Goal: Task Accomplishment & Management: Manage account settings

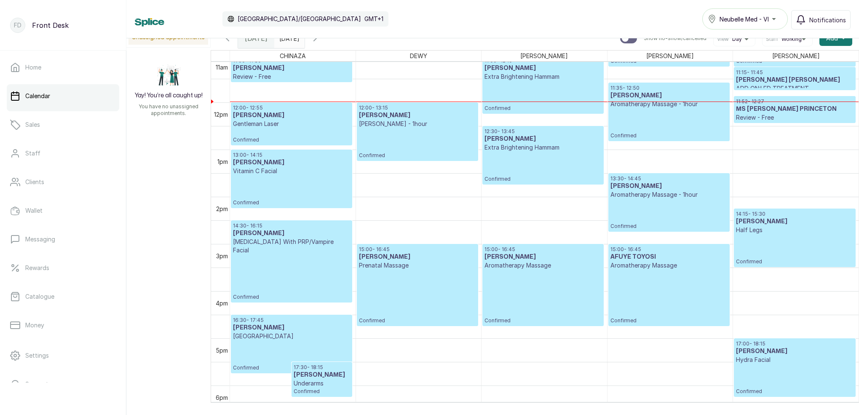
scroll to position [528, 0]
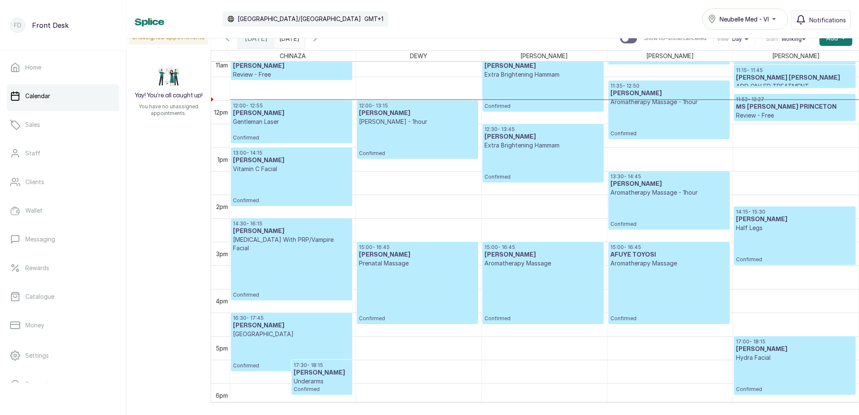
type input "dd/MM/yyyy"
click at [288, 42] on input "dd/MM/yyyy" at bounding box center [281, 36] width 13 height 14
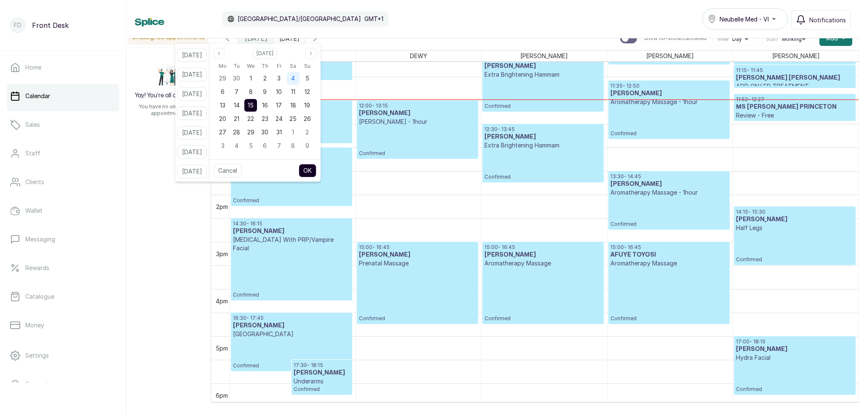
click at [299, 74] on div "4" at bounding box center [293, 78] width 13 height 13
click at [316, 172] on button "OK" at bounding box center [308, 170] width 18 height 13
type input "[DATE]"
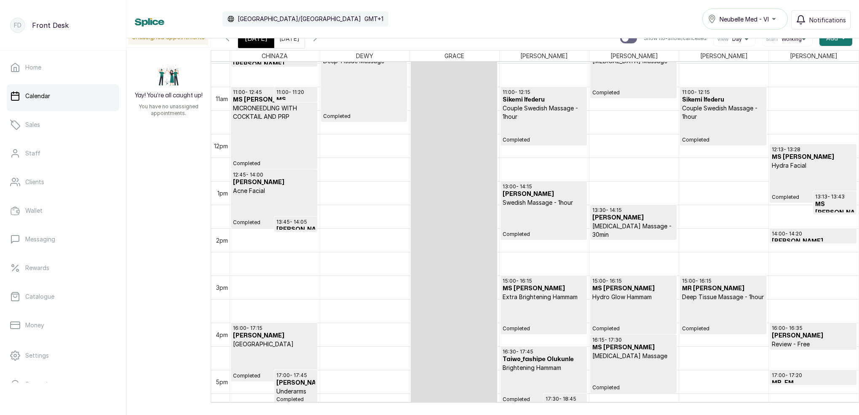
scroll to position [494, 0]
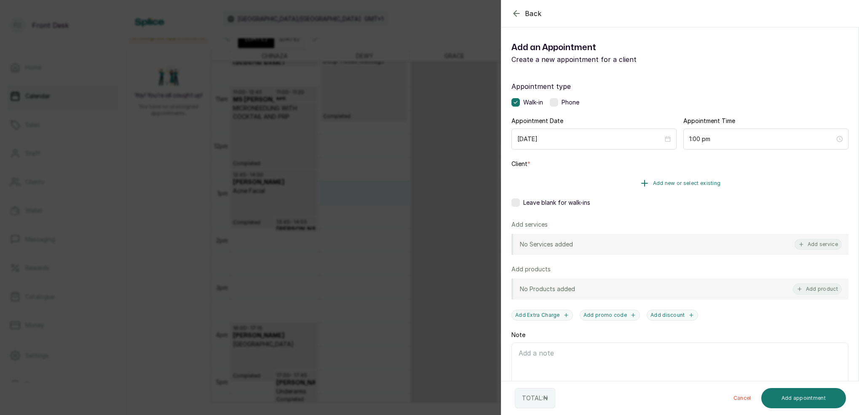
click at [703, 180] on span "Add new or select existing" at bounding box center [687, 183] width 68 height 7
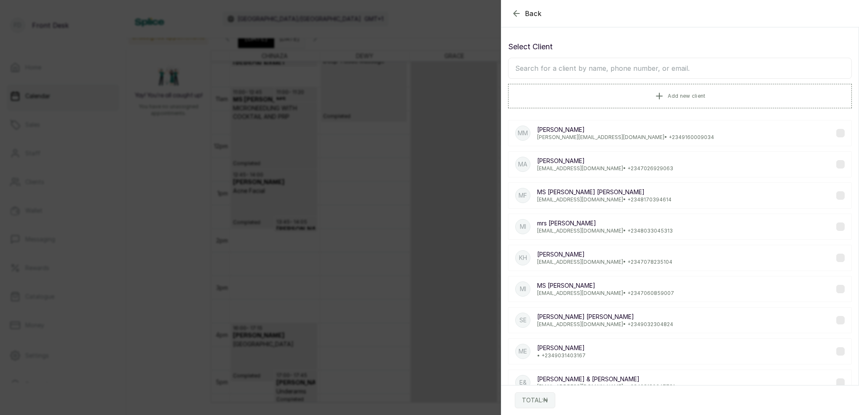
click at [636, 69] on input "text" at bounding box center [680, 68] width 344 height 21
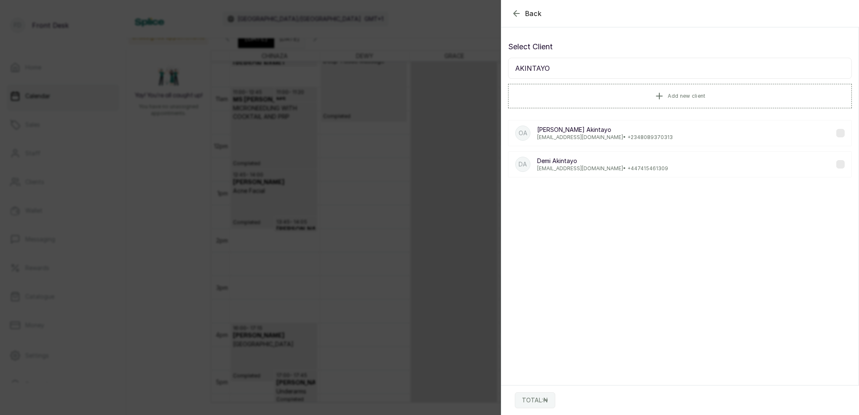
type input "AKINTAYO"
click at [587, 137] on p "[EMAIL_ADDRESS][DOMAIN_NAME] • [PHONE_NUMBER]" at bounding box center [605, 137] width 136 height 7
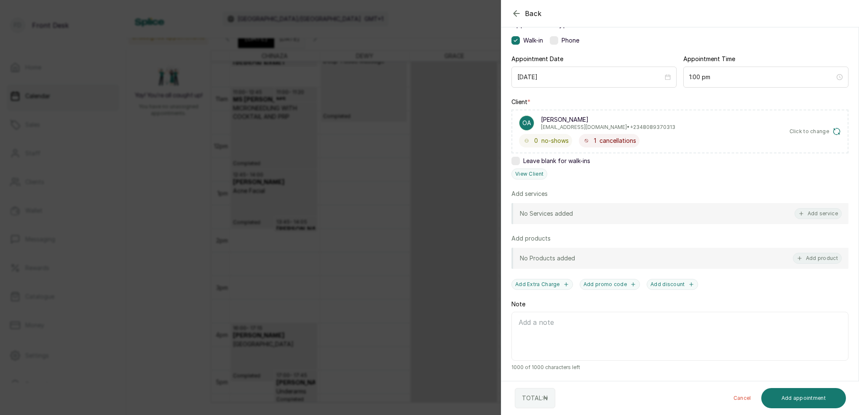
scroll to position [62, 0]
click at [447, 24] on div "Back Add Appointment Add an Appointment Create a new appointment for a client A…" at bounding box center [429, 207] width 859 height 415
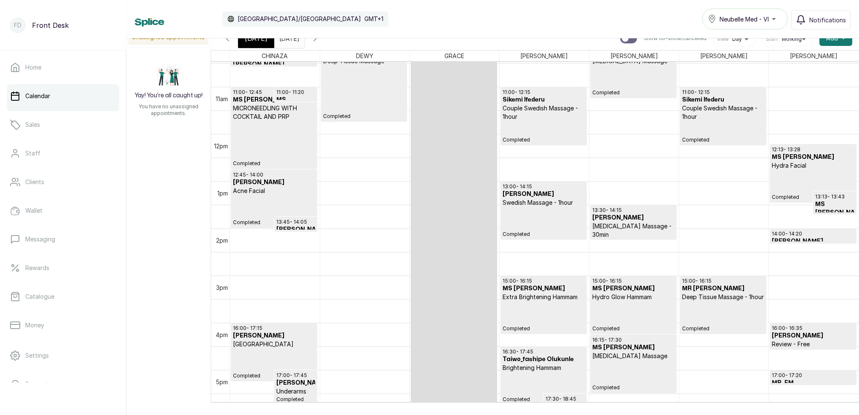
scroll to position [6, 0]
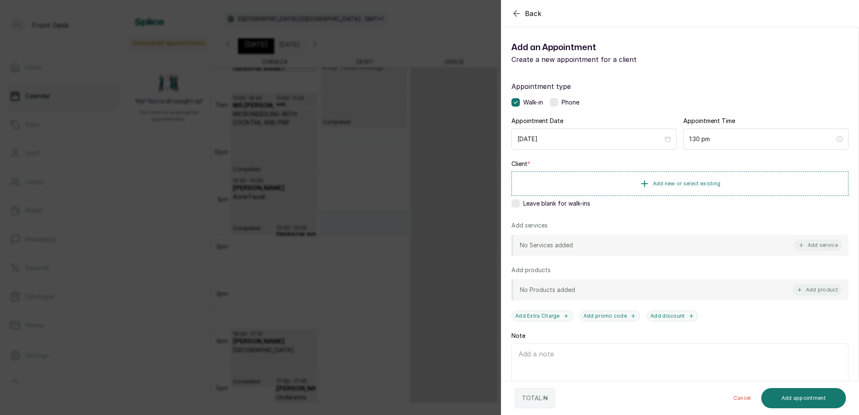
drag, startPoint x: 282, startPoint y: 16, endPoint x: 284, endPoint y: 38, distance: 22.4
click at [283, 16] on div "Back Add Appointment Add an Appointment Create a new appointment for a client A…" at bounding box center [429, 207] width 859 height 415
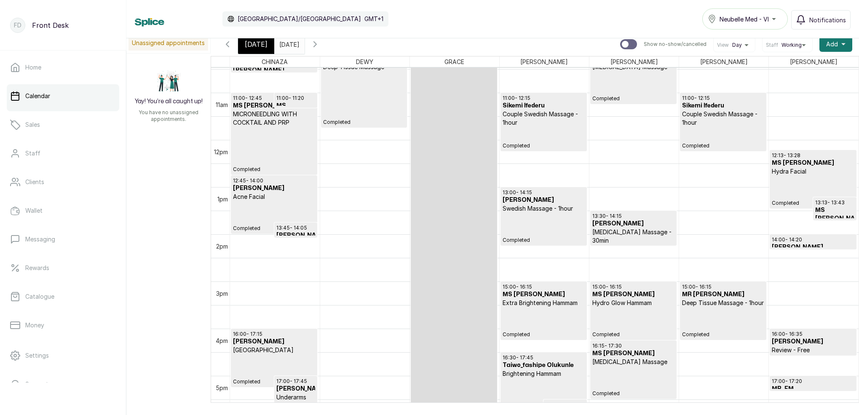
click at [288, 43] on input "[DATE]" at bounding box center [281, 42] width 13 height 14
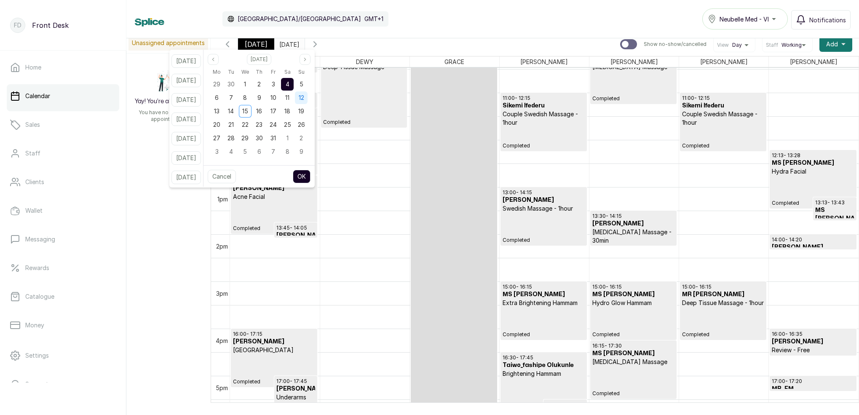
click at [305, 101] on div "12" at bounding box center [301, 97] width 14 height 13
click at [294, 100] on div "11" at bounding box center [287, 97] width 13 height 13
drag, startPoint x: 241, startPoint y: 110, endPoint x: 246, endPoint y: 111, distance: 4.8
click at [234, 110] on span "14" at bounding box center [231, 110] width 6 height 7
click at [248, 111] on span "15" at bounding box center [245, 110] width 6 height 7
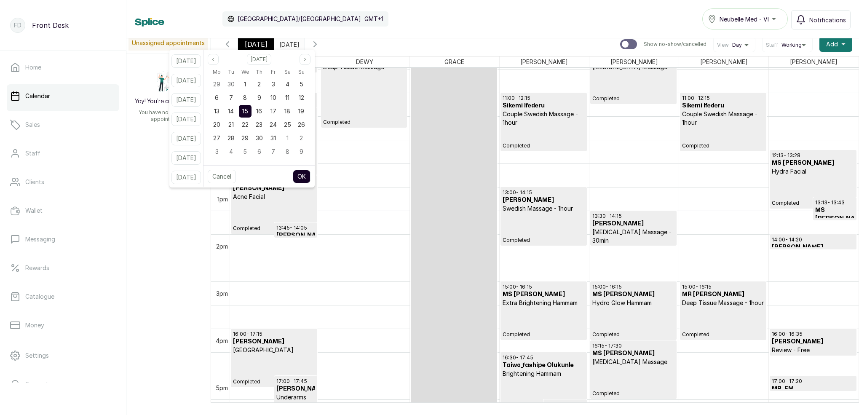
click at [310, 176] on button "OK" at bounding box center [302, 176] width 18 height 13
type input "[DATE]"
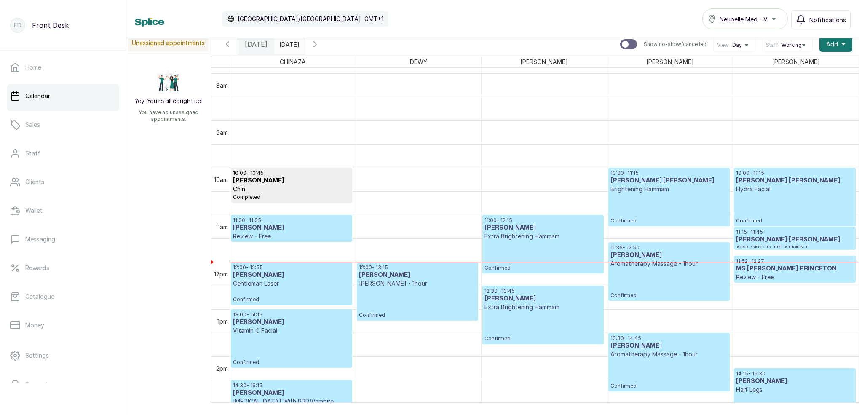
scroll to position [0, 0]
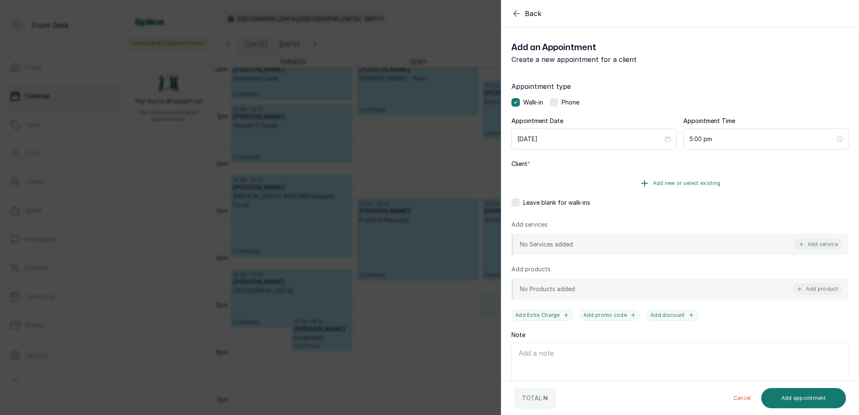
click at [695, 178] on button "Add new or select existing" at bounding box center [679, 183] width 337 height 24
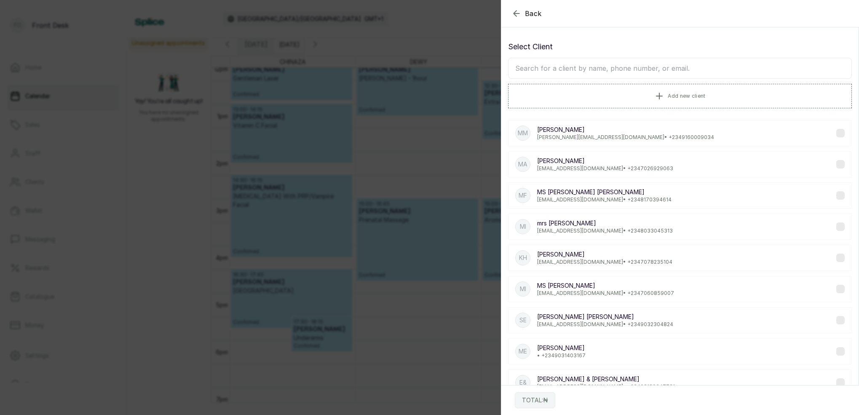
click at [634, 74] on input "text" at bounding box center [680, 68] width 344 height 21
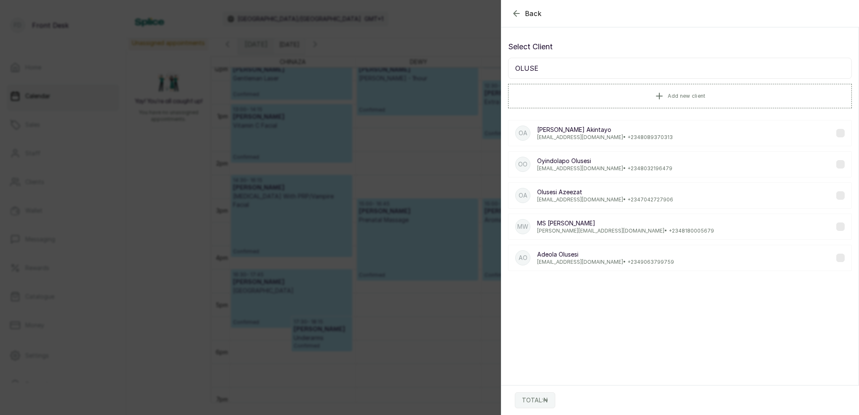
type input "OLUSE"
click at [580, 138] on p "[EMAIL_ADDRESS][DOMAIN_NAME] • [PHONE_NUMBER]" at bounding box center [605, 137] width 136 height 7
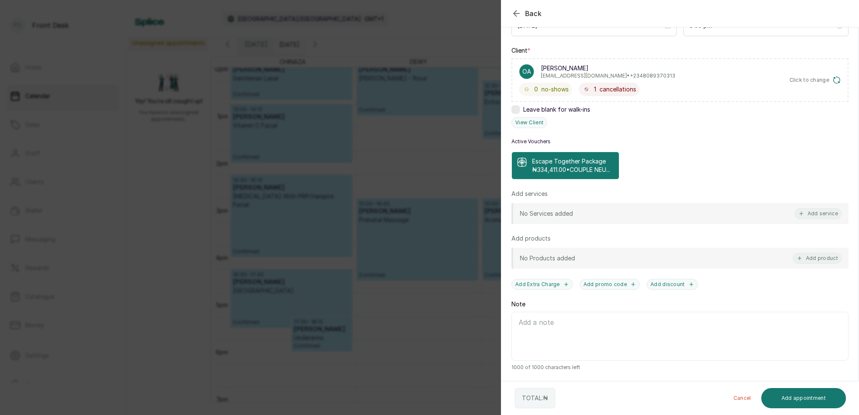
click at [604, 171] on p "₦334,411.00 • COUPLE NEU..." at bounding box center [571, 170] width 78 height 8
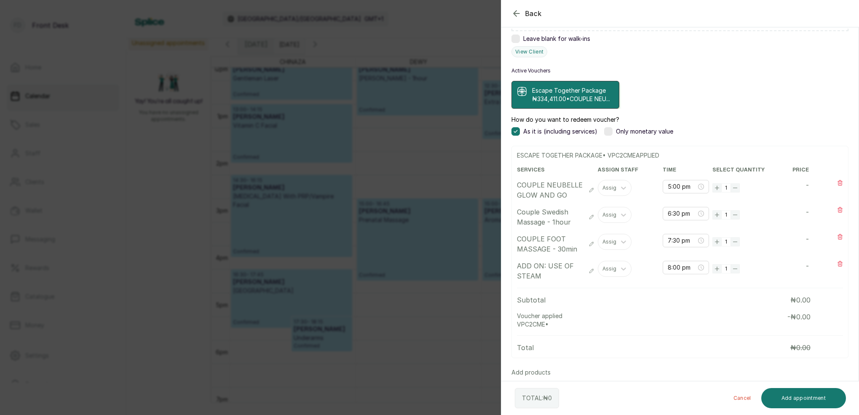
click at [455, 27] on div "Back Add Appointment Add an Appointment Create a new appointment for a client A…" at bounding box center [429, 207] width 859 height 415
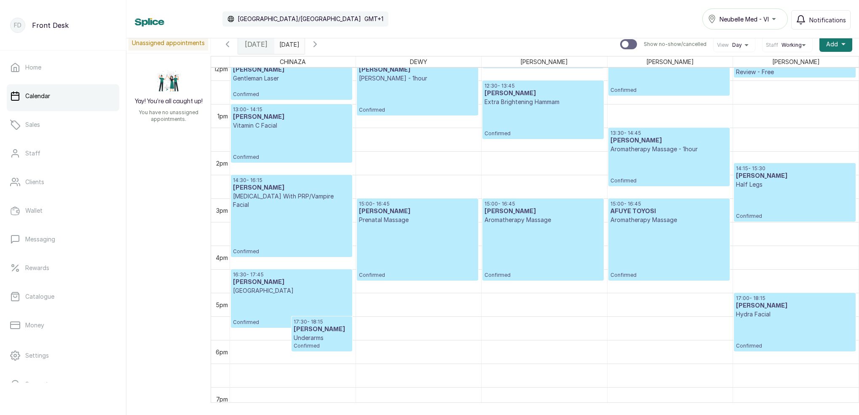
drag, startPoint x: 289, startPoint y: 37, endPoint x: 299, endPoint y: 42, distance: 11.1
click at [289, 37] on div "Calendar [GEOGRAPHIC_DATA]/[GEOGRAPHIC_DATA] GMT+1 Neubelle Med - VI Notificati…" at bounding box center [492, 19] width 732 height 38
click at [288, 43] on input "[DATE]" at bounding box center [281, 42] width 13 height 14
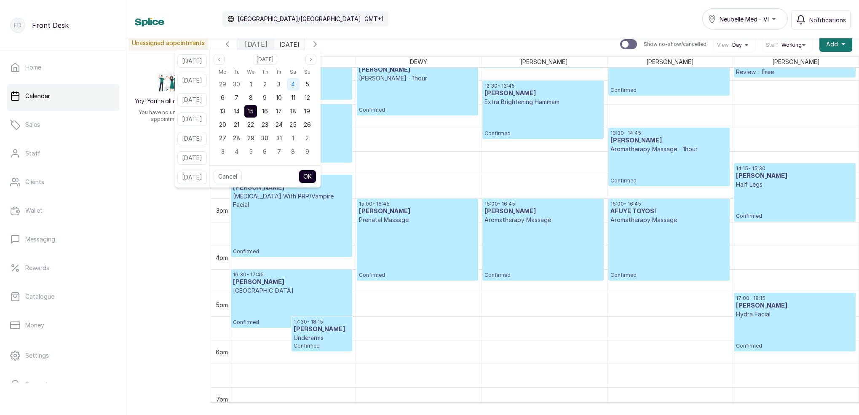
drag, startPoint x: 306, startPoint y: 82, endPoint x: 309, endPoint y: 86, distance: 4.9
click at [299, 82] on div "4" at bounding box center [293, 84] width 13 height 13
click at [316, 176] on button "OK" at bounding box center [308, 176] width 18 height 13
type input "[DATE]"
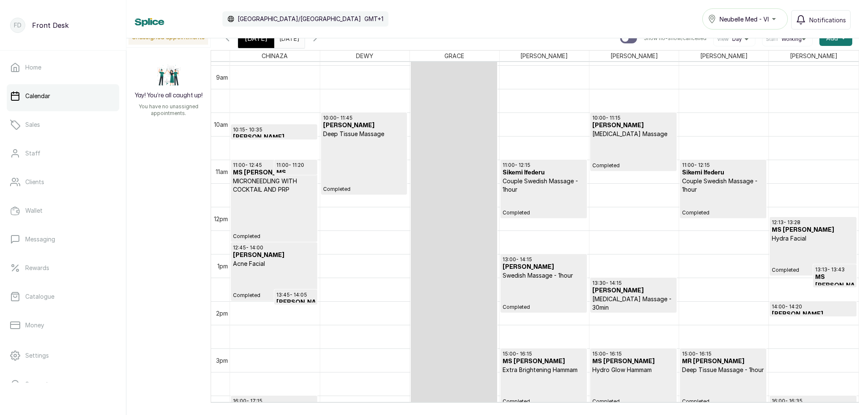
scroll to position [423, 0]
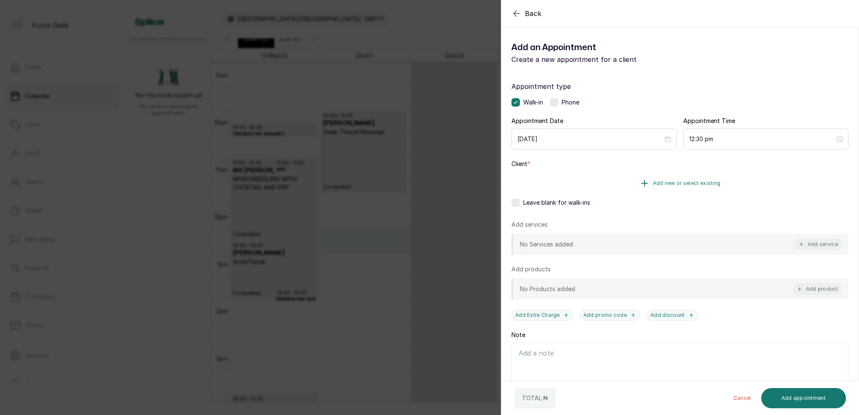
click at [704, 182] on span "Add new or select existing" at bounding box center [687, 183] width 68 height 7
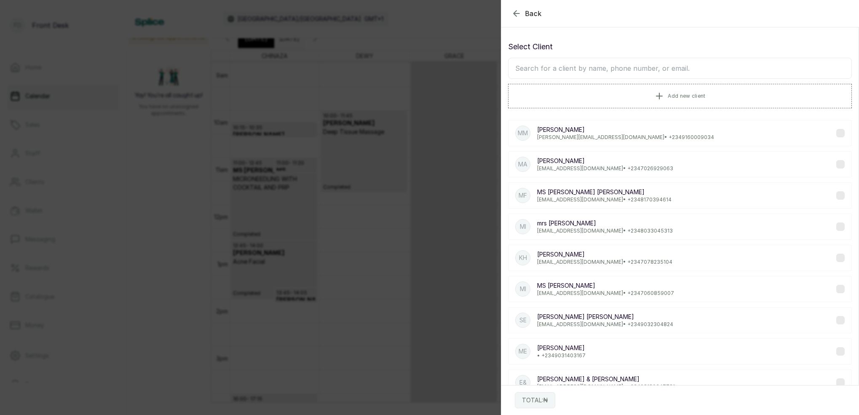
click at [641, 71] on input "text" at bounding box center [680, 68] width 344 height 21
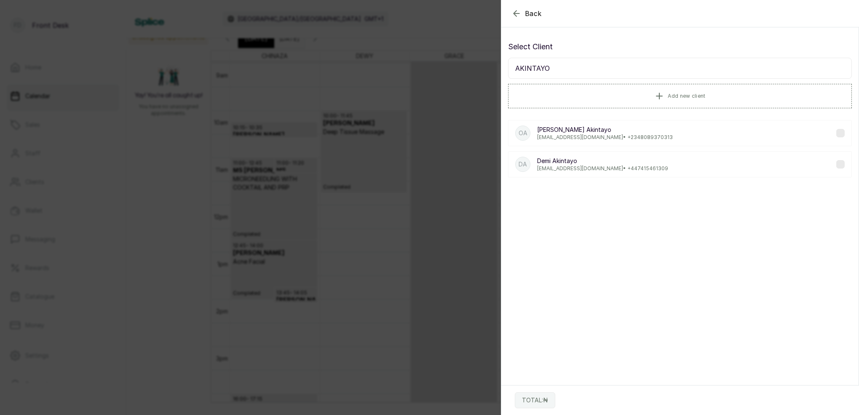
type input "AKINTAYO"
click at [598, 136] on p "[EMAIL_ADDRESS][DOMAIN_NAME] • [PHONE_NUMBER]" at bounding box center [605, 137] width 136 height 7
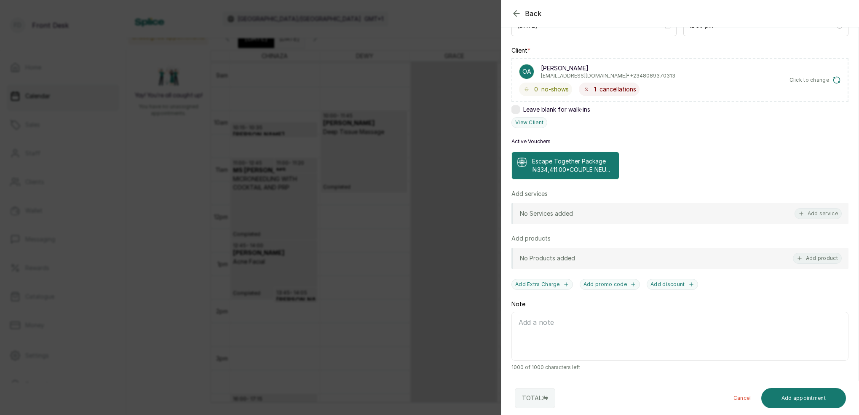
click at [592, 166] on p "₦334,411.00 • COUPLE NEU..." at bounding box center [571, 170] width 78 height 8
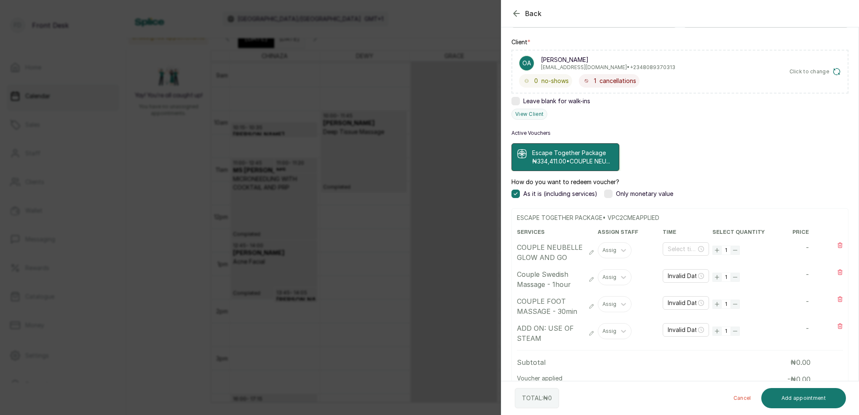
type input "12:30 pm"
type input "2:00 pm"
type input "3:00 pm"
type input "3:30 pm"
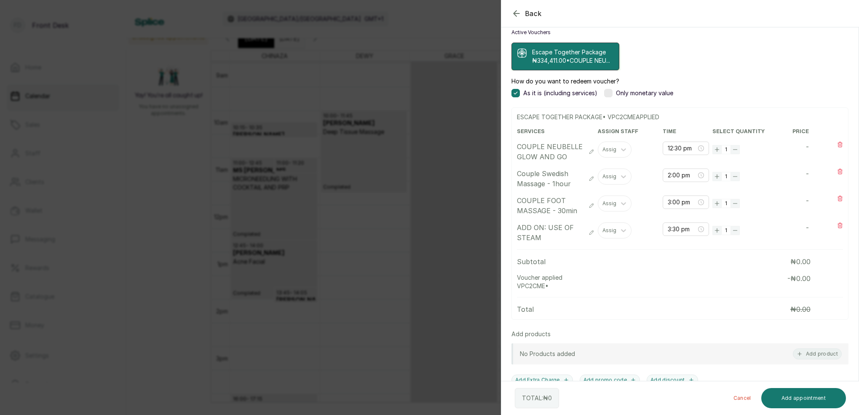
scroll to position [223, 0]
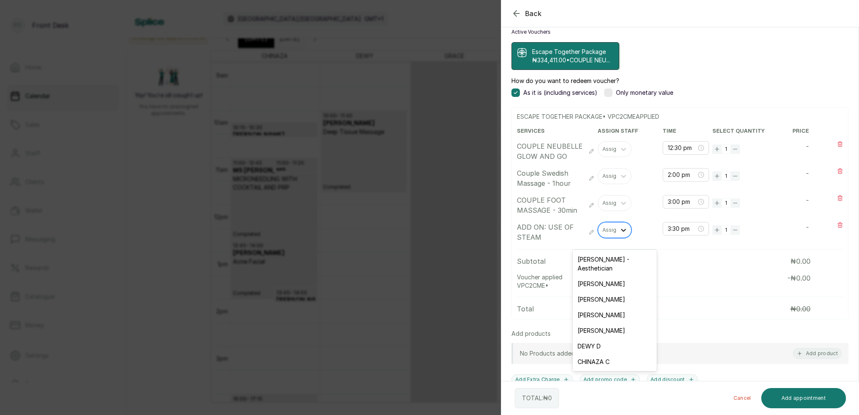
click at [616, 236] on div "Assign" at bounding box center [615, 230] width 34 height 16
click at [591, 234] on icon "button" at bounding box center [591, 232] width 4 height 4
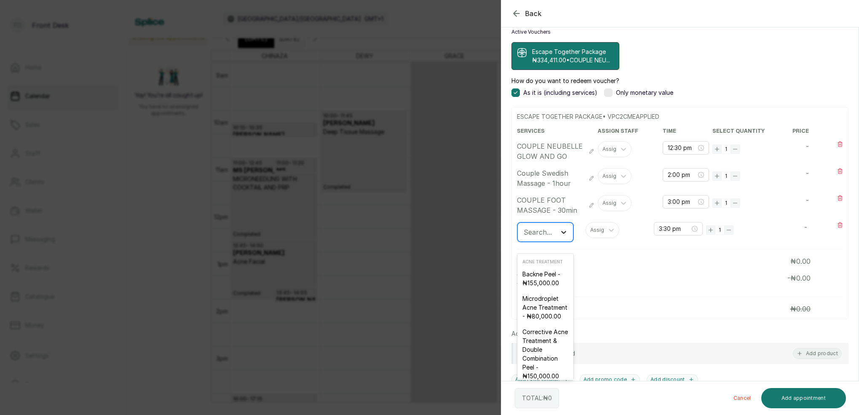
click at [564, 236] on icon at bounding box center [563, 232] width 8 height 8
type input "USE"
click at [441, 32] on div "Back Add Appointment Add an Appointment Create a new appointment for a client A…" at bounding box center [429, 207] width 859 height 415
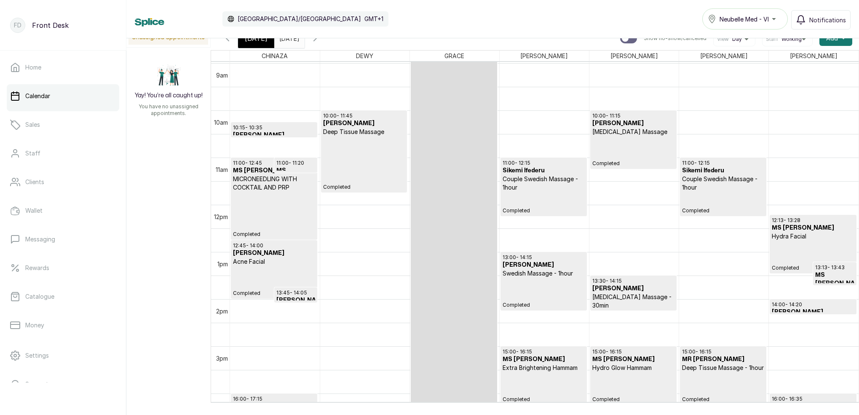
scroll to position [6, 0]
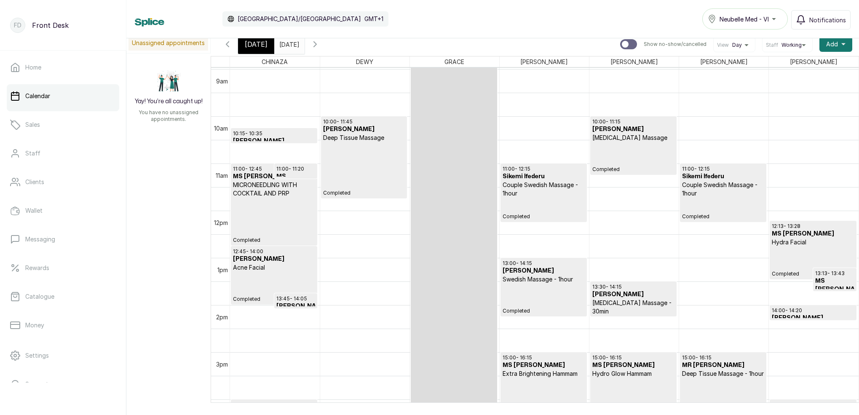
click at [258, 43] on span "[DATE]" at bounding box center [256, 44] width 23 height 10
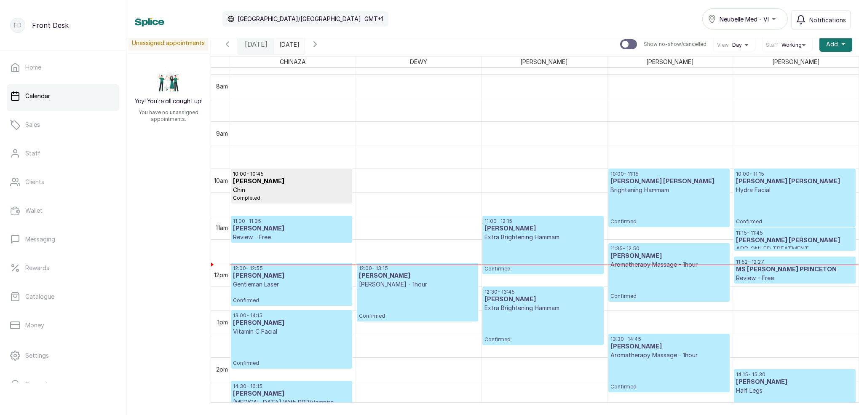
scroll to position [376, 0]
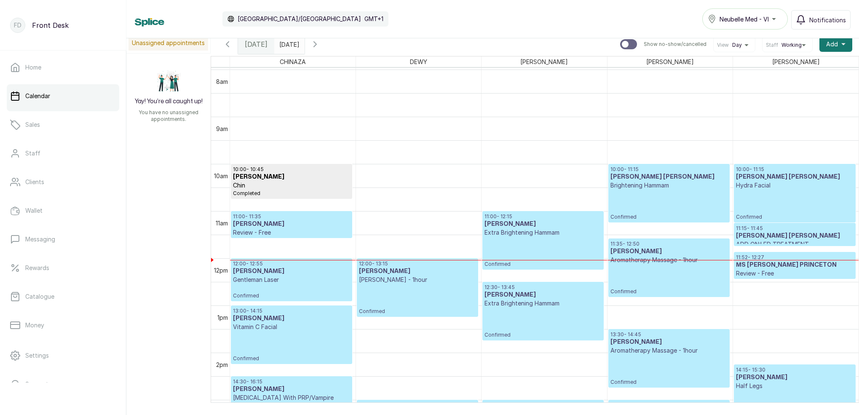
drag, startPoint x: 310, startPoint y: 44, endPoint x: 307, endPoint y: 49, distance: 6.4
click at [288, 44] on input "[DATE]" at bounding box center [281, 42] width 13 height 14
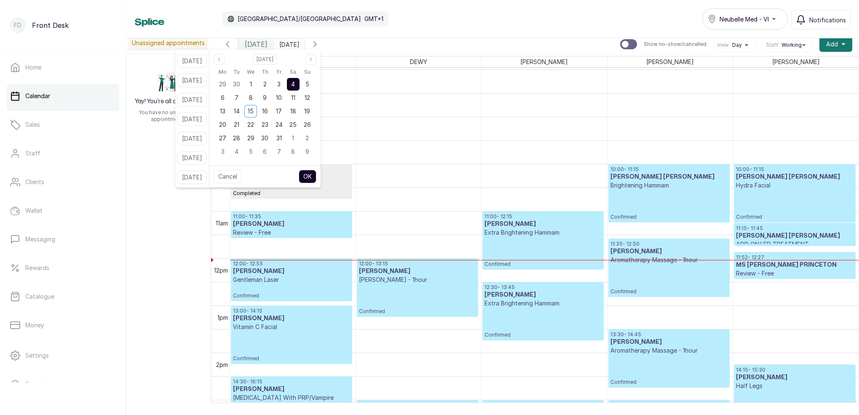
click at [207, 120] on button "[DATE]" at bounding box center [191, 118] width 29 height 13
type input "[DATE]"
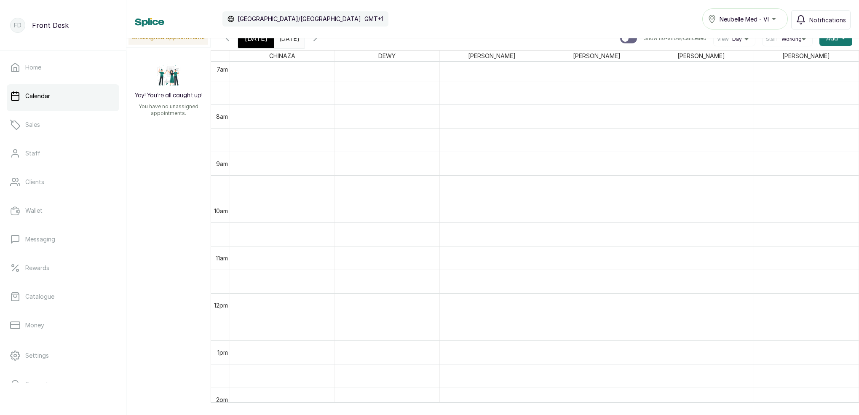
scroll to position [373, 0]
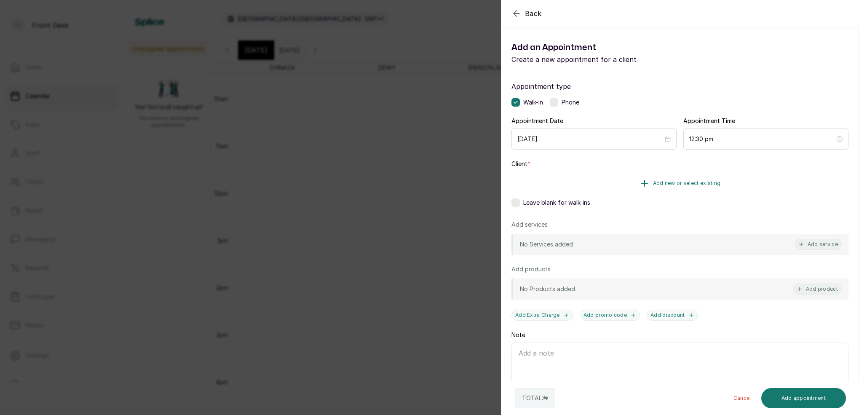
click at [711, 185] on button "Add new or select existing" at bounding box center [679, 183] width 337 height 24
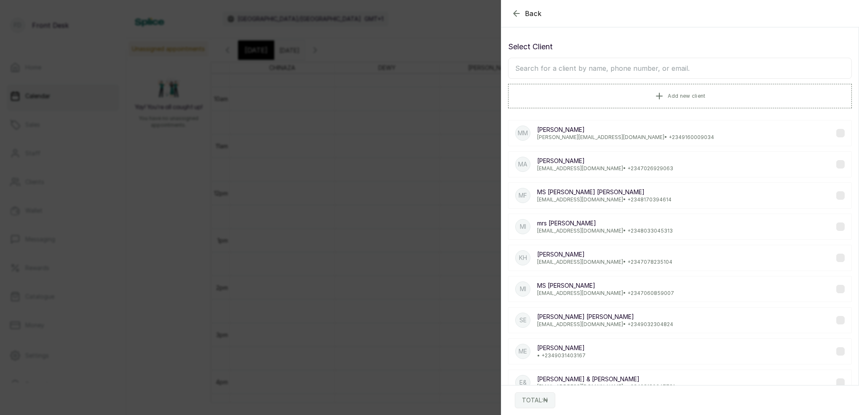
click at [658, 69] on input "text" at bounding box center [680, 68] width 344 height 21
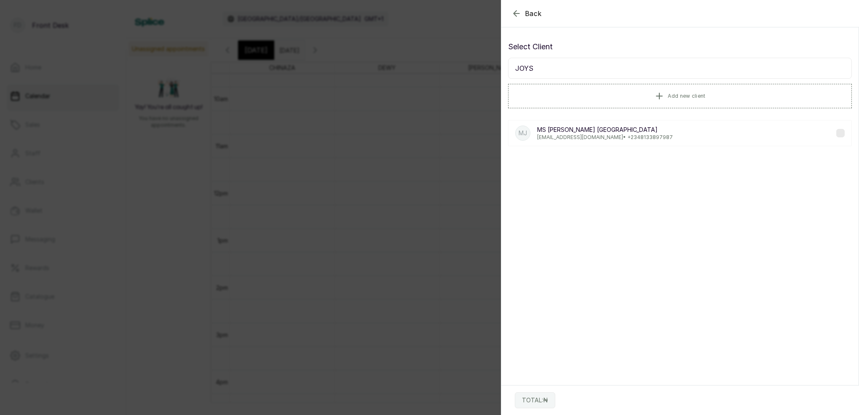
type input "JOYS"
click at [588, 130] on p "MS [PERSON_NAME] PRINCETON" at bounding box center [605, 130] width 136 height 8
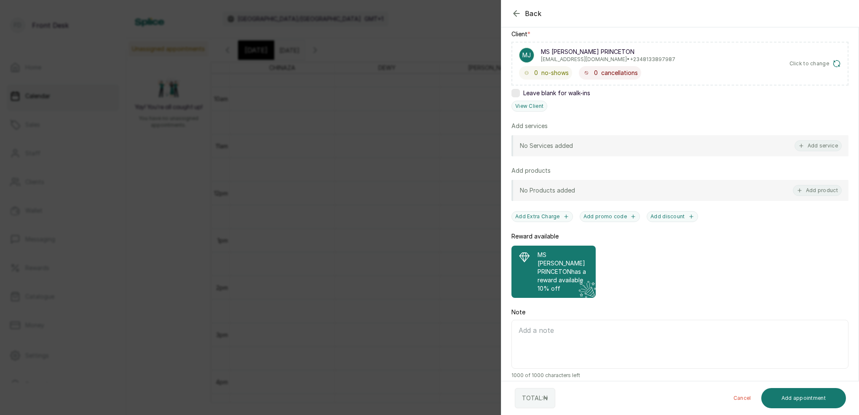
scroll to position [129, 0]
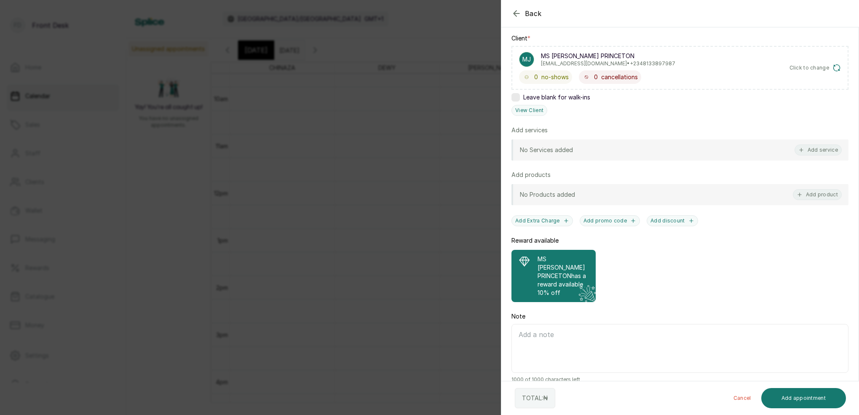
click at [555, 268] on p "MS [PERSON_NAME] PRINCETON has a reward available" at bounding box center [562, 272] width 51 height 34
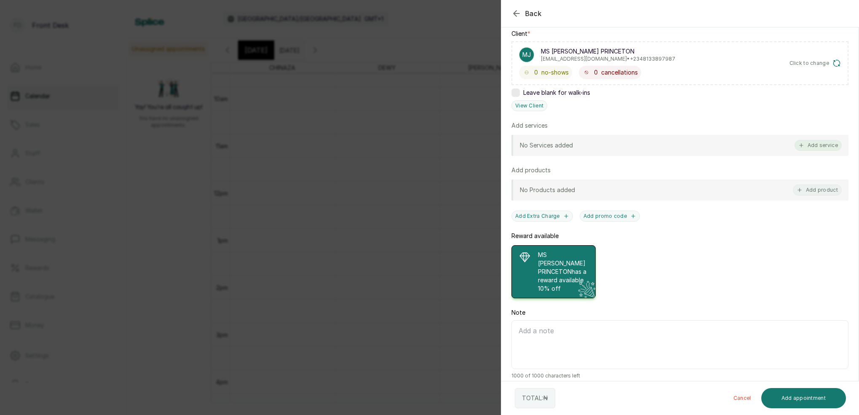
click at [833, 142] on button "Add service" at bounding box center [817, 145] width 47 height 11
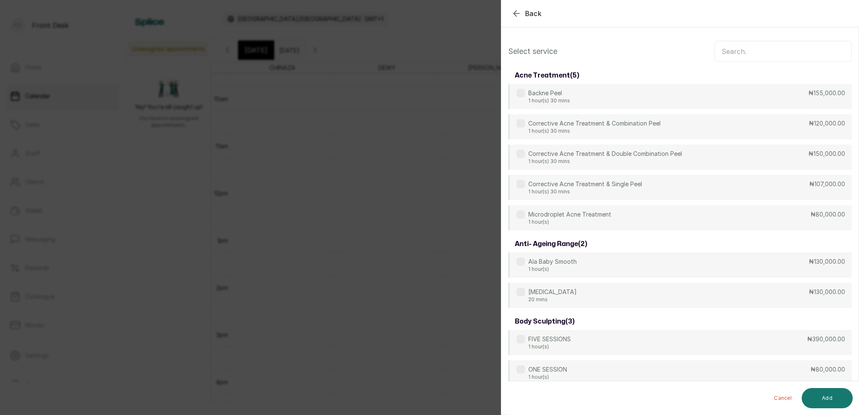
scroll to position [0, 0]
click at [766, 45] on input "text" at bounding box center [782, 51] width 137 height 21
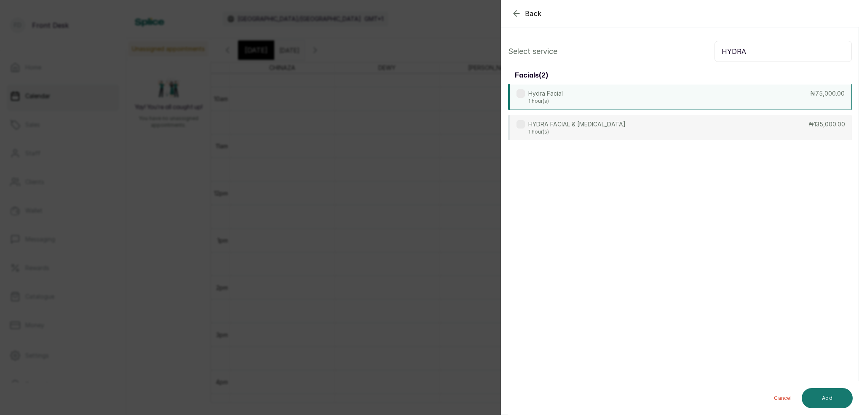
type input "HYDRA"
click at [553, 94] on p "Hydra Facial" at bounding box center [545, 93] width 35 height 8
click at [834, 393] on button "Add" at bounding box center [826, 398] width 51 height 20
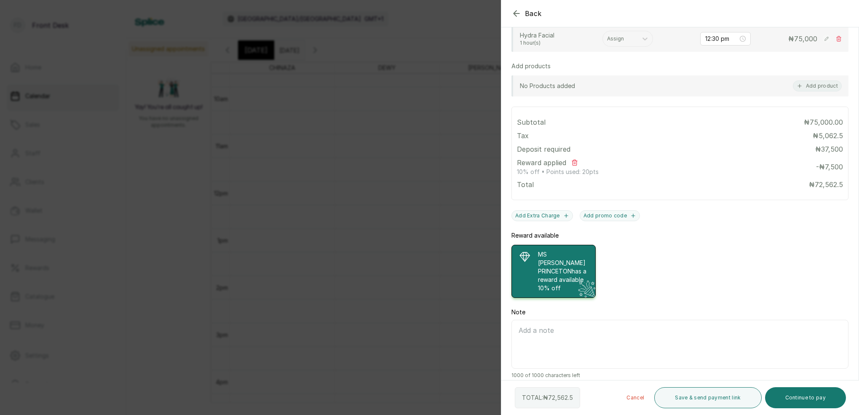
scroll to position [241, 0]
drag, startPoint x: 820, startPoint y: 395, endPoint x: 796, endPoint y: 377, distance: 30.2
click at [820, 395] on button "Continue to pay" at bounding box center [805, 397] width 81 height 21
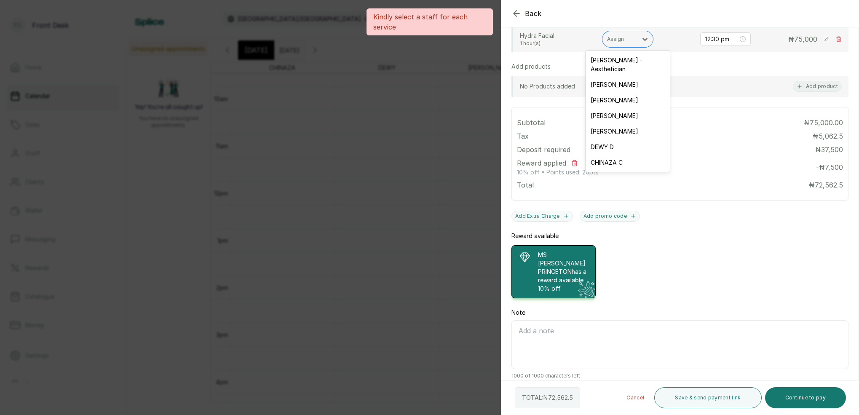
drag, startPoint x: 624, startPoint y: 41, endPoint x: 624, endPoint y: 48, distance: 7.2
click at [624, 41] on div at bounding box center [620, 39] width 26 height 8
click at [614, 62] on div "[PERSON_NAME] - Aesthetician" at bounding box center [627, 64] width 84 height 24
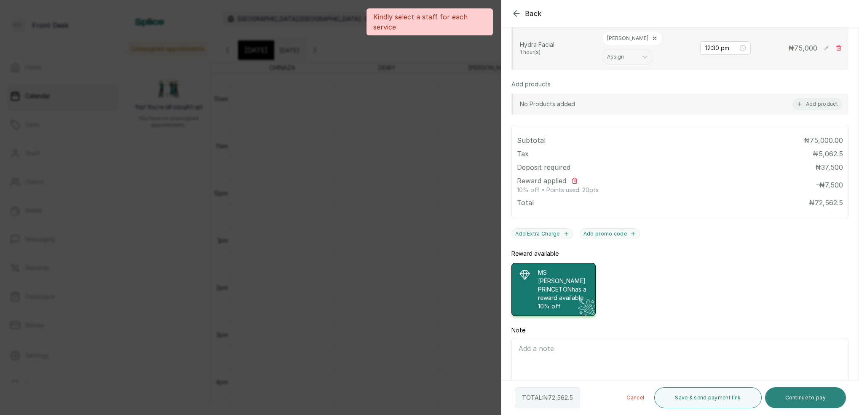
click at [814, 397] on button "Continue to pay" at bounding box center [805, 397] width 81 height 21
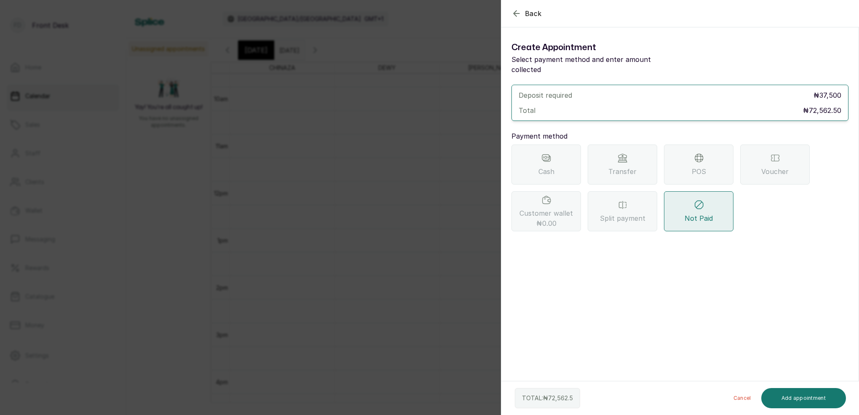
drag, startPoint x: 692, startPoint y: 155, endPoint x: 689, endPoint y: 169, distance: 14.6
click at [692, 155] on div "POS" at bounding box center [698, 164] width 69 height 40
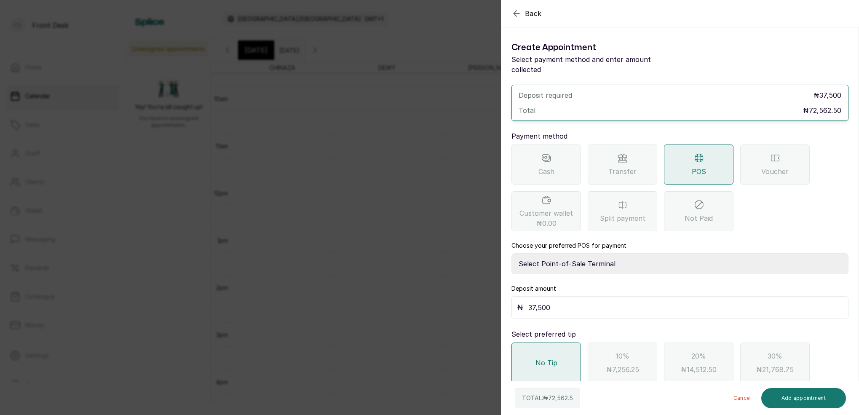
select select "7a4fd382-b2de-4137-8553-2ff33fa7fb29"
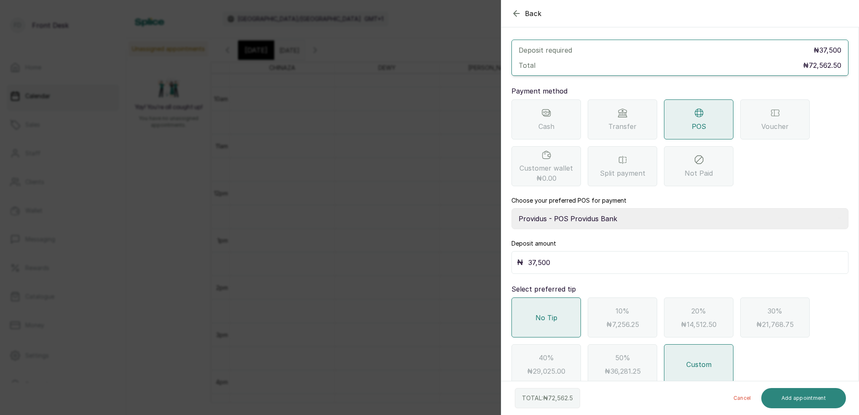
click at [810, 398] on button "Add appointment" at bounding box center [803, 398] width 85 height 20
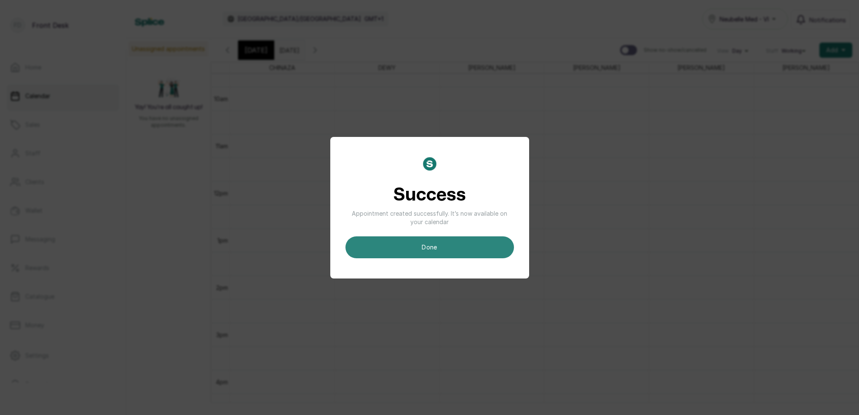
click at [500, 248] on button "done" at bounding box center [429, 247] width 168 height 22
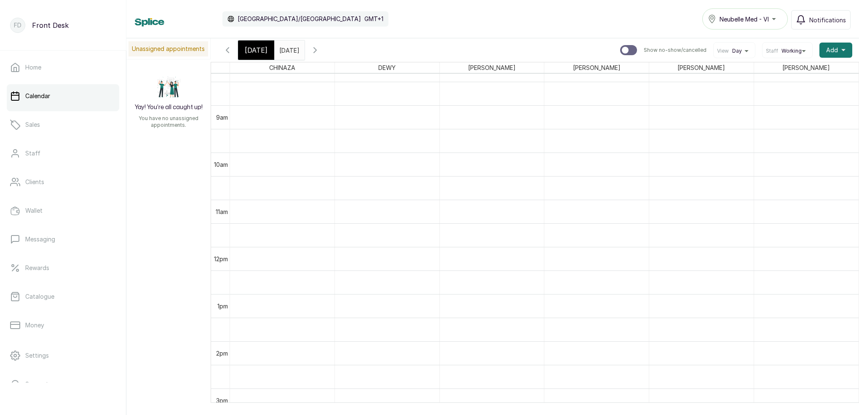
scroll to position [391, 0]
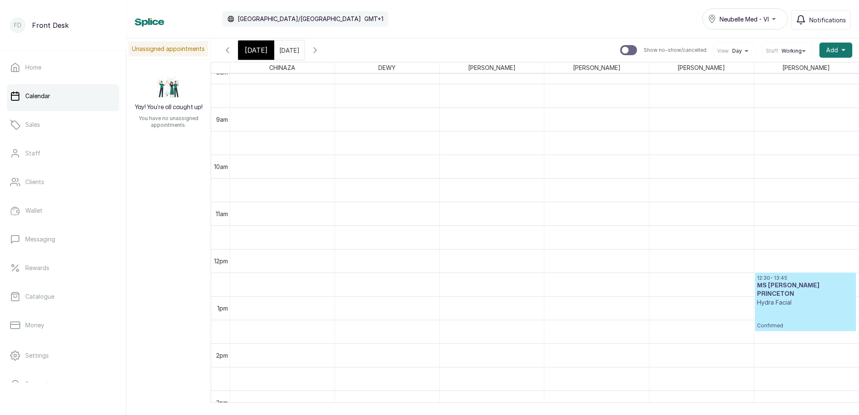
click at [802, 287] on h3 "MS [PERSON_NAME] PRINCETON" at bounding box center [805, 289] width 97 height 17
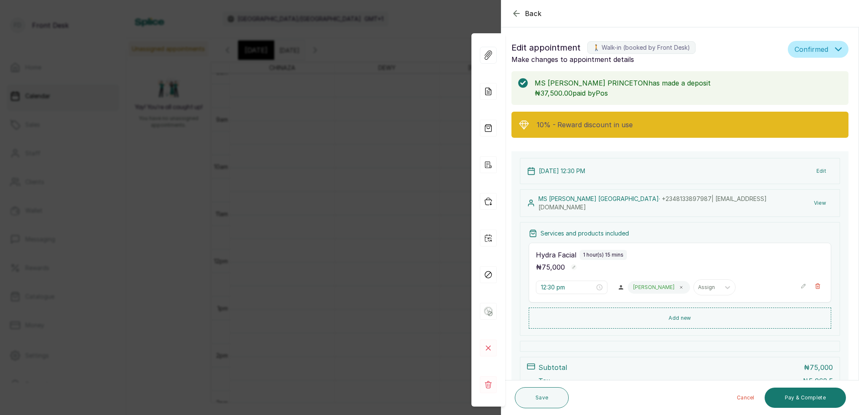
scroll to position [283, 0]
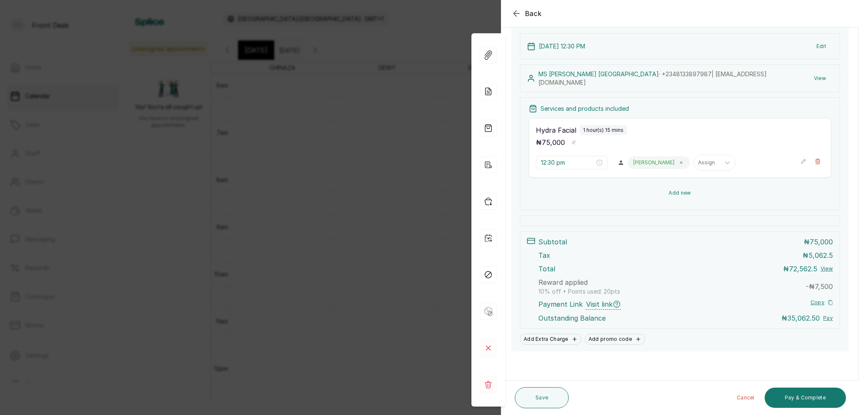
click at [680, 191] on button "Add new" at bounding box center [680, 193] width 302 height 20
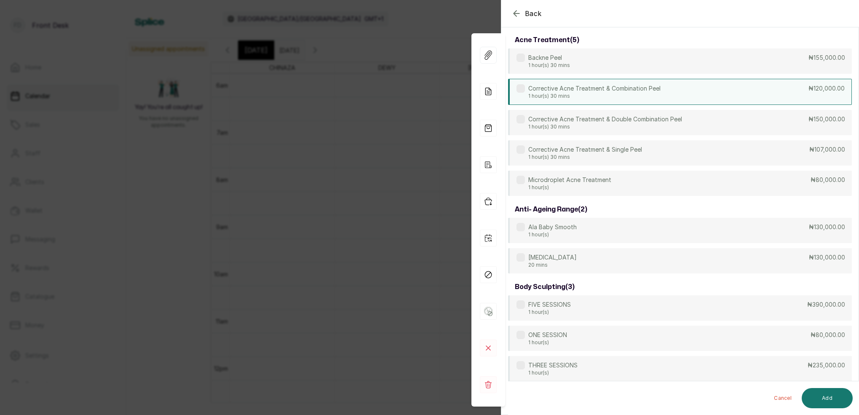
scroll to position [42, 0]
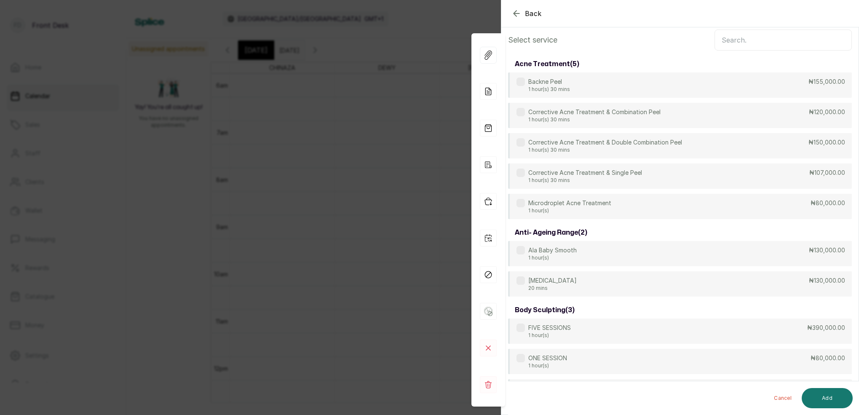
click at [734, 43] on input "text" at bounding box center [782, 39] width 137 height 21
type input "P"
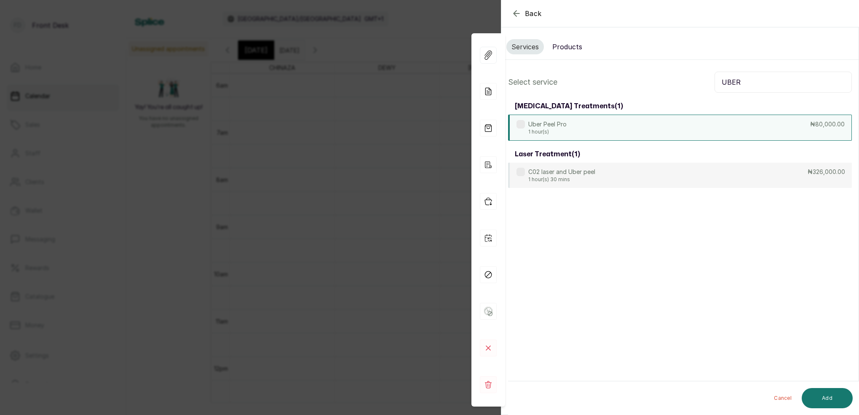
type input "UBER"
click at [554, 135] on div "Uber Peel Pro 1 hour(s) ₦80,000.00" at bounding box center [680, 128] width 344 height 26
click at [823, 397] on button "Add" at bounding box center [826, 398] width 51 height 20
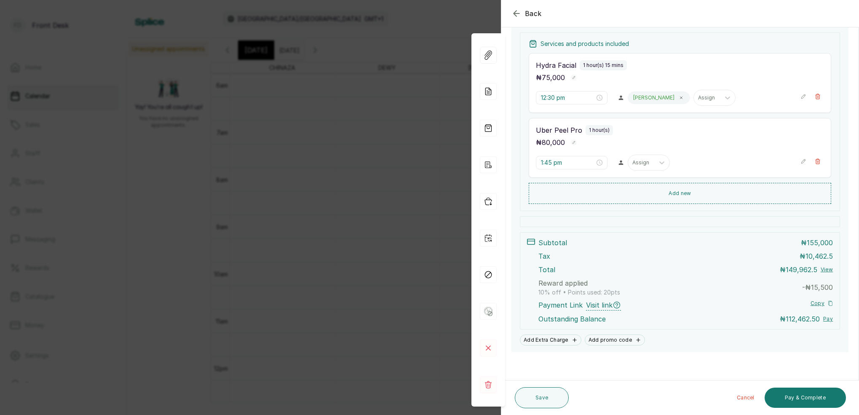
scroll to position [189, 0]
click at [556, 165] on input "1:45 pm" at bounding box center [568, 162] width 54 height 9
drag, startPoint x: 573, startPoint y: 208, endPoint x: 590, endPoint y: 191, distance: 24.4
click at [574, 208] on div "30" at bounding box center [571, 213] width 20 height 12
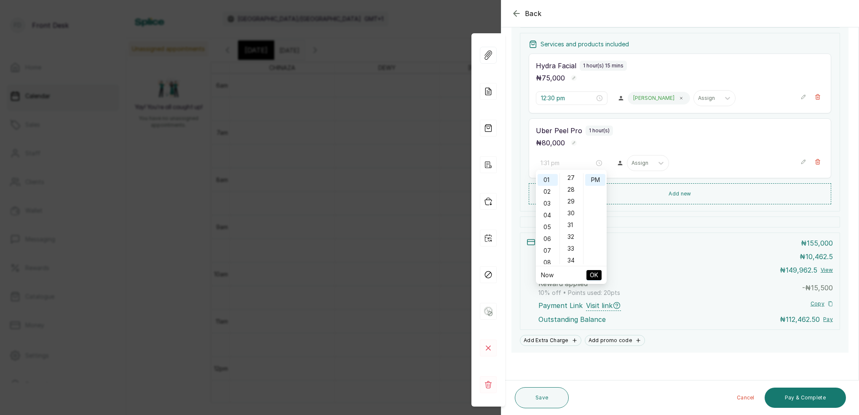
type input "1:30 pm"
click at [592, 182] on div "PM" at bounding box center [595, 180] width 20 height 12
click at [599, 277] on button "OK" at bounding box center [593, 275] width 15 height 10
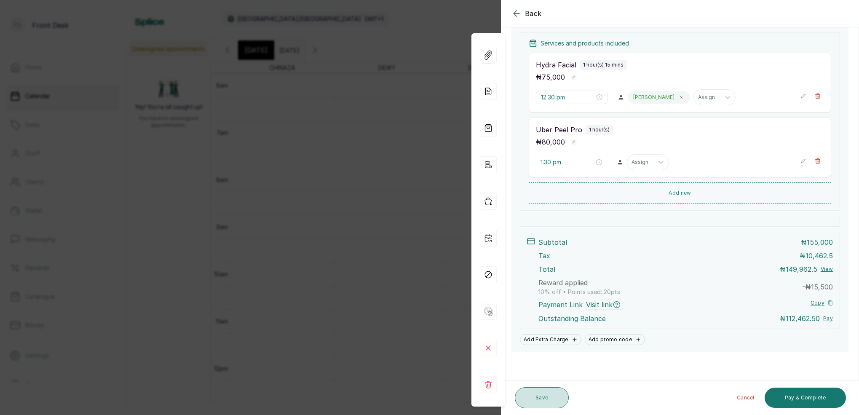
scroll to position [190, 0]
click at [552, 397] on button "Save" at bounding box center [542, 397] width 54 height 21
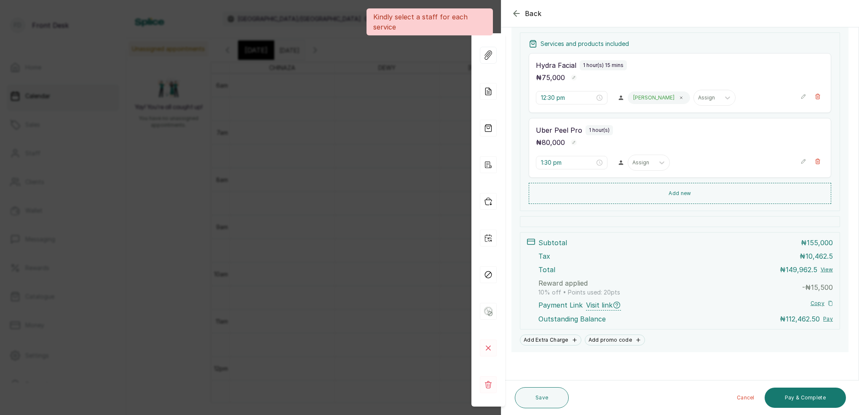
scroll to position [189, 0]
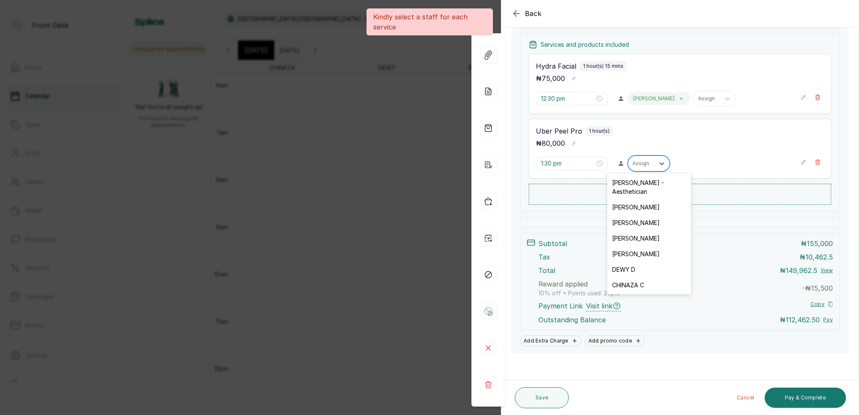
drag, startPoint x: 637, startPoint y: 160, endPoint x: 641, endPoint y: 163, distance: 4.8
click at [637, 160] on div "Assign" at bounding box center [641, 163] width 18 height 6
click at [635, 188] on div "[PERSON_NAME] - Aesthetician" at bounding box center [649, 187] width 84 height 24
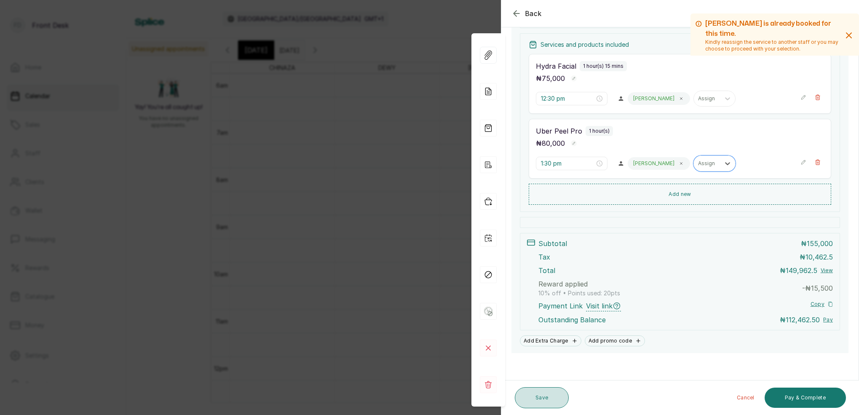
click at [547, 399] on button "Save" at bounding box center [542, 397] width 54 height 21
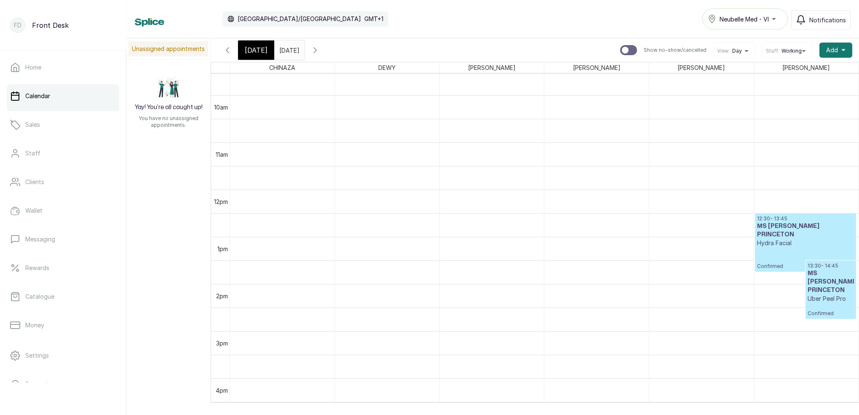
scroll to position [454, 0]
click at [250, 52] on span "[DATE]" at bounding box center [256, 50] width 23 height 10
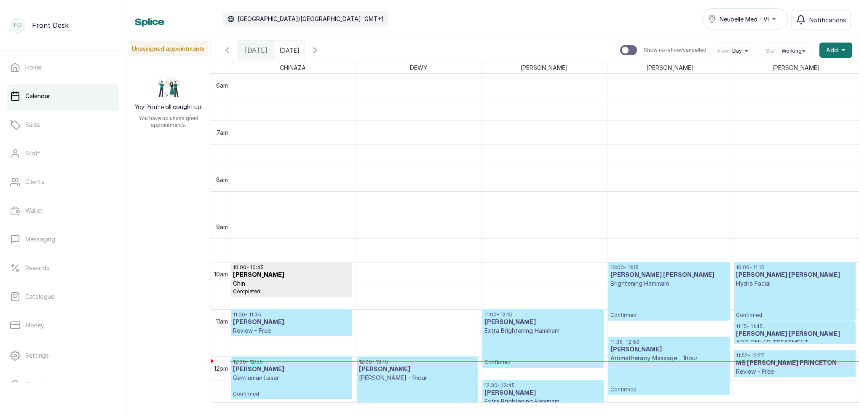
scroll to position [305, 0]
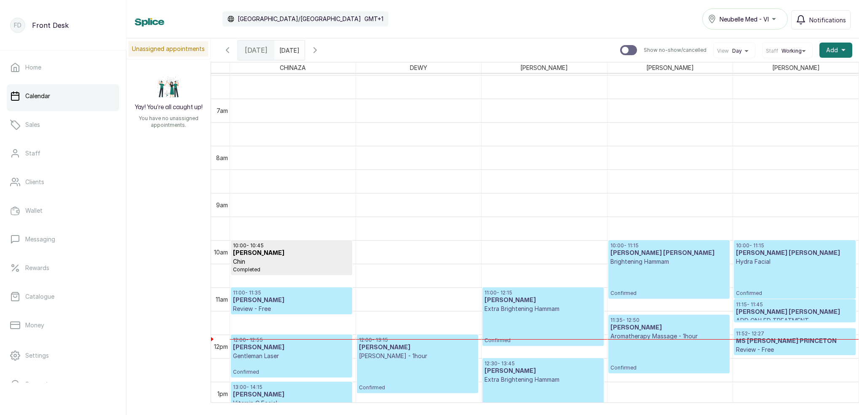
click at [783, 339] on div at bounding box center [796, 339] width 126 height 0
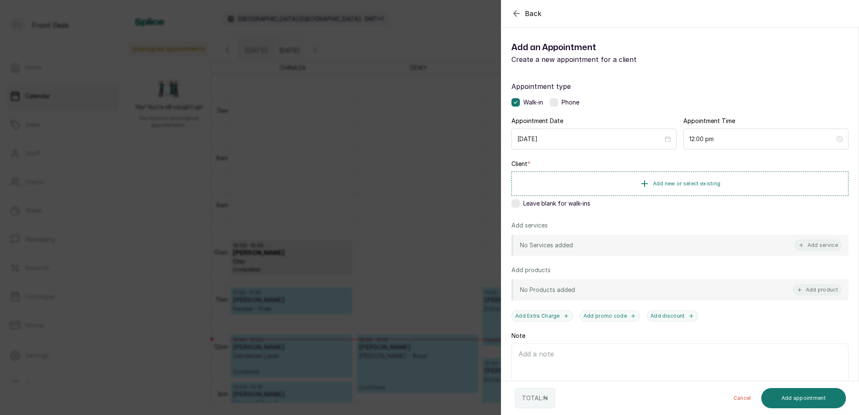
click at [520, 14] on icon "button" at bounding box center [516, 13] width 10 height 10
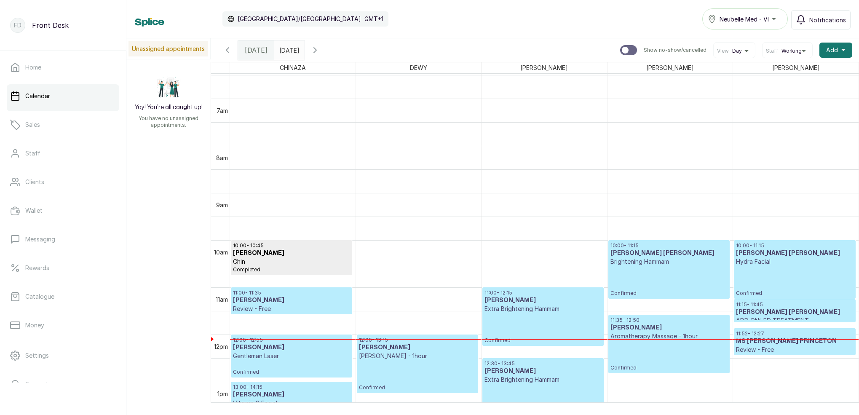
click at [773, 349] on p "Review - Free" at bounding box center [795, 349] width 118 height 8
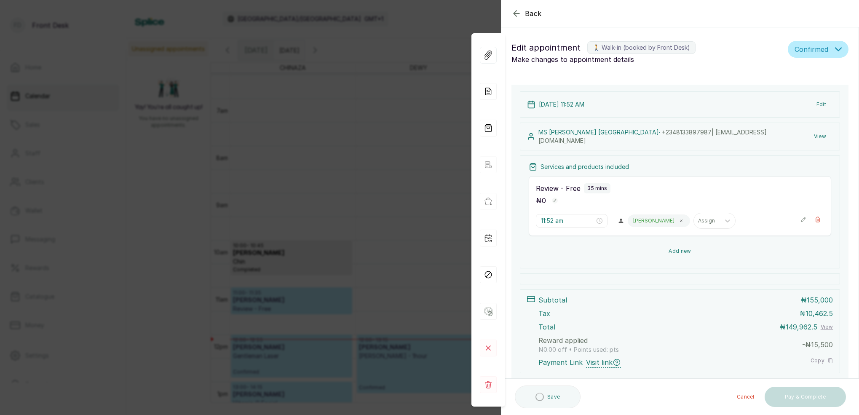
click at [677, 249] on button "Add new" at bounding box center [680, 251] width 302 height 20
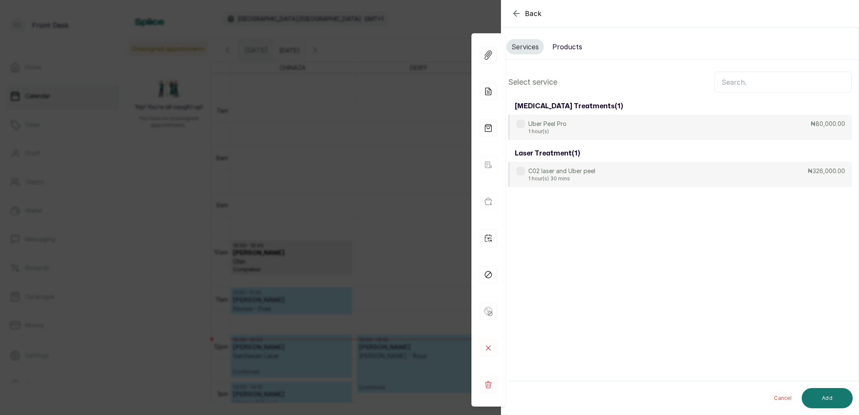
drag, startPoint x: 576, startPoint y: 46, endPoint x: 605, endPoint y: 56, distance: 31.2
click at [576, 46] on button "Products" at bounding box center [567, 46] width 40 height 15
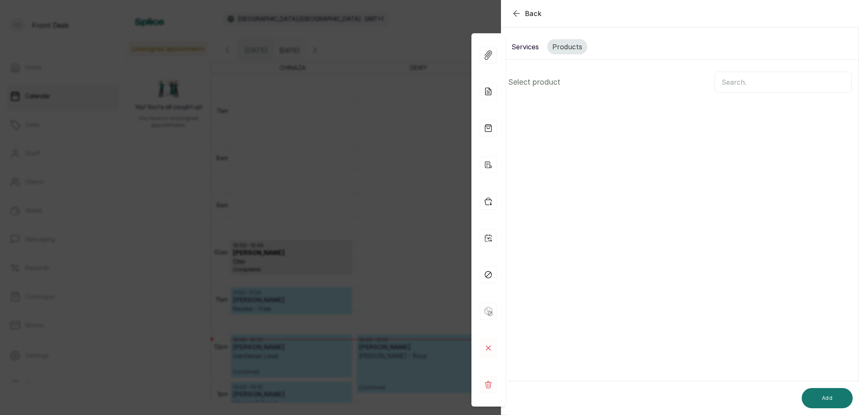
click at [743, 80] on input "text" at bounding box center [782, 82] width 137 height 21
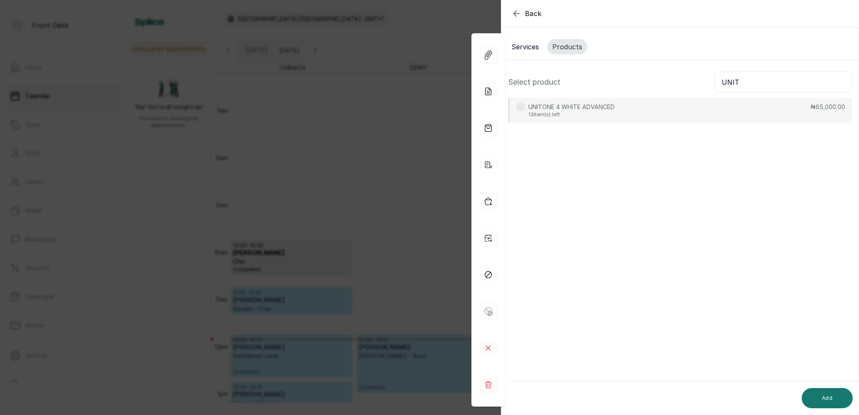
type input "UNIT"
click at [596, 112] on p "13 item(s) left" at bounding box center [571, 114] width 86 height 7
click at [832, 395] on button "Add" at bounding box center [826, 398] width 51 height 20
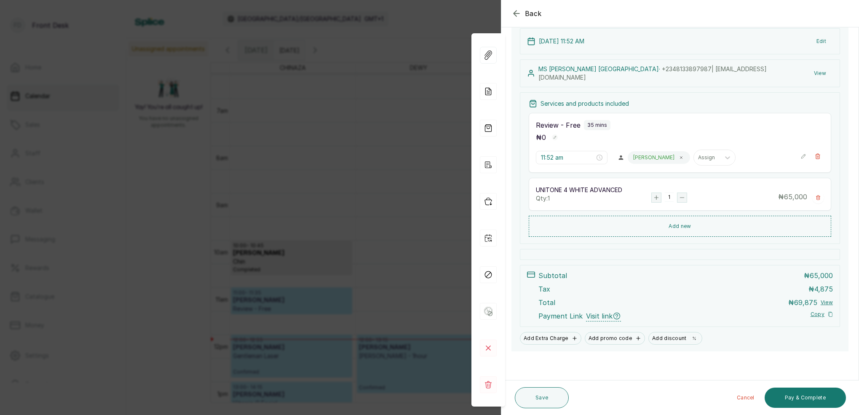
scroll to position [62, 0]
click at [807, 397] on button "Pay & Complete" at bounding box center [804, 397] width 81 height 20
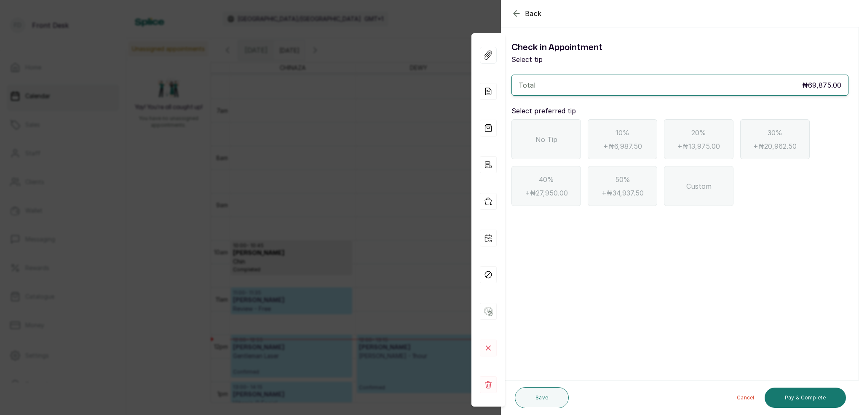
click at [516, 18] on icon "button" at bounding box center [516, 13] width 10 height 10
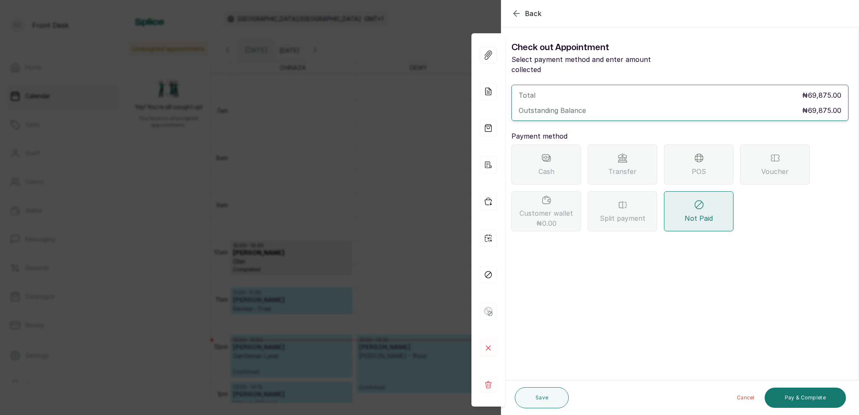
click at [698, 152] on div "POS" at bounding box center [698, 164] width 69 height 40
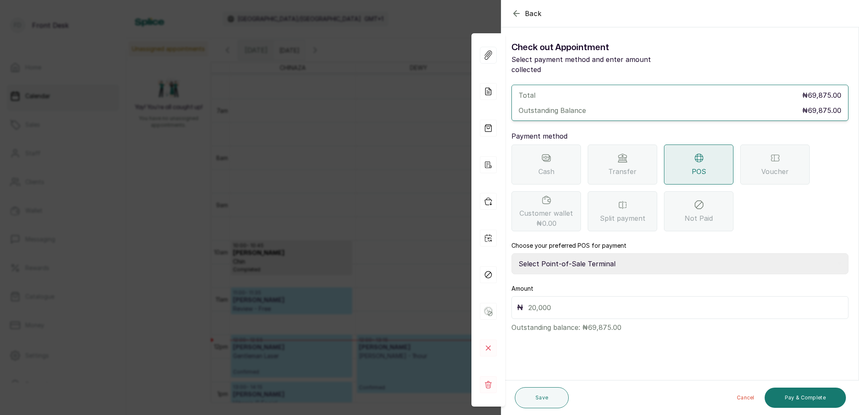
select select "7a4fd382-b2de-4137-8553-2ff33fa7fb29"
click at [601, 302] on input "text" at bounding box center [685, 308] width 315 height 12
type input "69,875"
click at [548, 404] on button "Save" at bounding box center [542, 397] width 54 height 21
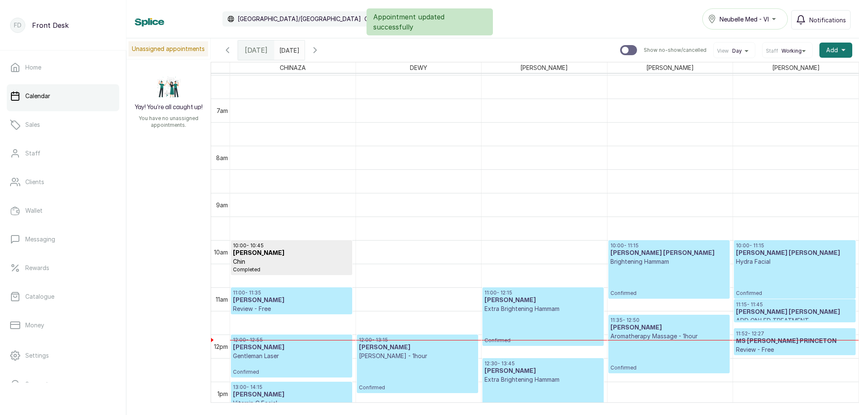
click at [813, 340] on div at bounding box center [796, 340] width 126 height 0
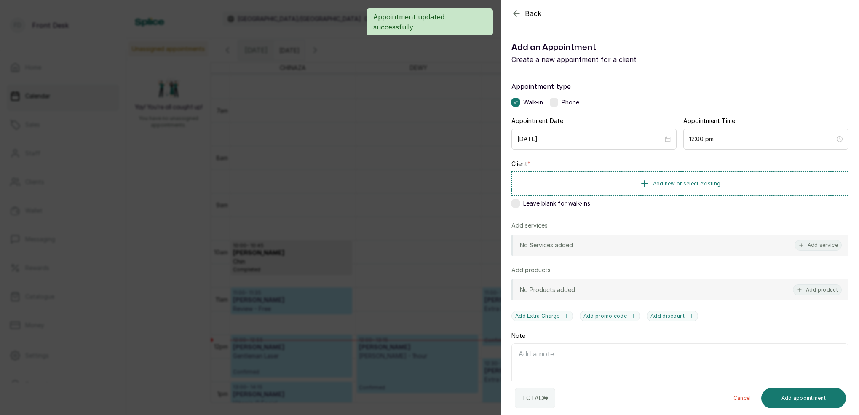
click at [466, 63] on div "Back Add Appointment Add an Appointment Create a new appointment for a client A…" at bounding box center [429, 207] width 859 height 415
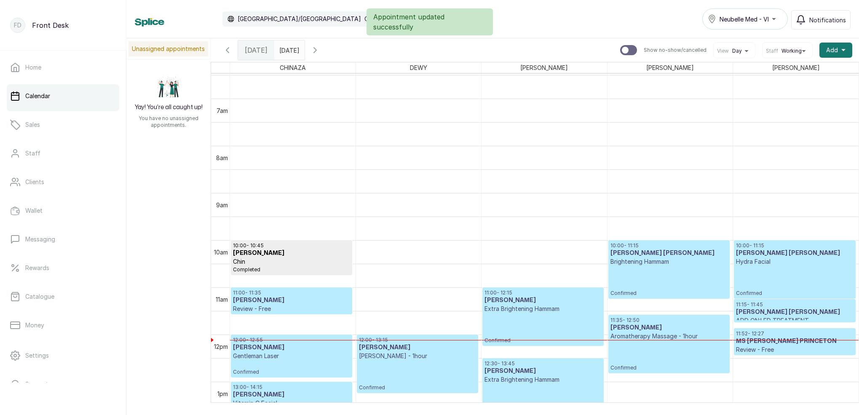
click at [788, 348] on p "Review - Free" at bounding box center [795, 349] width 118 height 8
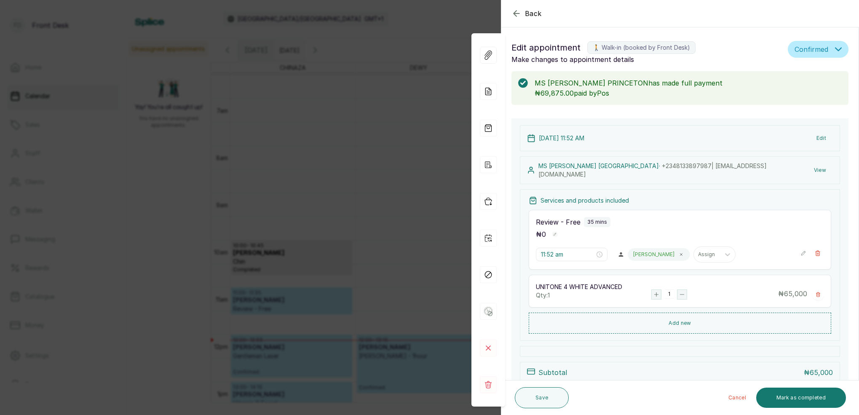
click at [365, 112] on div "Back Appointment Details Edit appointment 🚶 Walk-in (booked by Front Desk) Make…" at bounding box center [429, 207] width 859 height 415
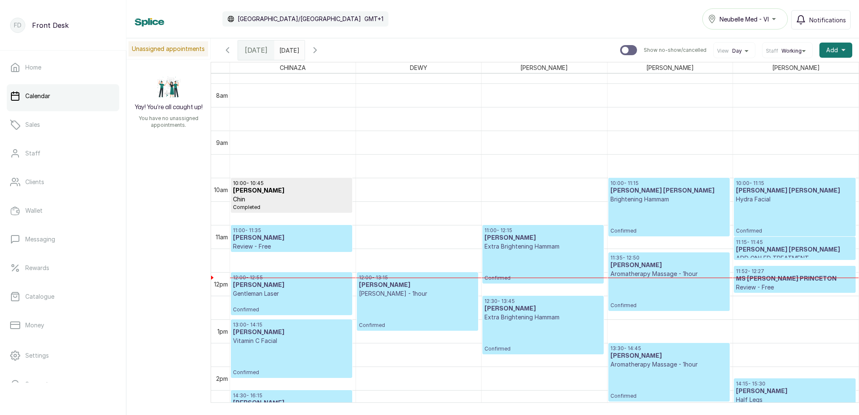
scroll to position [415, 0]
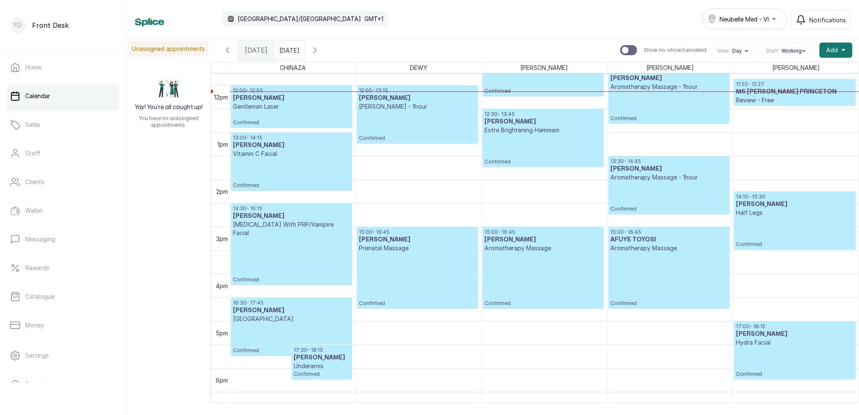
click at [320, 53] on icon "button" at bounding box center [315, 50] width 10 height 10
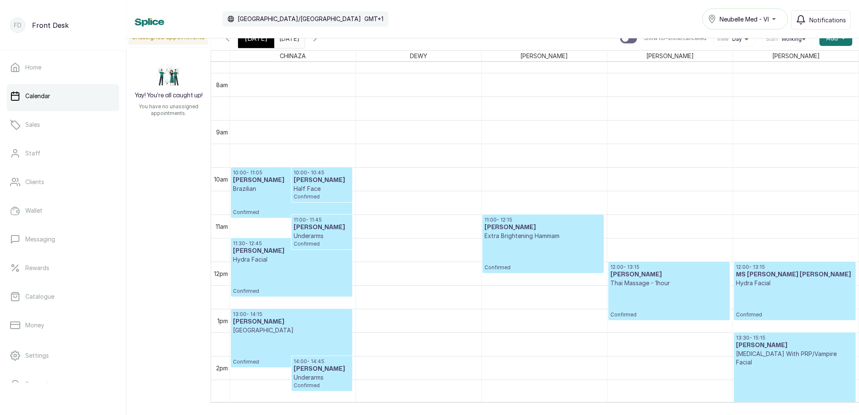
scroll to position [373, 0]
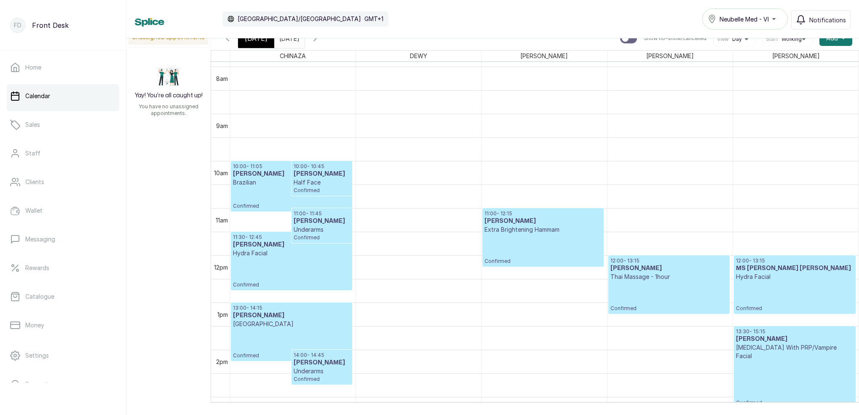
click at [320, 41] on icon "button" at bounding box center [315, 38] width 10 height 10
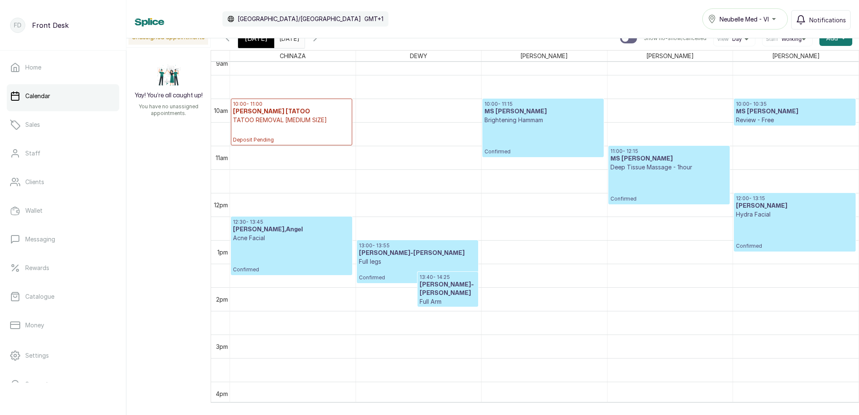
scroll to position [435, 0]
click at [265, 43] on div "[DATE]" at bounding box center [256, 38] width 36 height 19
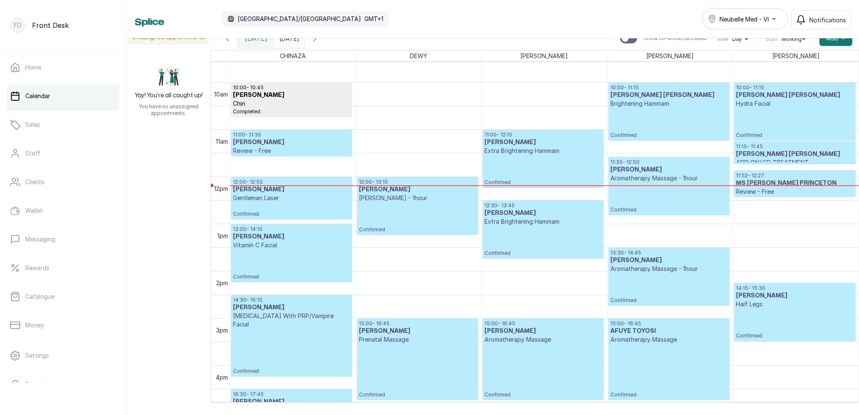
scroll to position [451, 0]
click at [270, 202] on div "12:00 - 12:55 [PERSON_NAME] Gentleman Laser Confirmed" at bounding box center [291, 198] width 117 height 39
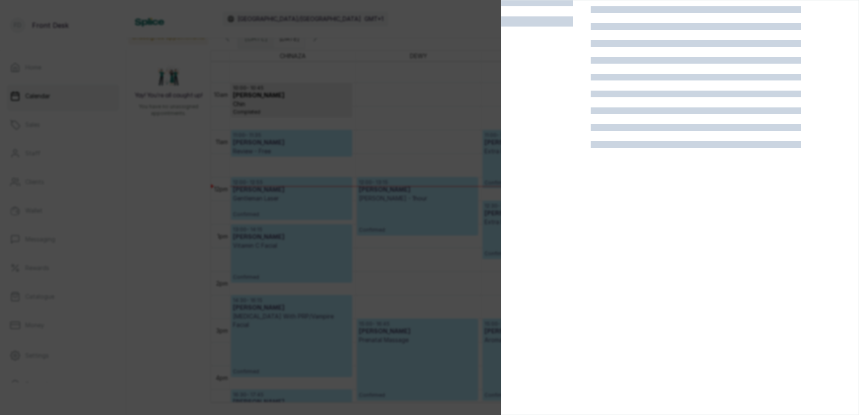
scroll to position [21, 0]
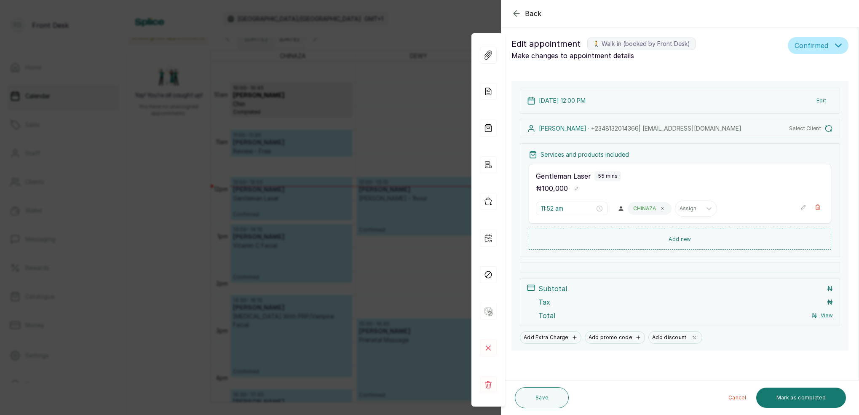
type input "12:00 pm"
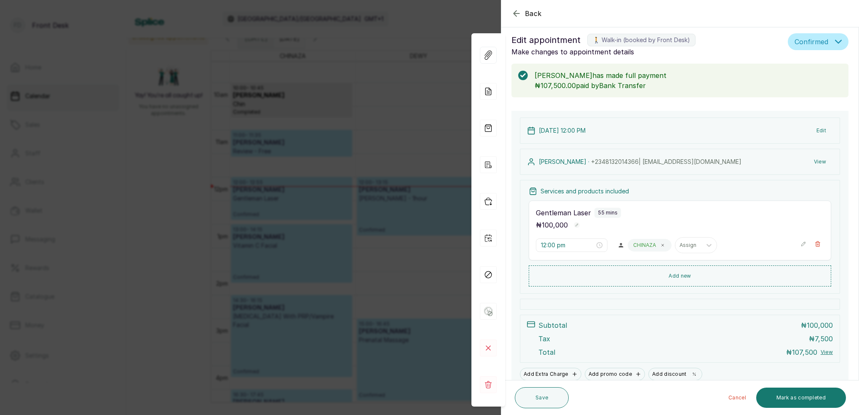
scroll to position [0, 0]
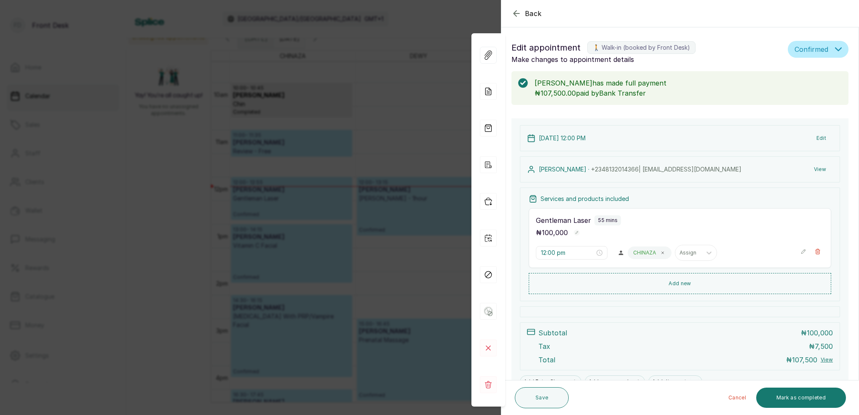
click at [384, 36] on div "Back Appointment Details Edit appointment 🚶 Walk-in (booked by Front Desk) Make…" at bounding box center [429, 207] width 859 height 415
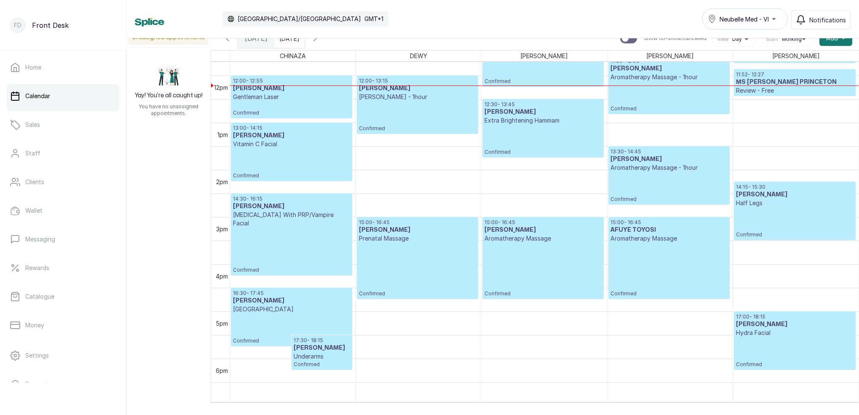
scroll to position [537, 0]
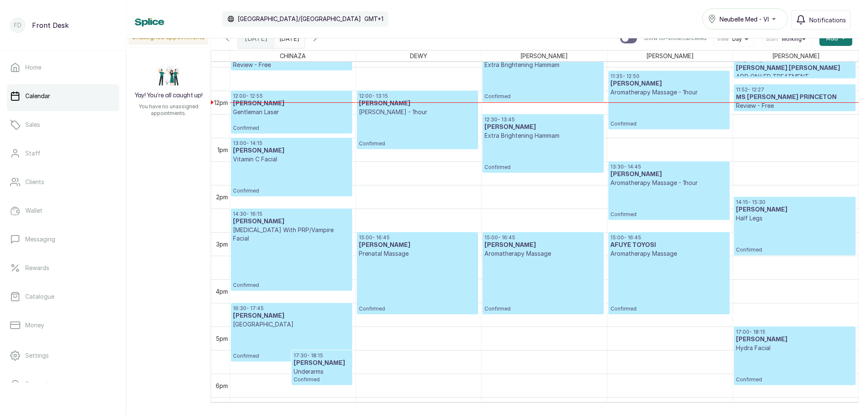
click at [304, 45] on div "[DATE] [DATE]" at bounding box center [289, 38] width 30 height 19
click at [288, 43] on input "[DATE]" at bounding box center [281, 36] width 13 height 14
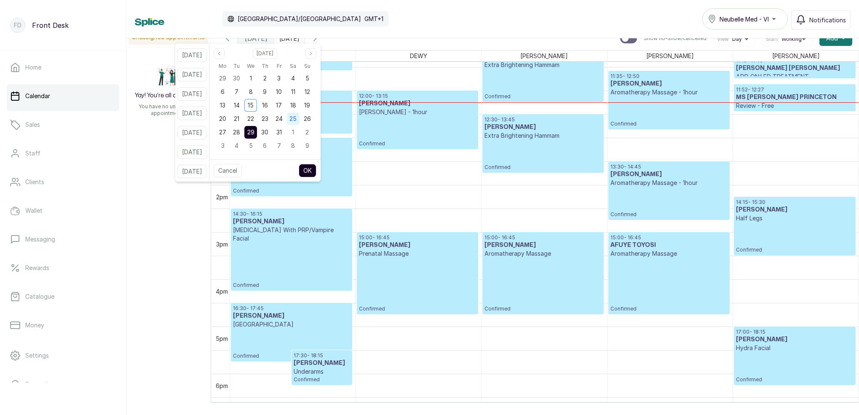
click at [297, 120] on span "25" at bounding box center [292, 118] width 7 height 7
drag, startPoint x: 306, startPoint y: 108, endPoint x: 309, endPoint y: 113, distance: 5.7
click at [299, 108] on div "18" at bounding box center [293, 105] width 13 height 13
click at [316, 169] on button "OK" at bounding box center [308, 170] width 18 height 13
type input "[DATE]"
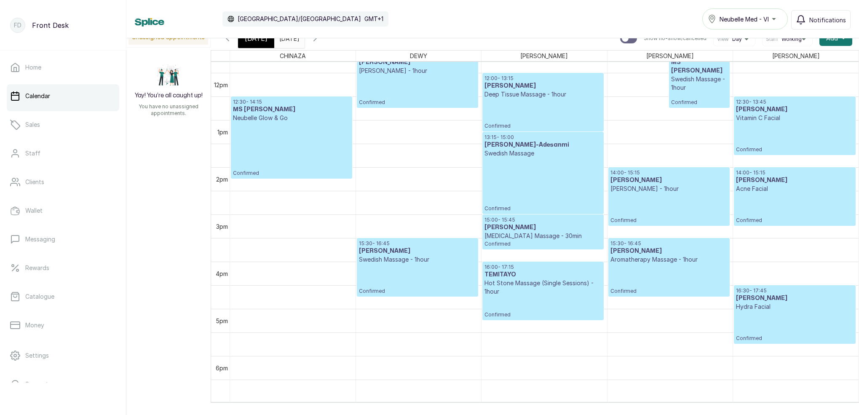
scroll to position [568, 0]
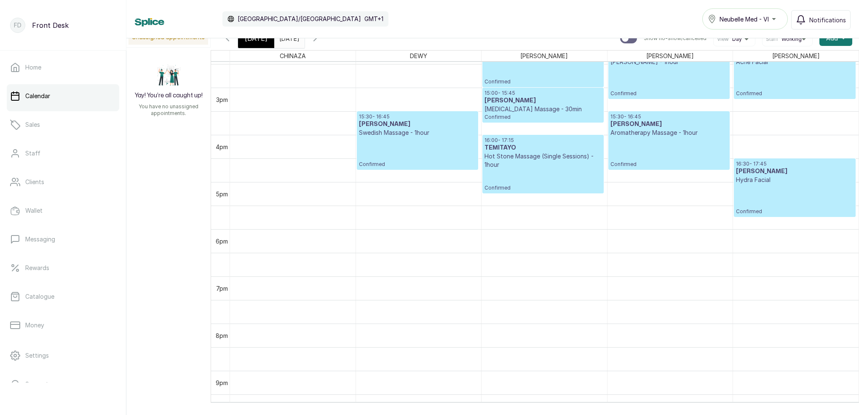
drag, startPoint x: 264, startPoint y: 37, endPoint x: 278, endPoint y: 43, distance: 15.1
click at [264, 37] on div "Calendar [GEOGRAPHIC_DATA]/[GEOGRAPHIC_DATA] GMT+1 Neubelle Med - VI Notificati…" at bounding box center [492, 19] width 732 height 38
click at [247, 44] on div "[DATE]" at bounding box center [256, 38] width 36 height 19
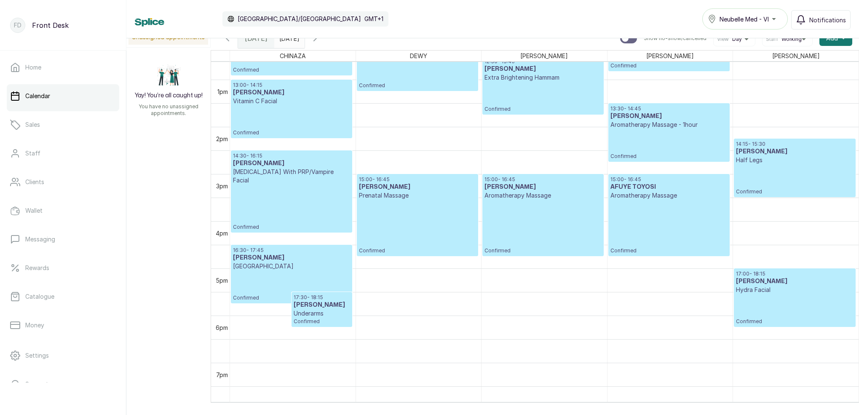
scroll to position [606, 0]
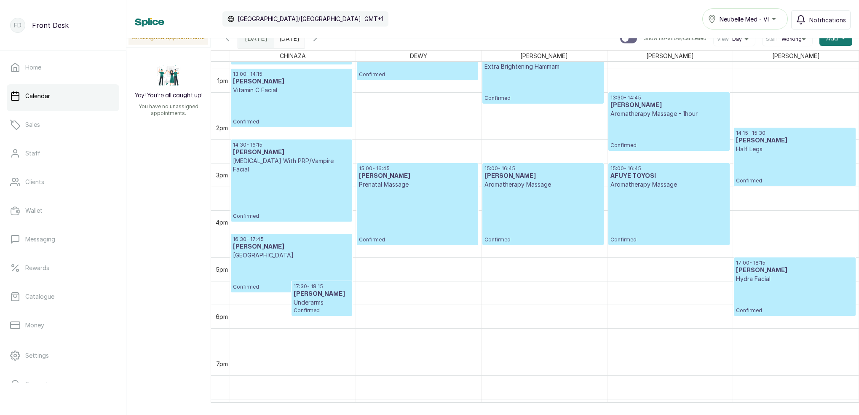
drag, startPoint x: 296, startPoint y: 40, endPoint x: 301, endPoint y: 40, distance: 4.7
click at [288, 40] on input "[DATE]" at bounding box center [281, 36] width 13 height 14
click at [320, 40] on icon "button" at bounding box center [315, 38] width 10 height 10
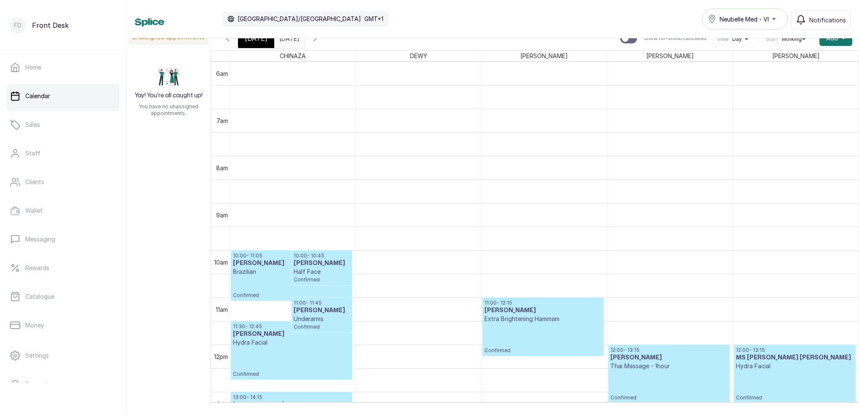
scroll to position [346, 0]
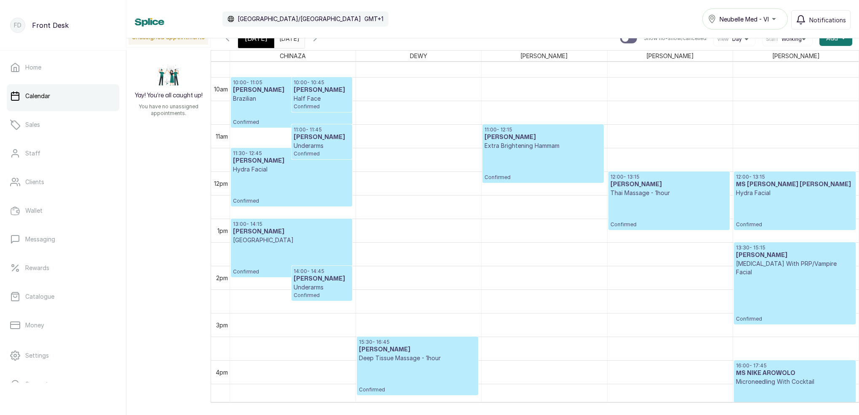
drag, startPoint x: 340, startPoint y: 40, endPoint x: 347, endPoint y: 41, distance: 6.9
click at [320, 40] on icon "button" at bounding box center [315, 38] width 10 height 10
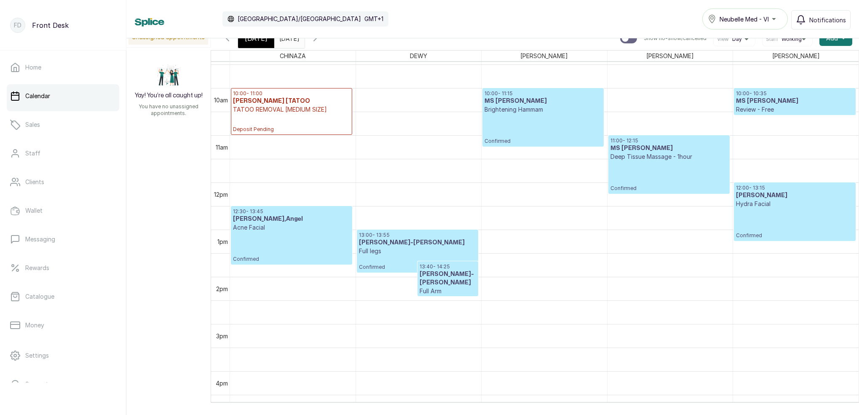
click at [224, 39] on icon "button" at bounding box center [227, 38] width 10 height 10
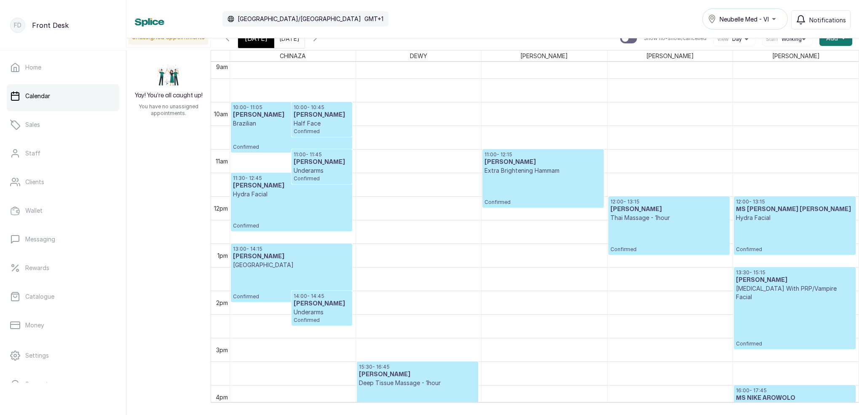
click at [799, 313] on p "Confirmed" at bounding box center [795, 324] width 118 height 46
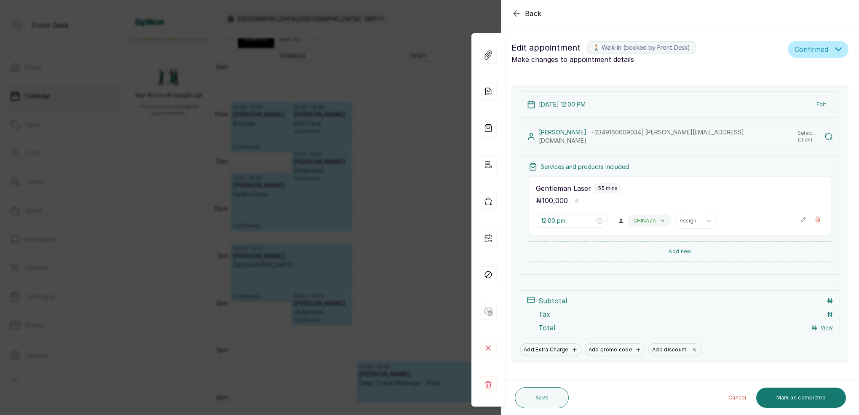
type input "1:30 pm"
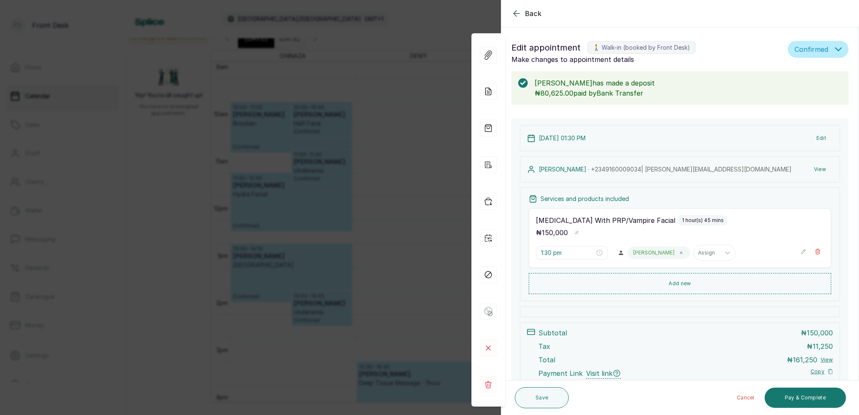
drag, startPoint x: 318, startPoint y: 43, endPoint x: 272, endPoint y: 45, distance: 46.0
click at [318, 42] on div "Back Appointment Details Edit appointment 🚶 Walk-in (booked by Front Desk) Make…" at bounding box center [429, 207] width 859 height 415
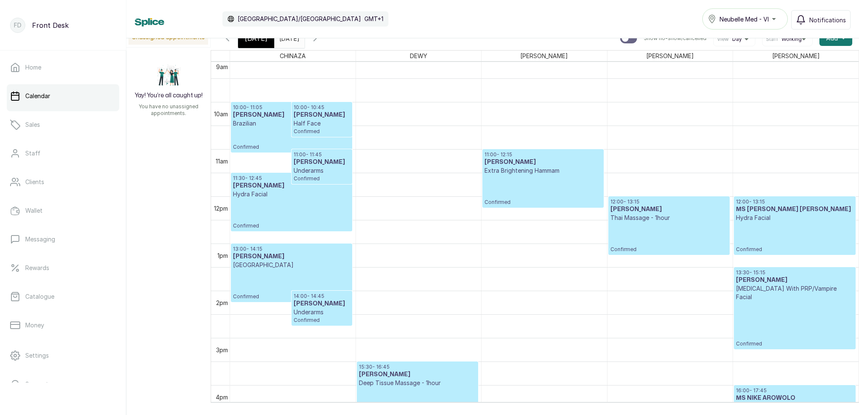
click at [255, 43] on div "[DATE]" at bounding box center [256, 38] width 36 height 19
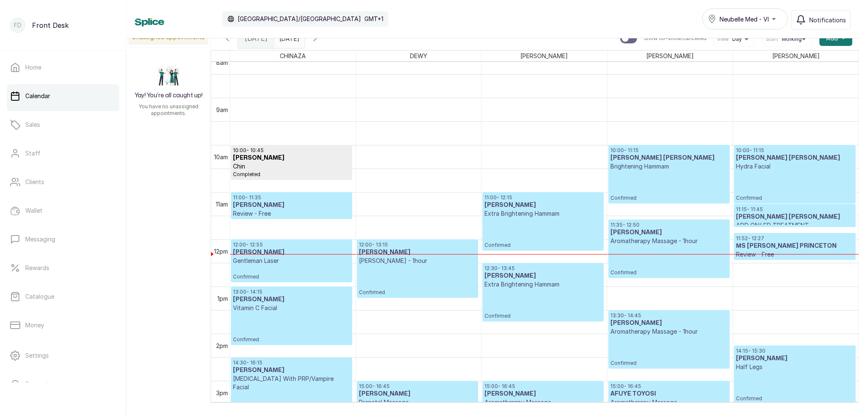
scroll to position [0, 0]
click at [688, 170] on p "Brightening Hammam" at bounding box center [668, 166] width 117 height 8
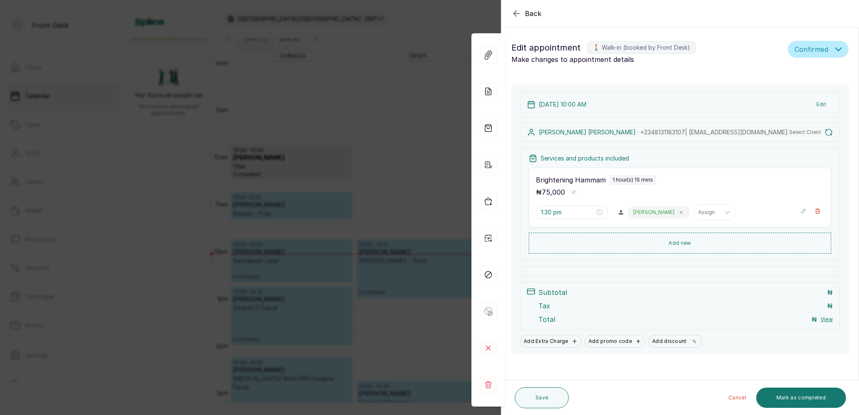
type input "10:00 am"
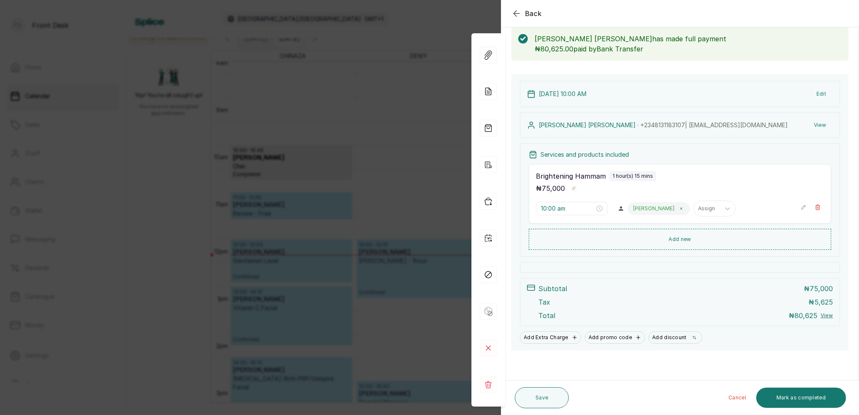
scroll to position [44, 0]
click at [815, 402] on button "Mark as completed" at bounding box center [801, 397] width 90 height 20
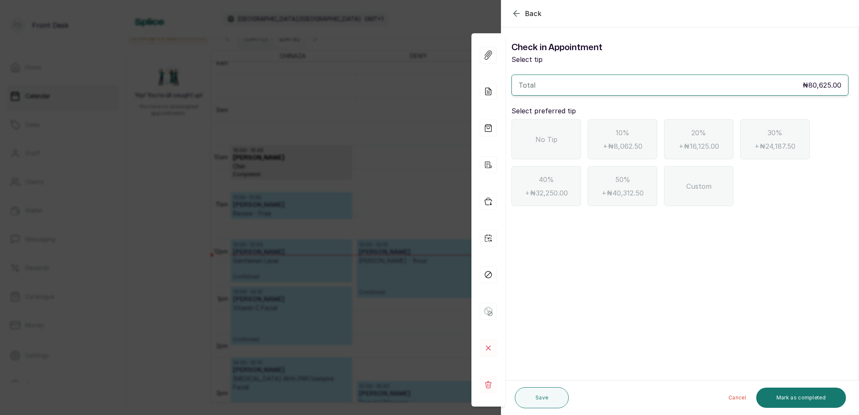
drag, startPoint x: 555, startPoint y: 140, endPoint x: 559, endPoint y: 144, distance: 5.7
click at [555, 140] on span "No Tip" at bounding box center [546, 139] width 22 height 10
click at [816, 397] on button "Mark as completed" at bounding box center [801, 397] width 90 height 20
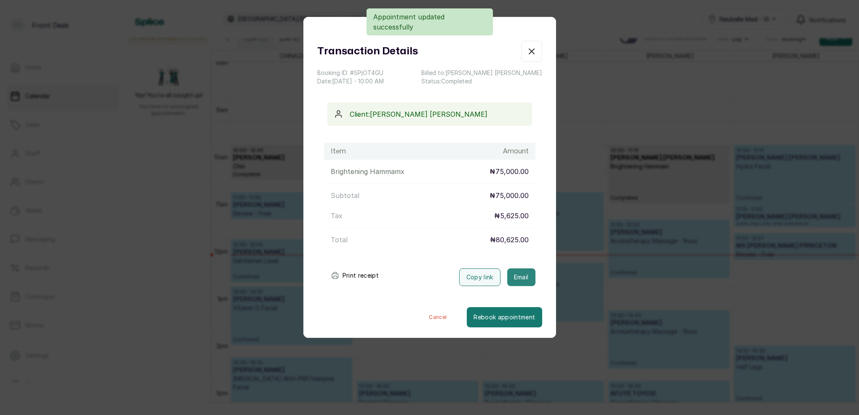
click at [529, 278] on button "Email" at bounding box center [521, 277] width 28 height 18
click at [536, 50] on icon "button" at bounding box center [531, 51] width 10 height 10
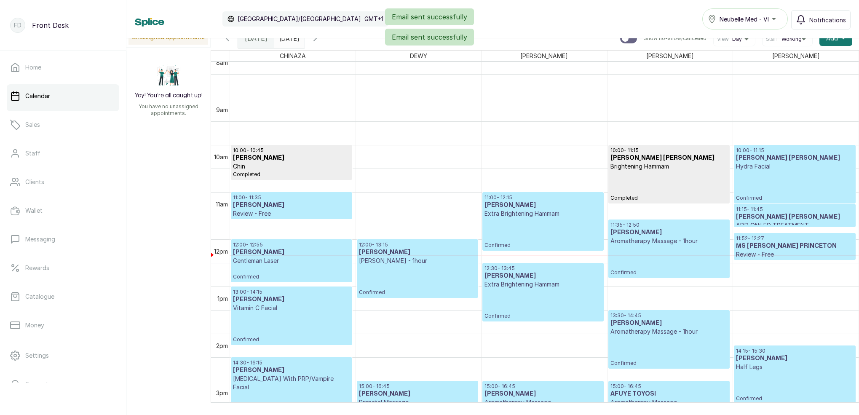
click at [660, 162] on p "Brightening Hammam" at bounding box center [668, 166] width 117 height 8
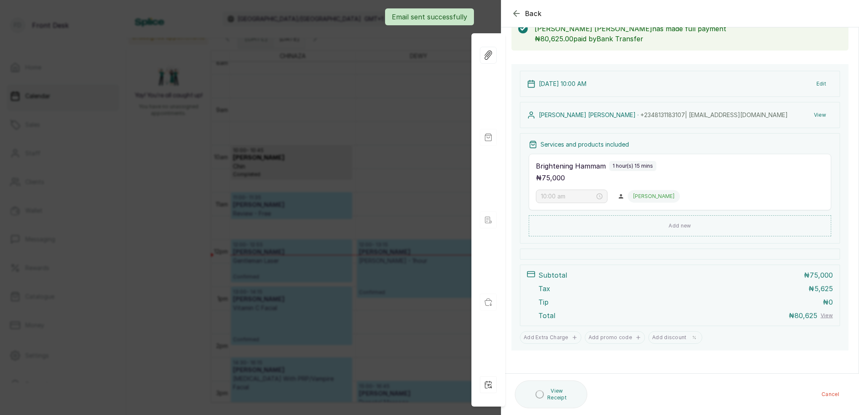
scroll to position [54, 0]
click at [451, 39] on div "Back Appointment Details Edit appointment 🚶 Walk-in (booked by Front Desk) Make…" at bounding box center [429, 207] width 859 height 415
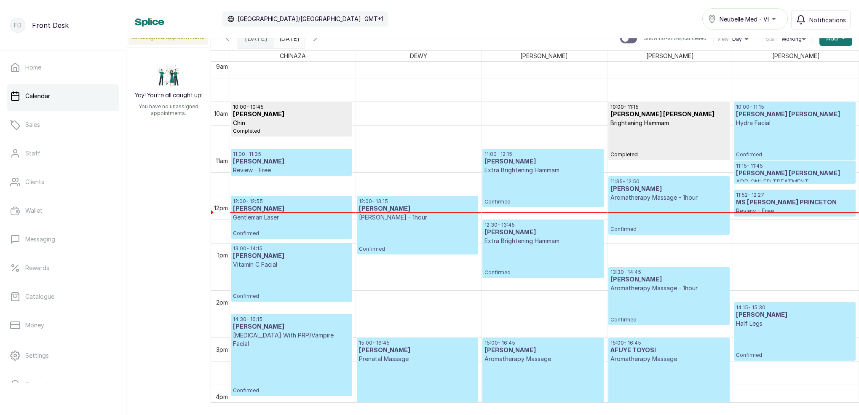
scroll to position [409, 0]
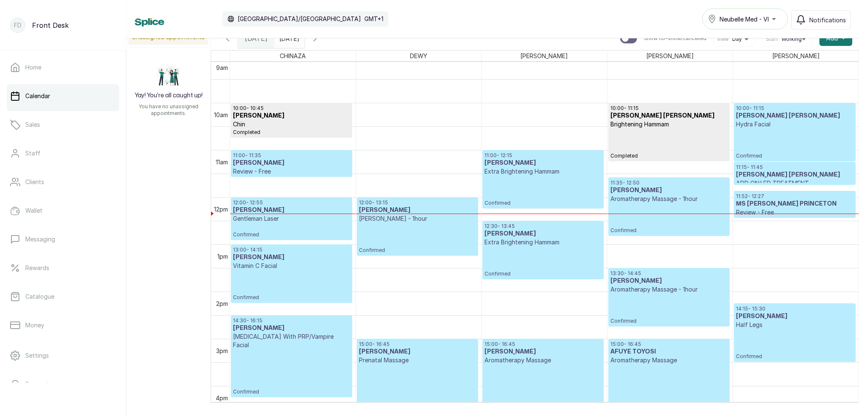
click at [320, 40] on icon "button" at bounding box center [315, 38] width 10 height 10
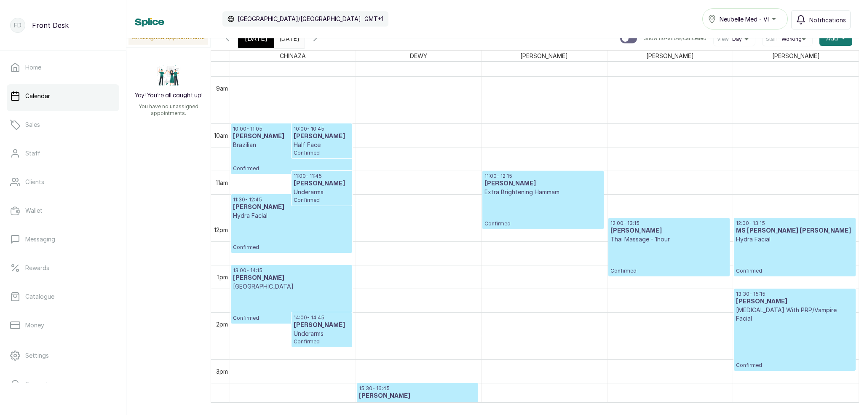
click at [789, 233] on h3 "MS [PERSON_NAME] [PERSON_NAME]" at bounding box center [795, 231] width 118 height 8
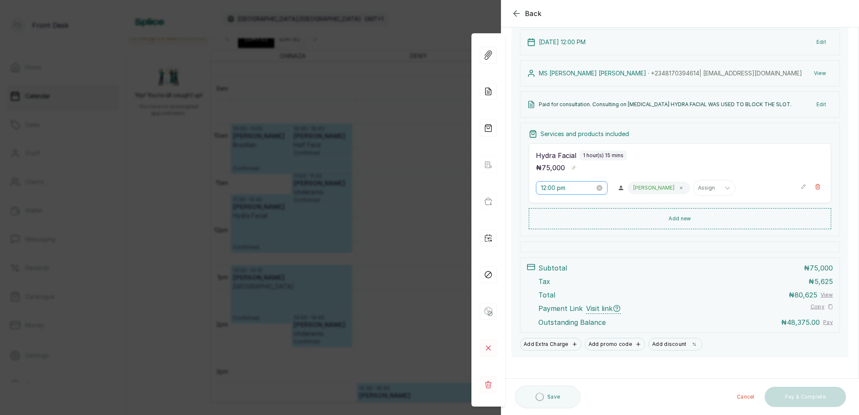
click at [553, 183] on div "12:00 pm" at bounding box center [572, 187] width 72 height 13
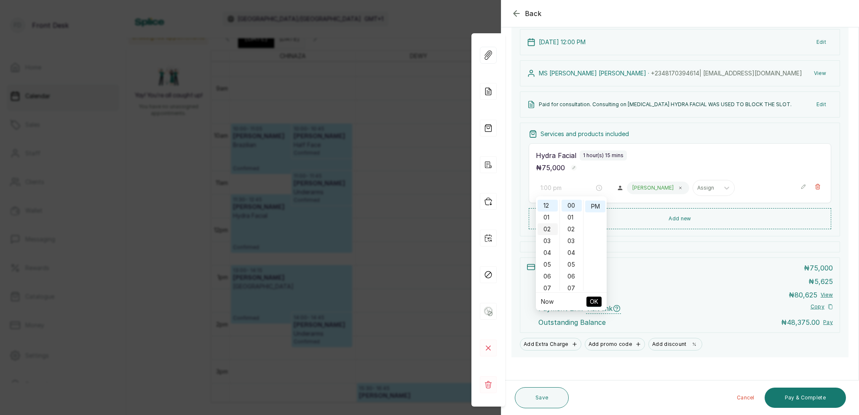
click at [550, 217] on div "01" at bounding box center [547, 217] width 20 height 12
drag, startPoint x: 574, startPoint y: 258, endPoint x: 581, endPoint y: 241, distance: 17.6
click at [575, 256] on div "30" at bounding box center [571, 260] width 20 height 12
type input "1:30 pm"
click at [594, 207] on div "PM" at bounding box center [595, 206] width 20 height 12
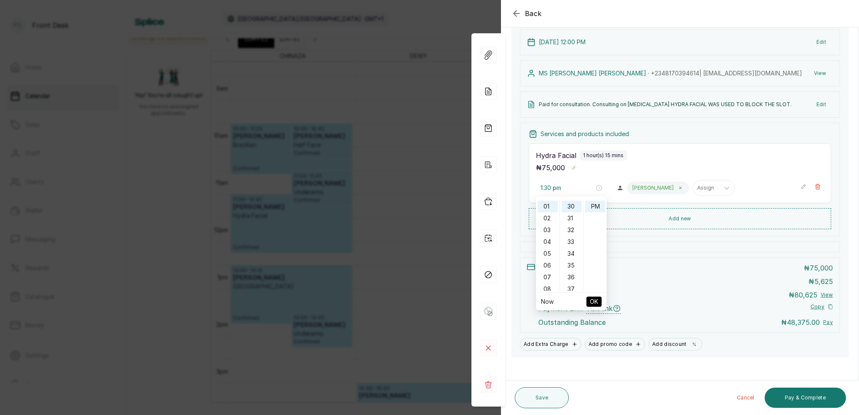
drag, startPoint x: 596, startPoint y: 300, endPoint x: 612, endPoint y: 235, distance: 66.6
click at [598, 297] on span "OK" at bounding box center [594, 302] width 8 height 16
click at [817, 75] on button "View" at bounding box center [820, 73] width 26 height 15
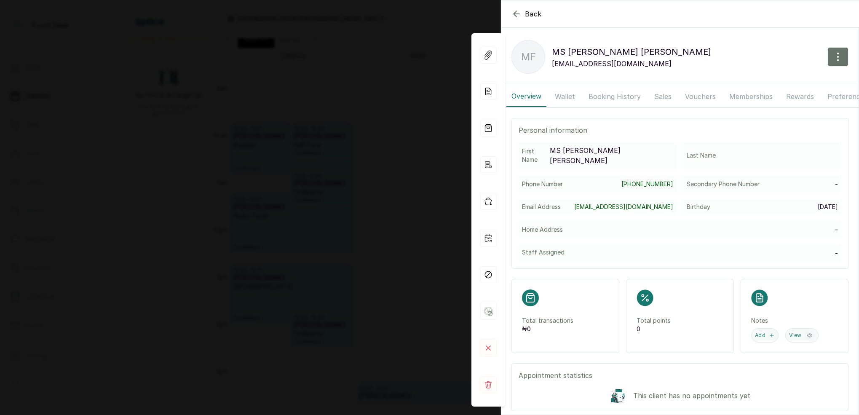
click at [516, 13] on icon "button" at bounding box center [516, 14] width 10 height 10
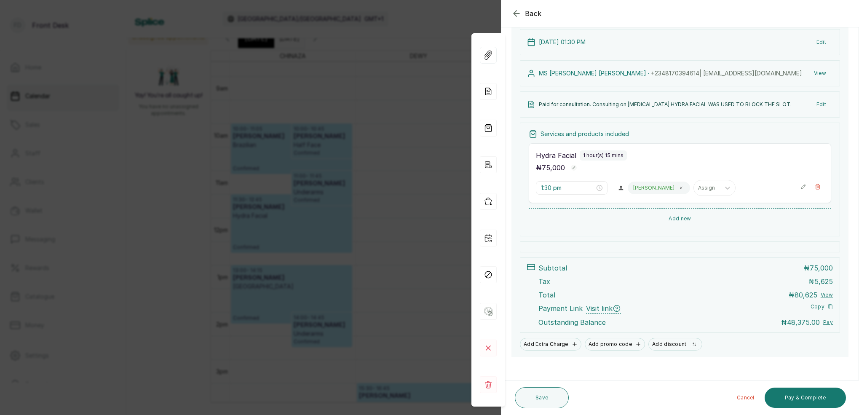
click at [823, 103] on button "Edit" at bounding box center [820, 104] width 23 height 15
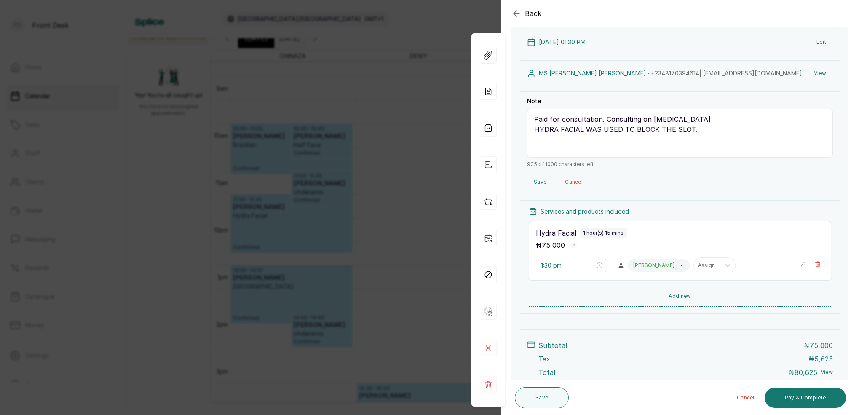
click at [822, 43] on button "Edit" at bounding box center [820, 42] width 23 height 15
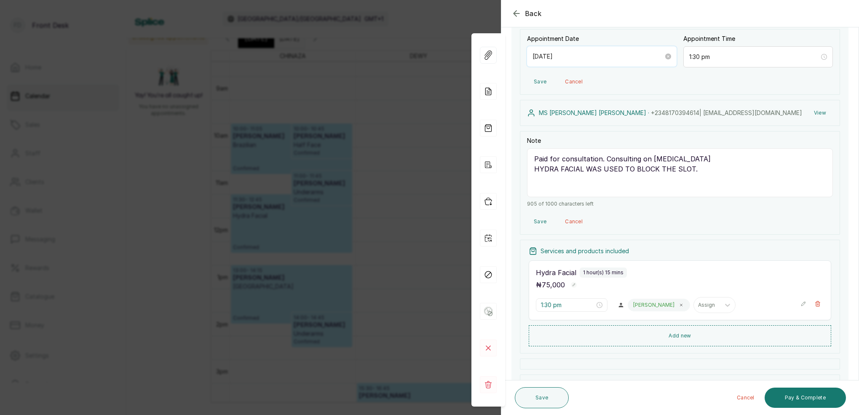
click at [582, 61] on input "[DATE]" at bounding box center [597, 56] width 131 height 9
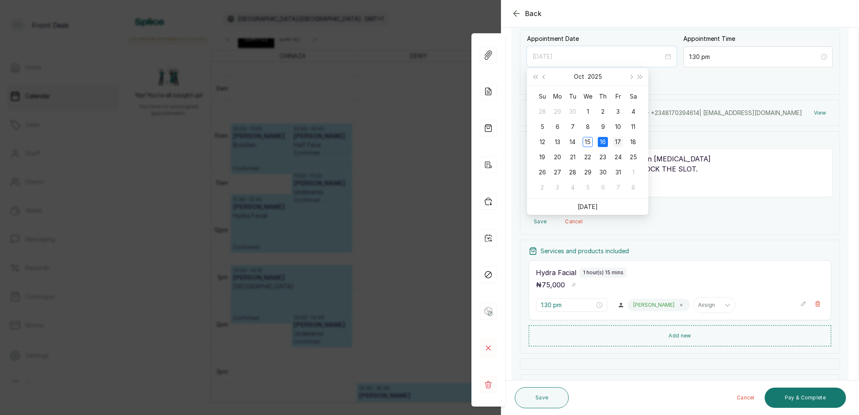
type input "[DATE]"
click at [619, 140] on div "17" at bounding box center [618, 142] width 10 height 10
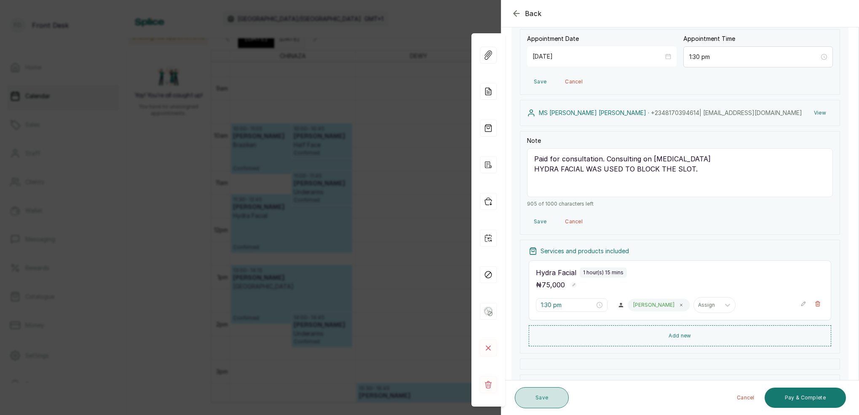
click at [561, 398] on button "Save" at bounding box center [542, 397] width 54 height 21
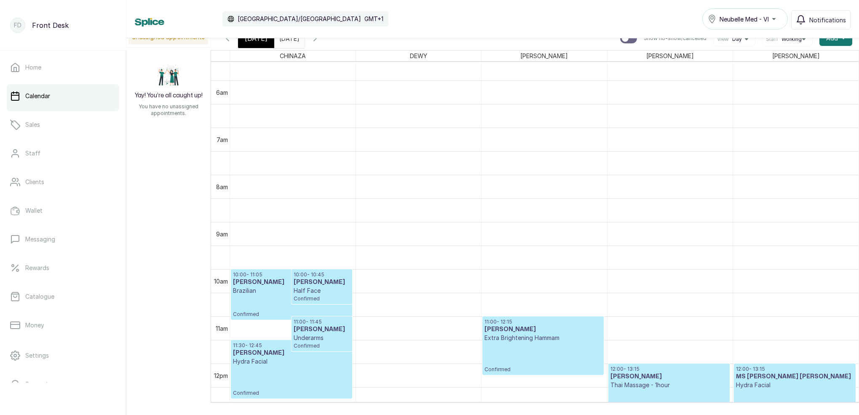
scroll to position [614, 0]
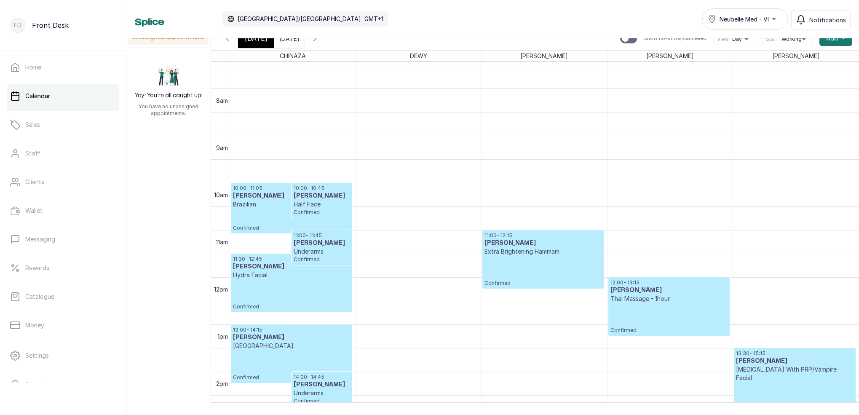
drag, startPoint x: 338, startPoint y: 42, endPoint x: 343, endPoint y: 43, distance: 5.5
click at [320, 42] on icon "button" at bounding box center [315, 38] width 10 height 10
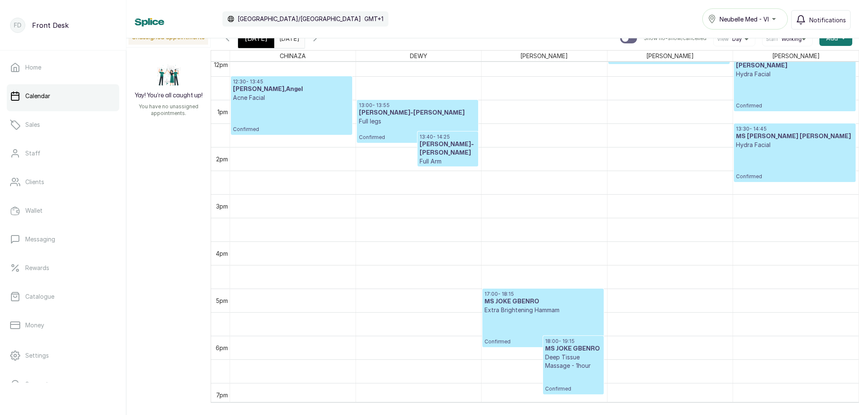
click at [230, 41] on icon "button" at bounding box center [227, 38] width 10 height 10
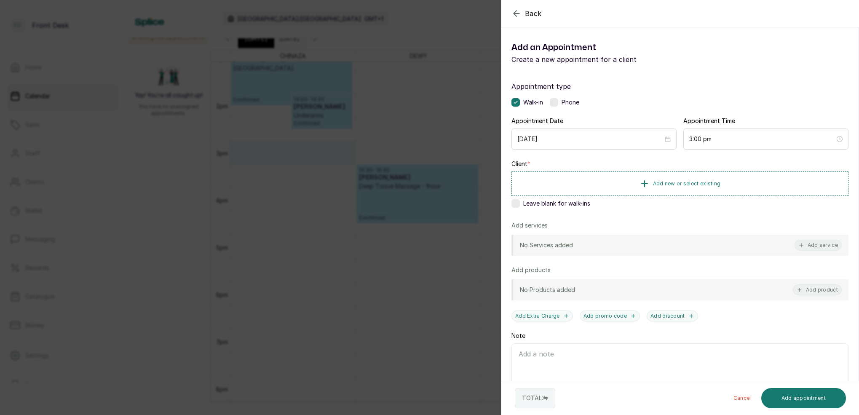
click at [303, 241] on div "Back Add Appointment Add an Appointment Create a new appointment for a client A…" at bounding box center [429, 207] width 859 height 415
drag, startPoint x: 520, startPoint y: 205, endPoint x: 536, endPoint y: 211, distance: 16.7
click at [521, 205] on div "Leave blank for walk-ins" at bounding box center [679, 203] width 337 height 8
drag, startPoint x: 830, startPoint y: 248, endPoint x: 740, endPoint y: 207, distance: 98.2
click at [829, 247] on button "Add service" at bounding box center [817, 245] width 47 height 11
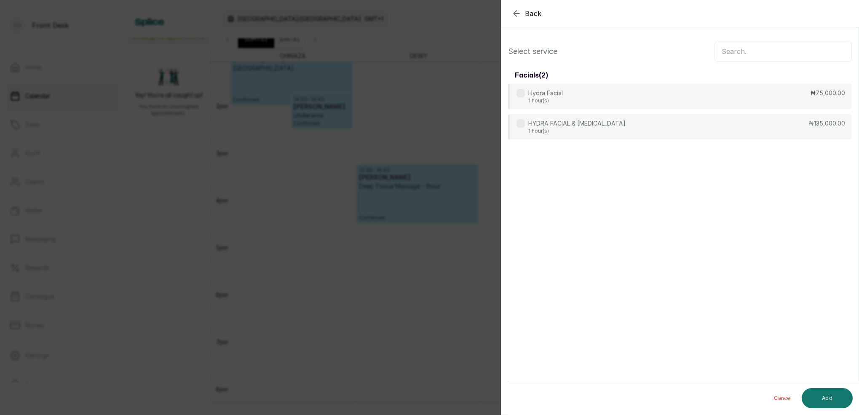
click at [753, 54] on input "text" at bounding box center [782, 51] width 137 height 21
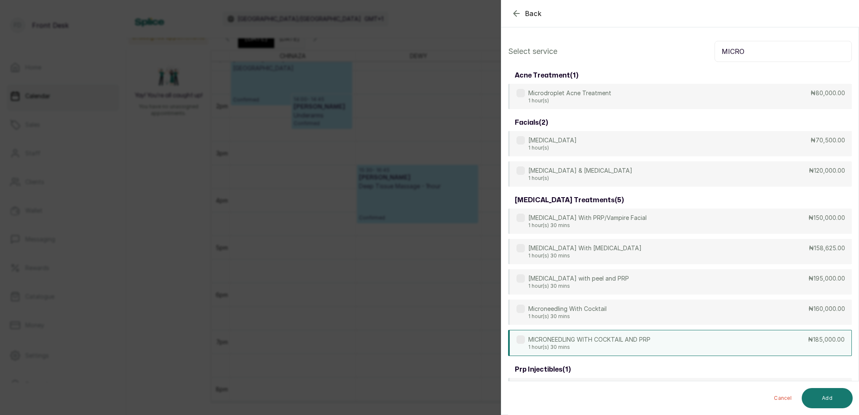
type input "MICRO"
drag, startPoint x: 642, startPoint y: 347, endPoint x: 657, endPoint y: 343, distance: 15.2
click at [643, 345] on p "1 hour(s) 30 mins" at bounding box center [589, 347] width 122 height 7
click at [842, 398] on button "Add" at bounding box center [826, 398] width 51 height 20
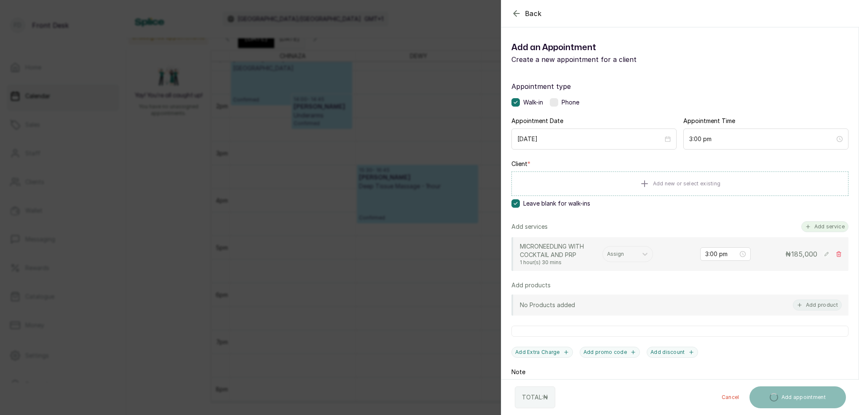
click at [830, 229] on button "Add service" at bounding box center [824, 226] width 47 height 11
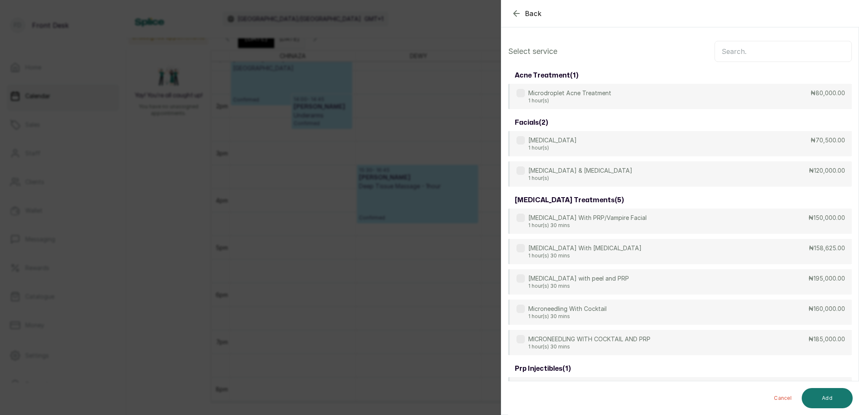
scroll to position [0, 0]
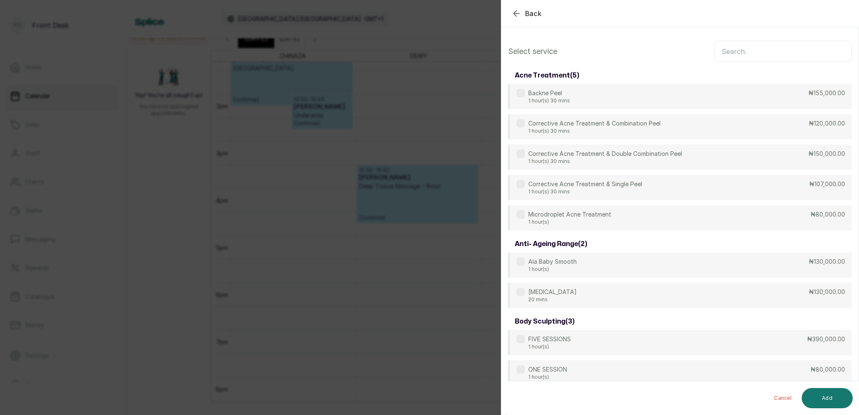
click at [762, 52] on input "text" at bounding box center [782, 51] width 137 height 21
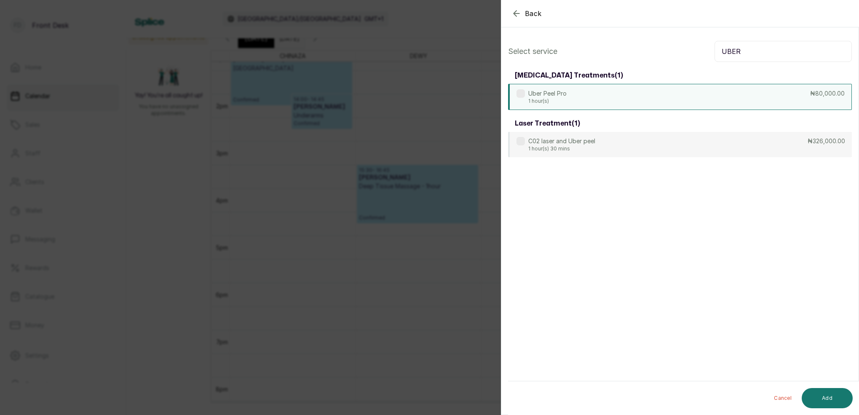
type input "UBER"
drag, startPoint x: 560, startPoint y: 96, endPoint x: 643, endPoint y: 179, distance: 117.3
click at [561, 98] on div "Uber Peel Pro 1 hour(s)" at bounding box center [547, 96] width 38 height 15
click at [838, 397] on button "Add" at bounding box center [826, 398] width 51 height 20
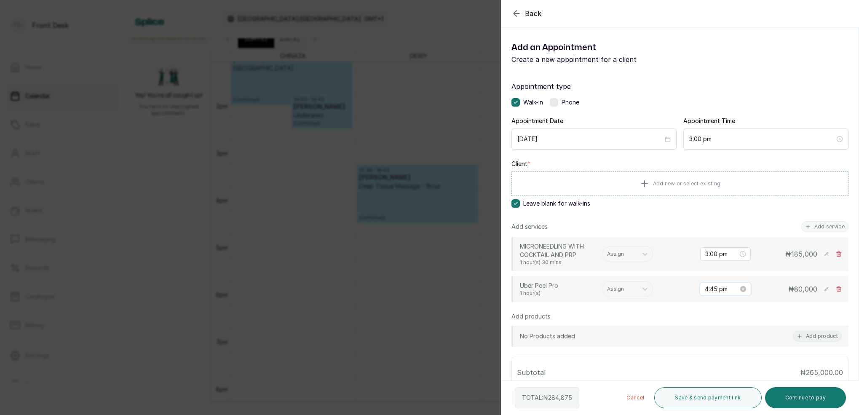
click at [719, 290] on input "4:45 pm" at bounding box center [722, 288] width 34 height 9
click at [713, 348] on div "04" at bounding box center [712, 351] width 20 height 12
type input "4:00 pm"
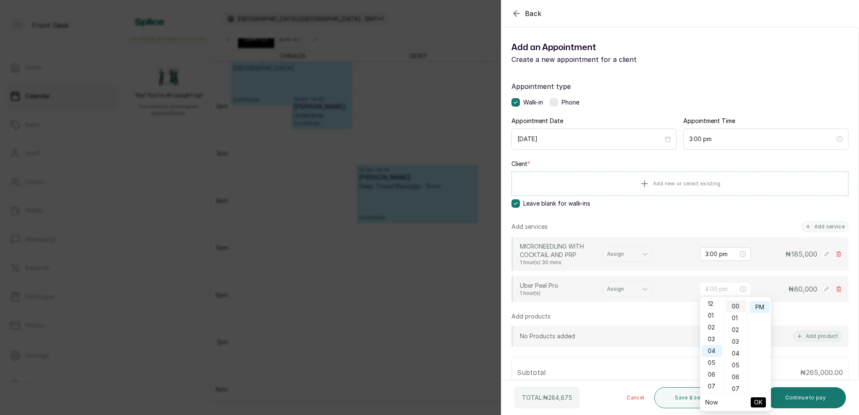
scroll to position [0, 0]
click at [740, 310] on div "00" at bounding box center [736, 306] width 20 height 12
drag, startPoint x: 742, startPoint y: 306, endPoint x: 754, endPoint y: 307, distance: 12.2
click at [742, 306] on div "00" at bounding box center [736, 306] width 20 height 12
click at [756, 306] on div "PM" at bounding box center [759, 307] width 20 height 12
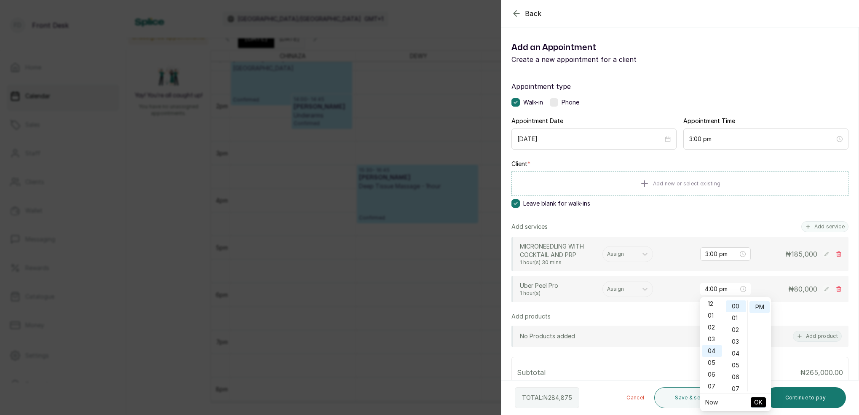
click at [765, 398] on button "OK" at bounding box center [758, 402] width 15 height 10
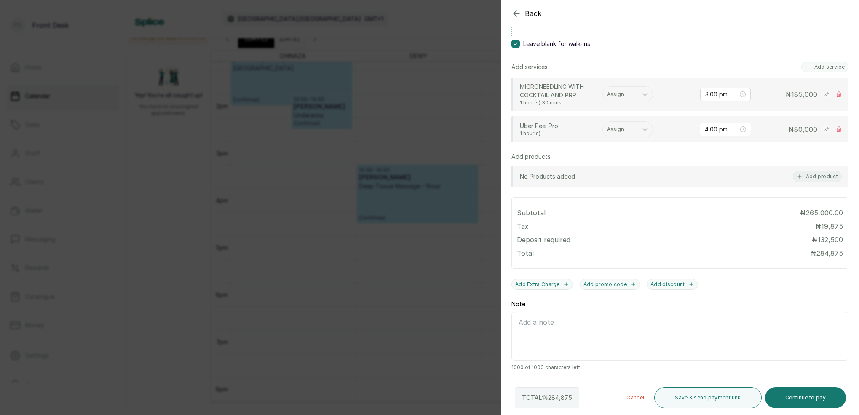
scroll to position [160, 0]
click at [735, 401] on button "Save & send payment link" at bounding box center [707, 397] width 107 height 21
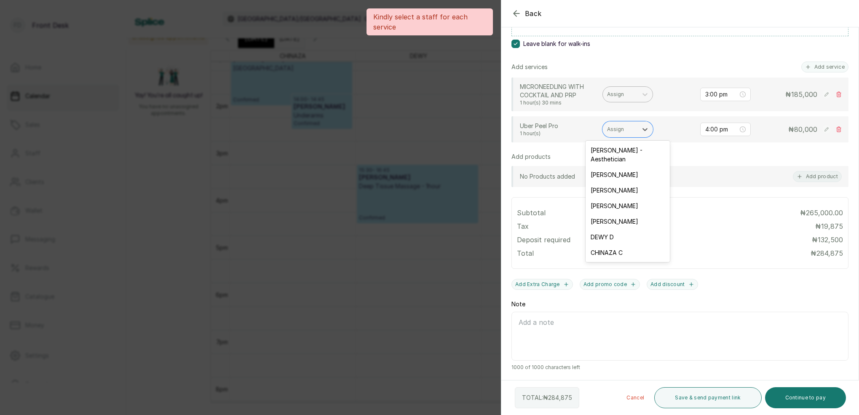
drag, startPoint x: 628, startPoint y: 132, endPoint x: 615, endPoint y: 100, distance: 35.0
click at [628, 132] on div at bounding box center [620, 130] width 26 height 8
click at [614, 96] on div "Assign" at bounding box center [620, 94] width 26 height 6
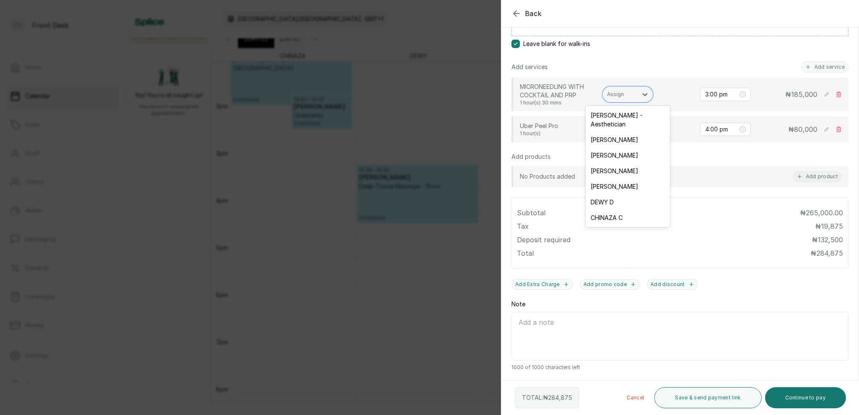
drag, startPoint x: 615, startPoint y: 211, endPoint x: 617, endPoint y: 195, distance: 15.3
click at [614, 210] on div "CHINAZA C" at bounding box center [627, 218] width 84 height 16
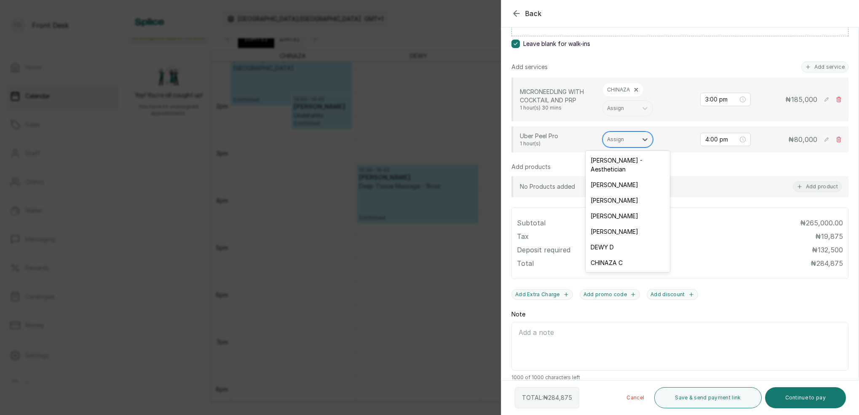
click at [621, 135] on div "Assign" at bounding box center [620, 139] width 35 height 11
click at [618, 258] on div "CHINAZA C" at bounding box center [627, 263] width 84 height 16
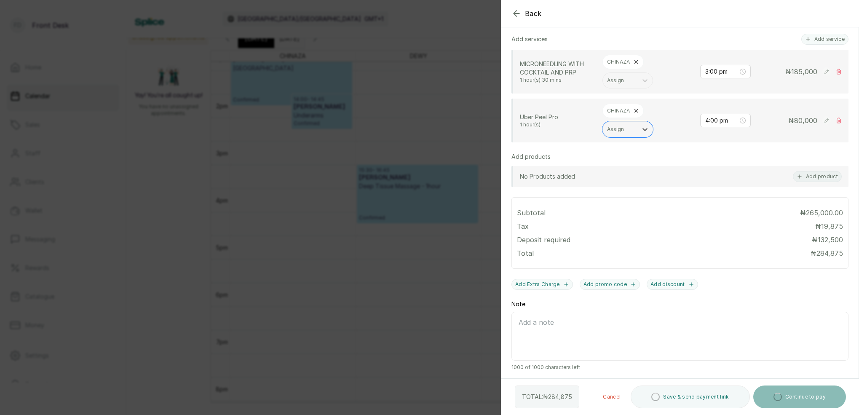
scroll to position [187, 0]
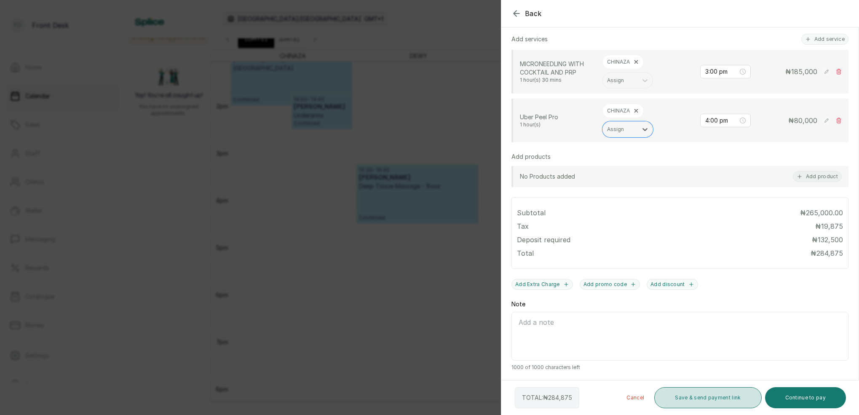
click at [733, 399] on button "Save & send payment link" at bounding box center [707, 397] width 107 height 21
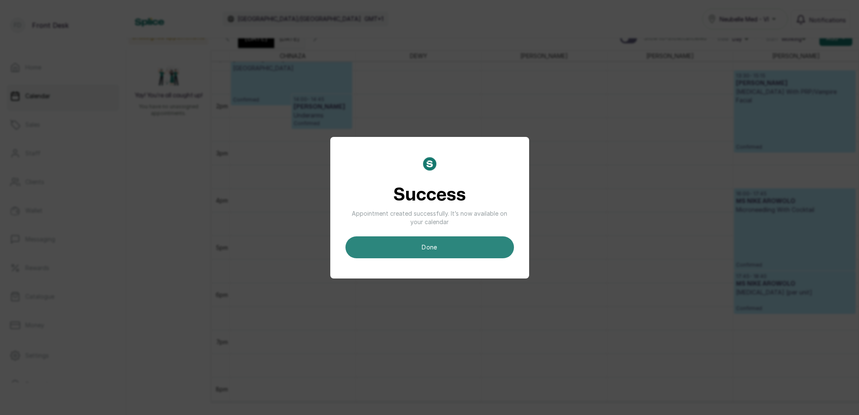
click at [461, 246] on button "done" at bounding box center [429, 247] width 168 height 22
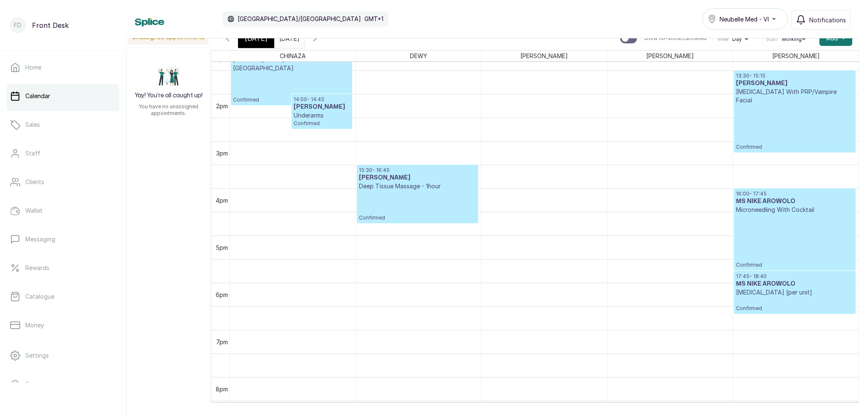
click at [265, 44] on div "[DATE]" at bounding box center [256, 38] width 36 height 19
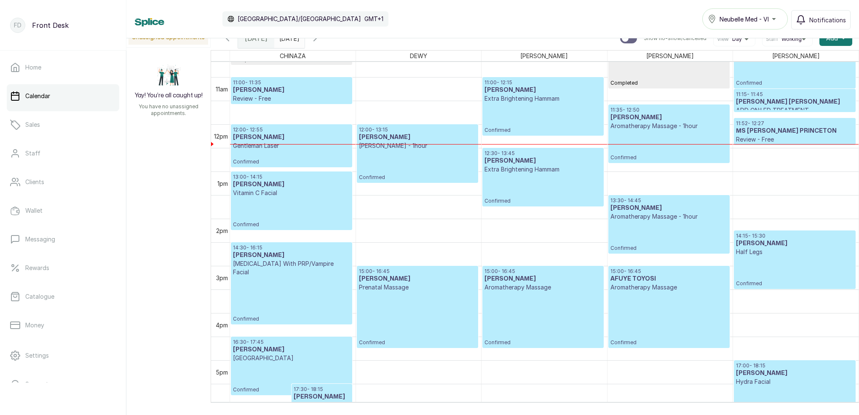
scroll to position [283, 0]
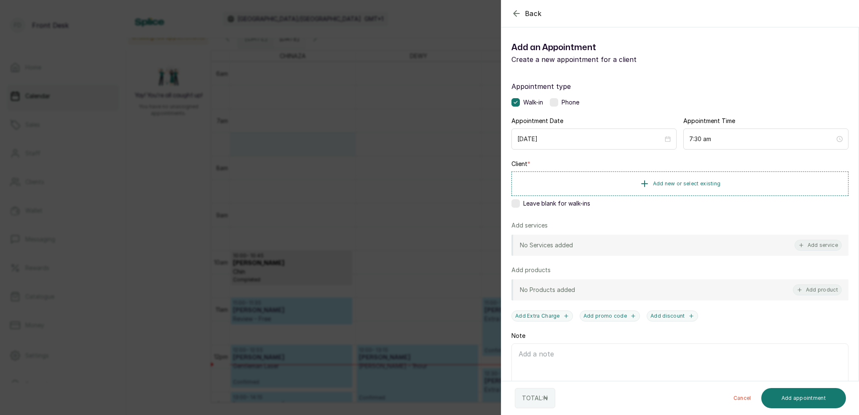
click at [390, 32] on div "Back Add Appointment Add an Appointment Create a new appointment for a client A…" at bounding box center [429, 207] width 859 height 415
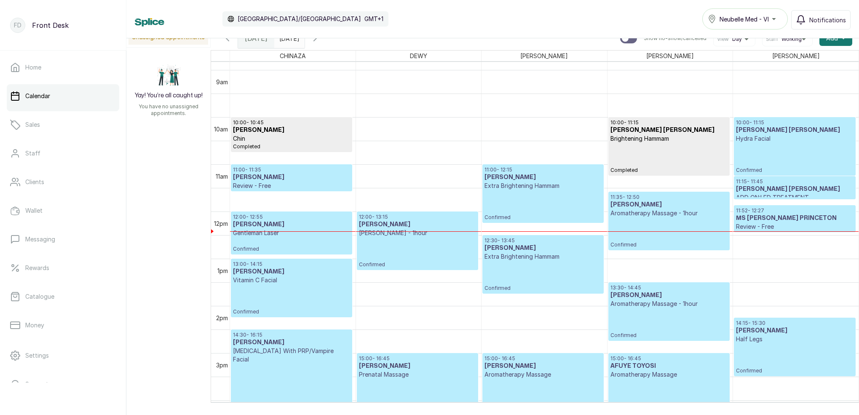
scroll to position [433, 0]
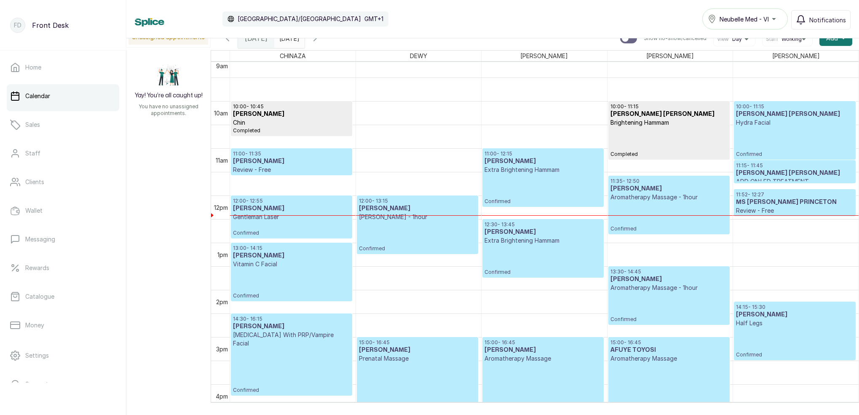
click at [306, 224] on p "Confirmed" at bounding box center [291, 228] width 117 height 15
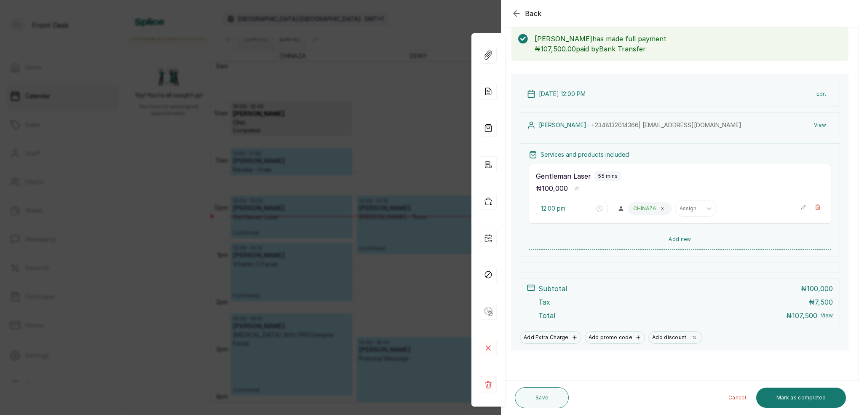
scroll to position [44, 0]
click at [425, 102] on div "Back Appointment Details Edit appointment 🚶 Walk-in (booked by Front Desk) Make…" at bounding box center [429, 207] width 859 height 415
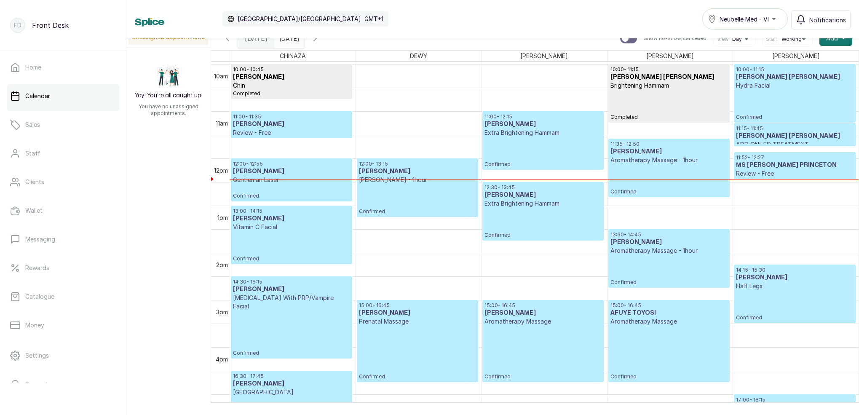
scroll to position [497, 0]
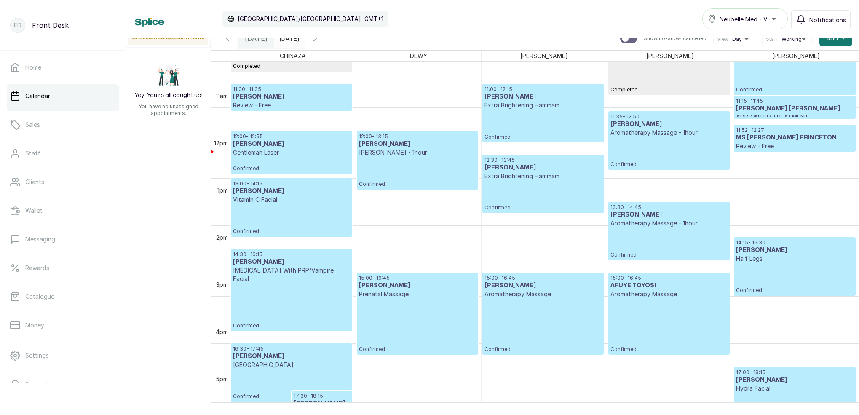
click at [320, 39] on icon "button" at bounding box center [315, 38] width 10 height 10
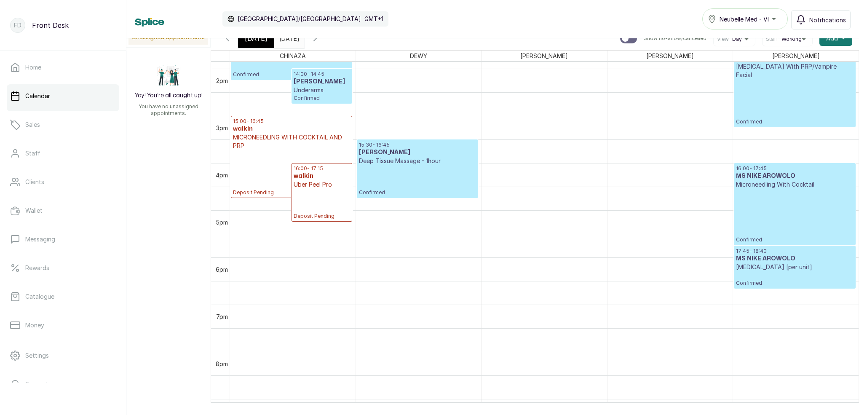
scroll to position [654, 0]
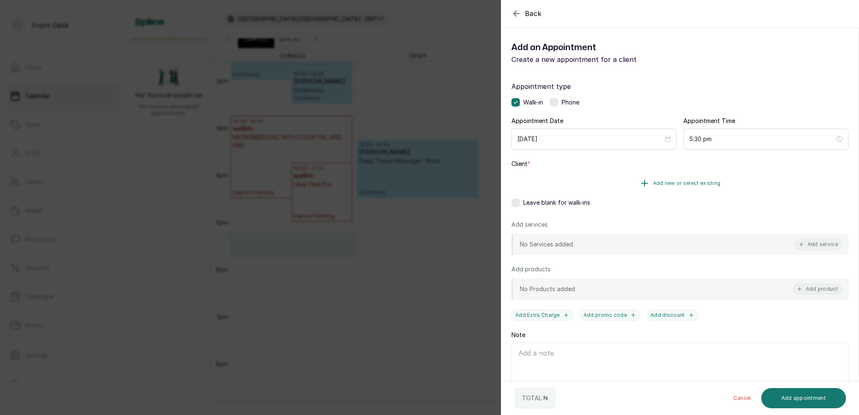
click at [699, 183] on span "Add new or select existing" at bounding box center [687, 183] width 68 height 7
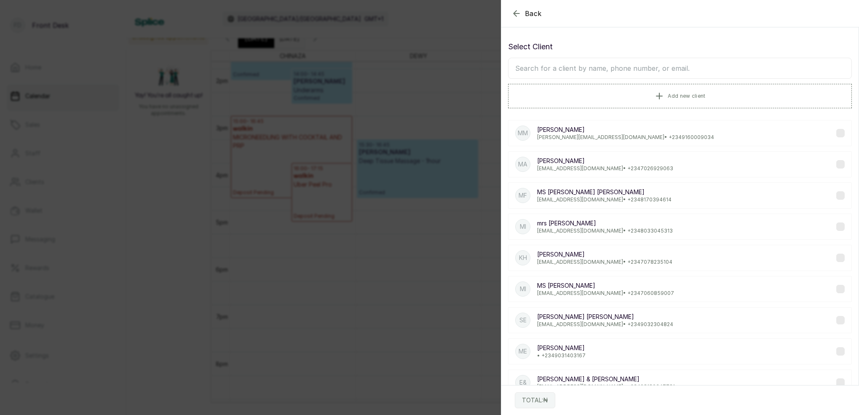
click at [625, 73] on input "text" at bounding box center [680, 68] width 344 height 21
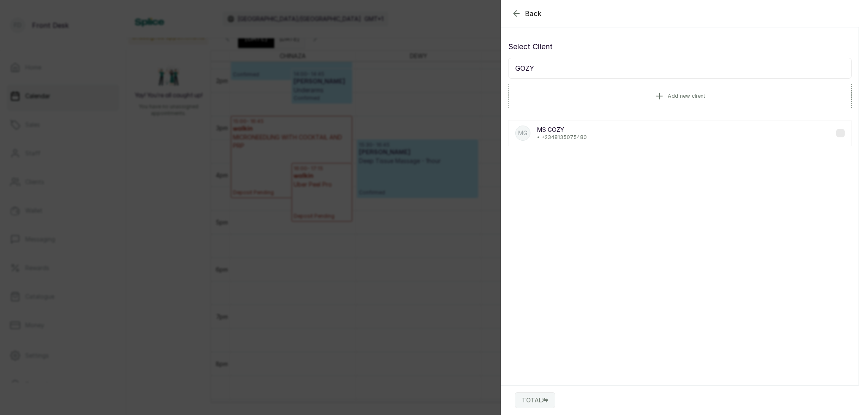
type input "GOZY"
click at [434, 16] on div "Back Add Appointment Select Client GOZY Add new client MG [PERSON_NAME] • [PHON…" at bounding box center [429, 207] width 859 height 415
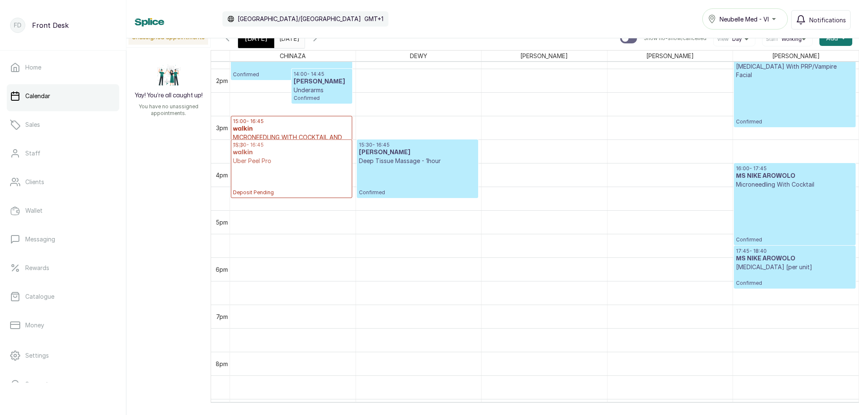
drag, startPoint x: 320, startPoint y: 177, endPoint x: 326, endPoint y: 157, distance: 21.5
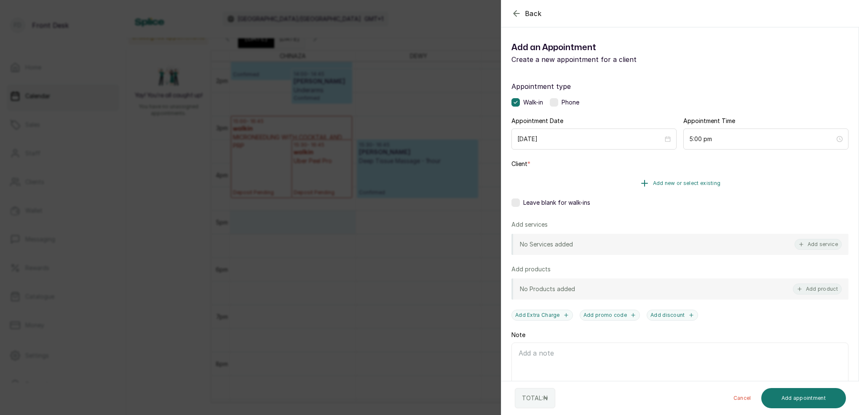
click at [709, 184] on span "Add new or select existing" at bounding box center [687, 183] width 68 height 7
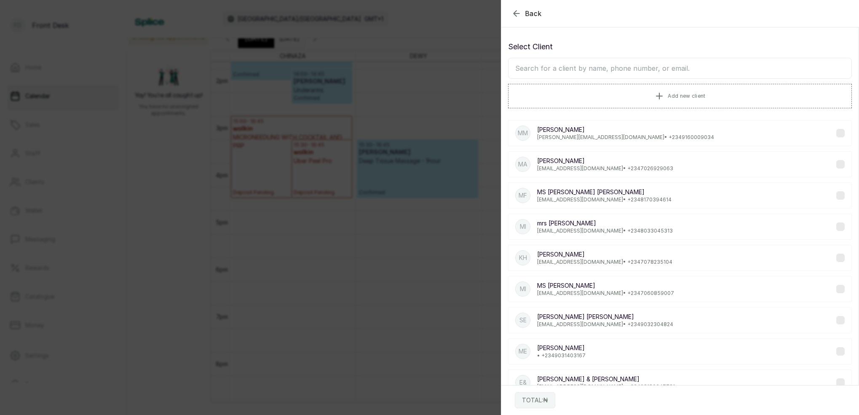
click at [643, 65] on input "text" at bounding box center [680, 68] width 344 height 21
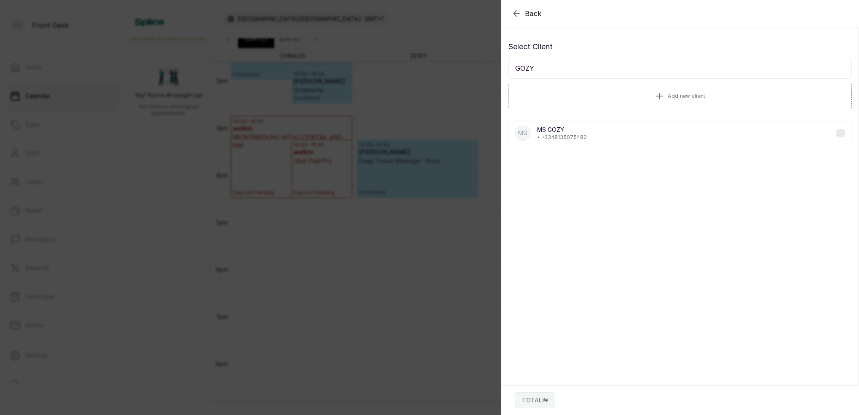
type input "GOZY"
click at [568, 128] on p "[PERSON_NAME]" at bounding box center [562, 130] width 50 height 8
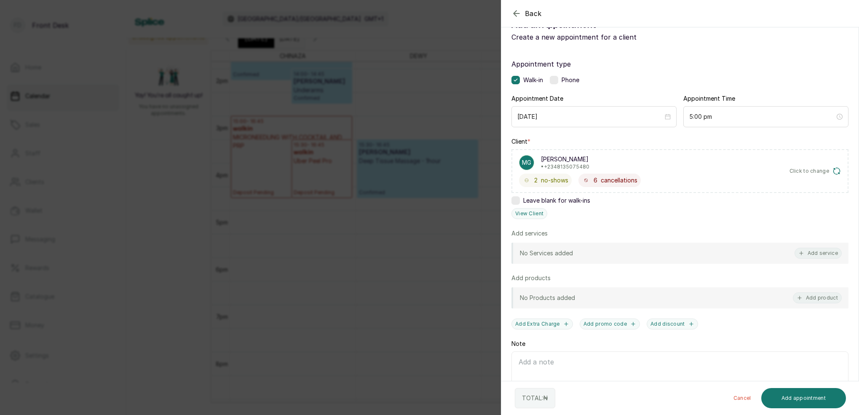
scroll to position [26, 0]
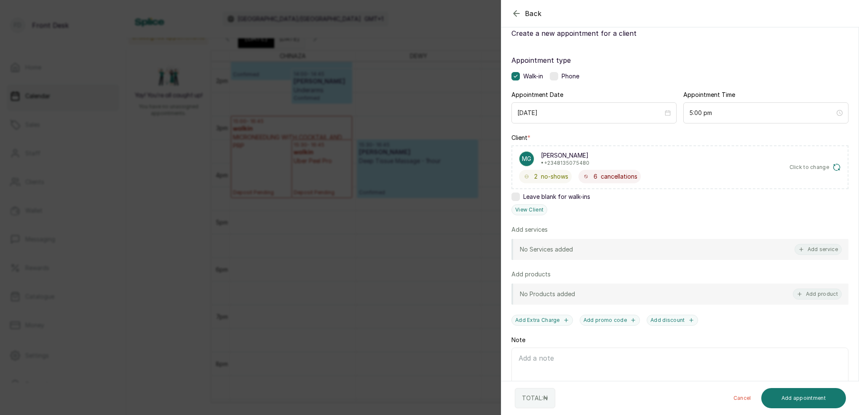
drag, startPoint x: 822, startPoint y: 251, endPoint x: 815, endPoint y: 245, distance: 9.5
click at [822, 251] on button "Add service" at bounding box center [817, 249] width 47 height 11
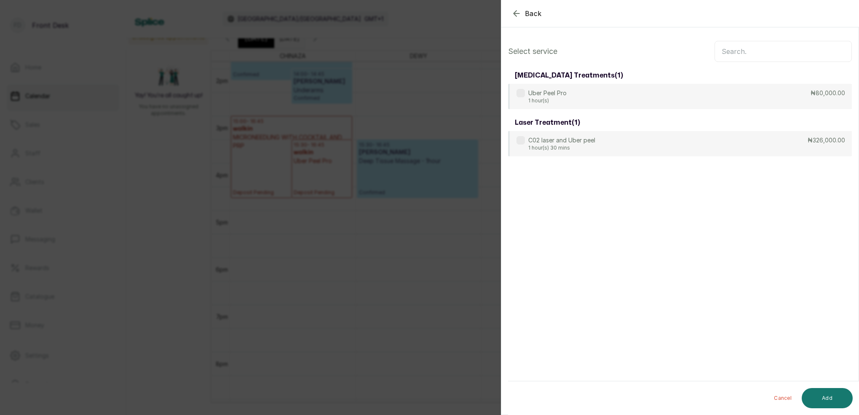
scroll to position [0, 0]
click at [759, 51] on input "text" at bounding box center [782, 51] width 137 height 21
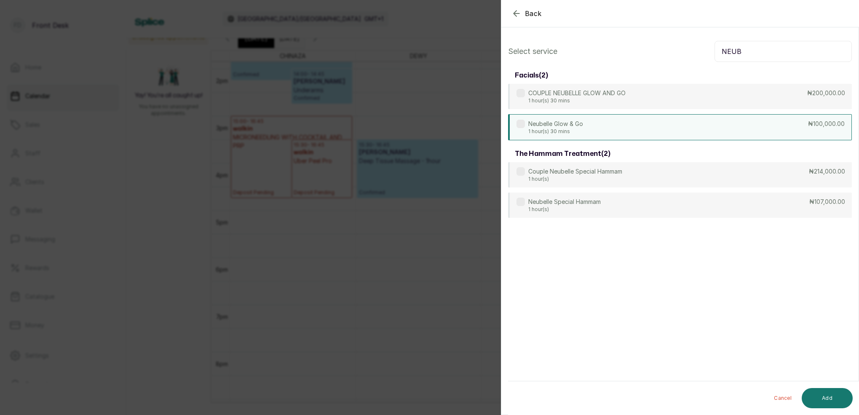
type input "NEUB"
drag, startPoint x: 574, startPoint y: 134, endPoint x: 624, endPoint y: 152, distance: 52.9
click at [576, 134] on p "1 hour(s) 30 mins" at bounding box center [555, 131] width 55 height 7
click at [845, 395] on button "Add" at bounding box center [826, 398] width 51 height 20
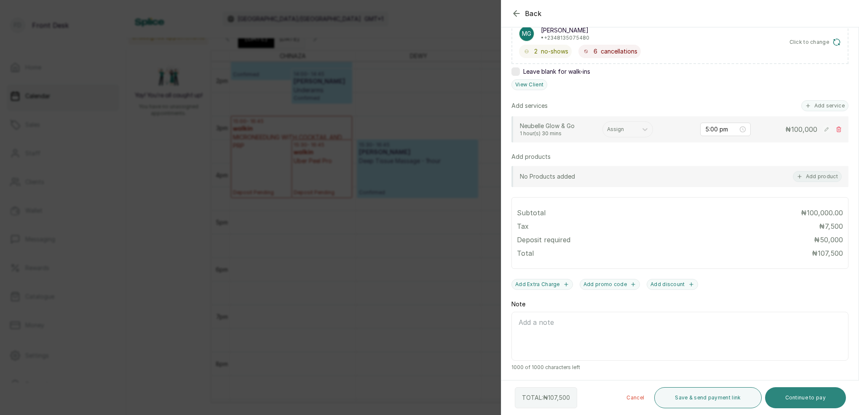
scroll to position [151, 0]
drag, startPoint x: 796, startPoint y: 406, endPoint x: 795, endPoint y: 401, distance: 5.1
click at [796, 406] on button "Continue to pay" at bounding box center [805, 397] width 81 height 21
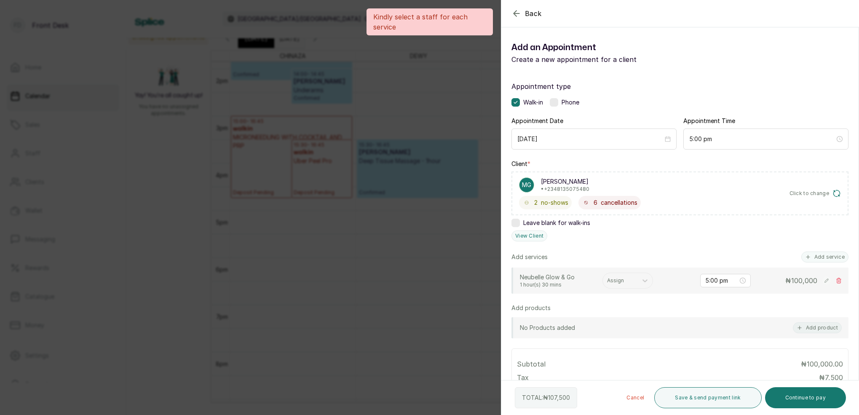
scroll to position [0, 0]
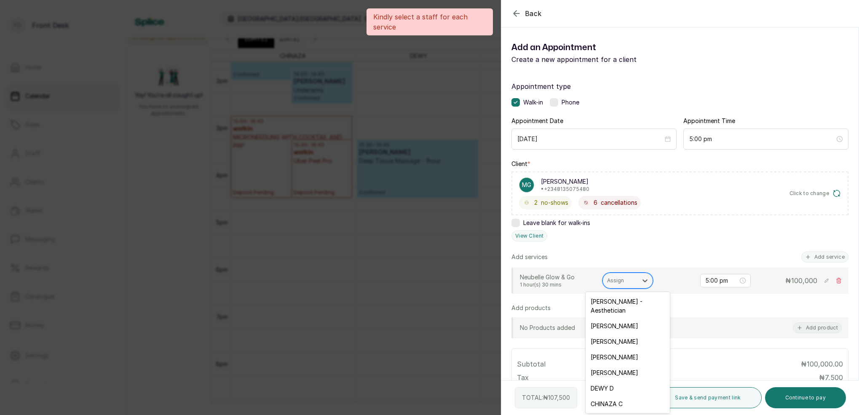
drag, startPoint x: 617, startPoint y: 279, endPoint x: 620, endPoint y: 272, distance: 7.7
click at [617, 279] on div "Assign" at bounding box center [620, 281] width 26 height 6
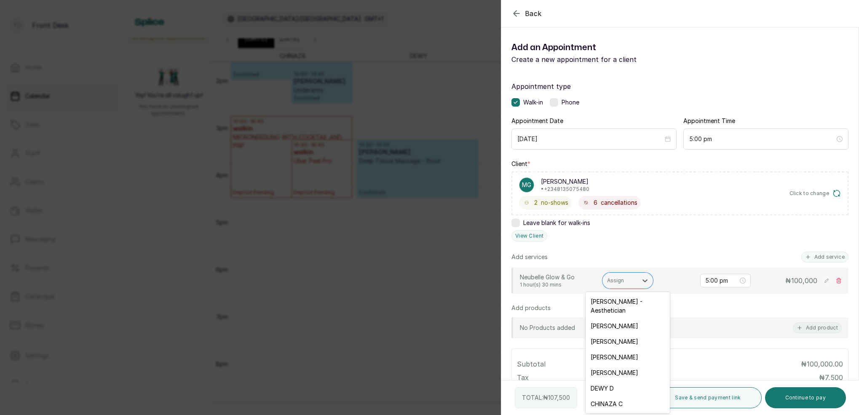
drag, startPoint x: 633, startPoint y: 394, endPoint x: 634, endPoint y: 384, distance: 10.6
click at [633, 396] on div "CHINAZA C" at bounding box center [627, 404] width 84 height 16
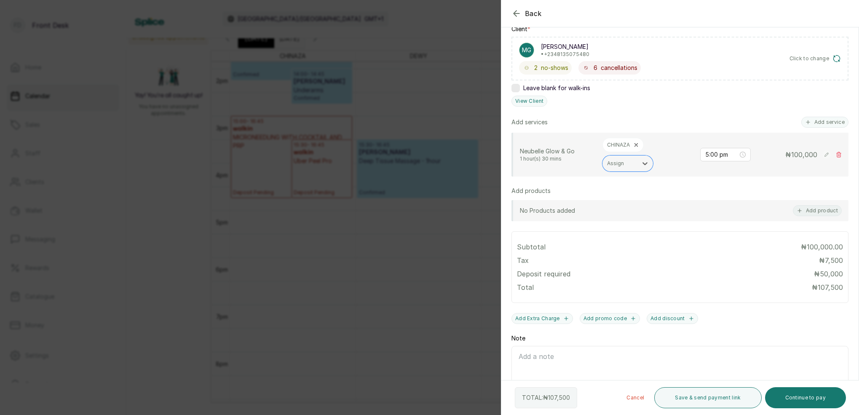
scroll to position [141, 0]
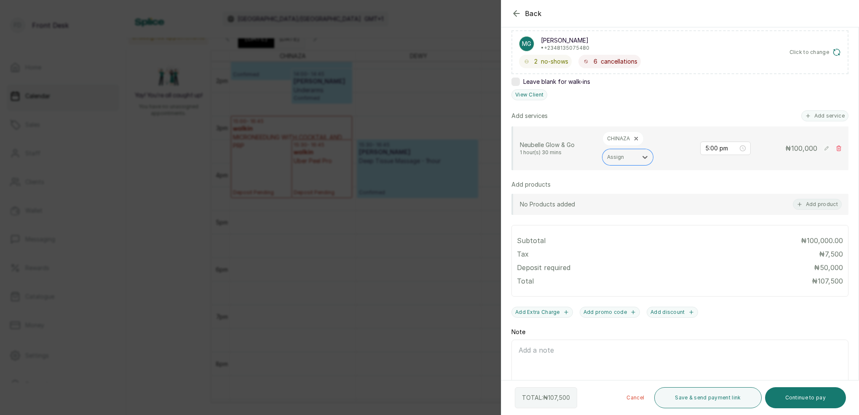
drag, startPoint x: 829, startPoint y: 396, endPoint x: 827, endPoint y: 387, distance: 9.6
click at [829, 396] on button "Continue to pay" at bounding box center [805, 397] width 81 height 21
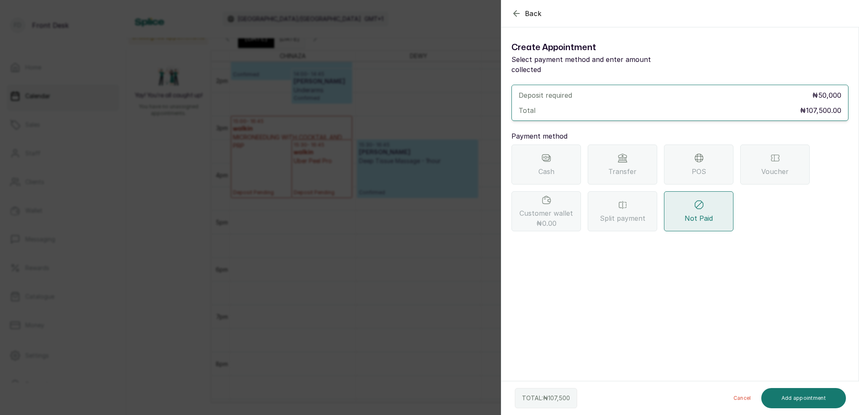
scroll to position [0, 0]
click at [625, 166] on span "Transfer" at bounding box center [622, 171] width 28 height 10
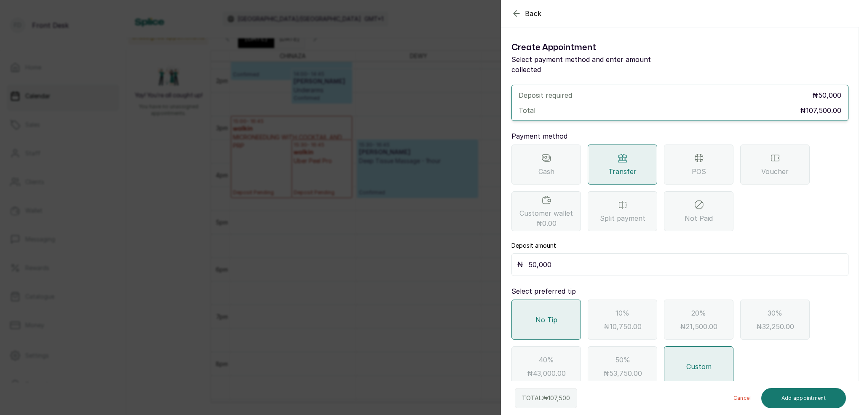
click at [572, 259] on input "50,000" at bounding box center [685, 265] width 315 height 12
type input "5"
type input "53,750"
drag, startPoint x: 816, startPoint y: 395, endPoint x: 818, endPoint y: 401, distance: 6.3
click at [818, 401] on button "Add appointment" at bounding box center [803, 398] width 85 height 20
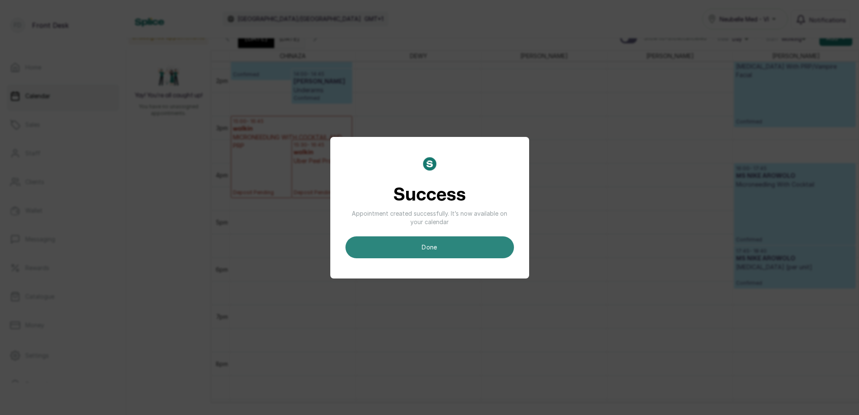
click at [451, 253] on button "done" at bounding box center [429, 247] width 168 height 22
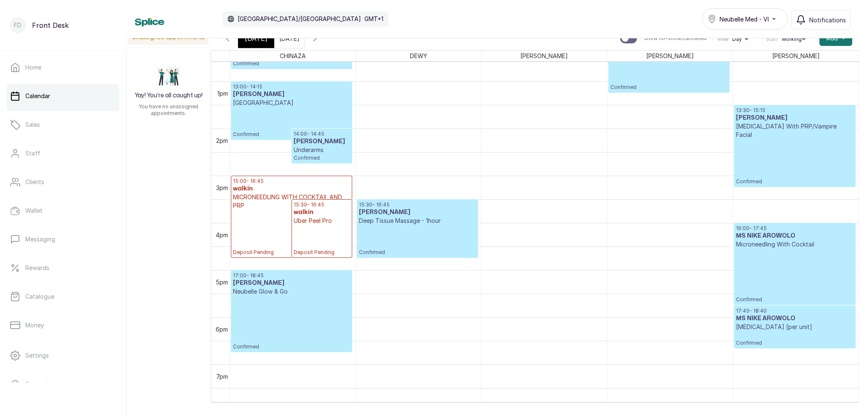
scroll to position [0, 0]
click at [305, 221] on p "Uber Peel Pro" at bounding box center [322, 220] width 56 height 8
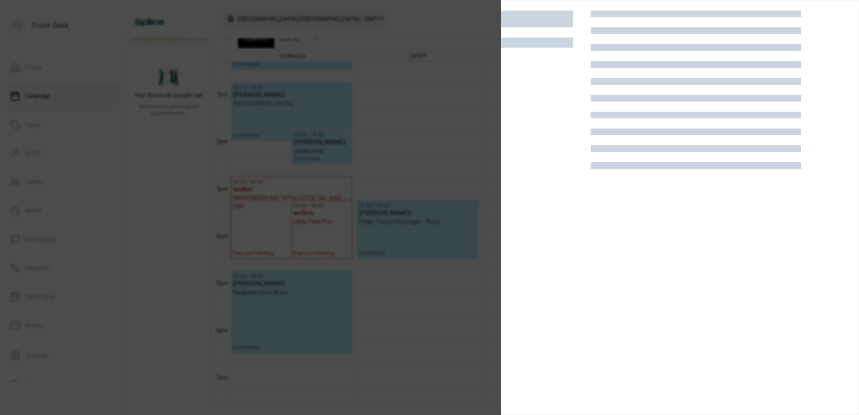
scroll to position [0, 0]
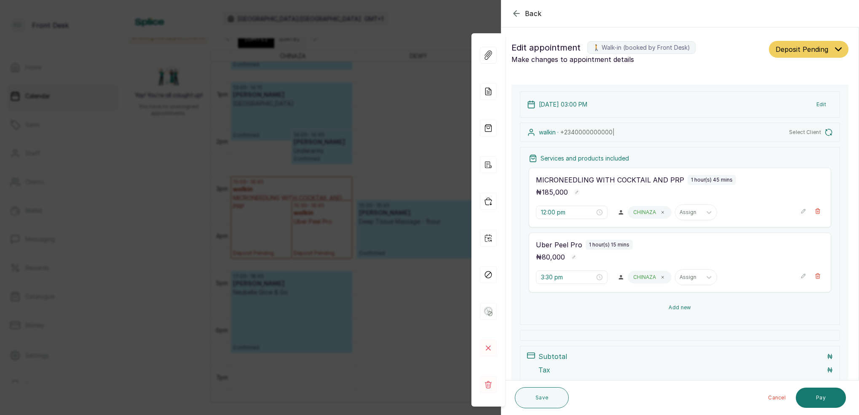
type input "3:00 pm"
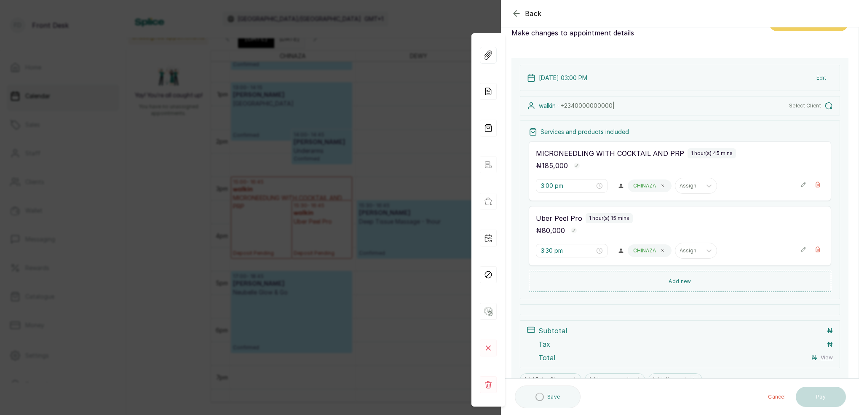
scroll to position [29, 0]
click at [489, 378] on rect at bounding box center [488, 384] width 17 height 17
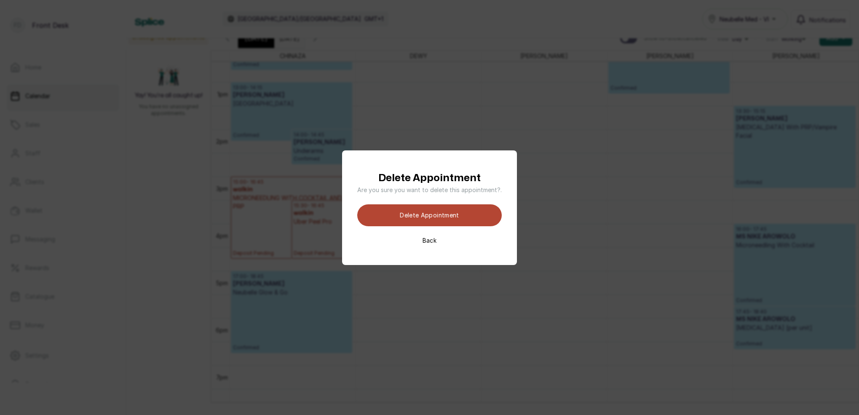
click at [450, 215] on button "Delete appointment" at bounding box center [429, 215] width 144 height 22
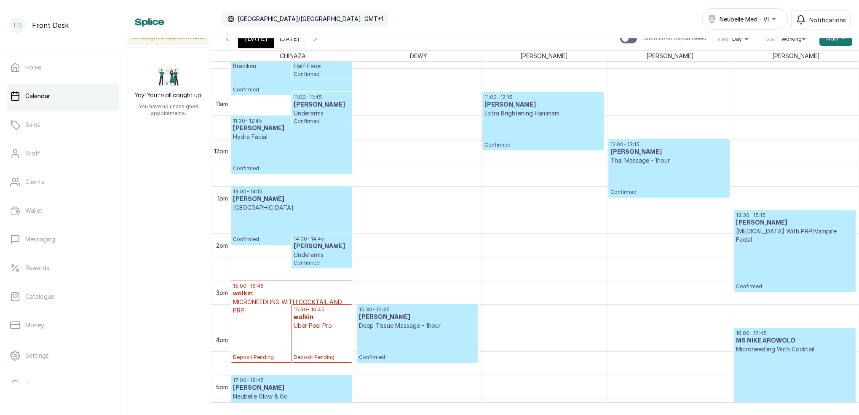
scroll to position [585, 0]
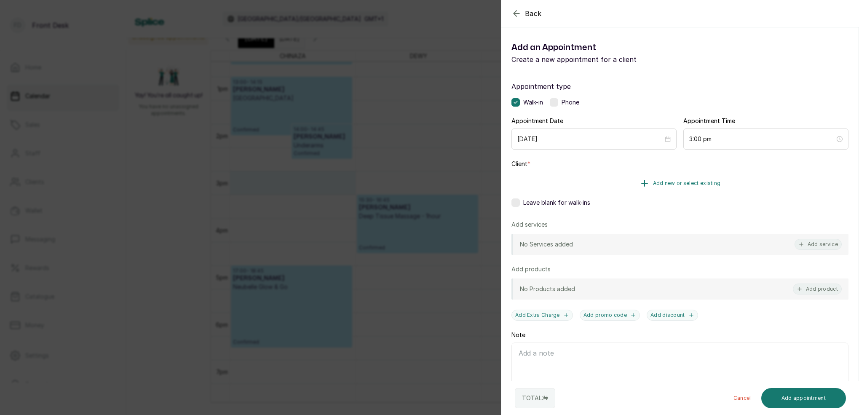
click at [696, 184] on span "Add new or select existing" at bounding box center [687, 183] width 68 height 7
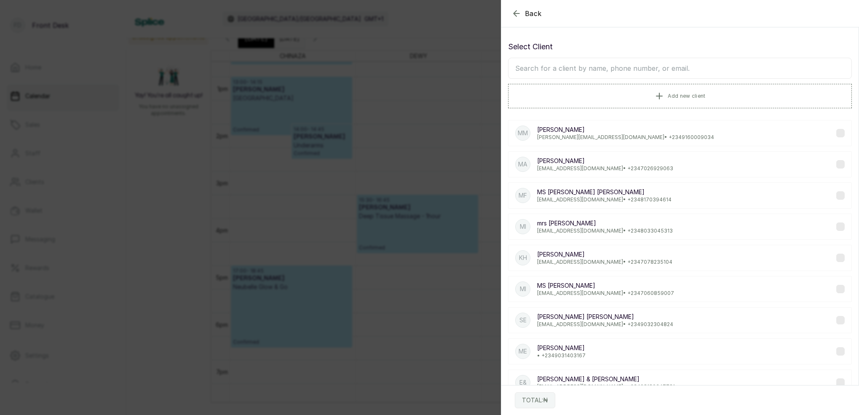
drag, startPoint x: 612, startPoint y: 68, endPoint x: 623, endPoint y: 73, distance: 12.4
click at [612, 68] on input "text" at bounding box center [680, 68] width 344 height 21
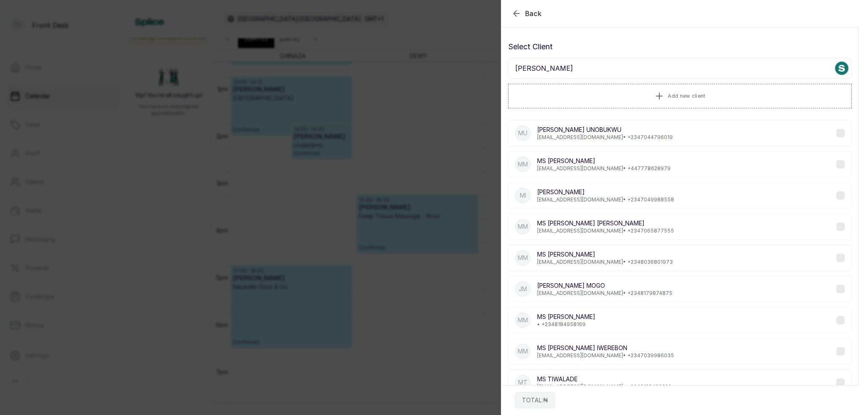
type input "[PERSON_NAME]"
click at [628, 227] on p "[EMAIL_ADDRESS][DOMAIN_NAME] • [PHONE_NUMBER]" at bounding box center [605, 230] width 137 height 7
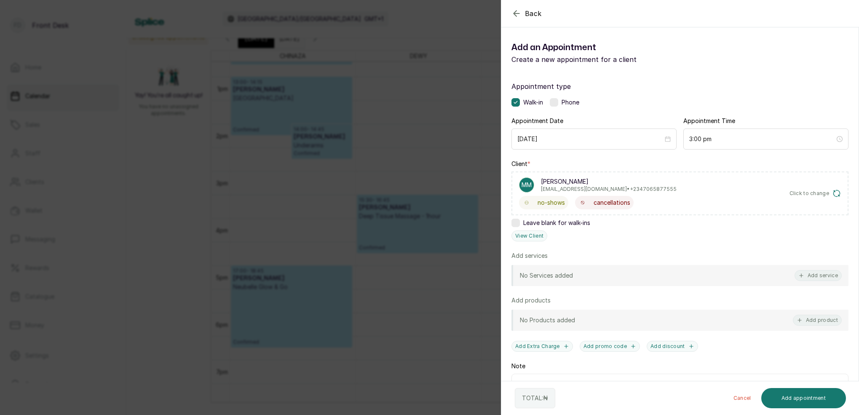
click at [821, 279] on button "Add service" at bounding box center [817, 275] width 47 height 11
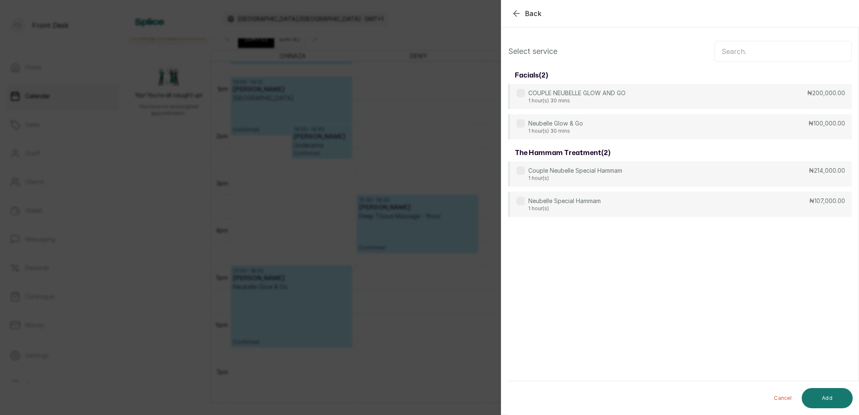
click at [744, 51] on input "text" at bounding box center [782, 51] width 137 height 21
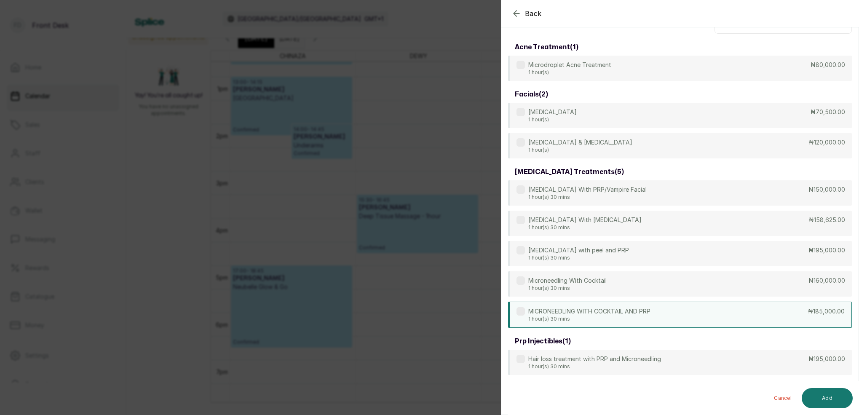
type input "MICRO"
click at [618, 310] on p "MICRONEEDLING WITH COCKTAIL AND PRP" at bounding box center [589, 311] width 122 height 8
click at [820, 392] on button "Add" at bounding box center [826, 398] width 51 height 20
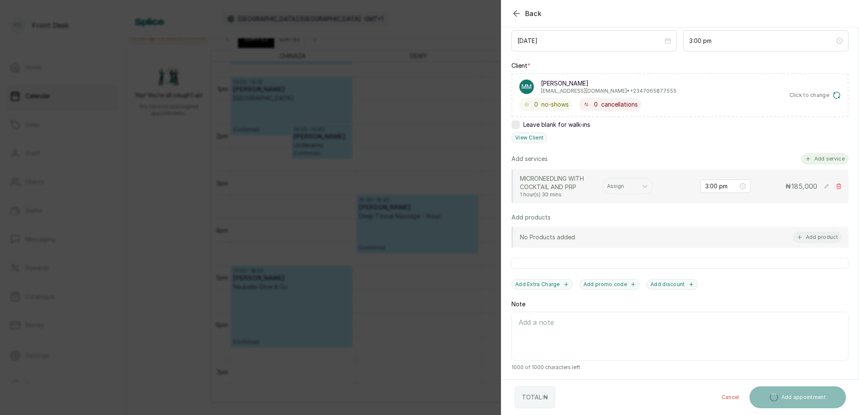
click at [836, 159] on button "Add service" at bounding box center [824, 158] width 47 height 11
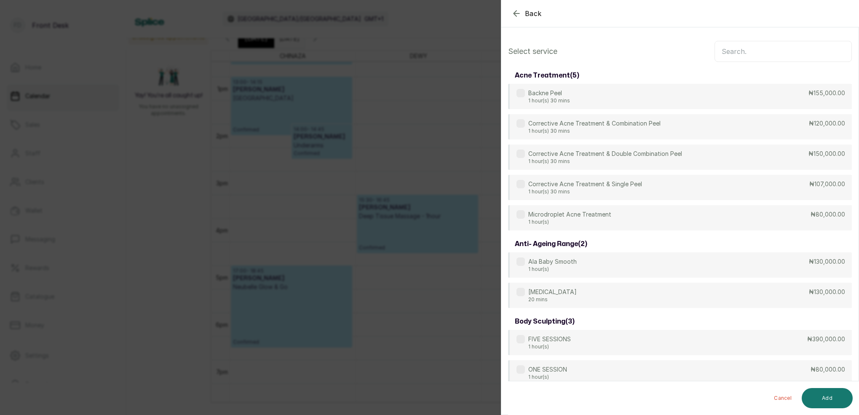
click at [757, 53] on input "text" at bounding box center [782, 51] width 137 height 21
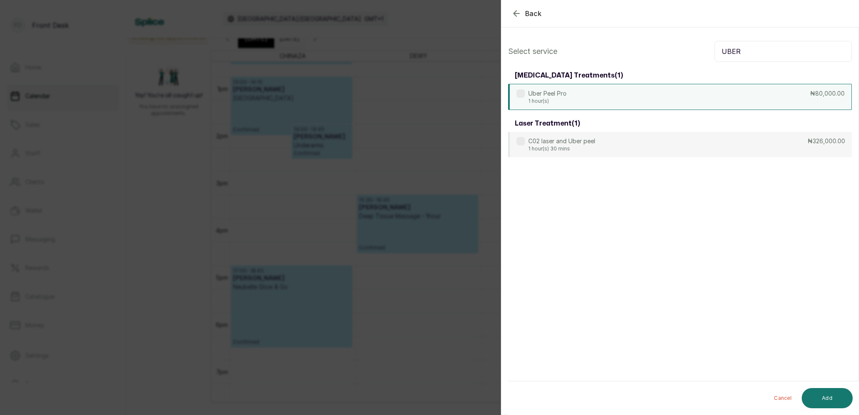
type input "UBER"
drag, startPoint x: 557, startPoint y: 104, endPoint x: 559, endPoint y: 100, distance: 4.3
click at [557, 103] on p "1 hour(s)" at bounding box center [547, 101] width 38 height 7
click at [835, 403] on button "Add" at bounding box center [826, 398] width 51 height 20
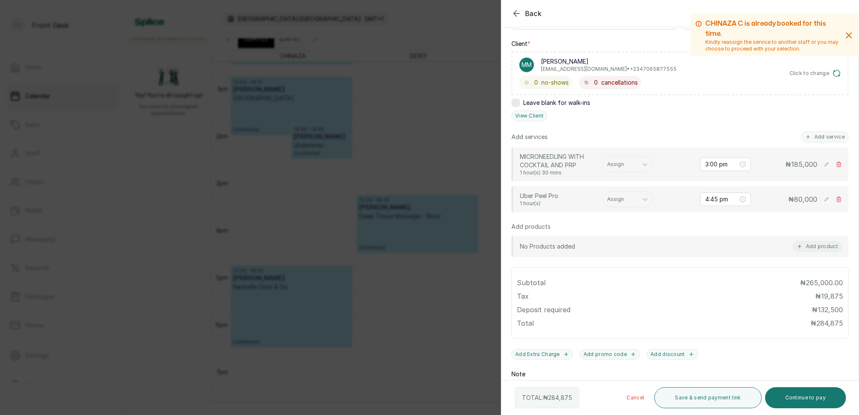
scroll to position [121, 0]
click at [716, 197] on input "4:45 pm" at bounding box center [721, 198] width 33 height 9
type input "4:00 pm"
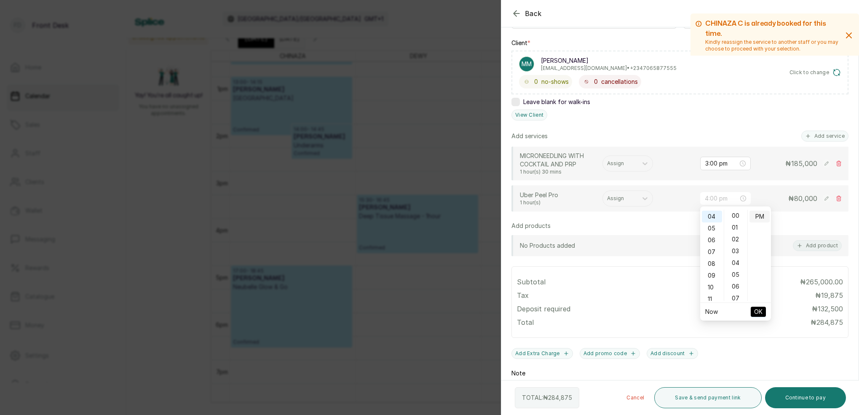
drag, startPoint x: 736, startPoint y: 215, endPoint x: 753, endPoint y: 215, distance: 16.4
click at [737, 215] on div "00" at bounding box center [736, 216] width 20 height 12
click at [757, 215] on div "PM" at bounding box center [759, 217] width 20 height 12
click at [760, 313] on span "OK" at bounding box center [758, 312] width 8 height 16
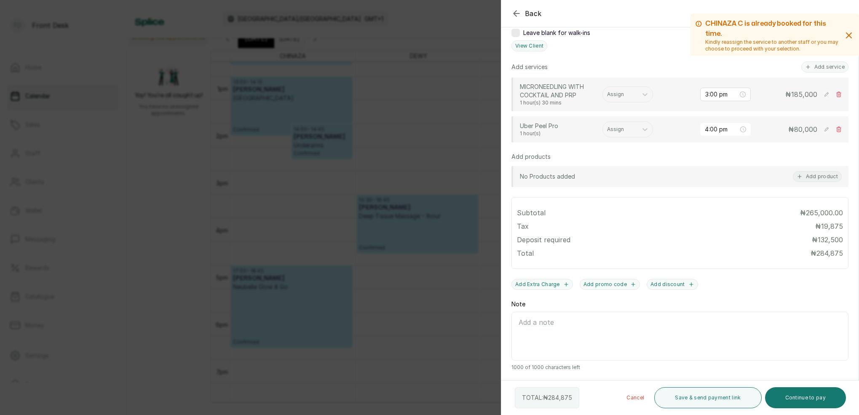
scroll to position [190, 0]
click at [802, 401] on button "Continue to pay" at bounding box center [805, 397] width 81 height 21
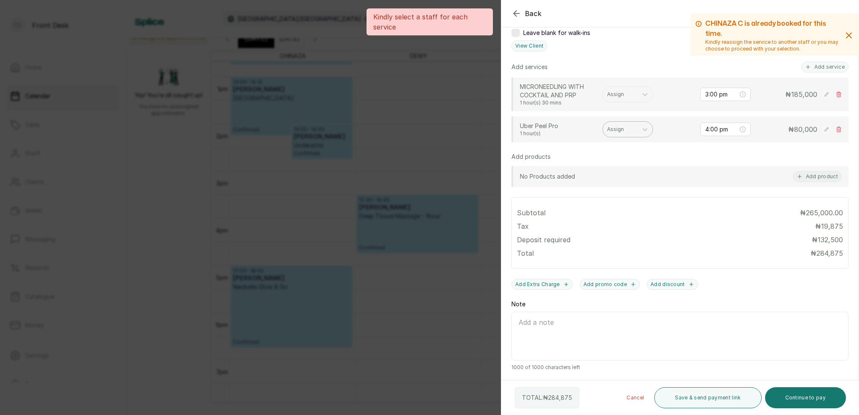
click at [631, 126] on div at bounding box center [620, 130] width 26 height 8
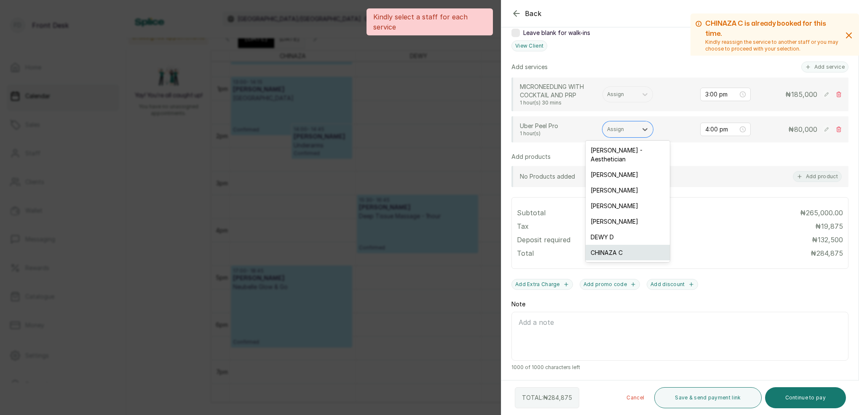
click at [630, 245] on div "CHINAZA C" at bounding box center [627, 253] width 84 height 16
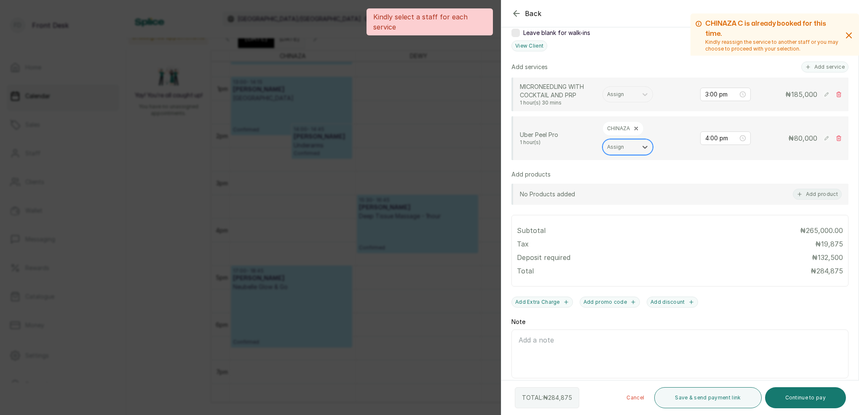
click at [624, 146] on div at bounding box center [620, 147] width 26 height 8
click at [621, 96] on div "Assign" at bounding box center [620, 94] width 26 height 6
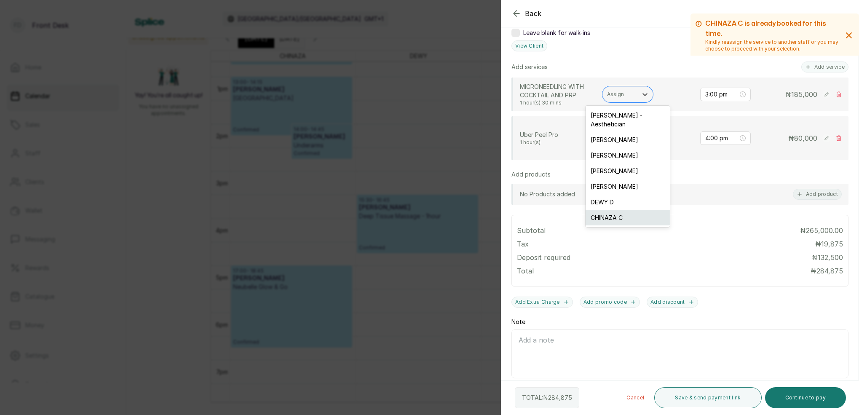
click at [614, 210] on div "CHINAZA C" at bounding box center [627, 218] width 84 height 16
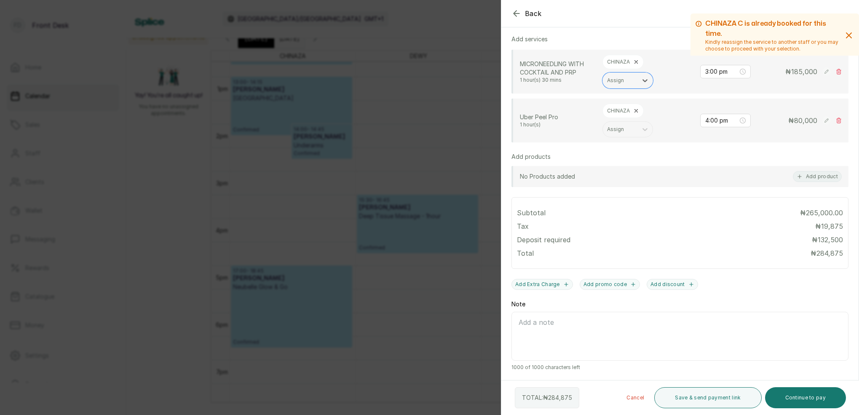
scroll to position [218, 0]
drag, startPoint x: 818, startPoint y: 407, endPoint x: 812, endPoint y: 379, distance: 29.2
click at [817, 406] on button "Continue to pay" at bounding box center [805, 397] width 81 height 21
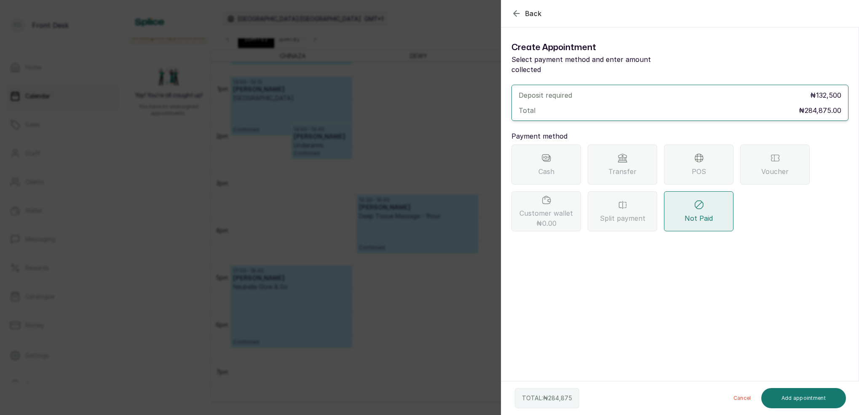
click at [630, 166] on span "Transfer" at bounding box center [622, 171] width 28 height 10
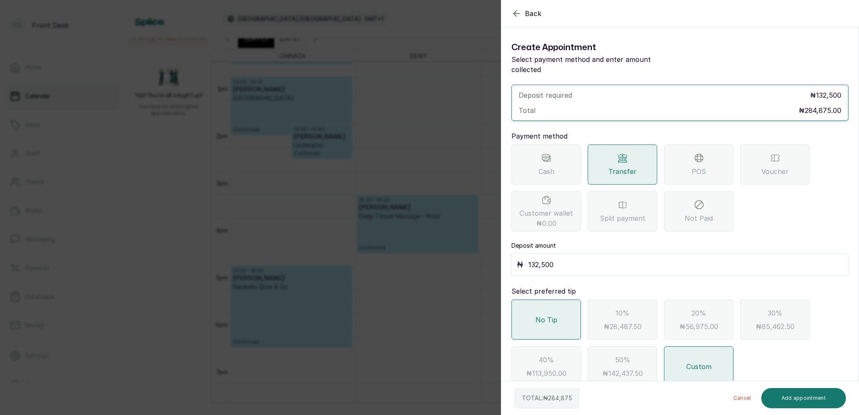
drag, startPoint x: 554, startPoint y: 254, endPoint x: 564, endPoint y: 256, distance: 9.8
click at [554, 259] on input "132,500" at bounding box center [685, 265] width 315 height 12
type input "150,000"
click at [801, 392] on button "Add appointment" at bounding box center [803, 398] width 85 height 20
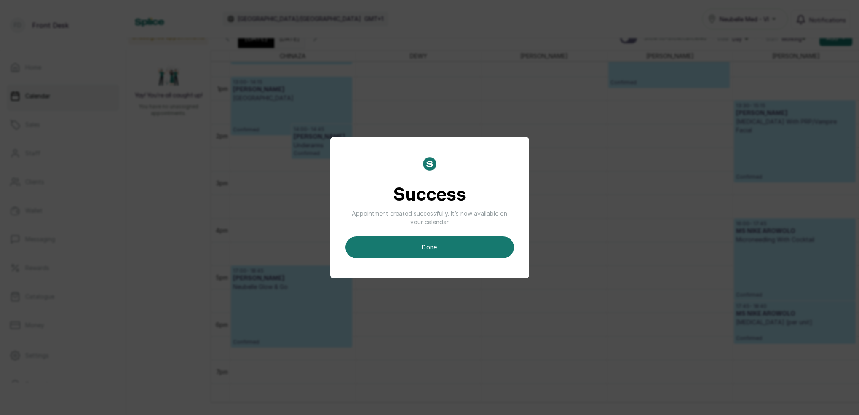
drag, startPoint x: 457, startPoint y: 236, endPoint x: 479, endPoint y: 220, distance: 27.2
click at [459, 235] on div "Success Appointment created successfully. It’s now available on your calendar d…" at bounding box center [429, 207] width 168 height 101
drag, startPoint x: 469, startPoint y: 248, endPoint x: 474, endPoint y: 239, distance: 10.8
click at [469, 247] on button "done" at bounding box center [429, 247] width 168 height 22
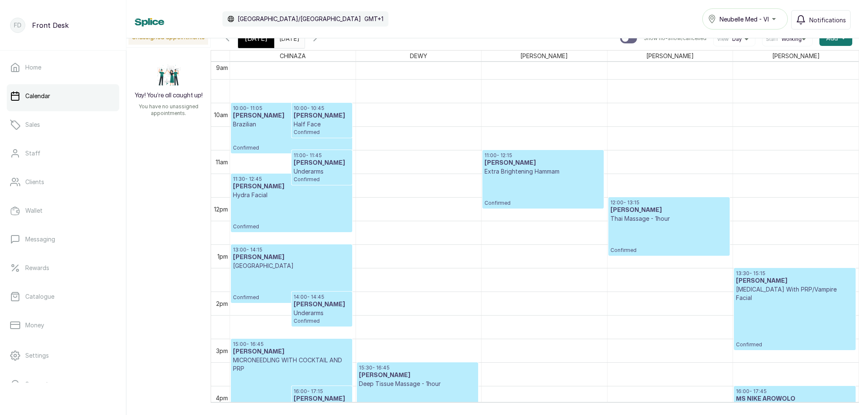
scroll to position [449, 0]
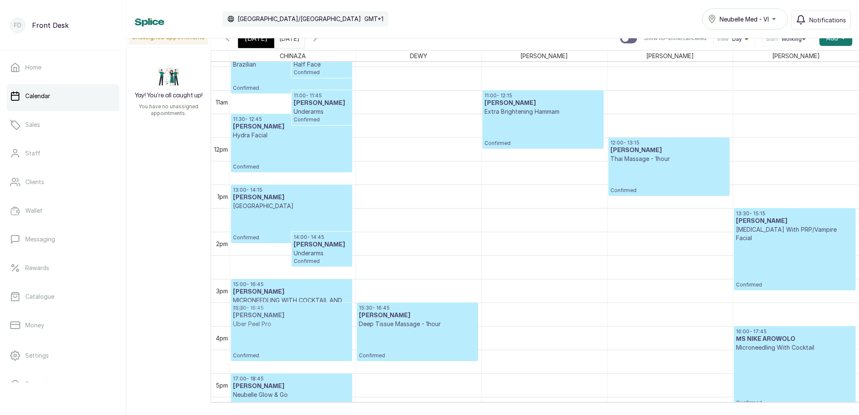
drag, startPoint x: 321, startPoint y: 342, endPoint x: 326, endPoint y: 331, distance: 11.3
click at [326, 331] on div "10:00 - 11:05 [PERSON_NAME] Brazilian Confirmed 10:00 - 10:45 [PERSON_NAME] Hal…" at bounding box center [293, 137] width 126 height 1132
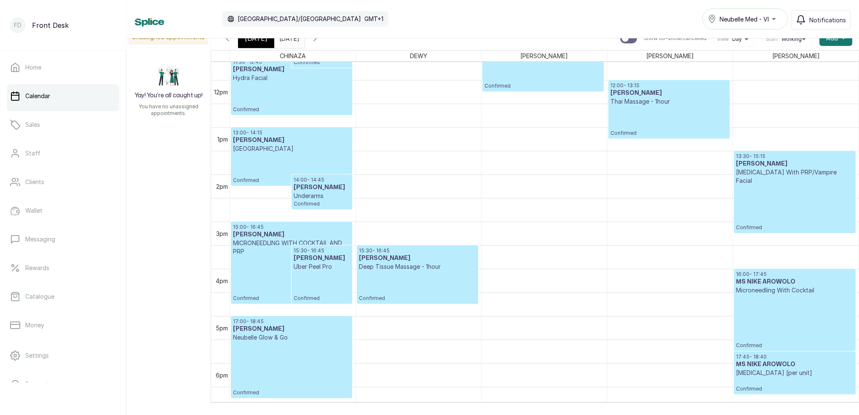
click at [259, 45] on div "[DATE]" at bounding box center [256, 38] width 36 height 19
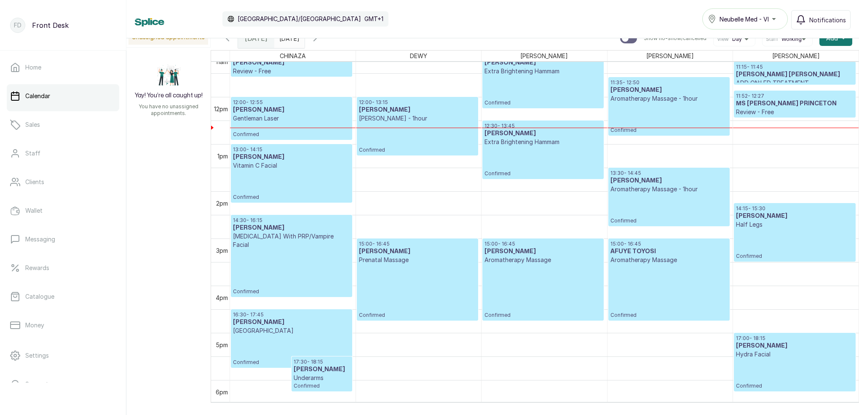
click at [320, 41] on icon "button" at bounding box center [315, 38] width 10 height 10
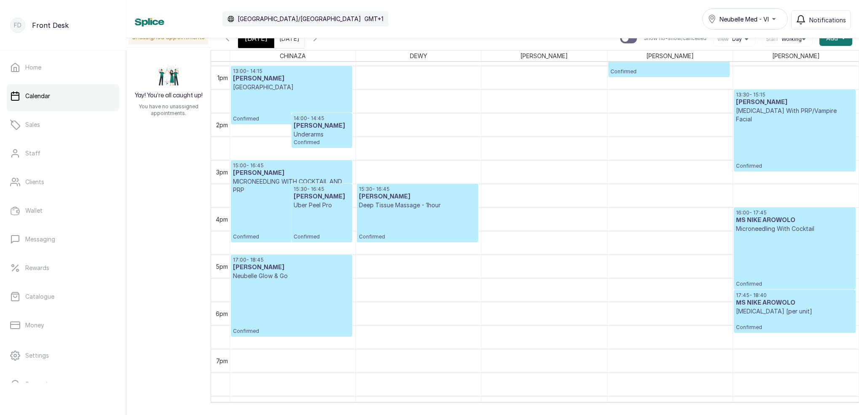
click at [301, 222] on p "Confirmed" at bounding box center [322, 224] width 56 height 31
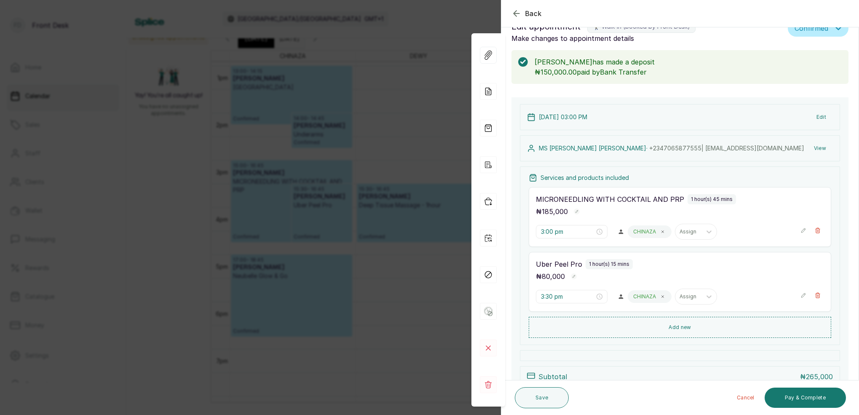
click at [405, 37] on div "Back Appointment Details Edit appointment 🚶 Walk-in (booked by Front Desk) Make…" at bounding box center [429, 207] width 859 height 415
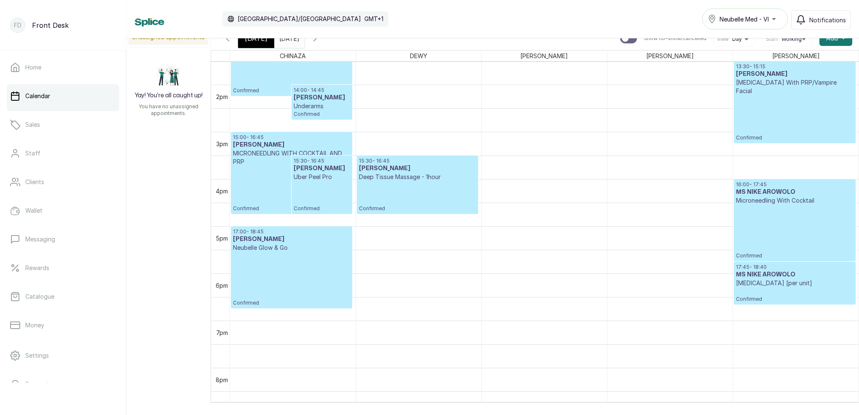
drag, startPoint x: 262, startPoint y: 40, endPoint x: 275, endPoint y: 47, distance: 14.3
click at [262, 40] on span "[DATE]" at bounding box center [256, 38] width 23 height 10
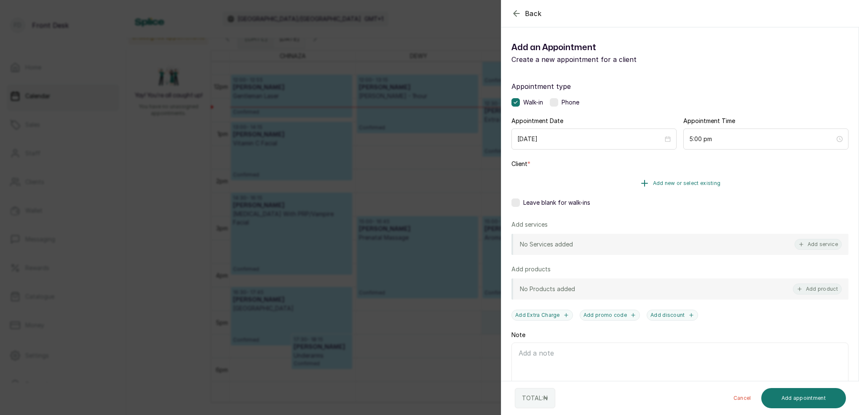
click at [697, 182] on span "Add new or select existing" at bounding box center [687, 183] width 68 height 7
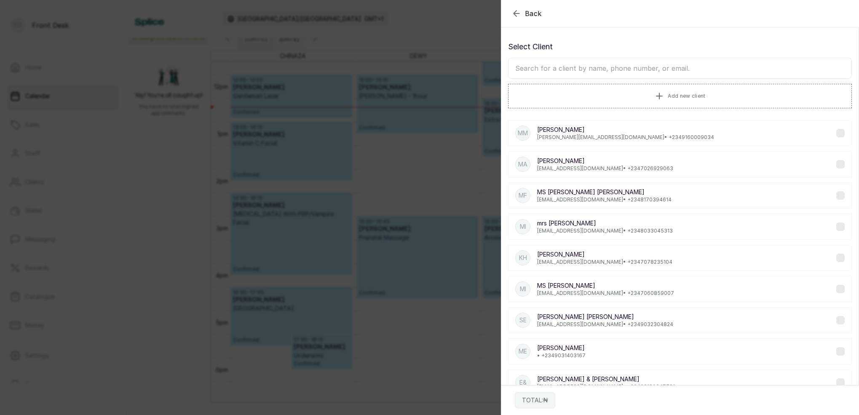
click at [664, 64] on input "text" at bounding box center [680, 68] width 344 height 21
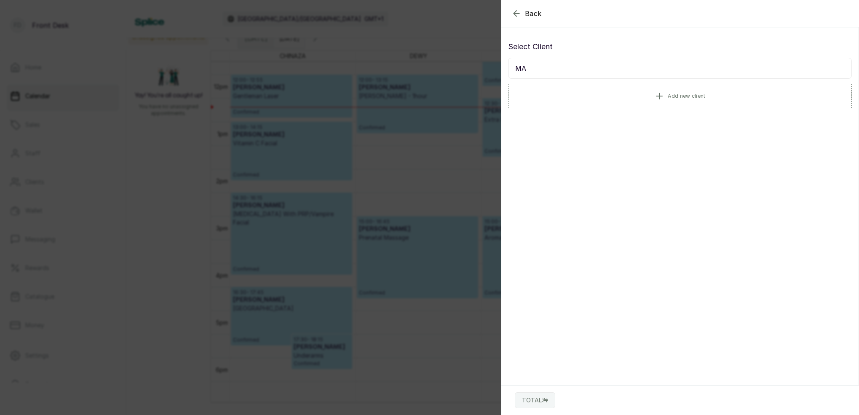
type input "M"
type input "ELOHOR"
click at [604, 162] on p "[PERSON_NAME]" at bounding box center [578, 161] width 83 height 8
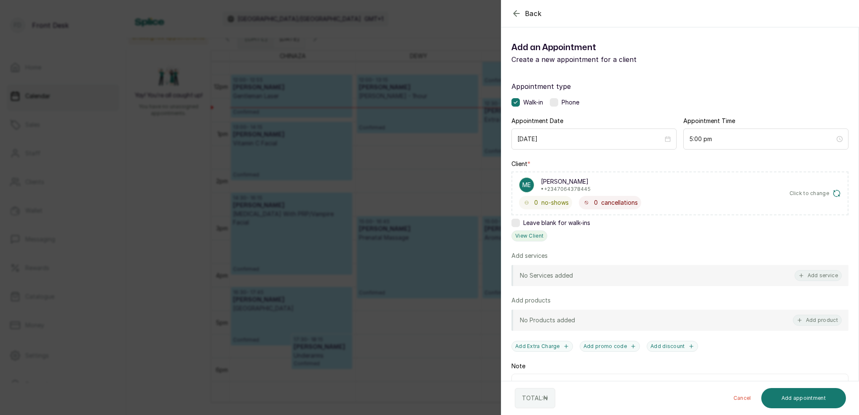
click at [537, 232] on button "View Client" at bounding box center [529, 235] width 36 height 11
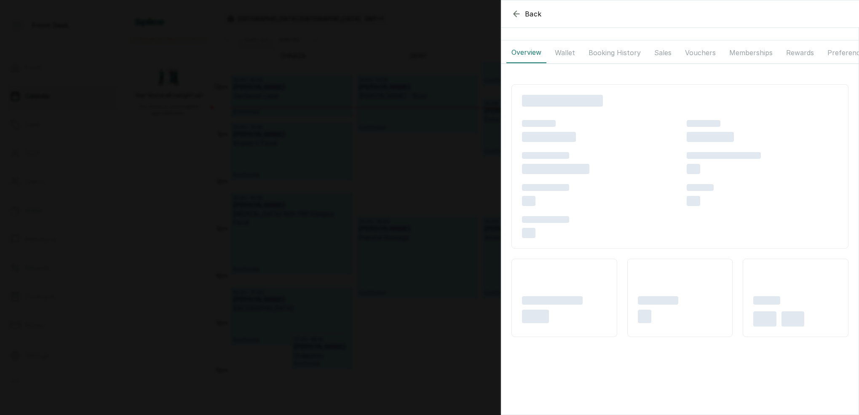
drag, startPoint x: 568, startPoint y: 51, endPoint x: 599, endPoint y: 55, distance: 31.4
click at [569, 51] on button "Wallet" at bounding box center [565, 52] width 30 height 21
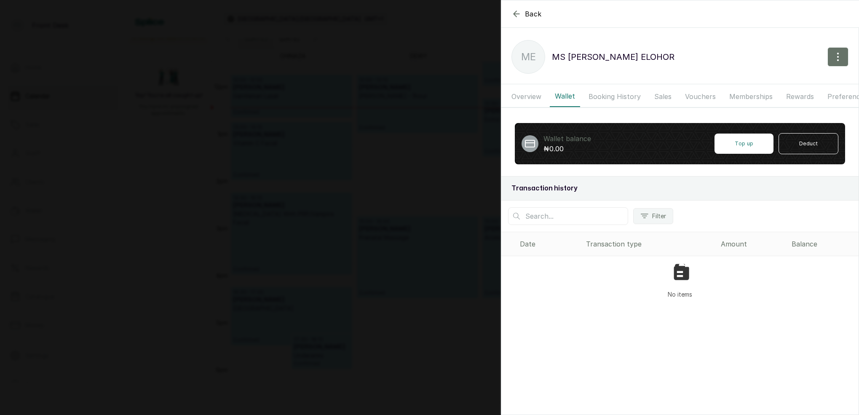
click at [608, 92] on button "Booking History" at bounding box center [614, 96] width 62 height 21
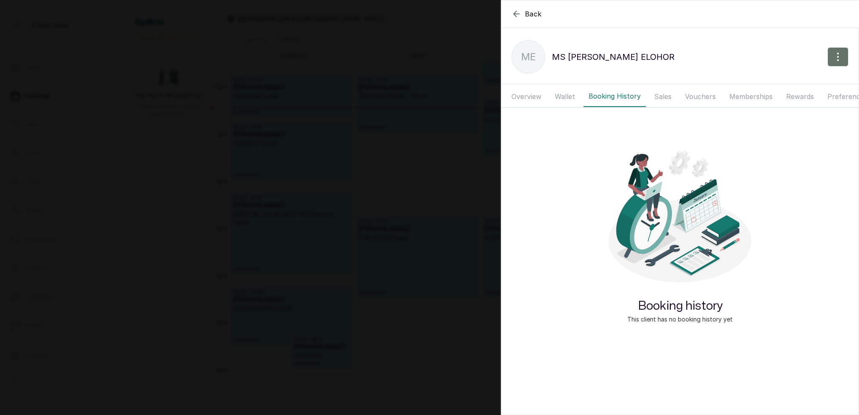
drag, startPoint x: 573, startPoint y: 97, endPoint x: 582, endPoint y: 98, distance: 9.3
click at [573, 97] on button "Wallet" at bounding box center [565, 96] width 30 height 21
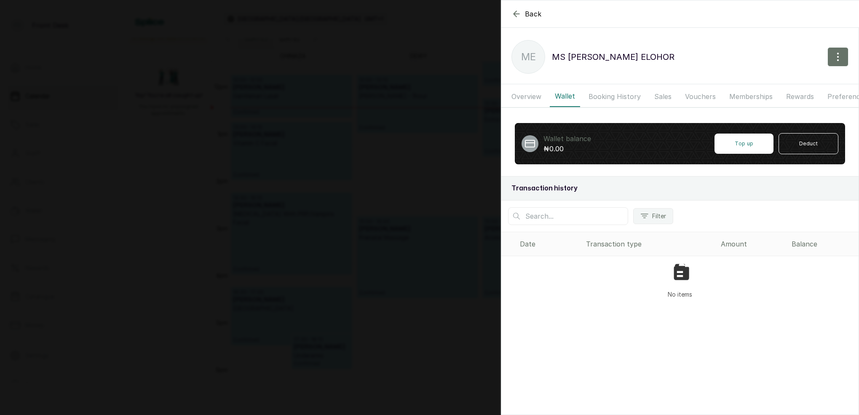
click at [614, 98] on button "Booking History" at bounding box center [614, 96] width 62 height 21
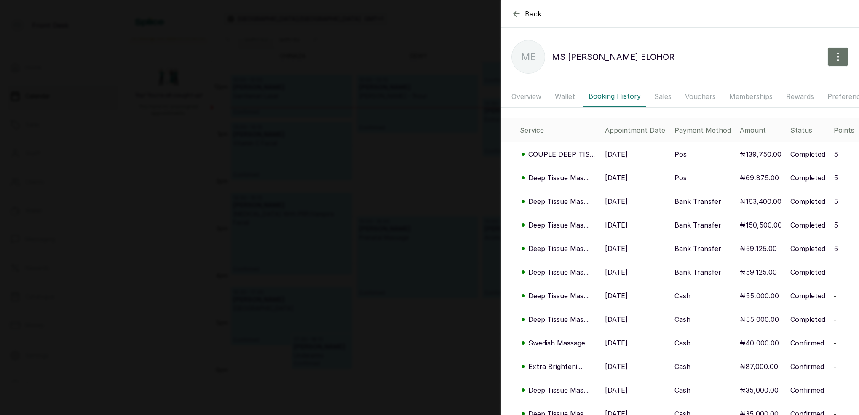
click at [574, 152] on p "COUPLE DEEP TIS..." at bounding box center [561, 154] width 67 height 10
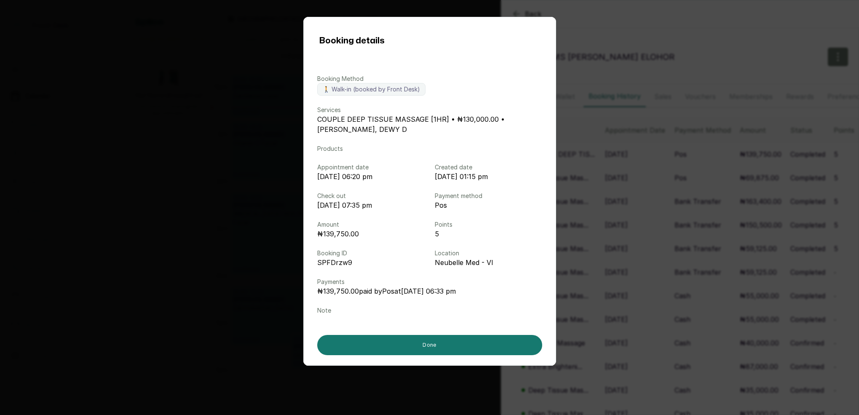
click at [620, 164] on div "Booking details Booking Method 🚶 Walk-in (booked by Front Desk) Services COUPLE…" at bounding box center [429, 207] width 859 height 415
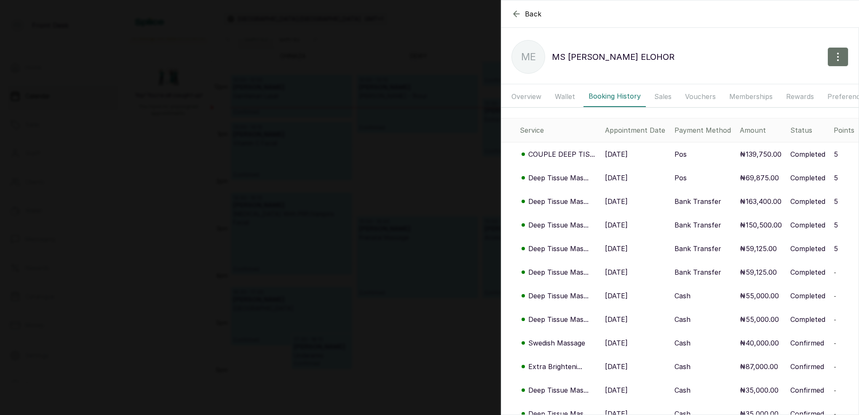
click at [572, 179] on p "Deep Tissue Mas..." at bounding box center [558, 178] width 60 height 10
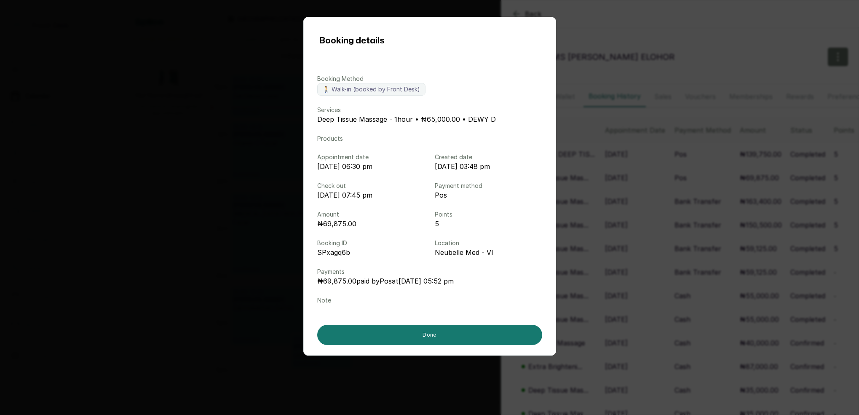
click at [623, 179] on div "Booking details Booking Method 🚶 Walk-in (booked by Front Desk) Services Deep T…" at bounding box center [429, 207] width 859 height 415
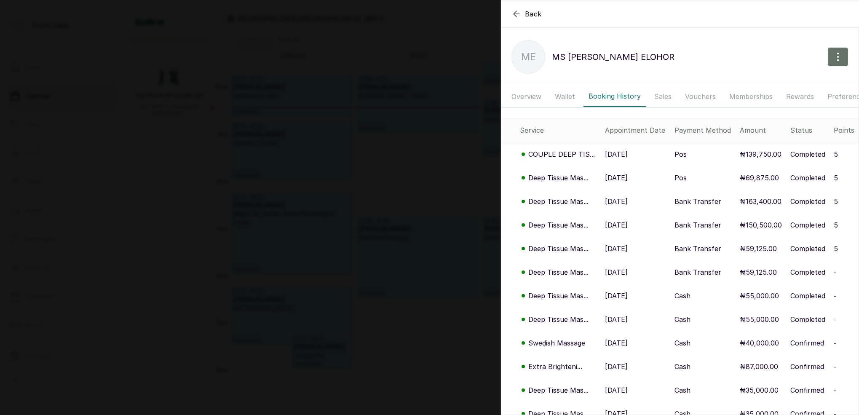
click at [585, 155] on p "COUPLE DEEP TIS..." at bounding box center [561, 154] width 67 height 10
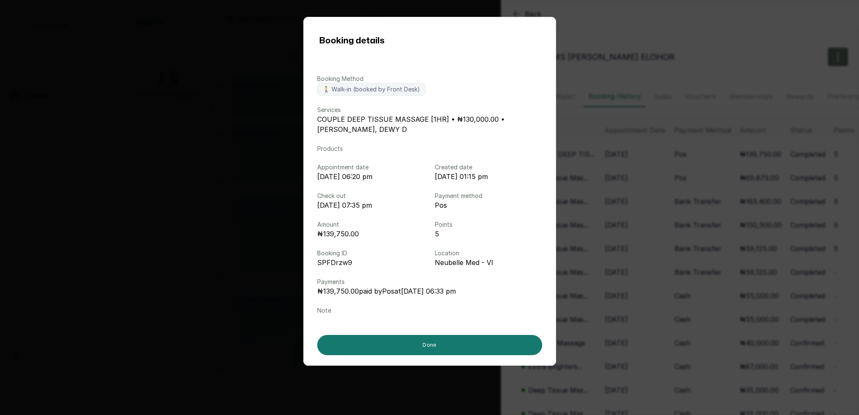
click at [617, 309] on div "Booking details Booking Method 🚶 Walk-in (booked by Front Desk) Services COUPLE…" at bounding box center [429, 207] width 859 height 415
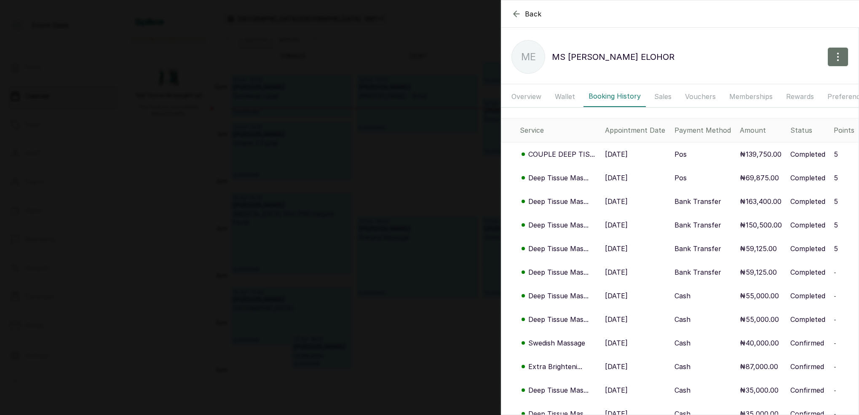
click at [418, 265] on div "Back [PERSON_NAME] ME [PERSON_NAME] Overview Wallet Booking History Sales Vouch…" at bounding box center [429, 207] width 859 height 415
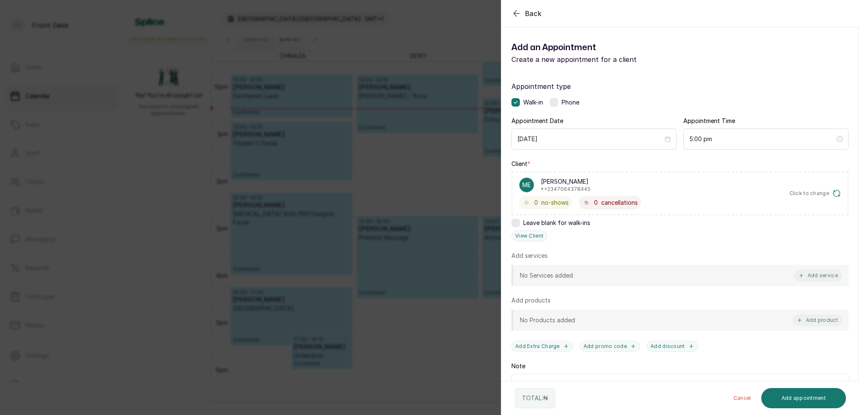
drag, startPoint x: 451, startPoint y: 29, endPoint x: 457, endPoint y: 31, distance: 5.7
click at [451, 29] on div "Back Add Appointment Add an Appointment Create a new appointment for a client A…" at bounding box center [429, 207] width 859 height 415
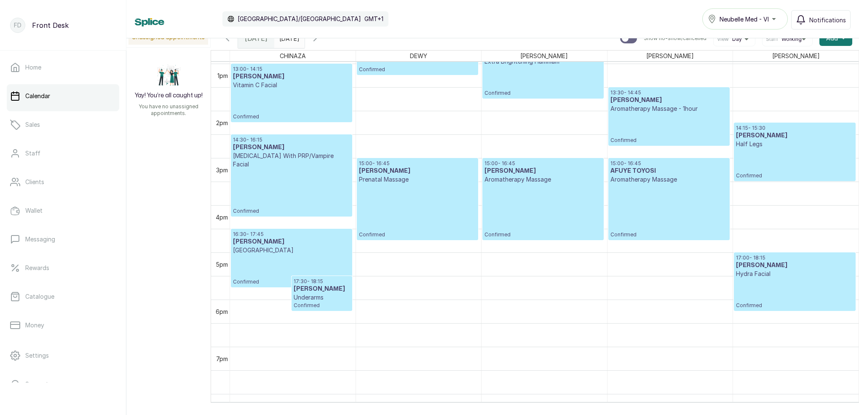
scroll to position [614, 0]
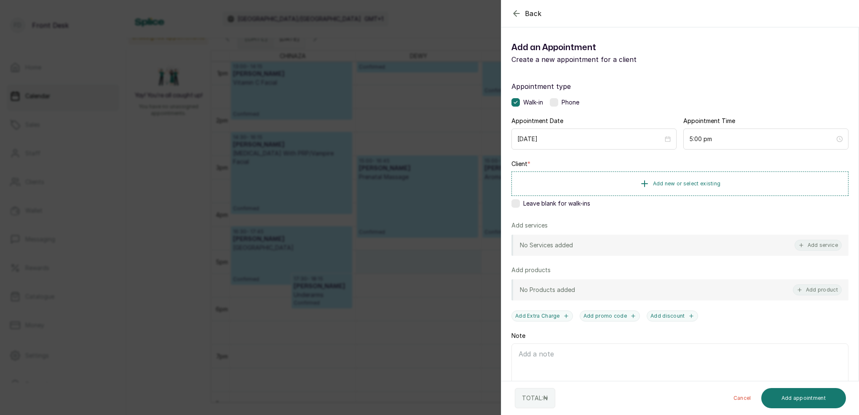
click at [442, 43] on div "Back Add Appointment Add an Appointment Create a new appointment for a client A…" at bounding box center [429, 207] width 859 height 415
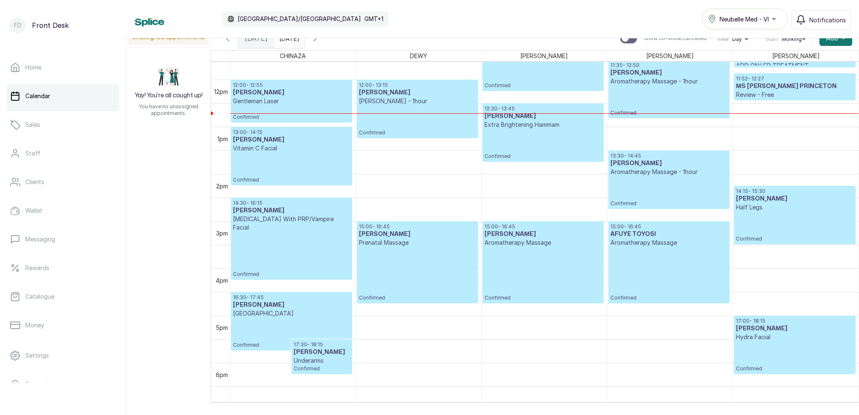
scroll to position [545, 0]
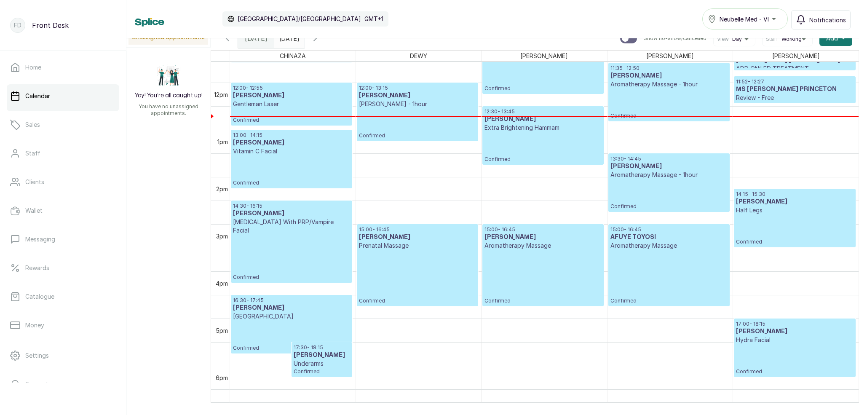
drag, startPoint x: 302, startPoint y: 39, endPoint x: 312, endPoint y: 43, distance: 10.7
click at [288, 39] on input "[DATE]" at bounding box center [281, 36] width 13 height 14
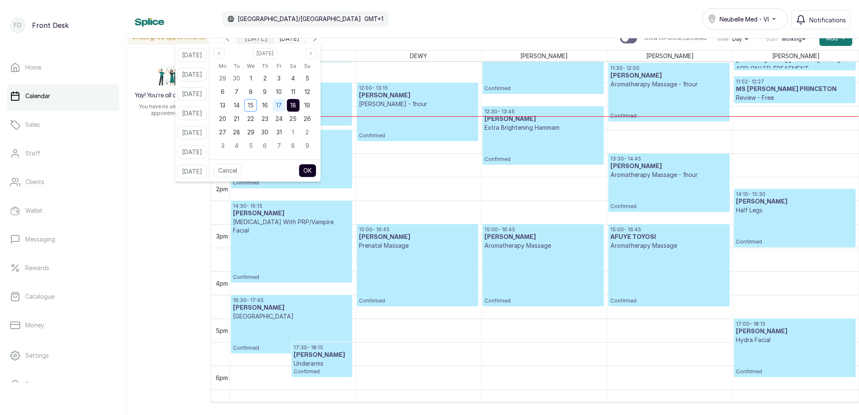
click at [282, 103] on span "17" at bounding box center [279, 105] width 6 height 7
drag, startPoint x: 305, startPoint y: 105, endPoint x: 321, endPoint y: 133, distance: 31.3
click at [296, 106] on span "18" at bounding box center [293, 105] width 6 height 7
click at [316, 172] on button "OK" at bounding box center [308, 170] width 18 height 13
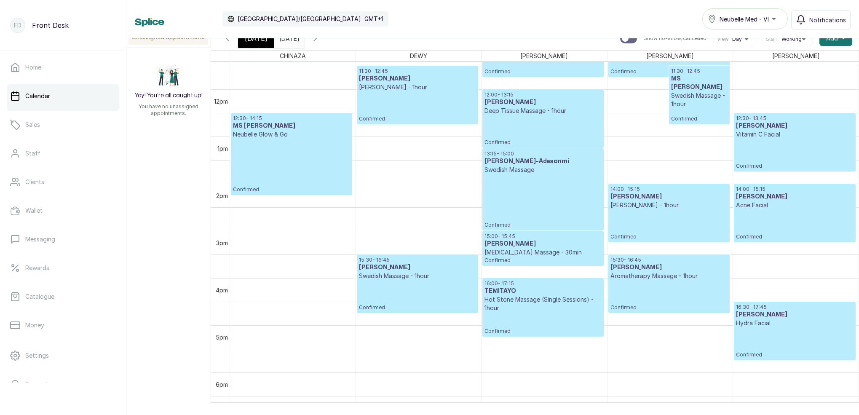
scroll to position [540, 0]
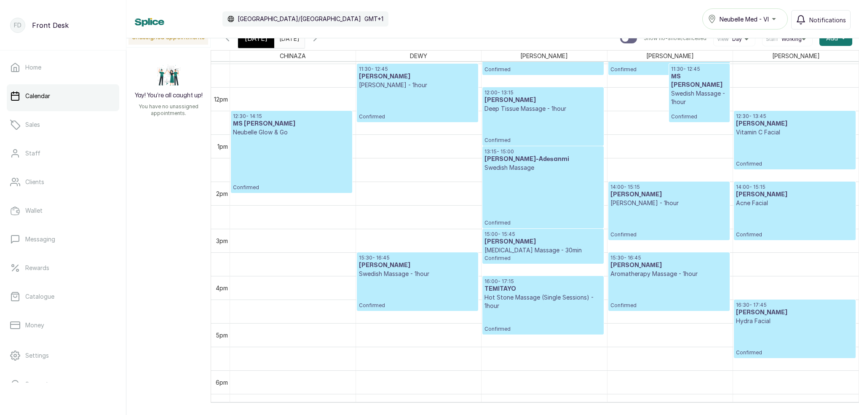
click at [264, 43] on div "[DATE]" at bounding box center [256, 38] width 36 height 19
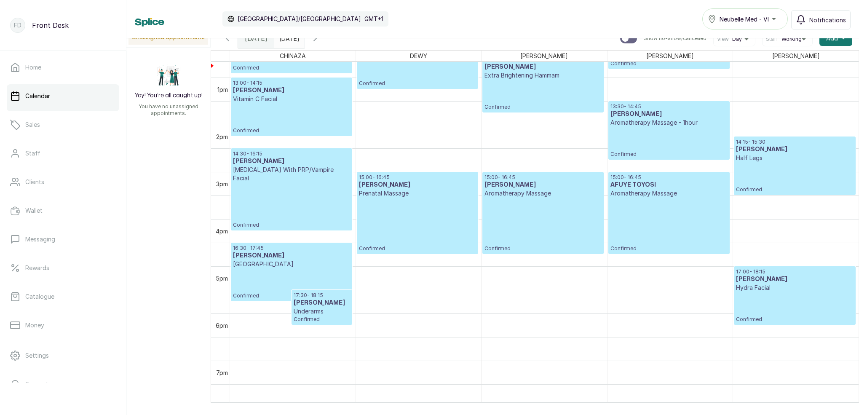
scroll to position [657, 0]
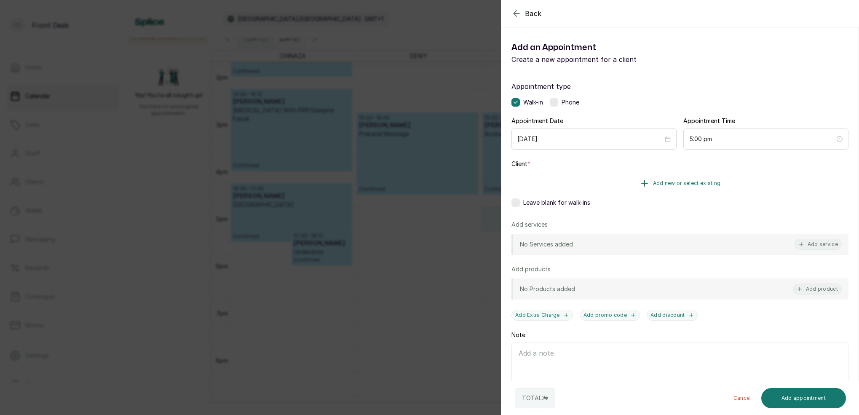
click at [692, 182] on span "Add new or select existing" at bounding box center [687, 183] width 68 height 7
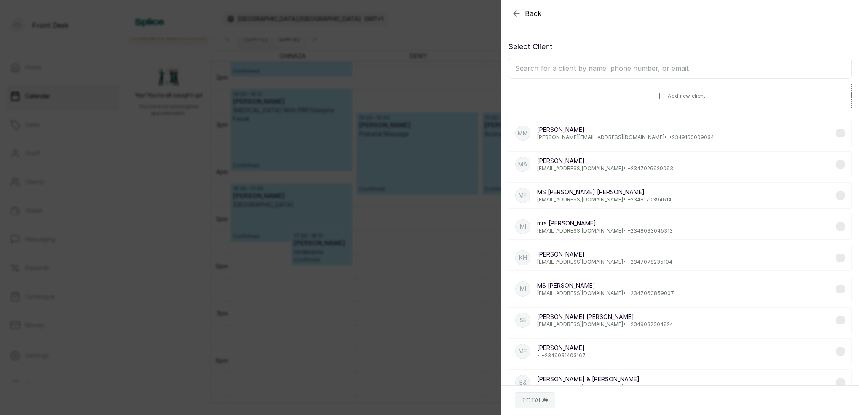
click at [654, 68] on input "text" at bounding box center [680, 68] width 344 height 21
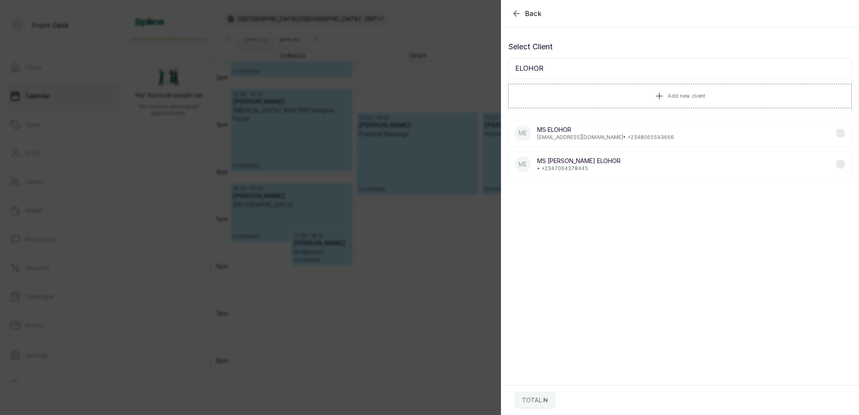
type input "ELOHOR"
click at [573, 174] on div "ME [PERSON_NAME] • [PHONE_NUMBER]" at bounding box center [680, 164] width 344 height 26
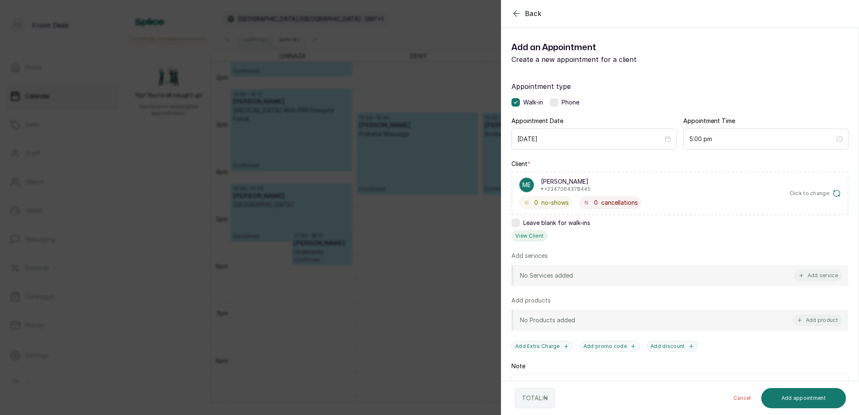
click at [540, 232] on button "View Client" at bounding box center [529, 235] width 36 height 11
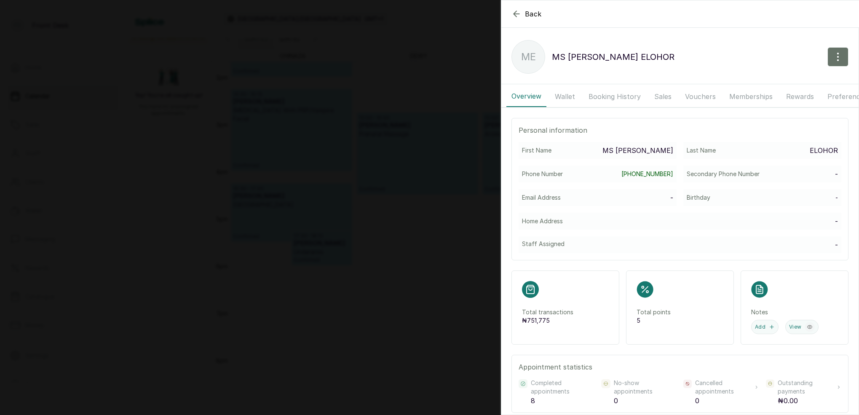
click at [564, 97] on button "Wallet" at bounding box center [565, 96] width 30 height 21
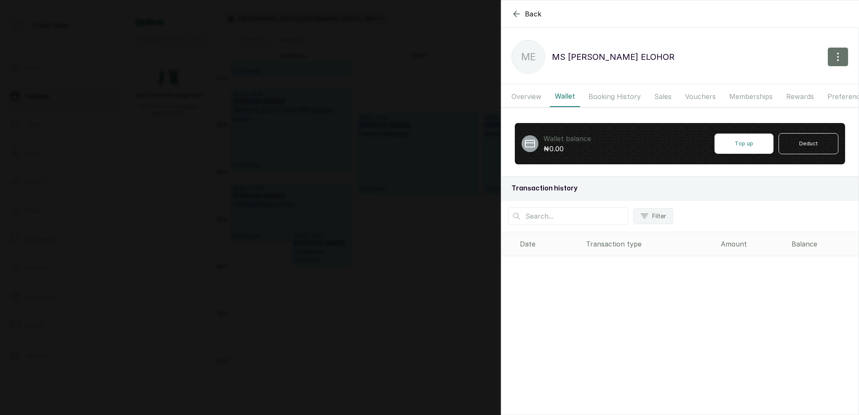
click at [608, 101] on button "Booking History" at bounding box center [614, 96] width 62 height 21
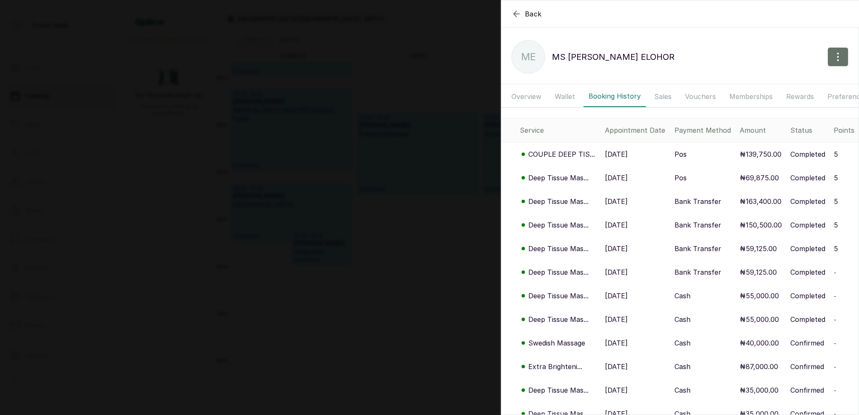
click at [557, 248] on p "Deep Tissue Mas..." at bounding box center [558, 248] width 60 height 10
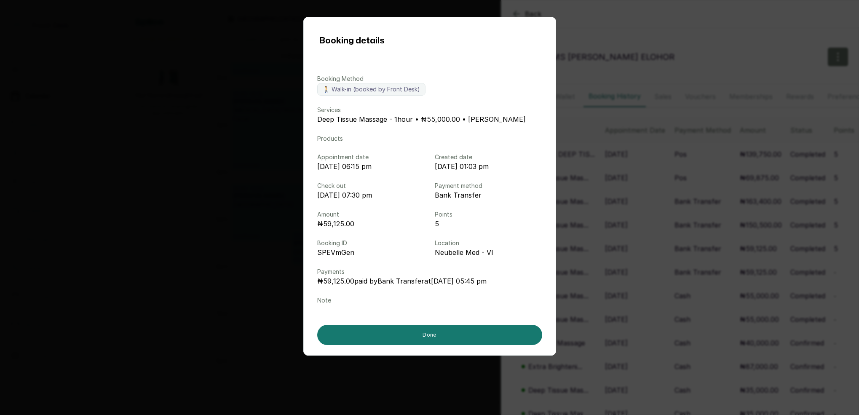
click at [606, 243] on div "Booking details Booking Method 🚶 Walk-in (booked by Front Desk) Services Deep T…" at bounding box center [429, 207] width 859 height 415
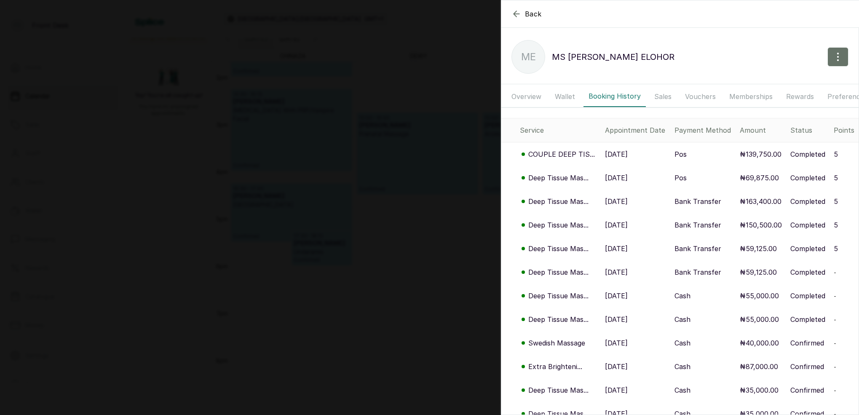
click at [578, 224] on p "Deep Tissue Mas..." at bounding box center [558, 225] width 60 height 10
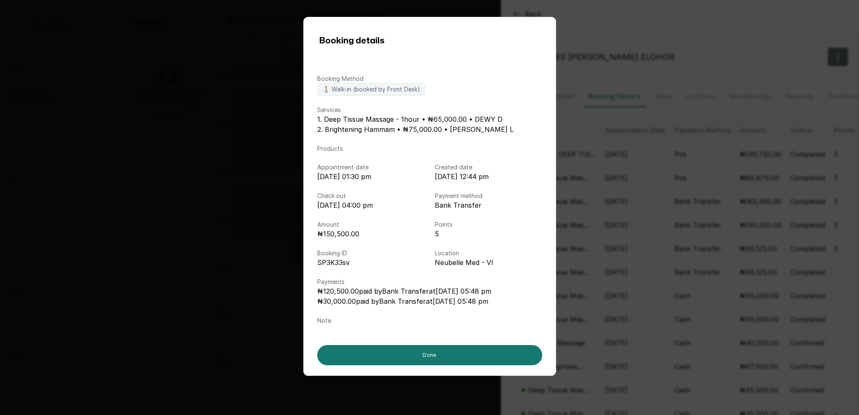
drag, startPoint x: 620, startPoint y: 221, endPoint x: 613, endPoint y: 218, distance: 7.0
click at [620, 221] on div "Booking details Booking Method 🚶 Walk-in (booked by Front Desk) Services 1. Dee…" at bounding box center [429, 207] width 859 height 415
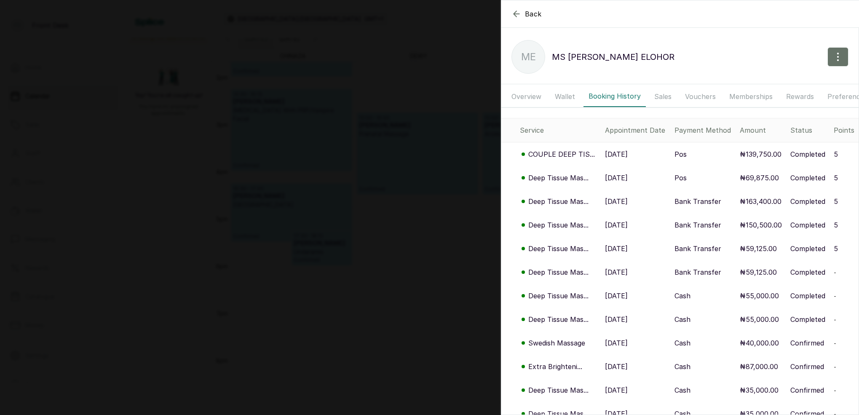
click at [572, 200] on p "Deep Tissue Mas..." at bounding box center [558, 201] width 60 height 10
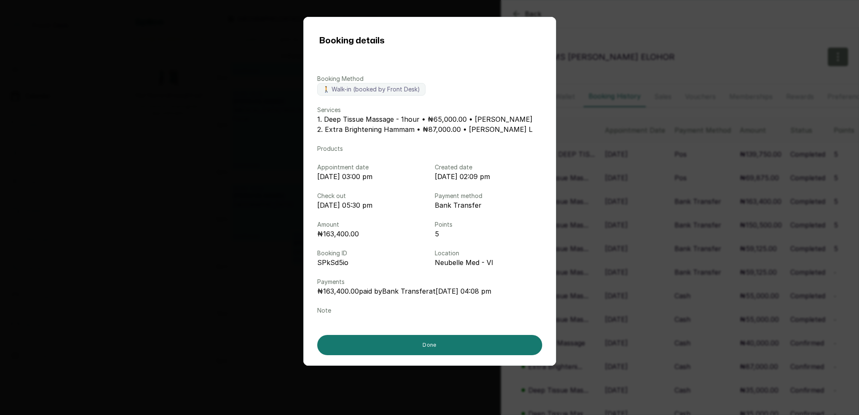
click at [613, 199] on div "Booking details Booking Method 🚶 Walk-in (booked by Front Desk) Services 1. Dee…" at bounding box center [429, 207] width 859 height 415
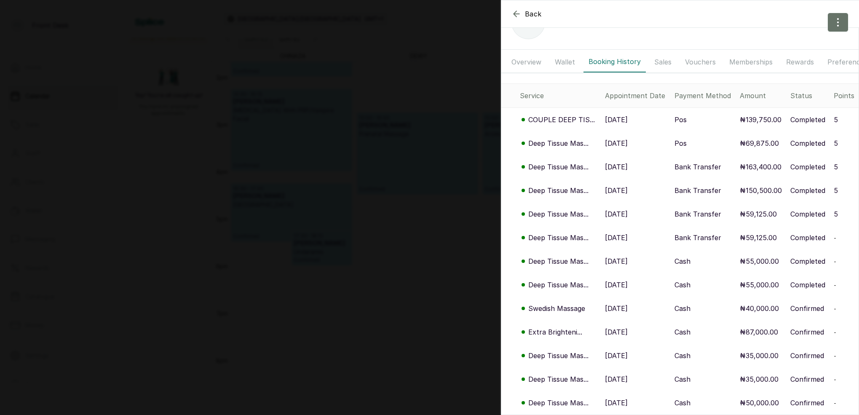
scroll to position [0, 0]
click at [565, 357] on p "Deep Tissue Mas..." at bounding box center [558, 355] width 60 height 10
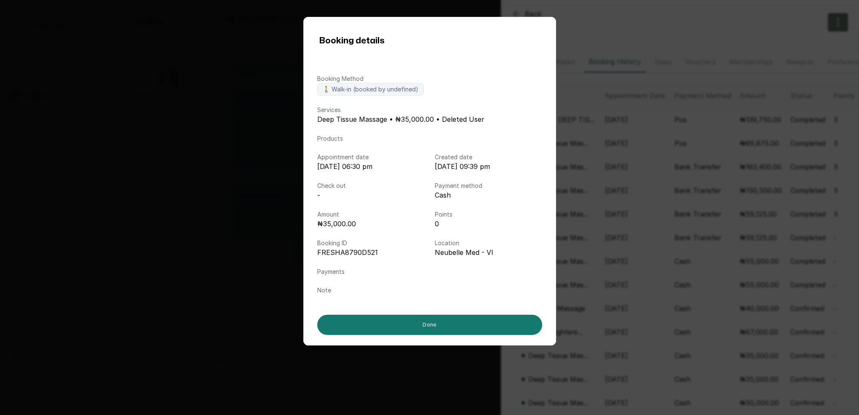
click at [613, 348] on div "Booking details Booking Method 🚶 Walk-in (booked by undefined) Services Deep Ti…" at bounding box center [429, 207] width 859 height 415
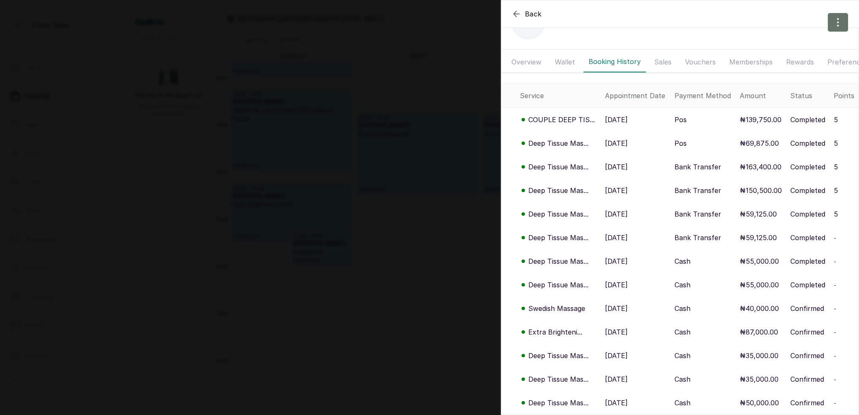
click at [564, 377] on p "Deep Tissue Mas..." at bounding box center [558, 379] width 60 height 10
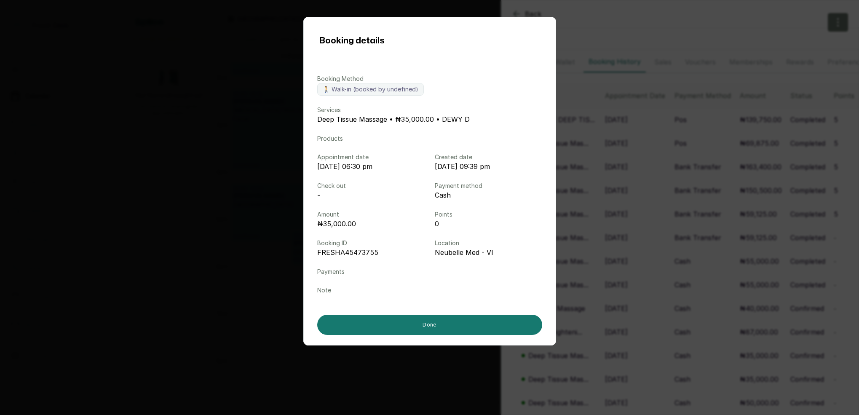
drag, startPoint x: 638, startPoint y: 327, endPoint x: 593, endPoint y: 275, distance: 69.5
click at [638, 326] on div "Booking details Booking Method 🚶 Walk-in (booked by undefined) Services Deep Ti…" at bounding box center [429, 207] width 859 height 415
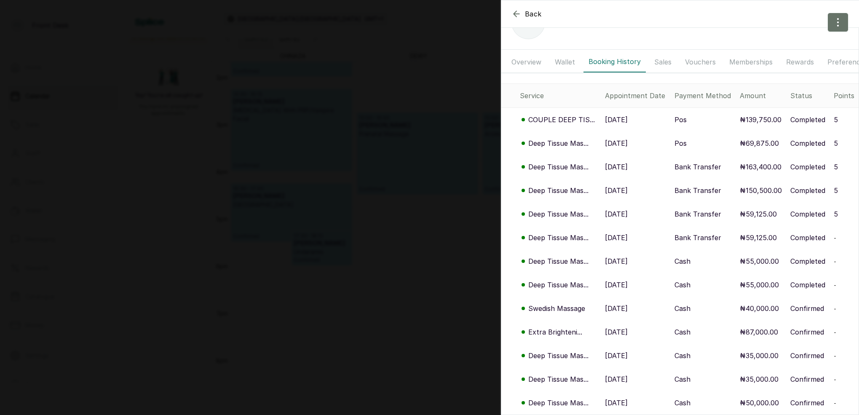
click at [558, 240] on p "Deep Tissue Mas..." at bounding box center [558, 237] width 60 height 10
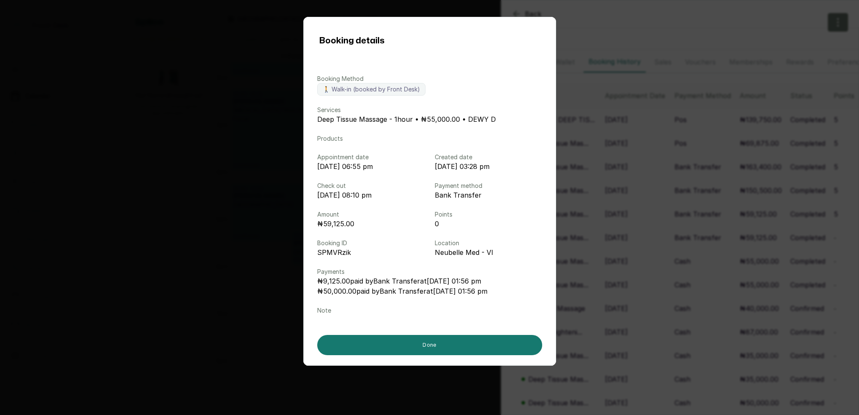
click at [623, 231] on div "Booking details Booking Method 🚶 Walk-in (booked by Front Desk) Services Deep T…" at bounding box center [429, 207] width 859 height 415
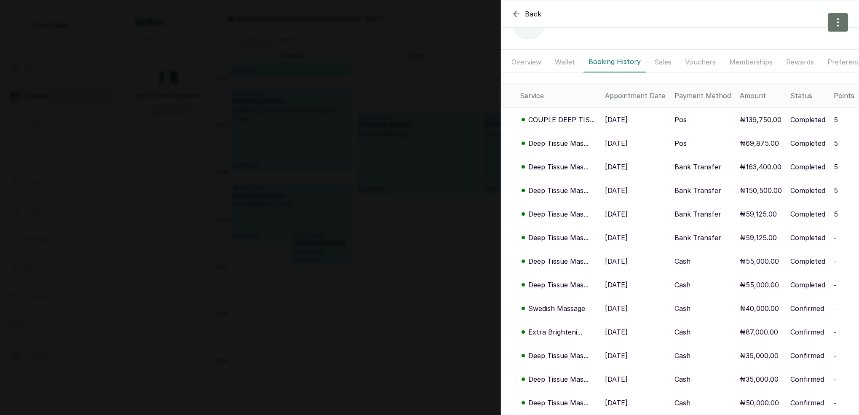
click at [574, 211] on p "Deep Tissue Mas..." at bounding box center [558, 214] width 60 height 10
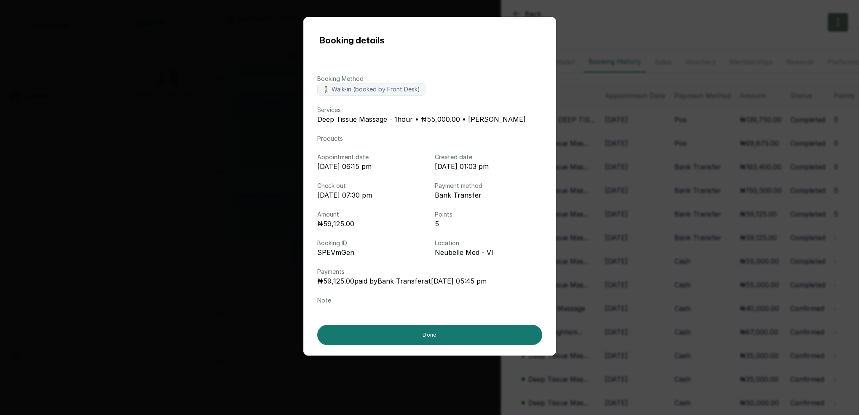
drag, startPoint x: 636, startPoint y: 167, endPoint x: 615, endPoint y: 166, distance: 21.1
click at [636, 167] on div "Booking details Booking Method 🚶 Walk-in (booked by Front Desk) Services Deep T…" at bounding box center [429, 207] width 859 height 415
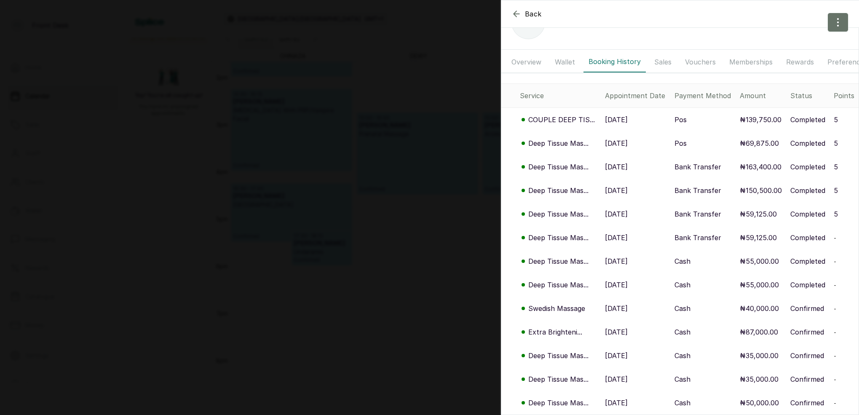
click at [474, 157] on div "Back [PERSON_NAME] ME [PERSON_NAME] Overview Wallet Booking History Sales Vouch…" at bounding box center [429, 207] width 859 height 415
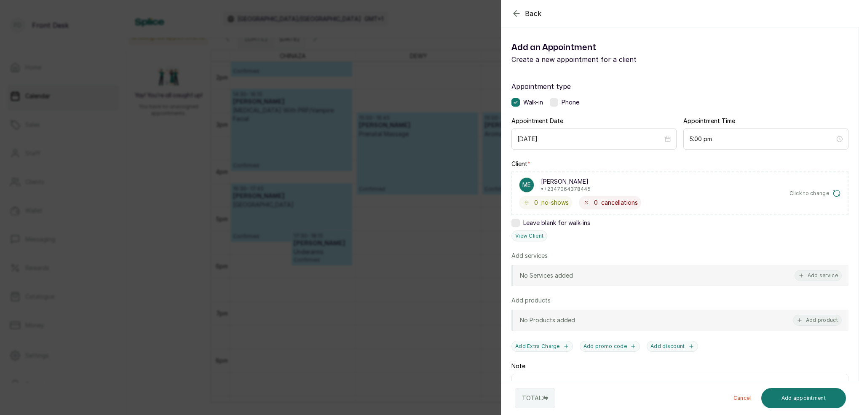
click at [474, 157] on div "Back Add Appointment Add an Appointment Create a new appointment for a client A…" at bounding box center [429, 207] width 859 height 415
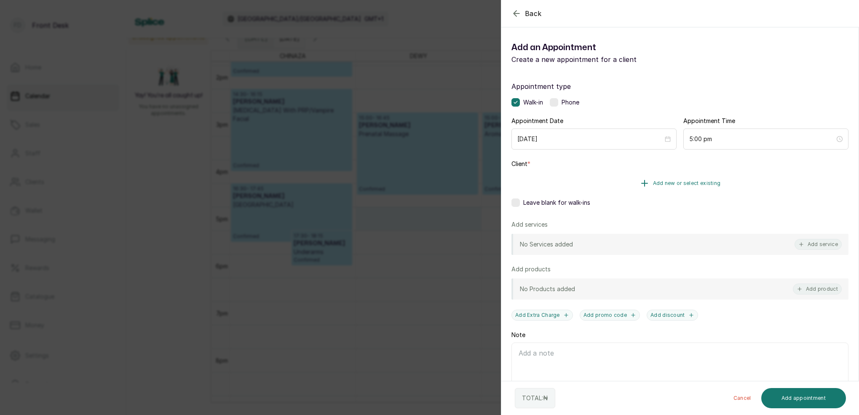
click at [704, 179] on button "Add new or select existing" at bounding box center [679, 183] width 337 height 24
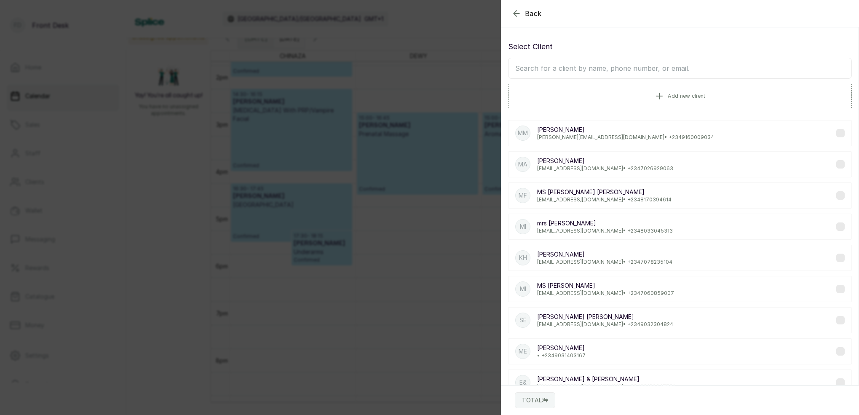
click at [597, 63] on input "text" at bounding box center [680, 68] width 344 height 21
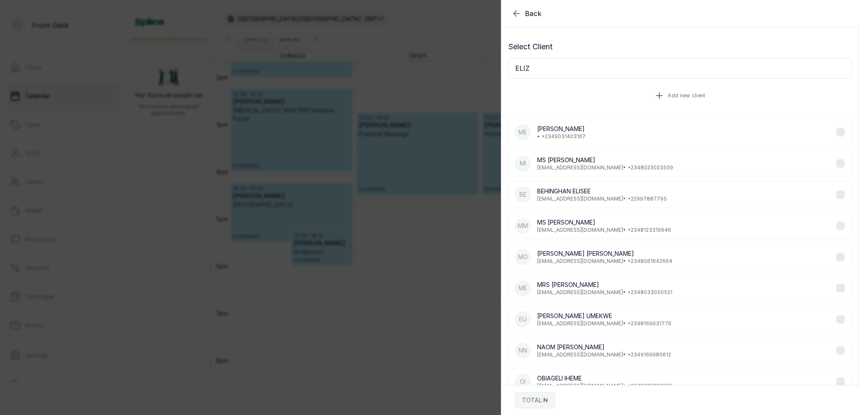
type input "[PERSON_NAME]"
click at [604, 347] on p "[PERSON_NAME]" at bounding box center [578, 348] width 83 height 8
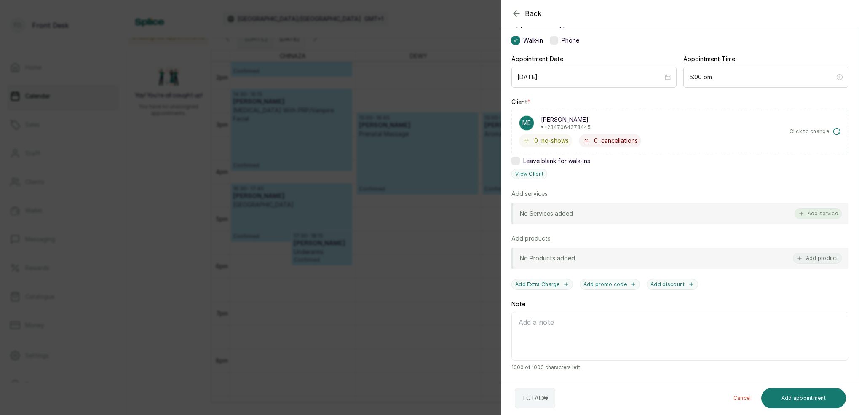
scroll to position [62, 0]
click at [822, 214] on button "Add service" at bounding box center [817, 213] width 47 height 11
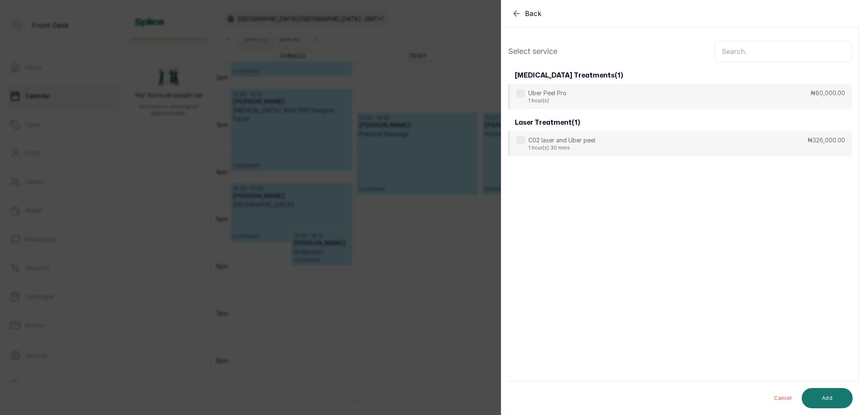
scroll to position [0, 0]
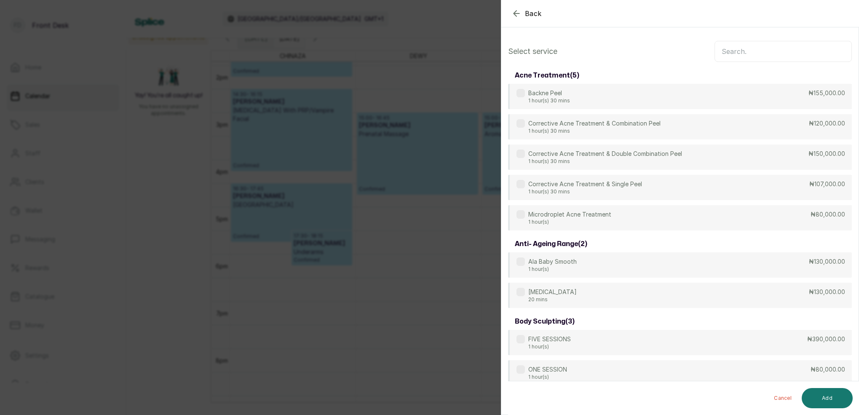
click at [753, 54] on input "text" at bounding box center [782, 51] width 137 height 21
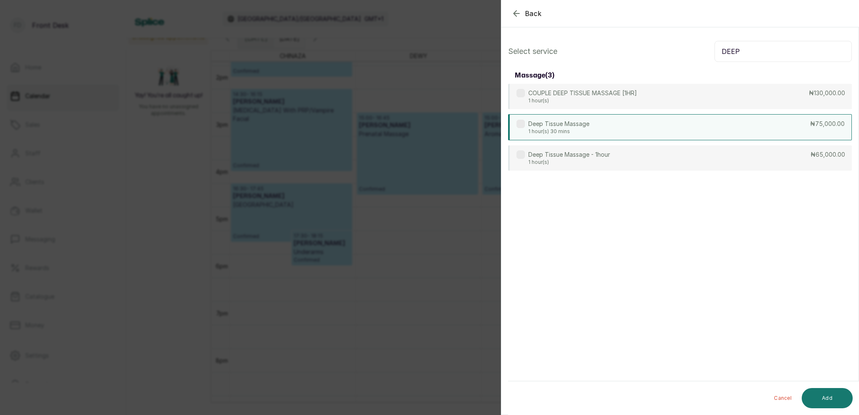
type input "DEEP"
click at [596, 124] on div "Deep Tissue Massage 1 hour(s) 30 mins ₦75,000.00" at bounding box center [680, 127] width 344 height 26
click at [828, 395] on button "Add" at bounding box center [826, 398] width 51 height 20
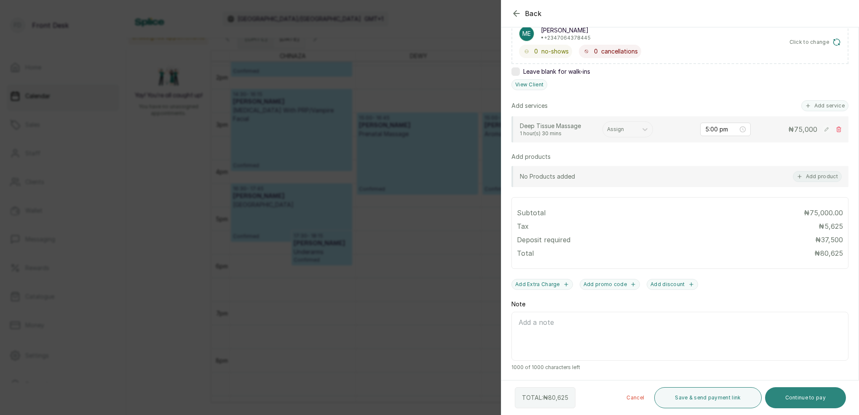
scroll to position [151, 0]
click at [807, 400] on button "Continue to pay" at bounding box center [805, 397] width 81 height 21
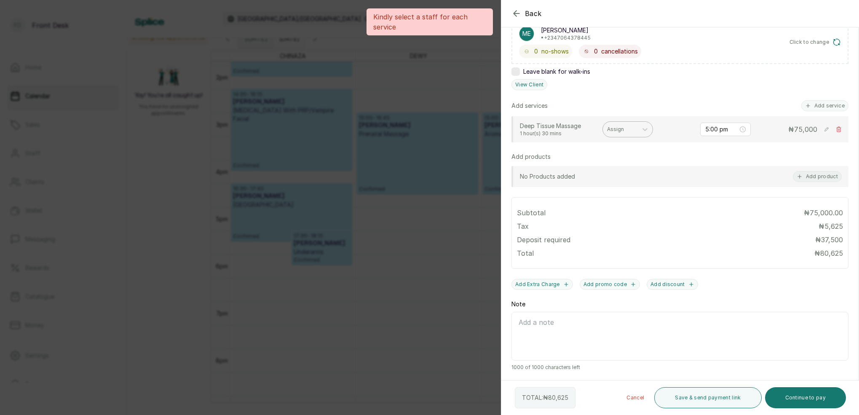
click at [623, 131] on div "Assign" at bounding box center [620, 129] width 35 height 11
drag, startPoint x: 613, startPoint y: 230, endPoint x: 617, endPoint y: 231, distance: 4.3
click at [613, 230] on div "DEWY D" at bounding box center [627, 237] width 84 height 16
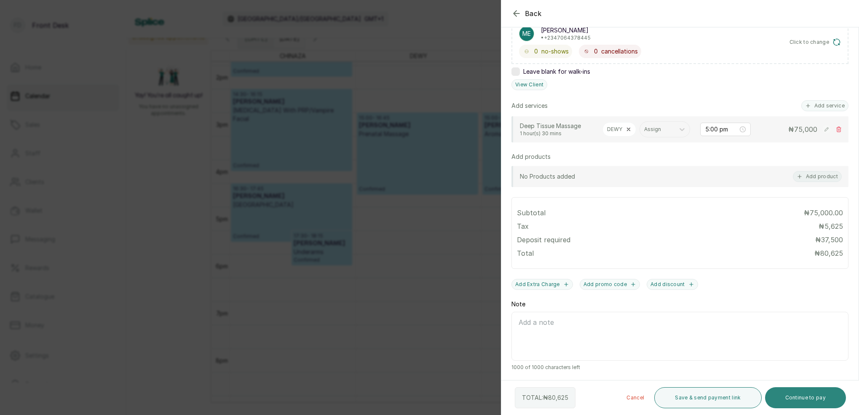
click at [802, 397] on button "Continue to pay" at bounding box center [805, 397] width 81 height 21
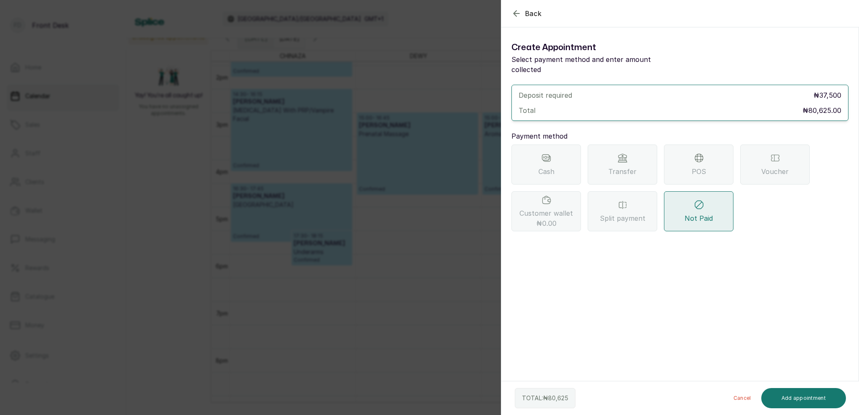
click at [524, 13] on button "Back" at bounding box center [526, 13] width 30 height 10
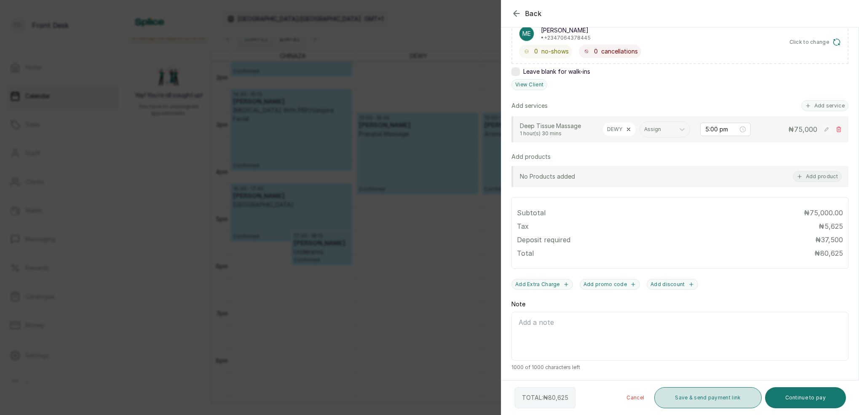
scroll to position [151, 0]
click at [721, 396] on button "Save & send payment link" at bounding box center [707, 397] width 107 height 21
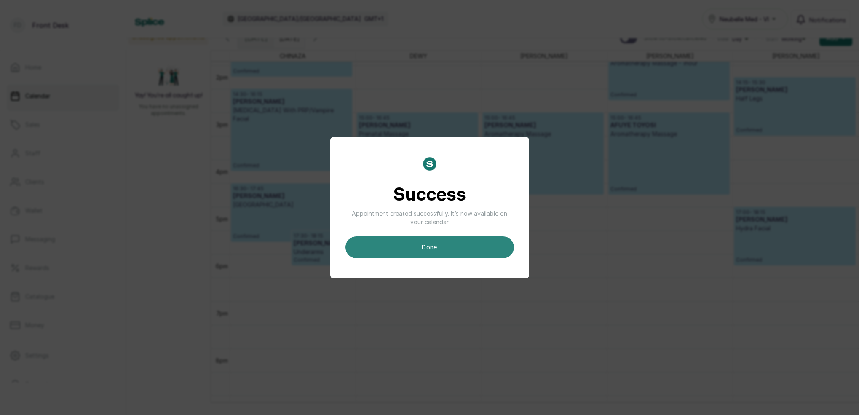
click at [480, 243] on button "done" at bounding box center [429, 247] width 168 height 22
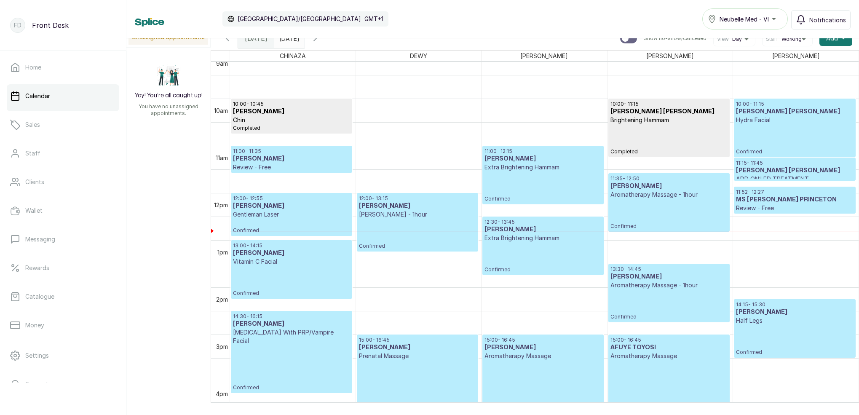
scroll to position [521, 0]
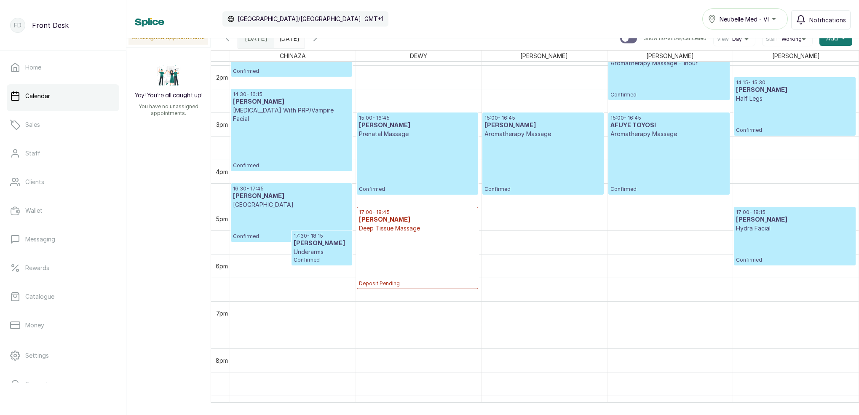
click at [431, 233] on p "Deposit Pending" at bounding box center [417, 259] width 117 height 54
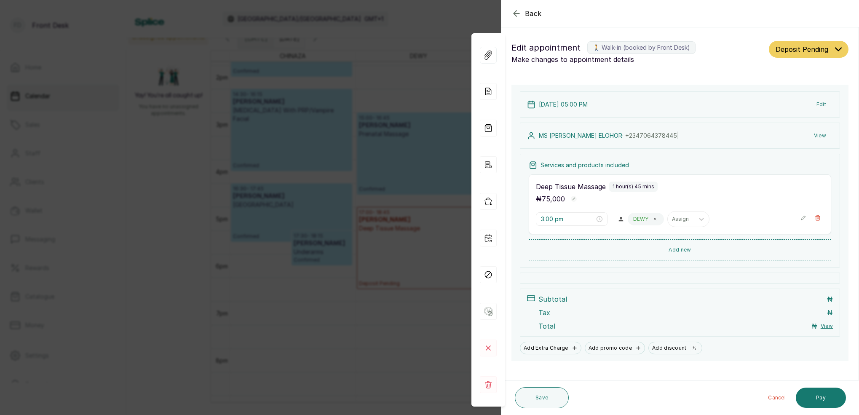
type input "5:00 pm"
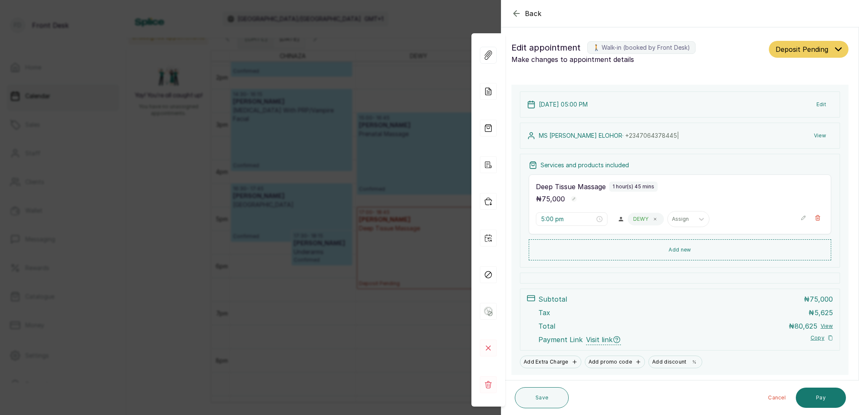
drag, startPoint x: 409, startPoint y: 59, endPoint x: 420, endPoint y: 64, distance: 12.6
click at [409, 59] on div "Back Appointment Details Edit appointment 🚶 Walk-in (booked by Front Desk) Make…" at bounding box center [429, 207] width 859 height 415
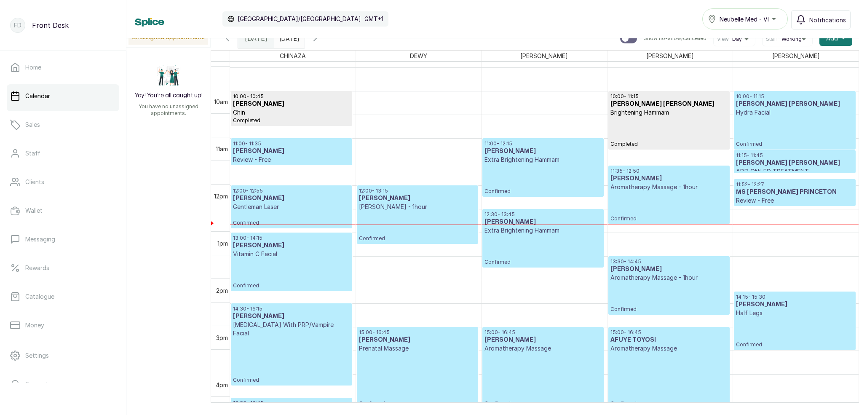
scroll to position [443, 0]
click at [288, 40] on input "[DATE]" at bounding box center [281, 36] width 13 height 14
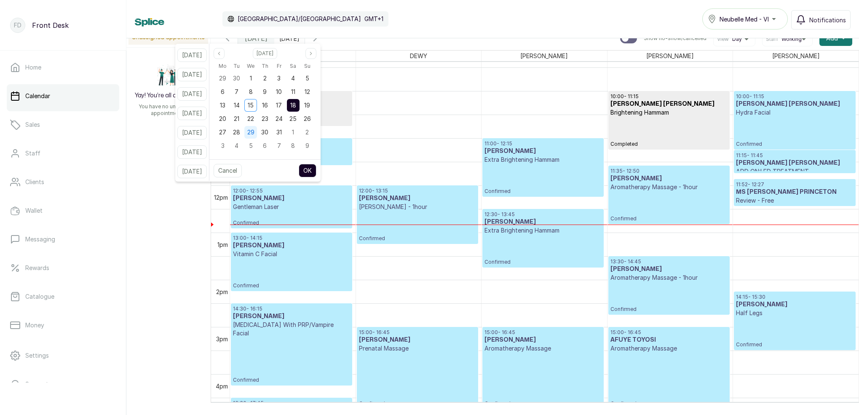
click at [257, 135] on div "29" at bounding box center [250, 132] width 13 height 13
click at [316, 172] on button "OK" at bounding box center [308, 170] width 18 height 13
type input "[DATE]"
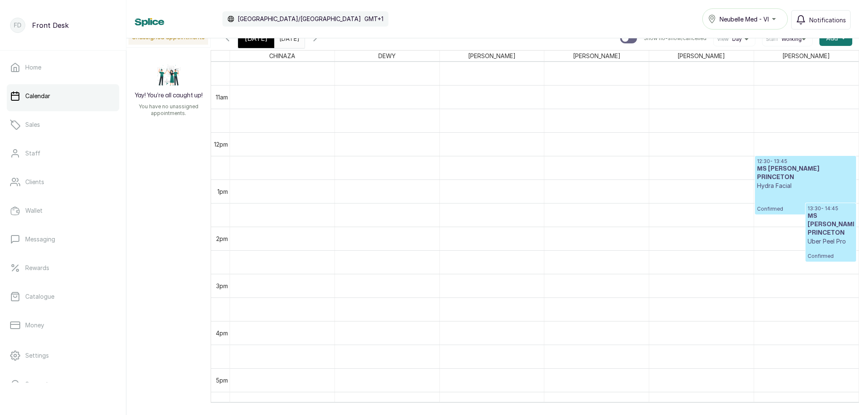
scroll to position [494, 0]
click at [267, 43] on div "[DATE]" at bounding box center [256, 38] width 36 height 19
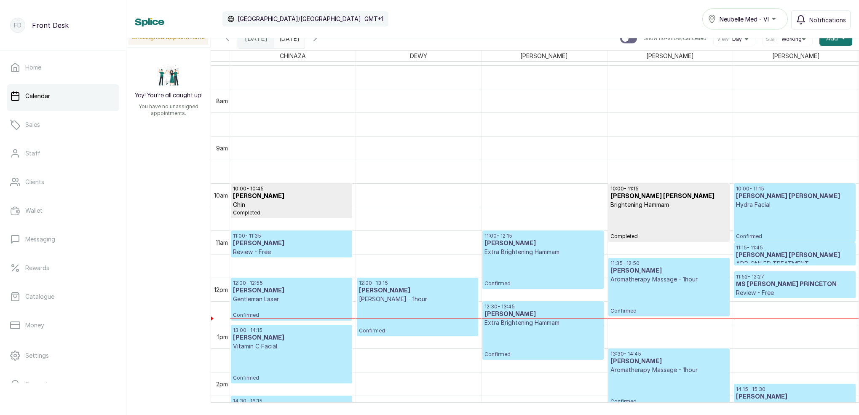
scroll to position [0, 1]
click at [775, 218] on p "Confirmed" at bounding box center [795, 224] width 118 height 31
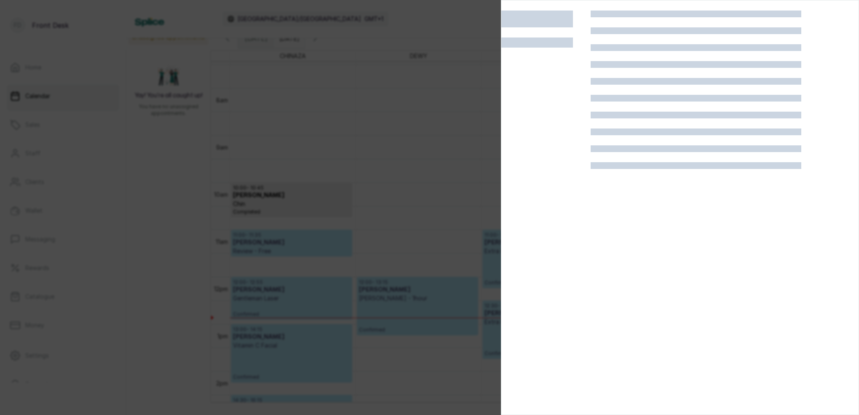
scroll to position [0, 0]
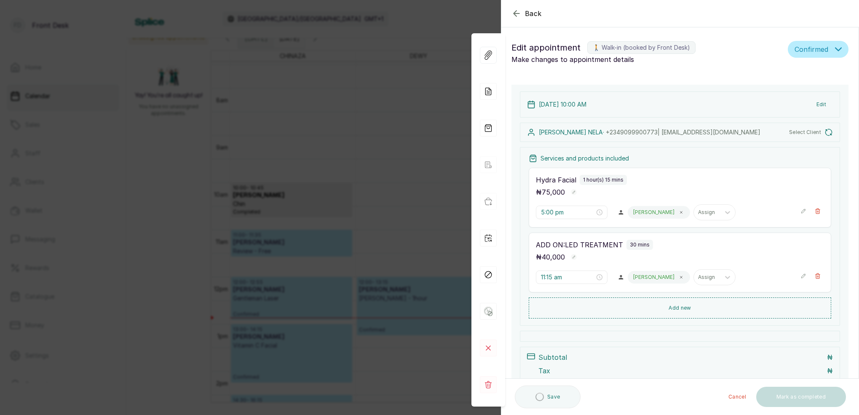
type input "10:00 am"
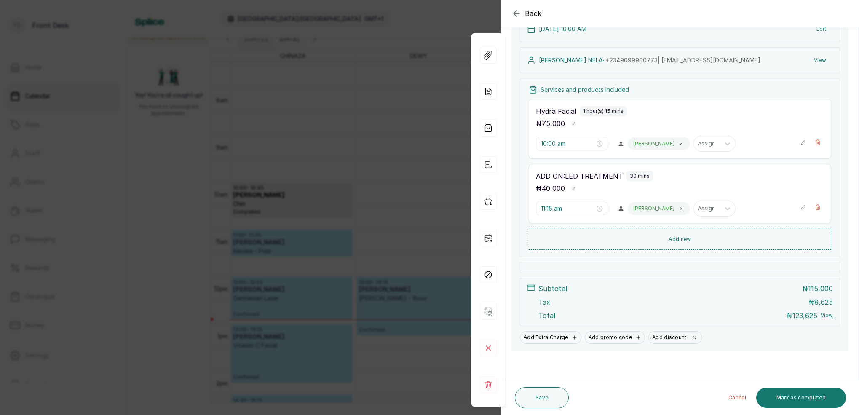
scroll to position [119, 0]
click at [819, 396] on button "Mark as completed" at bounding box center [801, 397] width 90 height 20
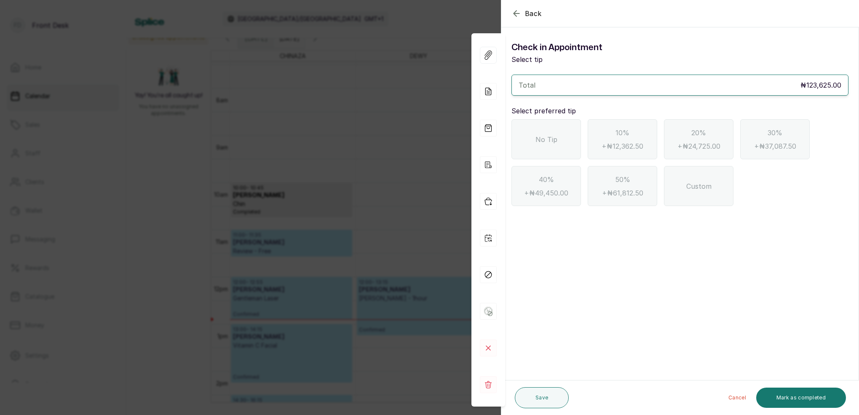
scroll to position [0, 0]
drag, startPoint x: 554, startPoint y: 142, endPoint x: 612, endPoint y: 181, distance: 69.5
click at [555, 142] on span "No Tip" at bounding box center [546, 139] width 22 height 10
click at [804, 401] on button "Mark as completed" at bounding box center [801, 397] width 90 height 20
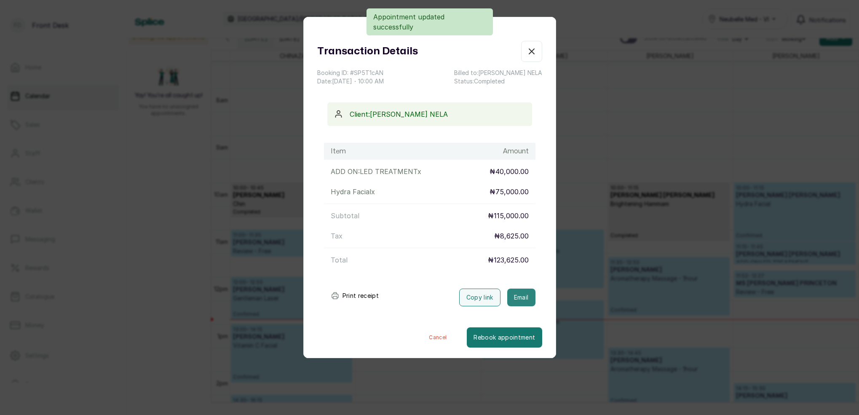
click at [532, 295] on button "Email" at bounding box center [521, 298] width 28 height 18
click at [534, 53] on icon "button" at bounding box center [531, 51] width 5 height 5
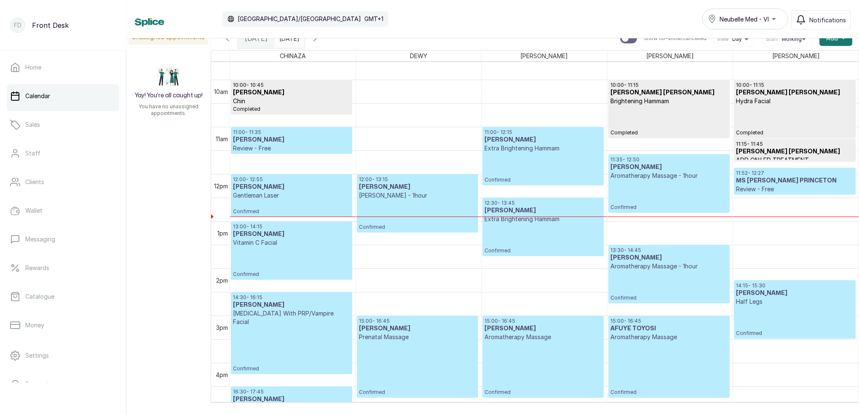
scroll to position [452, 0]
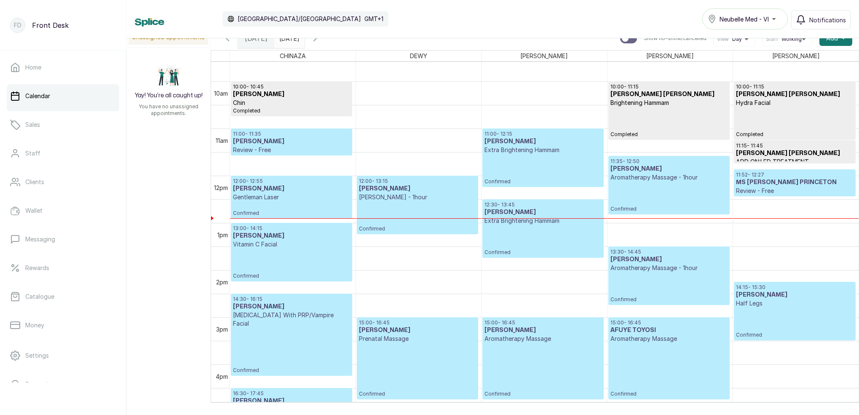
click at [782, 180] on h3 "MS [PERSON_NAME] PRINCETON" at bounding box center [795, 182] width 118 height 8
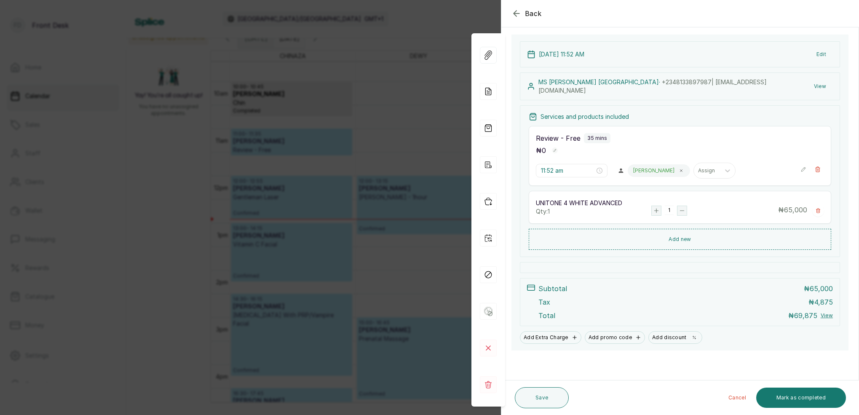
scroll to position [82, 0]
click at [819, 399] on button "Mark as completed" at bounding box center [801, 397] width 90 height 20
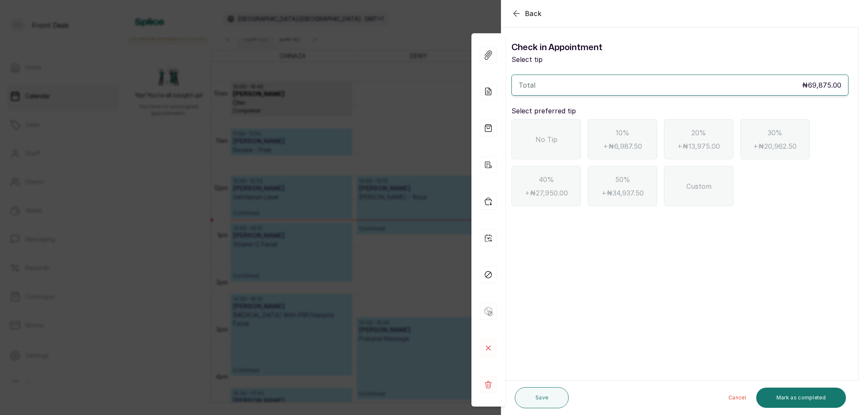
scroll to position [0, 0]
drag, startPoint x: 565, startPoint y: 139, endPoint x: 577, endPoint y: 148, distance: 15.3
click at [565, 139] on div "No Tip" at bounding box center [545, 139] width 69 height 40
click at [799, 394] on button "Mark as completed" at bounding box center [801, 397] width 90 height 20
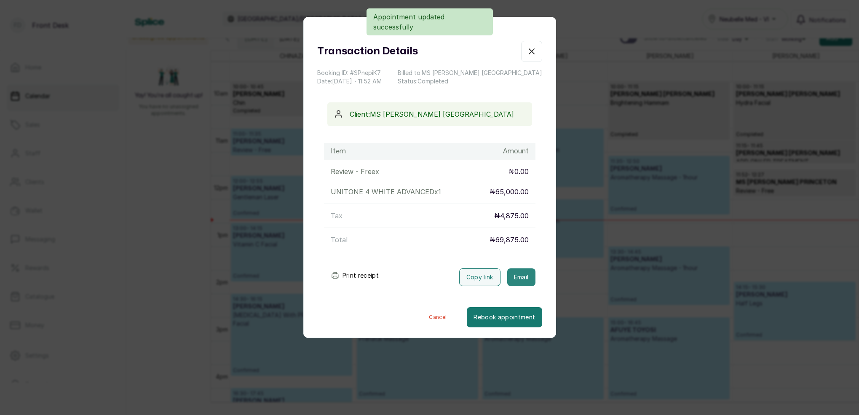
click at [527, 274] on button "Email" at bounding box center [521, 277] width 28 height 18
click at [536, 51] on icon "button" at bounding box center [531, 51] width 10 height 10
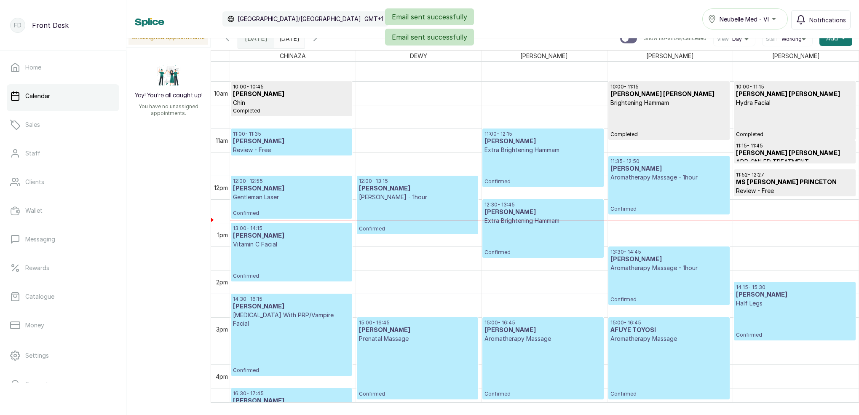
click at [784, 174] on p "11:52 - 12:27" at bounding box center [795, 174] width 118 height 7
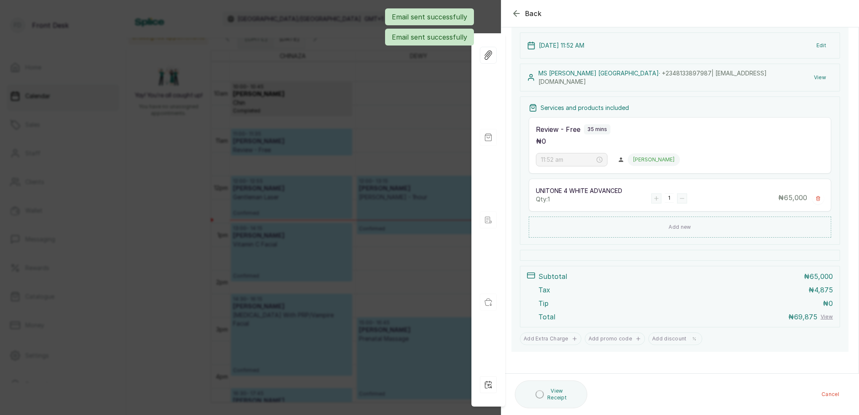
scroll to position [92, 0]
click at [387, 76] on div "Back Appointment Details Edit appointment 🚶 Walk-in (booked by Front Desk) Make…" at bounding box center [429, 207] width 859 height 415
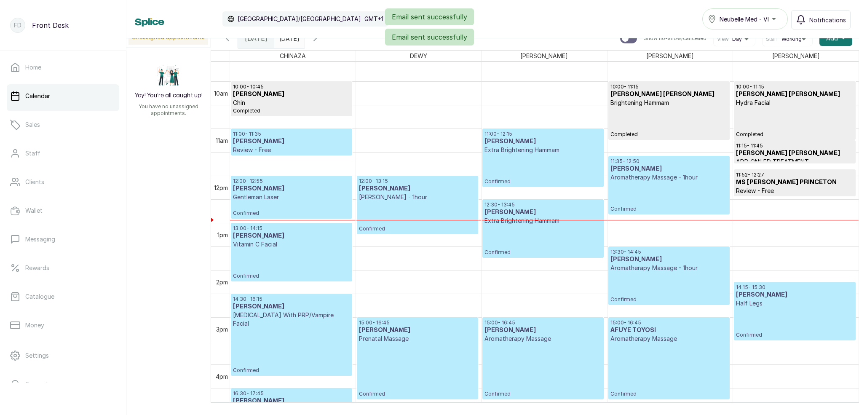
click at [654, 176] on p "Aromatherapy Massage - 1hour" at bounding box center [668, 177] width 117 height 8
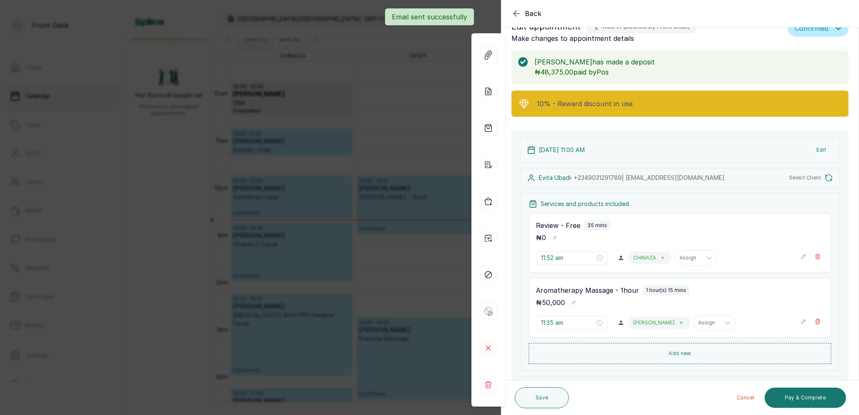
type input "11:00 am"
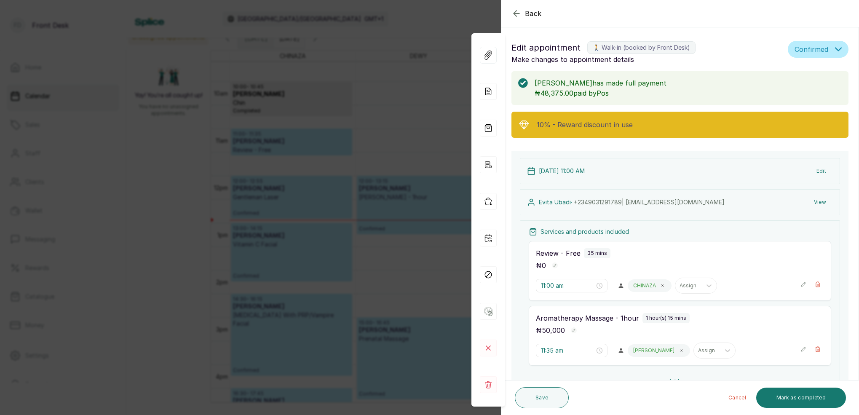
scroll to position [0, 0]
click at [450, 19] on div "Back Appointment Details Edit appointment 🚶 Walk-in (booked by Front Desk) Make…" at bounding box center [429, 207] width 859 height 415
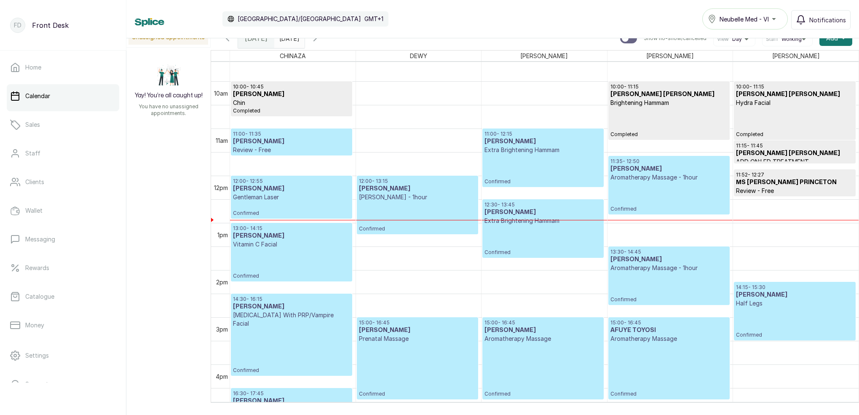
click at [770, 190] on p "Review - Free" at bounding box center [795, 191] width 118 height 8
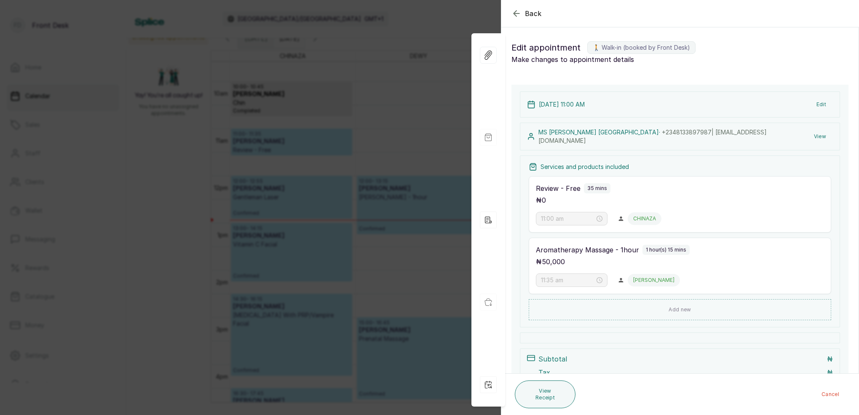
type input "11:52 am"
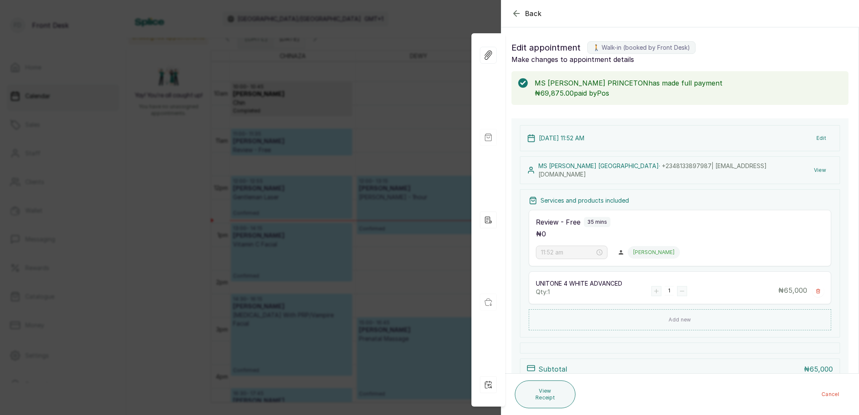
click at [460, 112] on div "Back Appointment Details Edit appointment 🚶 Walk-in (booked by Front Desk) Make…" at bounding box center [429, 207] width 859 height 415
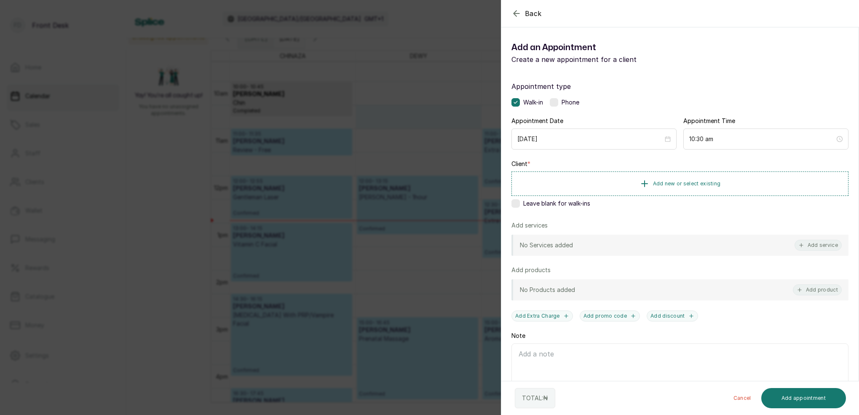
drag, startPoint x: 455, startPoint y: 142, endPoint x: 486, endPoint y: 151, distance: 31.6
click at [456, 142] on div "Back Add Appointment Add an Appointment Create a new appointment for a client A…" at bounding box center [429, 207] width 859 height 415
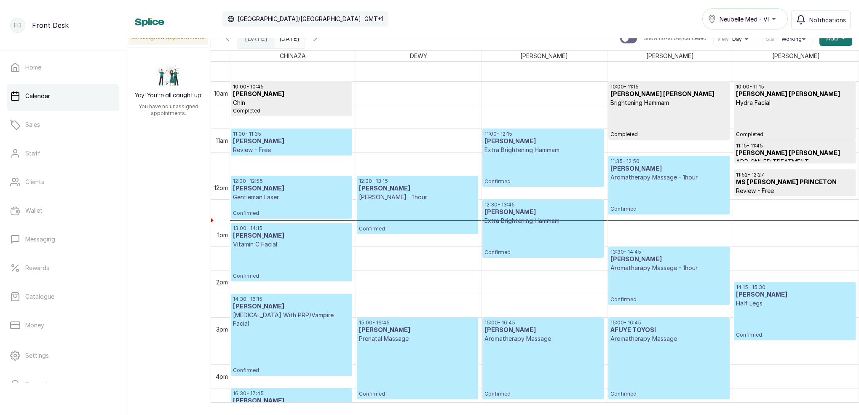
click at [543, 167] on p "Confirmed" at bounding box center [542, 169] width 117 height 31
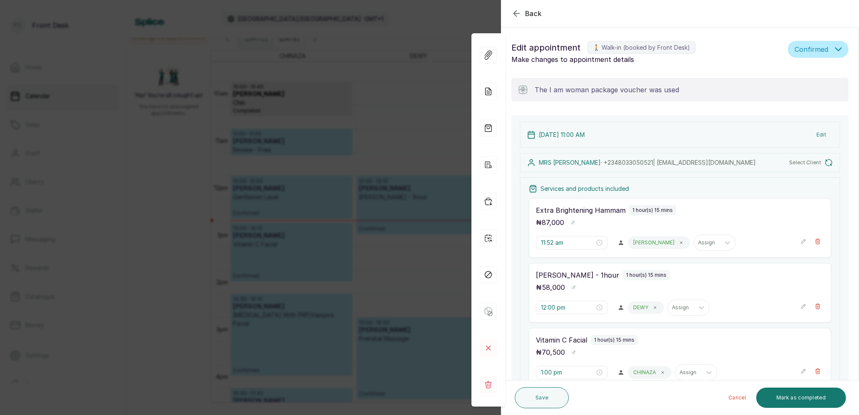
type input "11:00 am"
click at [400, 60] on div "Back Appointment Details Edit appointment 🚶 Walk-in (booked by Front Desk) Make…" at bounding box center [429, 207] width 859 height 415
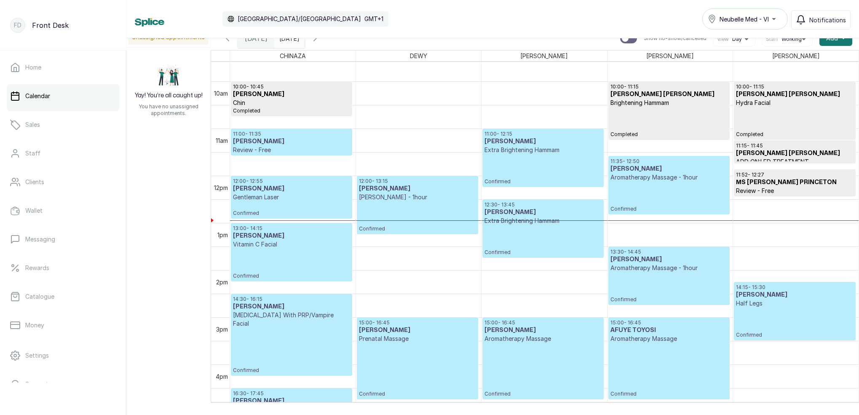
click at [650, 196] on p "Confirmed" at bounding box center [668, 197] width 117 height 31
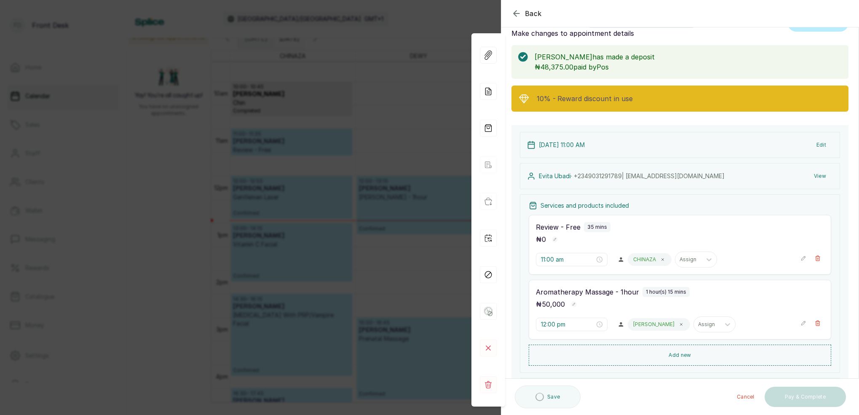
type input "11:35 am"
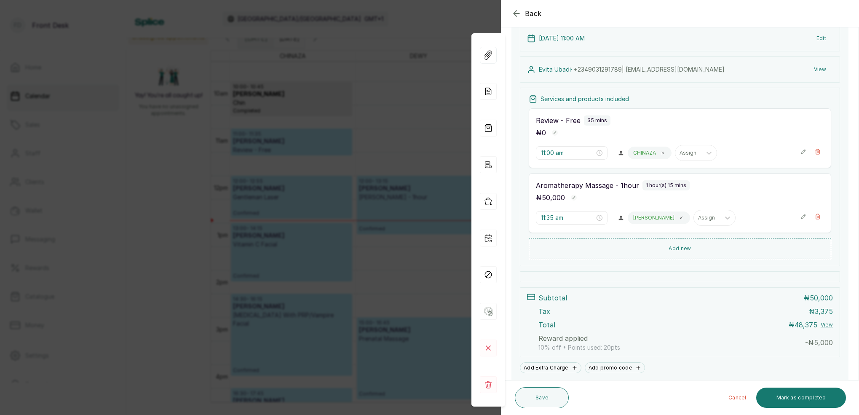
scroll to position [149, 0]
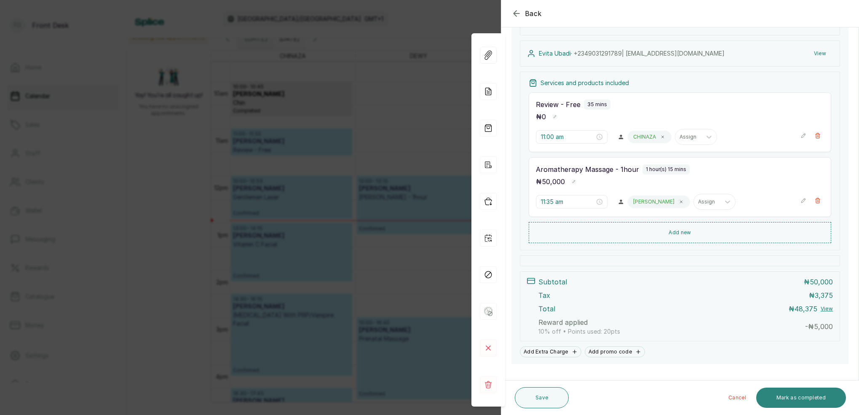
click at [818, 398] on button "Mark as completed" at bounding box center [801, 397] width 90 height 20
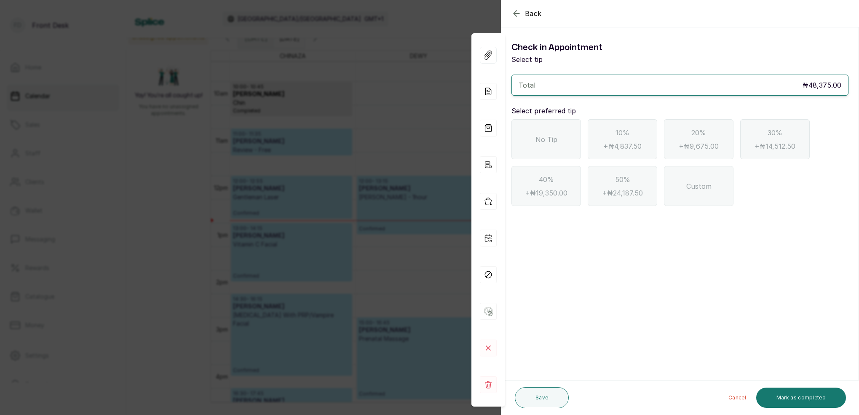
scroll to position [0, 0]
click at [560, 142] on div "No Tip" at bounding box center [545, 139] width 69 height 40
click at [825, 403] on button "Mark as completed" at bounding box center [801, 397] width 90 height 20
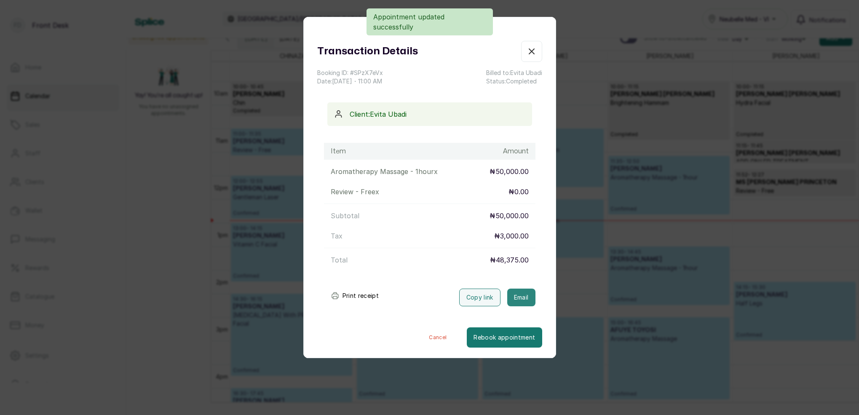
click at [524, 289] on button "Email" at bounding box center [521, 298] width 28 height 18
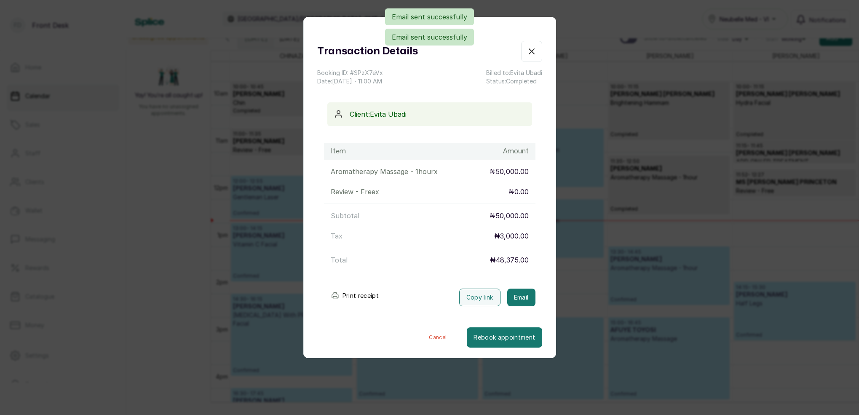
click at [538, 51] on button "Show no-show/cancelled" at bounding box center [531, 51] width 21 height 21
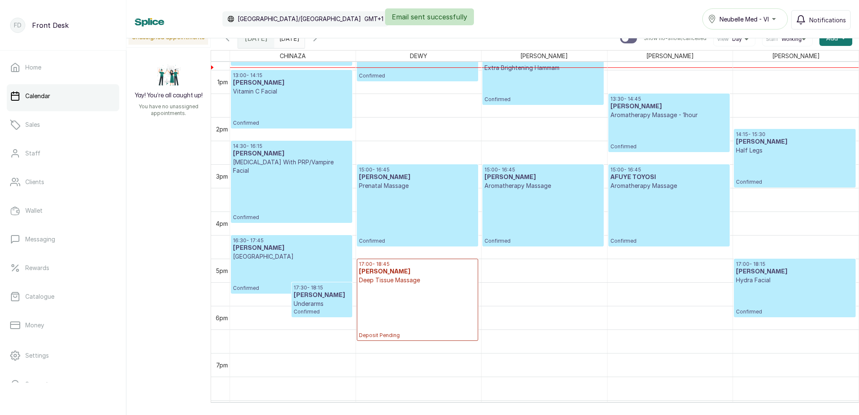
scroll to position [349, 0]
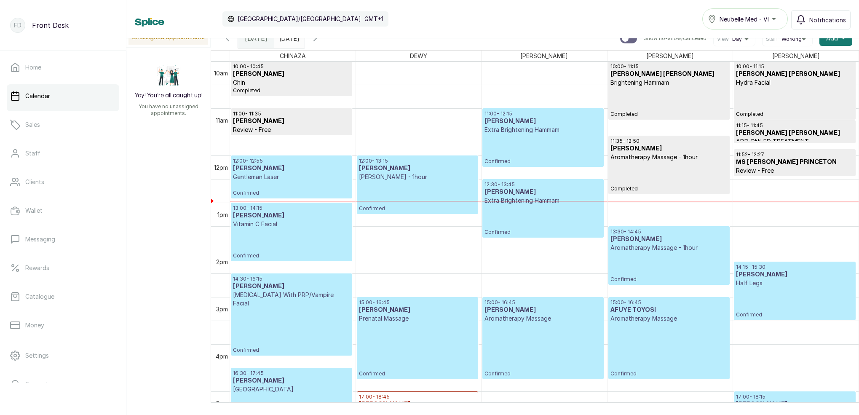
click at [656, 161] on p "Aromatherapy Massage - 1hour" at bounding box center [668, 157] width 117 height 8
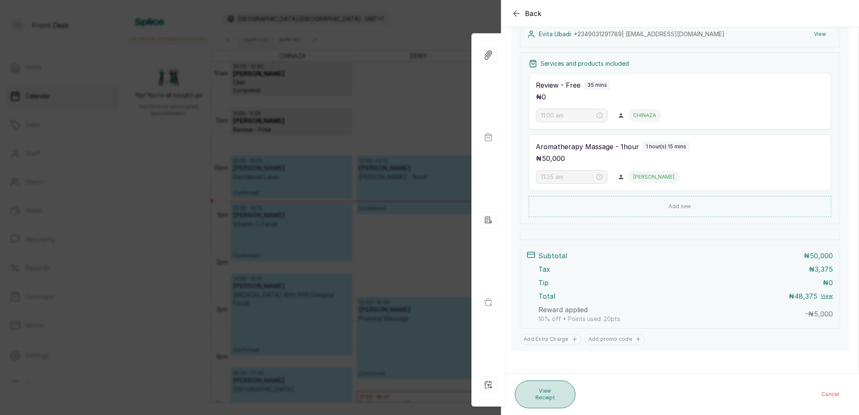
click at [557, 393] on button "View Receipt" at bounding box center [545, 394] width 61 height 28
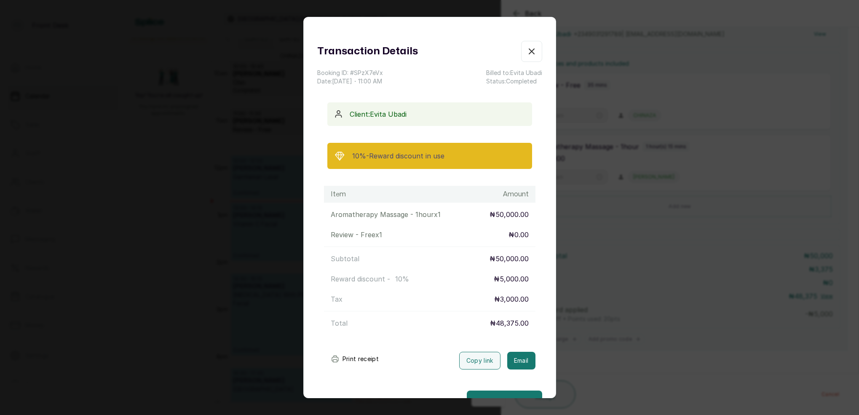
drag, startPoint x: 522, startPoint y: 360, endPoint x: 537, endPoint y: 351, distance: 17.2
click at [523, 360] on button "Email" at bounding box center [521, 361] width 28 height 18
click at [675, 225] on div "Transaction Details Booking ID: # SPzX7eVx Date: [DATE] ・ 11:00 AM Billed to: E…" at bounding box center [429, 207] width 859 height 415
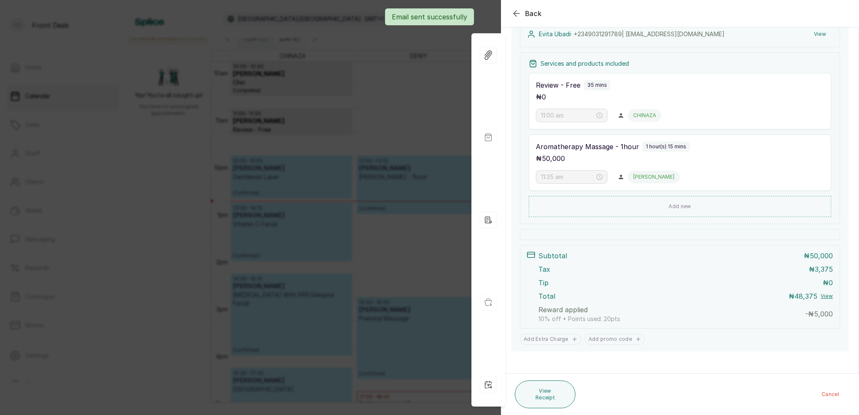
click at [423, 118] on div "Back Appointment Details Edit appointment 🚶 Walk-in (booked by Front Desk) Make…" at bounding box center [429, 207] width 859 height 415
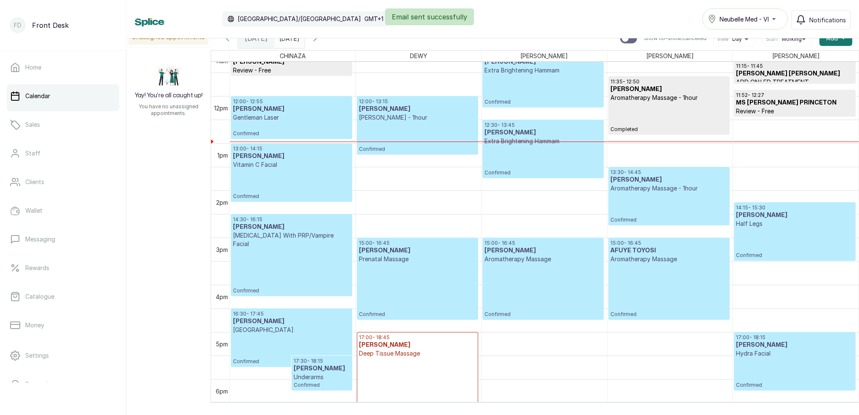
click at [326, 126] on p "Confirmed" at bounding box center [291, 129] width 117 height 15
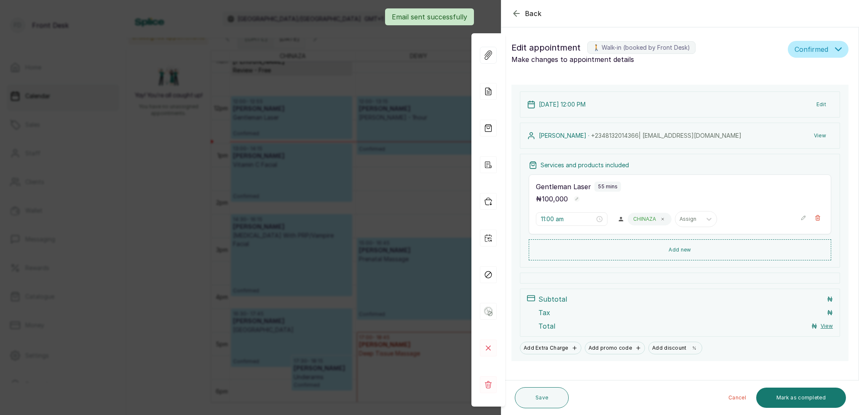
type input "12:00 pm"
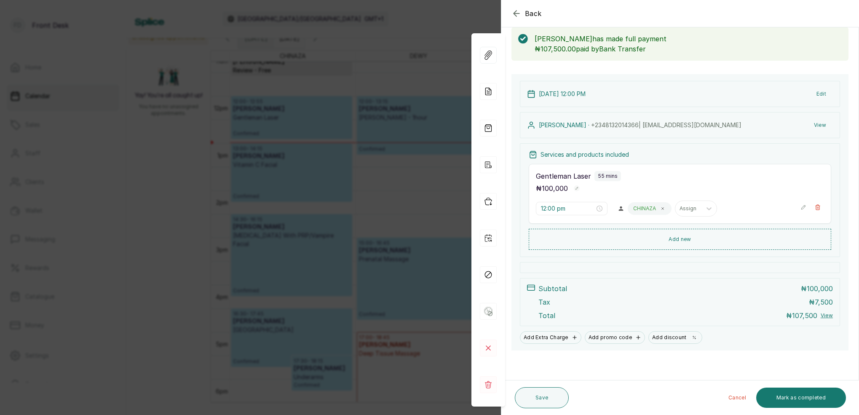
scroll to position [44, 0]
drag, startPoint x: 412, startPoint y: 107, endPoint x: 500, endPoint y: 68, distance: 96.0
click at [414, 105] on div "Back Appointment Details Edit appointment 🚶 Walk-in (booked by Front Desk) Make…" at bounding box center [429, 207] width 859 height 415
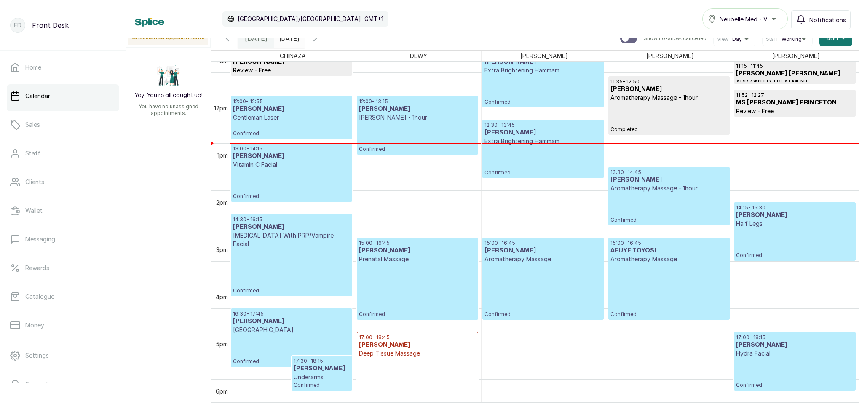
click at [226, 40] on icon "button" at bounding box center [227, 38] width 10 height 10
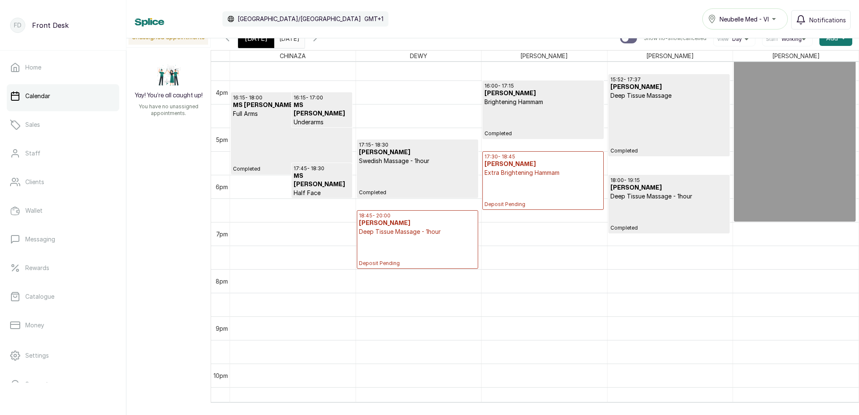
scroll to position [740, 0]
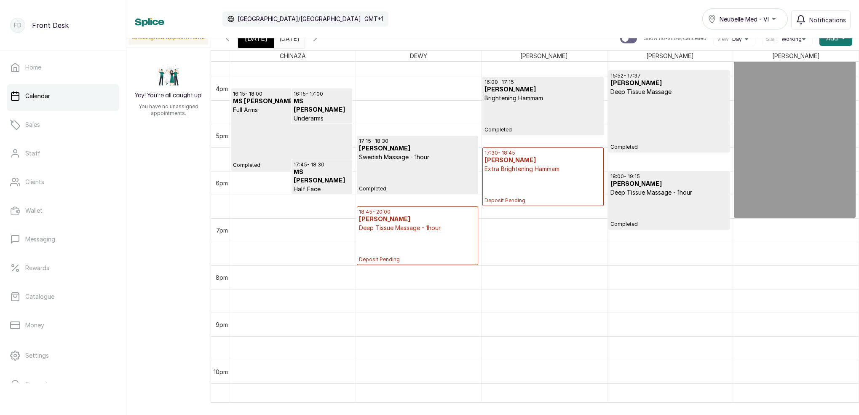
click at [560, 188] on p "Deposit Pending" at bounding box center [542, 188] width 117 height 31
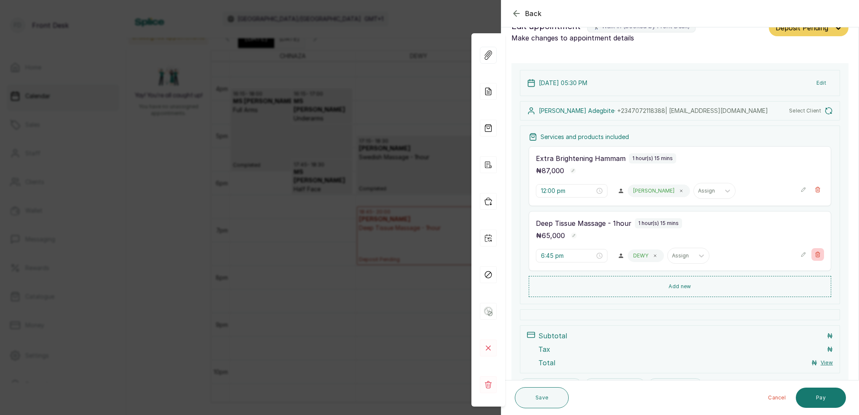
type input "5:30 pm"
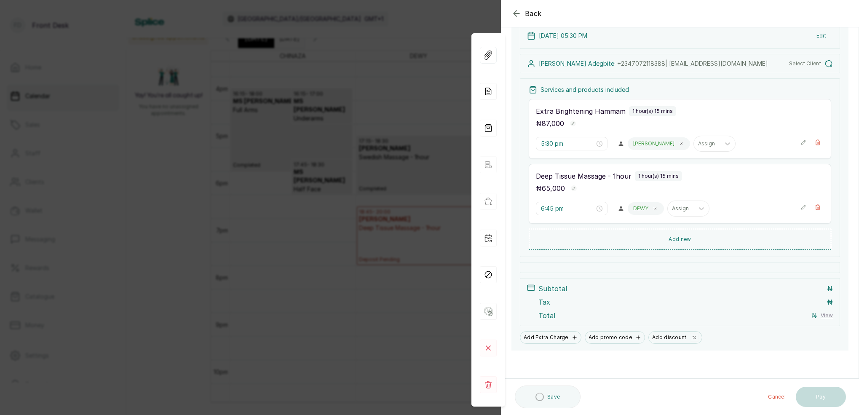
scroll to position [69, 0]
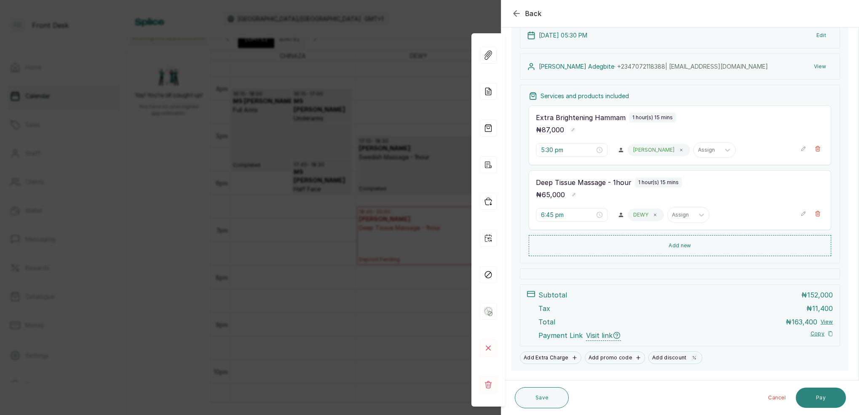
click at [821, 395] on button "Pay" at bounding box center [821, 397] width 50 height 20
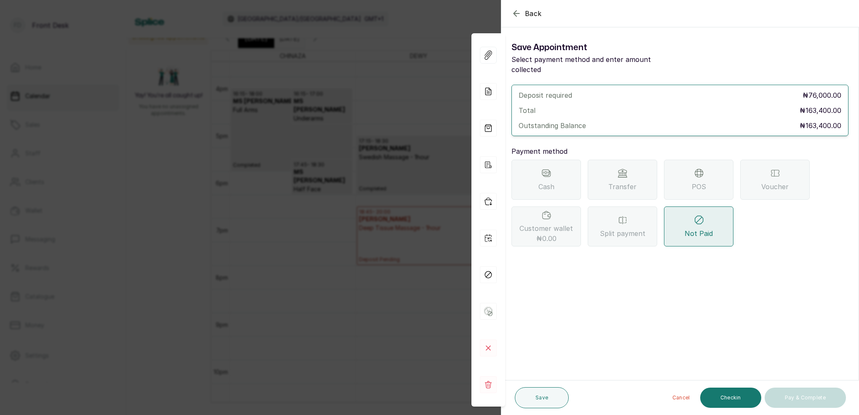
drag, startPoint x: 631, startPoint y: 166, endPoint x: 621, endPoint y: 188, distance: 23.7
click at [631, 166] on div "Transfer" at bounding box center [622, 180] width 69 height 40
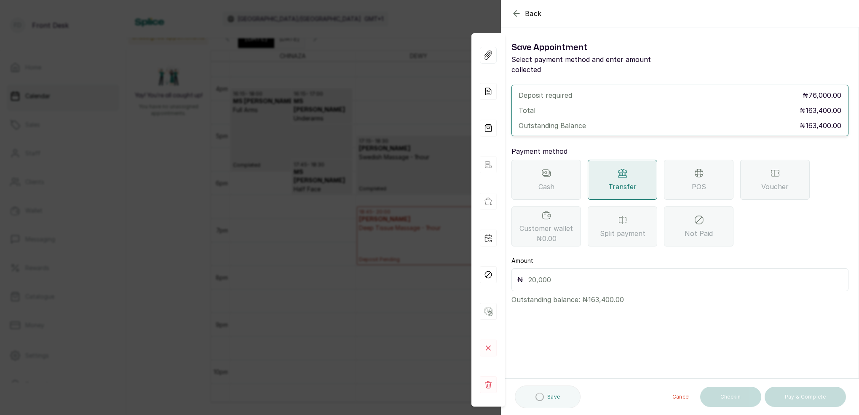
click at [555, 274] on input "text" at bounding box center [685, 280] width 315 height 12
type input "163,400"
click at [548, 398] on button "Save" at bounding box center [542, 397] width 54 height 21
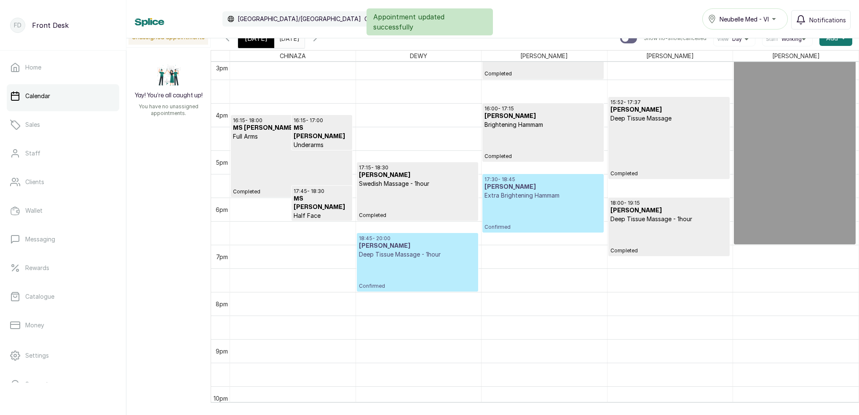
scroll to position [703, 0]
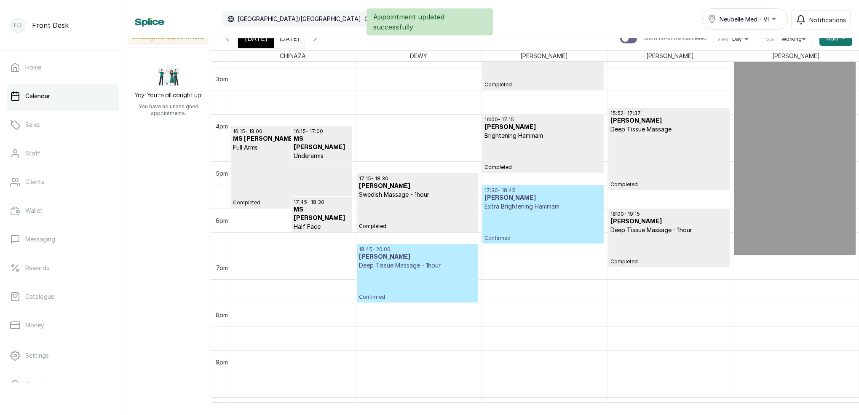
click at [555, 216] on p "Confirmed" at bounding box center [542, 226] width 117 height 31
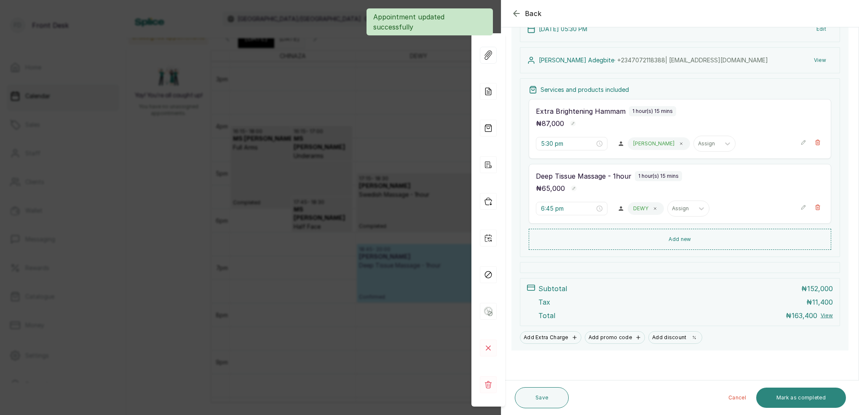
scroll to position [109, 0]
click at [816, 396] on button "Mark as completed" at bounding box center [801, 397] width 90 height 20
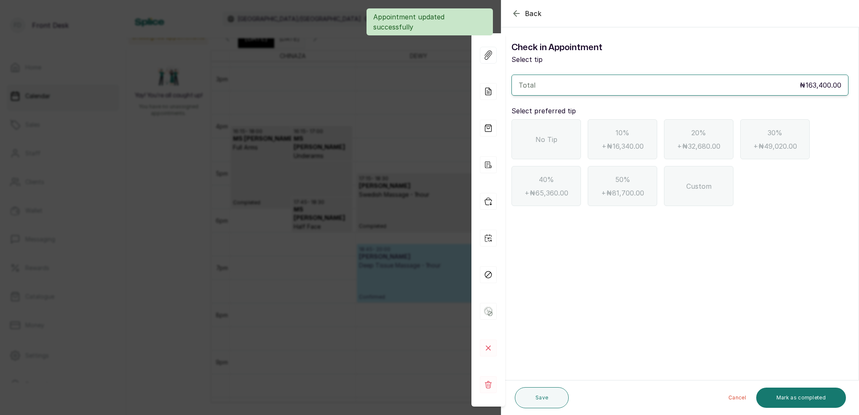
scroll to position [0, 0]
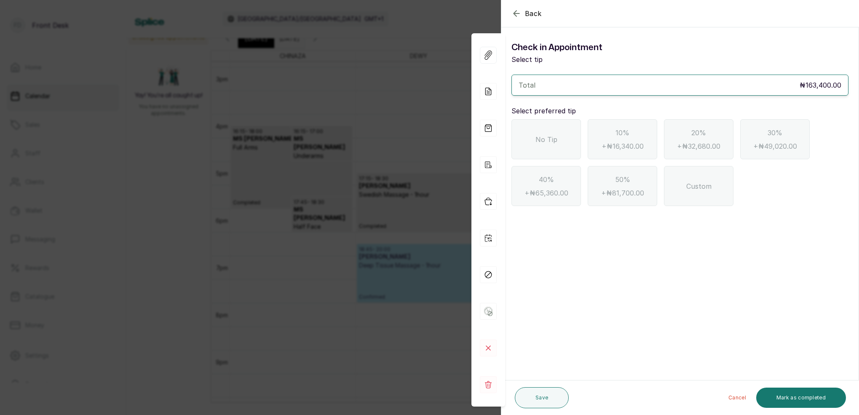
drag, startPoint x: 538, startPoint y: 146, endPoint x: 583, endPoint y: 172, distance: 52.1
click at [538, 146] on div "No Tip" at bounding box center [545, 139] width 69 height 40
click at [797, 393] on button "Mark as completed" at bounding box center [801, 397] width 90 height 20
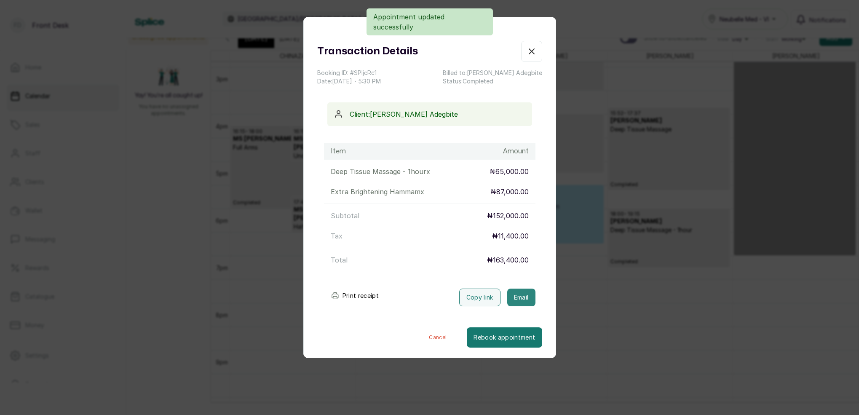
click at [522, 294] on button "Email" at bounding box center [521, 298] width 28 height 18
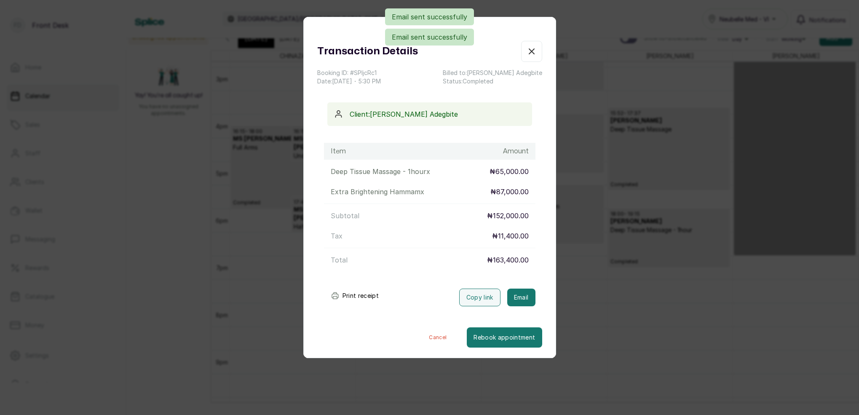
click at [531, 53] on icon "button" at bounding box center [531, 51] width 10 height 10
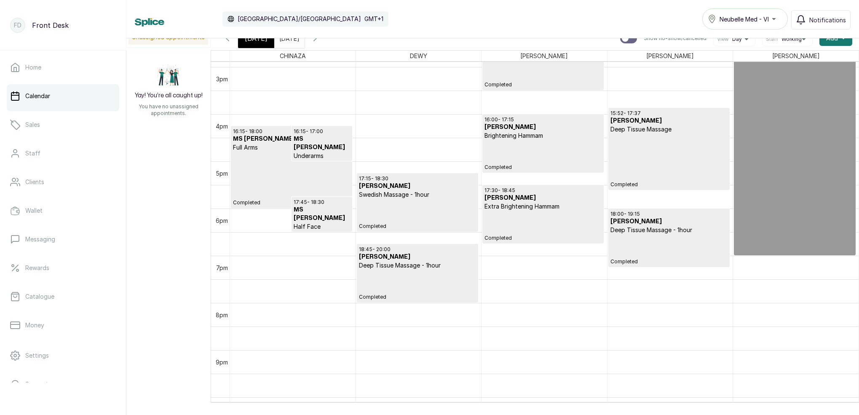
click at [268, 42] on div "[DATE]" at bounding box center [256, 38] width 36 height 19
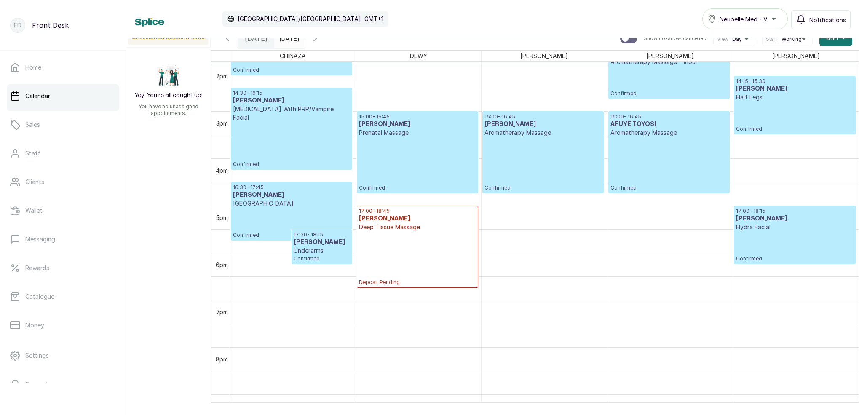
scroll to position [661, 0]
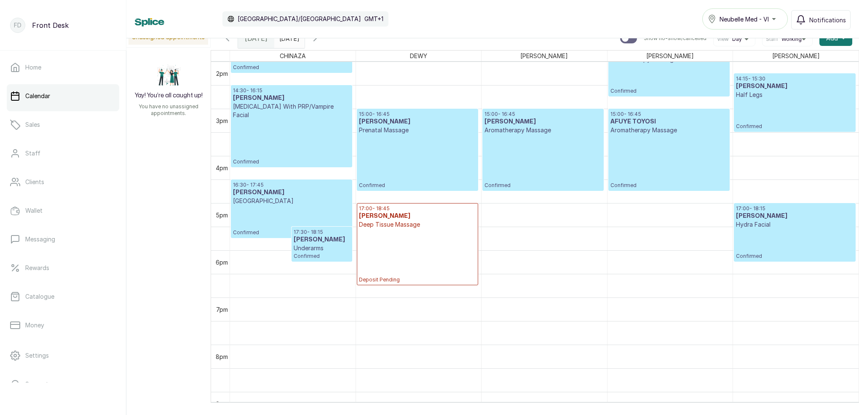
drag, startPoint x: 343, startPoint y: 41, endPoint x: 356, endPoint y: 50, distance: 15.4
click at [320, 42] on icon "button" at bounding box center [315, 38] width 10 height 10
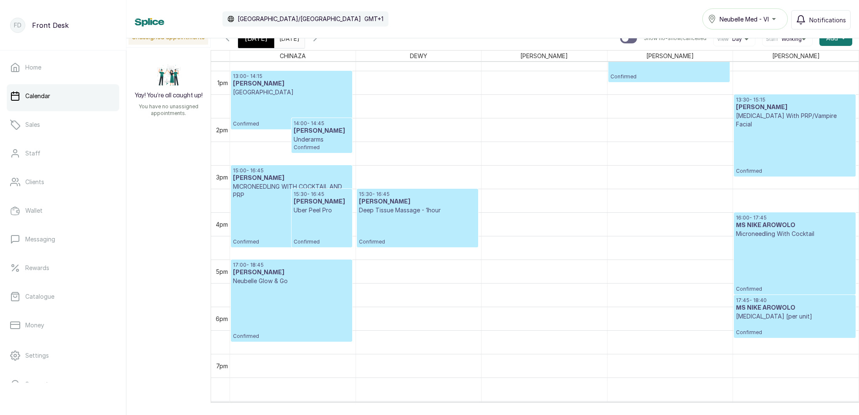
scroll to position [598, 0]
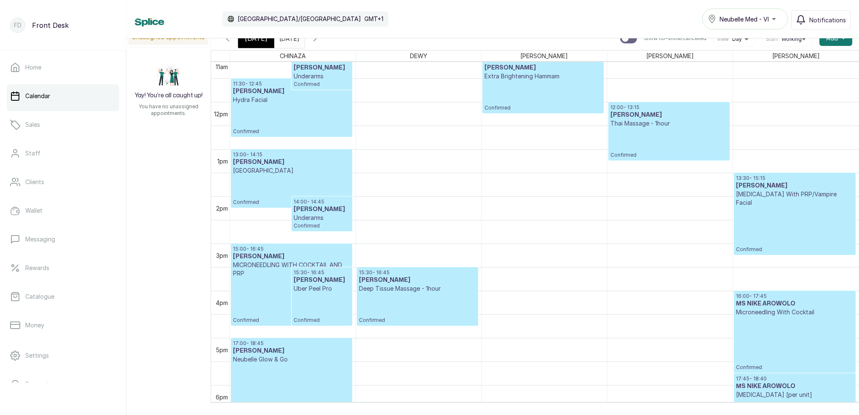
click at [267, 43] on div "[DATE]" at bounding box center [256, 38] width 36 height 19
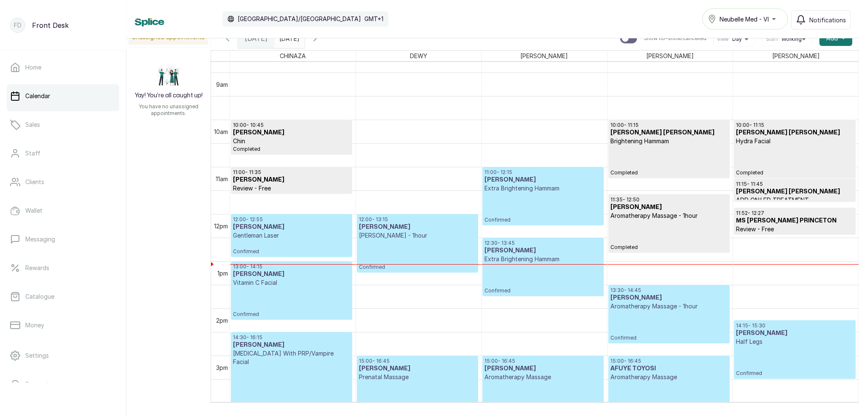
click at [293, 235] on p "Gentleman Laser" at bounding box center [291, 235] width 117 height 8
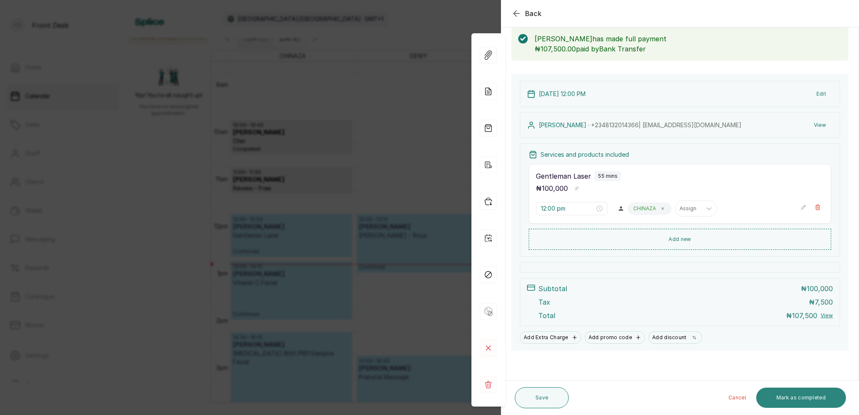
click at [815, 399] on button "Mark as completed" at bounding box center [801, 397] width 90 height 20
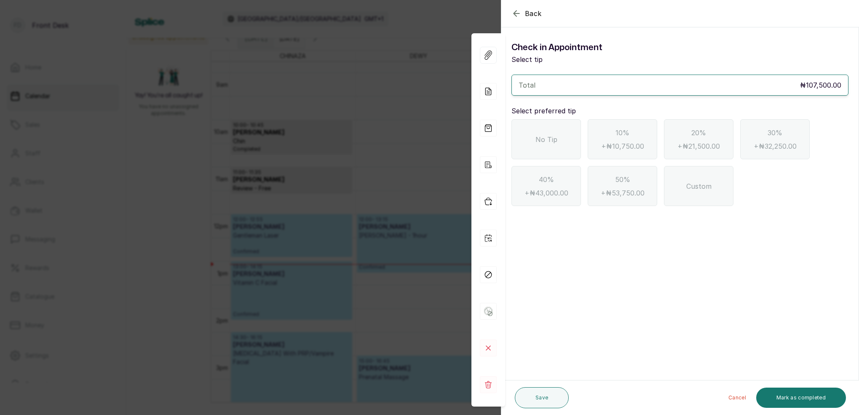
click at [560, 146] on div "No Tip" at bounding box center [545, 139] width 69 height 40
click at [800, 404] on button "Mark as completed" at bounding box center [801, 397] width 90 height 20
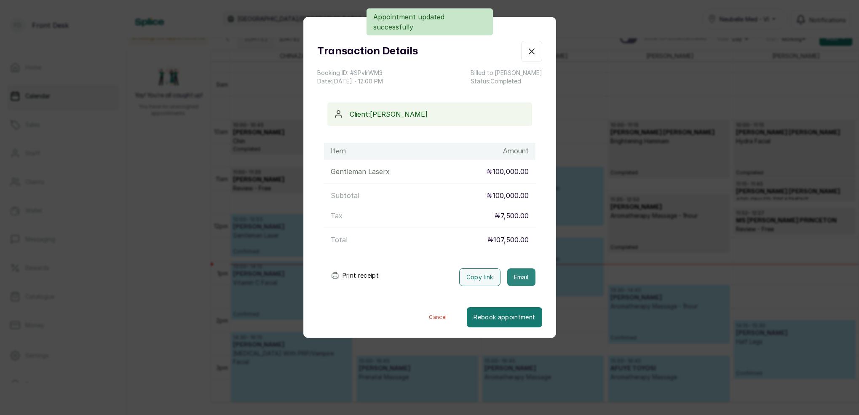
click at [529, 283] on button "Email" at bounding box center [521, 277] width 28 height 18
drag, startPoint x: 534, startPoint y: 51, endPoint x: 548, endPoint y: 45, distance: 15.3
click at [534, 51] on icon "button" at bounding box center [531, 51] width 10 height 10
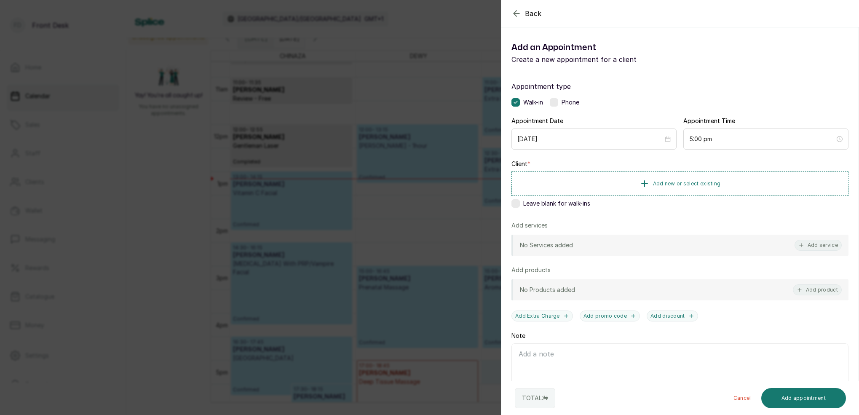
drag, startPoint x: 817, startPoint y: 243, endPoint x: 772, endPoint y: 198, distance: 63.7
click at [817, 243] on button "Add service" at bounding box center [817, 245] width 47 height 11
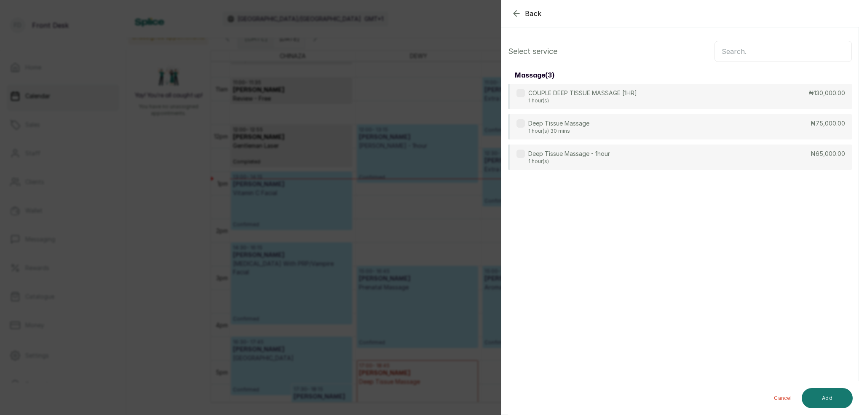
click at [733, 55] on input "text" at bounding box center [782, 51] width 137 height 21
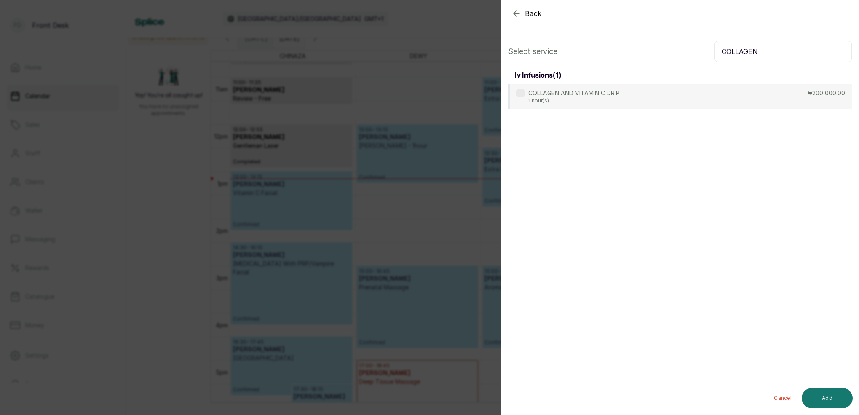
type input "COLLAGEN"
click at [422, 135] on div "Back Add Appointment Select service COLLAGEN iv infusions ( 1 ) COLLAGEN AND VI…" at bounding box center [429, 207] width 859 height 415
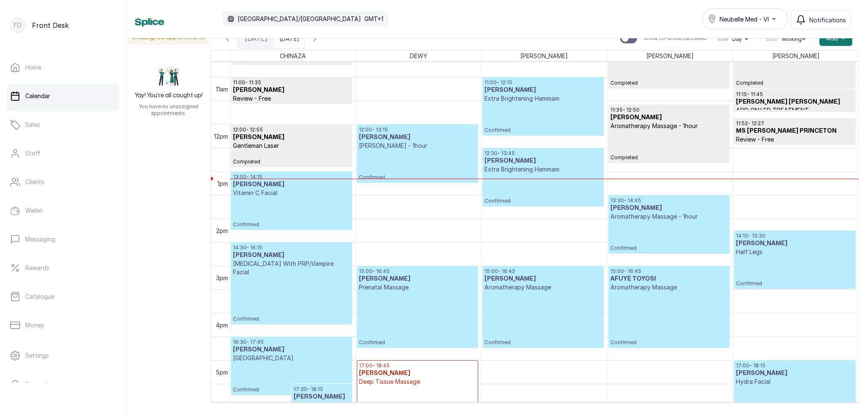
scroll to position [527, 0]
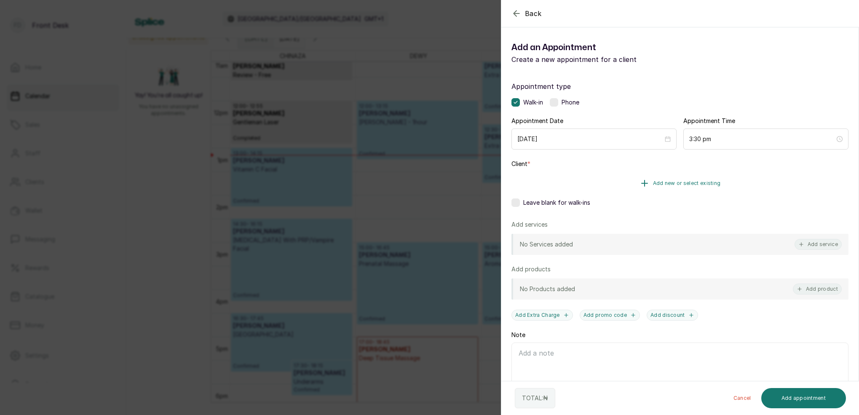
click at [702, 182] on span "Add new or select existing" at bounding box center [687, 183] width 68 height 7
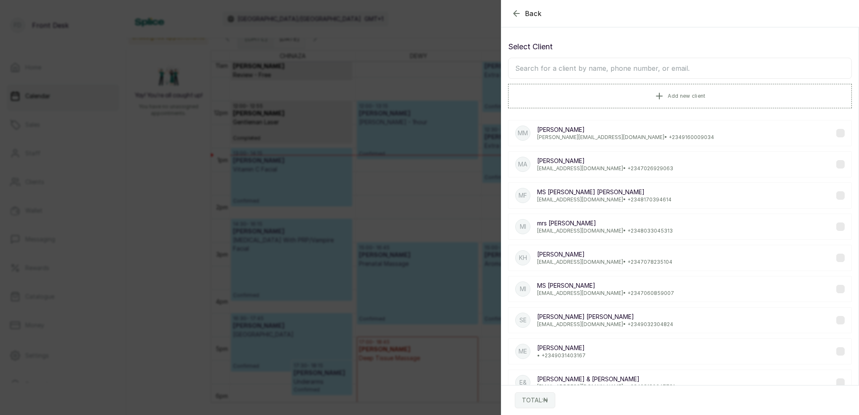
click at [660, 71] on input "text" at bounding box center [680, 68] width 344 height 21
drag, startPoint x: 519, startPoint y: 15, endPoint x: 550, endPoint y: 32, distance: 35.1
click at [519, 15] on icon "button" at bounding box center [516, 13] width 10 height 10
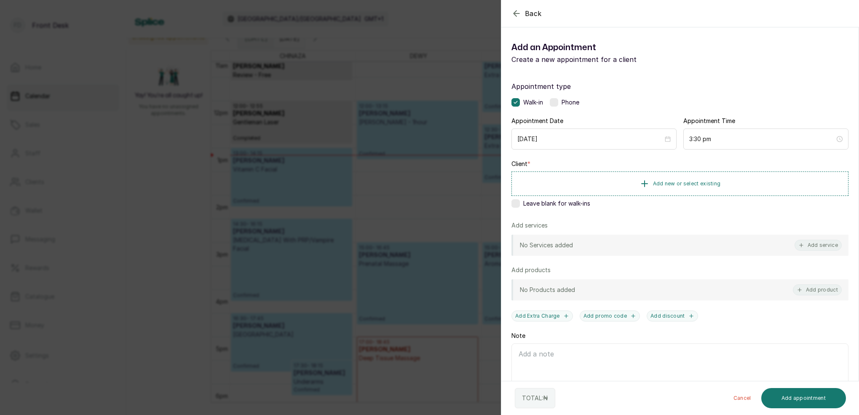
click at [818, 240] on button "Add service" at bounding box center [817, 245] width 47 height 11
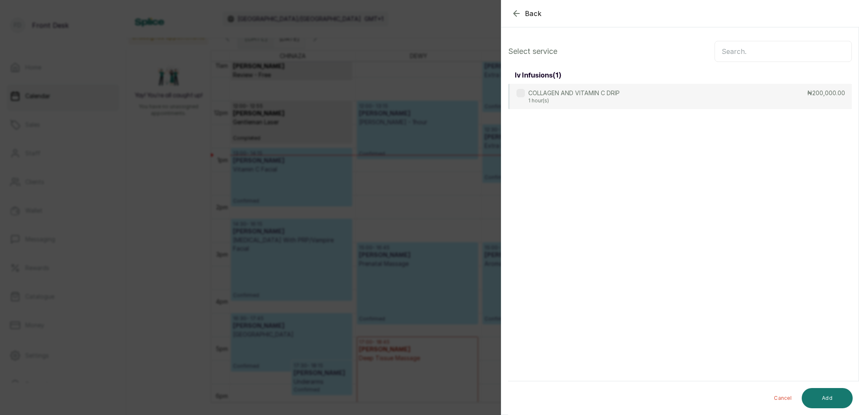
click at [764, 59] on input "text" at bounding box center [782, 51] width 137 height 21
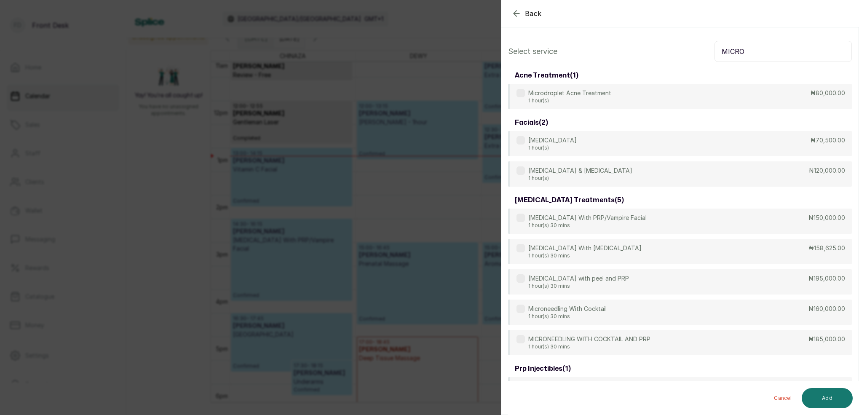
type input "MICRO"
click at [452, 28] on div "Back Add Appointment Select service MICRO acne treatment ( 1 ) Microdroplet Acn…" at bounding box center [429, 207] width 859 height 415
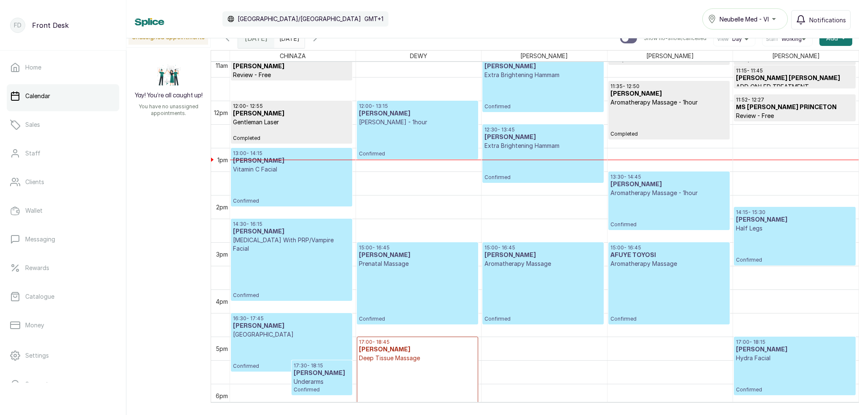
click at [537, 146] on p "Extra Brightening Hammam" at bounding box center [542, 146] width 117 height 8
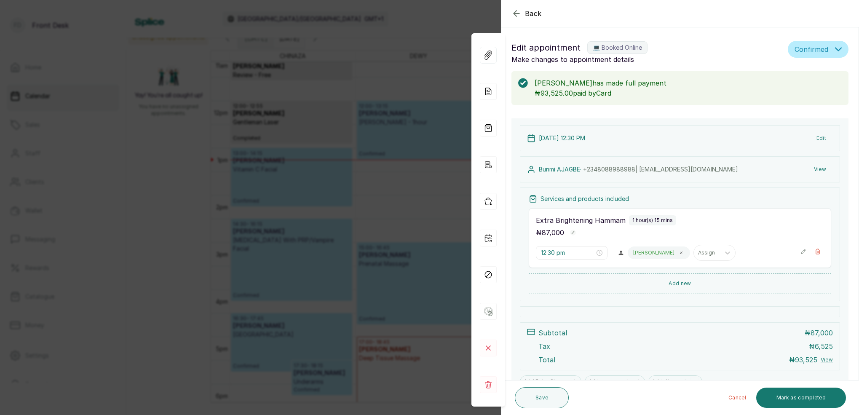
click at [443, 56] on div "Back Appointment Details Edit appointment 💻 Booked Online Make changes to appoi…" at bounding box center [429, 207] width 859 height 415
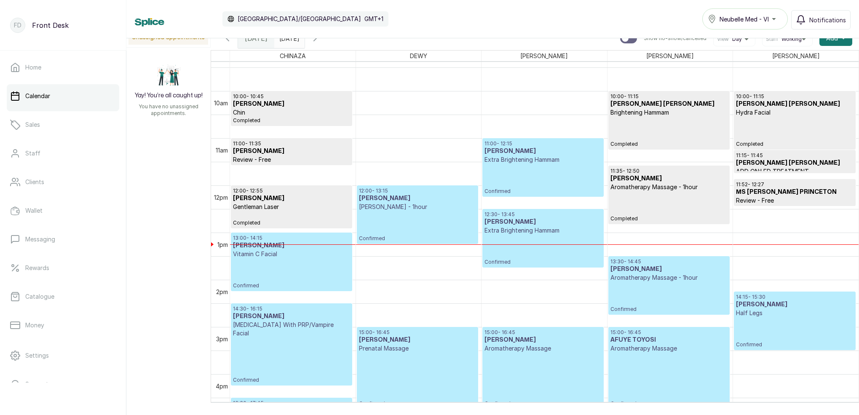
scroll to position [451, 0]
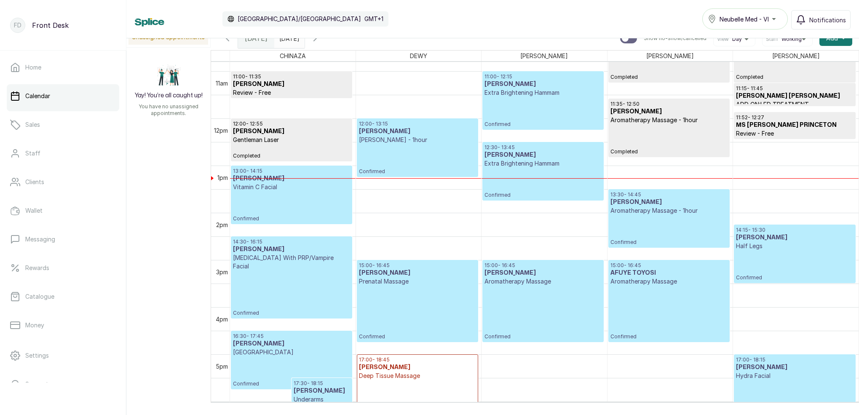
click at [787, 243] on p "Half Legs" at bounding box center [795, 246] width 118 height 8
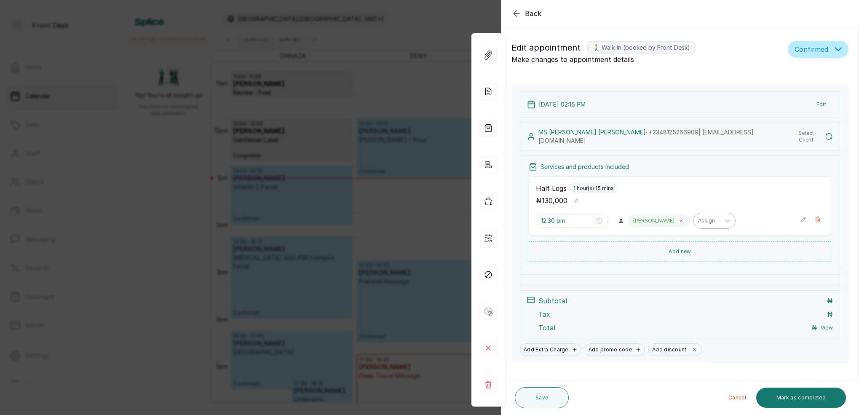
type input "2:15 pm"
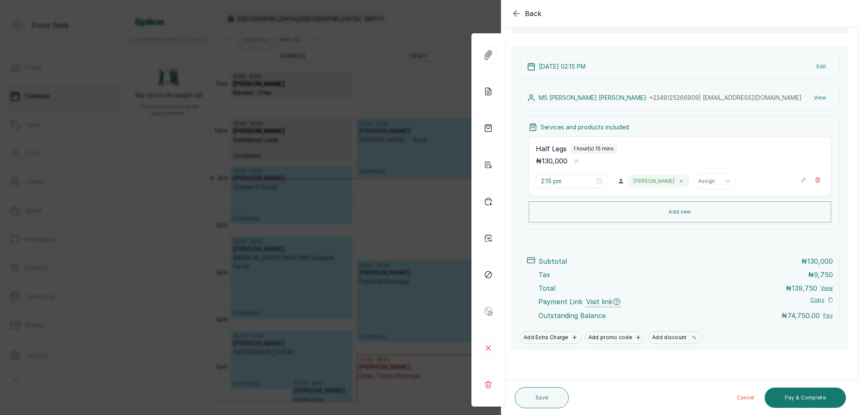
click at [452, 27] on div "Back Appointment Details Edit appointment 🚶 Walk-in (booked by Front Desk) Make…" at bounding box center [429, 207] width 859 height 415
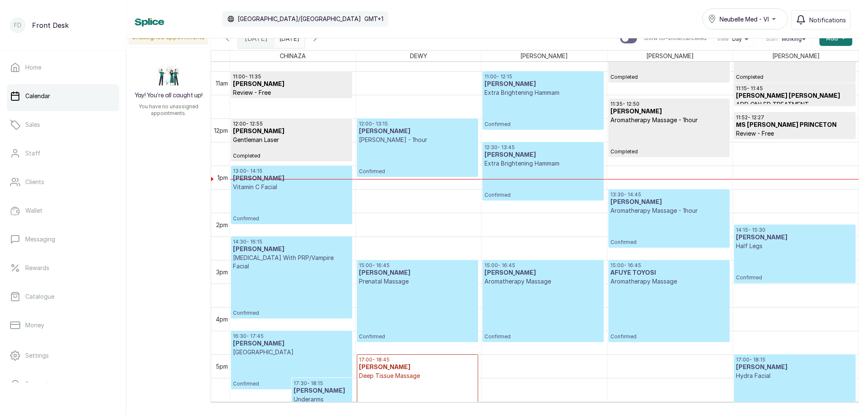
click at [524, 106] on p "Confirmed" at bounding box center [542, 112] width 117 height 31
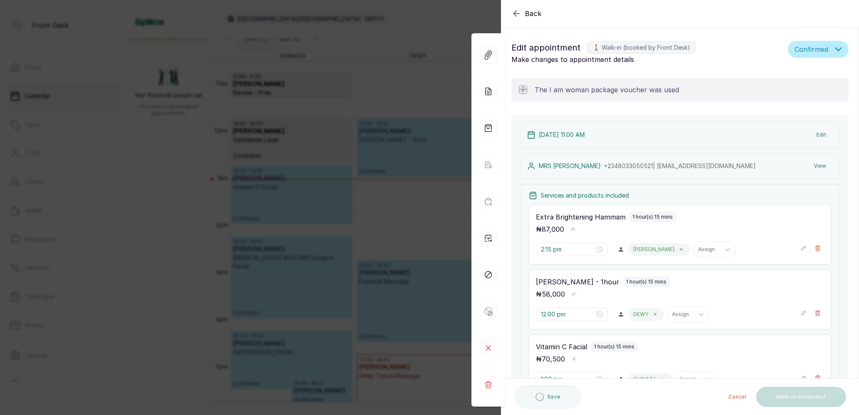
type input "11:00 am"
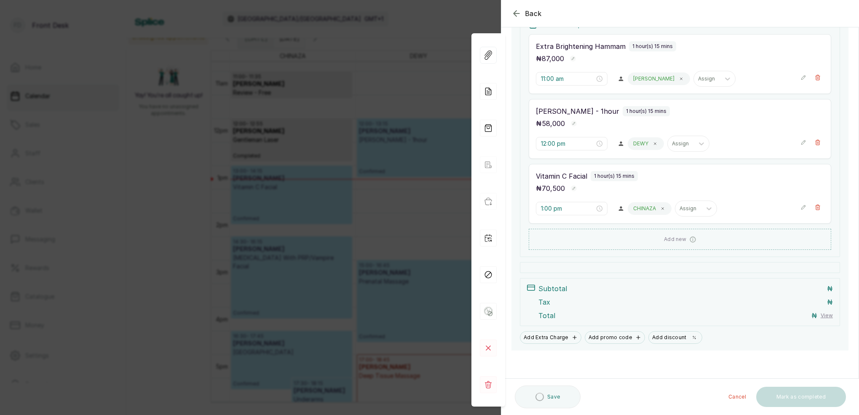
scroll to position [0, 0]
click at [518, 14] on icon "button" at bounding box center [516, 13] width 10 height 10
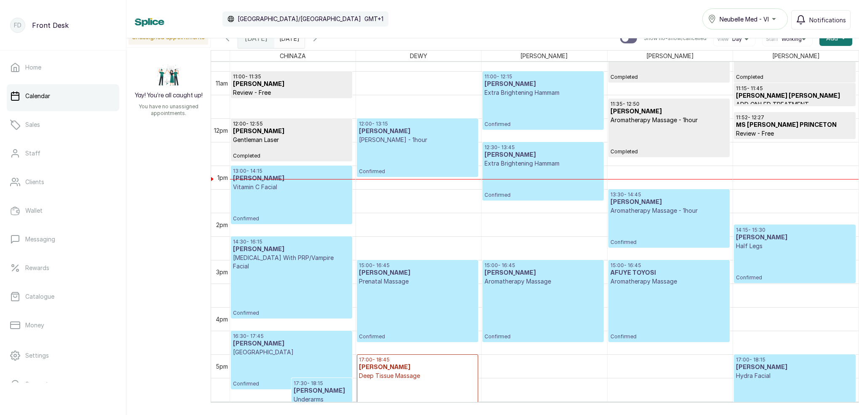
click at [530, 102] on p "Confirmed" at bounding box center [542, 112] width 117 height 31
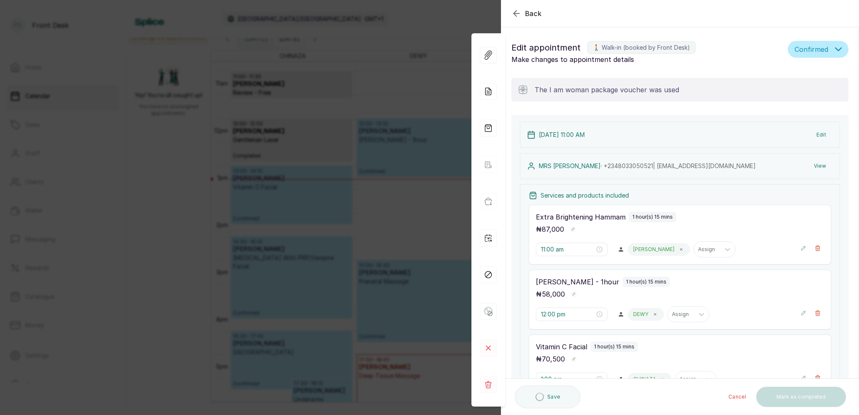
drag, startPoint x: 457, startPoint y: 22, endPoint x: 462, endPoint y: 23, distance: 4.4
click at [457, 22] on div "Back Appointment Details Edit appointment 🚶 Walk-in (booked by Front Desk) Make…" at bounding box center [429, 207] width 859 height 415
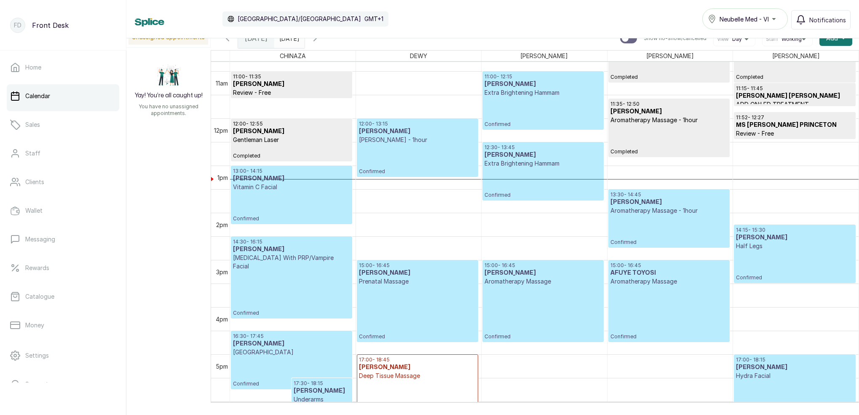
click at [567, 185] on p "Confirmed" at bounding box center [542, 183] width 117 height 31
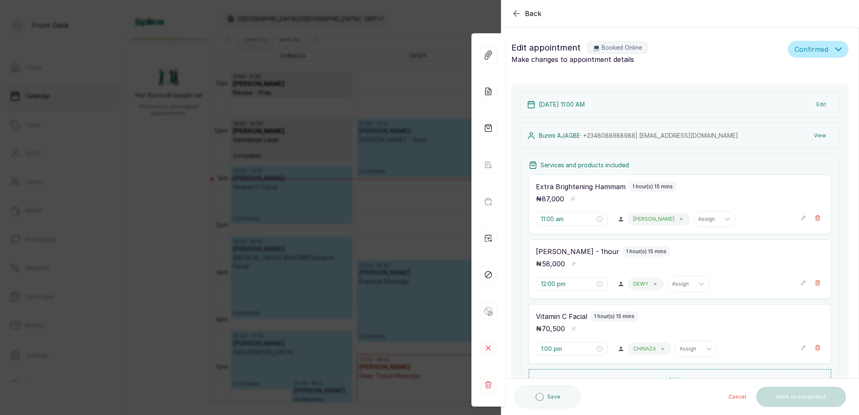
type input "12:30 pm"
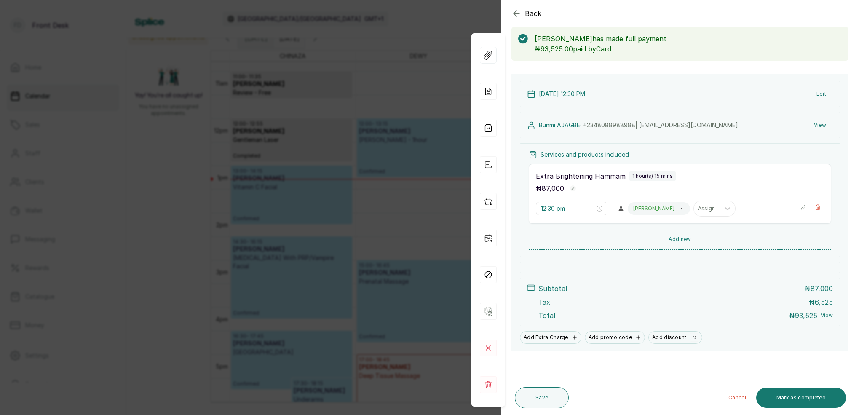
scroll to position [44, 0]
click at [432, 39] on div "Back Appointment Details Edit appointment 💻 Booked Online Make changes to appoi…" at bounding box center [429, 207] width 859 height 415
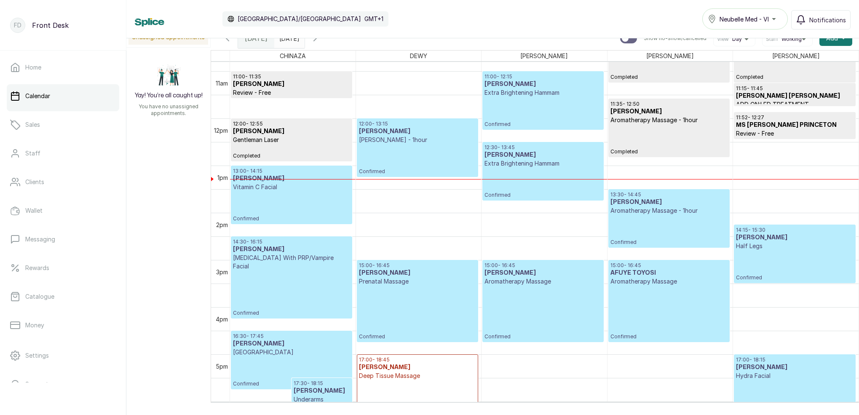
click at [679, 215] on div "10:00 - 11:15 [PERSON_NAME] [PERSON_NAME] Brightening Hammam Completed 11:35 - …" at bounding box center [669, 118] width 125 height 1132
click at [687, 227] on p "Confirmed" at bounding box center [668, 230] width 117 height 31
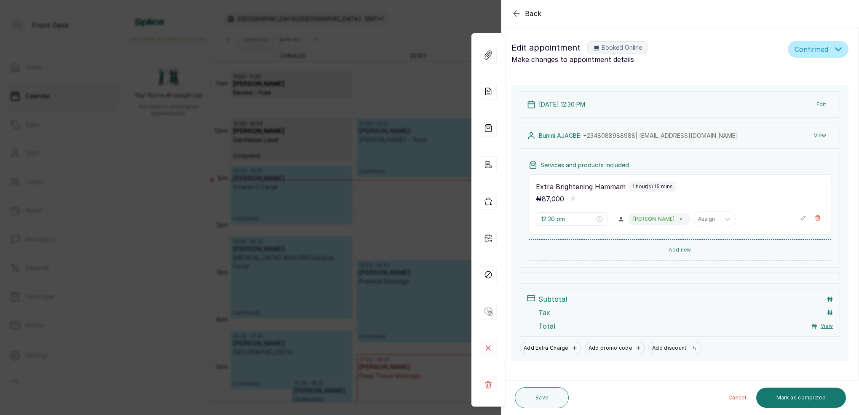
type input "1:30 pm"
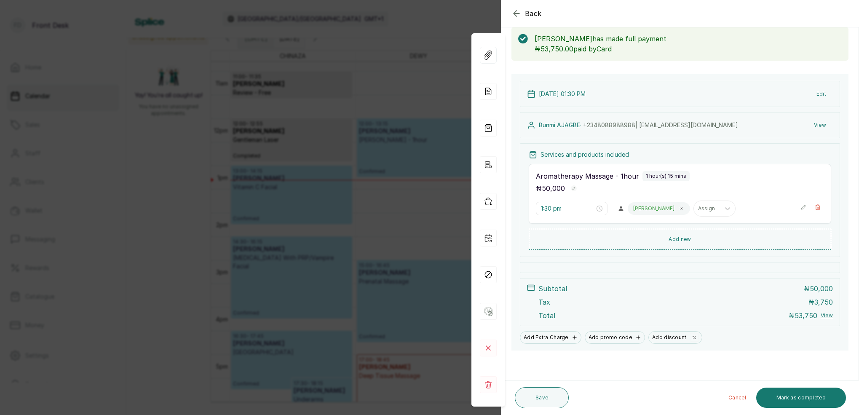
click at [386, 90] on div "Back Appointment Details Edit appointment 💻 Booked Online Make changes to appoi…" at bounding box center [429, 207] width 859 height 415
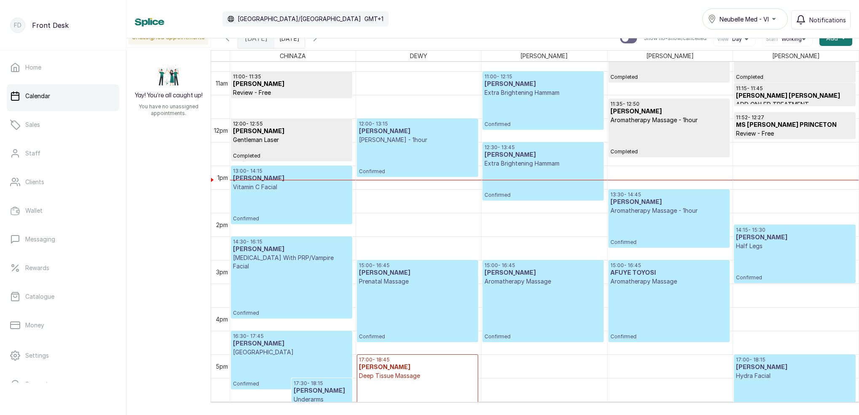
click at [430, 289] on p "Confirmed" at bounding box center [417, 313] width 117 height 54
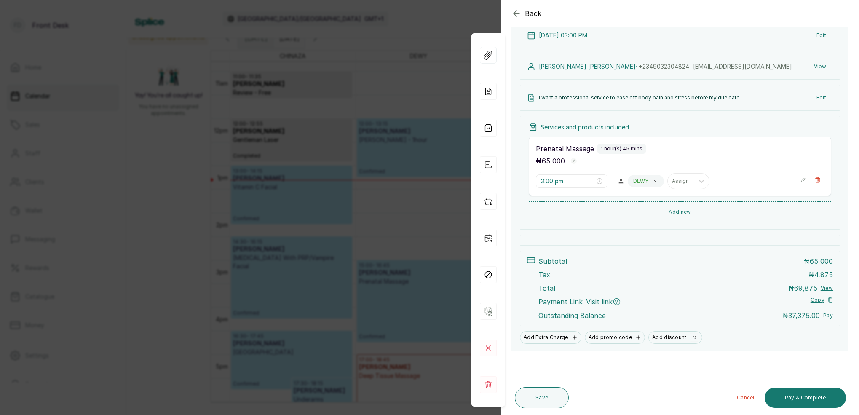
scroll to position [104, 0]
click at [440, 145] on div "Back Appointment Details Edit appointment 💻 Booked Online Make changes to appoi…" at bounding box center [429, 207] width 859 height 415
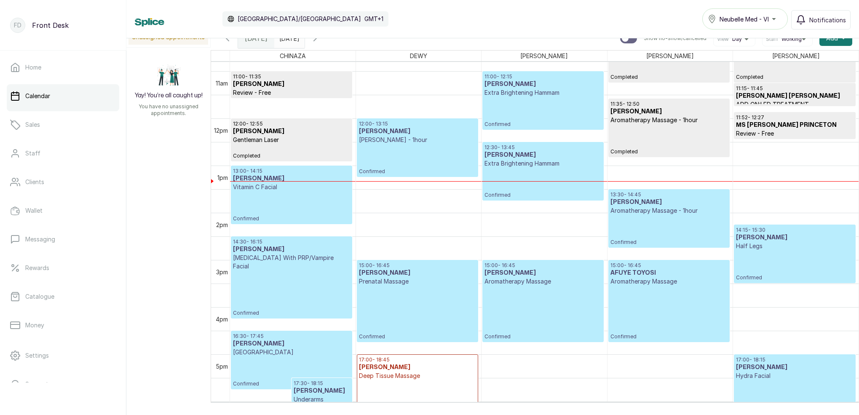
click at [288, 40] on input "[DATE]" at bounding box center [281, 36] width 13 height 14
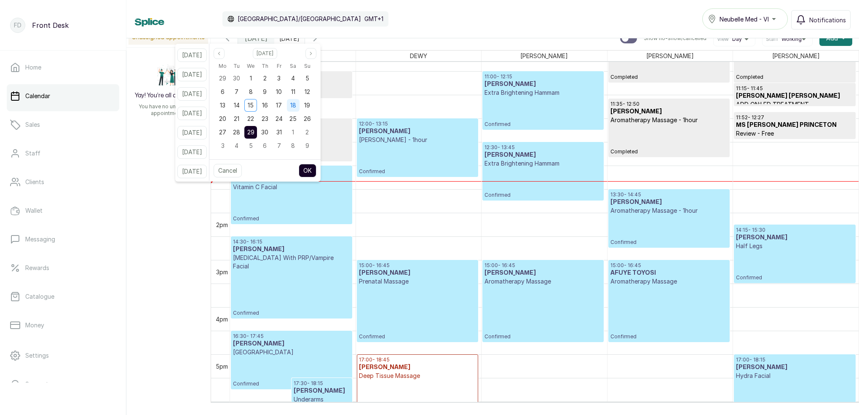
click at [299, 109] on div "18" at bounding box center [293, 105] width 13 height 13
click at [316, 171] on button "OK" at bounding box center [308, 170] width 18 height 13
type input "[DATE]"
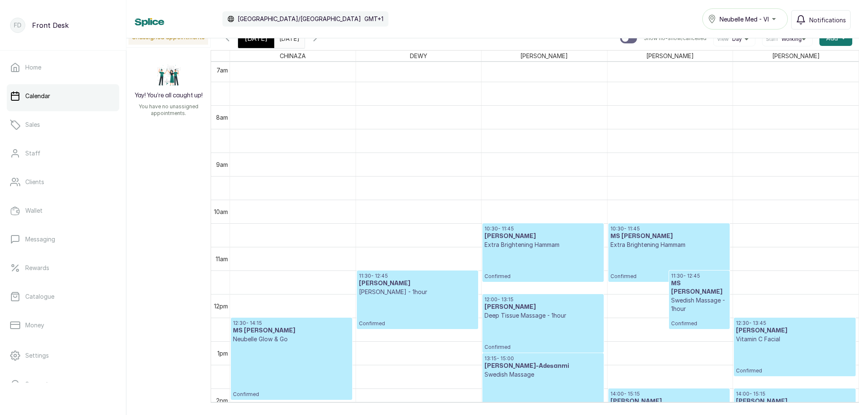
scroll to position [334, 0]
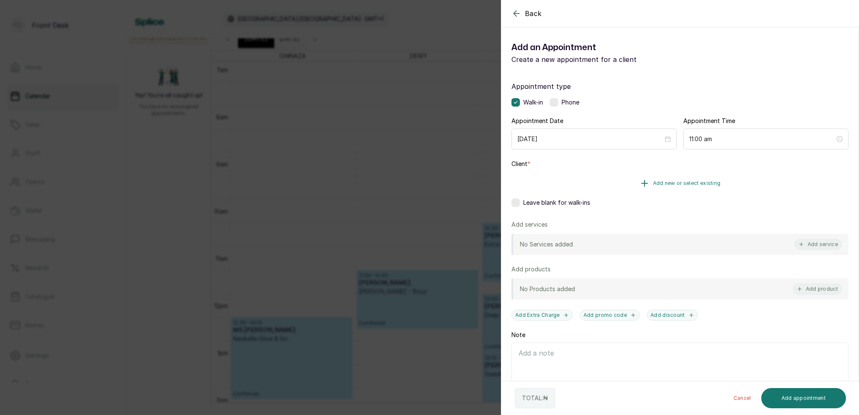
click at [704, 181] on span "Add new or select existing" at bounding box center [687, 183] width 68 height 7
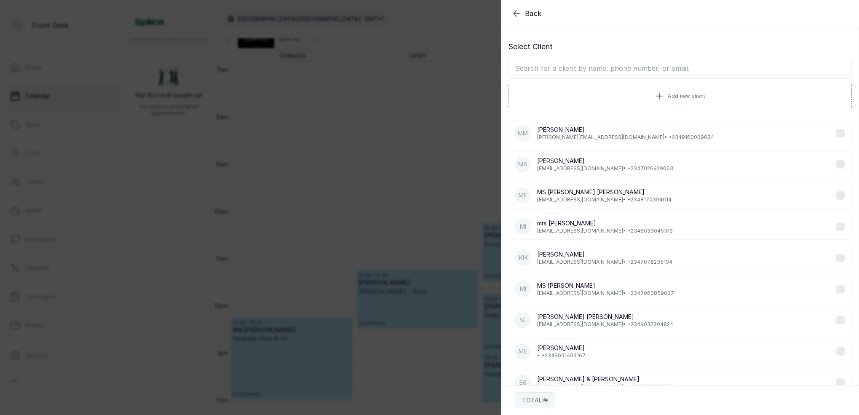
click at [612, 71] on input "text" at bounding box center [680, 68] width 344 height 21
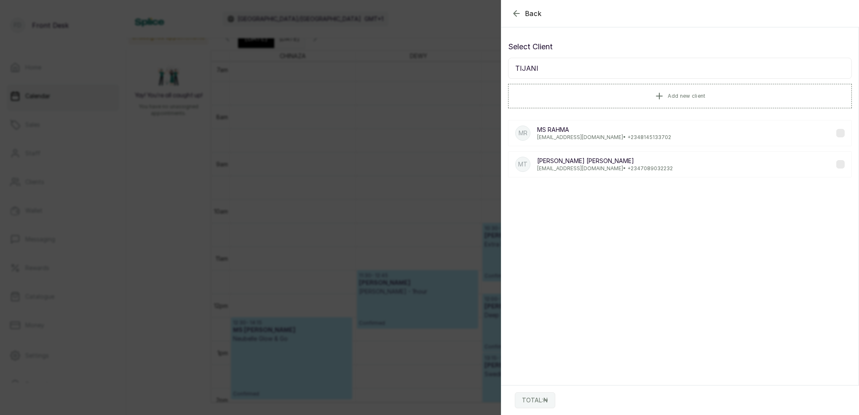
type input "TIJANI"
click at [623, 168] on p "[EMAIL_ADDRESS][DOMAIN_NAME] • [PHONE_NUMBER]" at bounding box center [605, 168] width 136 height 7
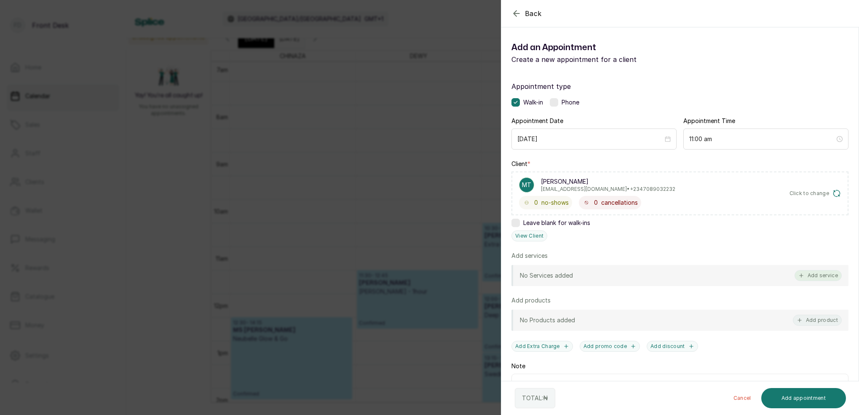
click at [817, 275] on button "Add service" at bounding box center [817, 275] width 47 height 11
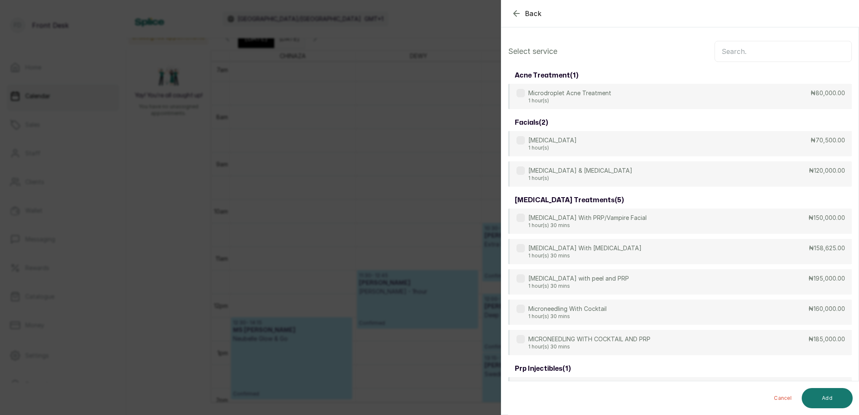
scroll to position [0, 0]
click at [759, 54] on input "text" at bounding box center [782, 51] width 137 height 21
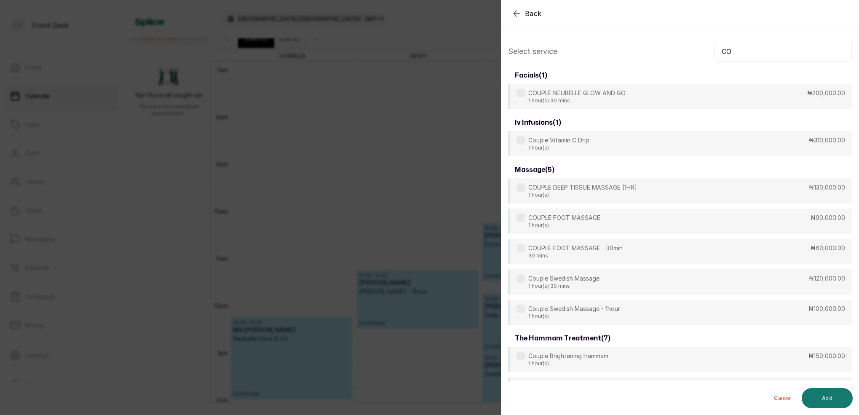
type input "C"
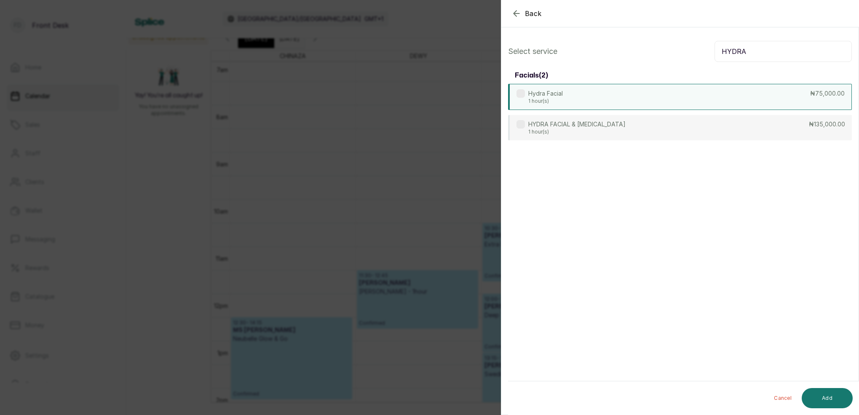
type input "HYDRA"
click at [553, 95] on p "Hydra Facial" at bounding box center [545, 93] width 35 height 8
click at [841, 400] on button "Add" at bounding box center [826, 398] width 51 height 20
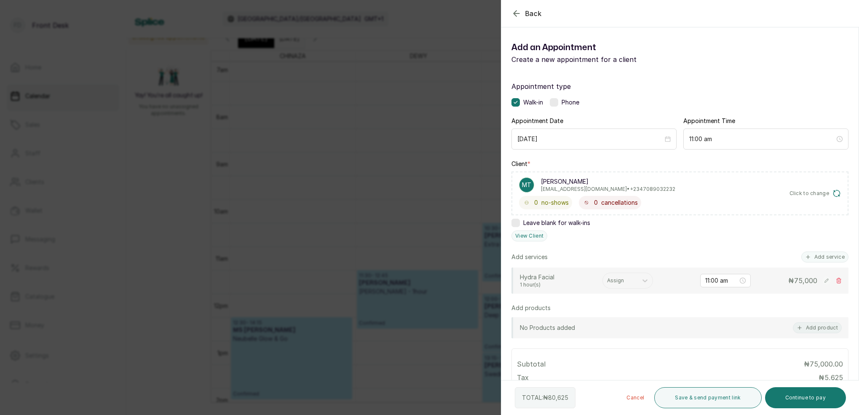
drag, startPoint x: 819, startPoint y: 261, endPoint x: 791, endPoint y: 238, distance: 35.9
click at [819, 260] on button "Add service" at bounding box center [824, 256] width 47 height 11
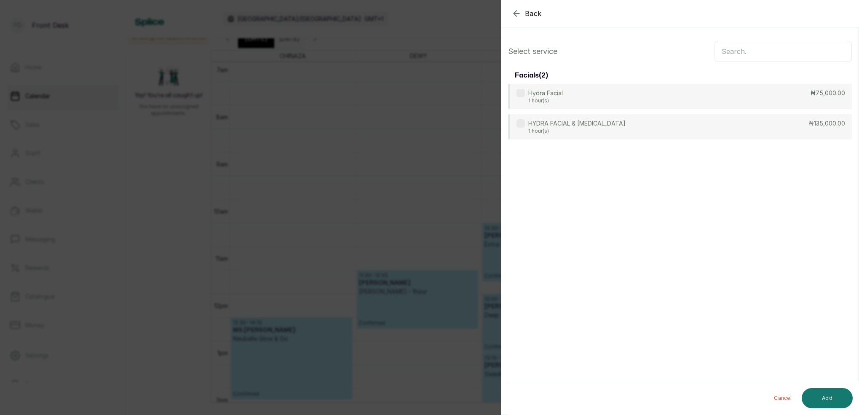
click at [755, 52] on input "text" at bounding box center [782, 51] width 137 height 21
type input "HYDRA"
drag, startPoint x: 553, startPoint y: 101, endPoint x: 576, endPoint y: 107, distance: 24.0
click at [553, 101] on p "1 hour(s)" at bounding box center [545, 101] width 35 height 7
click at [837, 396] on button "Add" at bounding box center [826, 398] width 51 height 20
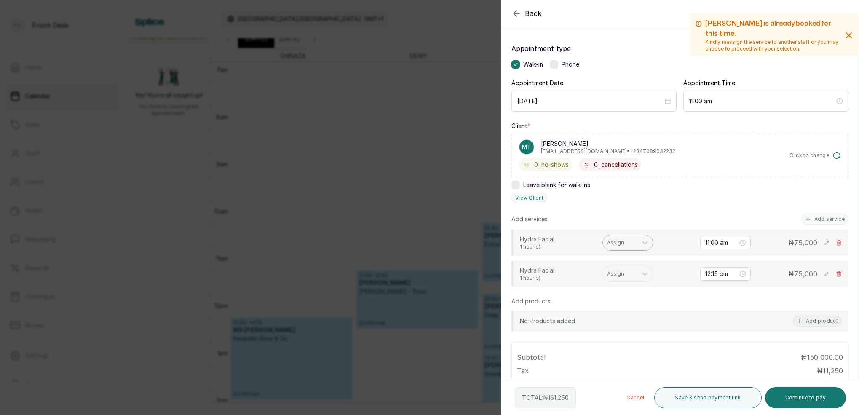
scroll to position [38, 0]
drag, startPoint x: 626, startPoint y: 243, endPoint x: 623, endPoint y: 254, distance: 10.9
click at [626, 243] on div at bounding box center [620, 242] width 26 height 8
drag, startPoint x: 609, startPoint y: 265, endPoint x: 614, endPoint y: 266, distance: 5.1
click at [609, 265] on div "[PERSON_NAME] - Aesthetician" at bounding box center [627, 267] width 84 height 24
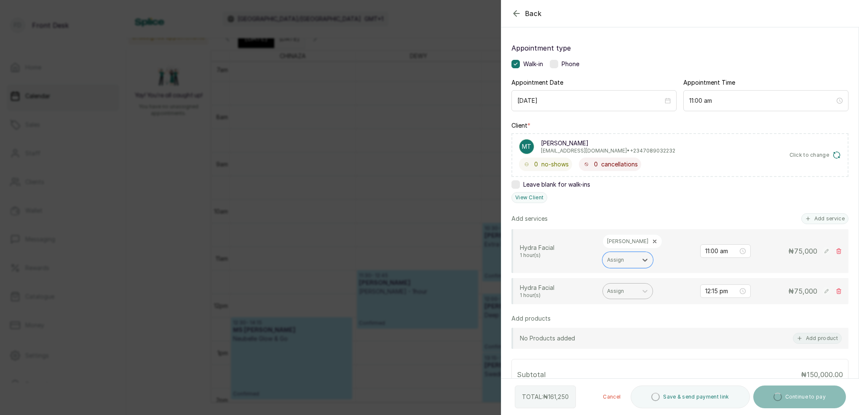
drag, startPoint x: 621, startPoint y: 271, endPoint x: 625, endPoint y: 275, distance: 5.7
click at [621, 288] on div "Assign" at bounding box center [620, 291] width 26 height 6
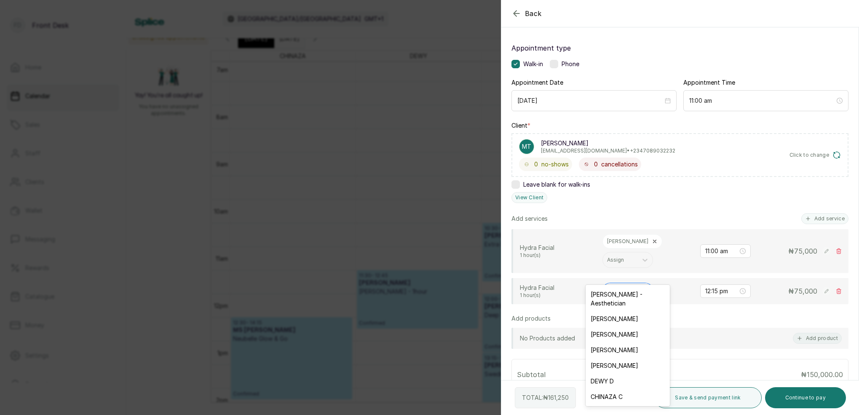
drag, startPoint x: 622, startPoint y: 387, endPoint x: 625, endPoint y: 385, distance: 4.3
click at [622, 389] on div "CHINAZA C" at bounding box center [627, 397] width 84 height 16
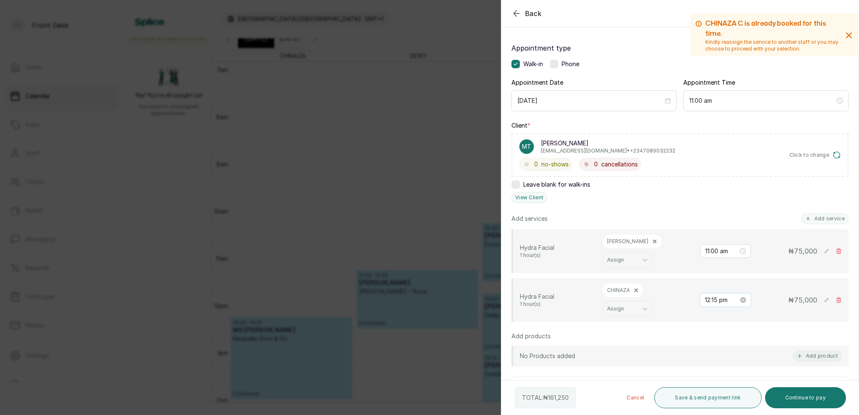
click at [716, 295] on input "12:15 pm" at bounding box center [722, 299] width 34 height 9
click at [710, 368] on div "11" at bounding box center [712, 365] width 20 height 12
drag, startPoint x: 737, startPoint y: 298, endPoint x: 748, endPoint y: 300, distance: 10.3
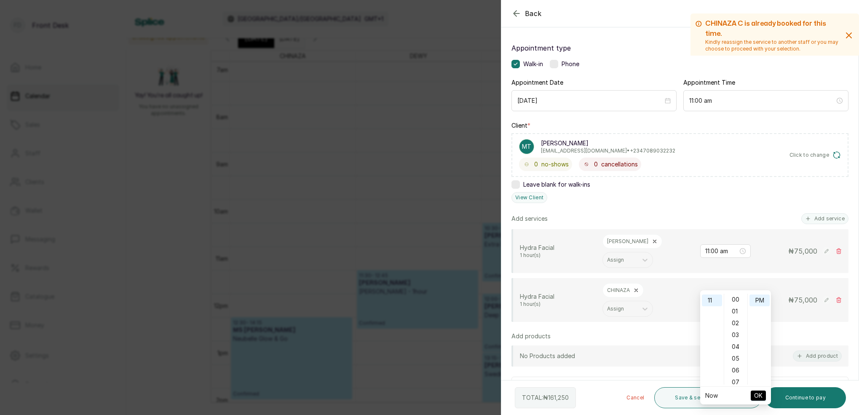
click at [738, 298] on div "00" at bounding box center [736, 300] width 20 height 12
drag, startPoint x: 760, startPoint y: 301, endPoint x: 766, endPoint y: 315, distance: 14.9
click at [760, 300] on div "AM" at bounding box center [759, 300] width 20 height 12
type input "11:00 am"
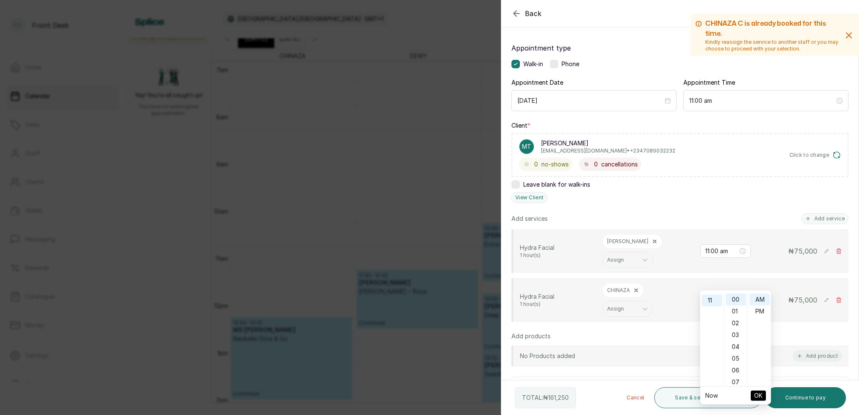
drag, startPoint x: 761, startPoint y: 394, endPoint x: 758, endPoint y: 380, distance: 14.6
click at [761, 394] on span "OK" at bounding box center [758, 395] width 8 height 16
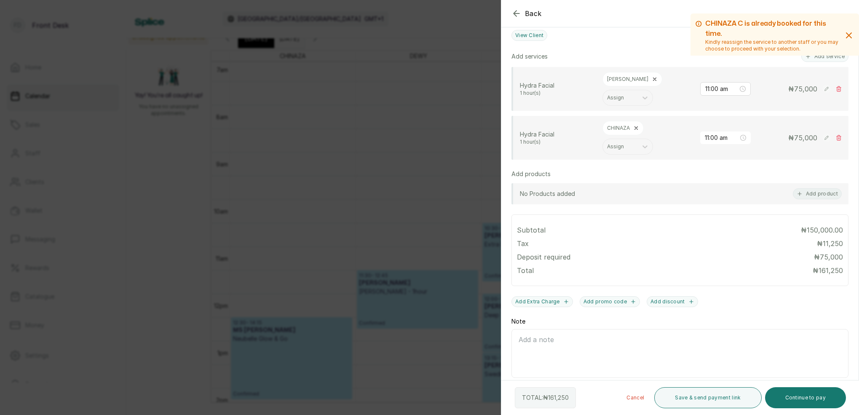
scroll to position [200, 0]
click at [831, 403] on button "Continue to pay" at bounding box center [805, 397] width 81 height 21
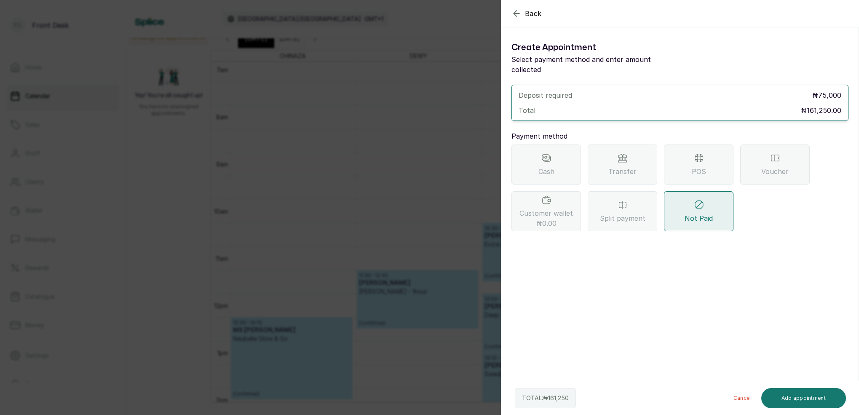
drag, startPoint x: 615, startPoint y: 153, endPoint x: 618, endPoint y: 165, distance: 12.6
click at [615, 152] on div "Transfer" at bounding box center [622, 164] width 69 height 40
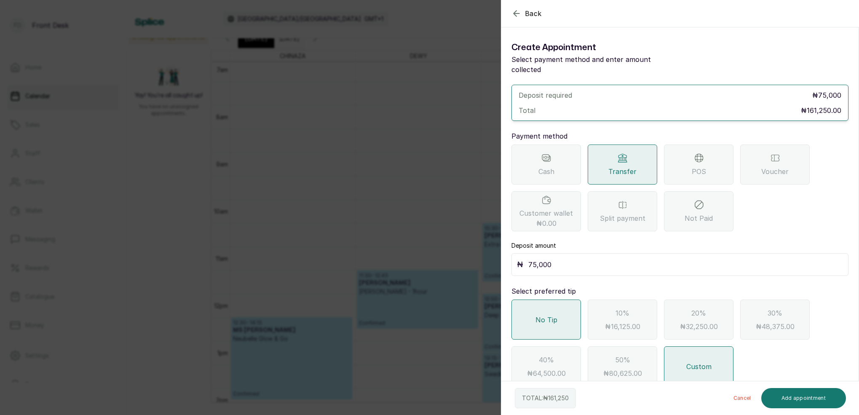
click at [553, 259] on input "75,000" at bounding box center [685, 265] width 315 height 12
type input "7"
type input "161,250"
click at [829, 395] on button "Add appointment" at bounding box center [803, 398] width 85 height 20
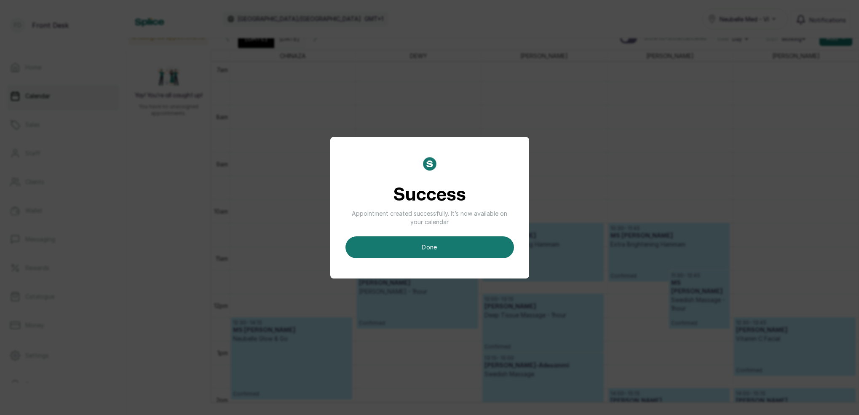
scroll to position [6, 0]
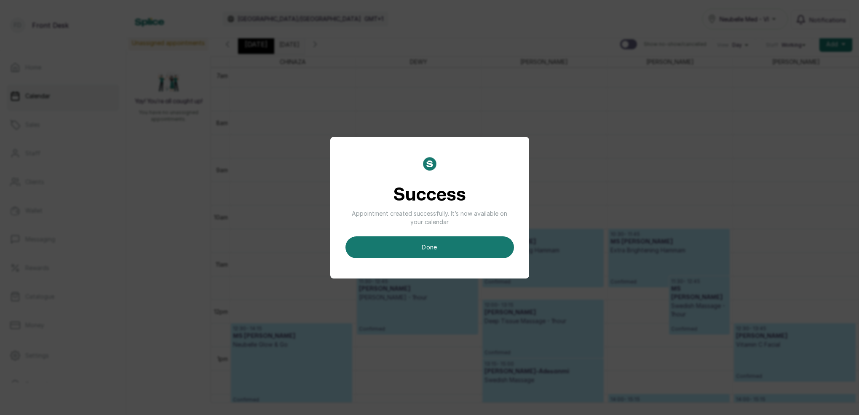
drag, startPoint x: 505, startPoint y: 244, endPoint x: 534, endPoint y: 238, distance: 30.5
click at [505, 243] on button "done" at bounding box center [429, 247] width 168 height 22
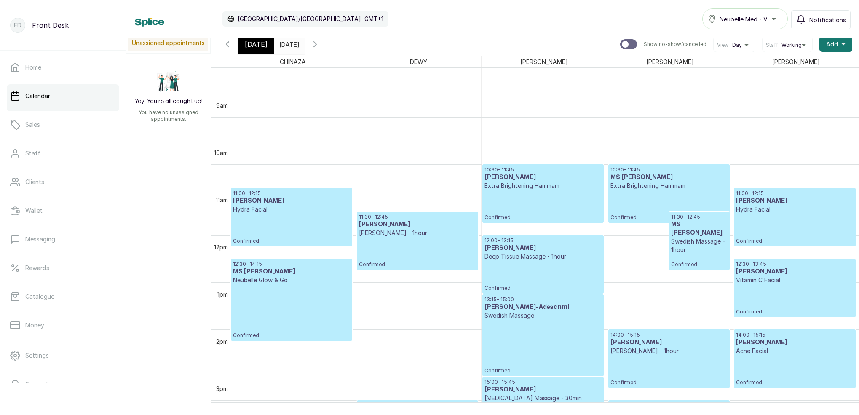
scroll to position [410, 0]
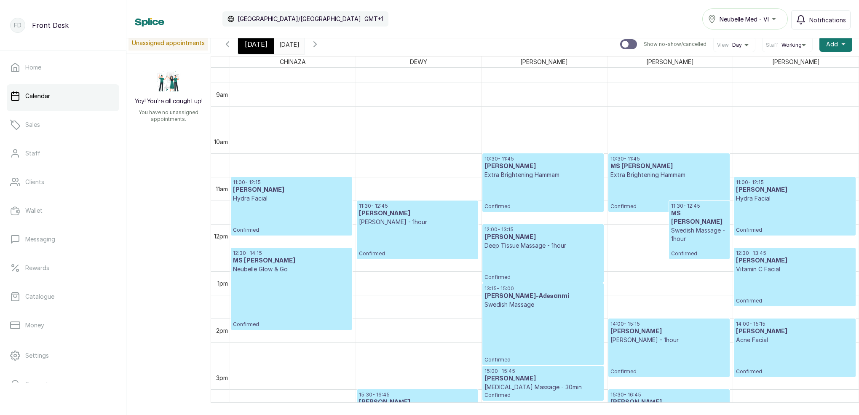
click at [793, 212] on p "Confirmed" at bounding box center [795, 218] width 118 height 31
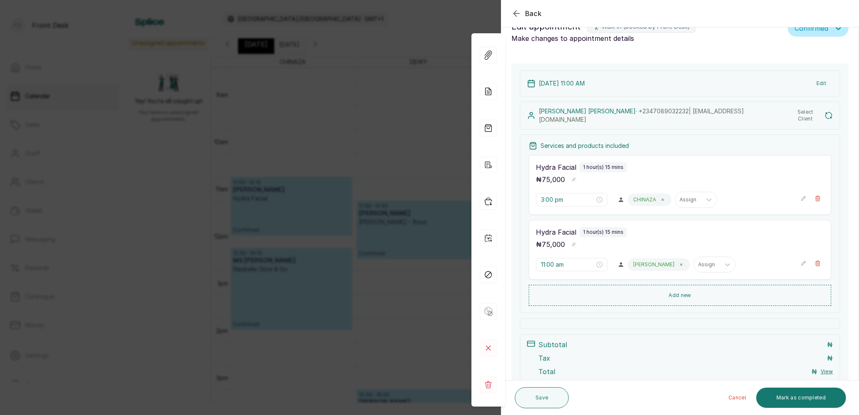
type input "11:00 am"
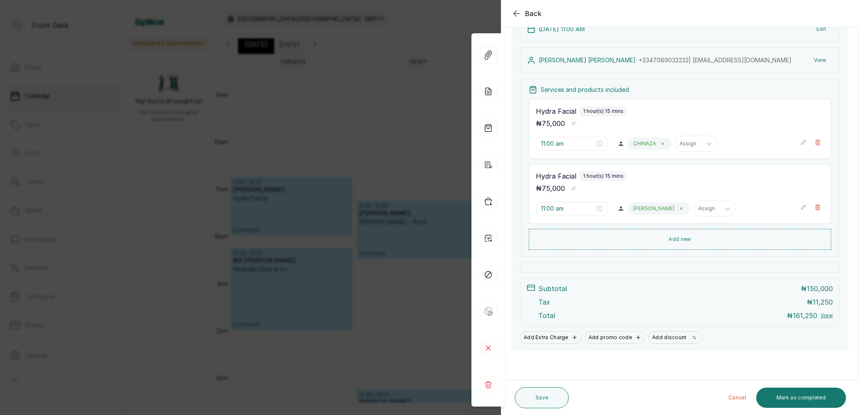
scroll to position [109, 0]
click at [387, 86] on div "Back Appointment Details Edit appointment 🚶 Walk-in (booked by Front Desk) Make…" at bounding box center [429, 207] width 859 height 415
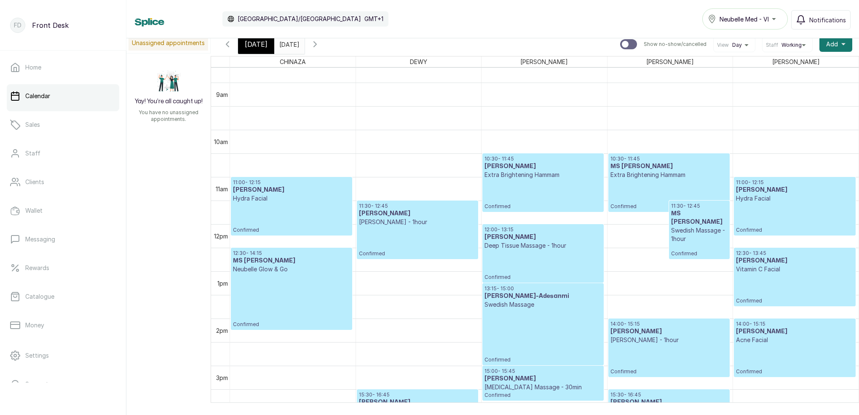
drag, startPoint x: 261, startPoint y: 48, endPoint x: 601, endPoint y: 146, distance: 353.9
click at [261, 48] on span "[DATE]" at bounding box center [256, 44] width 23 height 10
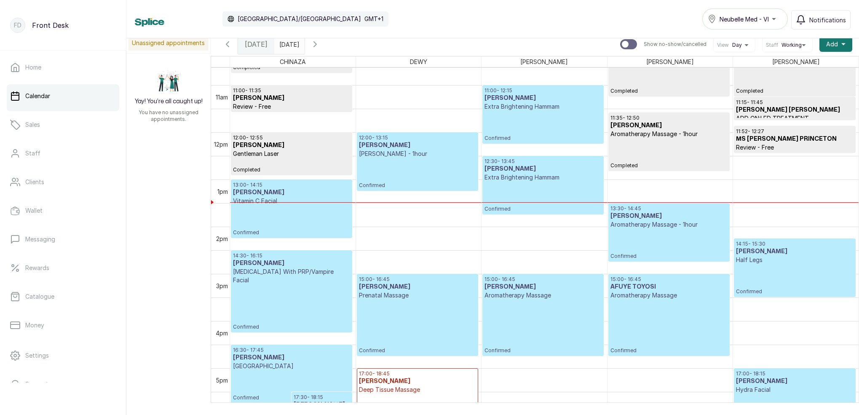
scroll to position [505, 0]
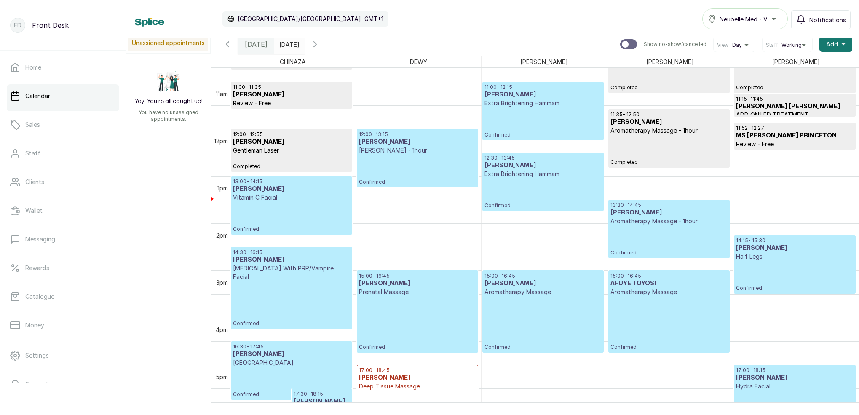
click at [288, 45] on input "[DATE]" at bounding box center [281, 42] width 13 height 14
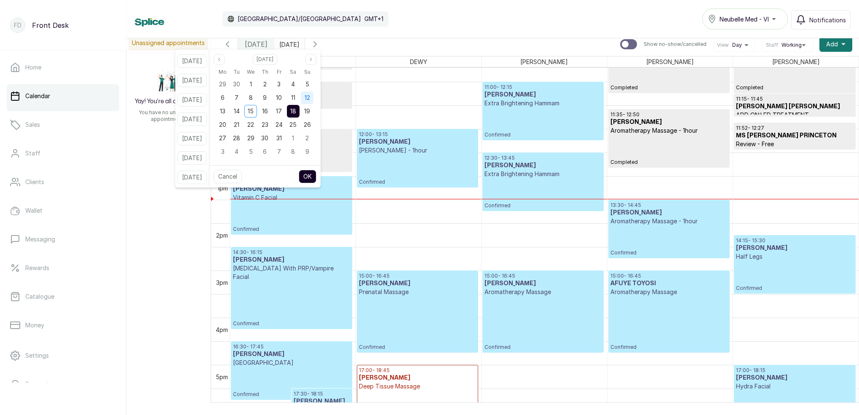
drag, startPoint x: 316, startPoint y: 99, endPoint x: 317, endPoint y: 103, distance: 4.3
click at [310, 99] on span "12" at bounding box center [307, 97] width 5 height 7
click at [316, 174] on button "OK" at bounding box center [308, 176] width 18 height 13
type input "[DATE]"
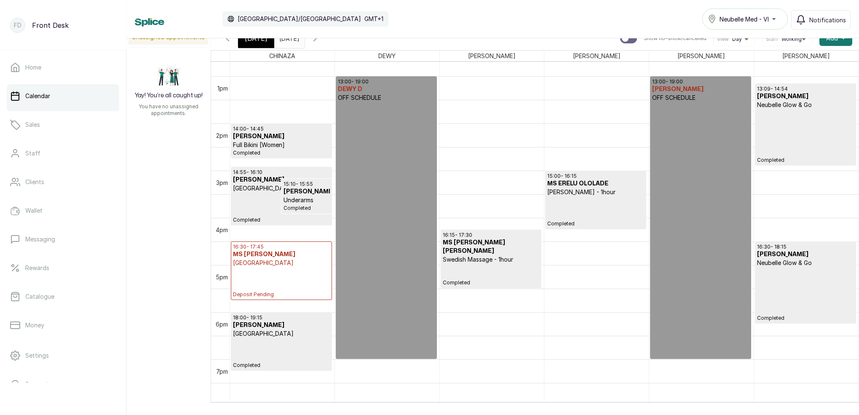
scroll to position [605, 0]
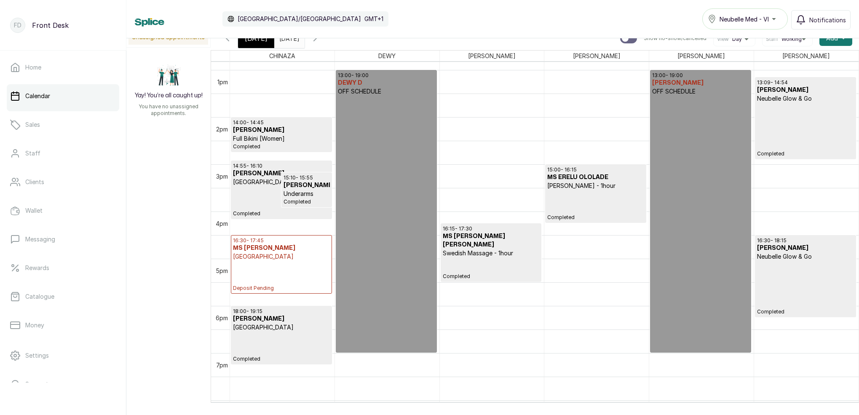
click at [283, 268] on p "Deposit Pending" at bounding box center [281, 276] width 97 height 31
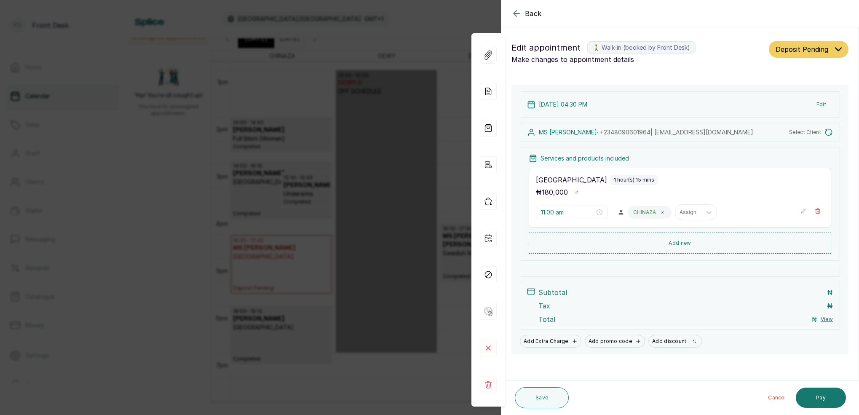
type input "4:30 pm"
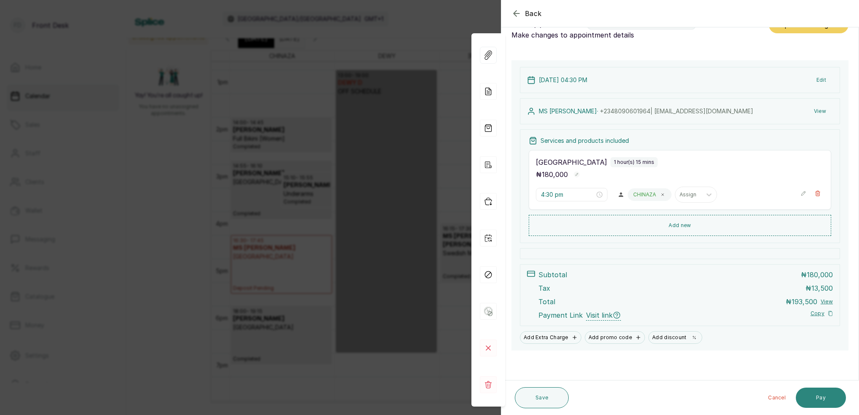
scroll to position [24, 0]
click at [831, 401] on button "Pay" at bounding box center [821, 397] width 50 height 20
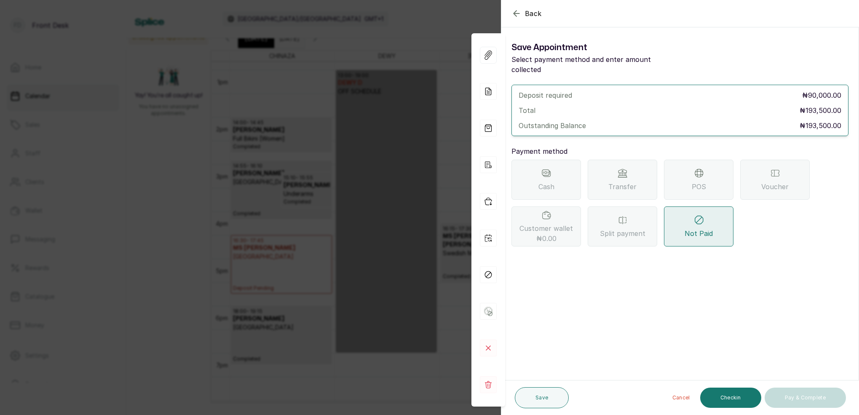
drag, startPoint x: 619, startPoint y: 178, endPoint x: 623, endPoint y: 185, distance: 7.9
click at [619, 182] on span "Transfer" at bounding box center [622, 187] width 28 height 10
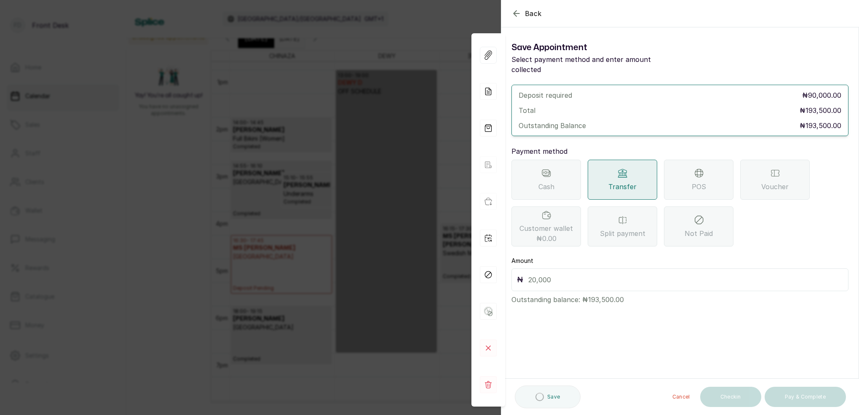
click at [562, 274] on input "text" at bounding box center [685, 280] width 315 height 12
type input "193,500"
click at [558, 400] on button "Save" at bounding box center [542, 397] width 54 height 21
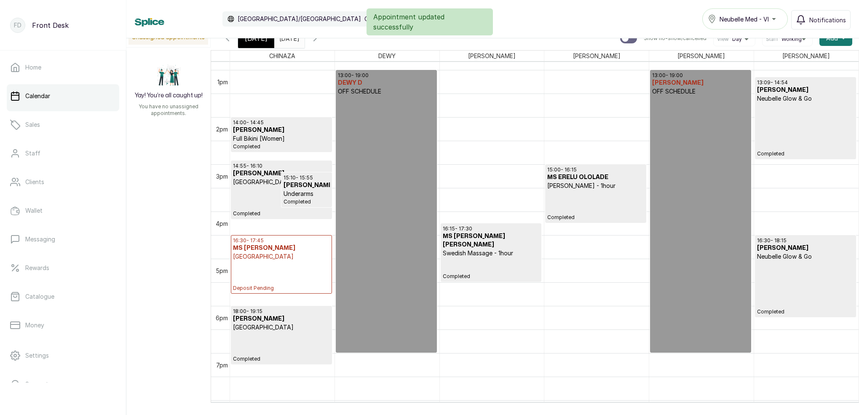
scroll to position [6, 0]
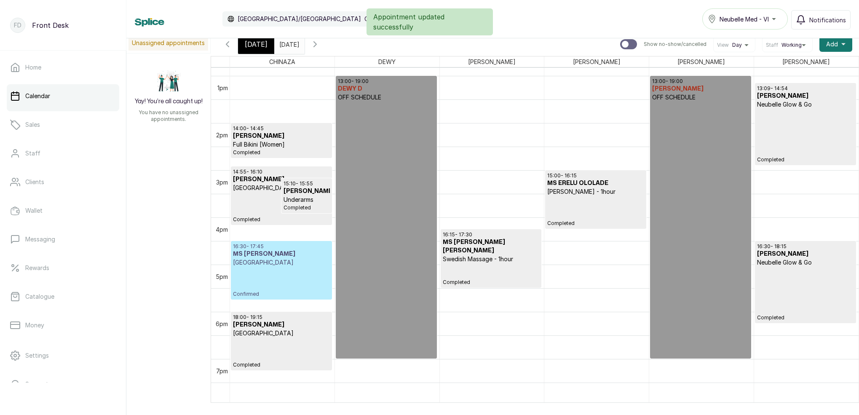
click at [307, 262] on p "[GEOGRAPHIC_DATA]" at bounding box center [281, 262] width 97 height 8
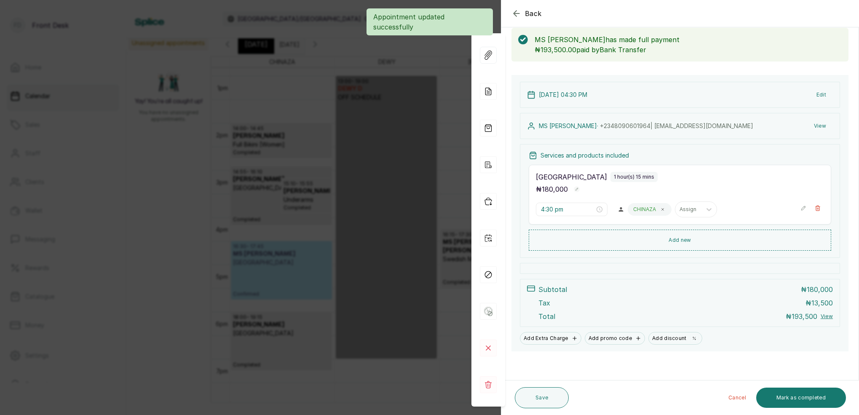
scroll to position [44, 0]
click at [800, 395] on button "Mark as completed" at bounding box center [801, 397] width 90 height 20
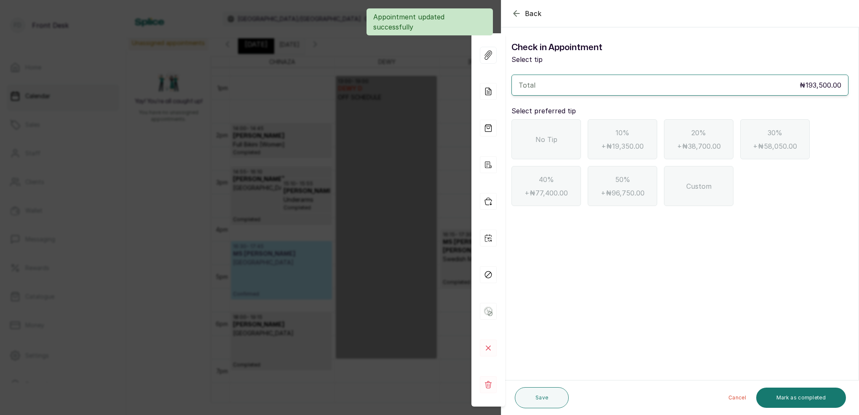
click at [568, 144] on div "No Tip" at bounding box center [545, 139] width 69 height 40
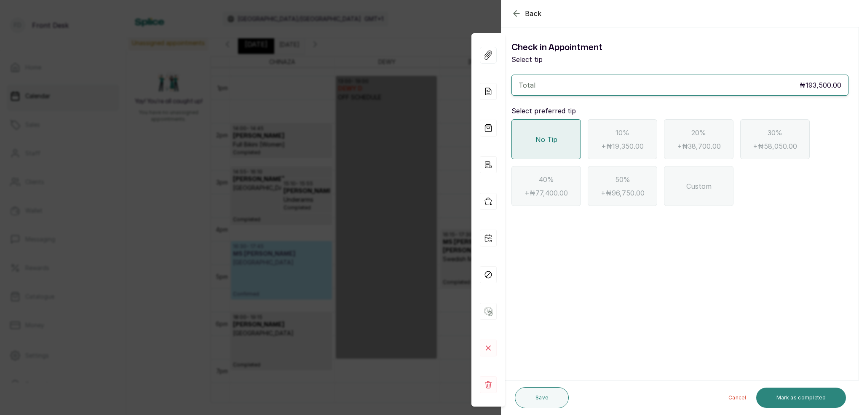
click at [787, 391] on button "Mark as completed" at bounding box center [801, 397] width 90 height 20
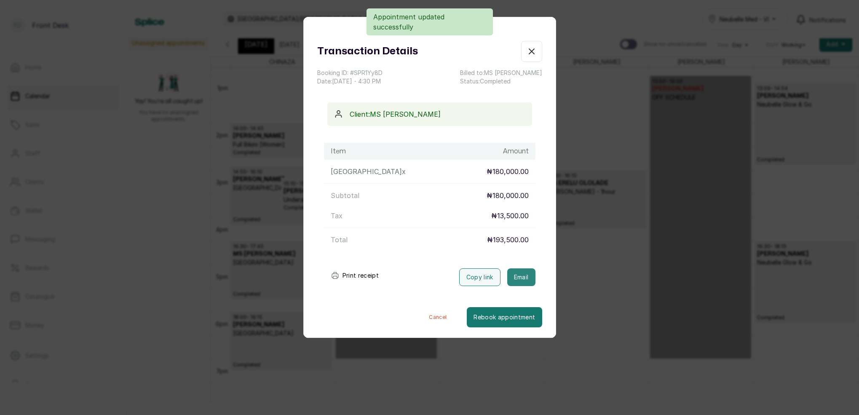
click at [523, 280] on button "Email" at bounding box center [521, 277] width 28 height 18
click at [534, 52] on icon "button" at bounding box center [531, 51] width 10 height 10
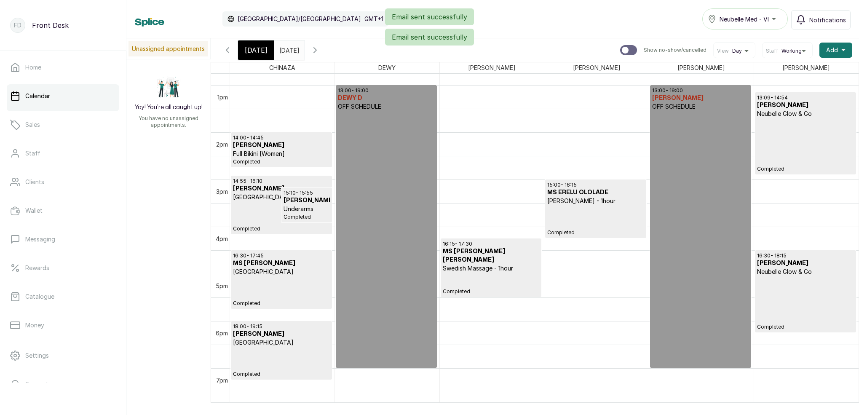
scroll to position [602, 0]
drag, startPoint x: 257, startPoint y: 47, endPoint x: 275, endPoint y: 55, distance: 20.2
click at [257, 47] on span "[DATE]" at bounding box center [256, 50] width 23 height 10
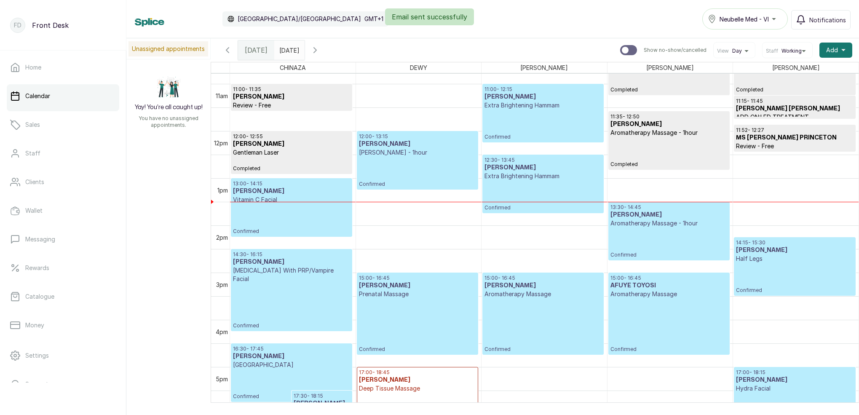
scroll to position [556, 0]
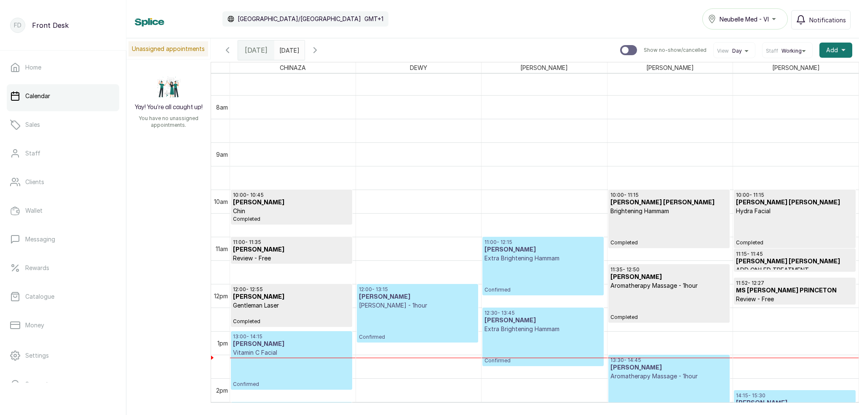
drag, startPoint x: 301, startPoint y: 49, endPoint x: 307, endPoint y: 53, distance: 7.0
click at [288, 49] on input "[DATE]" at bounding box center [281, 48] width 13 height 14
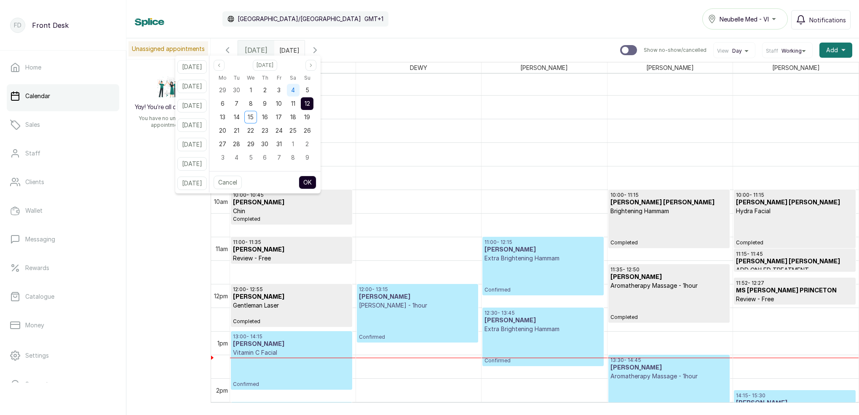
click at [295, 91] on span "4" at bounding box center [293, 89] width 4 height 7
click at [318, 175] on div "Cancel OK" at bounding box center [264, 182] width 111 height 22
click at [316, 181] on button "OK" at bounding box center [308, 182] width 18 height 13
type input "[DATE]"
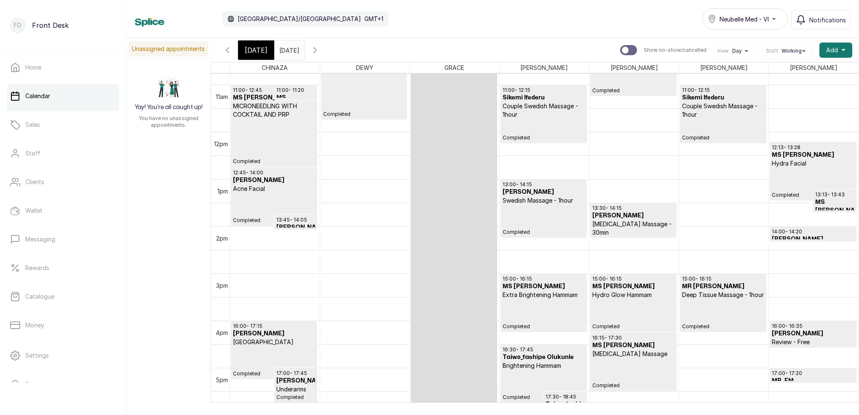
scroll to position [505, 0]
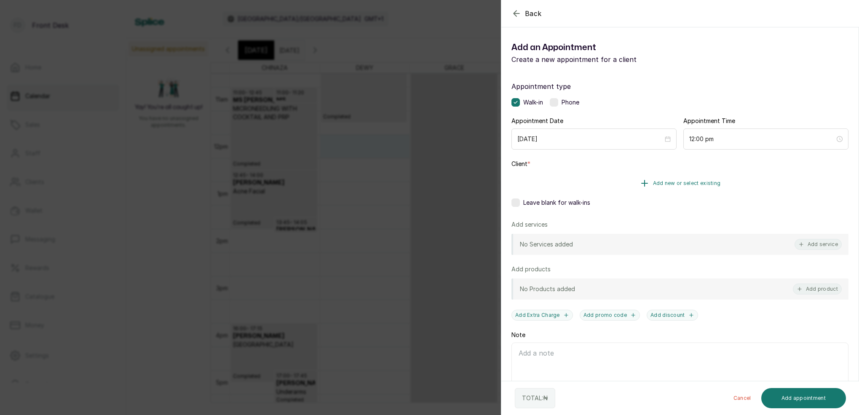
click at [712, 181] on span "Add new or select existing" at bounding box center [687, 183] width 68 height 7
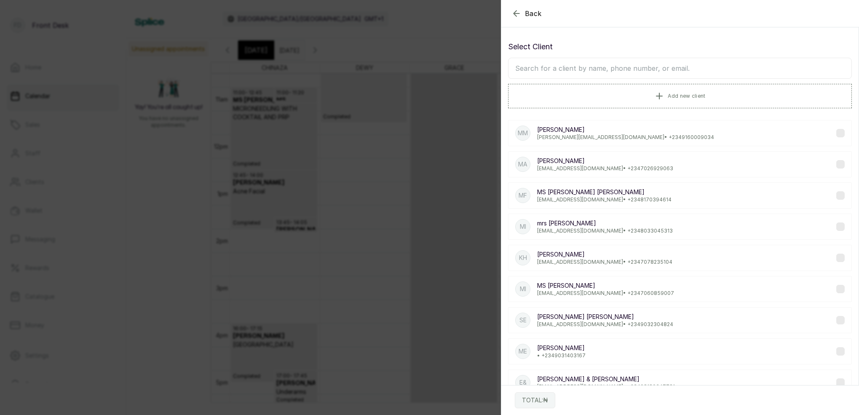
click at [672, 74] on input "text" at bounding box center [680, 68] width 344 height 21
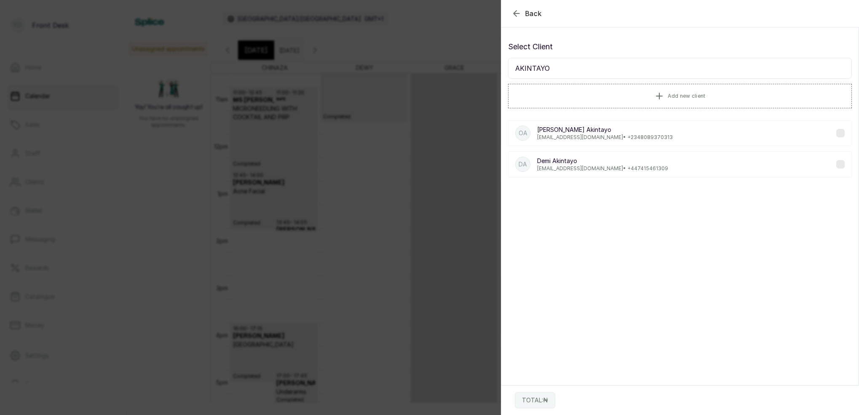
type input "AKINTAYO"
click at [546, 125] on div "OA [PERSON_NAME] [EMAIL_ADDRESS][DOMAIN_NAME] • [PHONE_NUMBER]" at bounding box center [680, 133] width 344 height 26
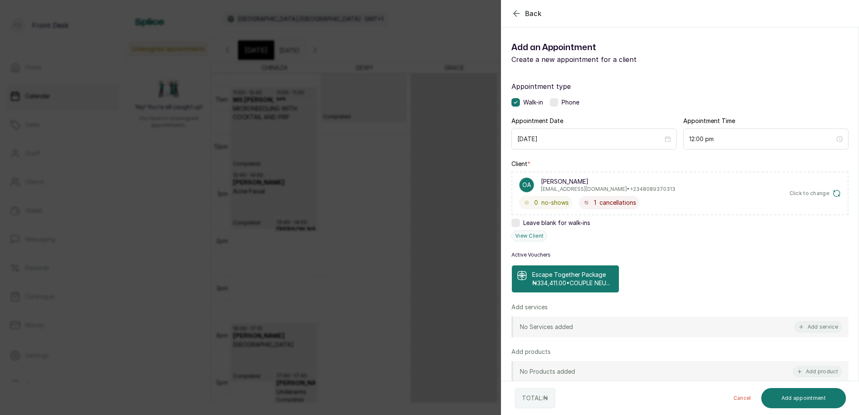
click at [559, 287] on p "₦334,411.00 • COUPLE NEU..." at bounding box center [571, 283] width 78 height 8
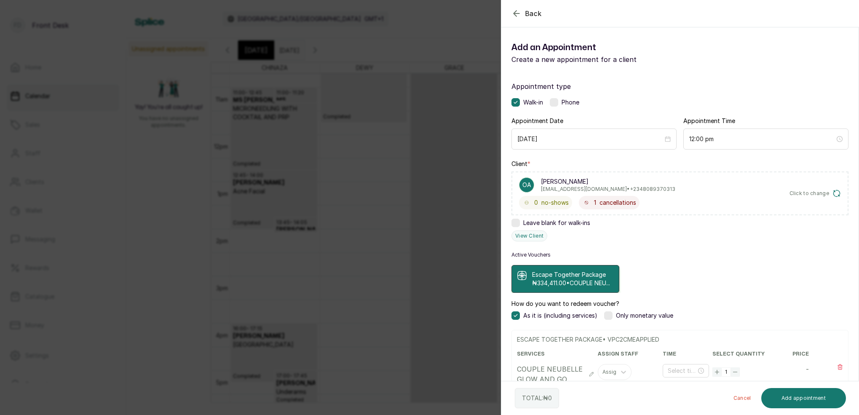
type input "12:00 pm"
type input "1:30 pm"
type input "2:30 pm"
type input "3:00 pm"
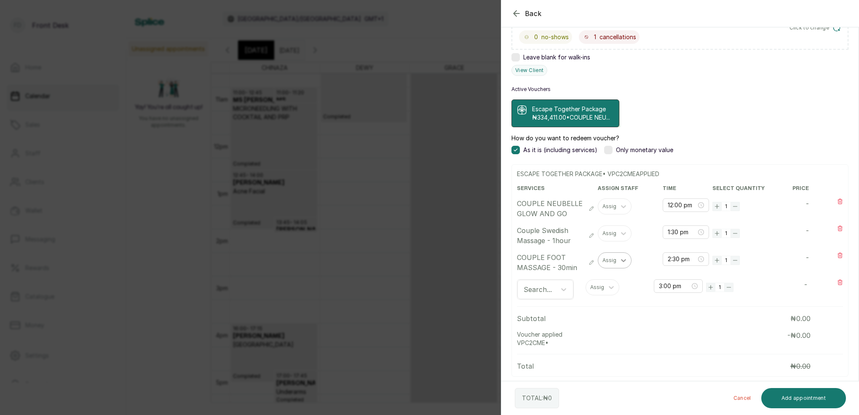
scroll to position [172, 0]
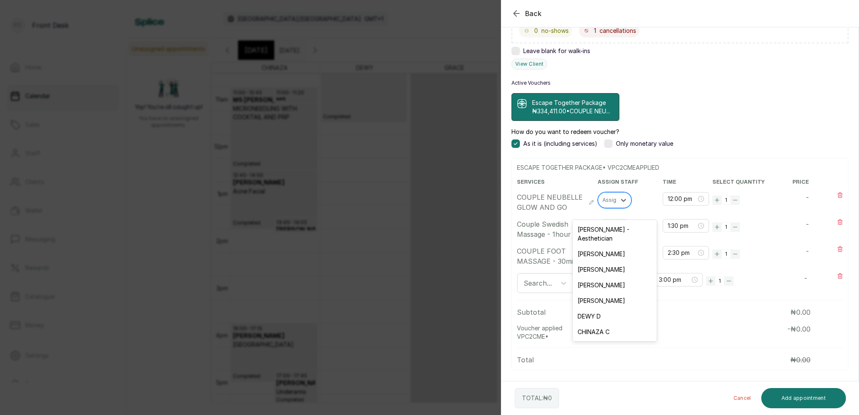
click at [610, 203] on div "Assign" at bounding box center [610, 200] width 17 height 6
click at [611, 203] on div "Assign" at bounding box center [610, 200] width 17 height 6
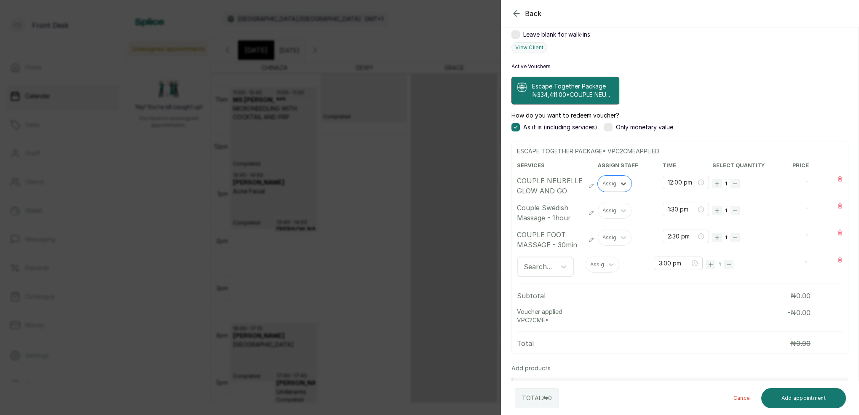
scroll to position [201, 0]
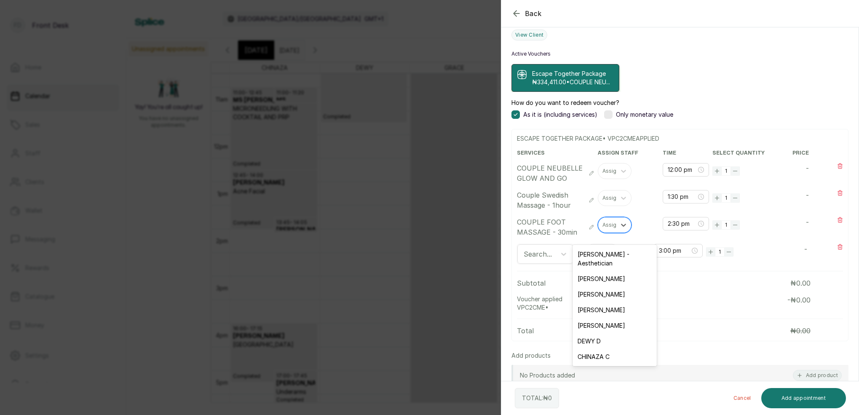
click at [610, 228] on div "Assign" at bounding box center [610, 225] width 17 height 6
click at [592, 230] on icon "button" at bounding box center [591, 227] width 6 height 6
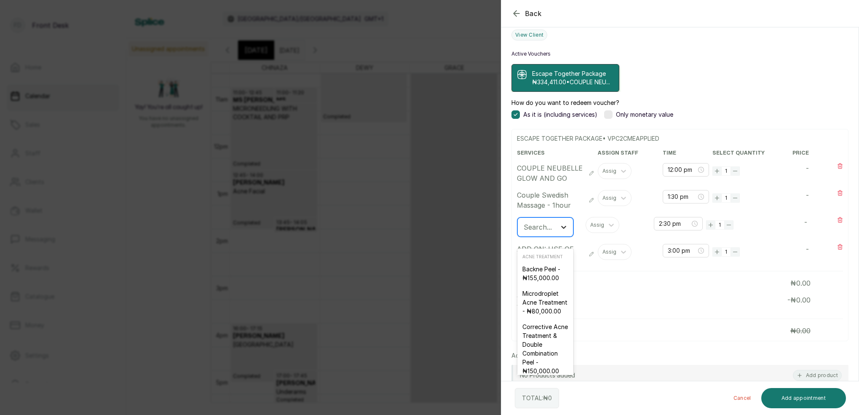
click at [557, 235] on div at bounding box center [563, 226] width 15 height 15
type input "FOO"
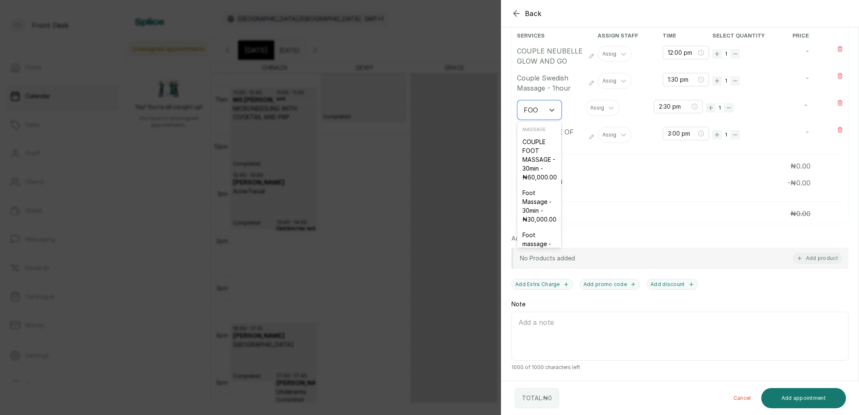
scroll to position [326, 0]
click at [547, 213] on div "Foot Massage - 30min - ₦30,000.00" at bounding box center [539, 208] width 44 height 42
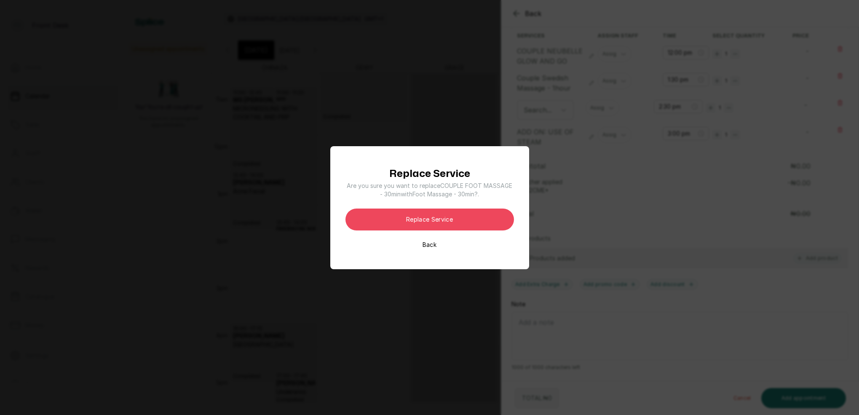
click at [430, 246] on button "Back" at bounding box center [429, 244] width 14 height 8
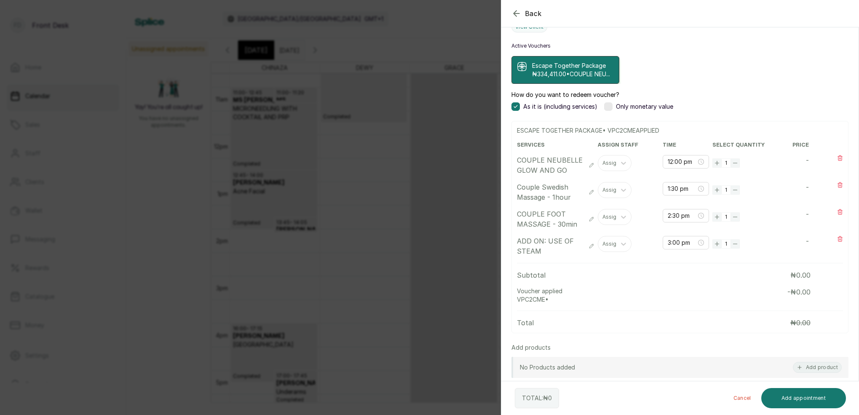
scroll to position [208, 0]
click at [588, 229] on div "COUPLE FOOT MASSAGE - 30min" at bounding box center [555, 219] width 77 height 20
click at [591, 222] on icon "button" at bounding box center [591, 219] width 4 height 4
click at [544, 224] on div "Search..." at bounding box center [538, 219] width 28 height 9
click at [540, 224] on div "Search..." at bounding box center [538, 219] width 28 height 9
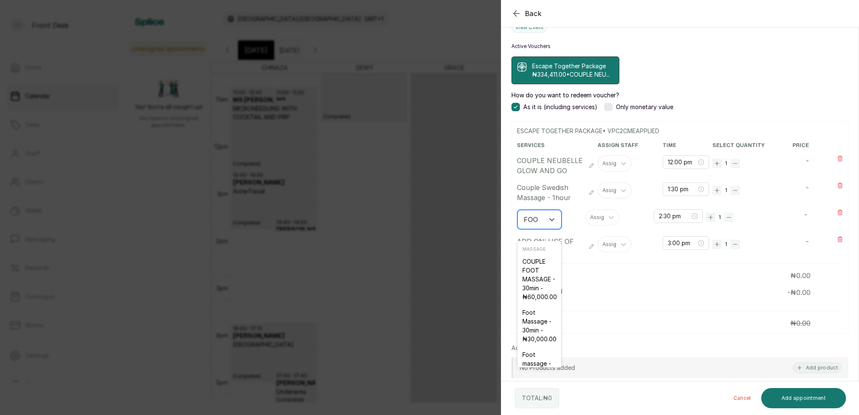
type input "FOOT"
click at [535, 323] on div "Foot Massage - 30min - ₦30,000.00" at bounding box center [541, 326] width 48 height 42
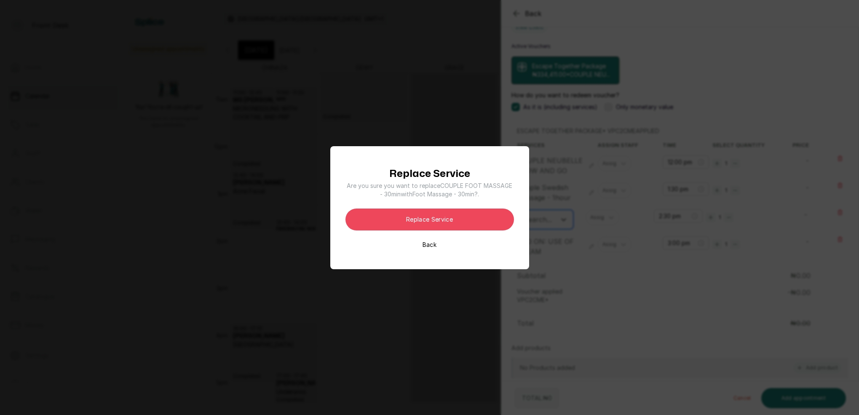
click at [461, 217] on button "Replace Service" at bounding box center [429, 219] width 168 height 22
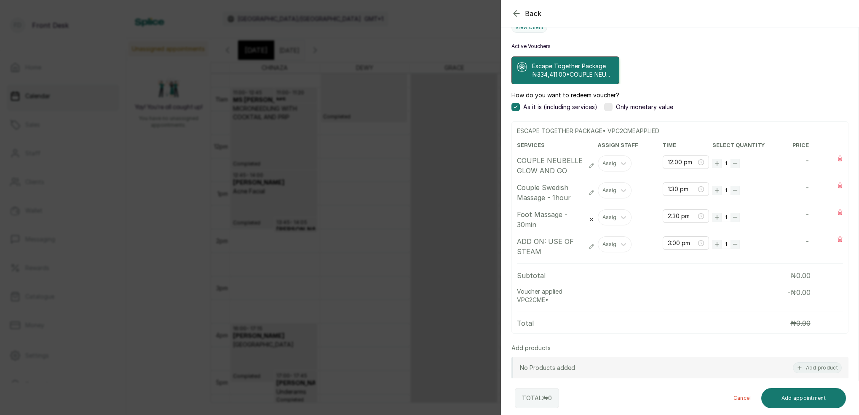
click at [552, 250] on p "ADD ON: USE OF STEAM" at bounding box center [551, 246] width 68 height 20
click at [591, 249] on icon "button" at bounding box center [591, 246] width 6 height 6
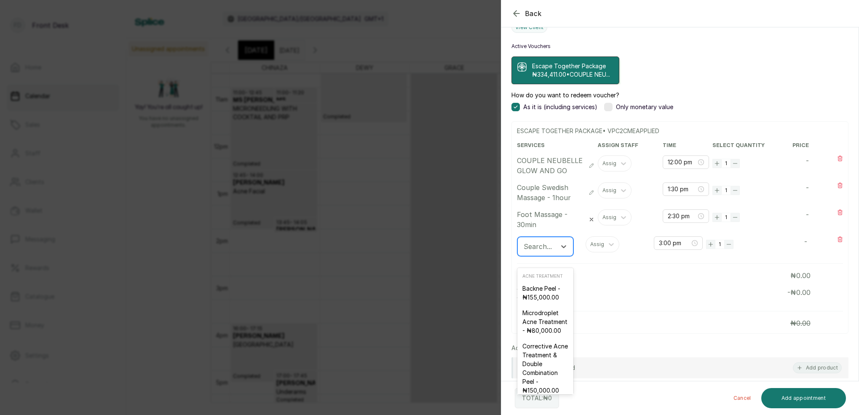
click at [555, 254] on div "Search..." at bounding box center [537, 246] width 37 height 14
type input "USE"
click at [542, 348] on div "ADD ON: USE OF STEAM - ₦60,000.00" at bounding box center [538, 350] width 43 height 42
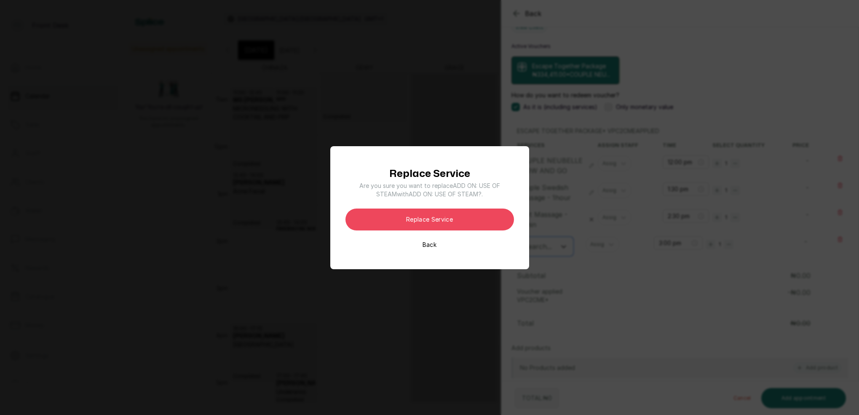
click at [470, 219] on button "Replace Service" at bounding box center [429, 219] width 168 height 22
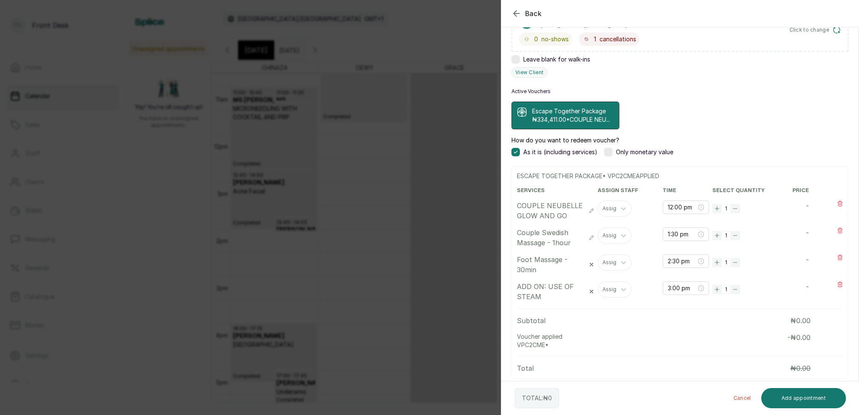
scroll to position [163, 0]
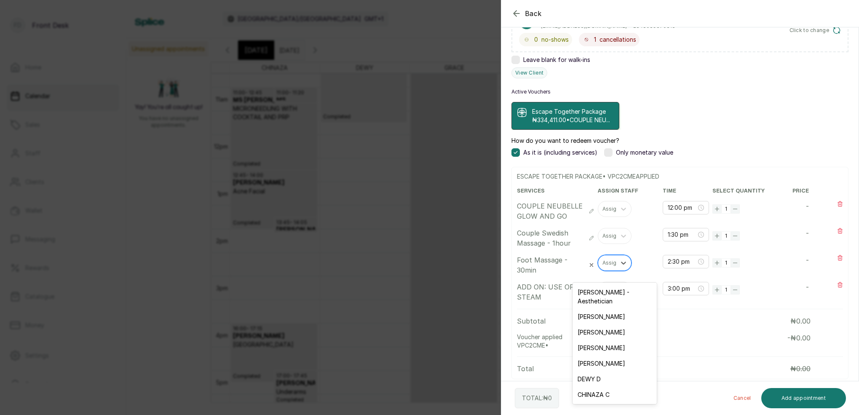
click at [614, 266] on div "Assign" at bounding box center [610, 263] width 17 height 6
click at [605, 310] on div "[PERSON_NAME]" at bounding box center [614, 318] width 84 height 16
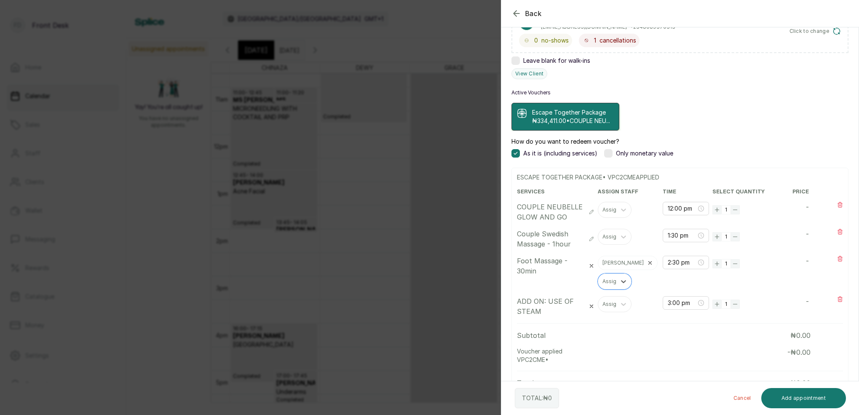
click at [647, 266] on icon at bounding box center [650, 263] width 6 height 6
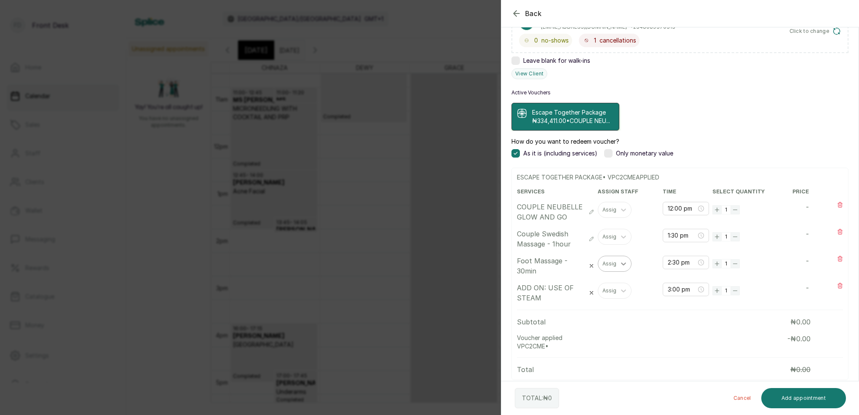
click at [616, 271] on div at bounding box center [623, 263] width 15 height 15
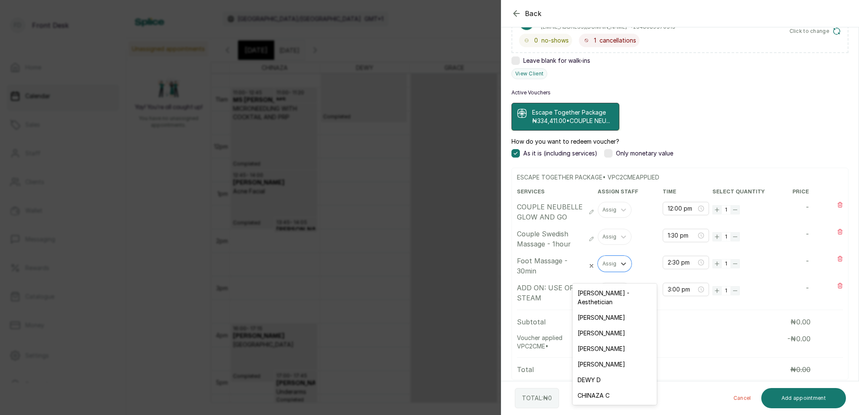
drag, startPoint x: 602, startPoint y: 369, endPoint x: 604, endPoint y: 365, distance: 4.5
click at [603, 372] on div "DEWY D" at bounding box center [614, 380] width 84 height 16
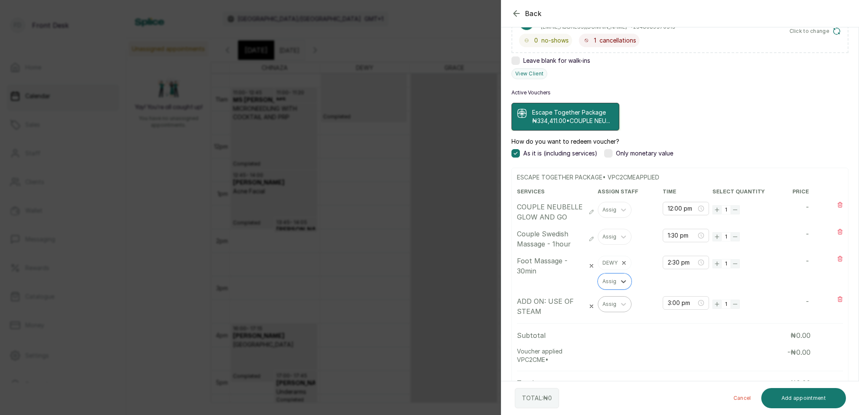
click at [614, 307] on div "Assign" at bounding box center [610, 304] width 17 height 6
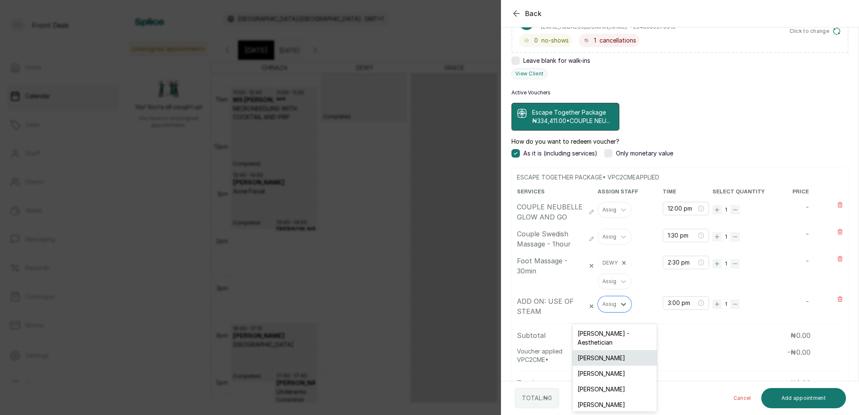
click at [604, 350] on div "[PERSON_NAME]" at bounding box center [614, 358] width 84 height 16
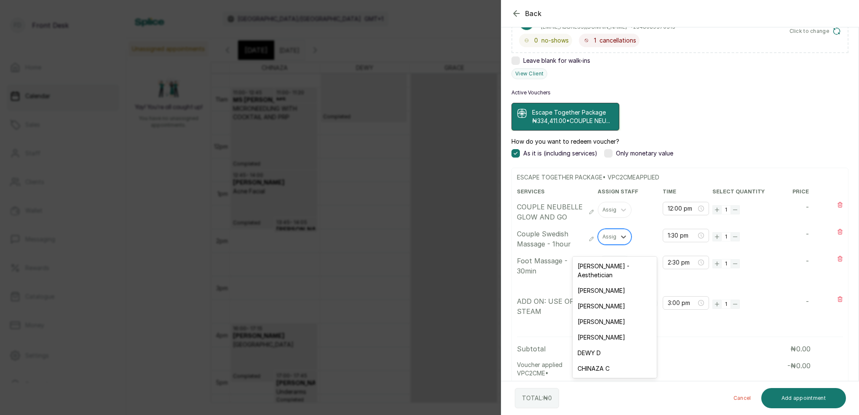
click at [609, 242] on div "Assign" at bounding box center [607, 236] width 18 height 11
click at [603, 345] on div "DEWY D" at bounding box center [614, 353] width 84 height 16
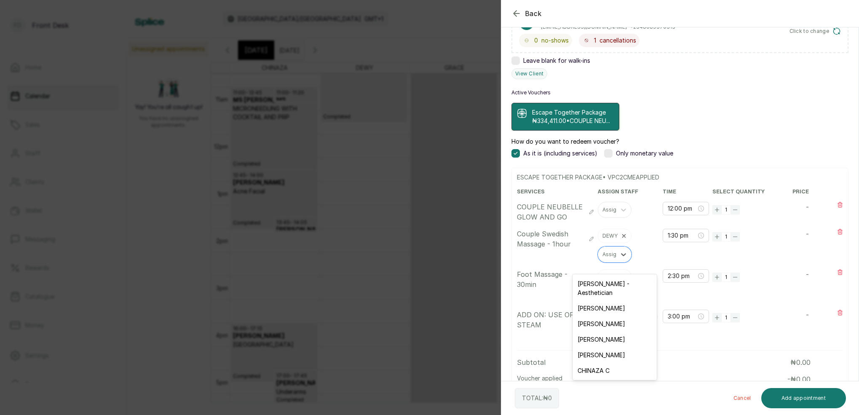
drag, startPoint x: 609, startPoint y: 266, endPoint x: 609, endPoint y: 271, distance: 4.7
click at [609, 258] on div at bounding box center [610, 255] width 17 height 8
click at [599, 300] on div "[PERSON_NAME]" at bounding box center [614, 308] width 84 height 16
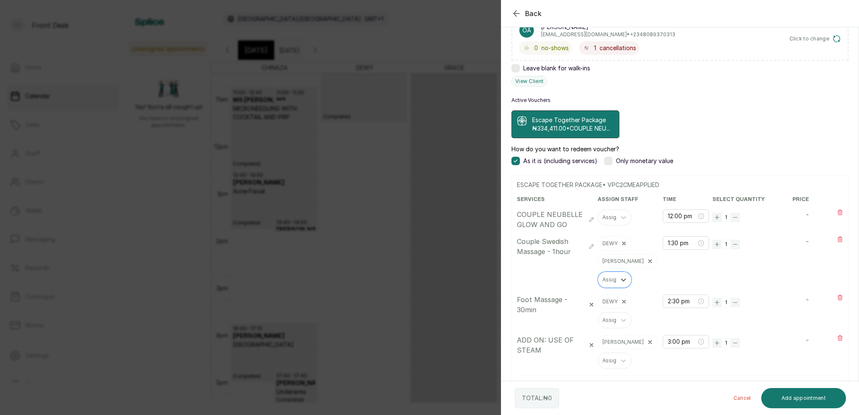
scroll to position [114, 0]
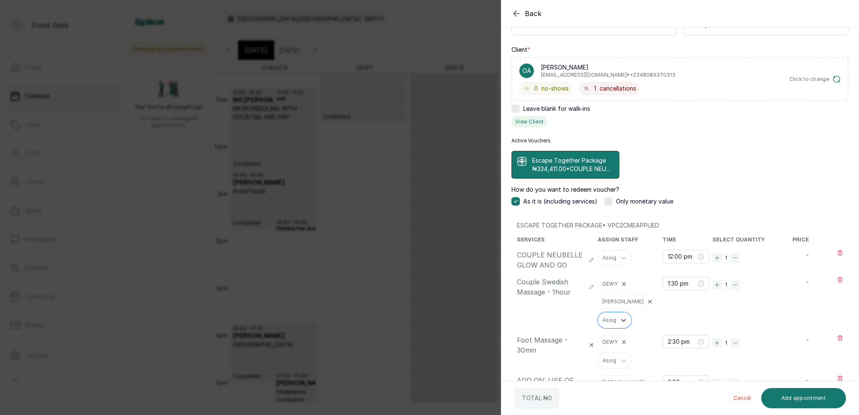
click at [528, 123] on button "View Client" at bounding box center [529, 121] width 36 height 11
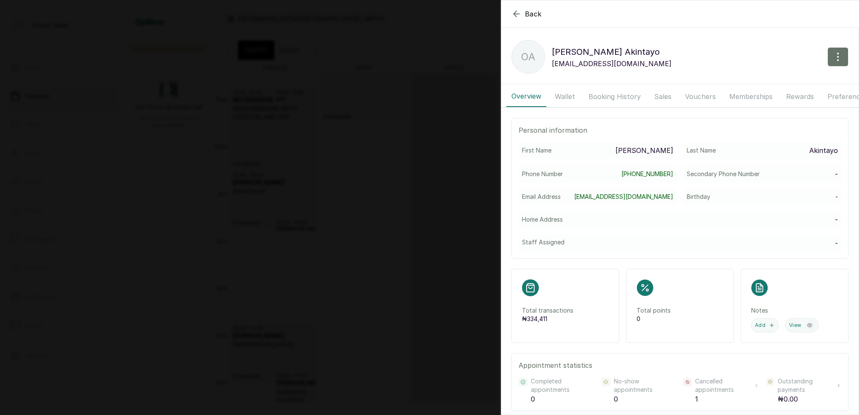
drag, startPoint x: 574, startPoint y: 95, endPoint x: 606, endPoint y: 94, distance: 31.6
click at [576, 95] on button "Wallet" at bounding box center [565, 96] width 30 height 21
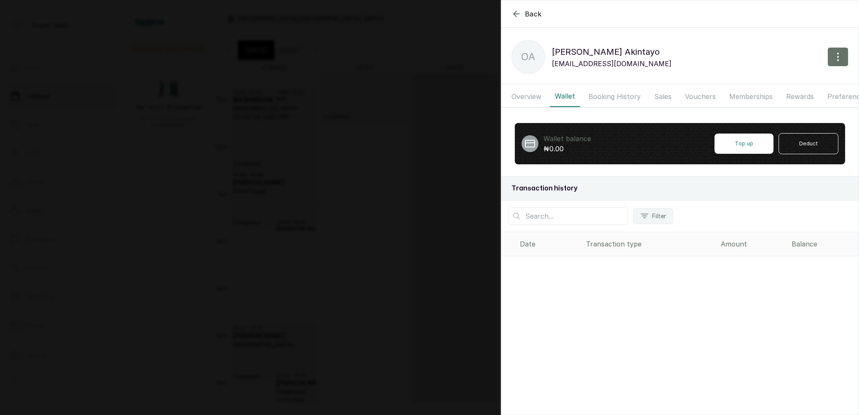
click at [617, 94] on button "Booking History" at bounding box center [614, 96] width 62 height 21
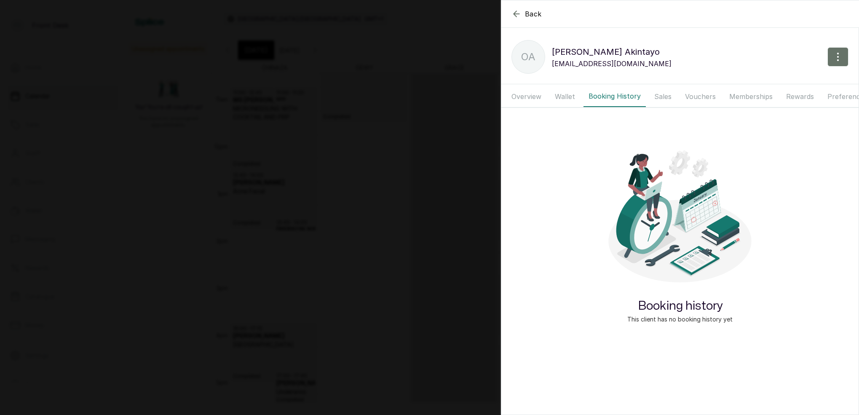
click at [703, 101] on button "Vouchers" at bounding box center [700, 96] width 41 height 21
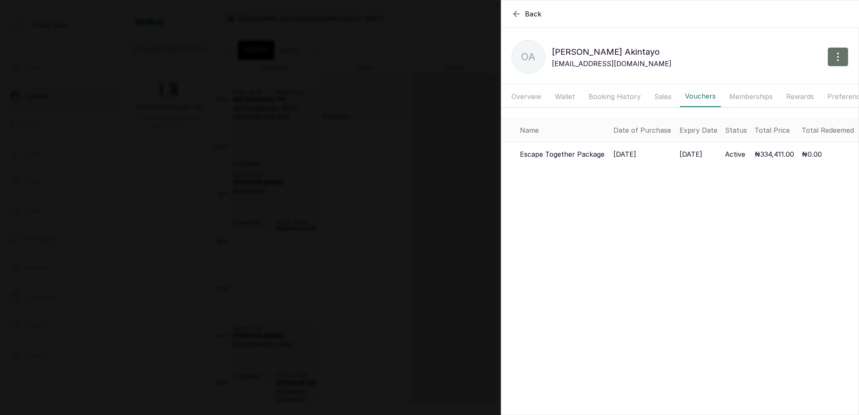
click at [568, 155] on p "Escape Together Package" at bounding box center [562, 154] width 85 height 10
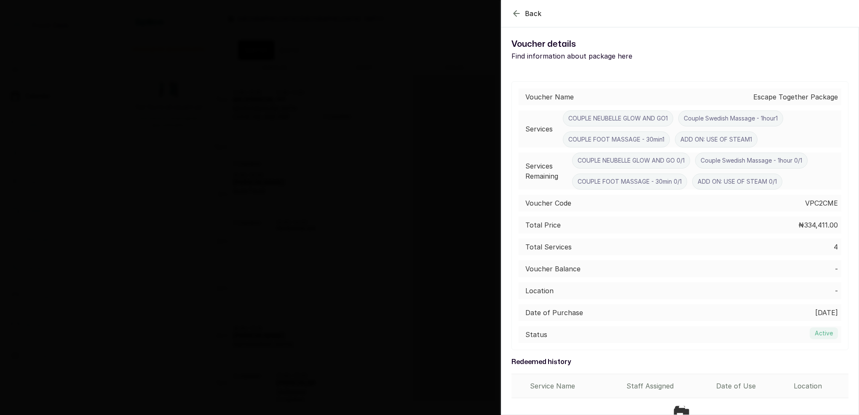
scroll to position [0, 0]
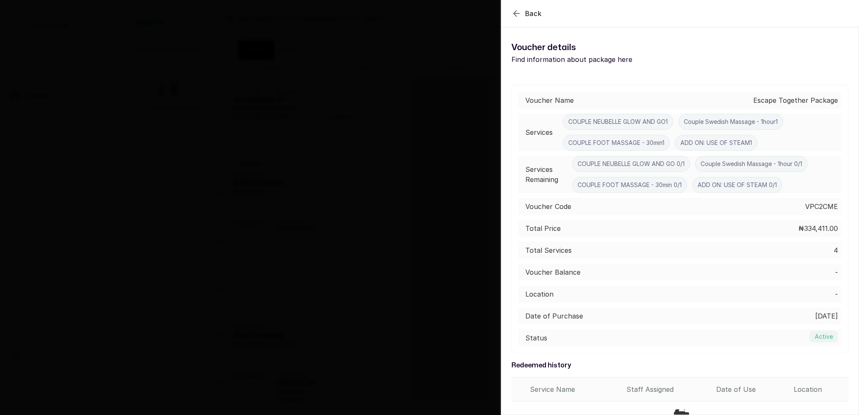
click at [515, 13] on icon "button" at bounding box center [515, 13] width 5 height 5
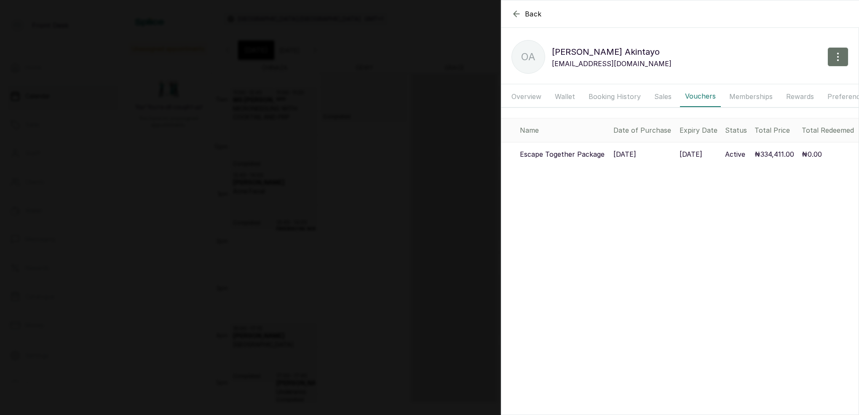
drag, startPoint x: 520, startPoint y: 17, endPoint x: 529, endPoint y: 22, distance: 10.2
click at [520, 17] on icon "button" at bounding box center [516, 14] width 10 height 10
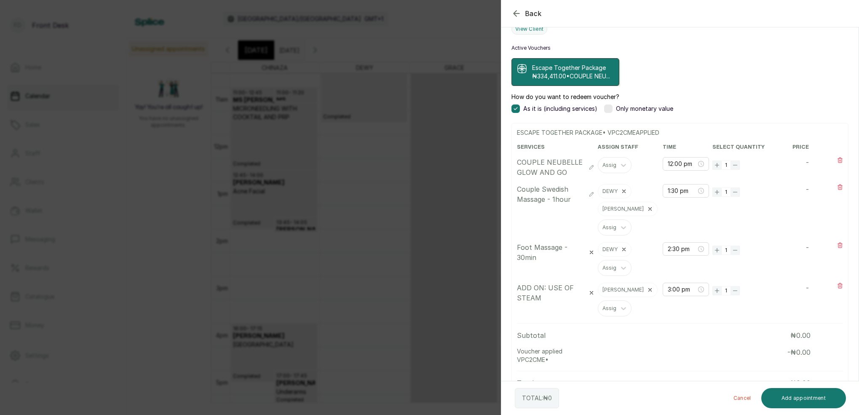
scroll to position [206, 0]
click at [418, 105] on div "Back Add Appointment Add an Appointment Create a new appointment for a client A…" at bounding box center [429, 207] width 859 height 415
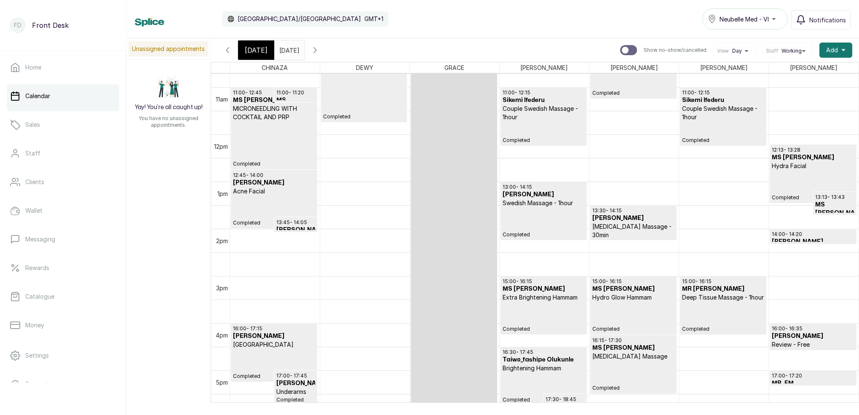
click at [267, 48] on div "[DATE]" at bounding box center [256, 49] width 36 height 19
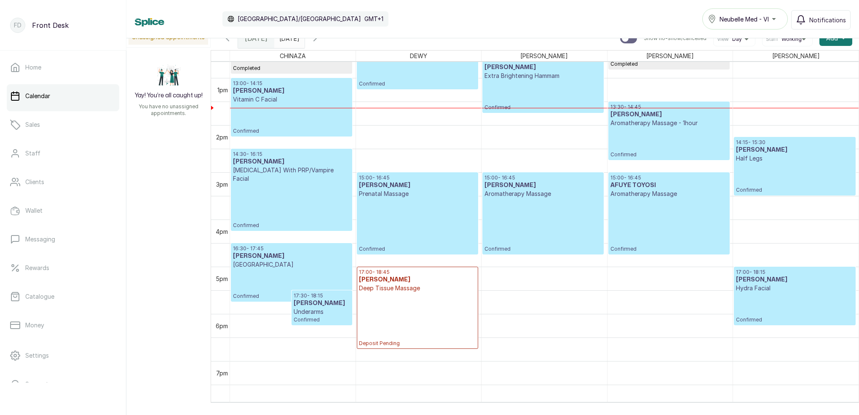
scroll to position [577, 0]
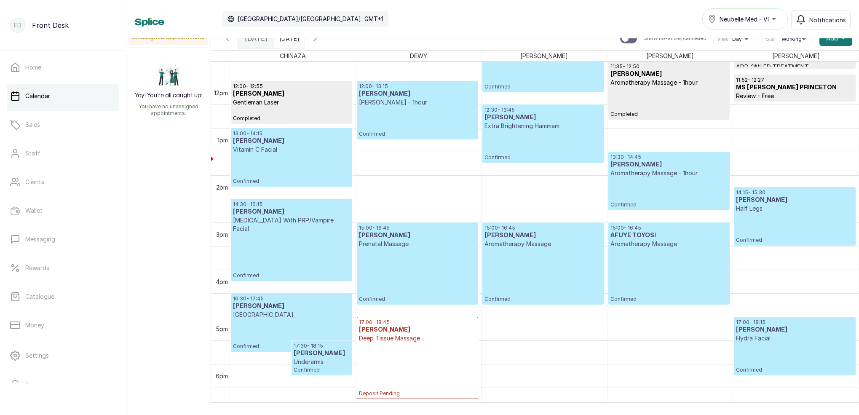
click at [392, 268] on p "Confirmed" at bounding box center [417, 275] width 117 height 54
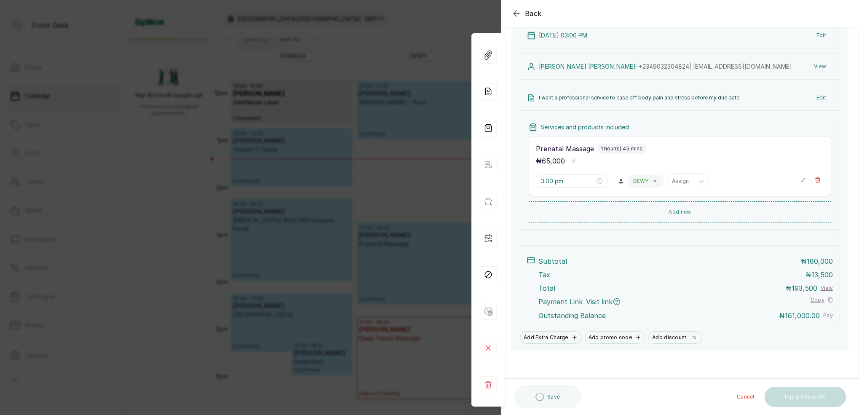
click at [459, 16] on div "Back Appointment Details Edit appointment 💻 Booked Online Make changes to appoi…" at bounding box center [429, 207] width 859 height 415
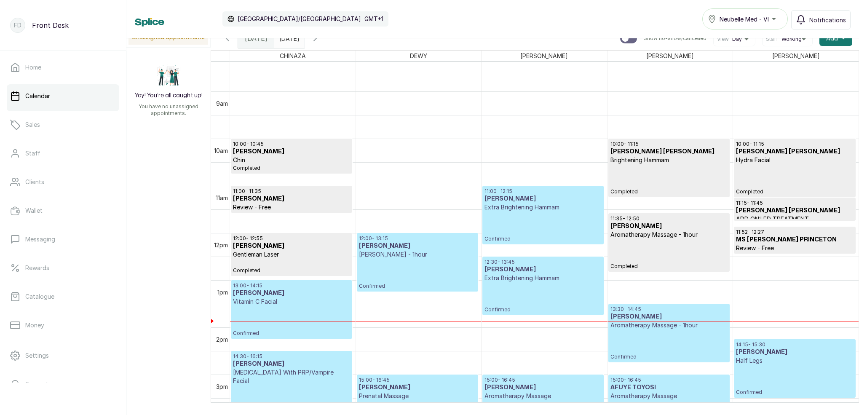
scroll to position [395, 0]
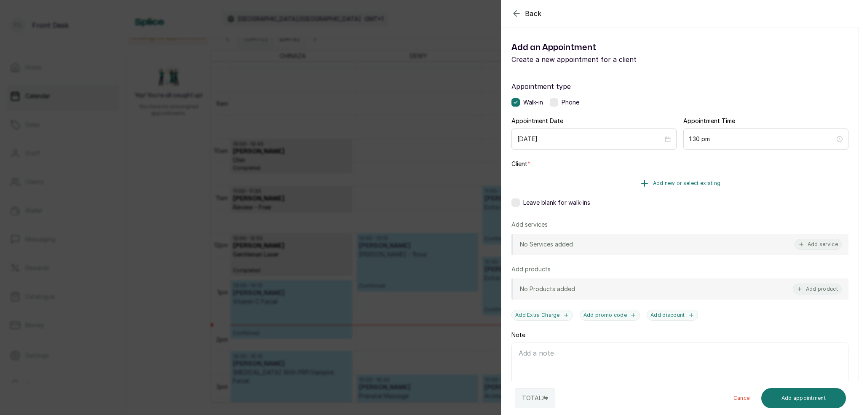
click at [708, 182] on span "Add new or select existing" at bounding box center [687, 183] width 68 height 7
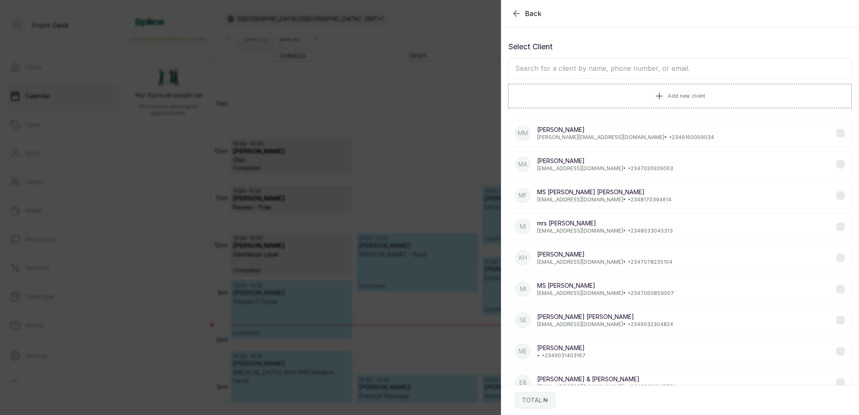
click at [652, 70] on input "text" at bounding box center [680, 68] width 344 height 21
drag, startPoint x: 517, startPoint y: 14, endPoint x: 535, endPoint y: 33, distance: 26.2
click at [517, 14] on icon "button" at bounding box center [516, 13] width 10 height 10
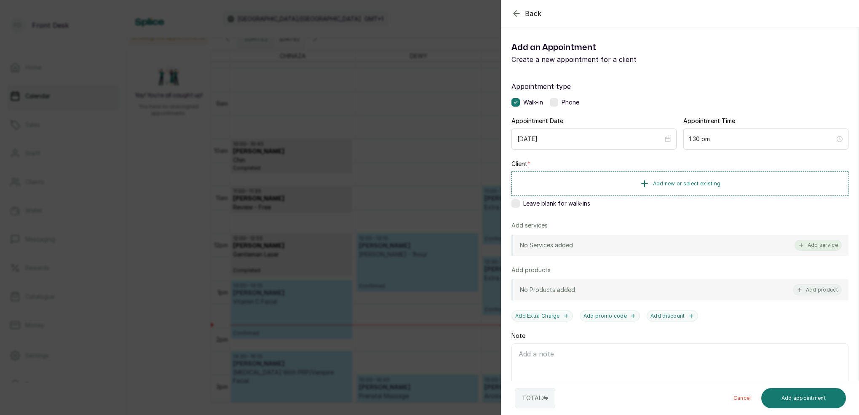
click at [820, 252] on div "No Services added Add service" at bounding box center [679, 245] width 337 height 21
click at [817, 241] on button "Add service" at bounding box center [817, 245] width 47 height 11
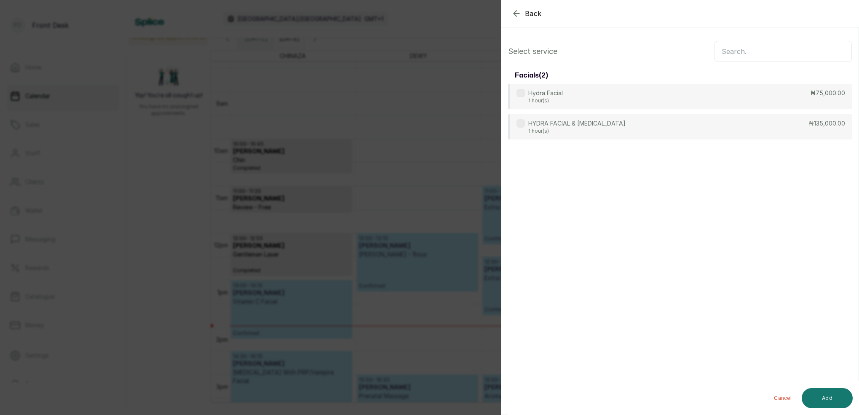
click at [750, 56] on input "text" at bounding box center [782, 51] width 137 height 21
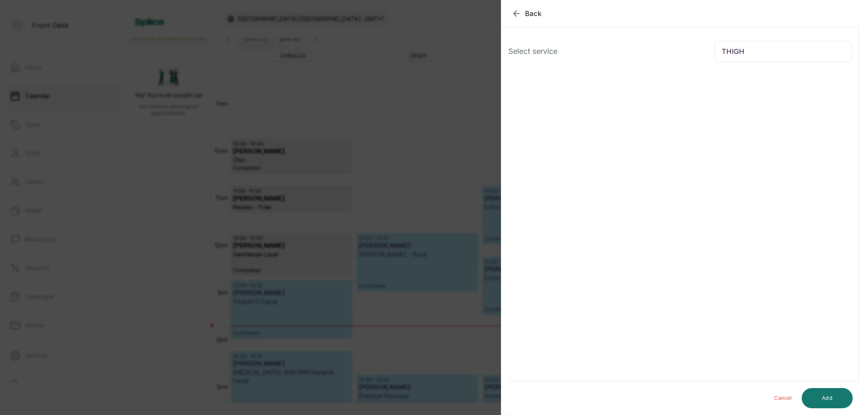
type input "THIGH"
click at [519, 15] on icon "button" at bounding box center [516, 13] width 10 height 10
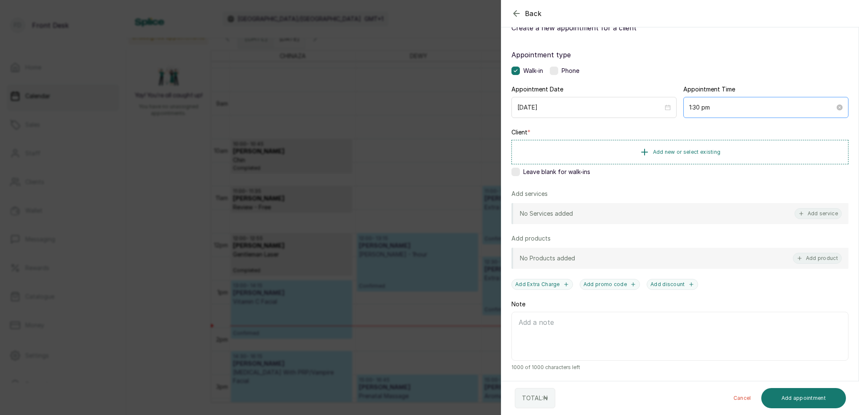
scroll to position [32, 0]
drag, startPoint x: 422, startPoint y: 72, endPoint x: 442, endPoint y: 75, distance: 19.5
click at [423, 72] on div "Back Add Appointment Add an Appointment Create a new appointment for a client A…" at bounding box center [429, 207] width 859 height 415
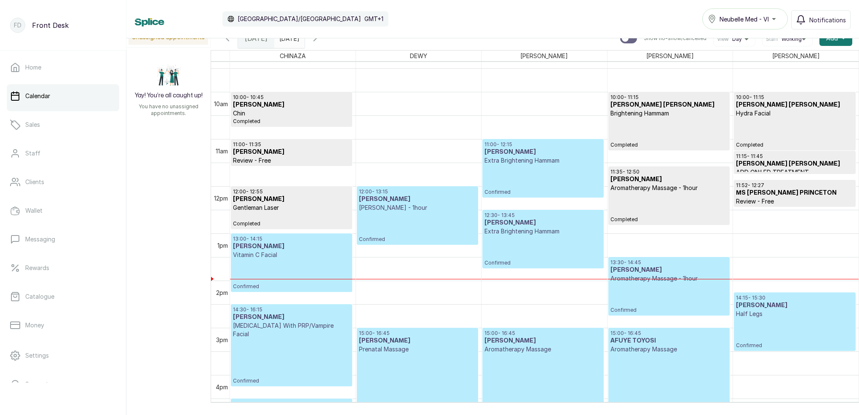
scroll to position [441, 0]
drag, startPoint x: 341, startPoint y: 42, endPoint x: 494, endPoint y: 75, distance: 156.0
click at [320, 42] on icon "button" at bounding box center [315, 38] width 10 height 10
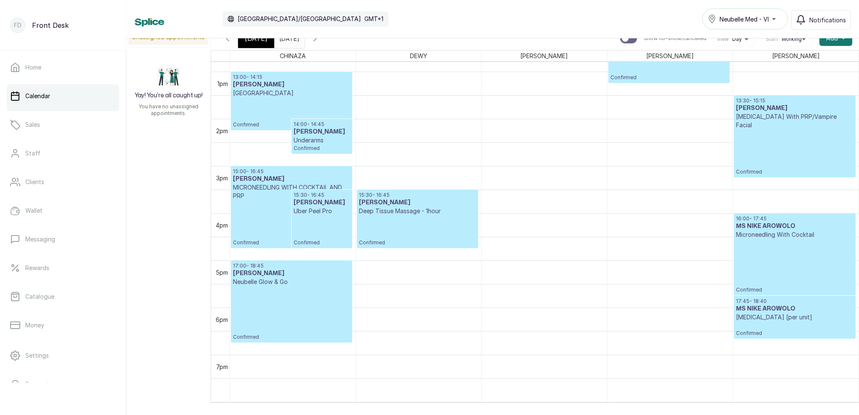
scroll to position [561, 0]
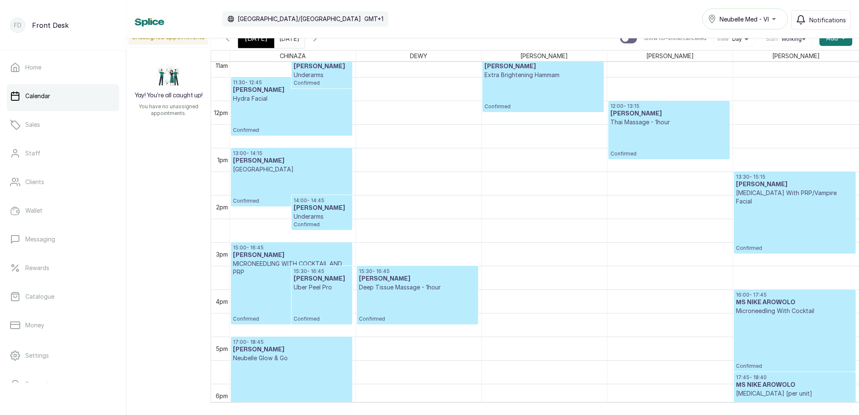
click at [316, 40] on icon "button" at bounding box center [315, 38] width 3 height 5
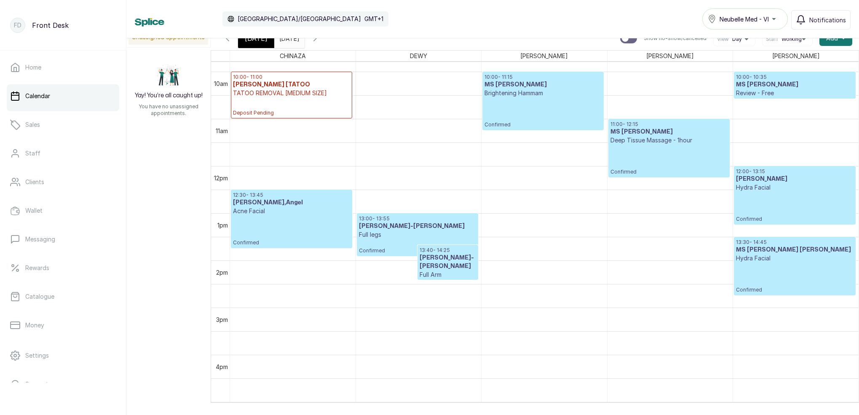
scroll to position [439, 0]
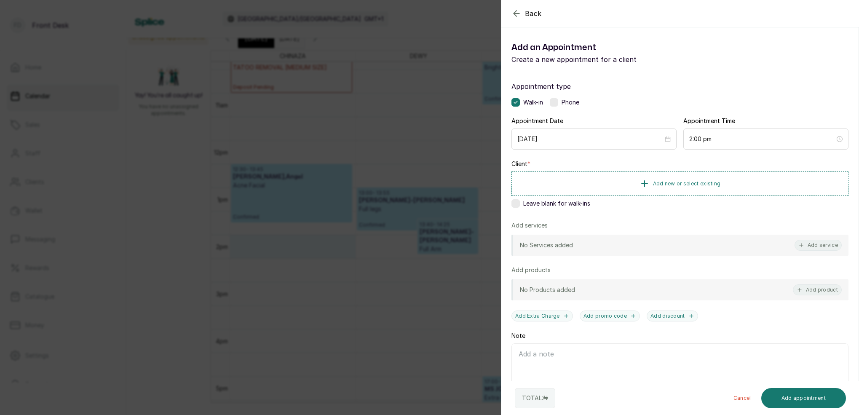
click at [385, 127] on div "Back Add Appointment Add an Appointment Create a new appointment for a client A…" at bounding box center [429, 207] width 859 height 415
click at [711, 182] on span "Add new or select existing" at bounding box center [687, 183] width 68 height 7
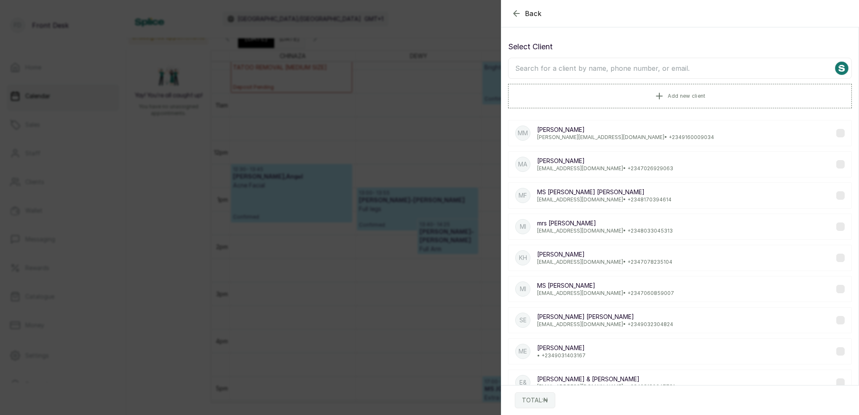
click at [651, 72] on input "text" at bounding box center [680, 68] width 344 height 21
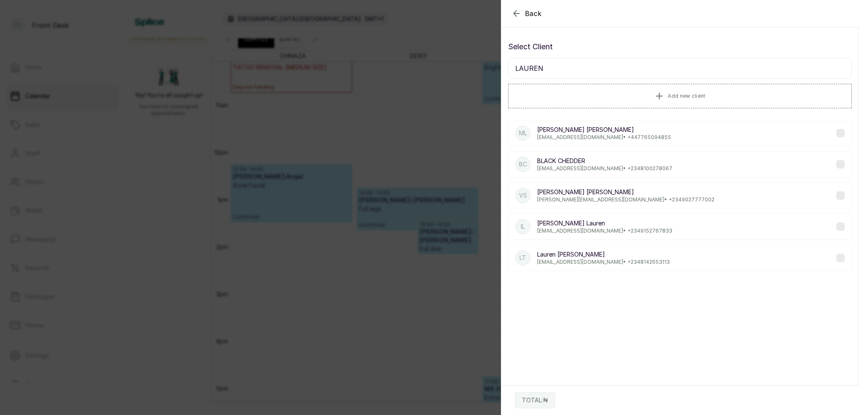
type input "LAUREN"
click at [580, 131] on p "MS [PERSON_NAME]" at bounding box center [604, 130] width 134 height 8
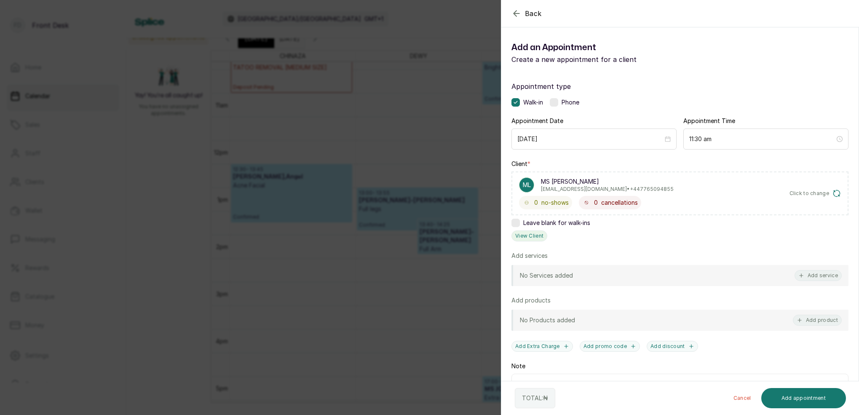
click at [531, 237] on button "View Client" at bounding box center [529, 235] width 36 height 11
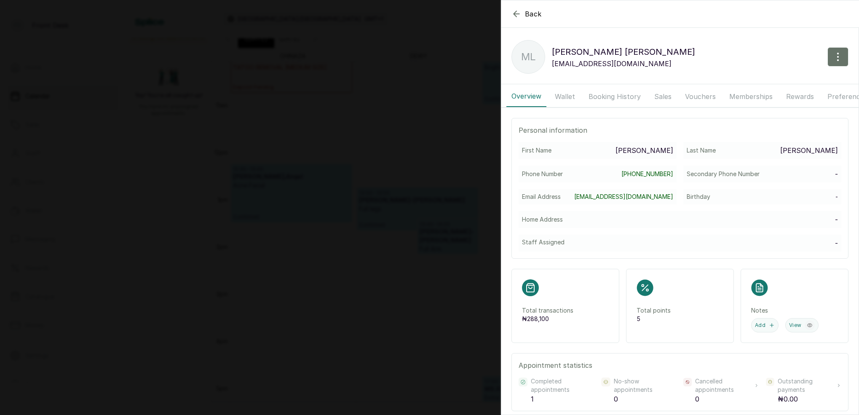
drag, startPoint x: 574, startPoint y: 93, endPoint x: 582, endPoint y: 94, distance: 7.2
click at [574, 93] on button "Wallet" at bounding box center [565, 96] width 30 height 21
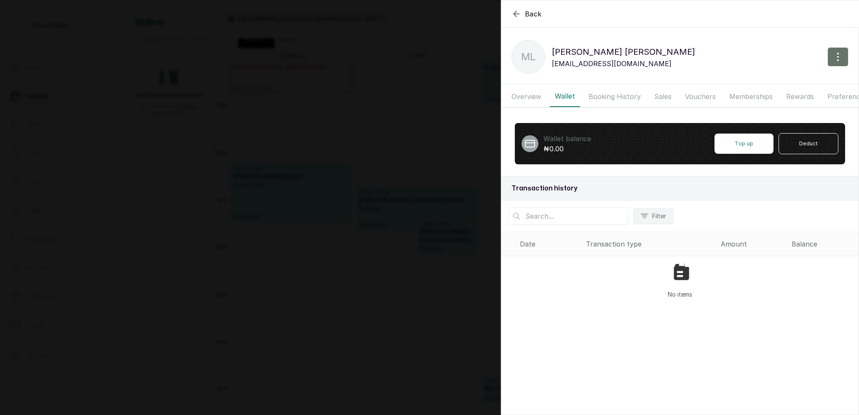
click at [611, 94] on button "Booking History" at bounding box center [614, 96] width 62 height 21
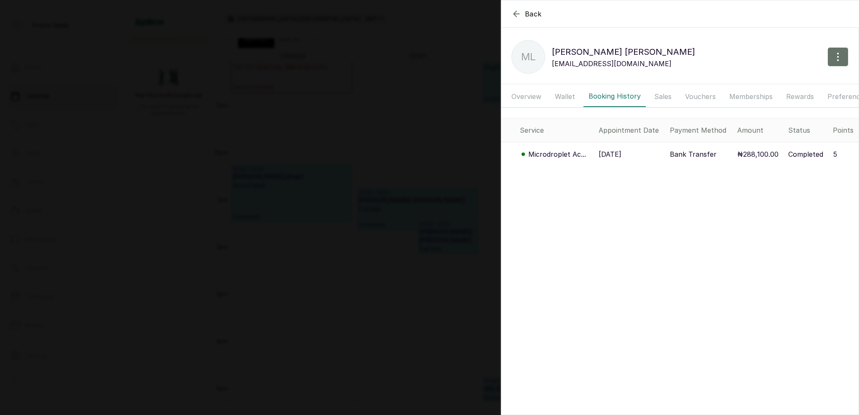
click at [663, 95] on button "Sales" at bounding box center [662, 96] width 27 height 21
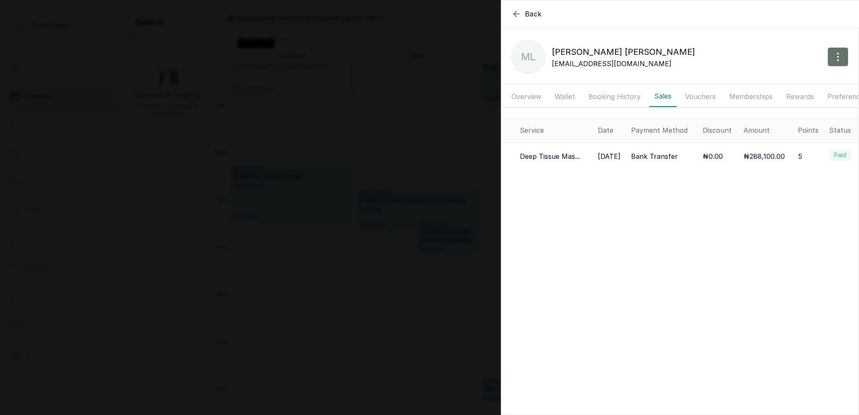
click at [613, 99] on button "Booking History" at bounding box center [614, 96] width 62 height 21
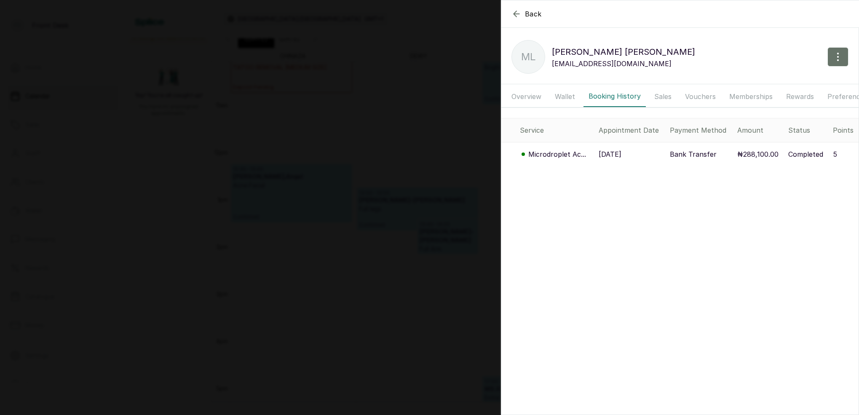
click at [557, 157] on p "Microdroplet Ac..." at bounding box center [557, 154] width 58 height 10
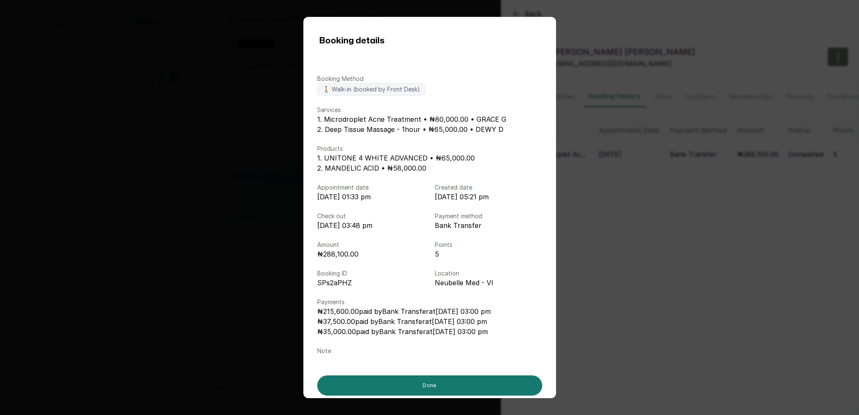
click at [649, 189] on div "Booking details Booking Method 🚶 Walk-in (booked by Front Desk) Services 1. Mic…" at bounding box center [429, 207] width 859 height 415
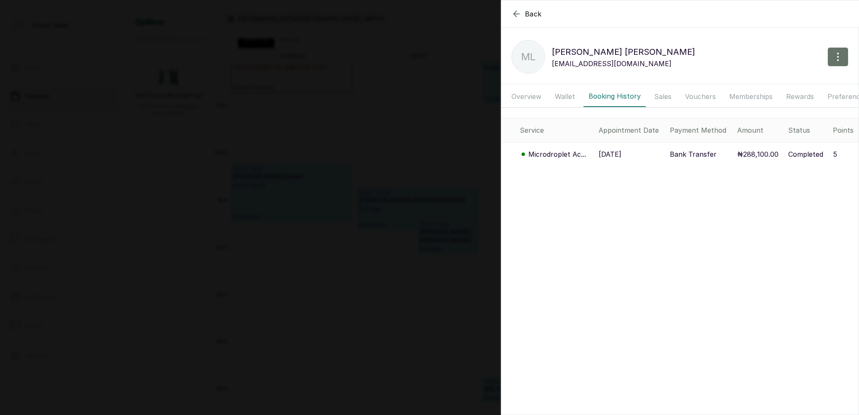
click at [381, 147] on div "Back MS [PERSON_NAME] ML MS [PERSON_NAME] [EMAIL_ADDRESS][DOMAIN_NAME] Overview…" at bounding box center [429, 207] width 859 height 415
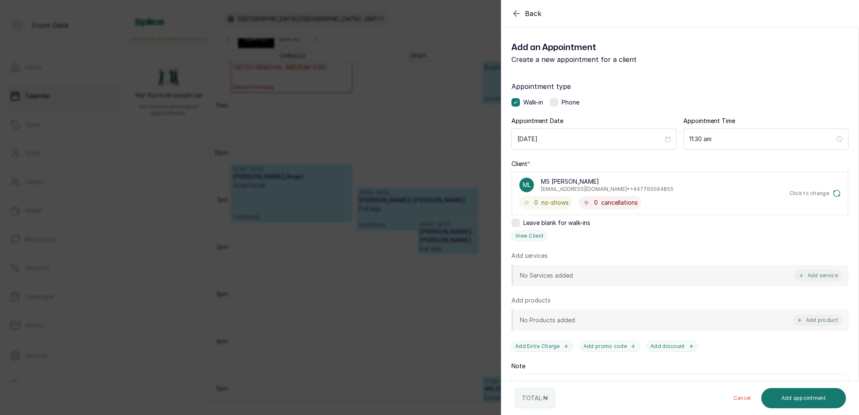
drag, startPoint x: 394, startPoint y: 147, endPoint x: 400, endPoint y: 147, distance: 5.9
click at [394, 147] on div "Back Add Appointment Add an Appointment Create a new appointment for a client A…" at bounding box center [429, 207] width 859 height 415
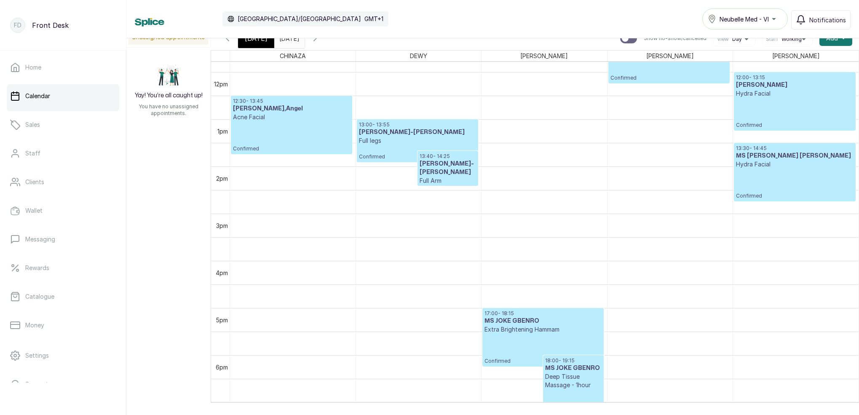
scroll to position [580, 0]
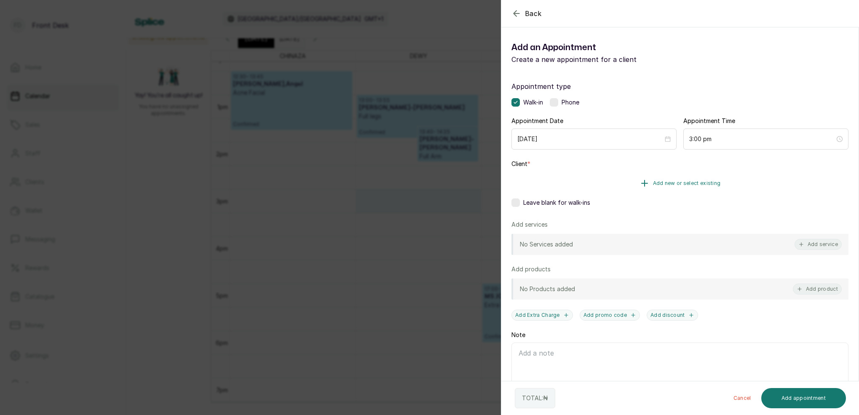
click at [698, 182] on span "Add new or select existing" at bounding box center [687, 183] width 68 height 7
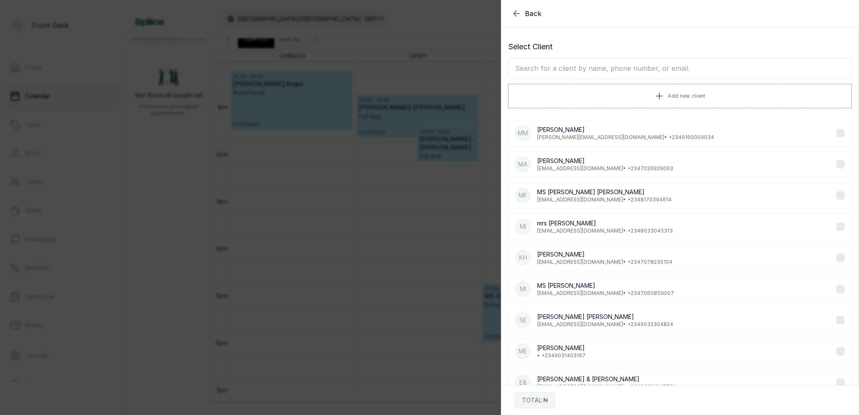
click at [588, 69] on input "text" at bounding box center [680, 68] width 344 height 21
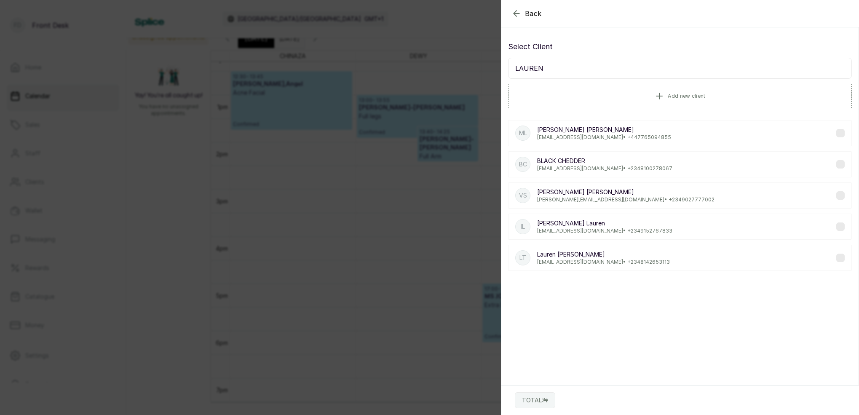
type input "LAUREN"
click at [575, 139] on p "[EMAIL_ADDRESS][DOMAIN_NAME] • [PHONE_NUMBER]" at bounding box center [604, 137] width 134 height 7
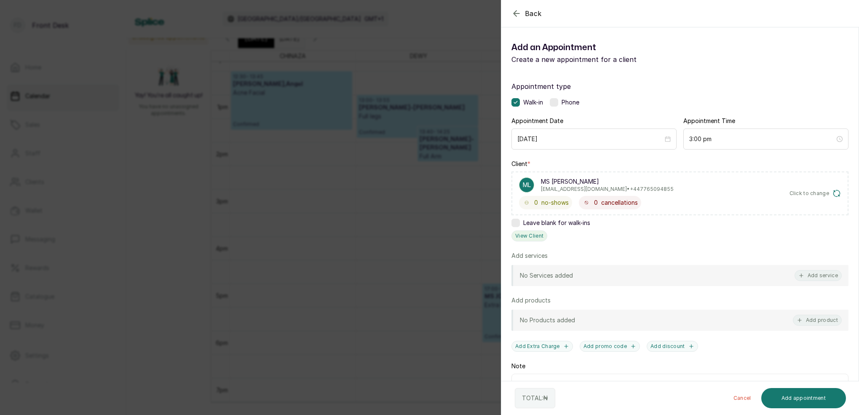
click at [547, 232] on div "Client * ML MS [PERSON_NAME] [EMAIL_ADDRESS][DOMAIN_NAME] • +44 7765094855 0 no…" at bounding box center [679, 201] width 337 height 82
click at [543, 235] on button "View Client" at bounding box center [529, 235] width 36 height 11
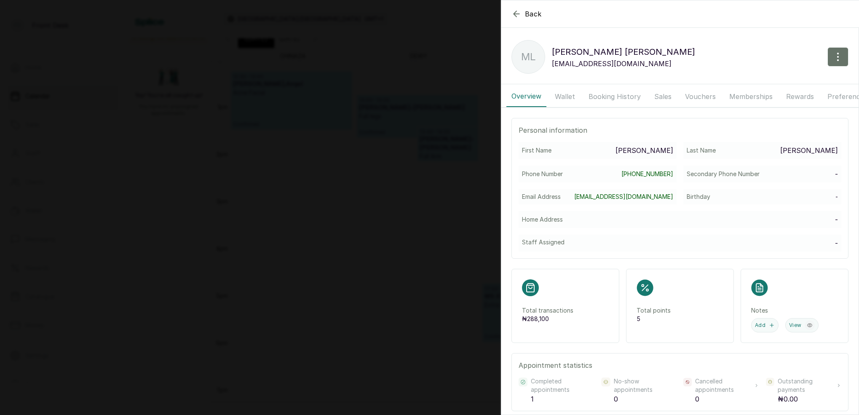
drag, startPoint x: 575, startPoint y: 96, endPoint x: 605, endPoint y: 97, distance: 29.5
click at [575, 96] on button "Wallet" at bounding box center [565, 96] width 30 height 21
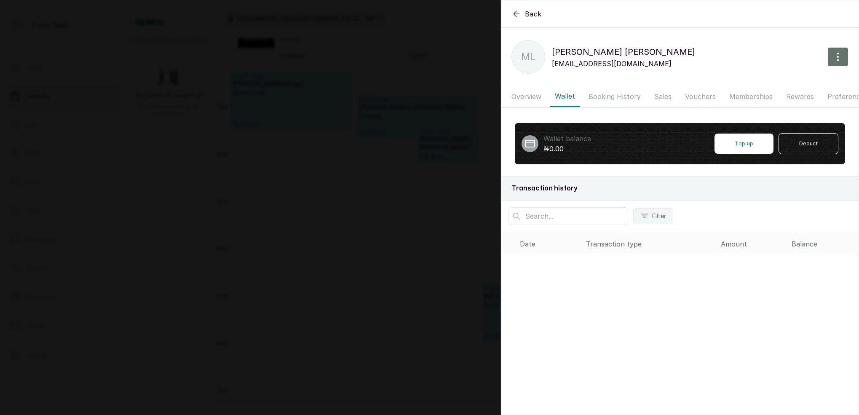
click at [605, 97] on button "Booking History" at bounding box center [614, 96] width 62 height 21
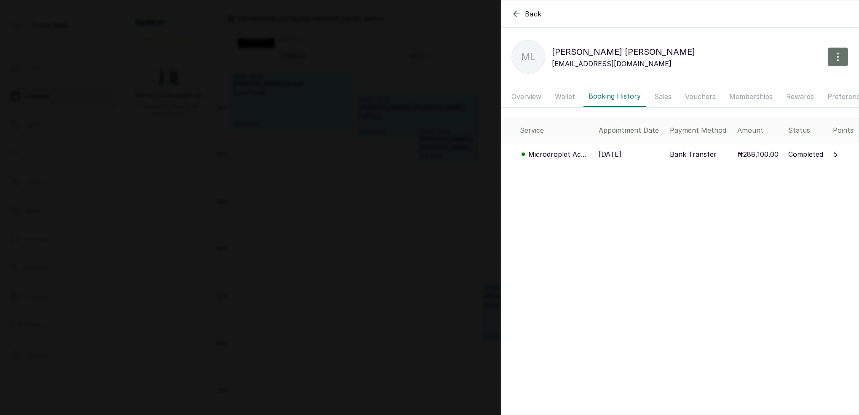
click at [554, 156] on p "Microdroplet Ac..." at bounding box center [557, 154] width 58 height 10
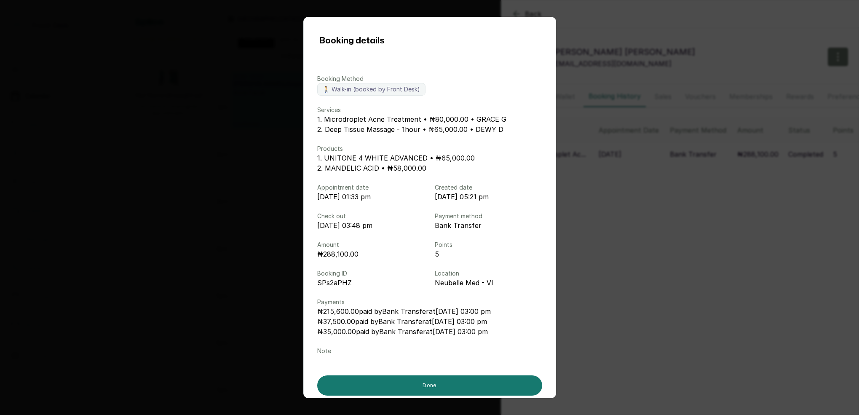
drag, startPoint x: 669, startPoint y: 149, endPoint x: 651, endPoint y: 144, distance: 18.8
click at [668, 148] on div "Booking details Booking Method 🚶 Walk-in (booked by Front Desk) Services 1. Mic…" at bounding box center [429, 207] width 859 height 415
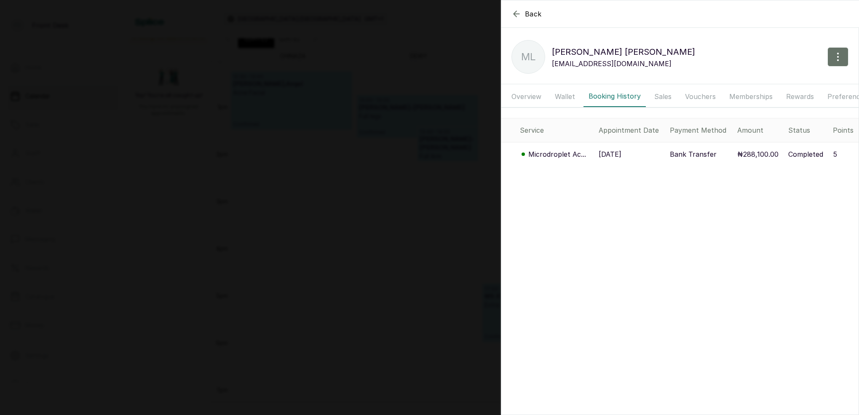
click at [568, 95] on button "Wallet" at bounding box center [565, 96] width 30 height 21
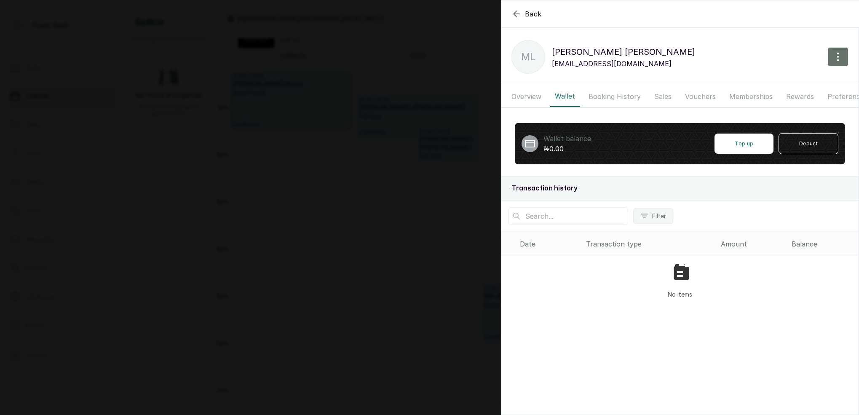
click at [527, 97] on button "Overview" at bounding box center [526, 96] width 40 height 21
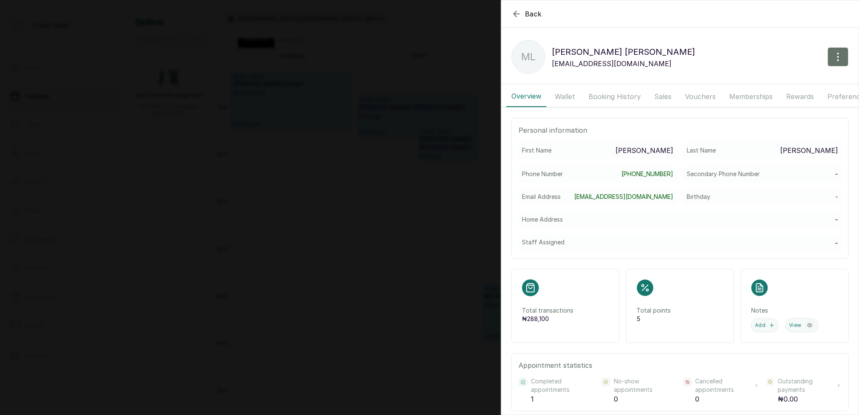
click at [520, 16] on icon "button" at bounding box center [516, 14] width 10 height 10
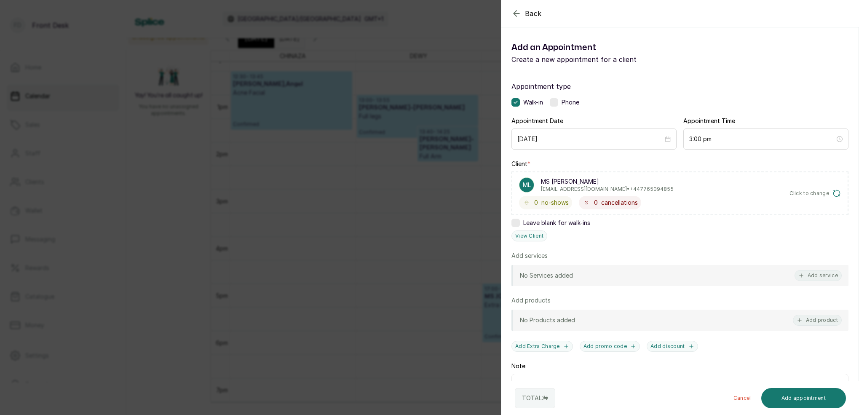
drag, startPoint x: 358, startPoint y: 88, endPoint x: 378, endPoint y: 97, distance: 22.1
click at [358, 88] on div "Back Add Appointment Add an Appointment Create a new appointment for a client A…" at bounding box center [429, 207] width 859 height 415
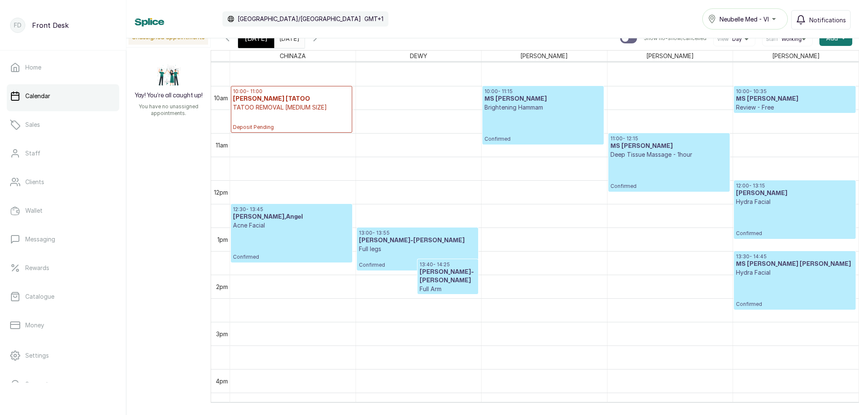
scroll to position [450, 0]
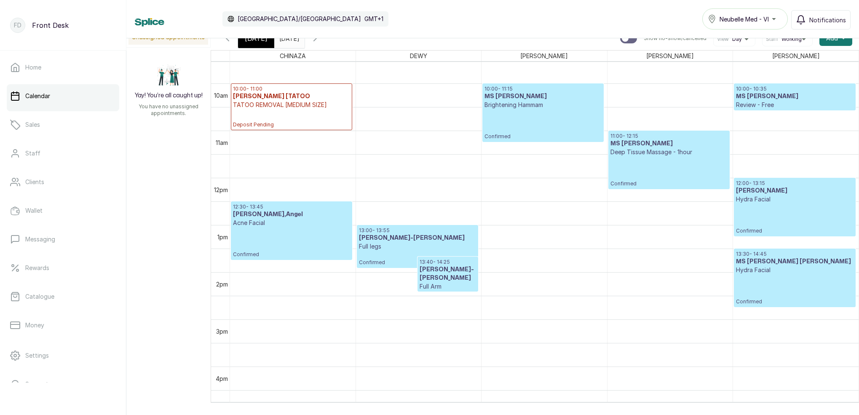
click at [257, 46] on div "[DATE]" at bounding box center [256, 38] width 36 height 19
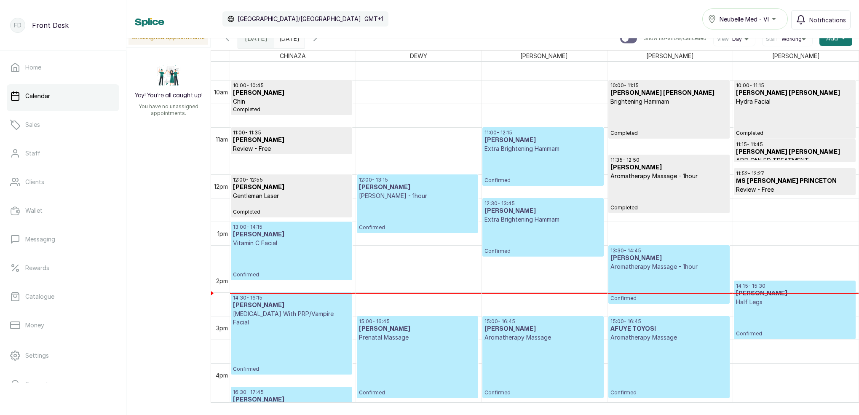
scroll to position [454, 0]
click at [556, 162] on p "Confirmed" at bounding box center [542, 168] width 117 height 31
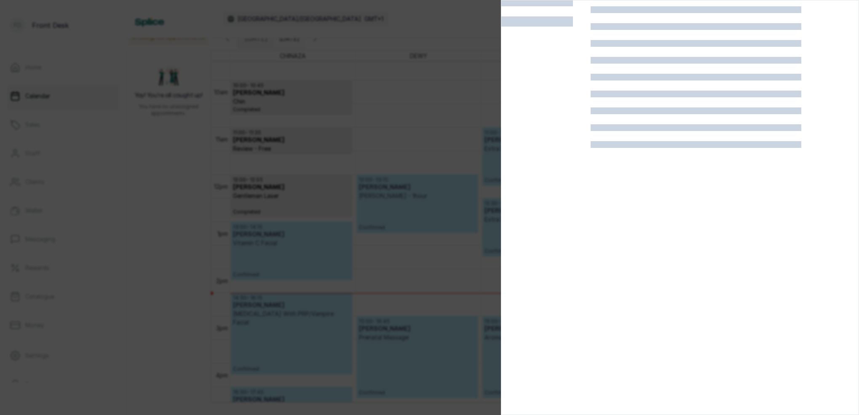
scroll to position [21, 0]
click at [419, 53] on div at bounding box center [429, 207] width 859 height 415
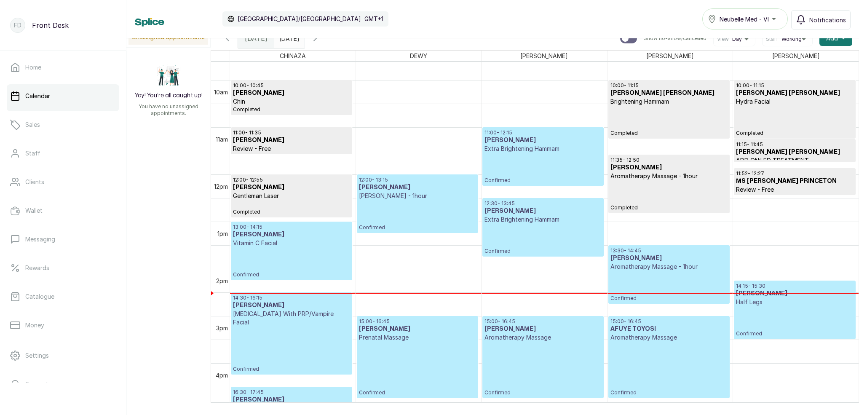
click at [542, 153] on p "Confirmed" at bounding box center [542, 168] width 117 height 31
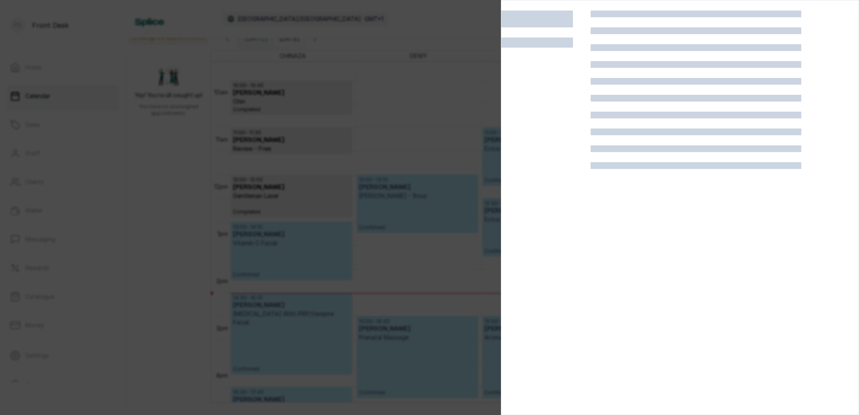
click at [425, 51] on div at bounding box center [429, 207] width 859 height 415
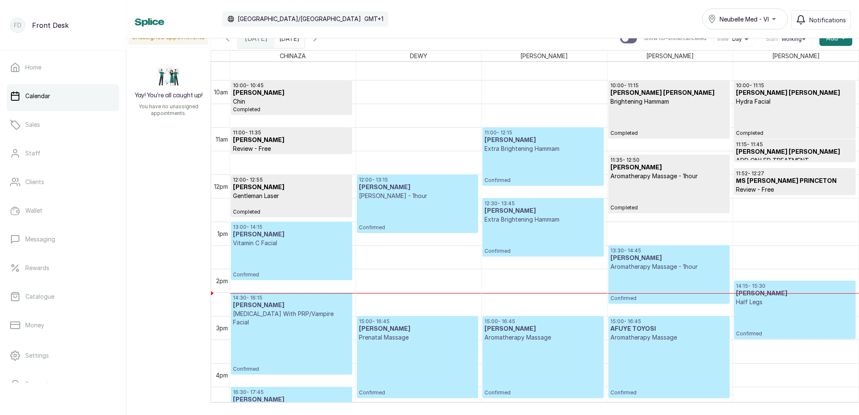
click at [534, 156] on p "Confirmed" at bounding box center [542, 168] width 117 height 31
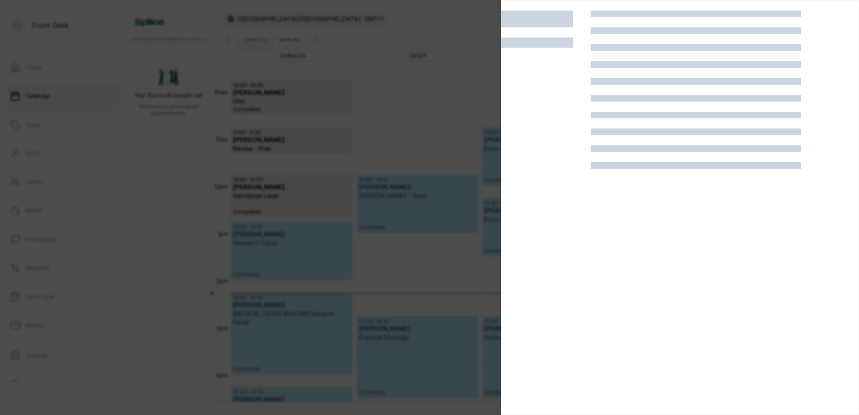
scroll to position [0, 0]
click at [414, 135] on div at bounding box center [429, 207] width 859 height 415
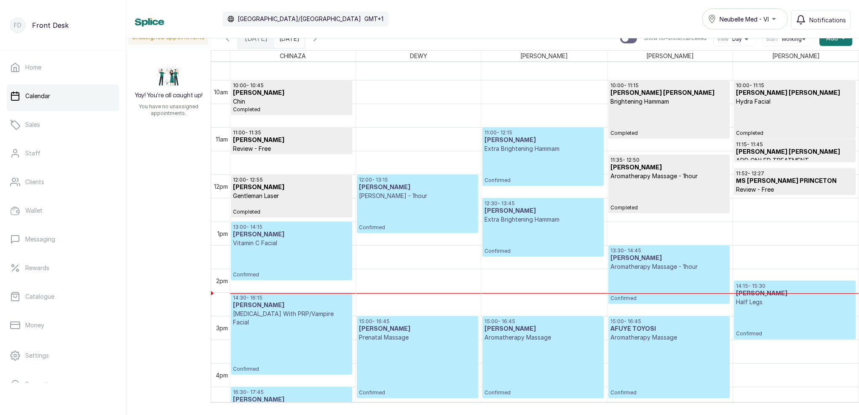
click at [555, 147] on p "Extra Brightening Hammam" at bounding box center [542, 148] width 117 height 8
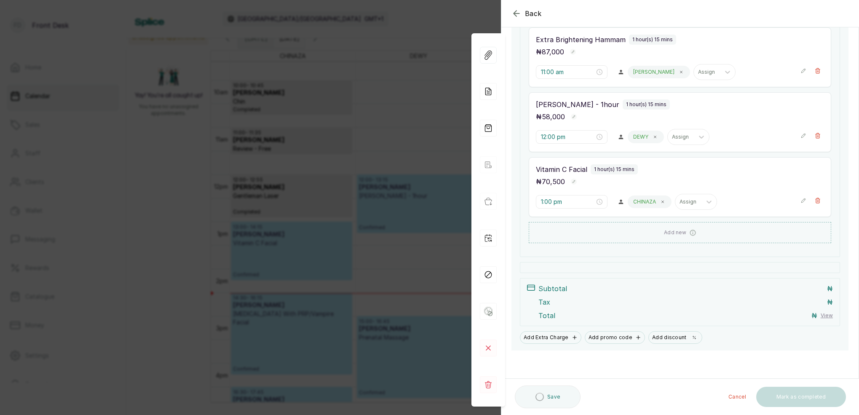
scroll to position [7, 0]
click at [395, 41] on div "Back Appointment Details Edit appointment 🚶 Walk-in (booked by Front Desk) Make…" at bounding box center [429, 207] width 859 height 415
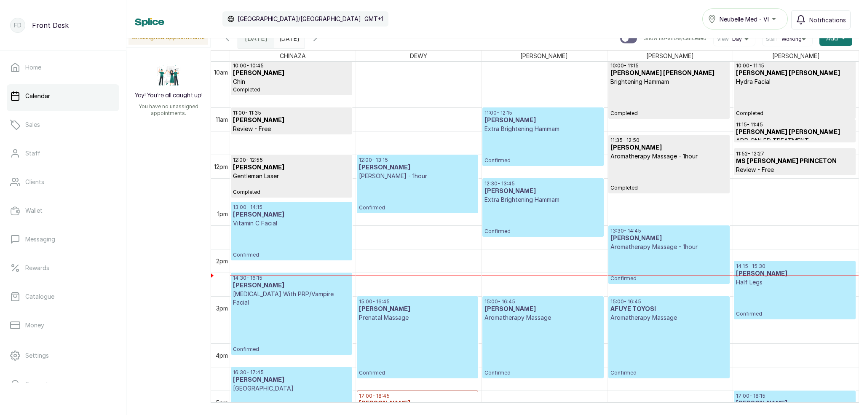
scroll to position [0, 0]
click at [552, 144] on p "Confirmed" at bounding box center [542, 148] width 117 height 31
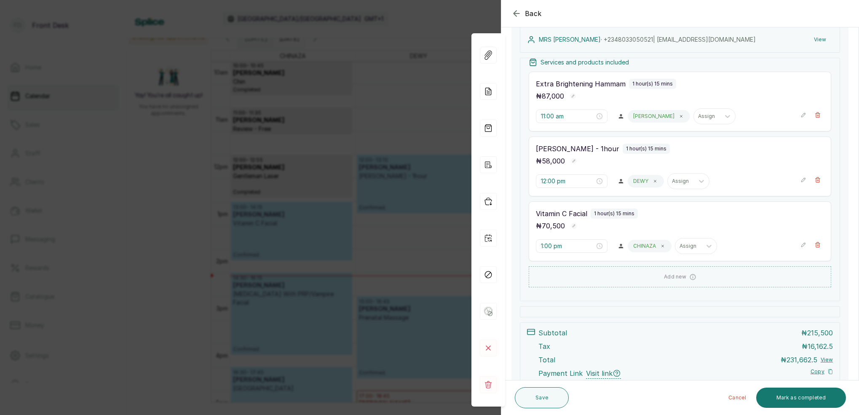
scroll to position [184, 0]
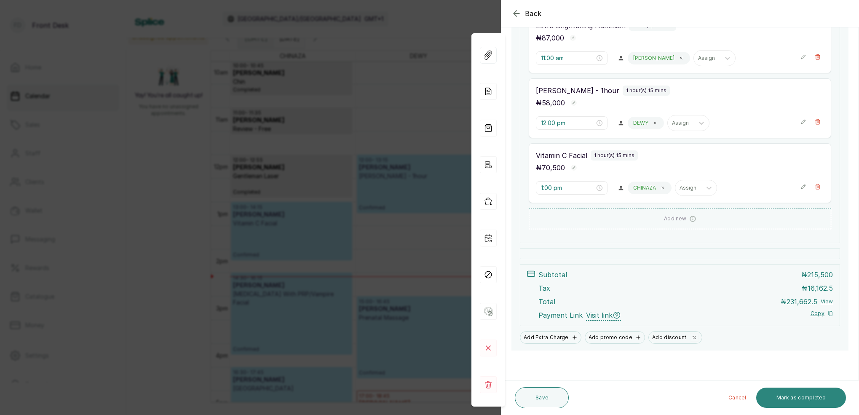
drag, startPoint x: 817, startPoint y: 400, endPoint x: 811, endPoint y: 394, distance: 8.6
click at [817, 400] on button "Mark as completed" at bounding box center [801, 397] width 90 height 20
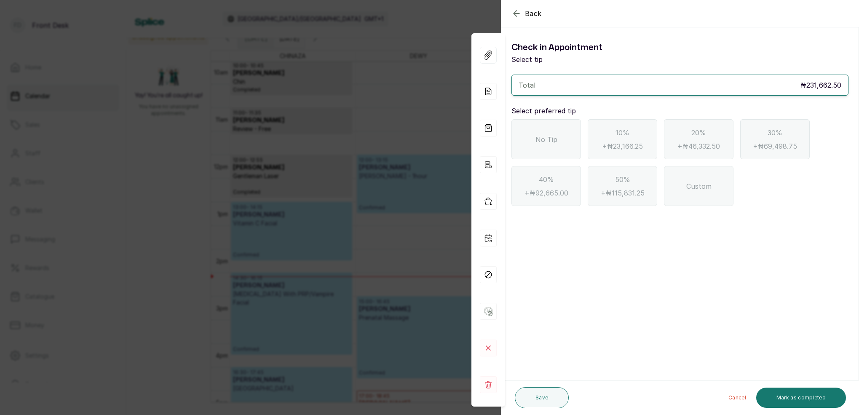
scroll to position [0, 0]
drag, startPoint x: 556, startPoint y: 146, endPoint x: 559, endPoint y: 153, distance: 7.7
click at [556, 146] on div "No Tip" at bounding box center [545, 139] width 69 height 40
click at [811, 395] on button "Mark as completed" at bounding box center [801, 397] width 90 height 20
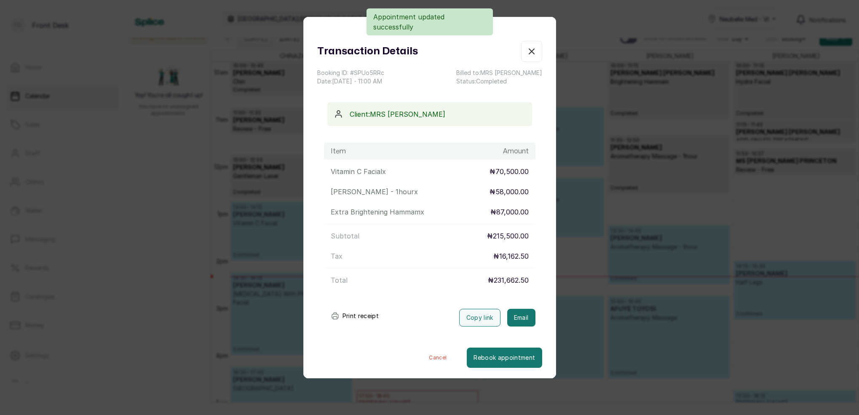
drag, startPoint x: 526, startPoint y: 323, endPoint x: 525, endPoint y: 307, distance: 15.6
click at [526, 321] on button "Email" at bounding box center [521, 318] width 28 height 18
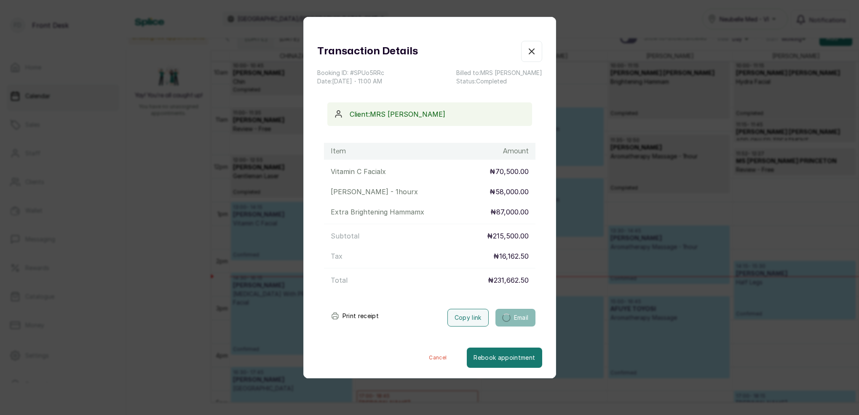
click at [533, 52] on icon "button" at bounding box center [531, 51] width 10 height 10
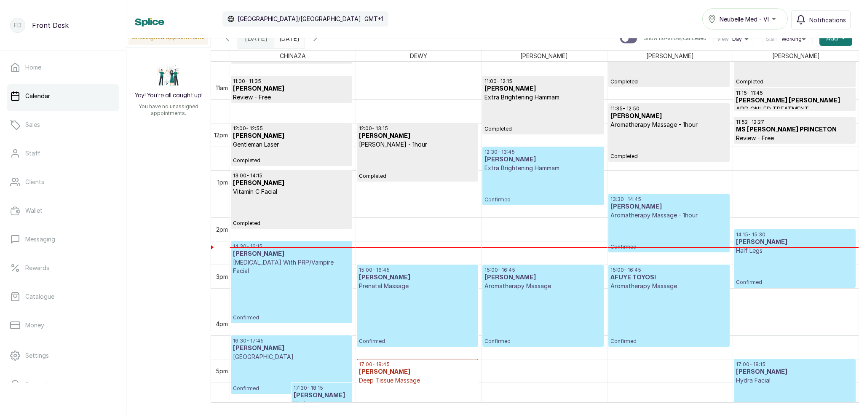
scroll to position [526, 0]
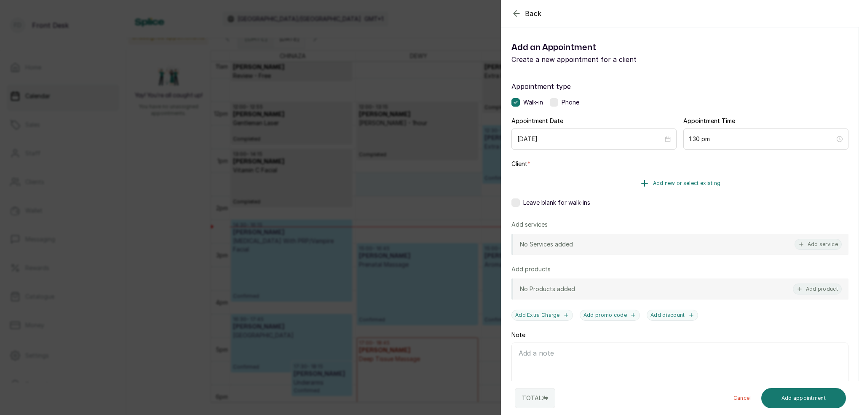
click at [699, 184] on span "Add new or select existing" at bounding box center [687, 183] width 68 height 7
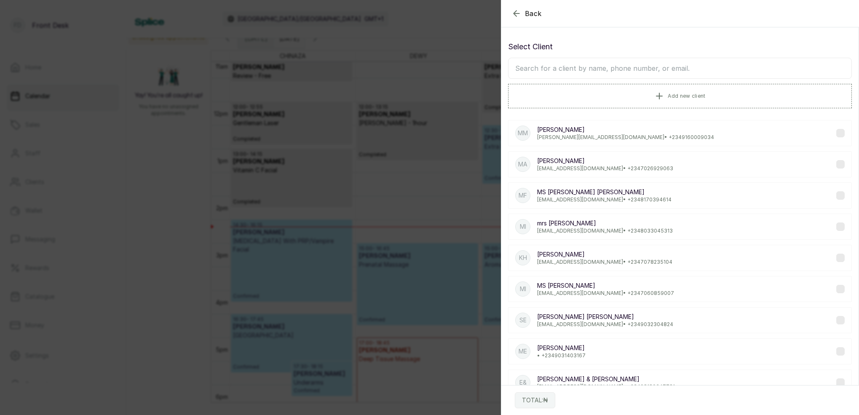
click at [657, 68] on input "text" at bounding box center [680, 68] width 344 height 21
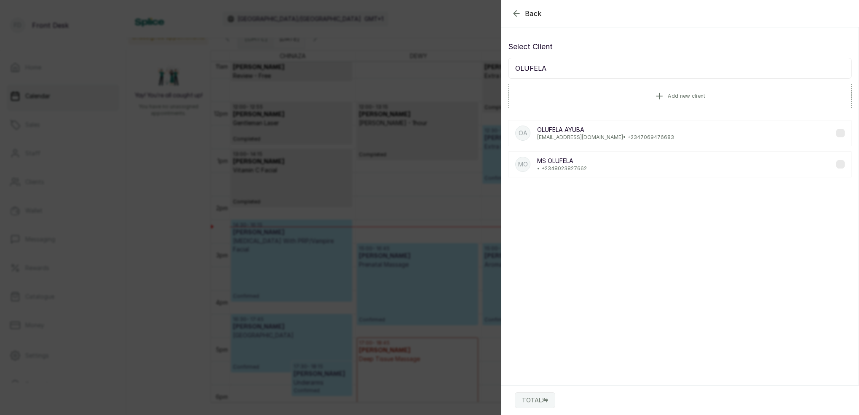
type input "OLUFELA"
click at [595, 134] on p "[EMAIL_ADDRESS][DOMAIN_NAME] • [PHONE_NUMBER]" at bounding box center [605, 137] width 137 height 7
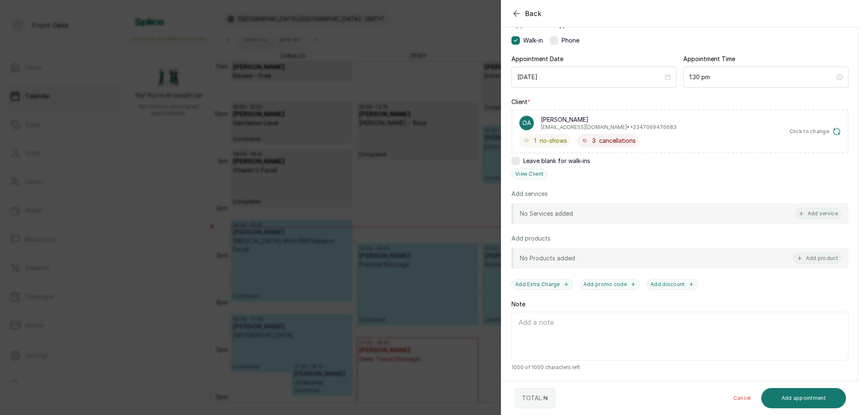
scroll to position [62, 0]
click at [534, 176] on button "View Client" at bounding box center [529, 173] width 36 height 11
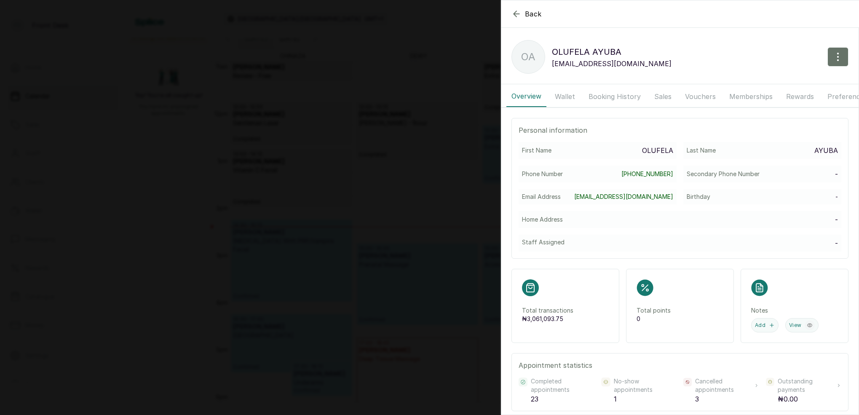
click at [571, 93] on button "Wallet" at bounding box center [565, 96] width 30 height 21
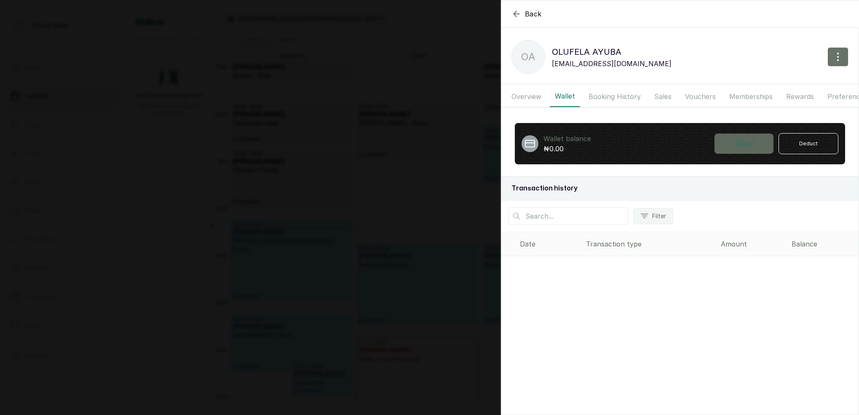
click at [759, 139] on button "Top up" at bounding box center [743, 144] width 59 height 20
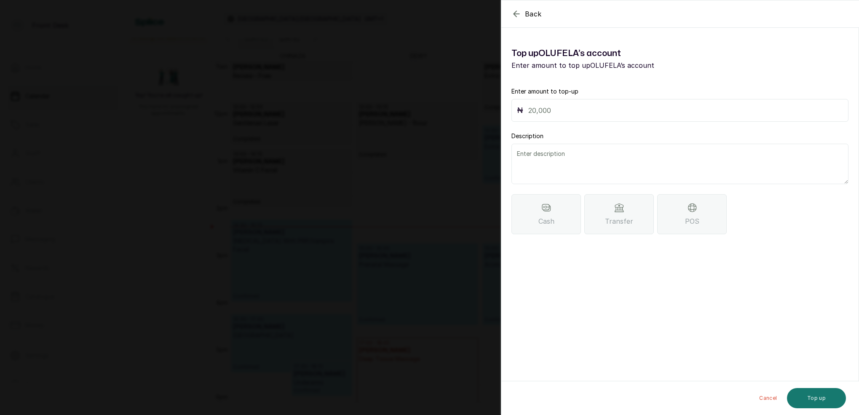
click at [607, 108] on input "text" at bounding box center [685, 110] width 315 height 12
type input "69,875"
click at [562, 170] on textarea at bounding box center [679, 164] width 337 height 40
type textarea "PAYMENT IN ADVANCE FOR ANY SERVICE"
click at [513, 14] on icon "button" at bounding box center [515, 13] width 5 height 5
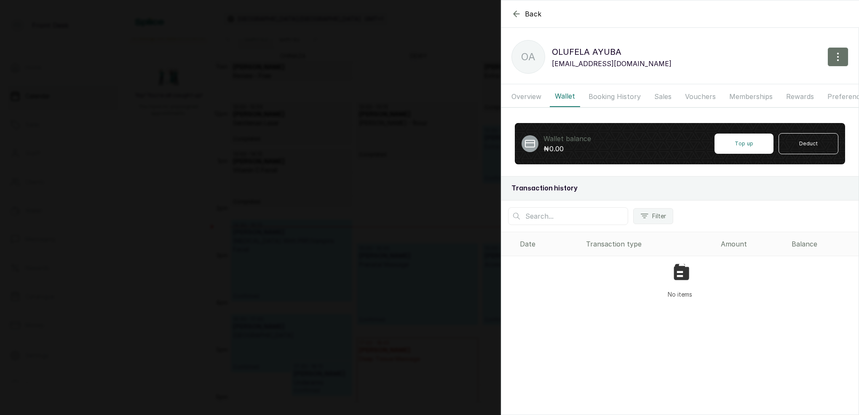
click at [630, 96] on button "Booking History" at bounding box center [614, 96] width 62 height 21
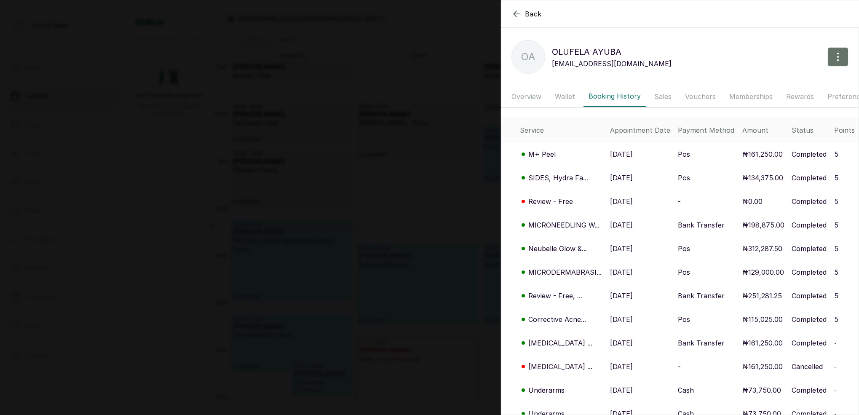
drag, startPoint x: 516, startPoint y: 14, endPoint x: 525, endPoint y: 24, distance: 13.7
click at [516, 14] on icon "button" at bounding box center [515, 13] width 5 height 5
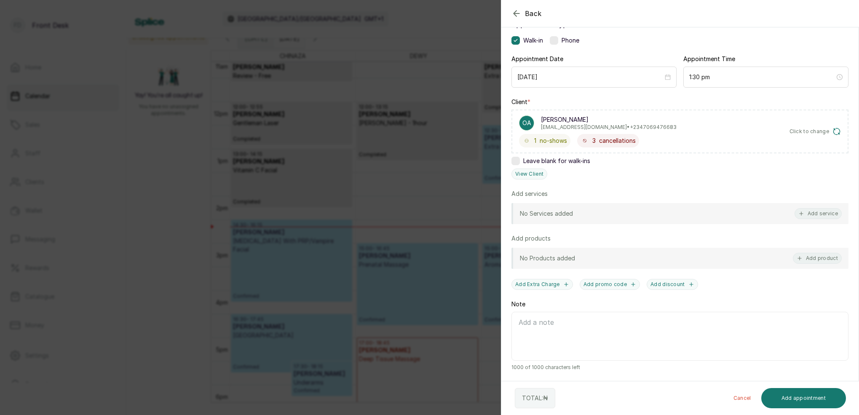
click at [824, 212] on button "Add service" at bounding box center [817, 213] width 47 height 11
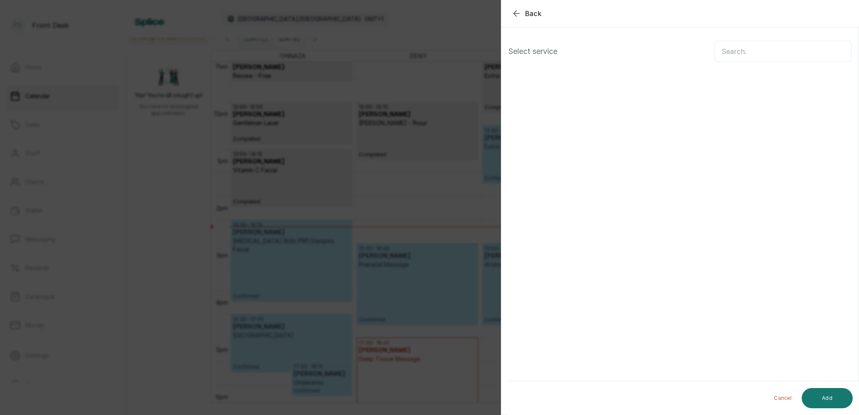
scroll to position [0, 0]
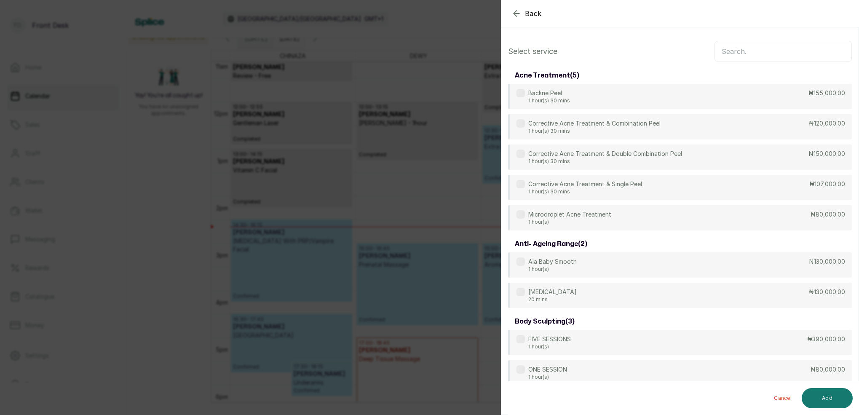
click at [522, 16] on button "Back" at bounding box center [526, 13] width 30 height 10
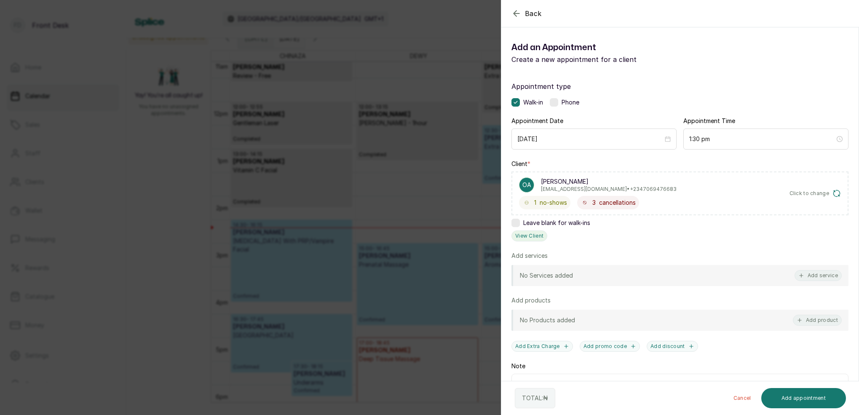
click at [540, 238] on button "View Client" at bounding box center [529, 235] width 36 height 11
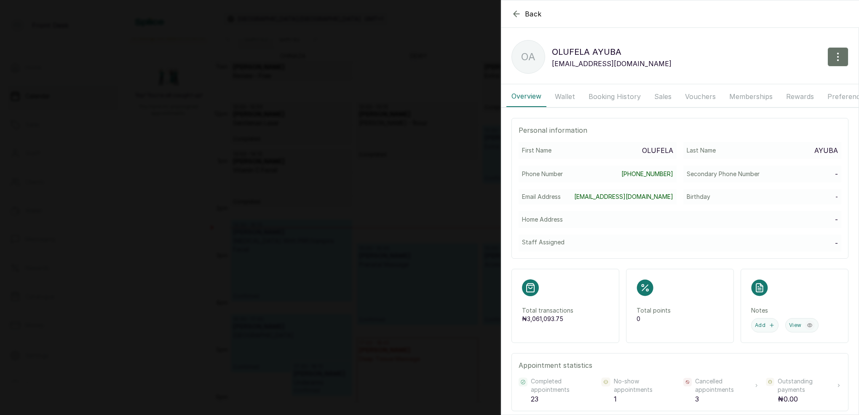
click at [571, 93] on button "Wallet" at bounding box center [565, 96] width 30 height 21
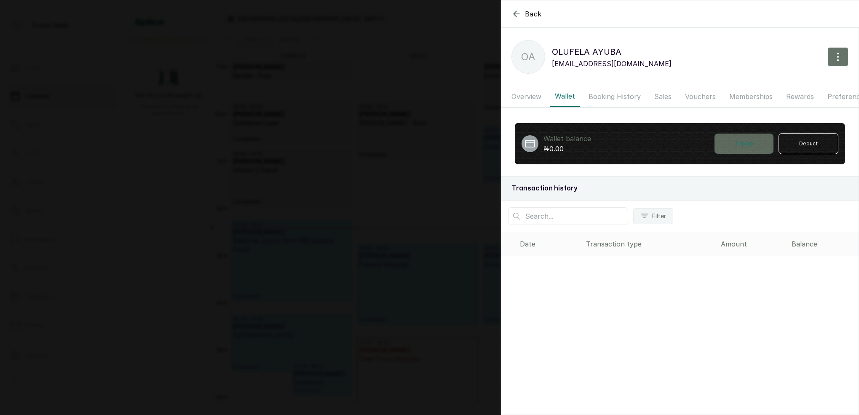
click at [751, 145] on button "Top up" at bounding box center [743, 144] width 59 height 20
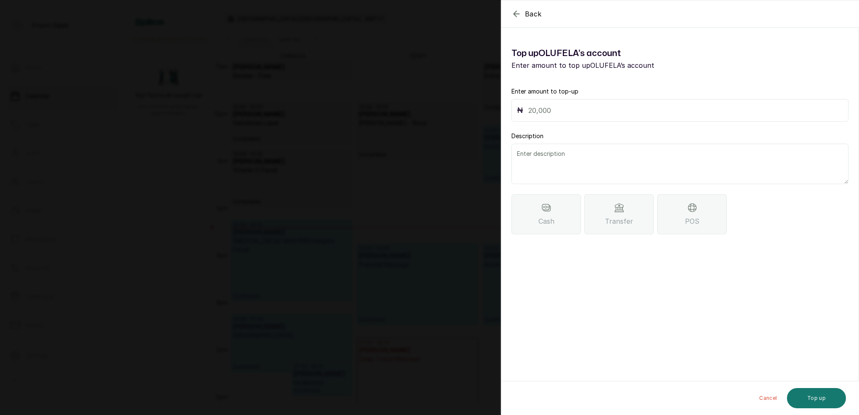
click at [614, 105] on input "text" at bounding box center [685, 110] width 315 height 12
type input "69,875"
click at [643, 167] on textarea at bounding box center [679, 164] width 337 height 40
type textarea "PAYMENT IN ADVANCED FOR ANY SERVICE OF YOUR CHOICE"
drag, startPoint x: 729, startPoint y: 223, endPoint x: 721, endPoint y: 221, distance: 9.2
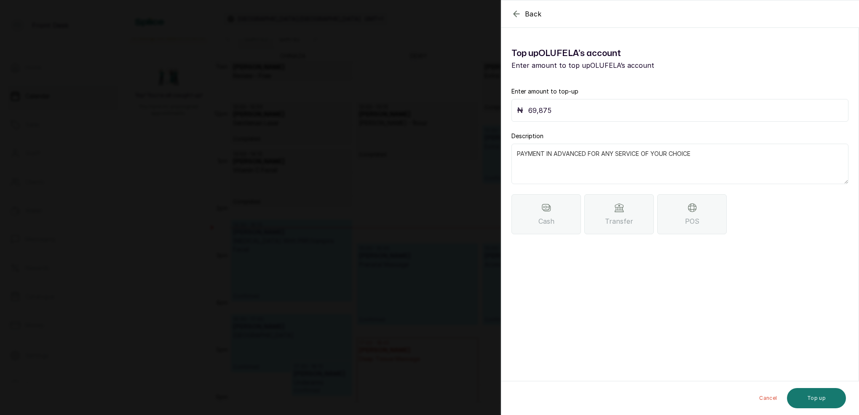
click at [729, 222] on div "Cash Transfer POS" at bounding box center [679, 214] width 337 height 40
click at [719, 221] on div "POS" at bounding box center [691, 214] width 69 height 40
click at [810, 398] on button "Top up" at bounding box center [816, 398] width 59 height 20
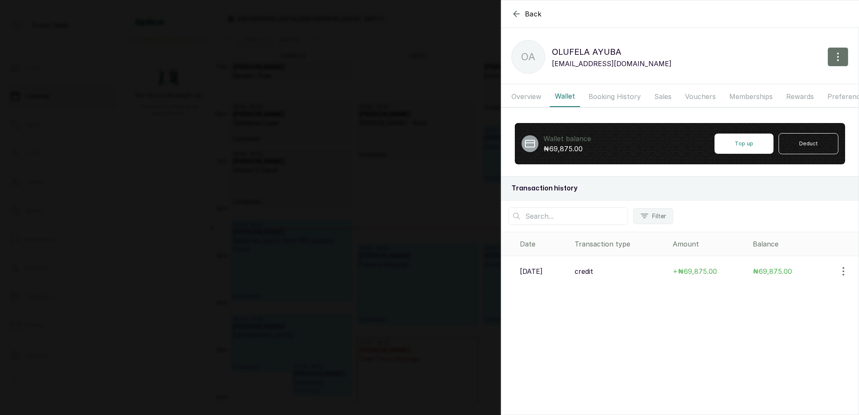
click at [360, 53] on div "Back OLUFELA AYUBA OA OLUFELA AYUBA [EMAIL_ADDRESS][DOMAIN_NAME] Overview Walle…" at bounding box center [429, 207] width 859 height 415
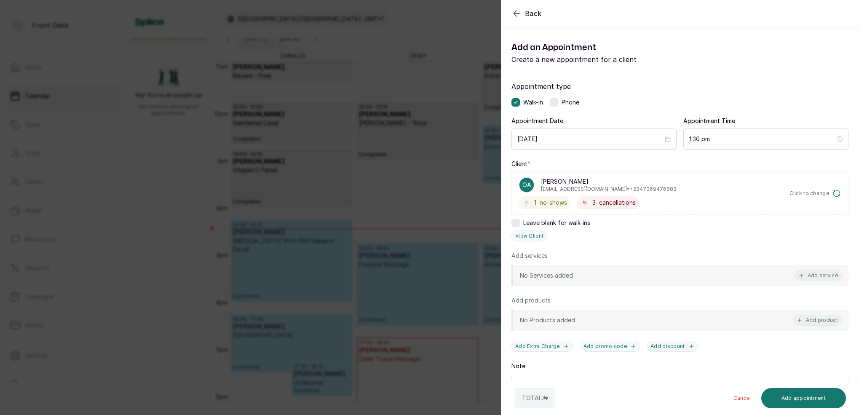
click at [383, 60] on div "Back Add Appointment Add an Appointment Create a new appointment for a client A…" at bounding box center [429, 207] width 859 height 415
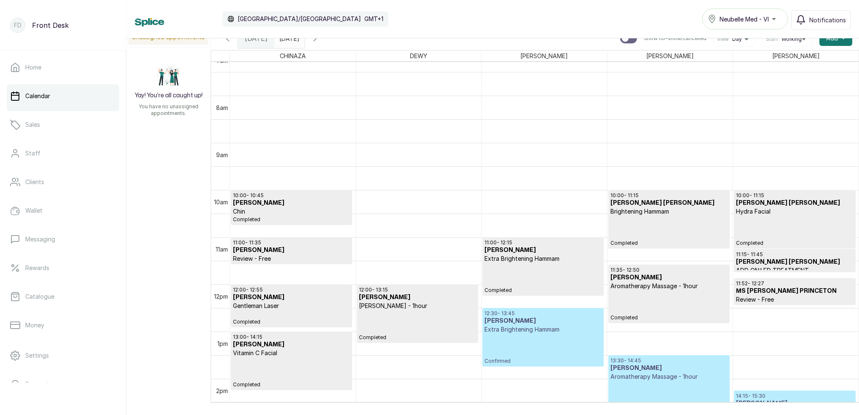
scroll to position [358, 0]
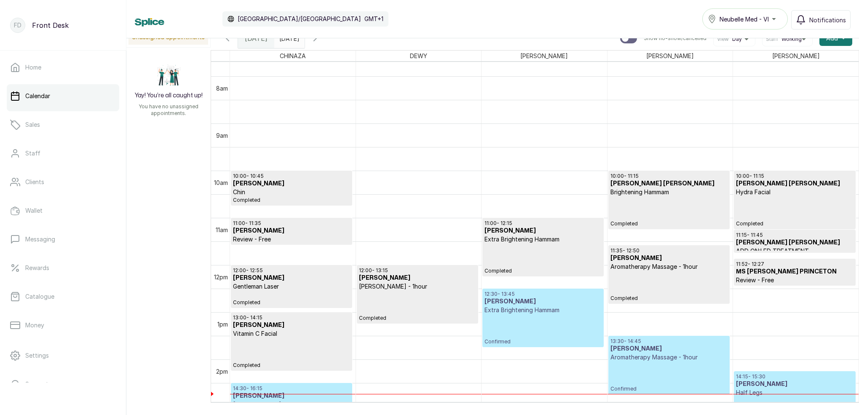
click at [288, 42] on input "[DATE]" at bounding box center [281, 36] width 13 height 14
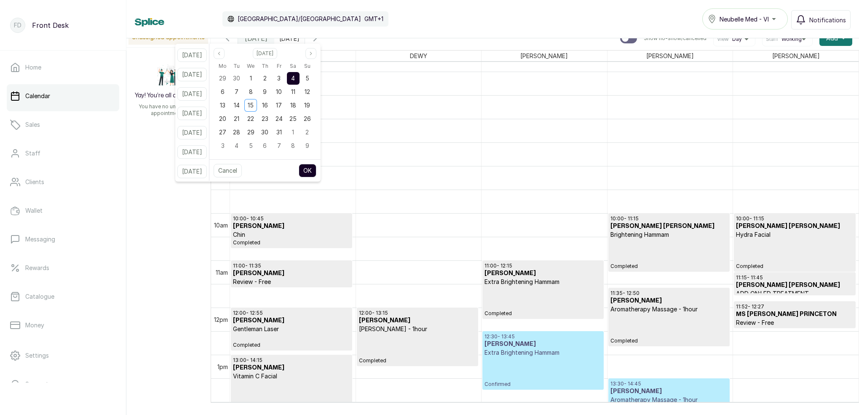
scroll to position [321, 0]
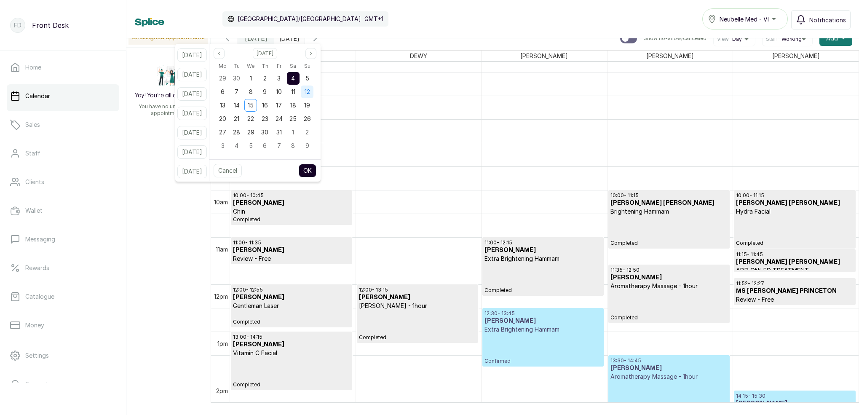
click at [310, 93] on span "12" at bounding box center [307, 91] width 5 height 7
click at [316, 176] on button "OK" at bounding box center [308, 170] width 18 height 13
type input "[DATE]"
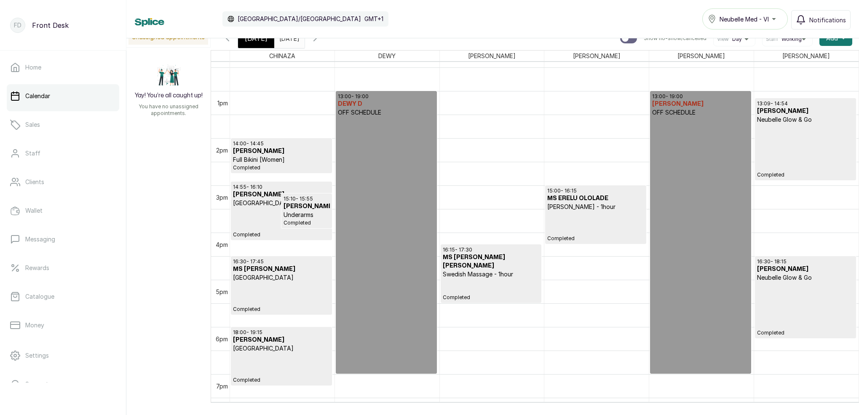
scroll to position [632, 0]
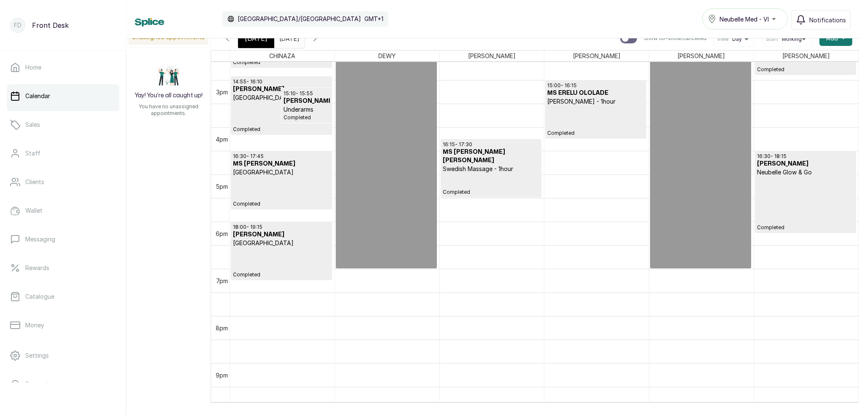
click at [266, 45] on div "[DATE]" at bounding box center [256, 38] width 36 height 19
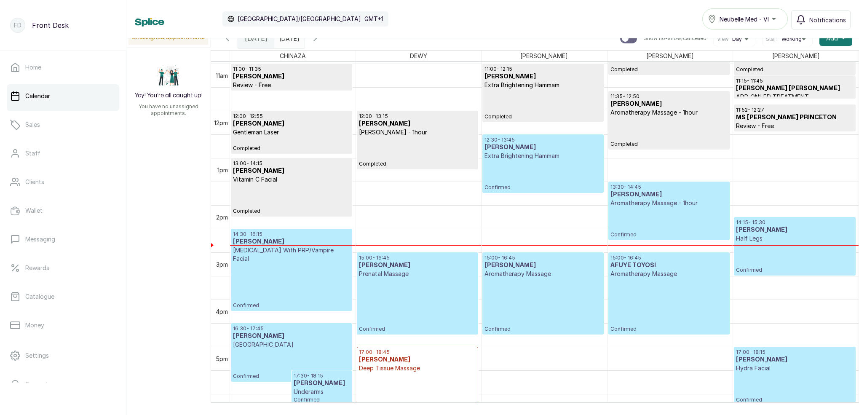
click at [689, 213] on p "Confirmed" at bounding box center [668, 222] width 117 height 31
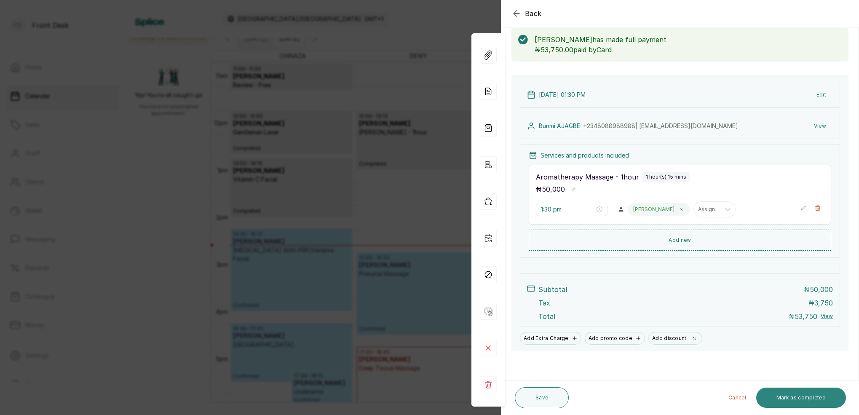
click at [795, 401] on button "Mark as completed" at bounding box center [801, 397] width 90 height 20
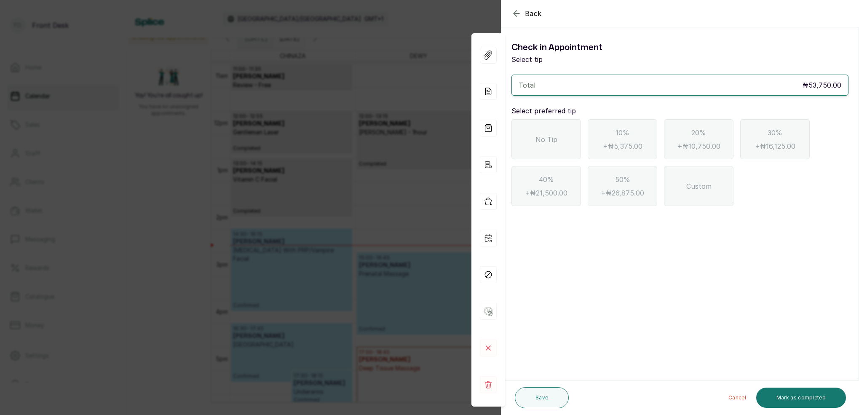
click at [549, 135] on span "No Tip" at bounding box center [546, 139] width 22 height 10
click at [788, 394] on button "Mark as completed" at bounding box center [801, 397] width 90 height 20
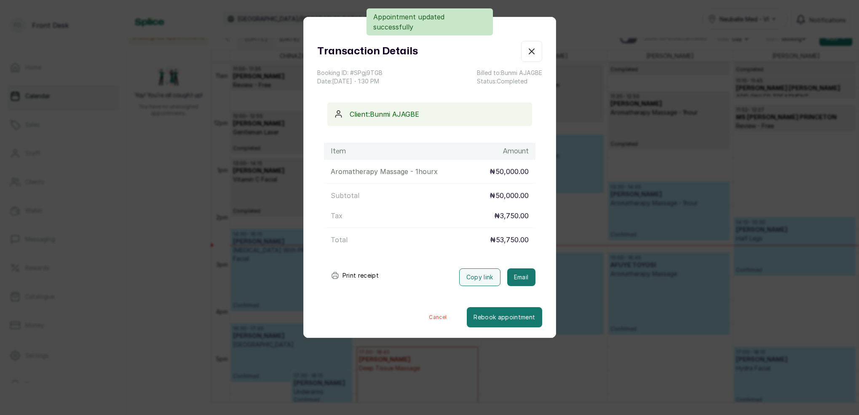
click at [520, 278] on button "Email" at bounding box center [521, 277] width 28 height 18
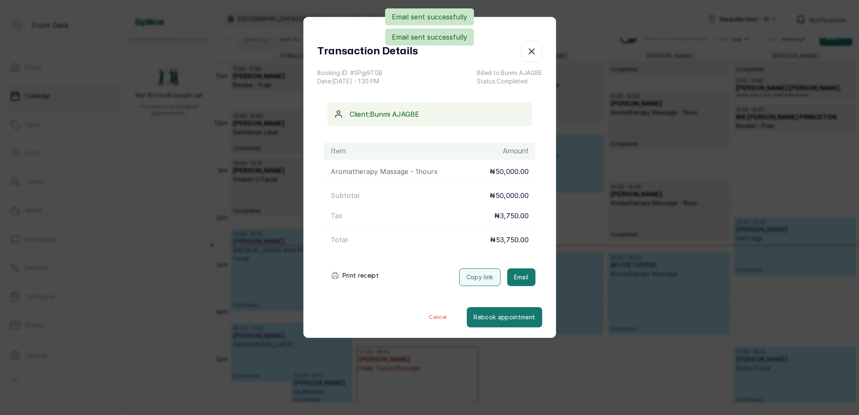
click at [534, 53] on icon "button" at bounding box center [531, 51] width 10 height 10
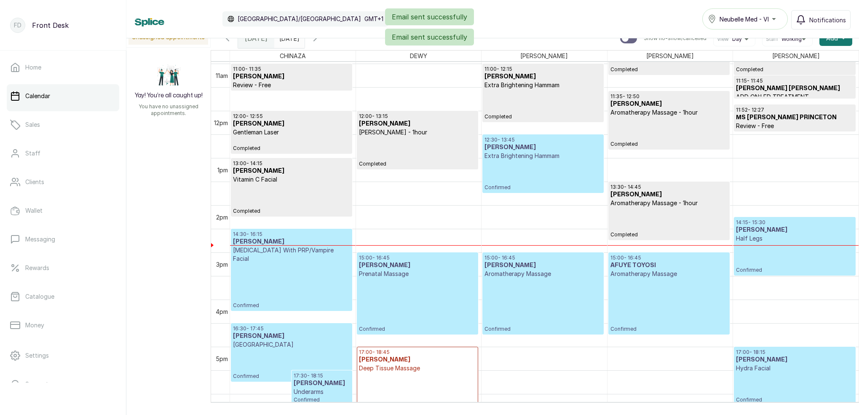
click at [531, 176] on p "Confirmed" at bounding box center [542, 175] width 117 height 31
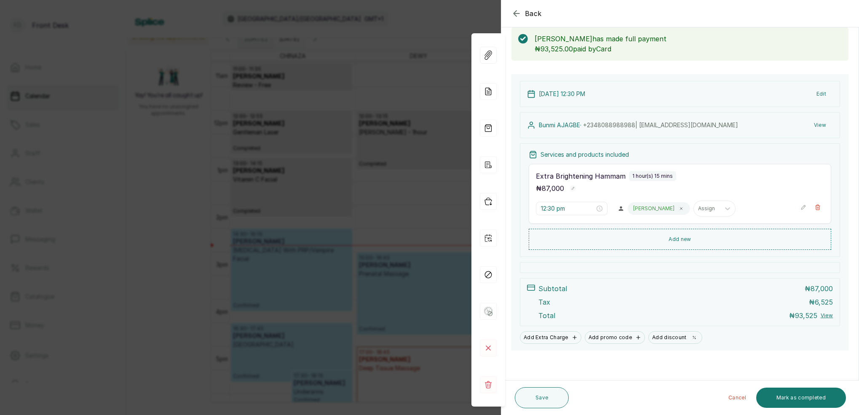
scroll to position [44, 0]
click at [793, 390] on button "Mark as completed" at bounding box center [801, 397] width 90 height 20
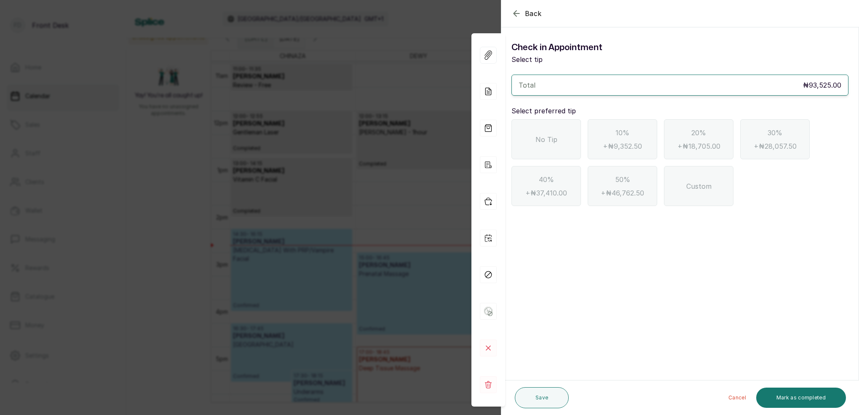
scroll to position [0, 0]
click at [566, 142] on div "No Tip" at bounding box center [545, 139] width 69 height 40
click at [781, 394] on button "Mark as completed" at bounding box center [801, 397] width 90 height 20
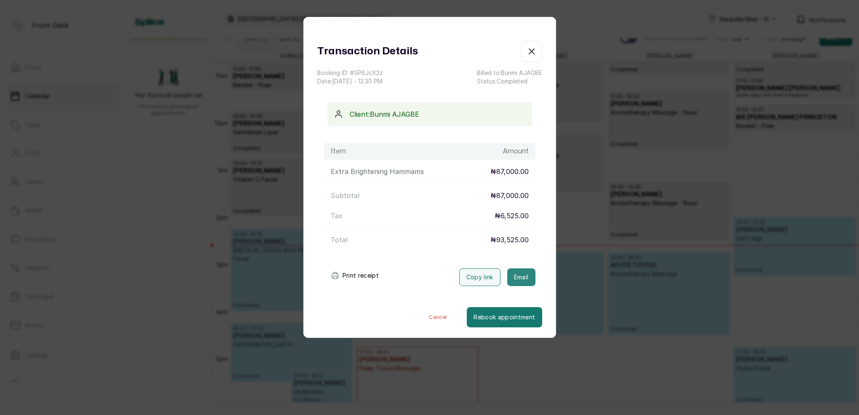
click at [525, 277] on button "Email" at bounding box center [521, 277] width 28 height 18
click at [532, 51] on icon "button" at bounding box center [531, 51] width 5 height 5
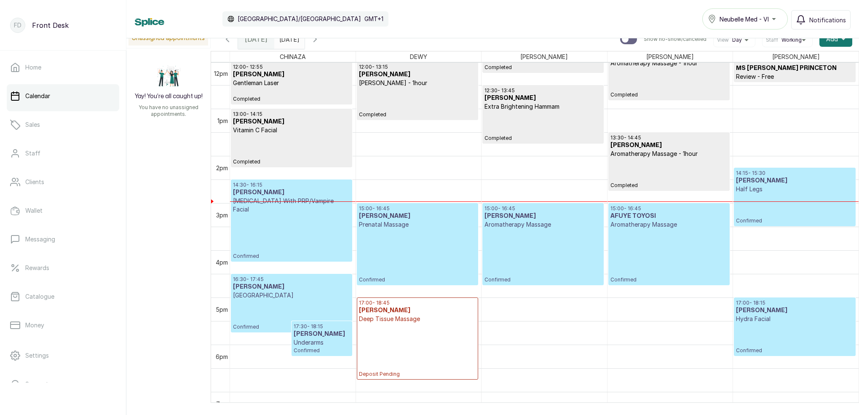
scroll to position [596, 0]
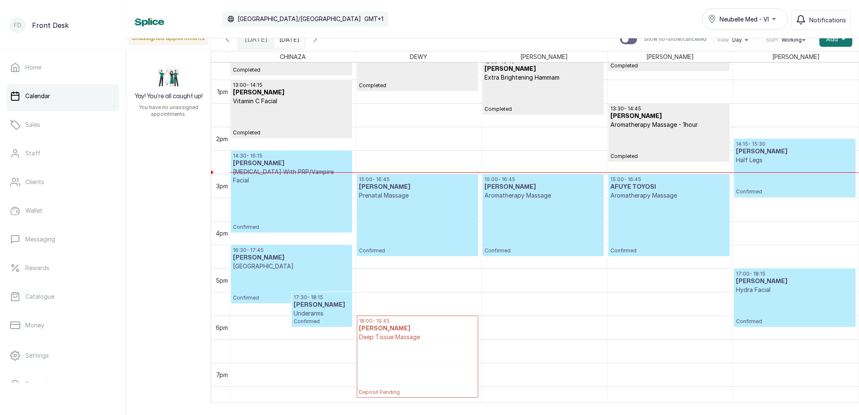
drag, startPoint x: 421, startPoint y: 296, endPoint x: 462, endPoint y: 317, distance: 45.8
click at [405, 340] on div "12:00 - 13:15 [PERSON_NAME] [PERSON_NAME] - 1hour Completed 15:00 - 16:45 [PERS…" at bounding box center [418, 32] width 125 height 1132
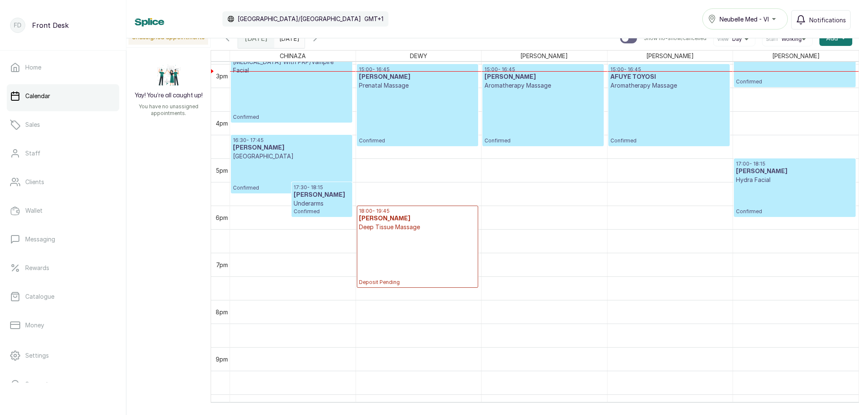
scroll to position [712, 0]
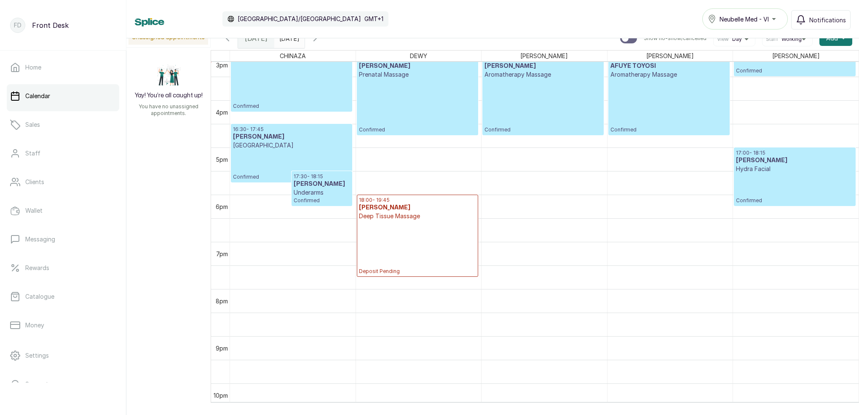
click at [417, 222] on p "Deposit Pending" at bounding box center [417, 247] width 117 height 54
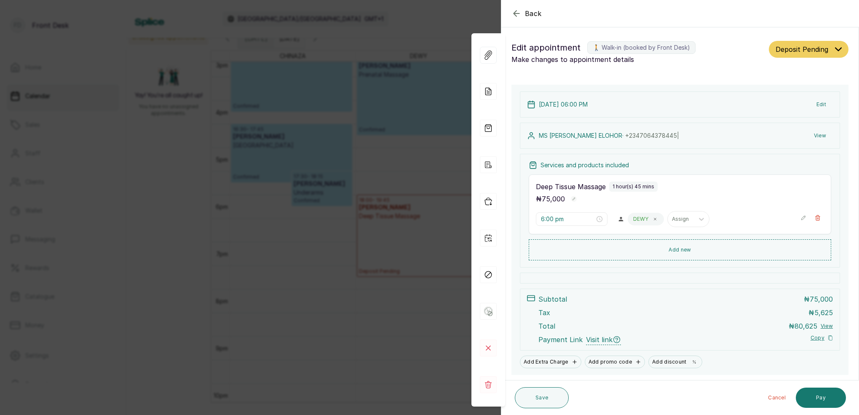
scroll to position [0, 0]
click at [821, 397] on button "Pay" at bounding box center [821, 397] width 50 height 20
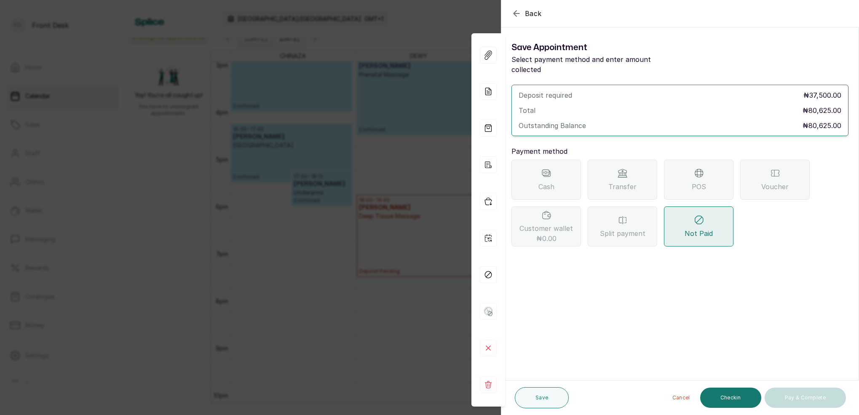
click at [518, 12] on icon "button" at bounding box center [516, 13] width 10 height 10
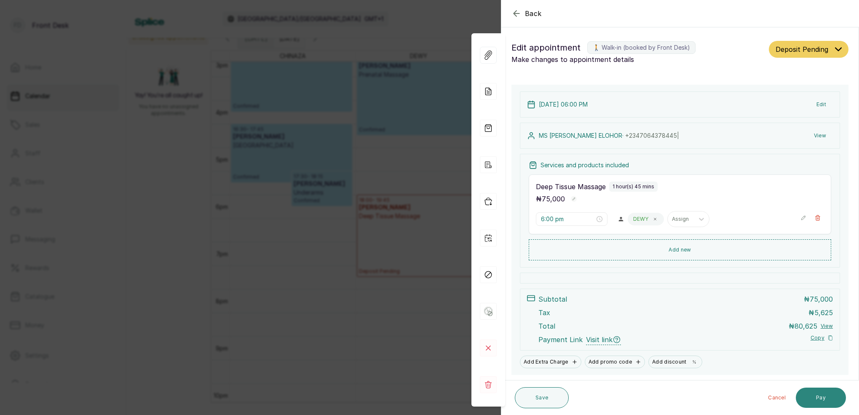
click at [825, 403] on button "Pay" at bounding box center [821, 397] width 50 height 20
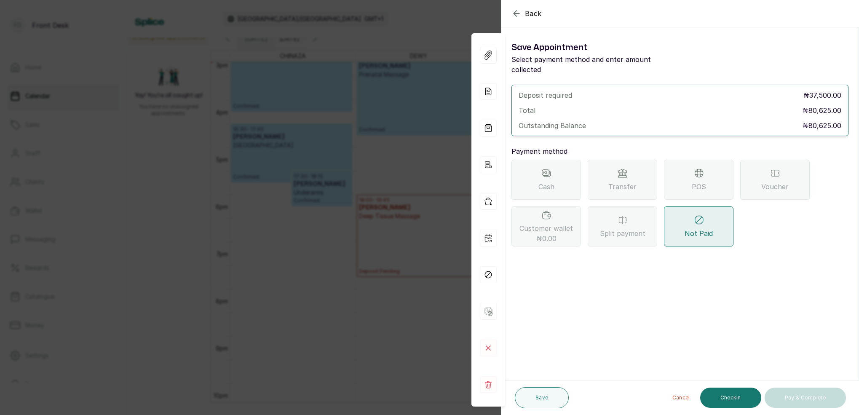
click at [636, 166] on div "Transfer" at bounding box center [622, 180] width 69 height 40
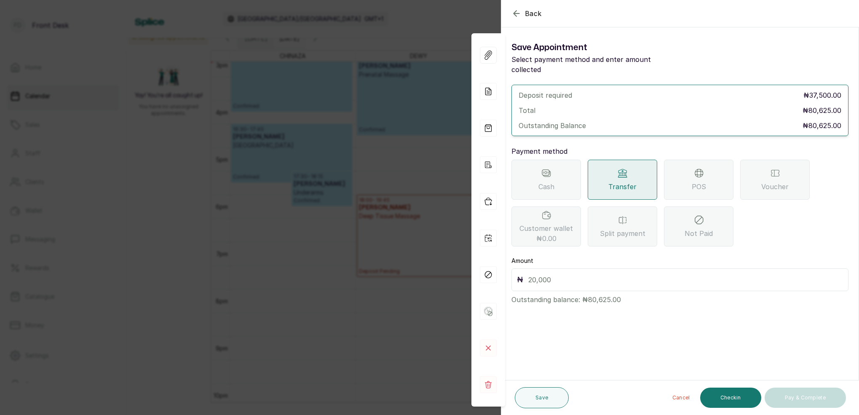
click at [556, 274] on input "text" at bounding box center [685, 280] width 315 height 12
type input "50,000"
click at [548, 402] on button "Save" at bounding box center [542, 397] width 54 height 21
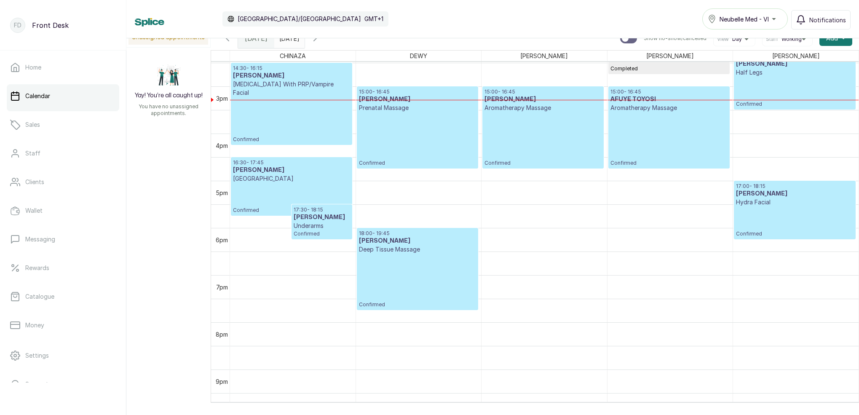
scroll to position [12, 0]
click at [260, 42] on span "[DATE]" at bounding box center [256, 38] width 23 height 10
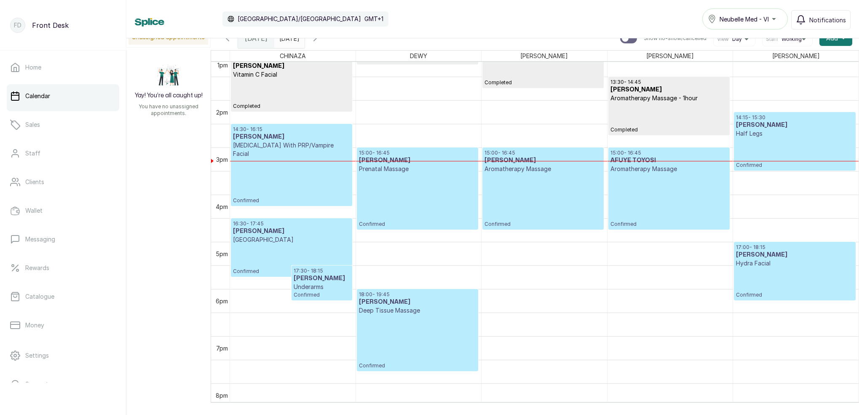
scroll to position [792, 0]
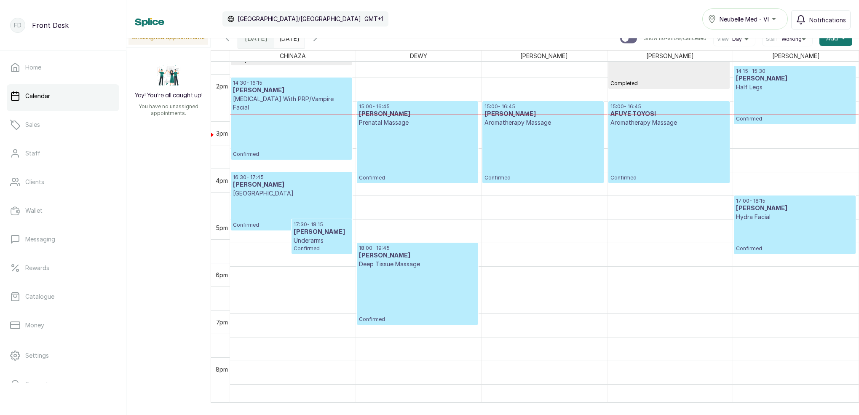
scroll to position [648, 0]
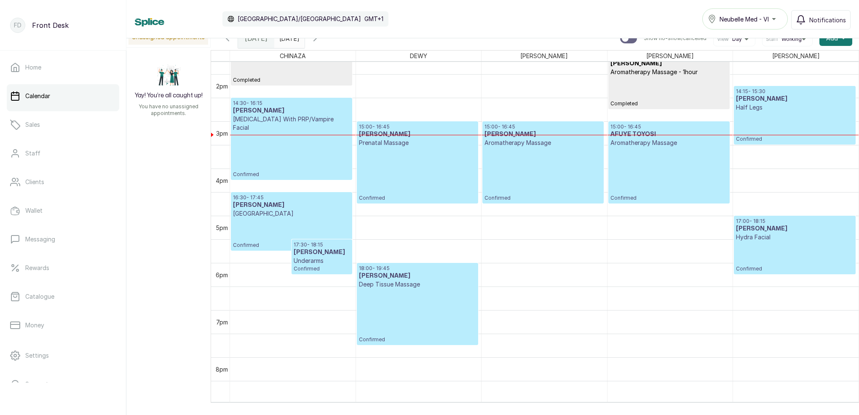
click at [627, 162] on p "Confirmed" at bounding box center [668, 174] width 117 height 54
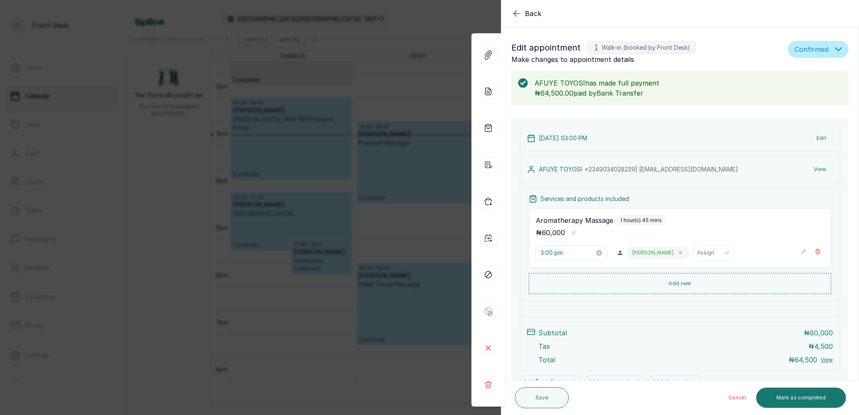
click at [551, 255] on input "3:00 pm" at bounding box center [567, 252] width 54 height 9
click at [571, 294] on div "17" at bounding box center [571, 295] width 20 height 12
type input "3:17 pm"
drag, startPoint x: 593, startPoint y: 365, endPoint x: 598, endPoint y: 363, distance: 5.5
click at [593, 365] on span "OK" at bounding box center [594, 366] width 8 height 16
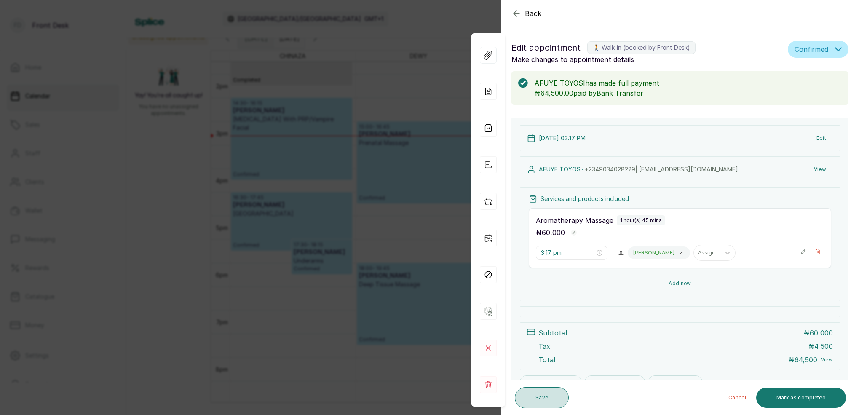
click at [539, 399] on button "Save" at bounding box center [542, 397] width 54 height 21
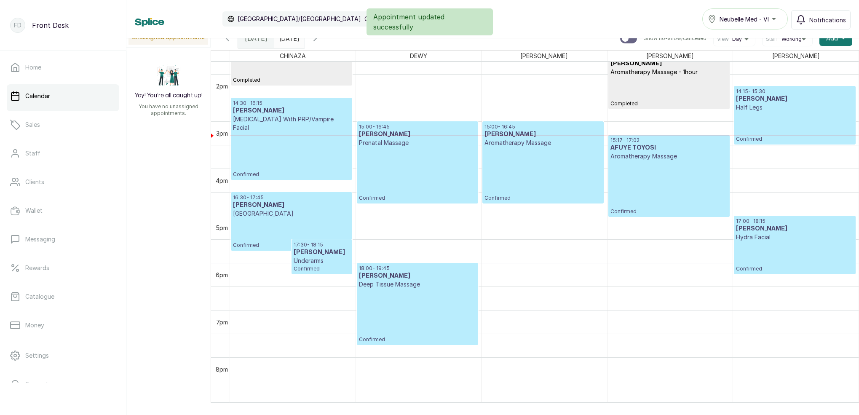
click at [574, 166] on p "Confirmed" at bounding box center [542, 174] width 117 height 54
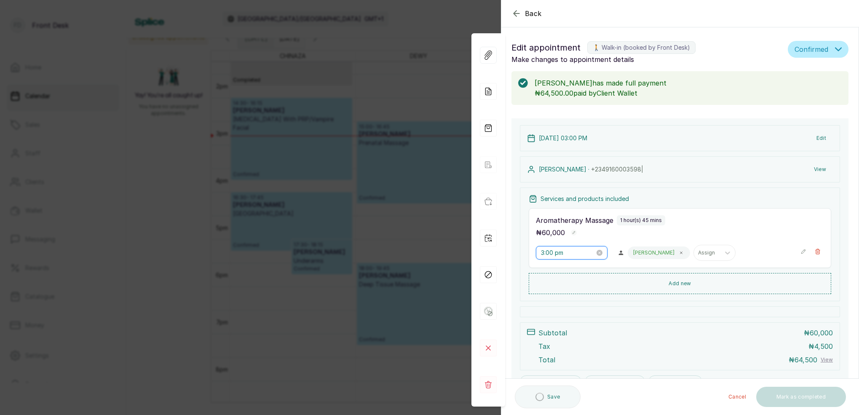
click at [551, 254] on input "3:00 pm" at bounding box center [568, 252] width 54 height 9
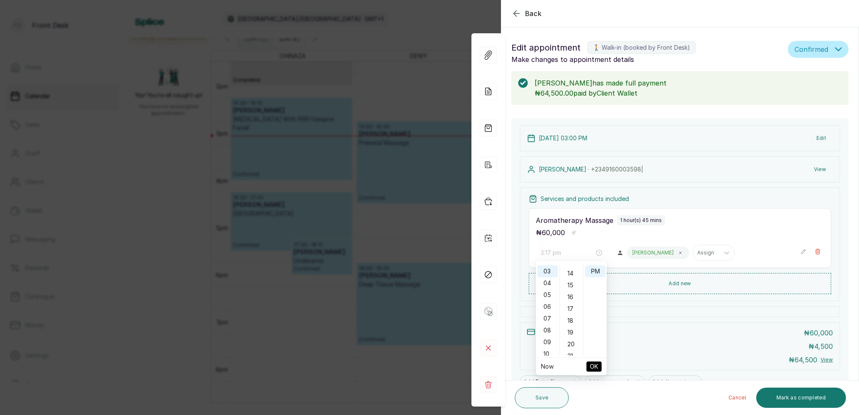
drag, startPoint x: 572, startPoint y: 307, endPoint x: 610, endPoint y: 336, distance: 48.1
click at [572, 307] on div "17" at bounding box center [571, 309] width 20 height 12
type input "3:17 pm"
click at [593, 361] on span "OK" at bounding box center [594, 366] width 8 height 16
drag, startPoint x: 544, startPoint y: 393, endPoint x: 589, endPoint y: 385, distance: 45.7
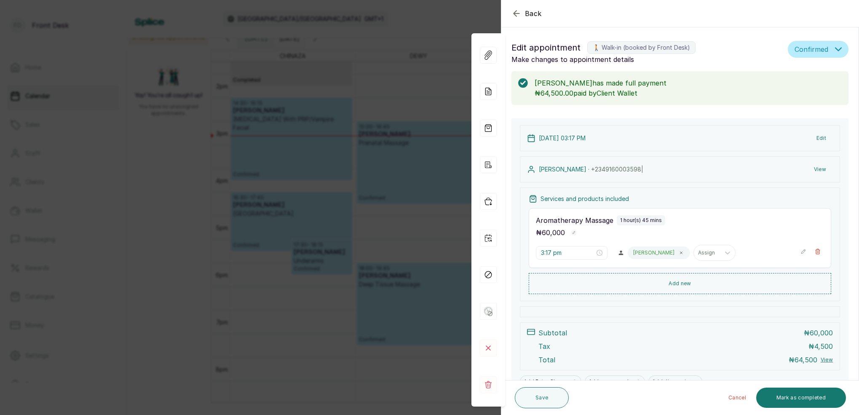
click at [544, 393] on button "Save" at bounding box center [542, 397] width 54 height 21
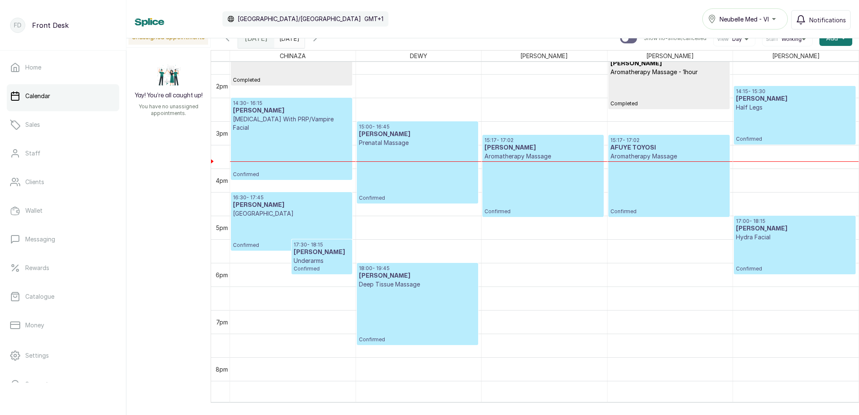
click at [304, 40] on span at bounding box center [296, 36] width 16 height 14
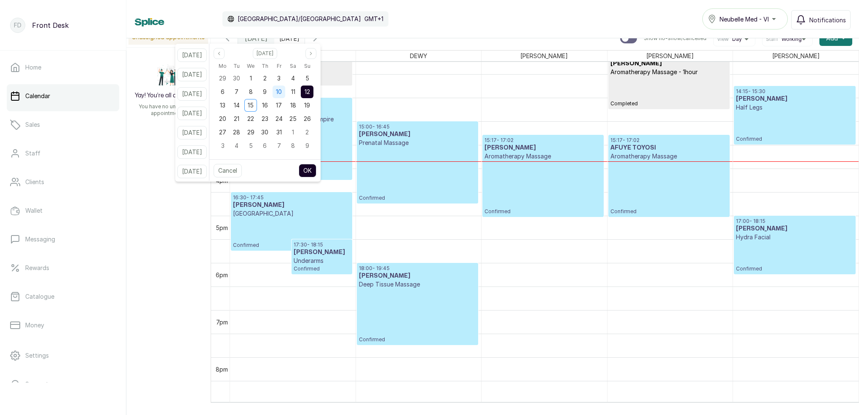
click at [285, 88] on div "10" at bounding box center [278, 91] width 13 height 13
click at [316, 170] on button "OK" at bounding box center [308, 170] width 18 height 13
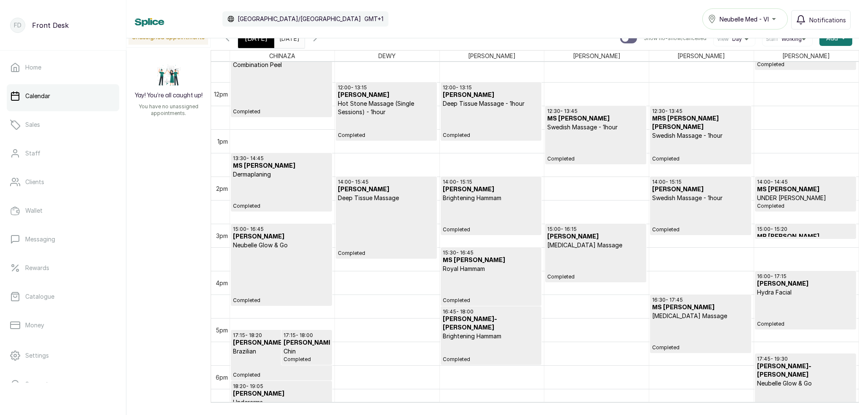
scroll to position [0, 0]
click at [606, 152] on p "Completed" at bounding box center [595, 146] width 96 height 31
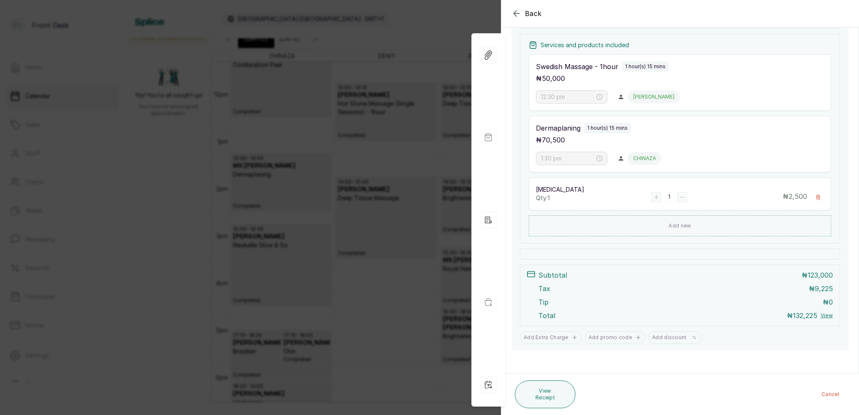
scroll to position [152, 0]
click at [520, 13] on icon "button" at bounding box center [516, 13] width 10 height 10
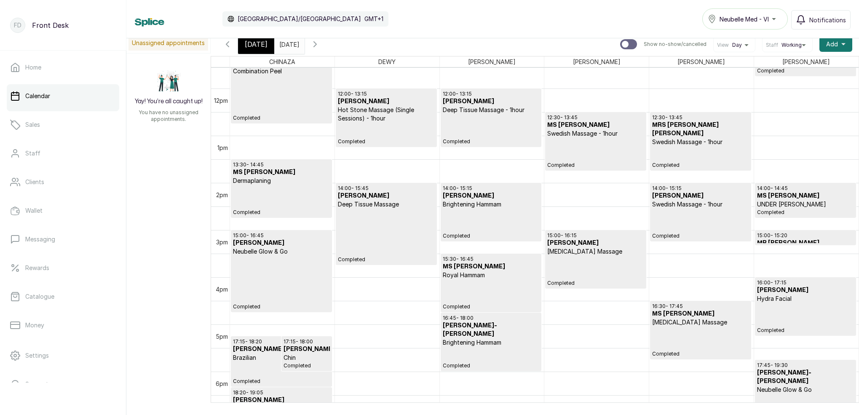
scroll to position [0, 0]
click at [614, 143] on p "Completed" at bounding box center [595, 153] width 96 height 31
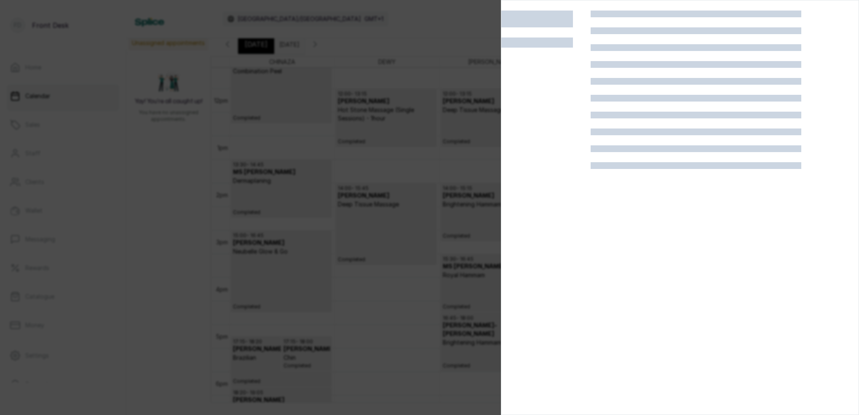
scroll to position [545, 0]
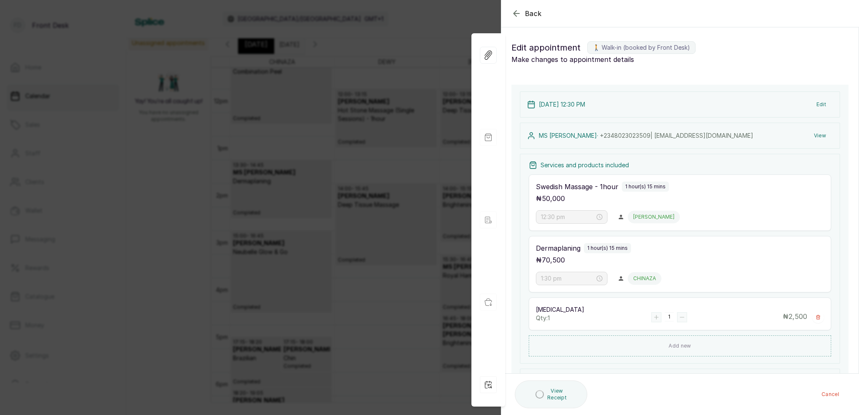
click at [824, 137] on button "View" at bounding box center [820, 135] width 26 height 15
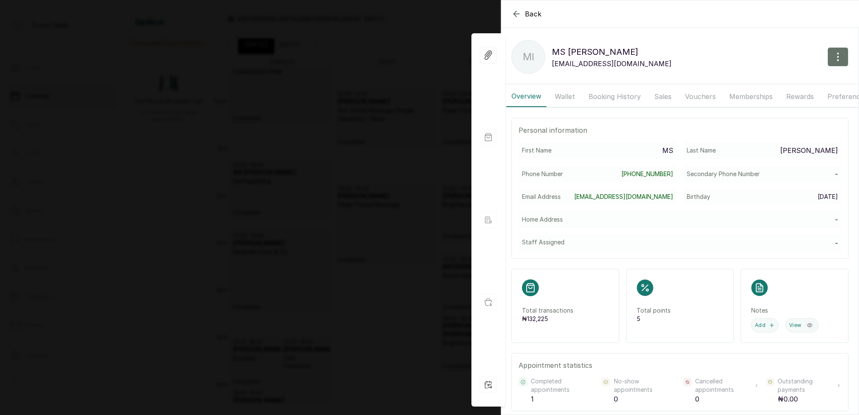
click at [566, 97] on button "Wallet" at bounding box center [565, 96] width 30 height 21
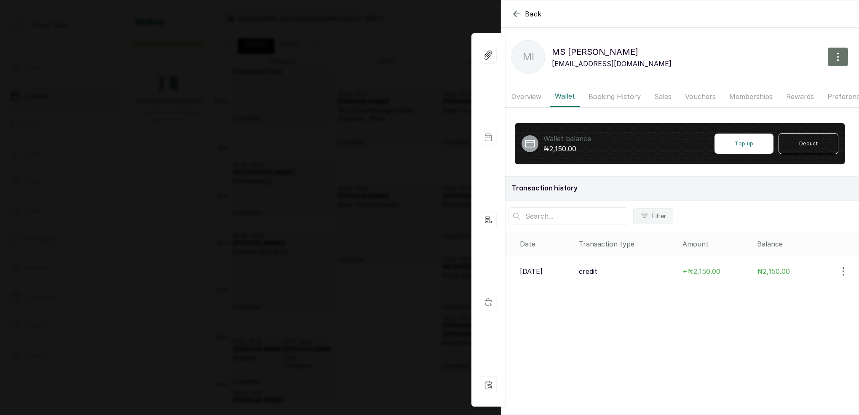
click at [514, 18] on icon "button" at bounding box center [516, 14] width 10 height 10
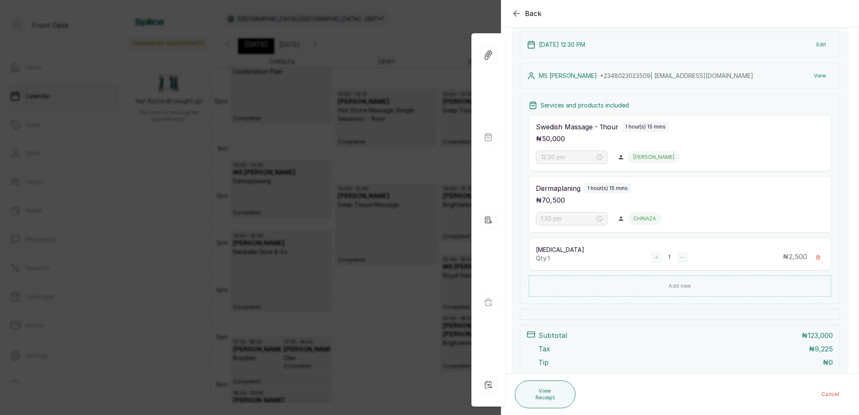
scroll to position [94, 0]
click at [516, 15] on icon "button" at bounding box center [515, 13] width 5 height 5
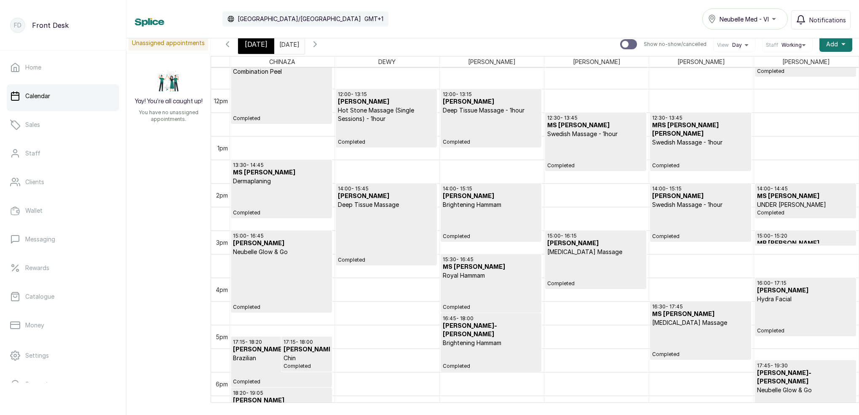
click at [288, 46] on input "[DATE]" at bounding box center [281, 42] width 13 height 14
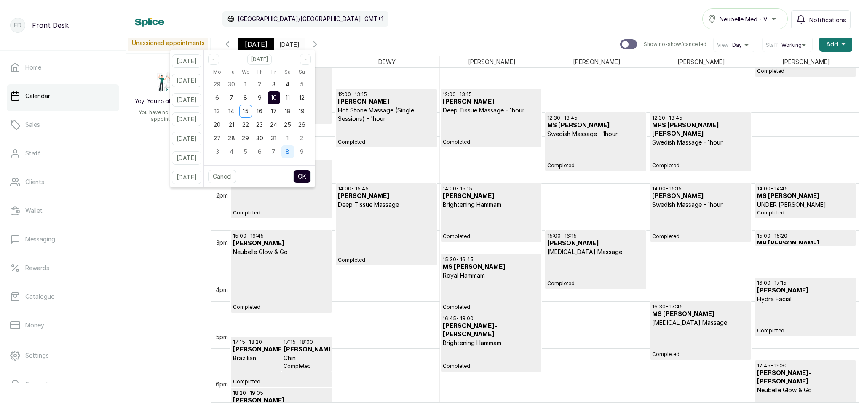
drag, startPoint x: 284, startPoint y: 110, endPoint x: 300, endPoint y: 148, distance: 41.7
click at [277, 111] on span "17" at bounding box center [274, 110] width 6 height 7
click at [311, 173] on button "OK" at bounding box center [302, 176] width 18 height 13
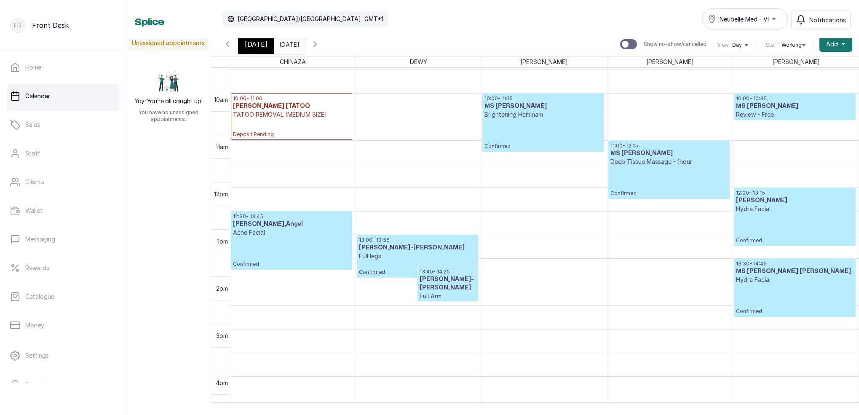
scroll to position [452, 0]
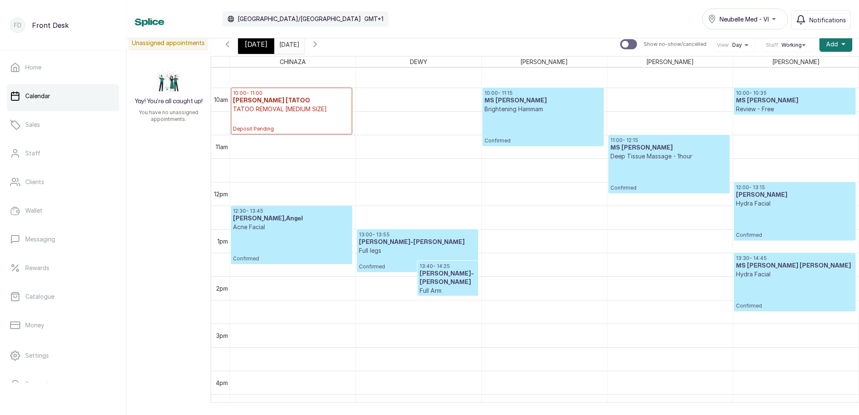
click at [287, 46] on input "[DATE]" at bounding box center [281, 42] width 13 height 14
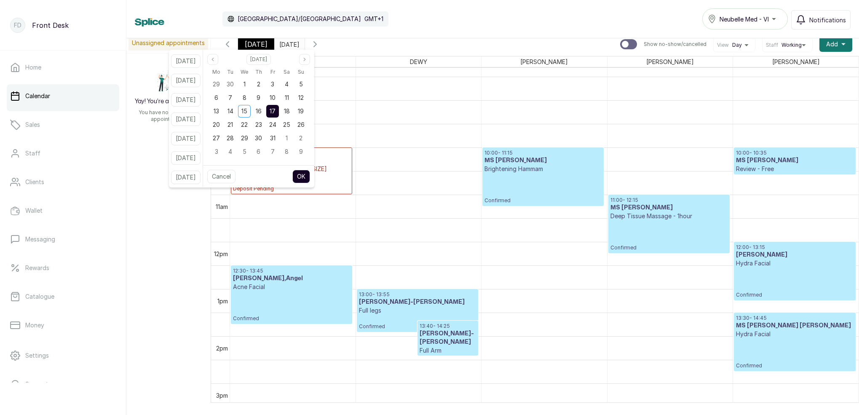
scroll to position [394, 0]
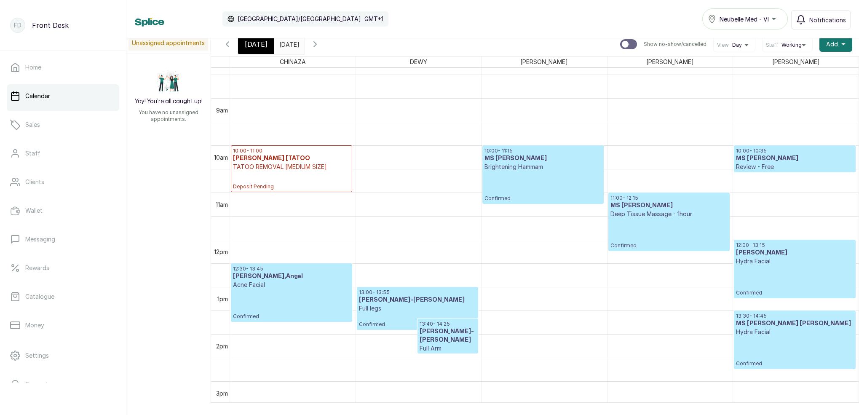
drag, startPoint x: 353, startPoint y: 14, endPoint x: 301, endPoint y: 17, distance: 52.3
click at [353, 14] on div "Calendar [GEOGRAPHIC_DATA]/[GEOGRAPHIC_DATA] GMT+1 Neubelle Med - VI Notificati…" at bounding box center [493, 18] width 716 height 21
click at [288, 42] on input "[DATE]" at bounding box center [281, 42] width 13 height 14
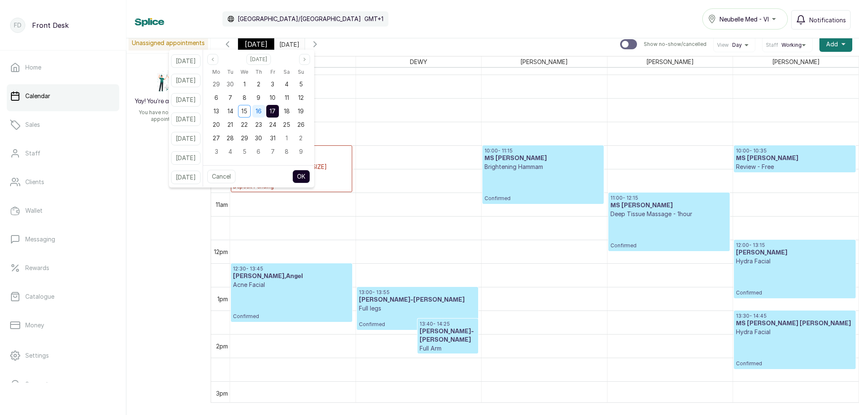
click at [262, 108] on span "16" at bounding box center [259, 110] width 6 height 7
click at [310, 176] on button "OK" at bounding box center [301, 176] width 18 height 13
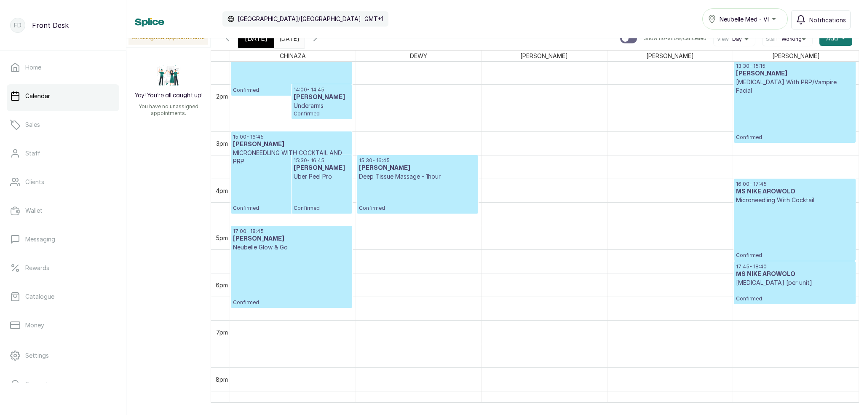
scroll to position [782, 0]
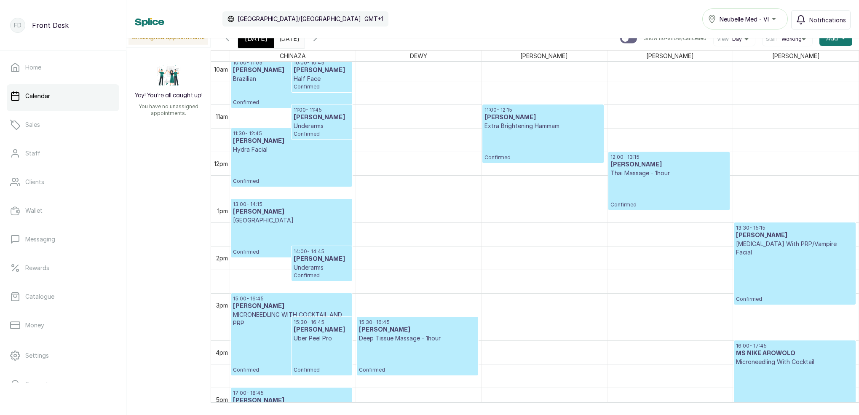
click at [226, 40] on icon "button" at bounding box center [227, 38] width 10 height 10
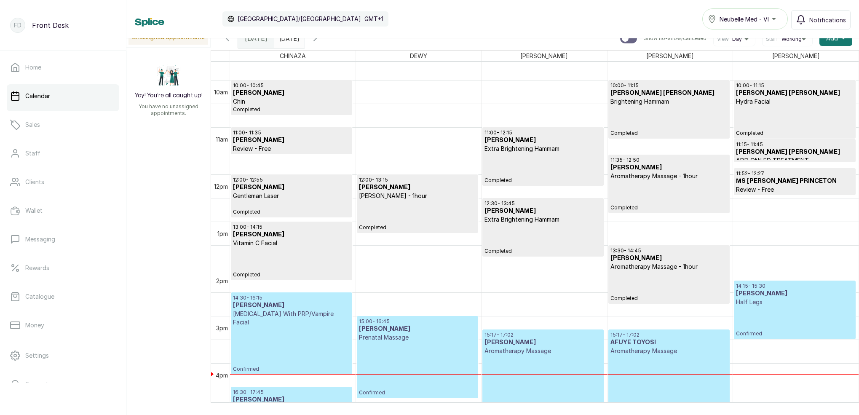
click at [320, 41] on icon "button" at bounding box center [315, 38] width 10 height 10
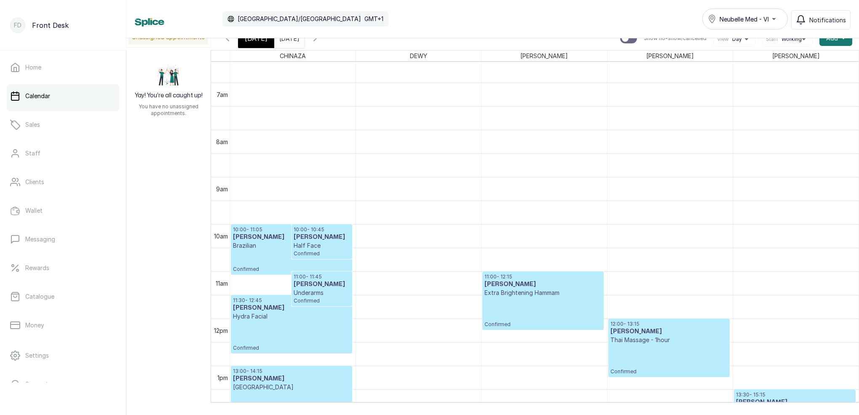
click at [258, 40] on span "[DATE]" at bounding box center [256, 38] width 23 height 10
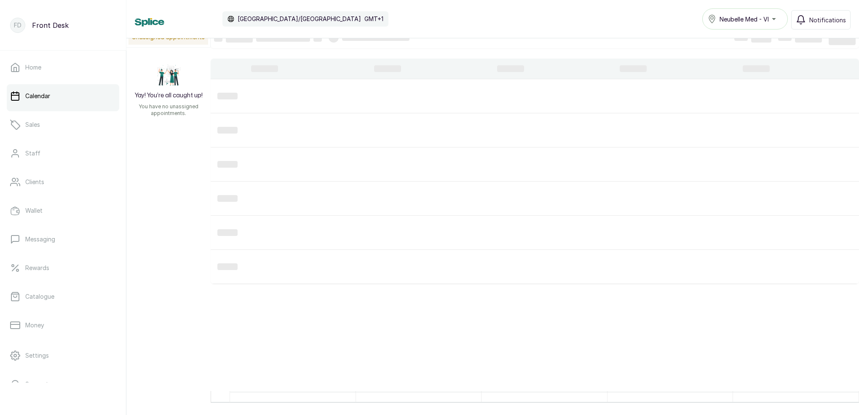
scroll to position [283, 0]
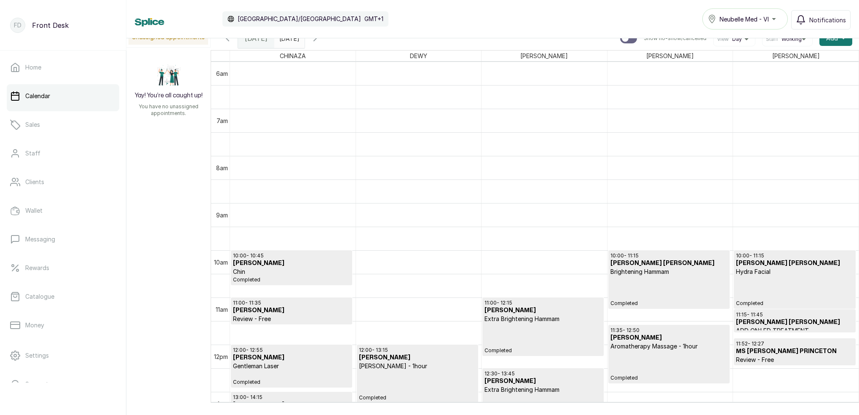
click at [288, 40] on input "[DATE]" at bounding box center [281, 36] width 13 height 14
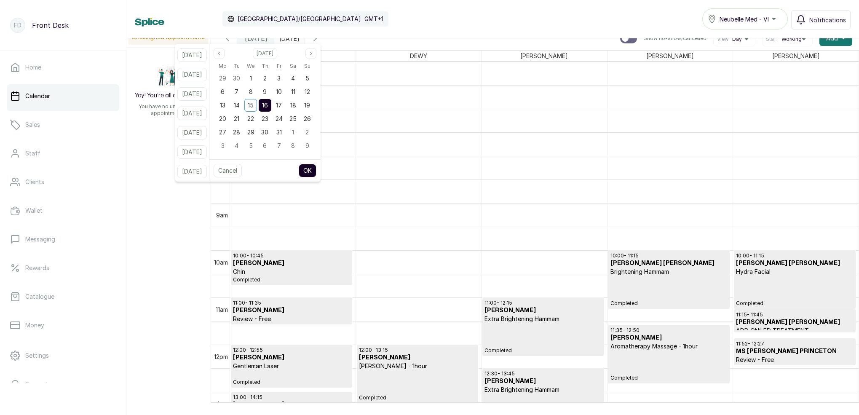
drag, startPoint x: 318, startPoint y: 91, endPoint x: 342, endPoint y: 129, distance: 45.1
click at [310, 92] on span "12" at bounding box center [307, 91] width 5 height 7
click at [316, 171] on button "OK" at bounding box center [308, 170] width 18 height 13
type input "[DATE]"
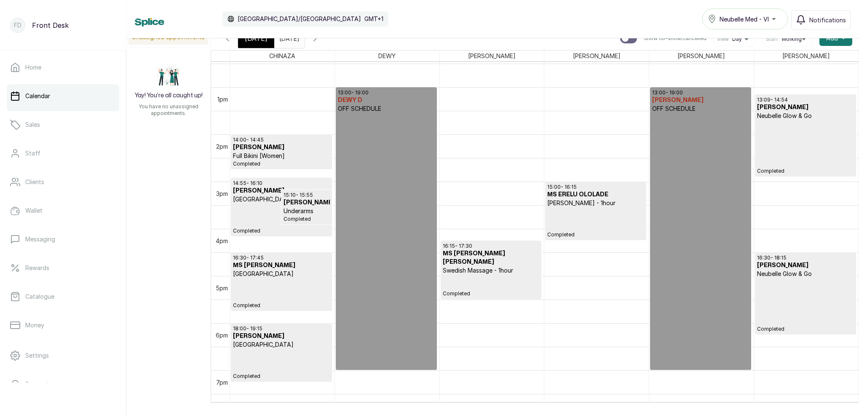
scroll to position [569, 0]
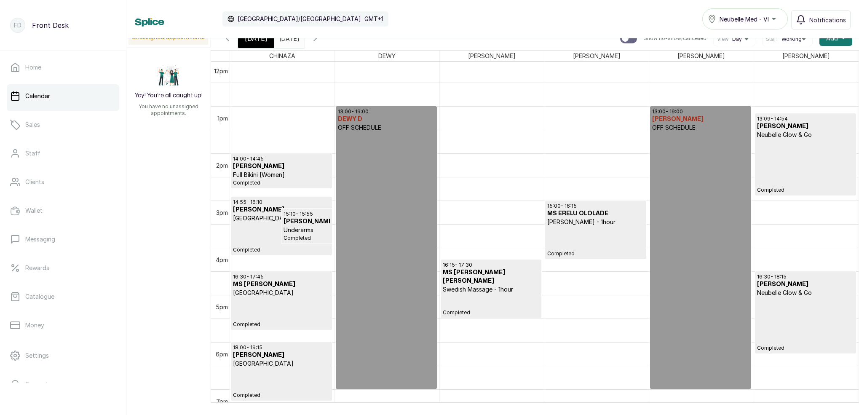
click at [259, 236] on p "Completed" at bounding box center [281, 237] width 97 height 31
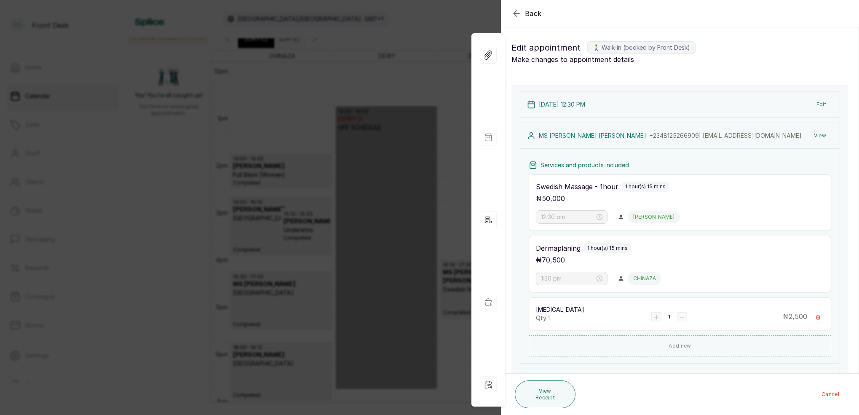
type input "2:55 pm"
type input "3:10 pm"
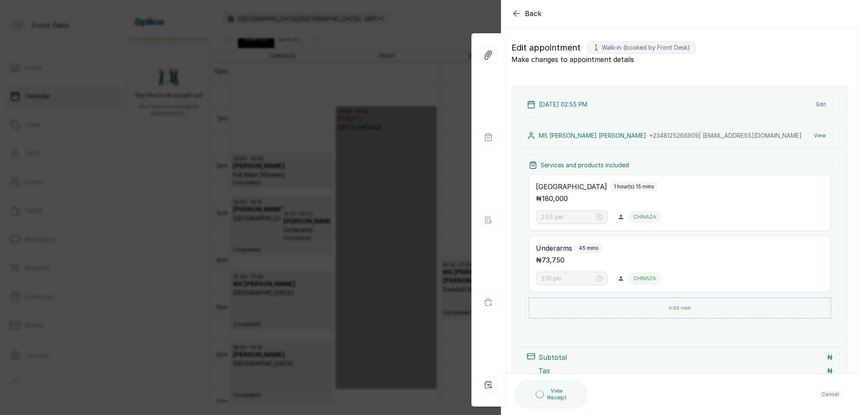
click at [516, 13] on icon "button" at bounding box center [516, 13] width 10 height 10
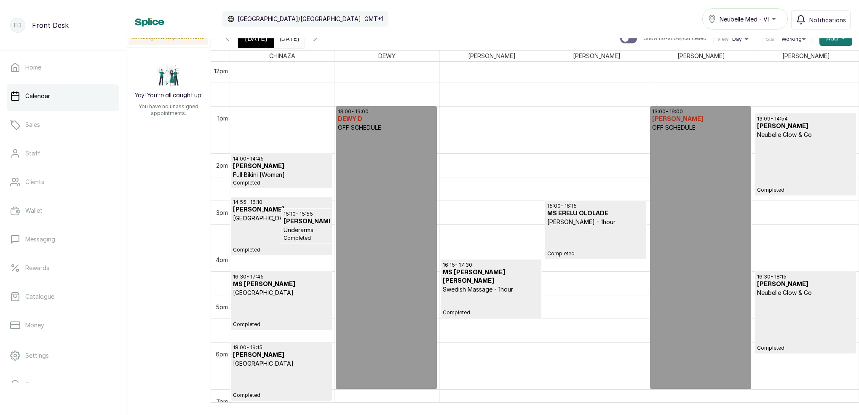
scroll to position [6, 0]
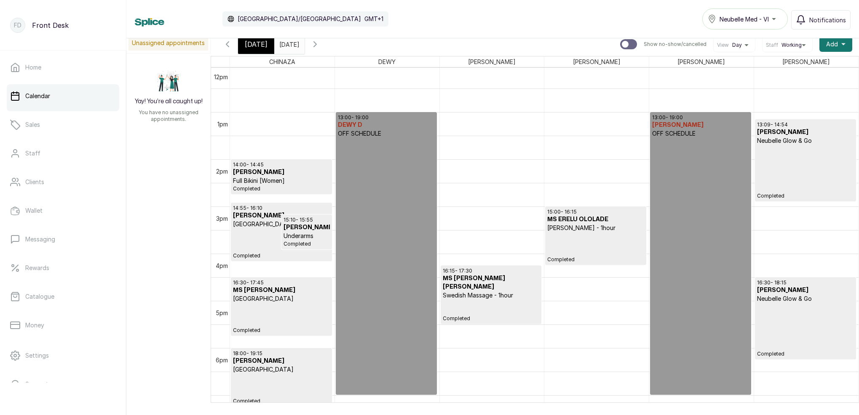
click at [294, 170] on h3 "[PERSON_NAME]" at bounding box center [281, 172] width 97 height 8
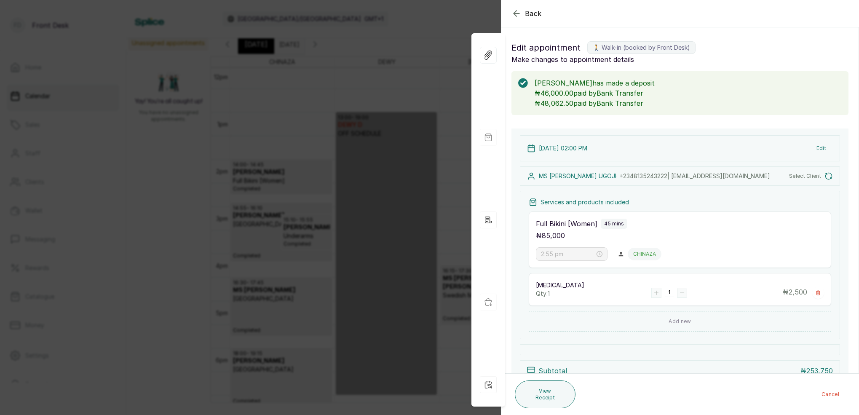
type input "2:00 pm"
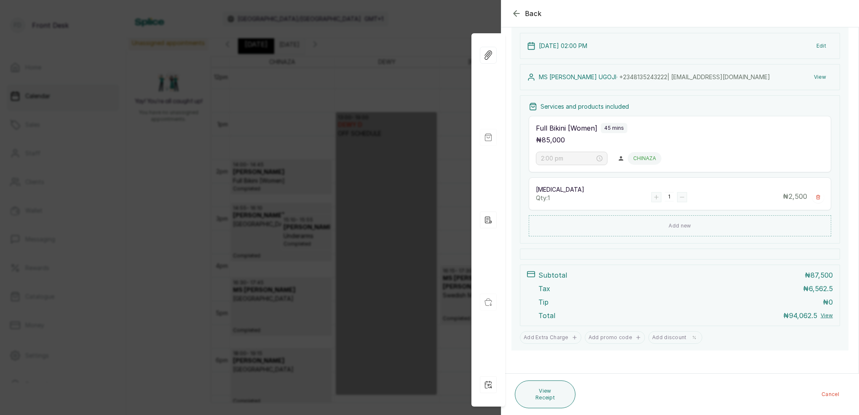
scroll to position [102, 0]
drag, startPoint x: 329, startPoint y: 72, endPoint x: 271, endPoint y: 49, distance: 62.7
click at [329, 72] on div "Back Appointment Details Edit appointment 🚶 Walk-in (booked by Front Desk) Make…" at bounding box center [429, 207] width 859 height 415
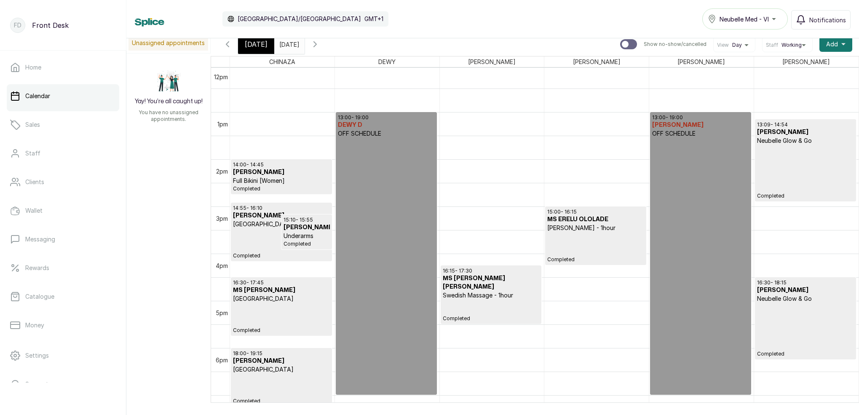
click at [232, 44] on icon "button" at bounding box center [227, 44] width 10 height 10
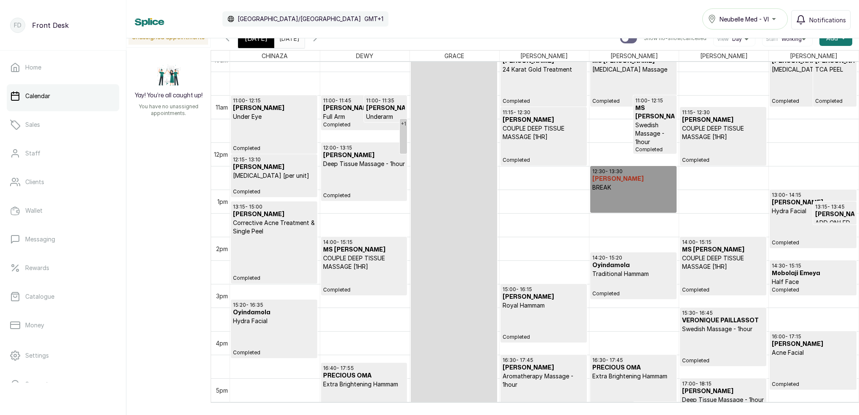
scroll to position [500, 0]
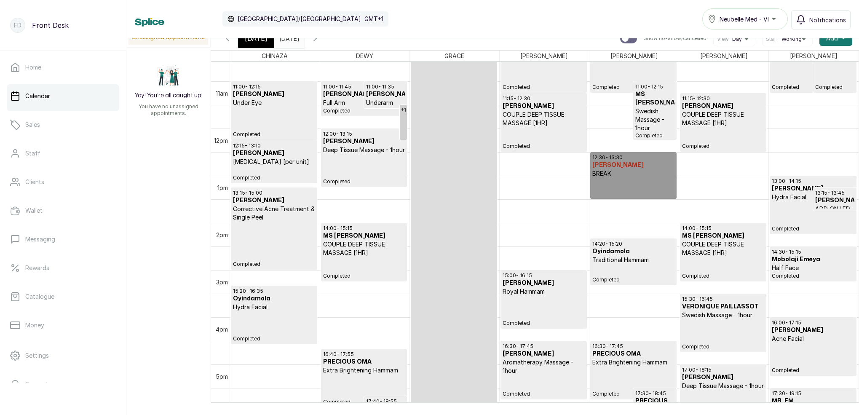
click at [251, 42] on span "[DATE]" at bounding box center [256, 38] width 23 height 10
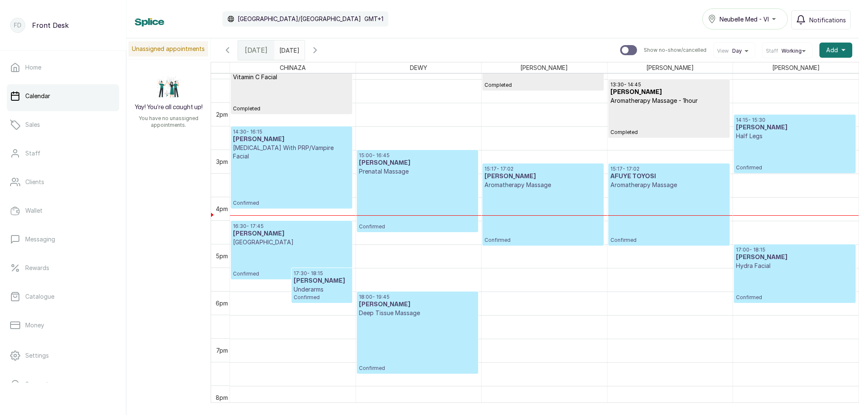
scroll to position [631, 0]
click at [257, 181] on p "Confirmed" at bounding box center [291, 183] width 117 height 46
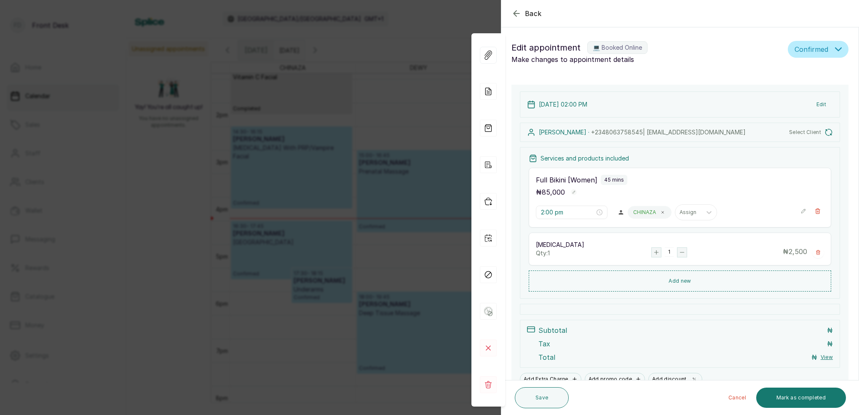
type input "2:30 pm"
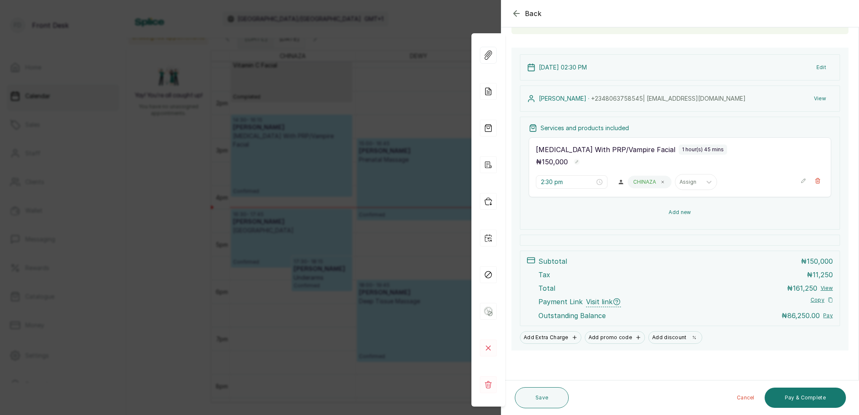
scroll to position [71, 0]
click at [820, 398] on button "Pay & Complete" at bounding box center [804, 397] width 81 height 20
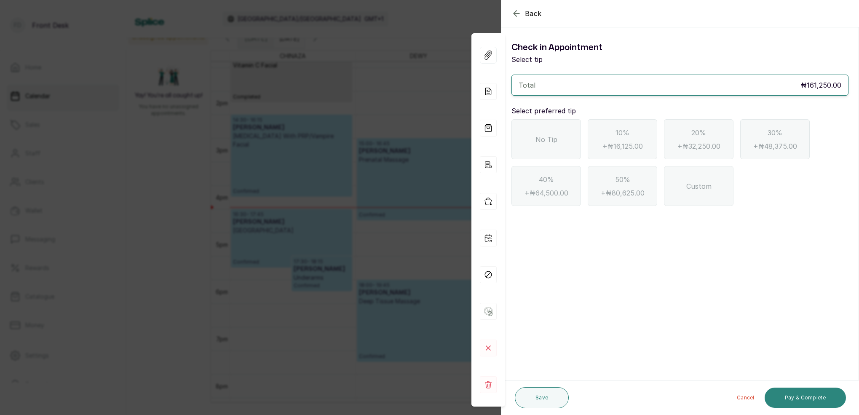
scroll to position [0, 0]
click at [552, 138] on span "No Tip" at bounding box center [546, 139] width 22 height 10
click at [514, 12] on icon "button" at bounding box center [516, 13] width 10 height 10
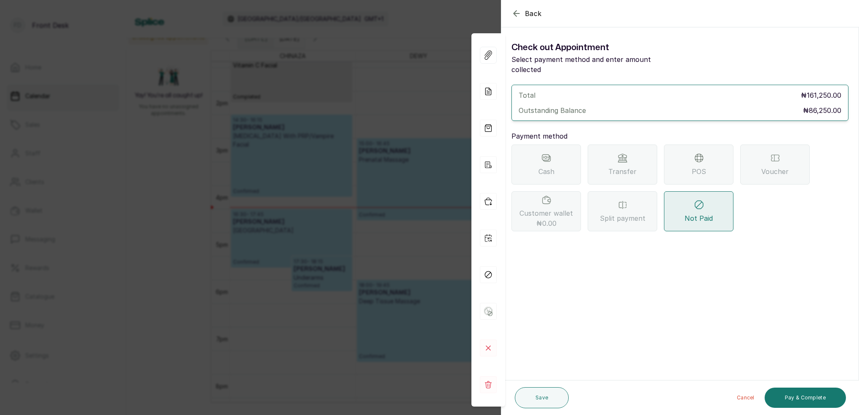
click at [520, 11] on icon "button" at bounding box center [516, 13] width 10 height 10
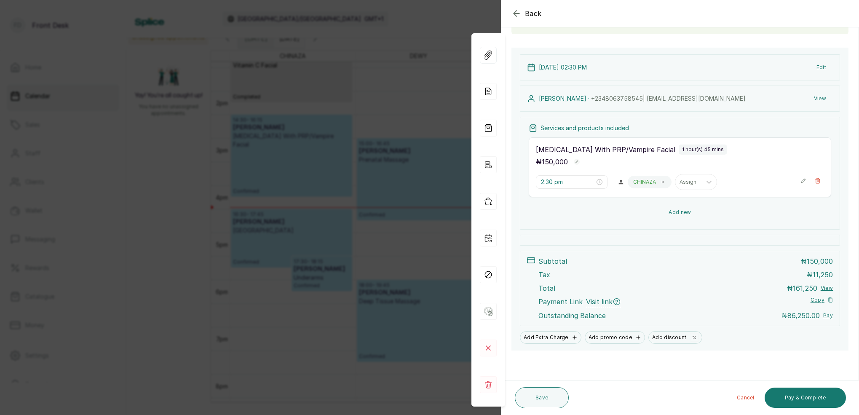
scroll to position [71, 0]
click at [681, 214] on button "Add new" at bounding box center [680, 212] width 302 height 20
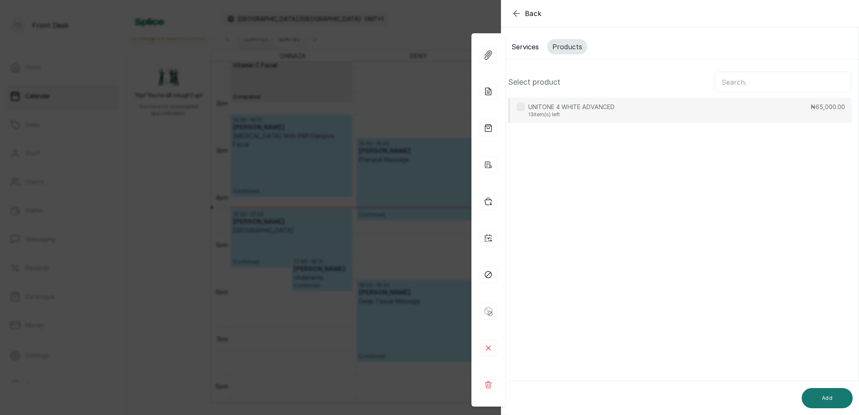
scroll to position [0, 0]
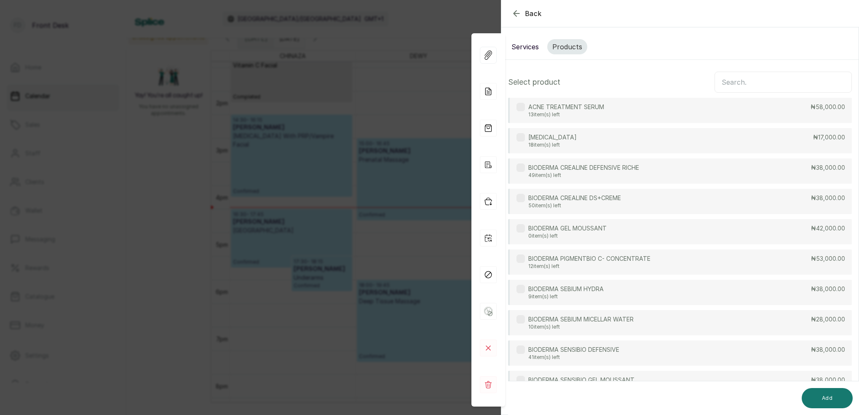
click at [740, 82] on input "text" at bounding box center [782, 82] width 137 height 21
click at [517, 13] on icon "button" at bounding box center [516, 13] width 10 height 10
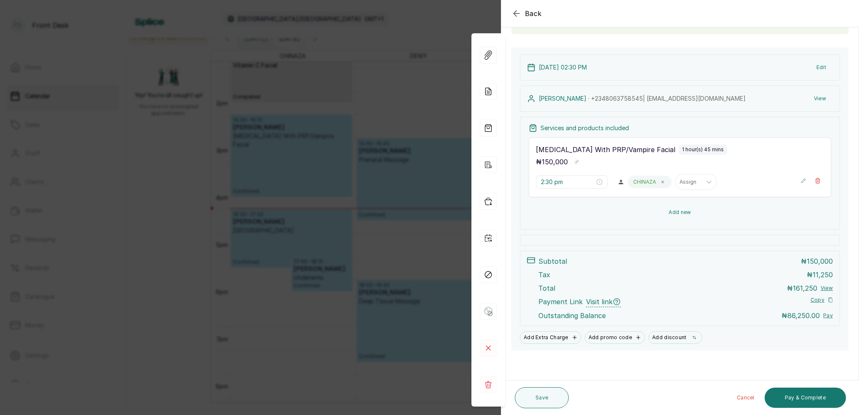
scroll to position [71, 0]
drag, startPoint x: 465, startPoint y: 26, endPoint x: 454, endPoint y: 29, distance: 11.2
click at [464, 25] on div "Back Appointment Details Edit appointment 💻 Booked Online Make changes to appoi…" at bounding box center [429, 207] width 859 height 415
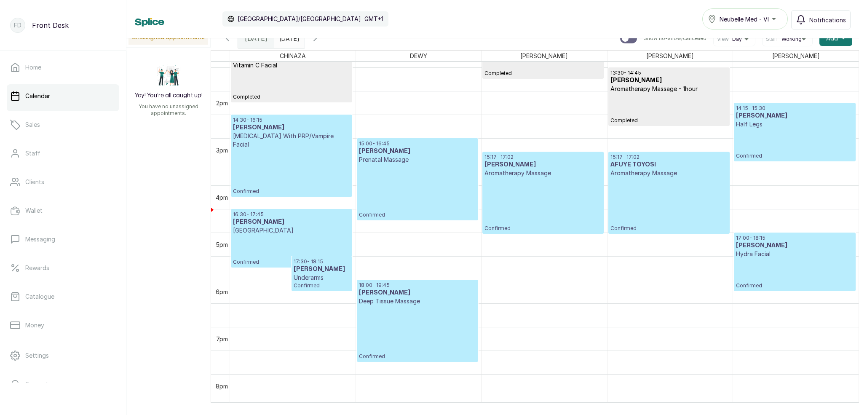
click at [339, 271] on h3 "[PERSON_NAME]" at bounding box center [322, 269] width 56 height 8
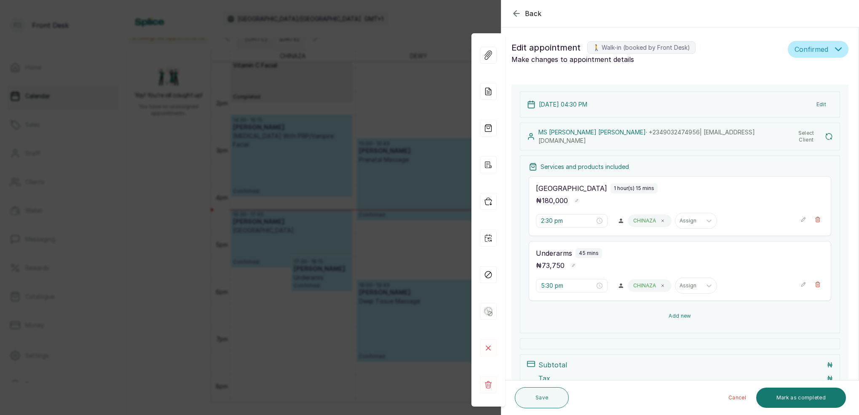
type input "4:30 pm"
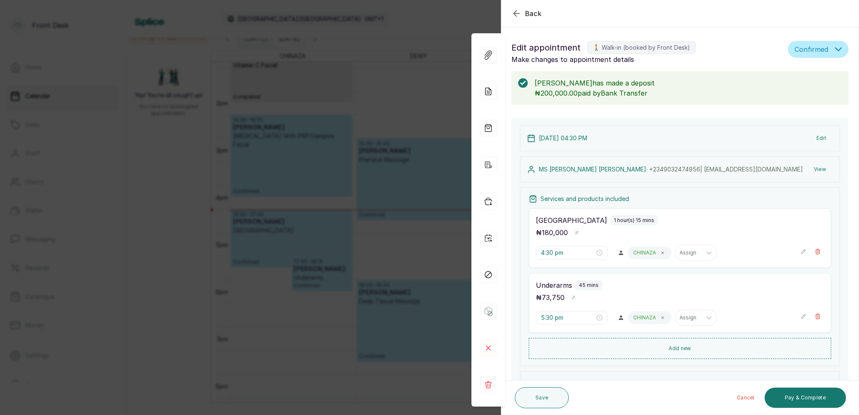
click at [819, 170] on button "View" at bounding box center [820, 169] width 26 height 15
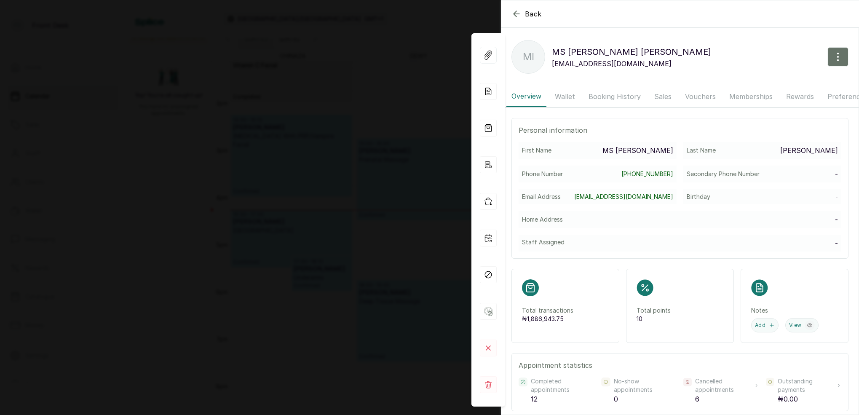
click at [608, 96] on button "Booking History" at bounding box center [614, 96] width 62 height 21
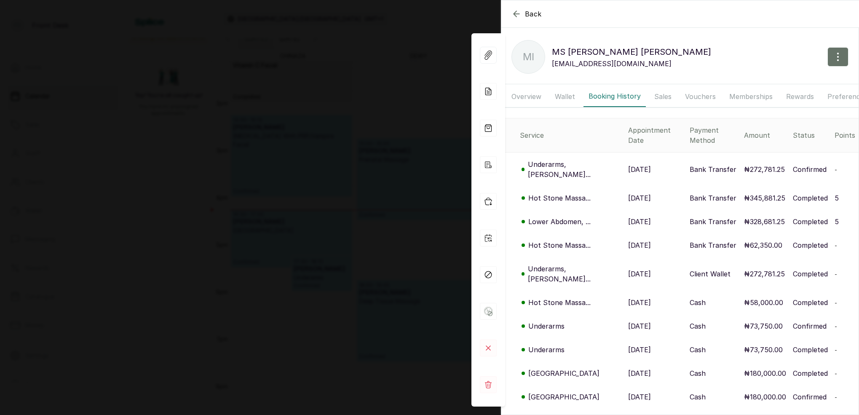
click at [570, 216] on p "Lower Abdomen, ..." at bounding box center [559, 221] width 62 height 10
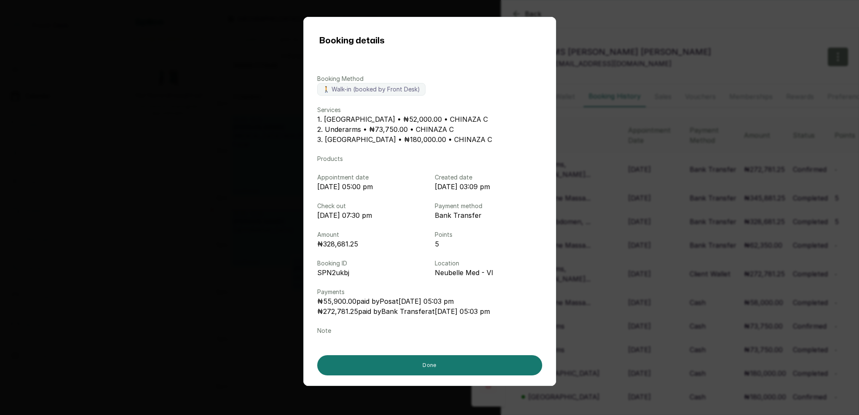
click at [703, 21] on div "Booking details Booking Method 🚶 Walk-in (booked by Front Desk) Services 1. [GE…" at bounding box center [429, 207] width 859 height 415
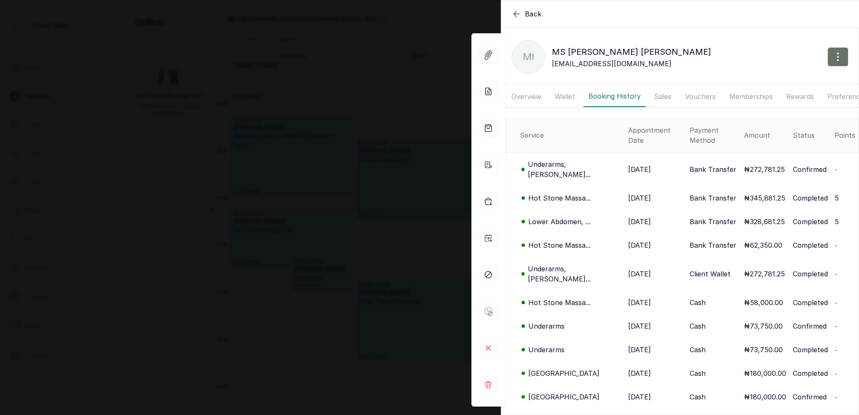
scroll to position [11, 0]
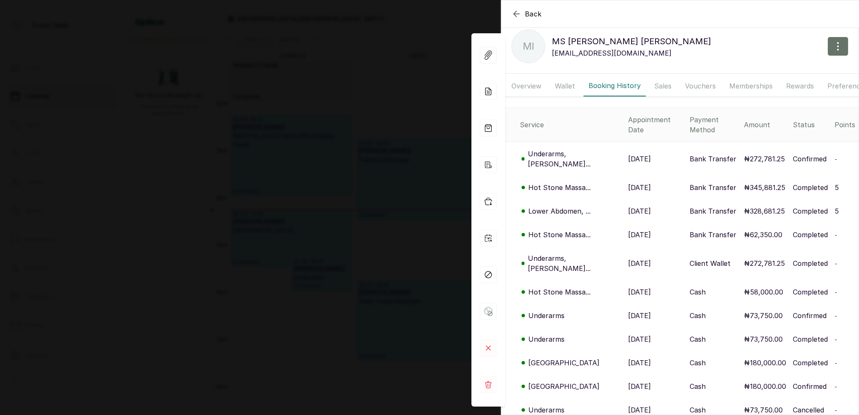
click at [571, 253] on p "Underarms, [PERSON_NAME]..." at bounding box center [574, 263] width 93 height 20
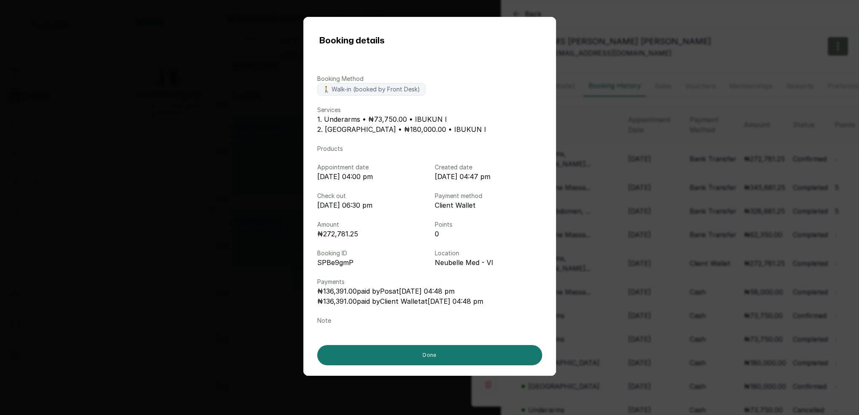
click at [705, 33] on div "Booking details Booking Method 🚶 Walk-in (booked by Front Desk) Services 1. Und…" at bounding box center [429, 207] width 859 height 415
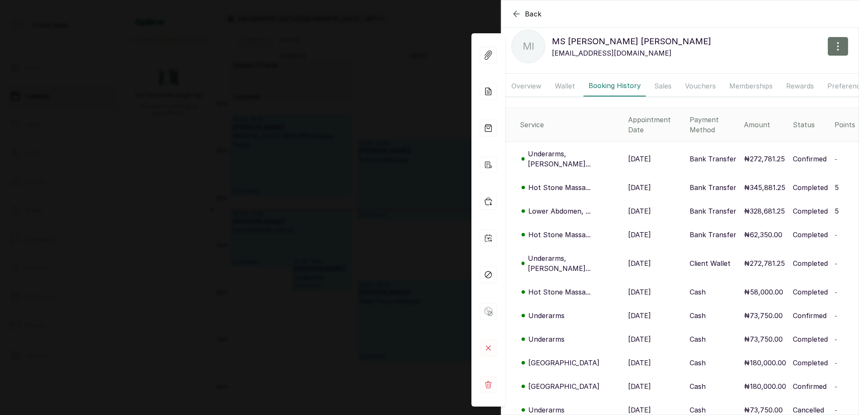
click at [566, 206] on p "Lower Abdomen, ..." at bounding box center [559, 211] width 62 height 10
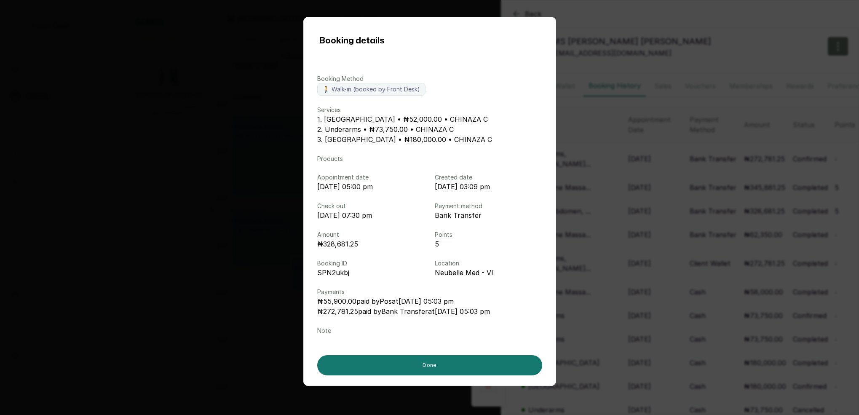
click at [707, 28] on div "Booking details Booking Method 🚶 Walk-in (booked by Front Desk) Services 1. [GE…" at bounding box center [429, 207] width 859 height 415
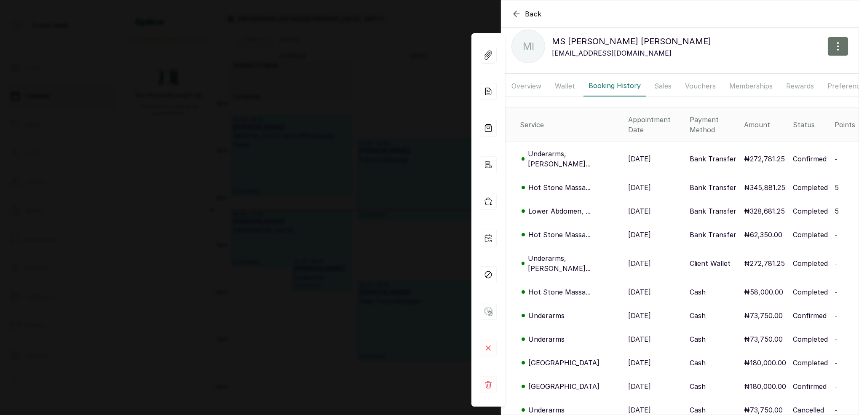
click at [513, 13] on icon "button" at bounding box center [516, 14] width 10 height 10
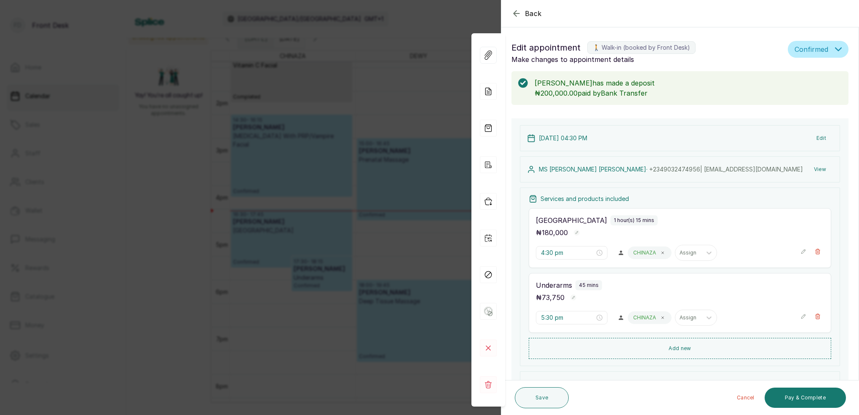
click at [513, 14] on icon "button" at bounding box center [516, 13] width 10 height 10
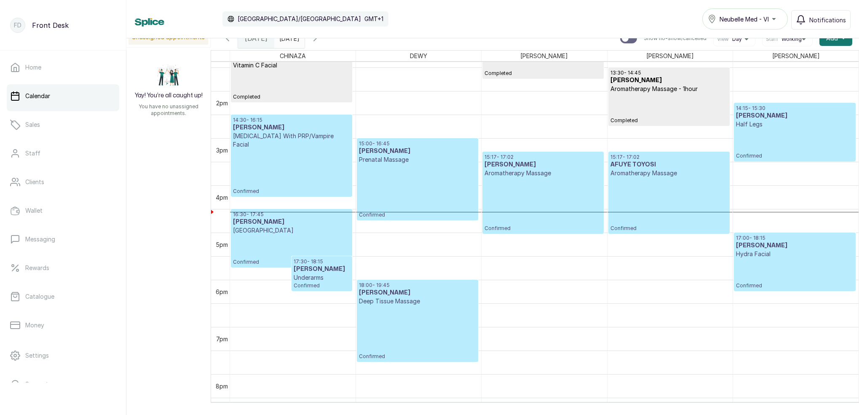
click at [310, 242] on p "Confirmed" at bounding box center [291, 250] width 117 height 31
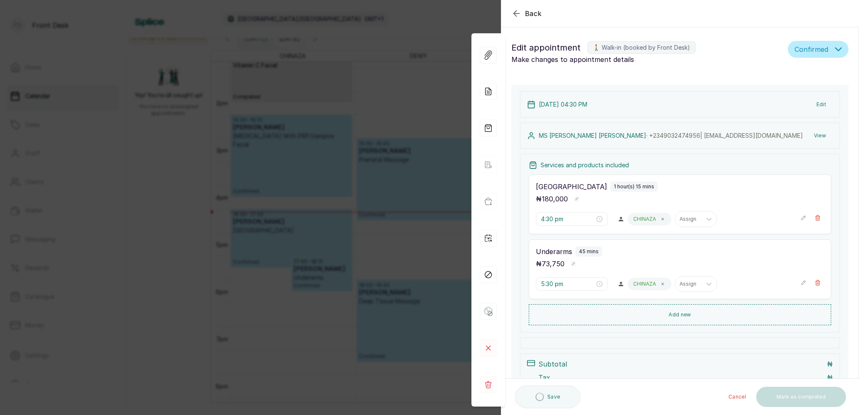
click at [822, 134] on button "View" at bounding box center [820, 135] width 26 height 15
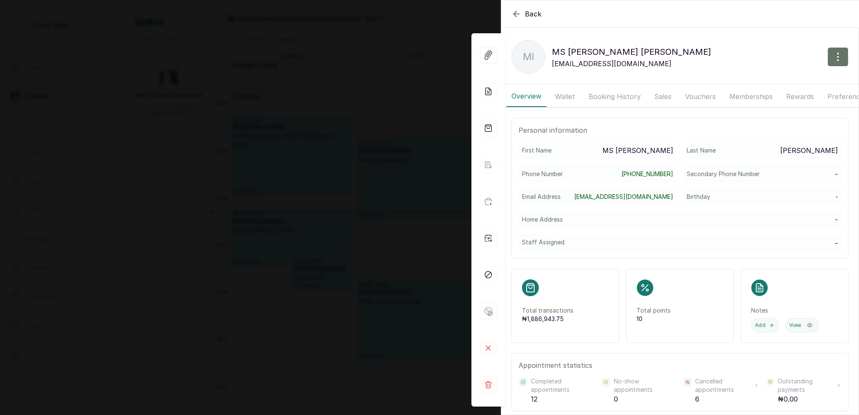
click at [619, 94] on button "Booking History" at bounding box center [614, 96] width 62 height 21
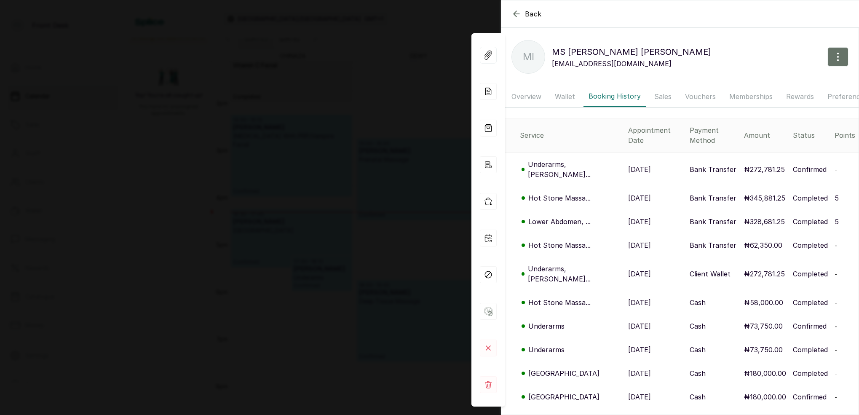
click at [589, 193] on div "Hot Stone Massa..." at bounding box center [571, 198] width 102 height 10
click at [574, 193] on p "Hot Stone Massa..." at bounding box center [559, 198] width 62 height 10
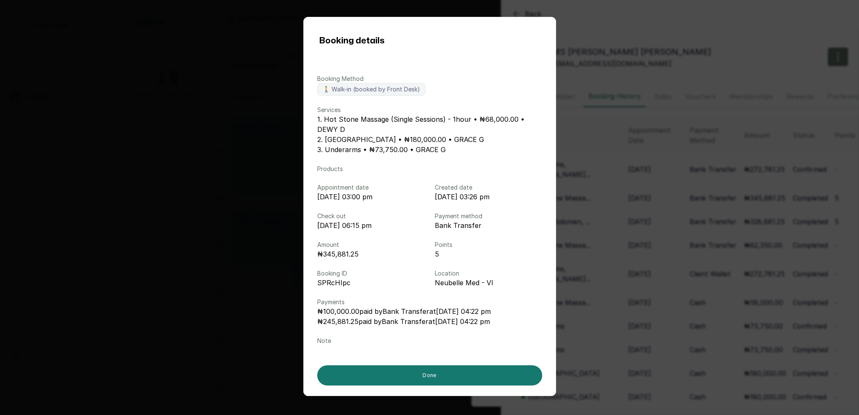
click at [637, 163] on div "Booking details Booking Method 🚶 Walk-in (booked by Front Desk) Services 1. Hot…" at bounding box center [429, 207] width 859 height 415
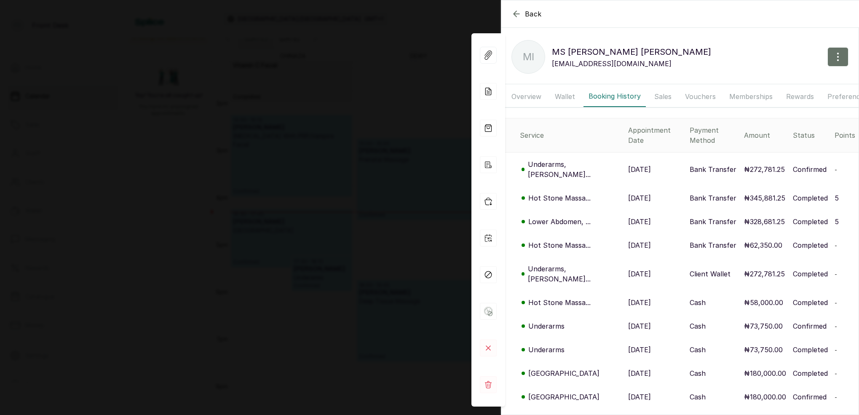
click at [628, 193] on p "[DATE]" at bounding box center [639, 198] width 23 height 10
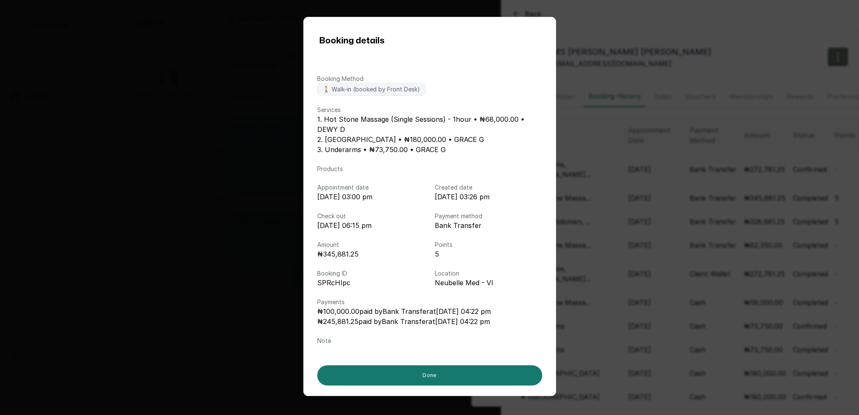
click at [559, 11] on div "Booking details Booking Method 🚶 Walk-in (booked by Front Desk) Services 1. Hot…" at bounding box center [429, 207] width 859 height 415
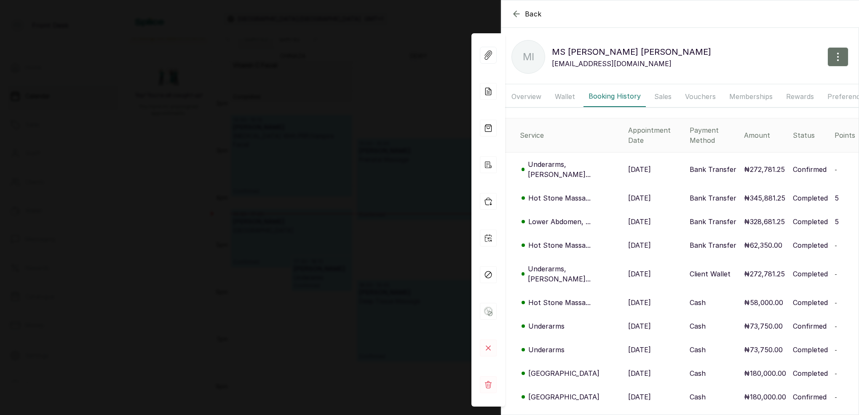
click at [516, 11] on icon "button" at bounding box center [515, 13] width 5 height 5
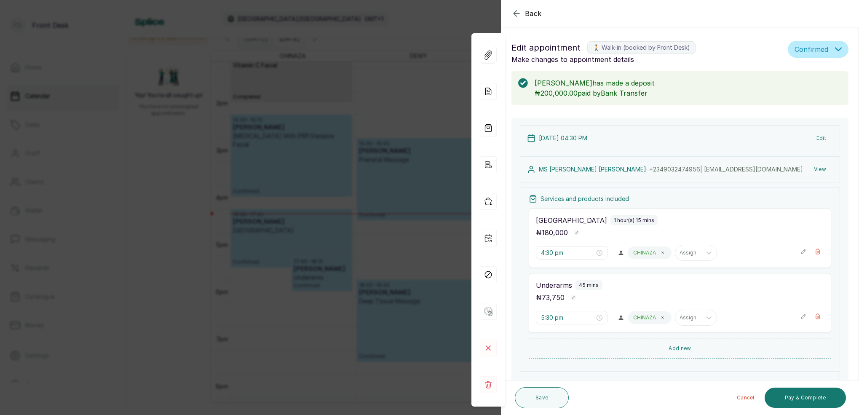
click at [515, 9] on icon "button" at bounding box center [516, 13] width 10 height 10
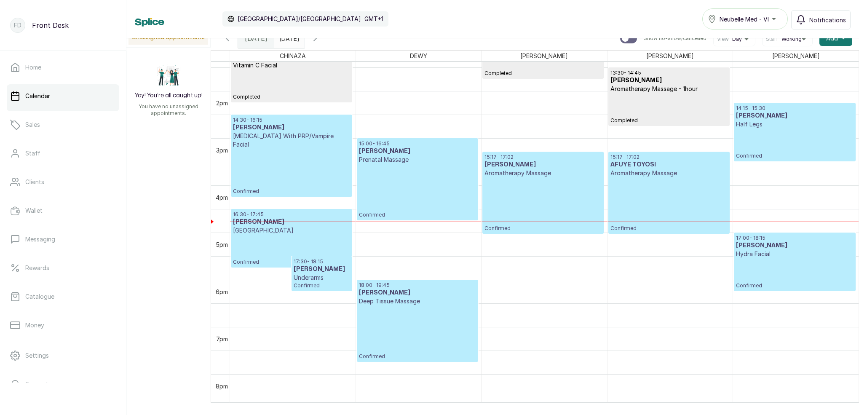
click at [749, 271] on p "Confirmed" at bounding box center [795, 273] width 118 height 31
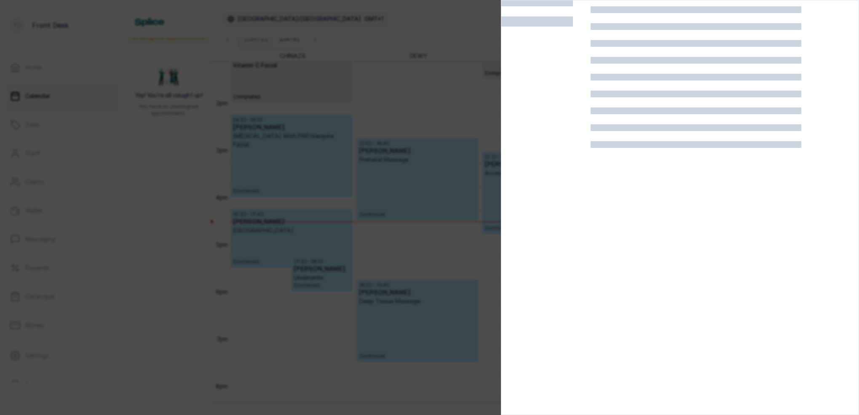
scroll to position [21, 0]
drag, startPoint x: 423, startPoint y: 101, endPoint x: 756, endPoint y: 199, distance: 347.0
click at [424, 101] on div at bounding box center [429, 207] width 859 height 415
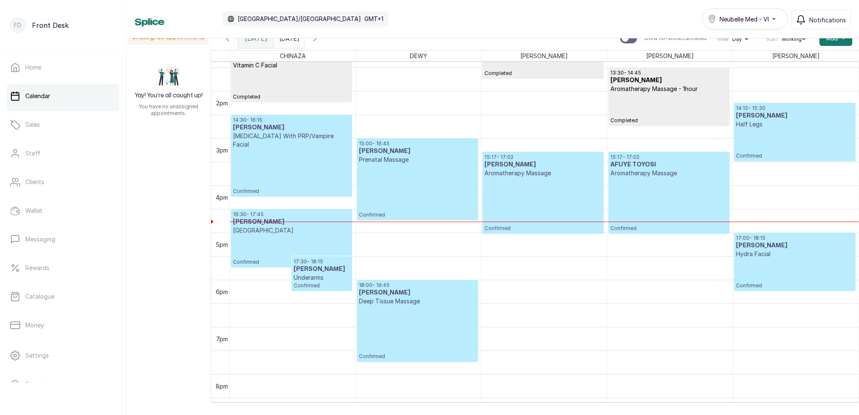
click at [781, 265] on p "Confirmed" at bounding box center [795, 273] width 118 height 31
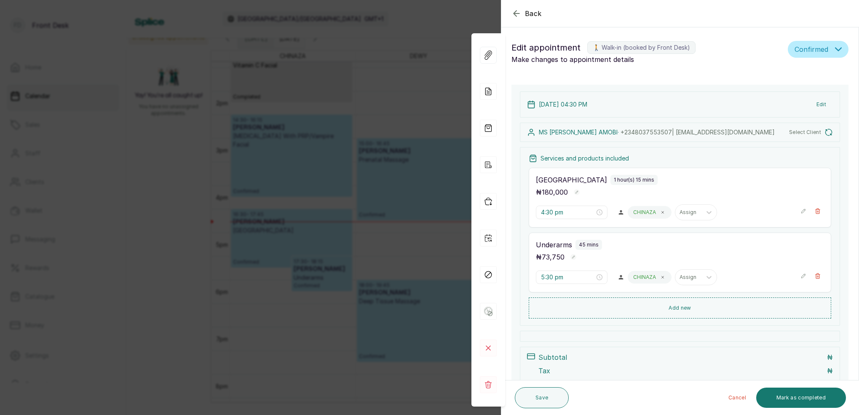
type input "5:00 pm"
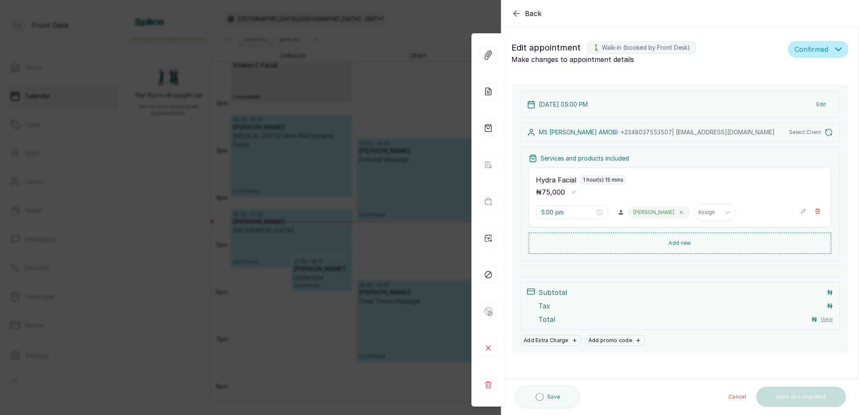
click at [338, 244] on div "Back Appointment Details Edit appointment 🚶 Walk-in (booked by Front Desk) Make…" at bounding box center [429, 207] width 859 height 415
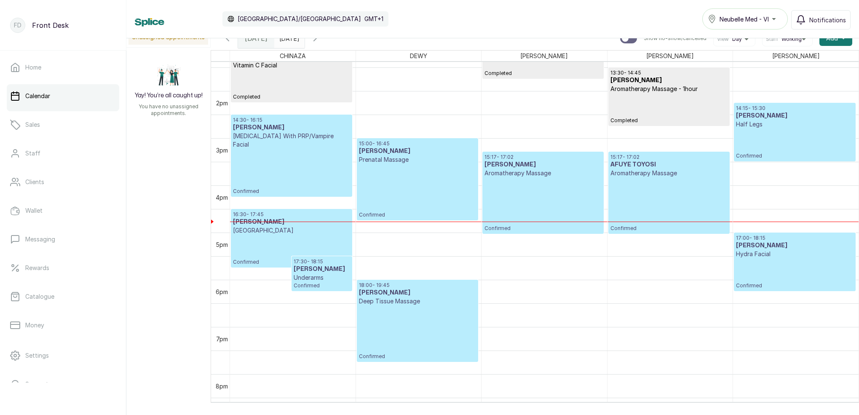
click at [781, 131] on p "Confirmed" at bounding box center [795, 143] width 118 height 31
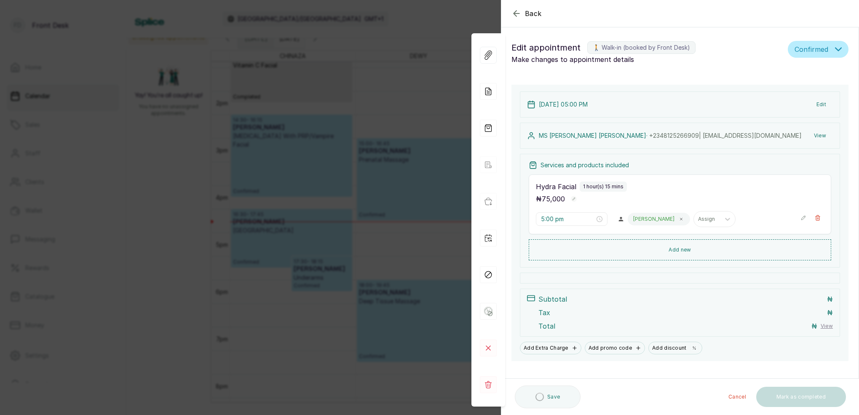
type input "2:15 pm"
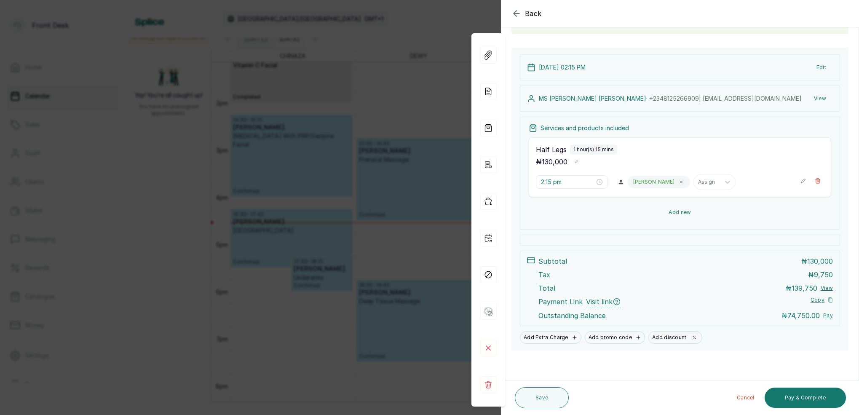
scroll to position [71, 0]
click at [681, 216] on button "Add new" at bounding box center [680, 212] width 302 height 20
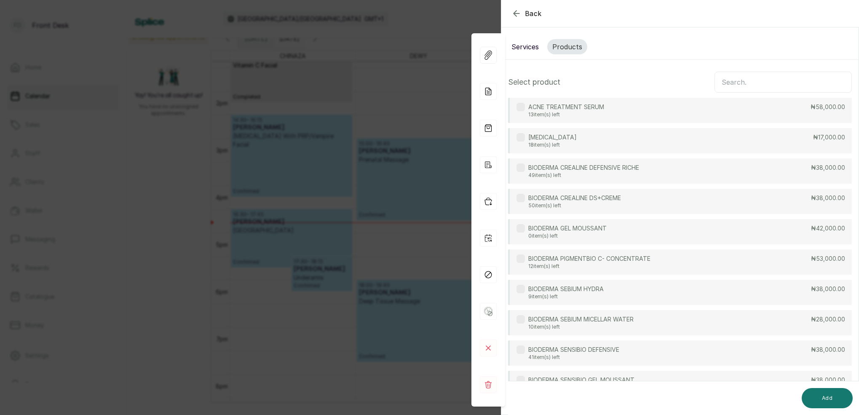
scroll to position [0, 0]
drag, startPoint x: 518, startPoint y: 42, endPoint x: 657, endPoint y: 55, distance: 138.8
click at [520, 43] on button "Services" at bounding box center [524, 46] width 37 height 15
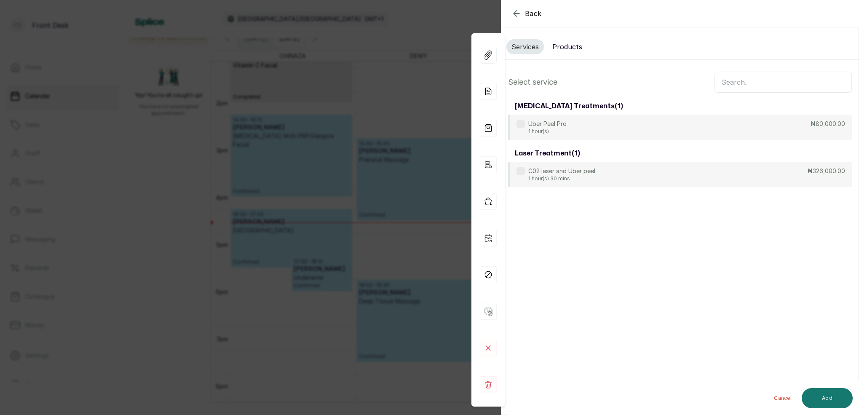
click at [756, 82] on input "text" at bounding box center [782, 82] width 137 height 21
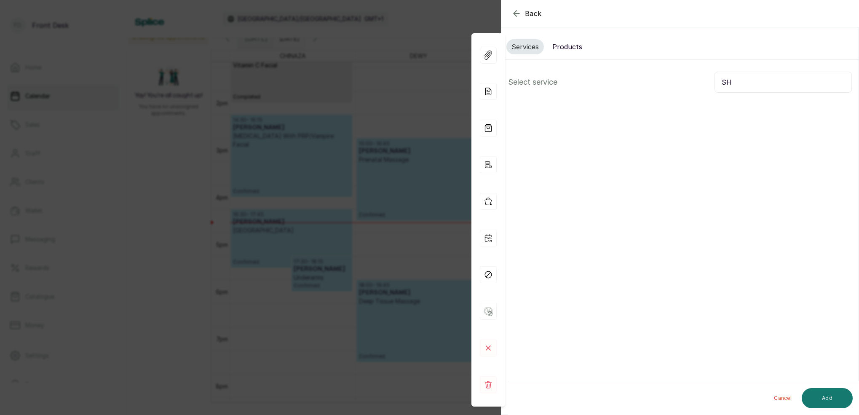
type input "S"
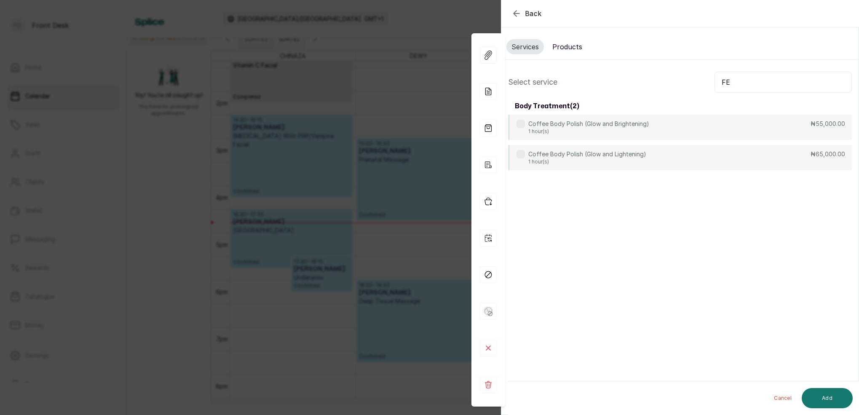
type input "F"
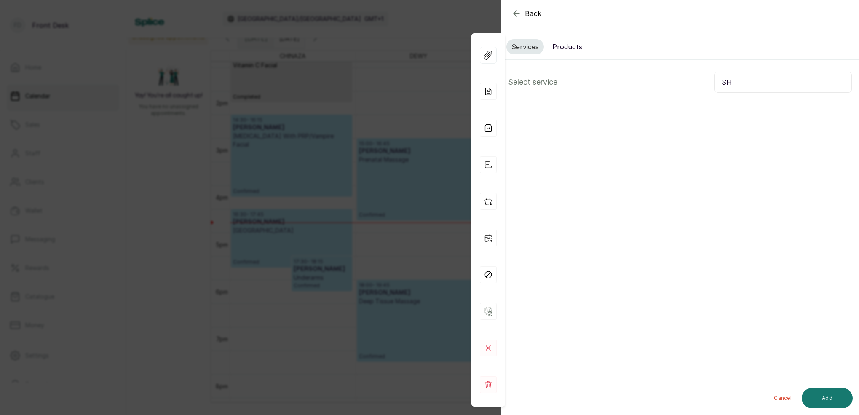
type input "S"
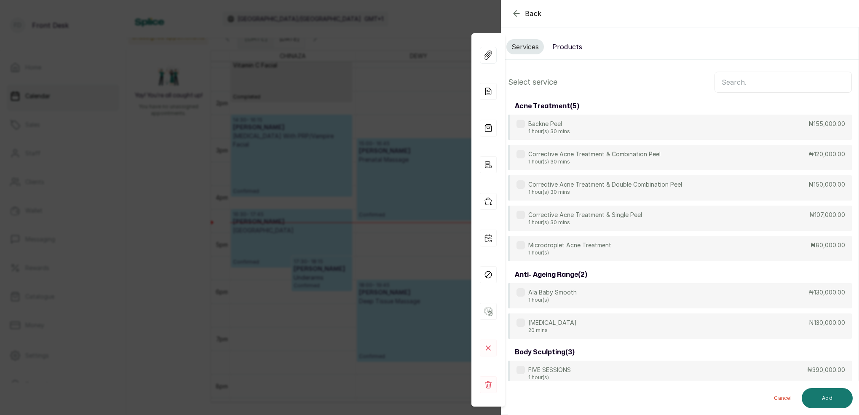
click at [727, 79] on input "text" at bounding box center [782, 82] width 137 height 21
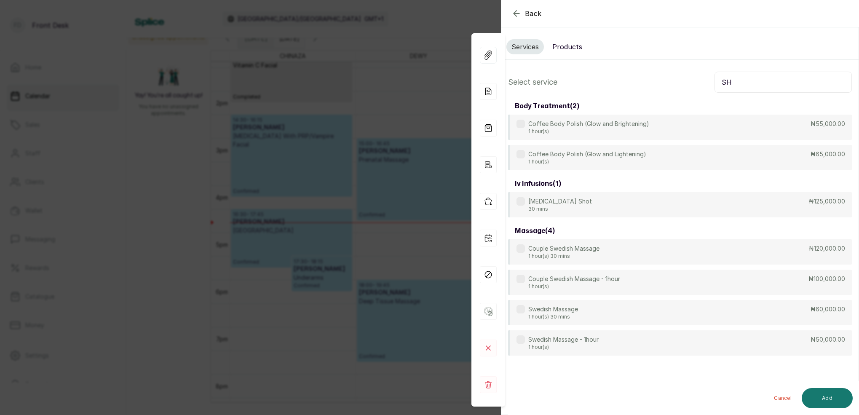
type input "SH"
drag, startPoint x: 567, startPoint y: 48, endPoint x: 614, endPoint y: 59, distance: 47.5
click at [567, 48] on button "Products" at bounding box center [567, 46] width 40 height 15
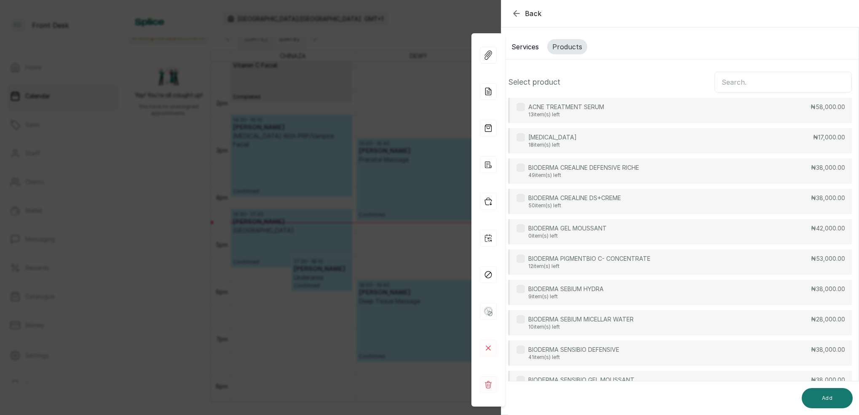
click at [748, 85] on input "text" at bounding box center [782, 82] width 137 height 21
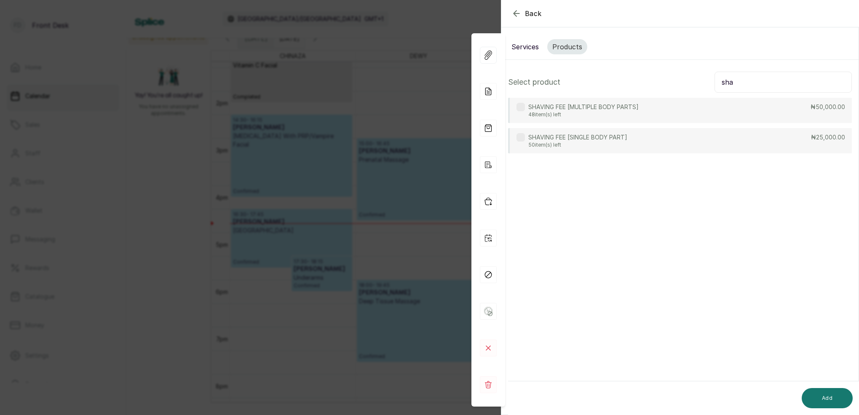
type input "sha"
click at [613, 141] on p "SHAVING FEE [SINGLE BODY PART]" at bounding box center [577, 137] width 99 height 8
drag, startPoint x: 554, startPoint y: 140, endPoint x: 554, endPoint y: 127, distance: 13.1
click at [554, 139] on p "SHAVING FEE [SINGLE BODY PART]" at bounding box center [577, 137] width 99 height 8
click at [516, 16] on icon "button" at bounding box center [516, 13] width 10 height 10
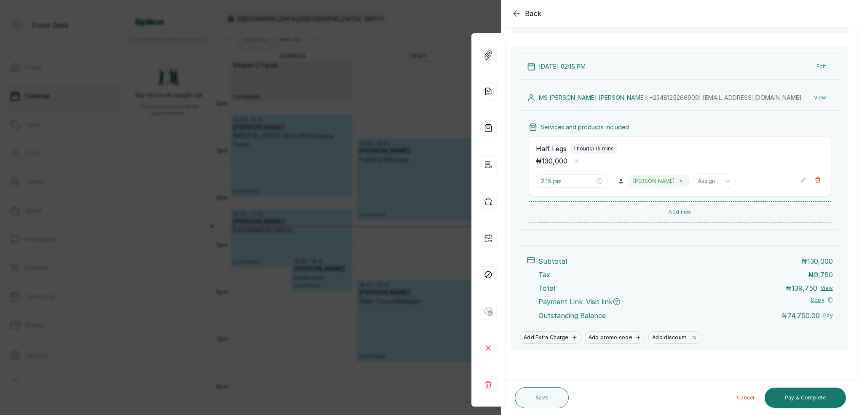
scroll to position [71, 0]
drag, startPoint x: 353, startPoint y: 76, endPoint x: 322, endPoint y: 54, distance: 38.0
click at [355, 75] on div "Back Appointment Details Edit appointment 🚶 Walk-in (booked by Front Desk) Make…" at bounding box center [429, 207] width 859 height 415
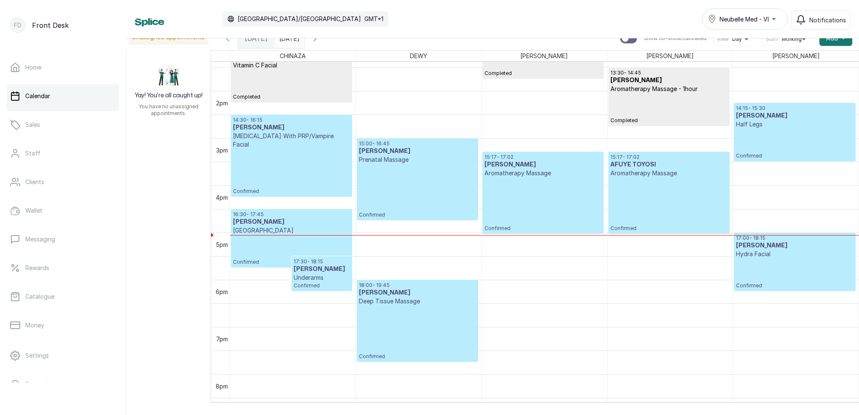
click at [288, 40] on input "[DATE]" at bounding box center [281, 36] width 13 height 14
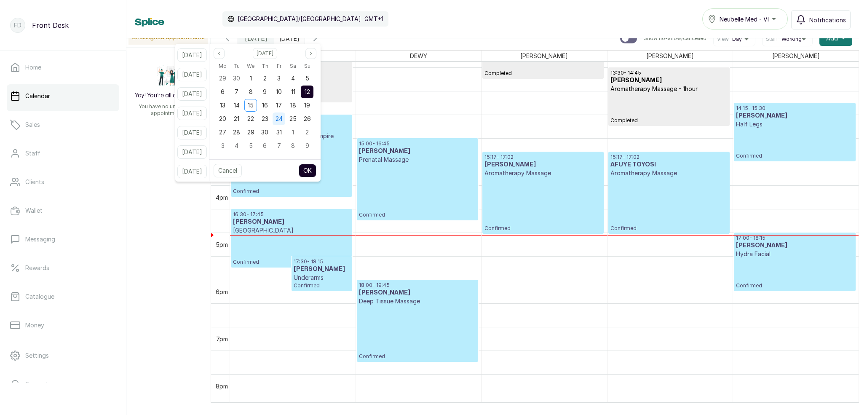
click at [285, 109] on div "17" at bounding box center [278, 105] width 13 height 13
click at [316, 173] on button "OK" at bounding box center [308, 170] width 18 height 13
type input "[DATE]"
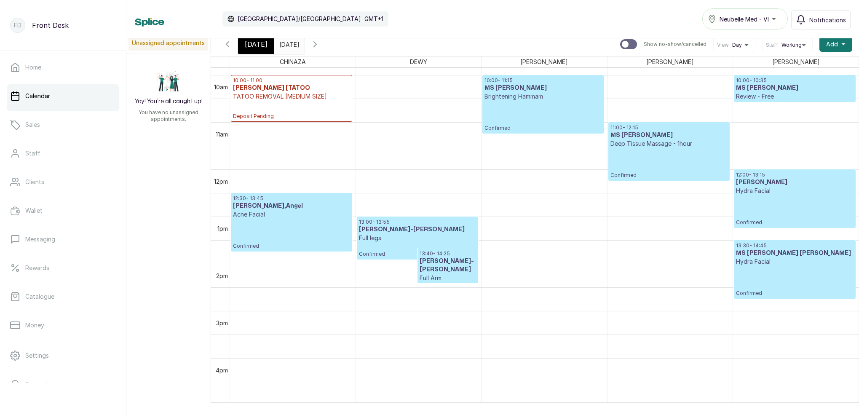
scroll to position [471, 0]
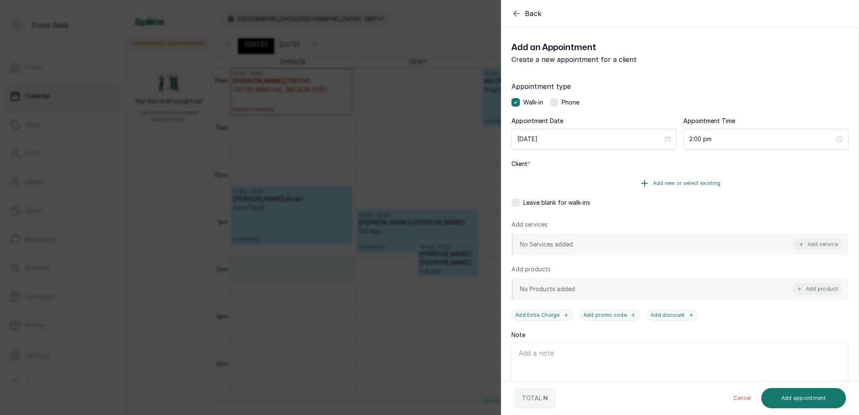
click at [703, 184] on span "Add new or select existing" at bounding box center [687, 183] width 68 height 7
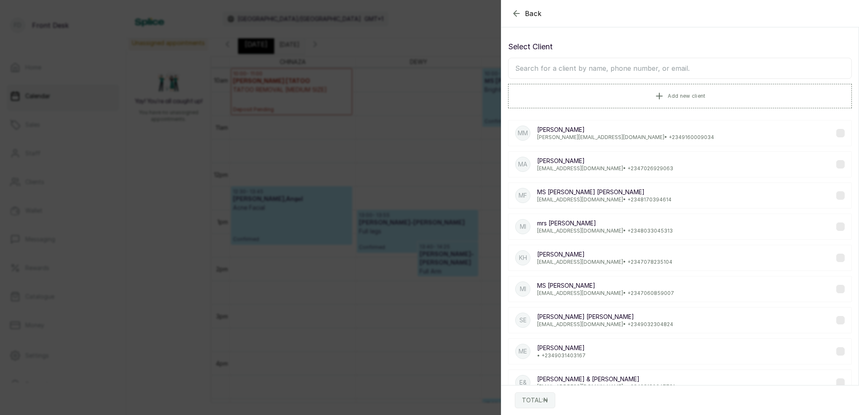
click at [619, 68] on input "text" at bounding box center [680, 68] width 344 height 21
click at [676, 97] on span "Add new client" at bounding box center [686, 95] width 37 height 7
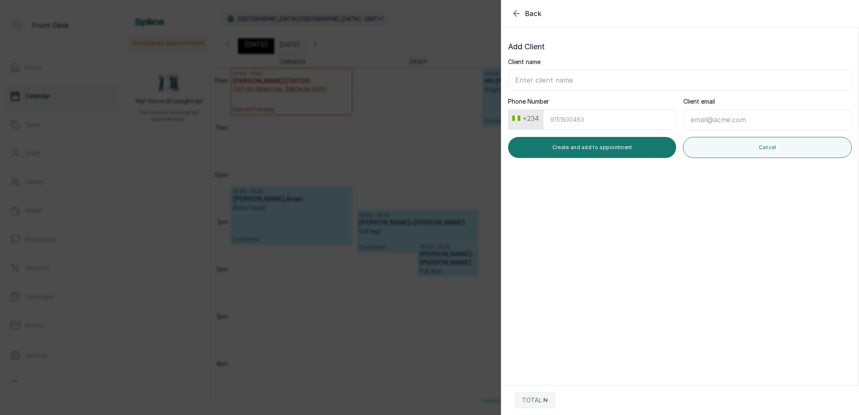
type input "m"
type input "MS DO"
drag, startPoint x: 225, startPoint y: 55, endPoint x: 443, endPoint y: 62, distance: 217.9
click at [226, 54] on div "Back Add Appointment Add Client Client name MS DO Phone Number +234 Client emai…" at bounding box center [429, 207] width 859 height 415
click at [324, 67] on div "Back Add Appointment Add Client Client name MS DO Phone Number +234 Client emai…" at bounding box center [429, 207] width 859 height 415
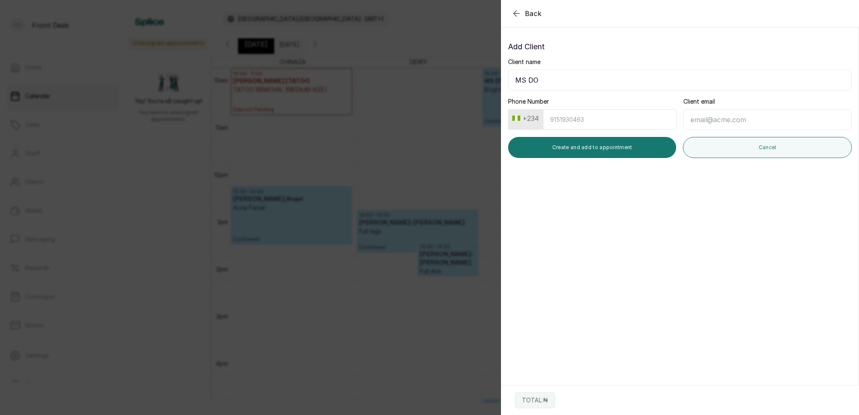
type input "[DATE]"
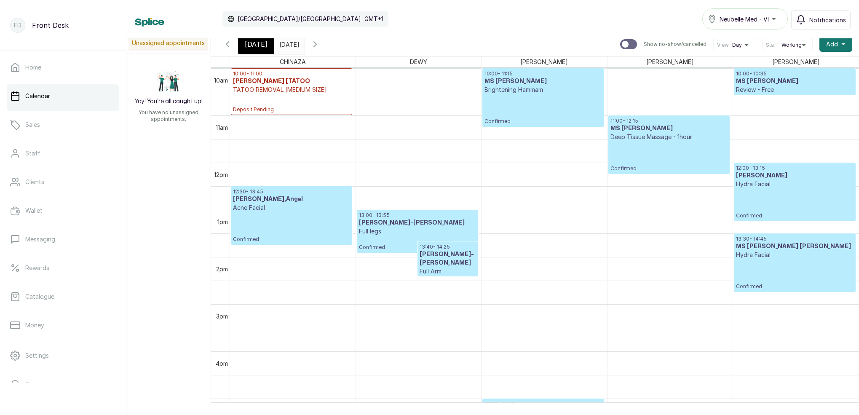
click at [443, 62] on div "DEWY" at bounding box center [418, 61] width 125 height 11
click at [517, 18] on div "Calendar [GEOGRAPHIC_DATA]/[GEOGRAPHIC_DATA] GMT+1 Neubelle Med - VI Notificati…" at bounding box center [493, 18] width 716 height 21
click at [517, 13] on div "Calendar [GEOGRAPHIC_DATA]/[GEOGRAPHIC_DATA] GMT+1 Neubelle Med - VI Notificati…" at bounding box center [493, 18] width 716 height 21
drag, startPoint x: 261, startPoint y: 45, endPoint x: 312, endPoint y: 51, distance: 51.7
click at [261, 45] on span "[DATE]" at bounding box center [256, 44] width 23 height 10
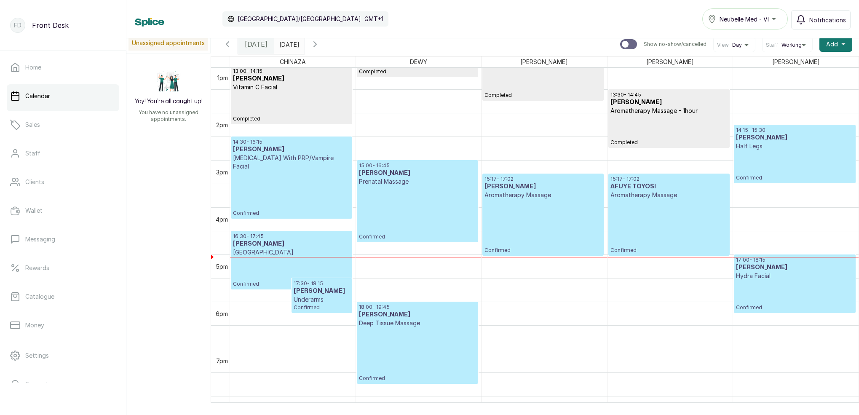
scroll to position [615, 0]
click at [397, 188] on p "Confirmed" at bounding box center [417, 213] width 117 height 54
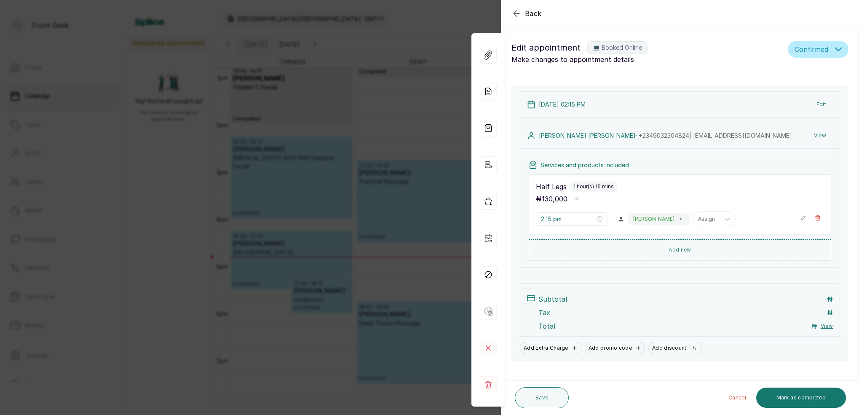
type input "3:00 pm"
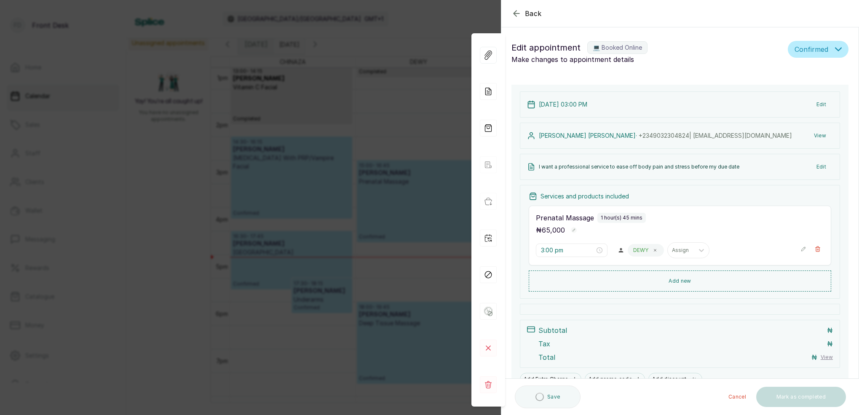
scroll to position [0, 0]
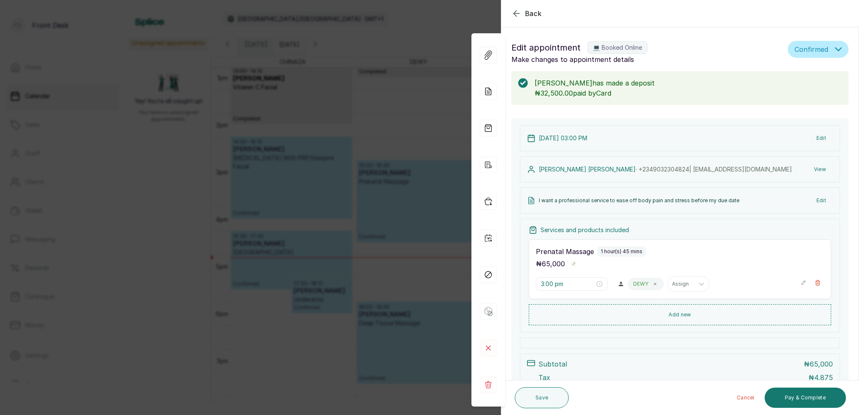
click at [418, 89] on div "Back Appointment Details Edit appointment 💻 Booked Online Make changes to appoi…" at bounding box center [429, 207] width 859 height 415
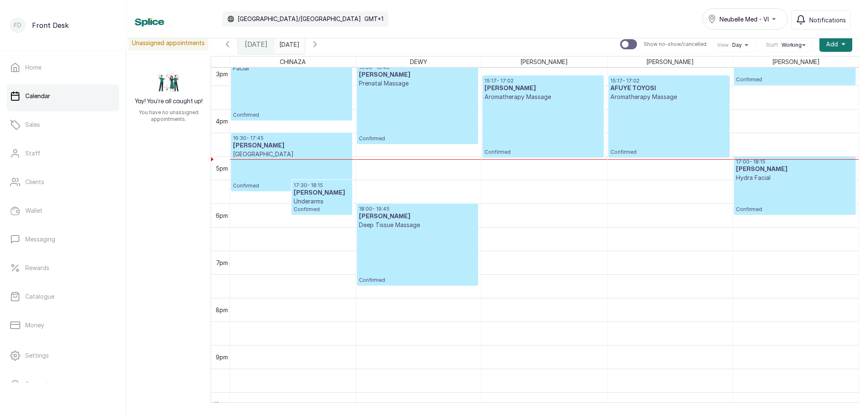
click at [288, 42] on input "[DATE]" at bounding box center [281, 42] width 13 height 14
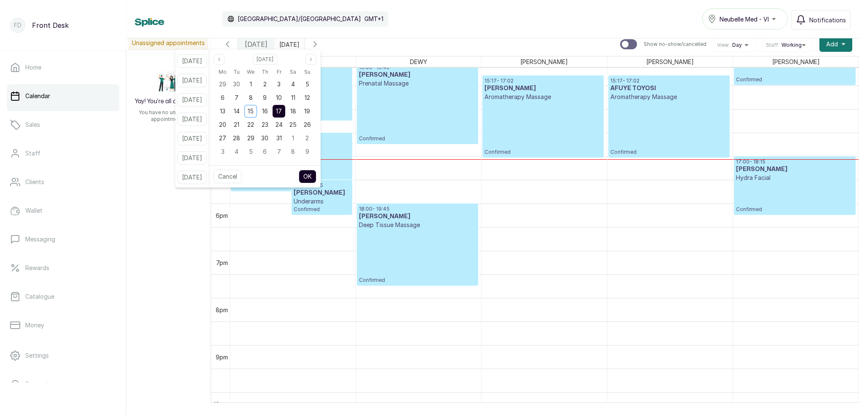
drag, startPoint x: 280, startPoint y: 110, endPoint x: 291, endPoint y: 110, distance: 11.4
click at [271, 110] on div "16" at bounding box center [265, 111] width 13 height 13
click at [282, 110] on span "17" at bounding box center [279, 110] width 6 height 7
click at [316, 175] on button "OK" at bounding box center [308, 176] width 18 height 13
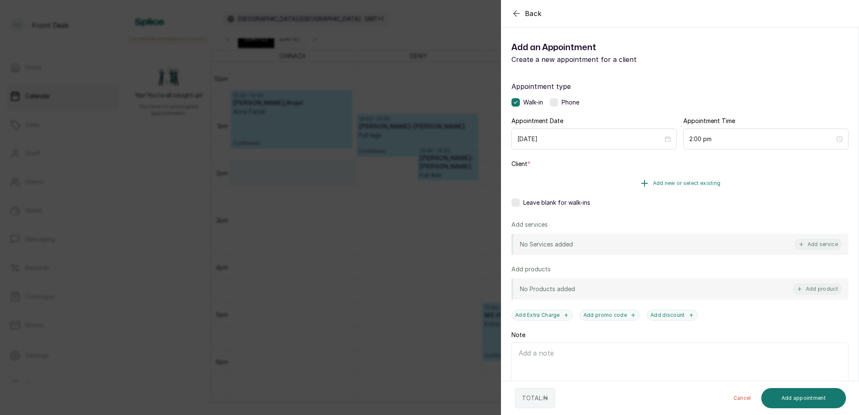
click at [696, 183] on span "Add new or select existing" at bounding box center [687, 183] width 68 height 7
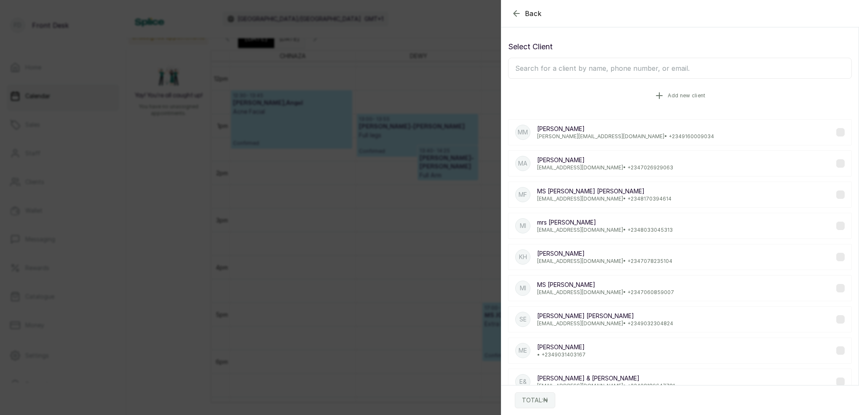
click at [673, 94] on span "Add new client" at bounding box center [686, 95] width 37 height 7
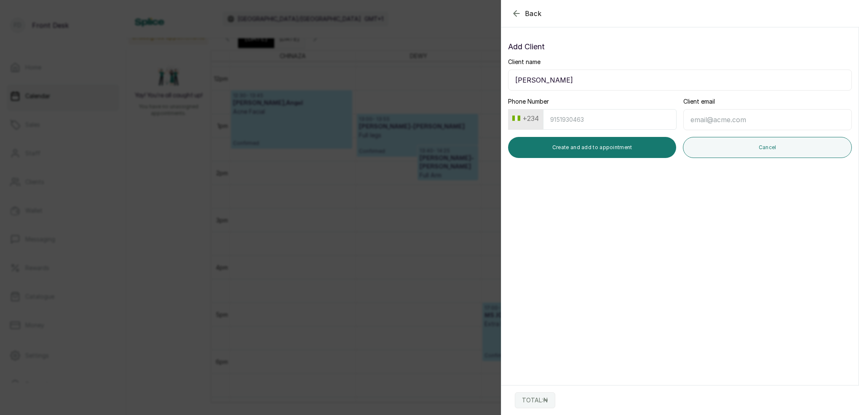
type input "[PERSON_NAME]"
click at [519, 10] on icon "button" at bounding box center [516, 13] width 10 height 10
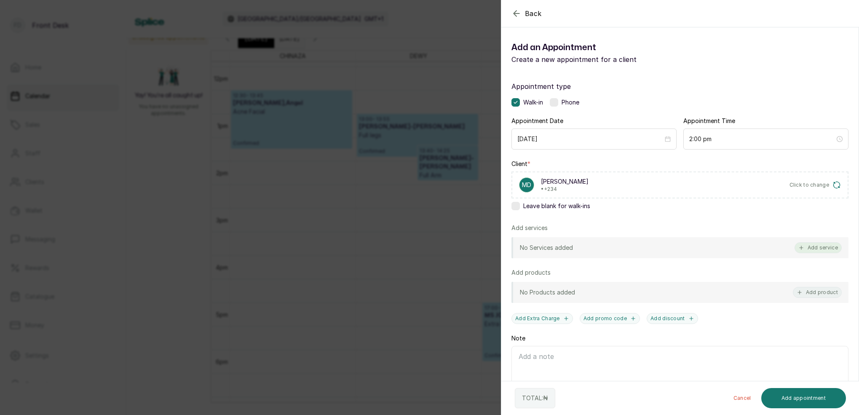
click at [834, 244] on button "Add service" at bounding box center [817, 247] width 47 height 11
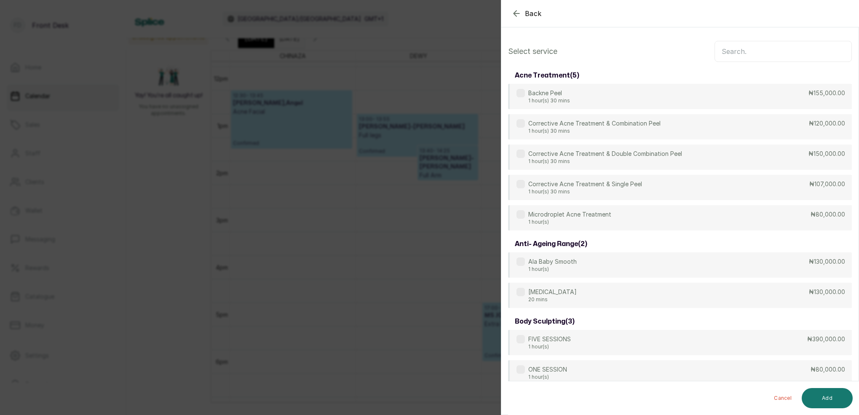
scroll to position [-1, 0]
click at [770, 48] on input "text" at bounding box center [782, 51] width 137 height 21
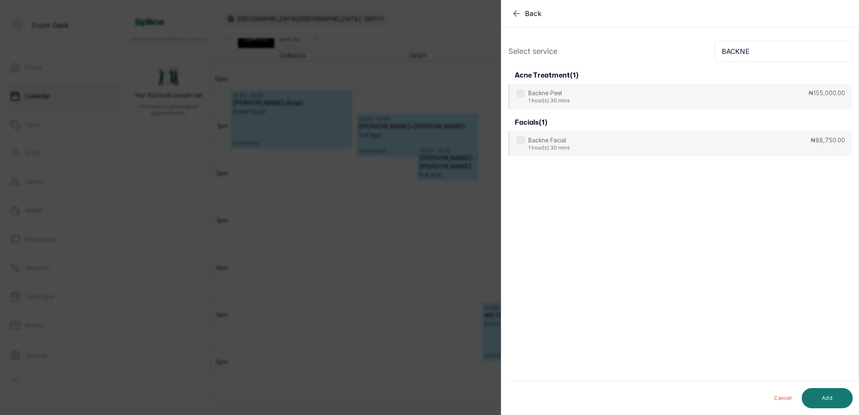
type input "BACKNE"
drag, startPoint x: 338, startPoint y: 180, endPoint x: 346, endPoint y: 177, distance: 8.5
click at [339, 179] on div "Back Add Appointment Select service BACKNE acne treatment ( 1 ) Backne Peel 1 h…" at bounding box center [429, 207] width 859 height 415
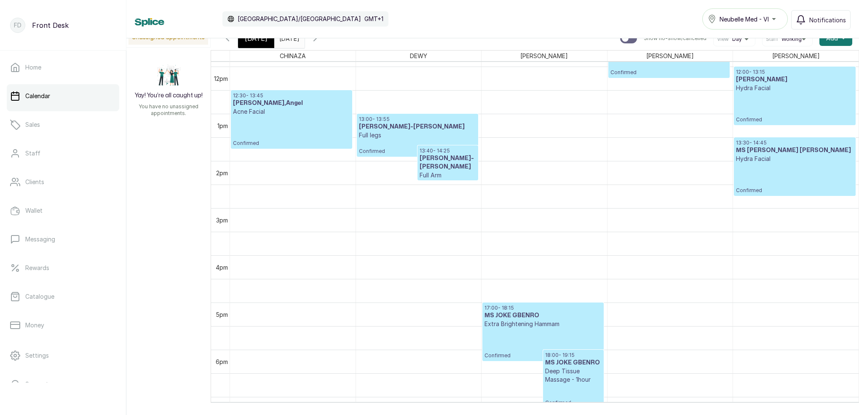
scroll to position [6, 0]
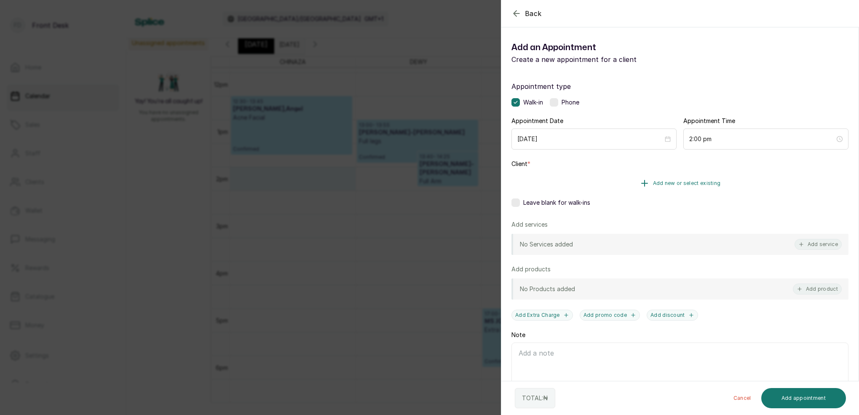
click at [675, 183] on span "Add new or select existing" at bounding box center [687, 183] width 68 height 7
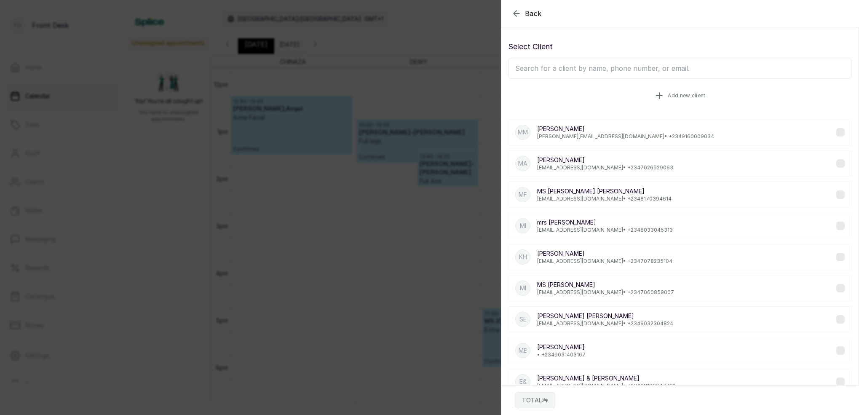
click at [685, 96] on span "Add new client" at bounding box center [686, 95] width 37 height 7
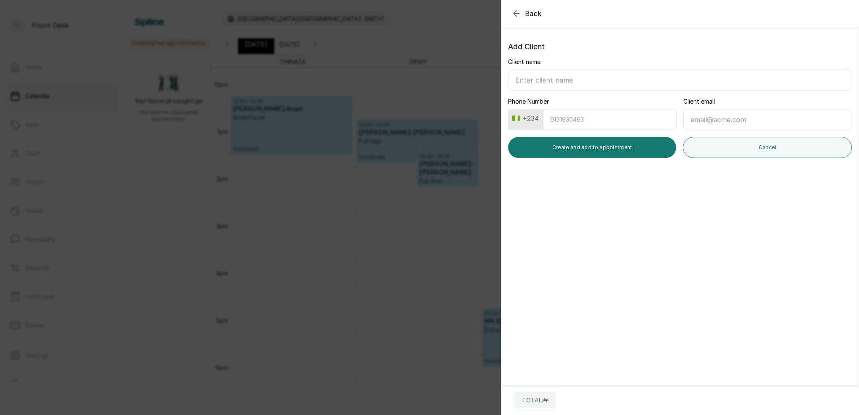
drag, startPoint x: 604, startPoint y: 87, endPoint x: 601, endPoint y: 78, distance: 9.3
type input "[PERSON_NAME]"
drag, startPoint x: 713, startPoint y: 122, endPoint x: 708, endPoint y: 118, distance: 5.7
type input "E"
click at [708, 118] on input "E" at bounding box center [767, 119] width 168 height 21
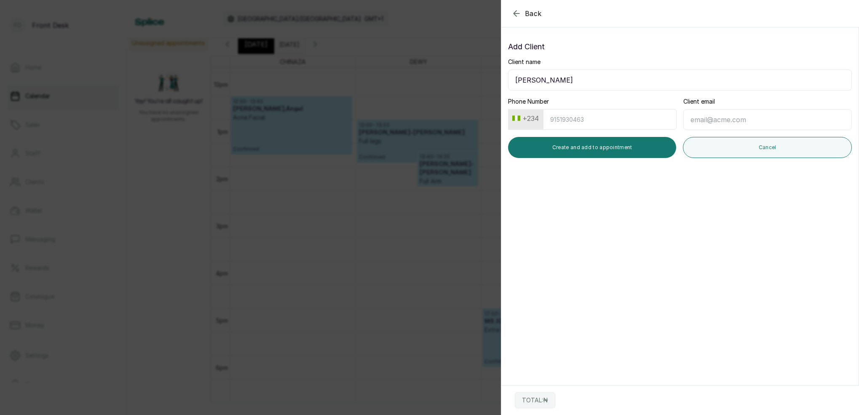
type input "s"
type input "[PERSON_NAME][EMAIL_ADDRESS][PERSON_NAME][DOMAIN_NAME]"
click at [524, 116] on button "+234" at bounding box center [525, 118] width 33 height 13
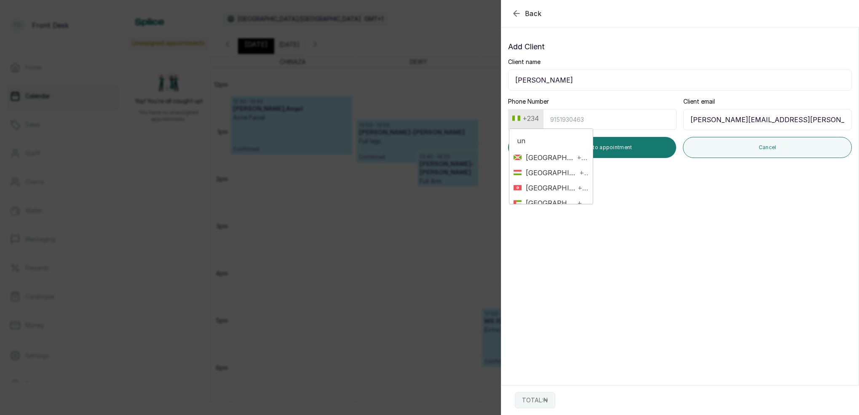
type input "uni"
click at [579, 187] on span "+44" at bounding box center [583, 188] width 12 height 10
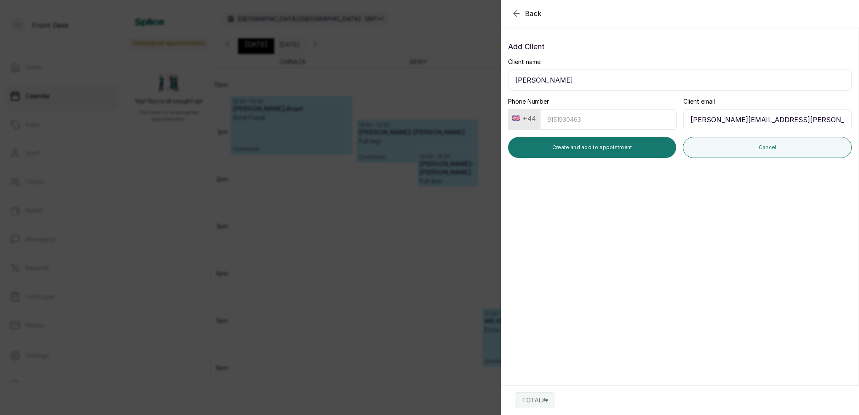
click at [568, 120] on input "Phone Number" at bounding box center [608, 119] width 136 height 21
type input "7477463146"
click at [605, 144] on button "Create and add to appointment" at bounding box center [592, 147] width 168 height 21
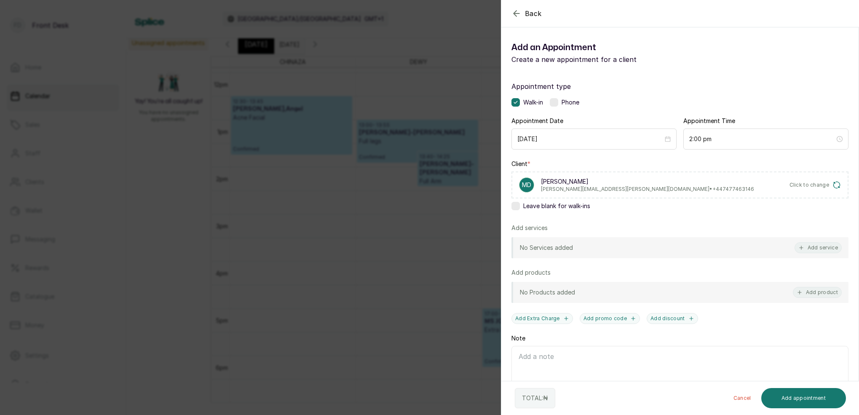
click at [572, 188] on p "[PERSON_NAME][EMAIL_ADDRESS][PERSON_NAME][DOMAIN_NAME] • [PHONE_NUMBER]" at bounding box center [647, 189] width 213 height 7
click at [517, 13] on icon "button" at bounding box center [516, 13] width 10 height 10
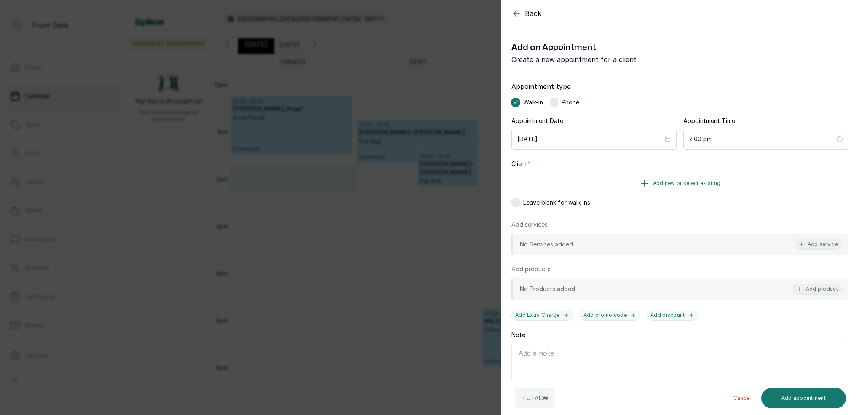
click at [713, 182] on span "Add new or select existing" at bounding box center [687, 183] width 68 height 7
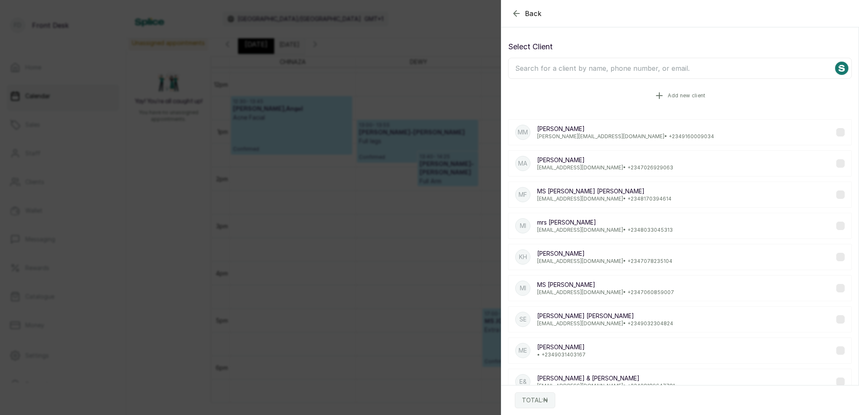
click at [664, 93] on icon "button" at bounding box center [659, 96] width 10 height 10
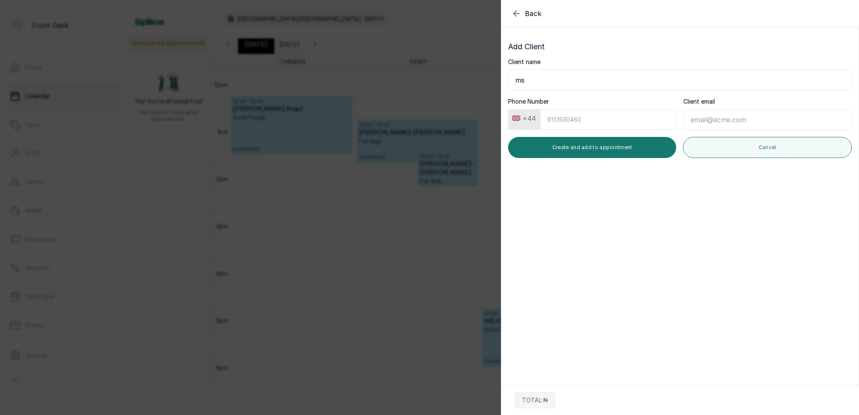
type input "m"
type input "MS [PERSON_NAME]"
drag, startPoint x: 678, startPoint y: 117, endPoint x: 701, endPoint y: 120, distance: 22.9
click at [679, 117] on div "Phone Number +44 Client email" at bounding box center [680, 113] width 344 height 33
type input "[PERSON_NAME][EMAIL_ADDRESS][PERSON_NAME][DOMAIN_NAME]"
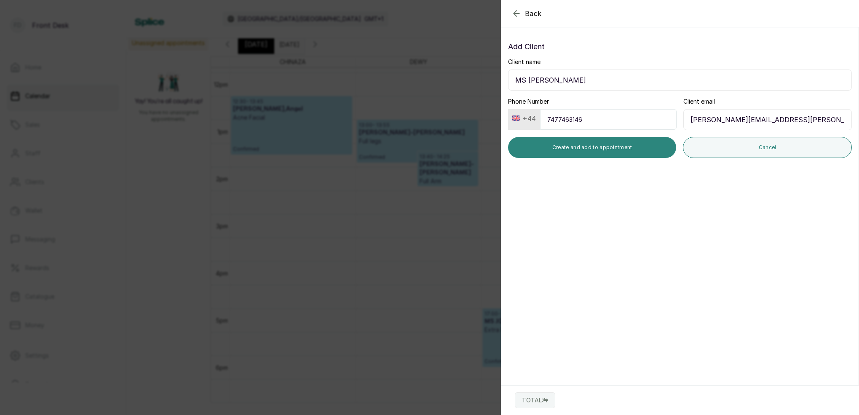
type input "7477463146"
click at [595, 147] on button "Create and add to appointment" at bounding box center [592, 147] width 168 height 21
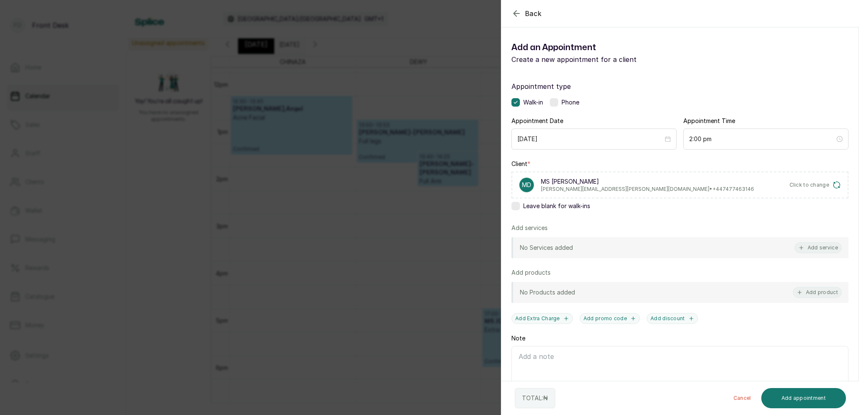
drag, startPoint x: 813, startPoint y: 250, endPoint x: 804, endPoint y: 239, distance: 14.0
click at [812, 249] on button "Add service" at bounding box center [817, 247] width 47 height 11
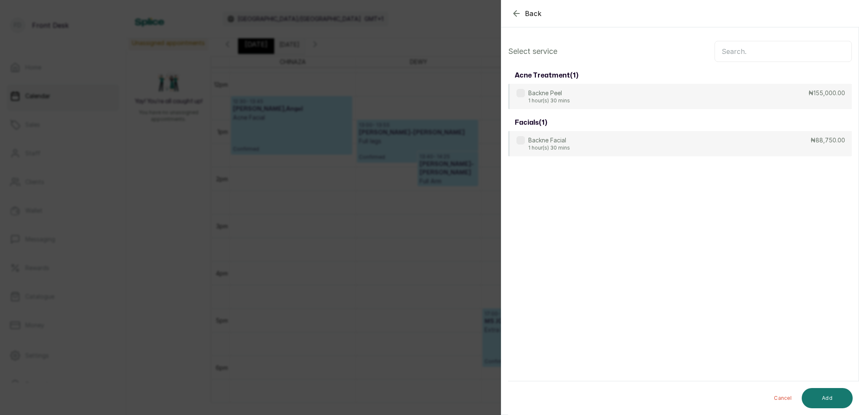
click at [745, 48] on input "text" at bounding box center [782, 51] width 137 height 21
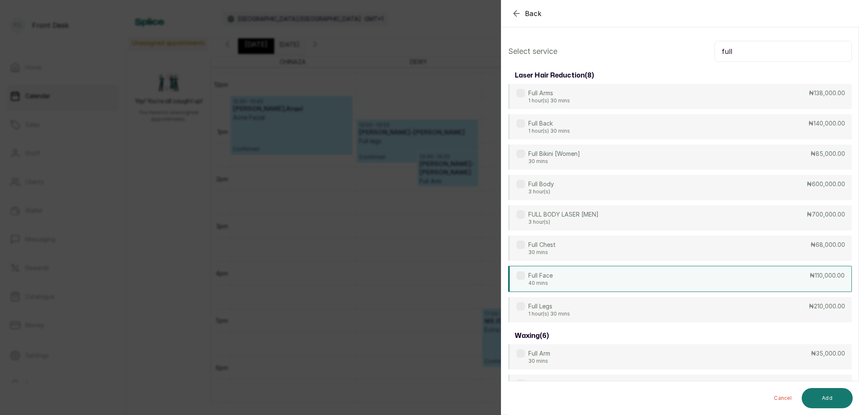
type input "full"
drag, startPoint x: 562, startPoint y: 286, endPoint x: 569, endPoint y: 287, distance: 7.7
click at [562, 286] on div "Full Face 40 mins ₦110,000.00" at bounding box center [680, 279] width 344 height 26
click at [841, 398] on button "Add" at bounding box center [826, 398] width 51 height 20
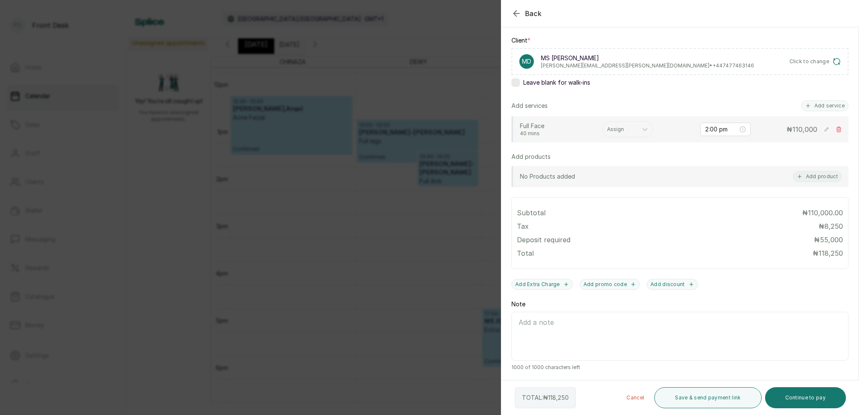
scroll to position [123, 0]
drag, startPoint x: 817, startPoint y: 402, endPoint x: 797, endPoint y: 378, distance: 30.8
click at [816, 401] on button "Continue to pay" at bounding box center [805, 397] width 81 height 21
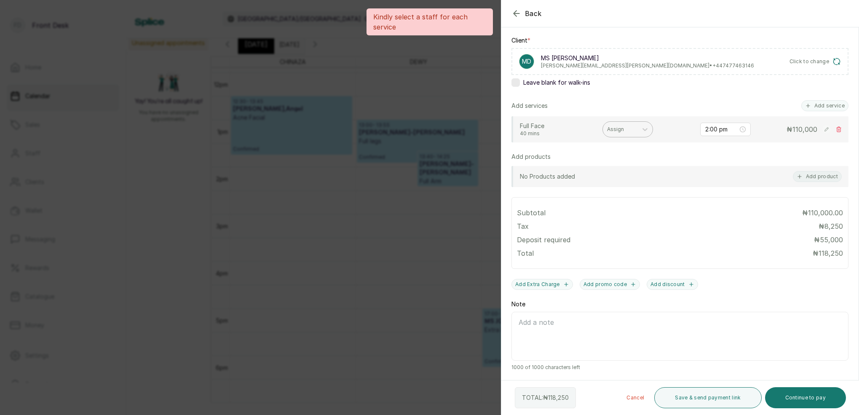
click at [626, 130] on div at bounding box center [620, 130] width 26 height 8
drag, startPoint x: 616, startPoint y: 245, endPoint x: 635, endPoint y: 247, distance: 19.5
click at [617, 245] on div "CHINAZA C" at bounding box center [627, 253] width 84 height 16
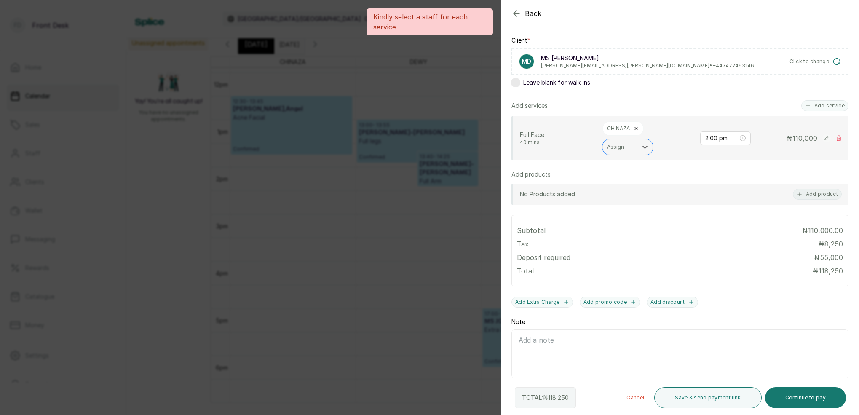
drag, startPoint x: 812, startPoint y: 398, endPoint x: 803, endPoint y: 379, distance: 20.0
click at [812, 397] on button "Continue to pay" at bounding box center [805, 397] width 81 height 21
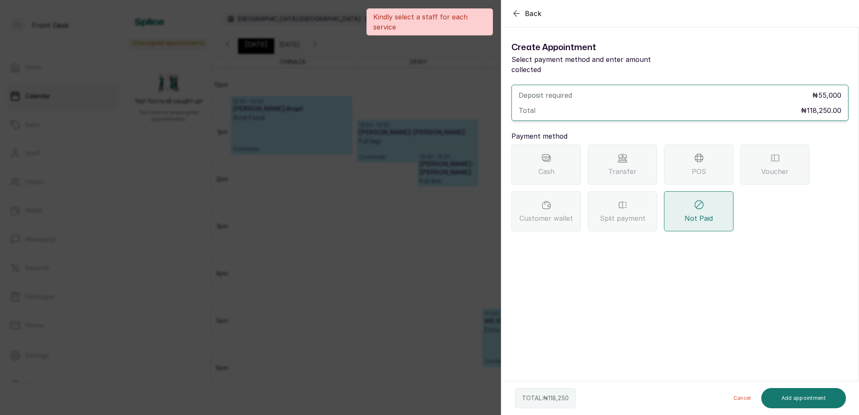
scroll to position [0, 0]
click at [629, 166] on span "Transfer" at bounding box center [622, 171] width 28 height 10
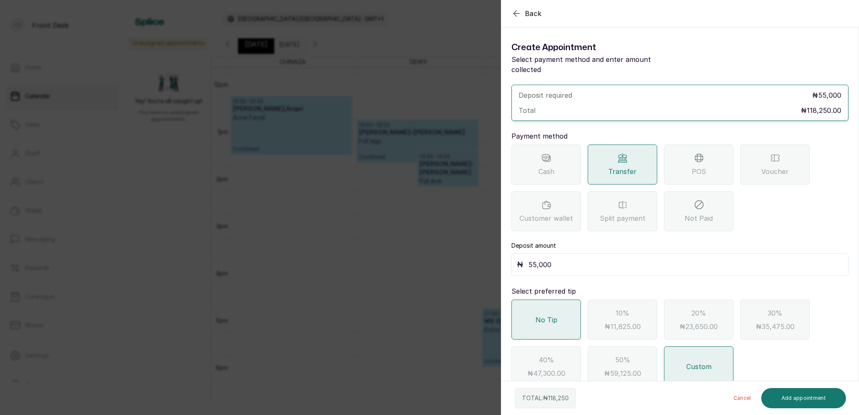
drag, startPoint x: 550, startPoint y: 251, endPoint x: 584, endPoint y: 252, distance: 34.1
click at [552, 259] on input "55,000" at bounding box center [685, 265] width 315 height 12
type input "5"
type input "32,250"
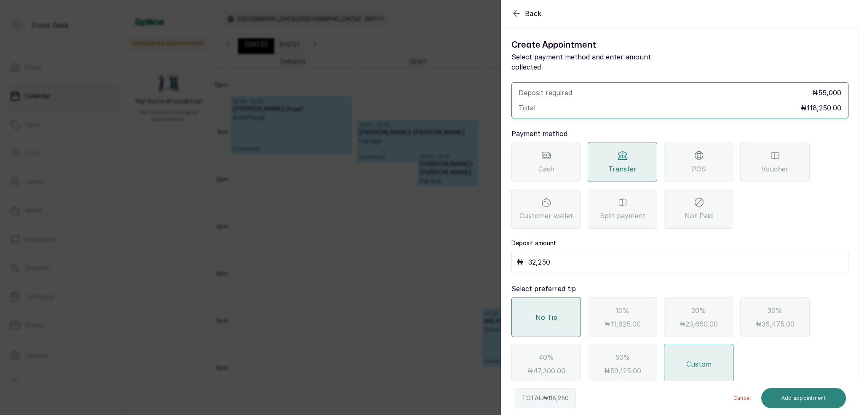
scroll to position [2, 0]
click at [825, 395] on button "Add appointment" at bounding box center [803, 398] width 85 height 20
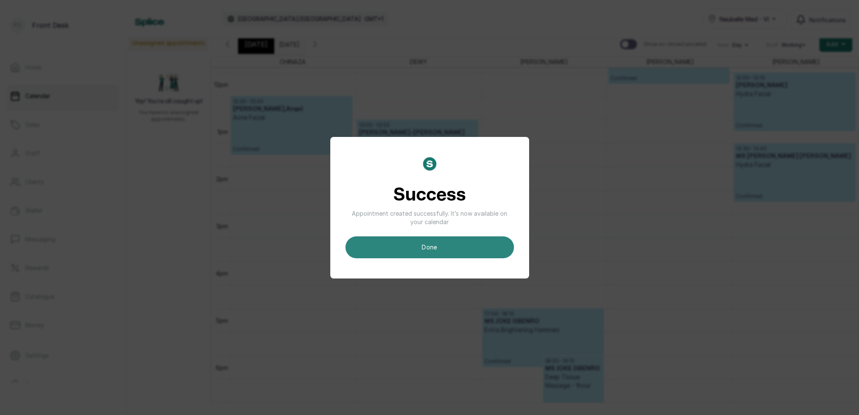
click at [485, 244] on button "done" at bounding box center [429, 247] width 168 height 22
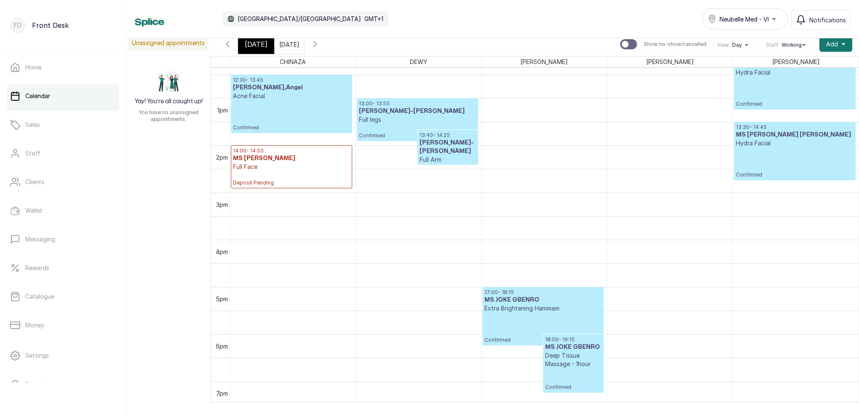
scroll to position [587, 0]
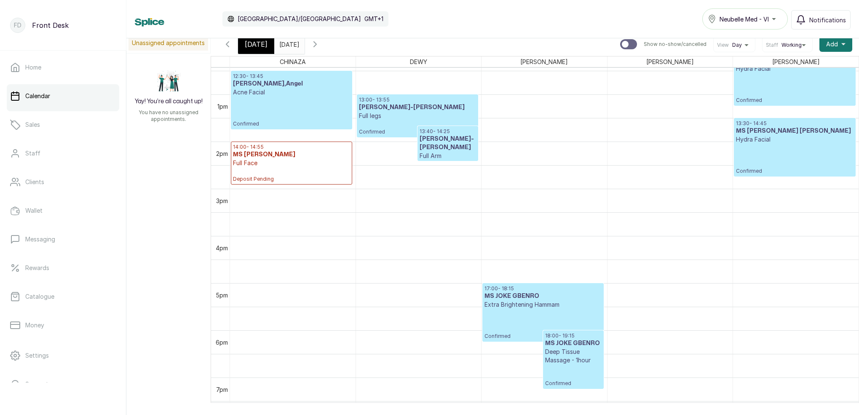
click at [334, 156] on h3 "MS [PERSON_NAME]" at bounding box center [291, 154] width 117 height 8
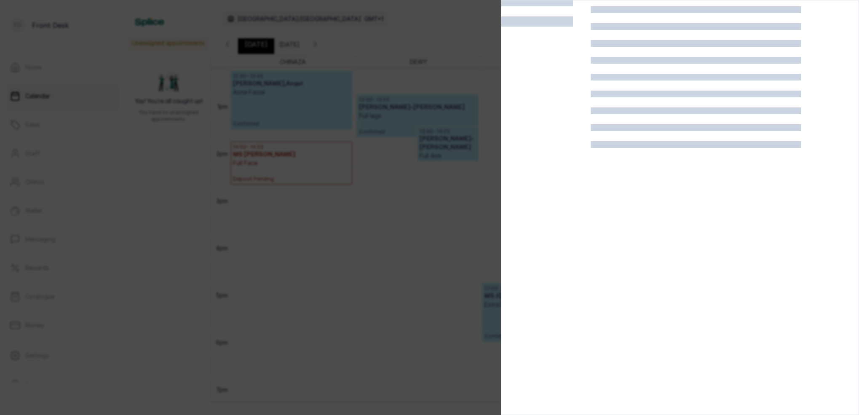
scroll to position [283, 0]
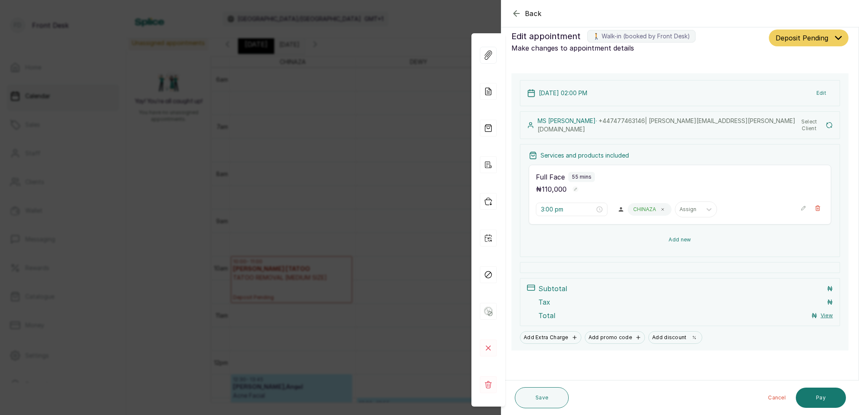
type input "2:00 pm"
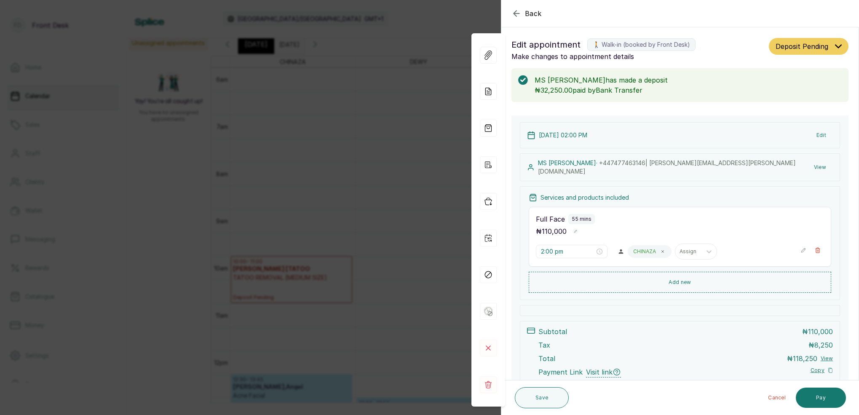
click at [568, 407] on div "Save" at bounding box center [542, 398] width 54 height 28
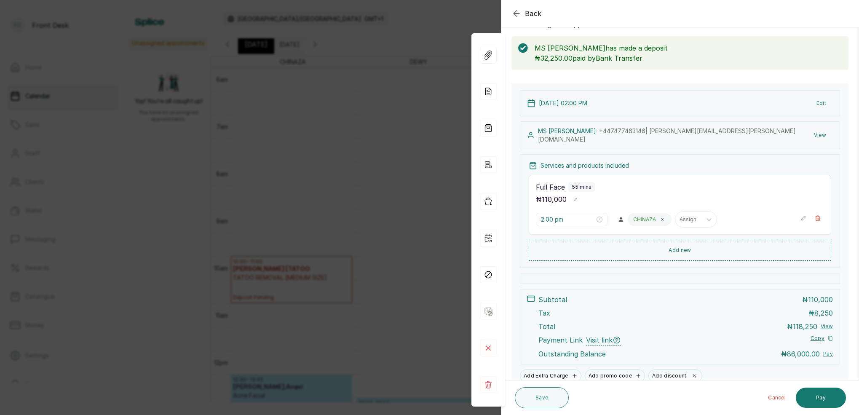
scroll to position [35, 0]
click at [492, 93] on icon at bounding box center [488, 91] width 17 height 17
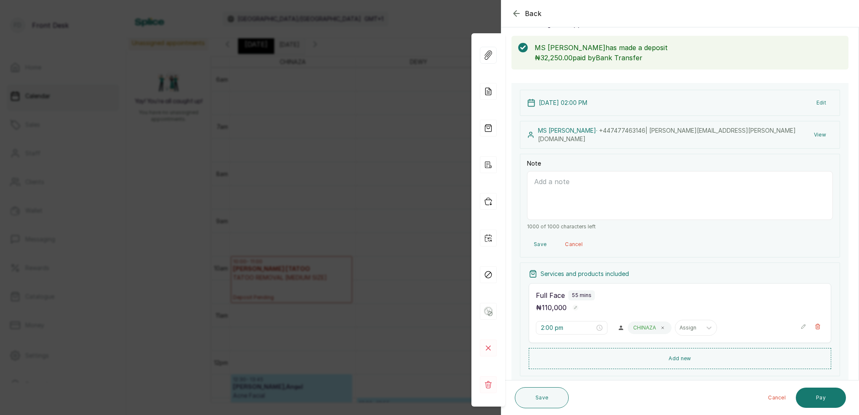
click at [578, 177] on textarea "Note" at bounding box center [680, 195] width 306 height 49
type textarea "consultation on face laser. Client has PCOS"
click at [548, 402] on button "Save" at bounding box center [542, 397] width 54 height 21
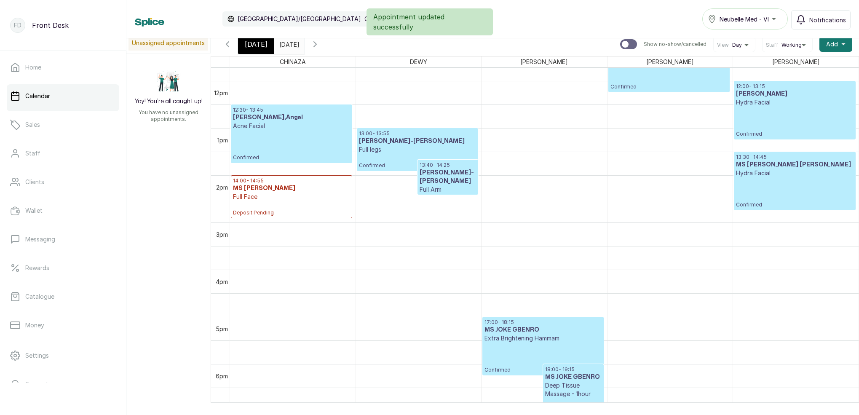
scroll to position [561, 0]
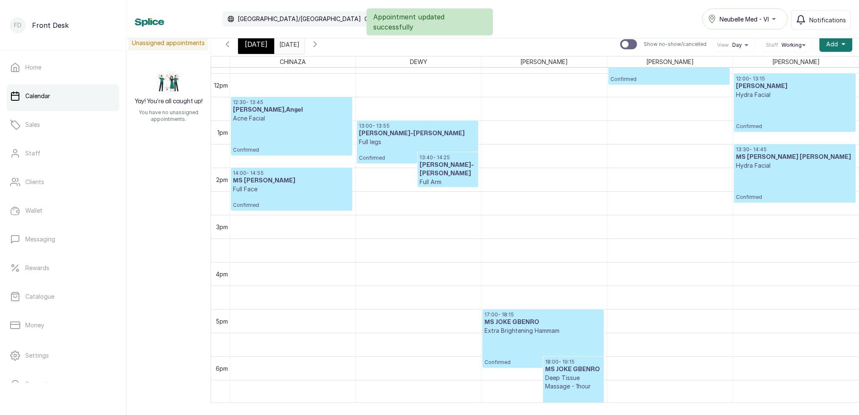
click at [344, 190] on p "Full Face" at bounding box center [291, 189] width 117 height 8
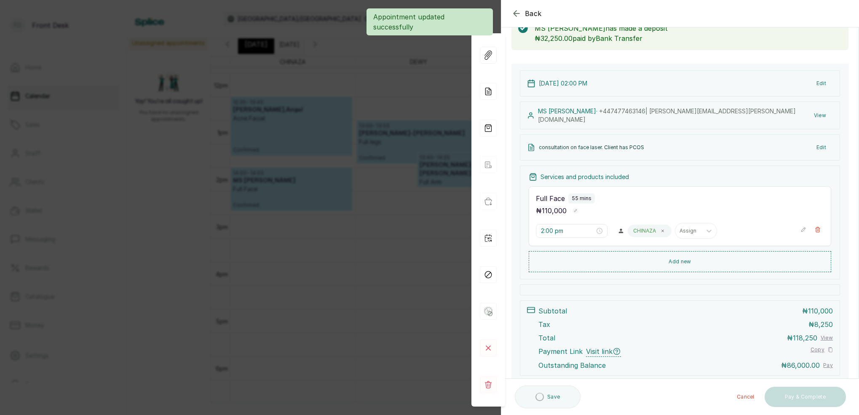
scroll to position [36, 0]
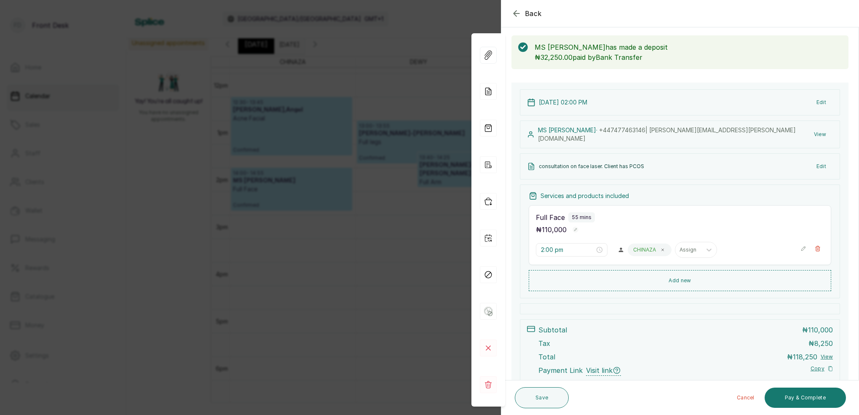
click at [823, 134] on button "View" at bounding box center [820, 134] width 26 height 15
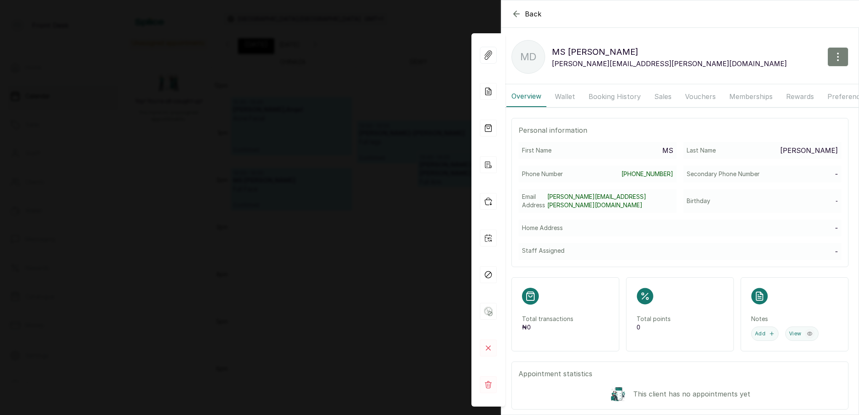
click at [841, 56] on icon "button" at bounding box center [838, 57] width 10 height 10
click at [781, 82] on span "Edit" at bounding box center [801, 82] width 81 height 10
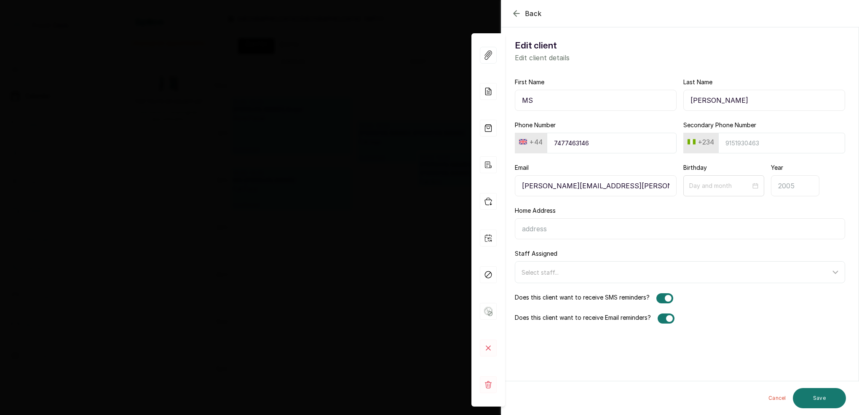
drag, startPoint x: 734, startPoint y: 104, endPoint x: 746, endPoint y: 96, distance: 14.8
click at [745, 97] on input "[PERSON_NAME]" at bounding box center [764, 100] width 162 height 21
type input "[PERSON_NAME]"
click at [821, 395] on button "Save" at bounding box center [819, 398] width 53 height 20
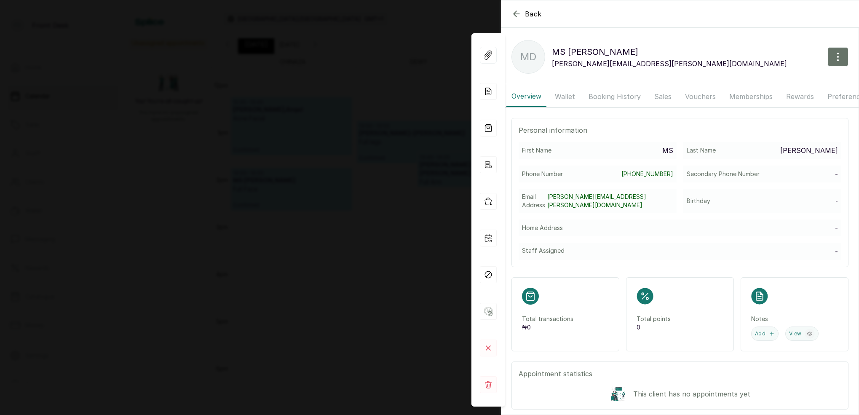
scroll to position [0, 0]
click at [841, 57] on icon "button" at bounding box center [838, 57] width 10 height 10
click at [774, 83] on span "Edit" at bounding box center [801, 82] width 81 height 10
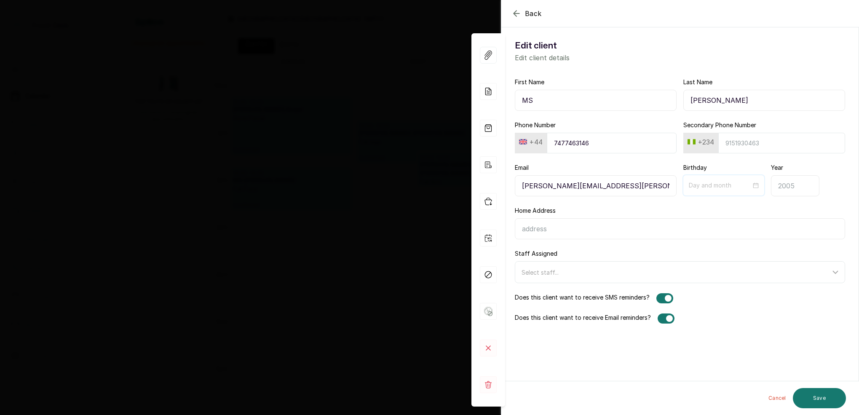
click at [748, 186] on input at bounding box center [720, 185] width 62 height 9
type input "09-29"
click at [700, 207] on button "Previous month (PageUp)" at bounding box center [700, 205] width 9 height 17
click at [700, 208] on button "Previous month (PageUp)" at bounding box center [700, 205] width 9 height 17
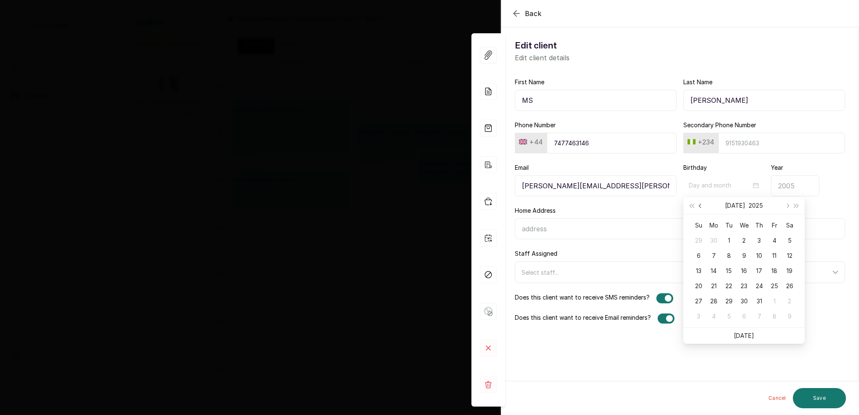
click at [700, 208] on button "Previous month (PageUp)" at bounding box center [700, 205] width 9 height 17
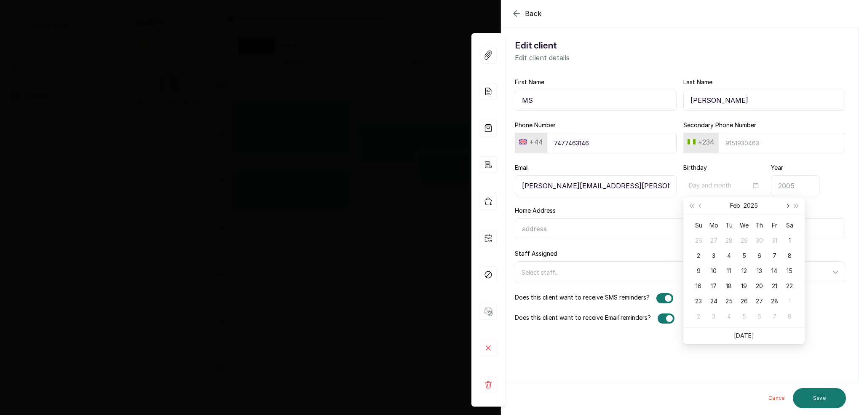
click at [786, 206] on span "Next month (PageDown)" at bounding box center [787, 205] width 4 height 4
type input "03-30"
click at [702, 313] on div "30" at bounding box center [698, 316] width 10 height 10
click at [785, 189] on input "Year" at bounding box center [795, 185] width 48 height 21
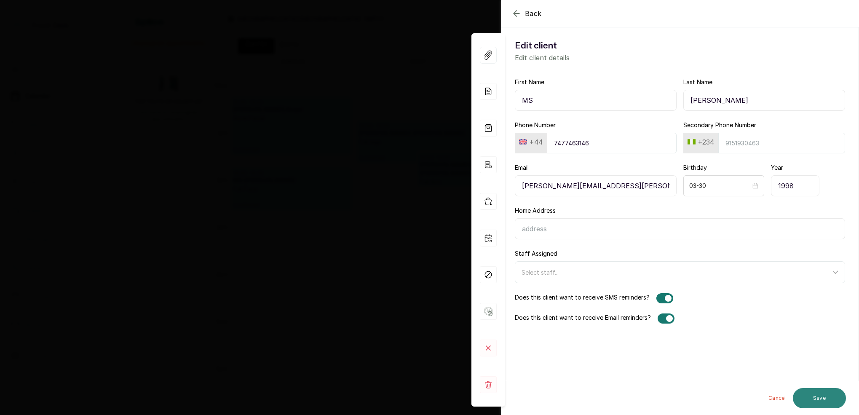
type input "1998"
click at [832, 400] on button "Save" at bounding box center [819, 398] width 53 height 20
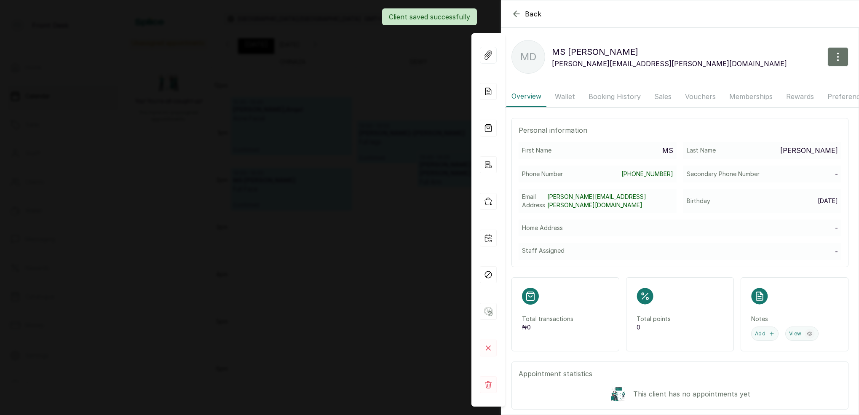
click at [303, 125] on div "Back MS [PERSON_NAME] MD MS [PERSON_NAME] [PERSON_NAME][EMAIL_ADDRESS][PERSON_N…" at bounding box center [429, 207] width 859 height 415
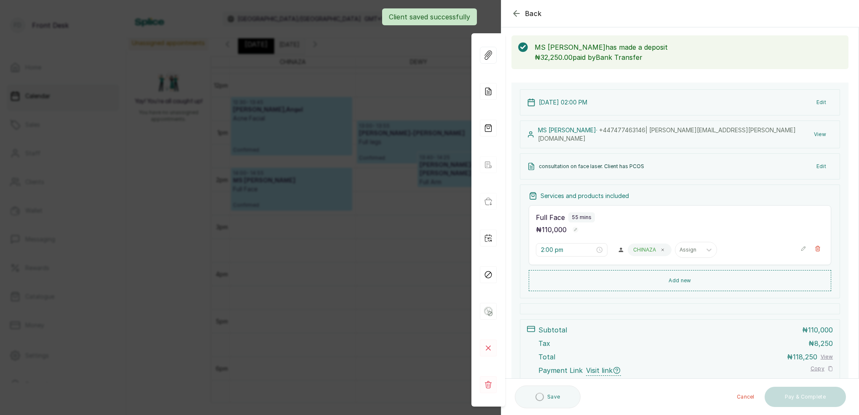
click at [308, 126] on div "Back Appointment Details Edit appointment 🚶 Walk-in (booked by Front Desk) Make…" at bounding box center [429, 207] width 859 height 415
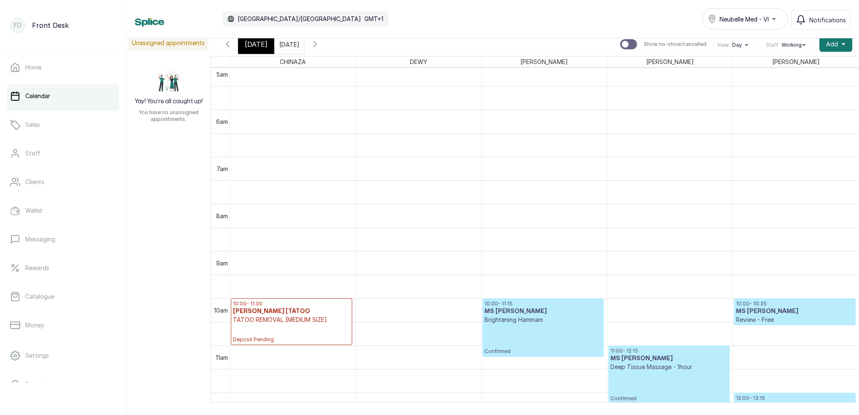
scroll to position [451, 0]
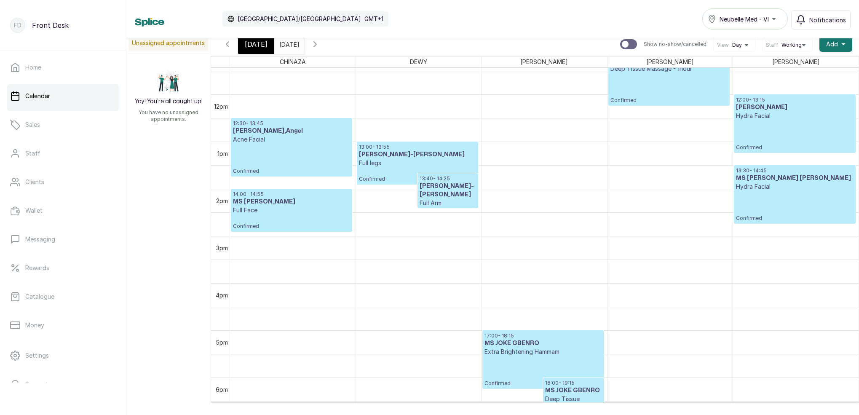
drag, startPoint x: 265, startPoint y: 42, endPoint x: 270, endPoint y: 44, distance: 5.7
click at [265, 42] on div "[DATE]" at bounding box center [256, 44] width 36 height 19
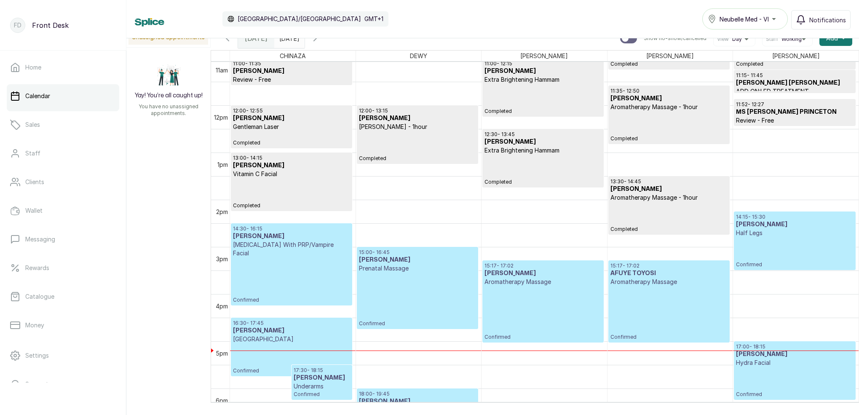
scroll to position [533, 0]
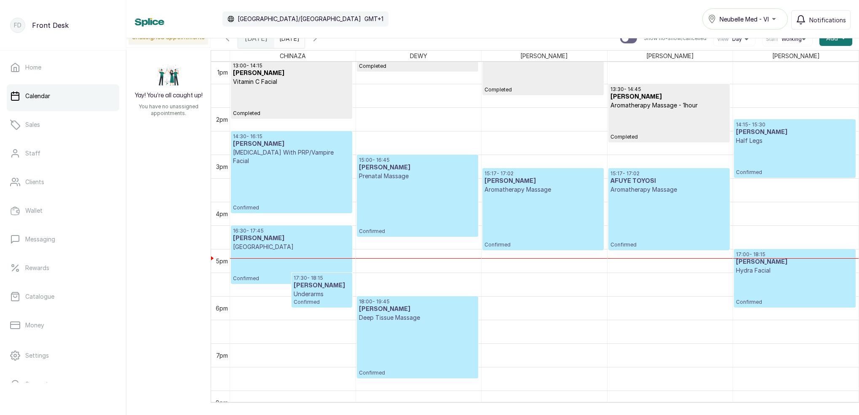
click at [555, 211] on p "Confirmed" at bounding box center [542, 221] width 117 height 54
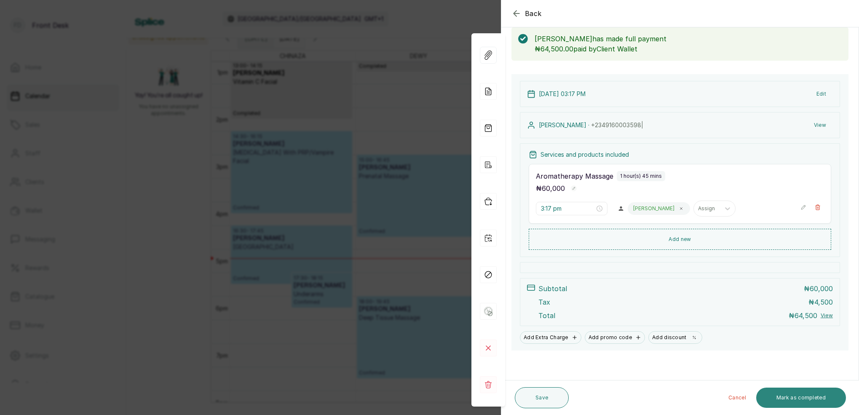
click at [814, 395] on button "Mark as completed" at bounding box center [801, 397] width 90 height 20
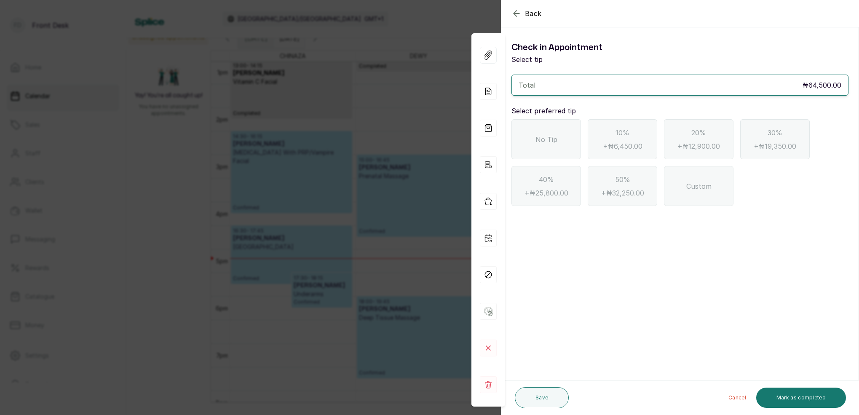
drag, startPoint x: 550, startPoint y: 132, endPoint x: 570, endPoint y: 155, distance: 29.9
click at [550, 133] on div "No Tip" at bounding box center [545, 139] width 69 height 40
click at [815, 402] on button "Mark as completed" at bounding box center [801, 397] width 90 height 20
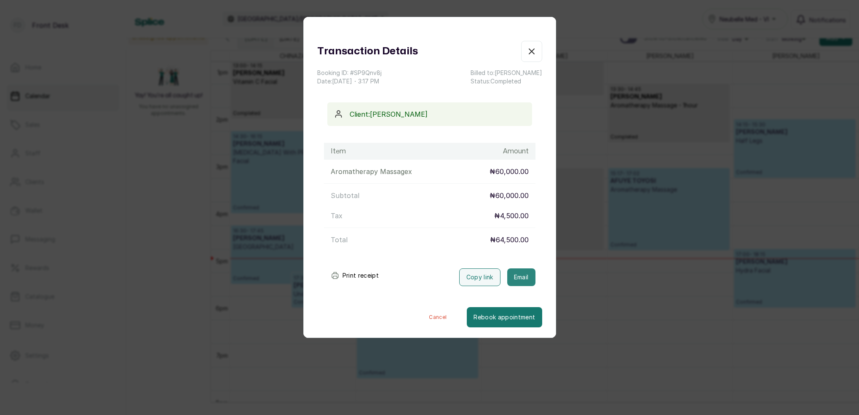
click at [521, 278] on button "Email" at bounding box center [521, 277] width 28 height 18
click at [531, 53] on icon "button" at bounding box center [531, 51] width 10 height 10
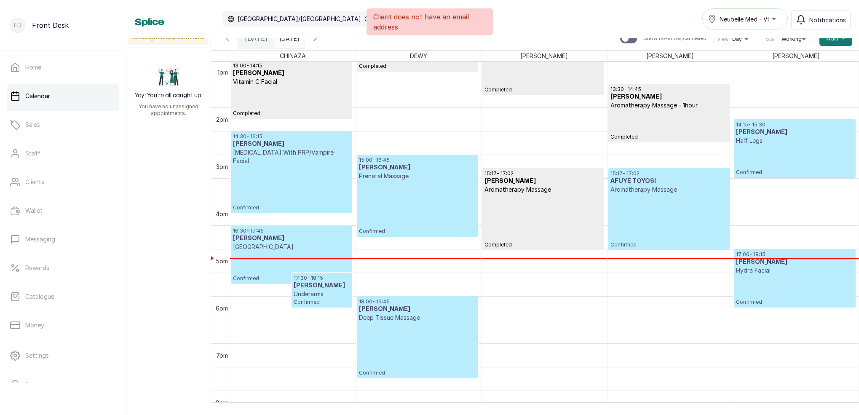
click at [638, 212] on p "Confirmed" at bounding box center [668, 221] width 117 height 54
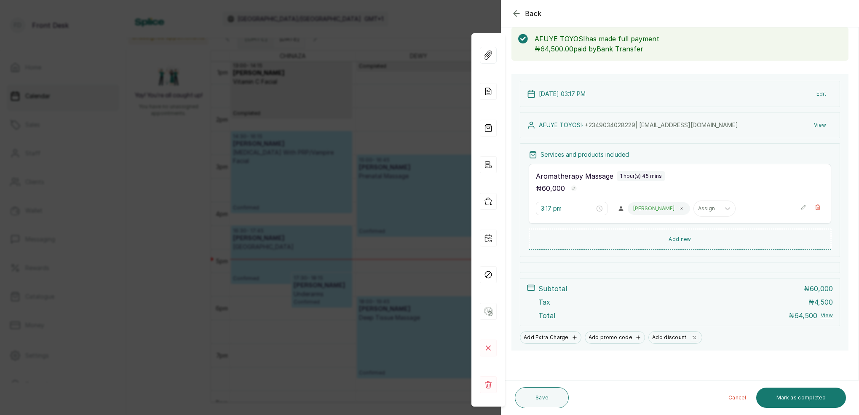
scroll to position [44, 0]
click at [817, 390] on button "Mark as completed" at bounding box center [801, 397] width 90 height 20
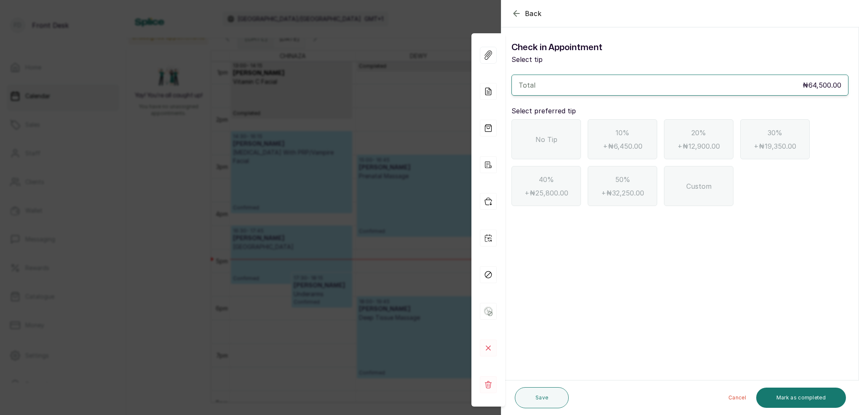
click at [561, 136] on div "No Tip" at bounding box center [545, 139] width 69 height 40
click at [809, 393] on button "Mark as completed" at bounding box center [801, 397] width 90 height 20
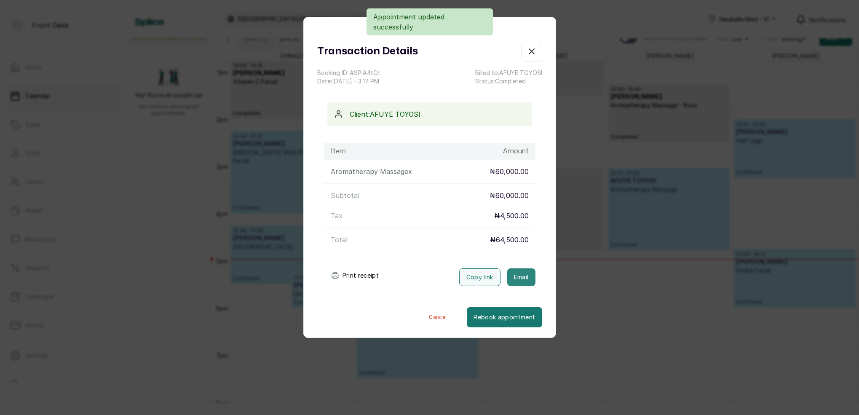
click at [531, 275] on button "Email" at bounding box center [521, 277] width 28 height 18
click at [532, 48] on icon "button" at bounding box center [531, 51] width 10 height 10
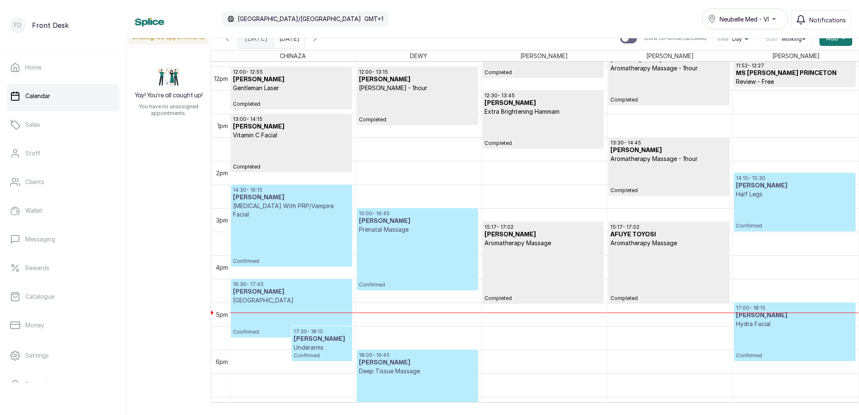
scroll to position [624, 0]
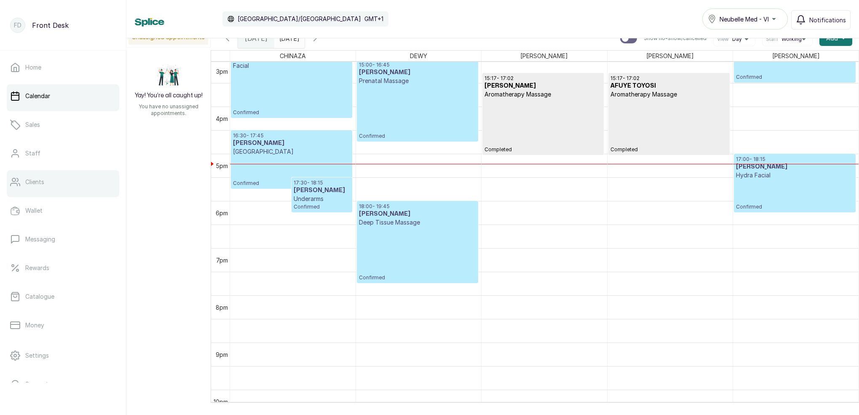
click at [51, 180] on link "Clients" at bounding box center [63, 182] width 112 height 24
